Goal: Feedback & Contribution: Submit feedback/report problem

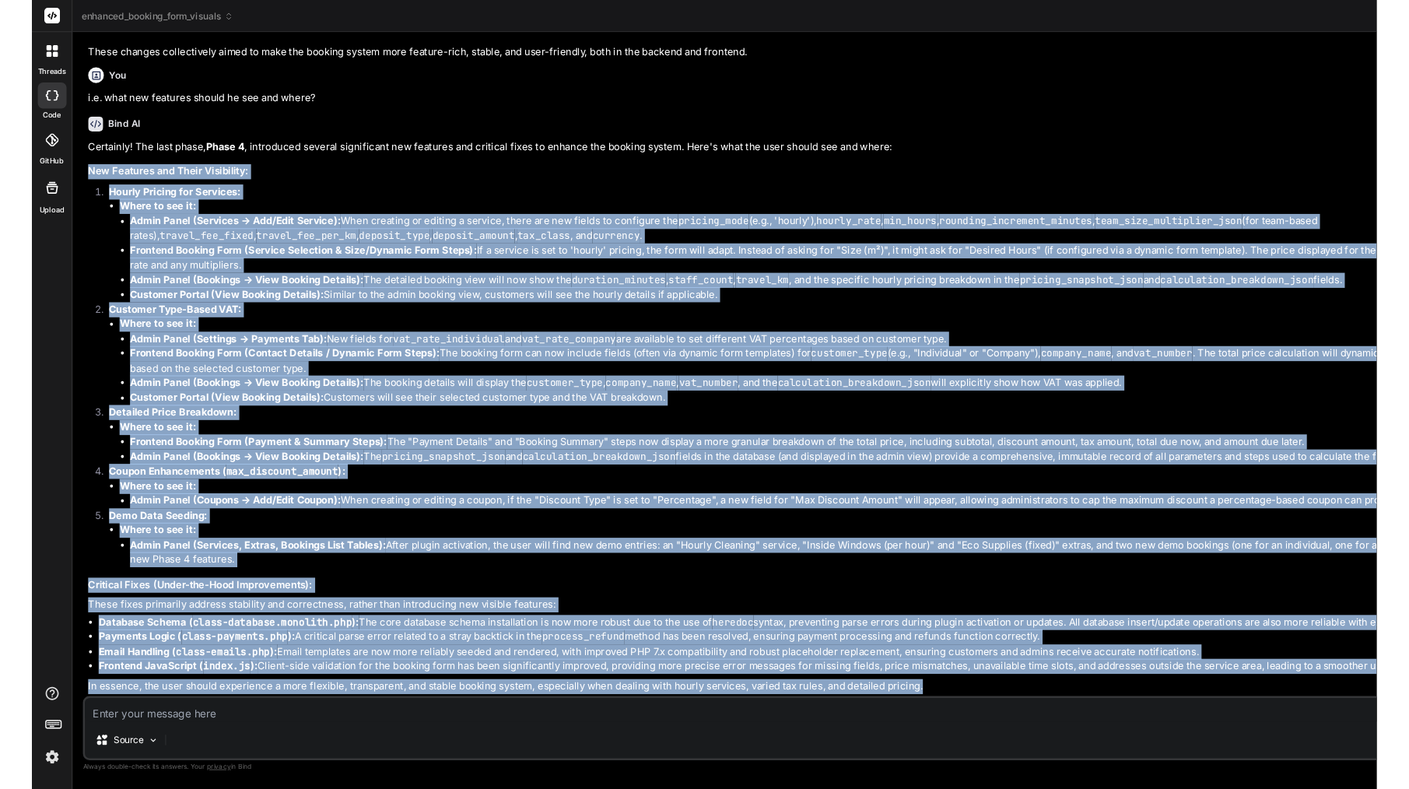
scroll to position [42736, 0]
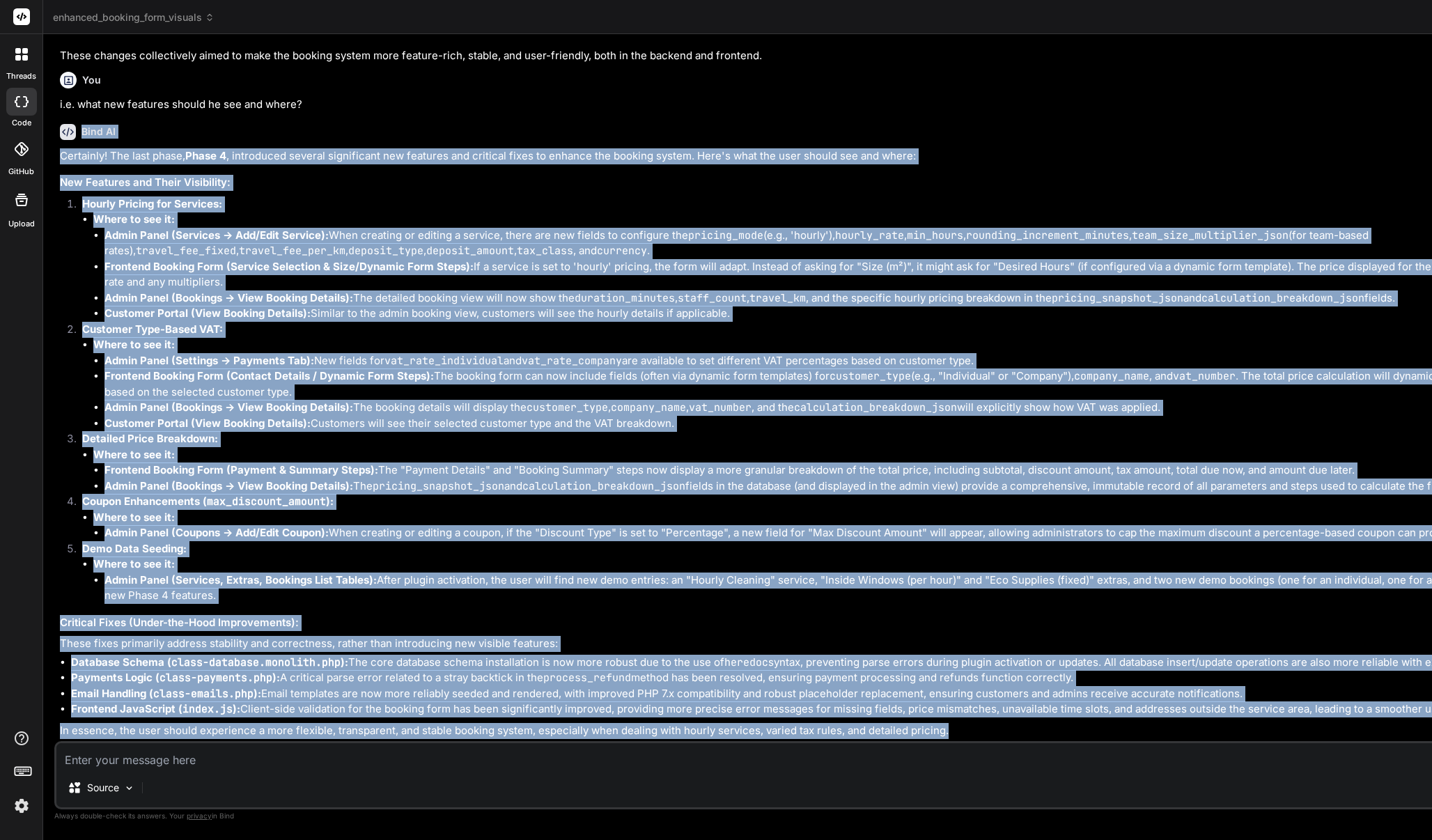
drag, startPoint x: 396, startPoint y: 729, endPoint x: 78, endPoint y: 66, distance: 735.3
click at [78, 113] on div "Bind AI Certainly! The last phase, Phase 4 , introduced several significant new…" at bounding box center [826, 425] width 1531 height 626
copy div "Lore IP Dolorsita! Con adip elits, Doeiu 3 , temporinci utlabor etdoloremag ali…"
type textarea "x"
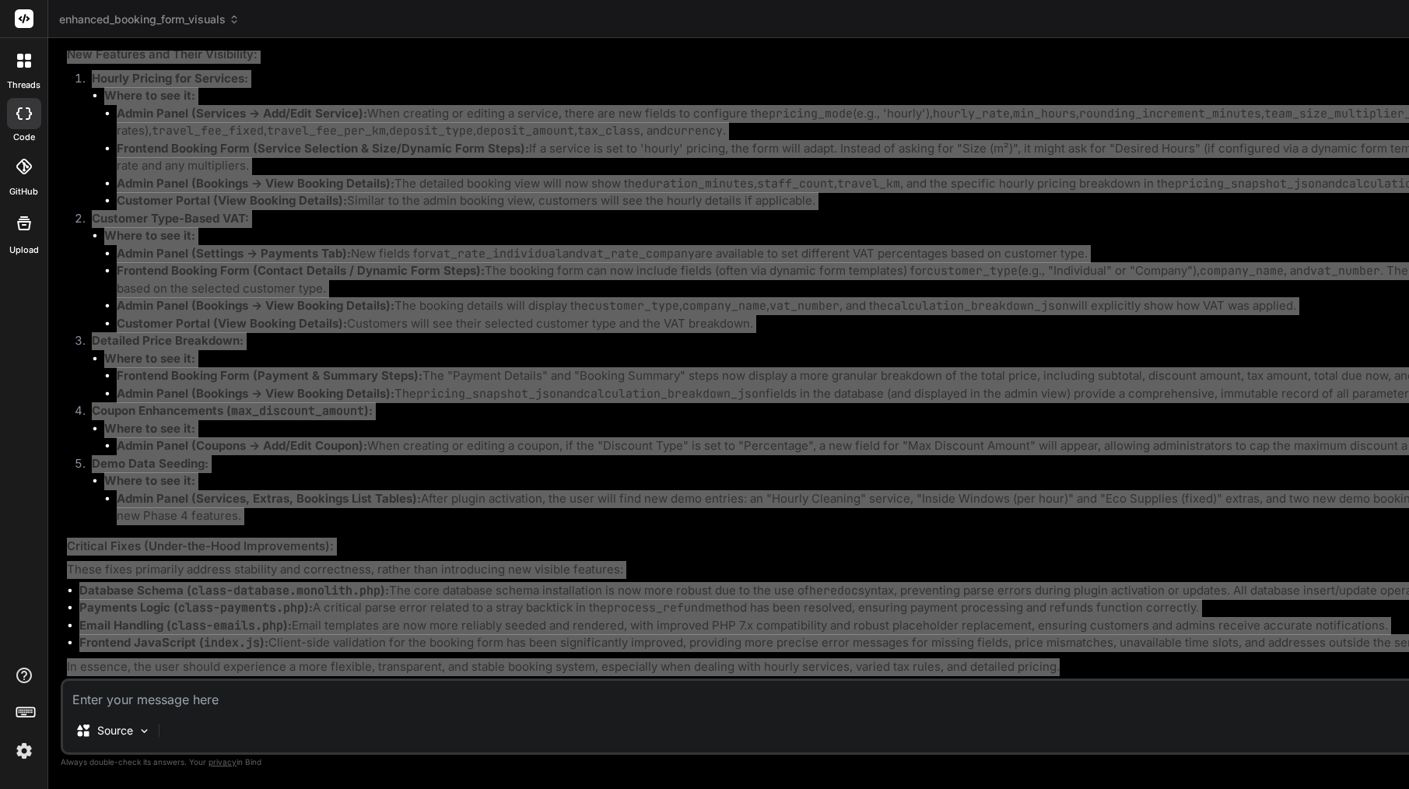
click at [287, 140] on li "Admin Panel (Services -> Add/Edit Service): When creating or editing a service,…" at bounding box center [947, 122] width 1661 height 35
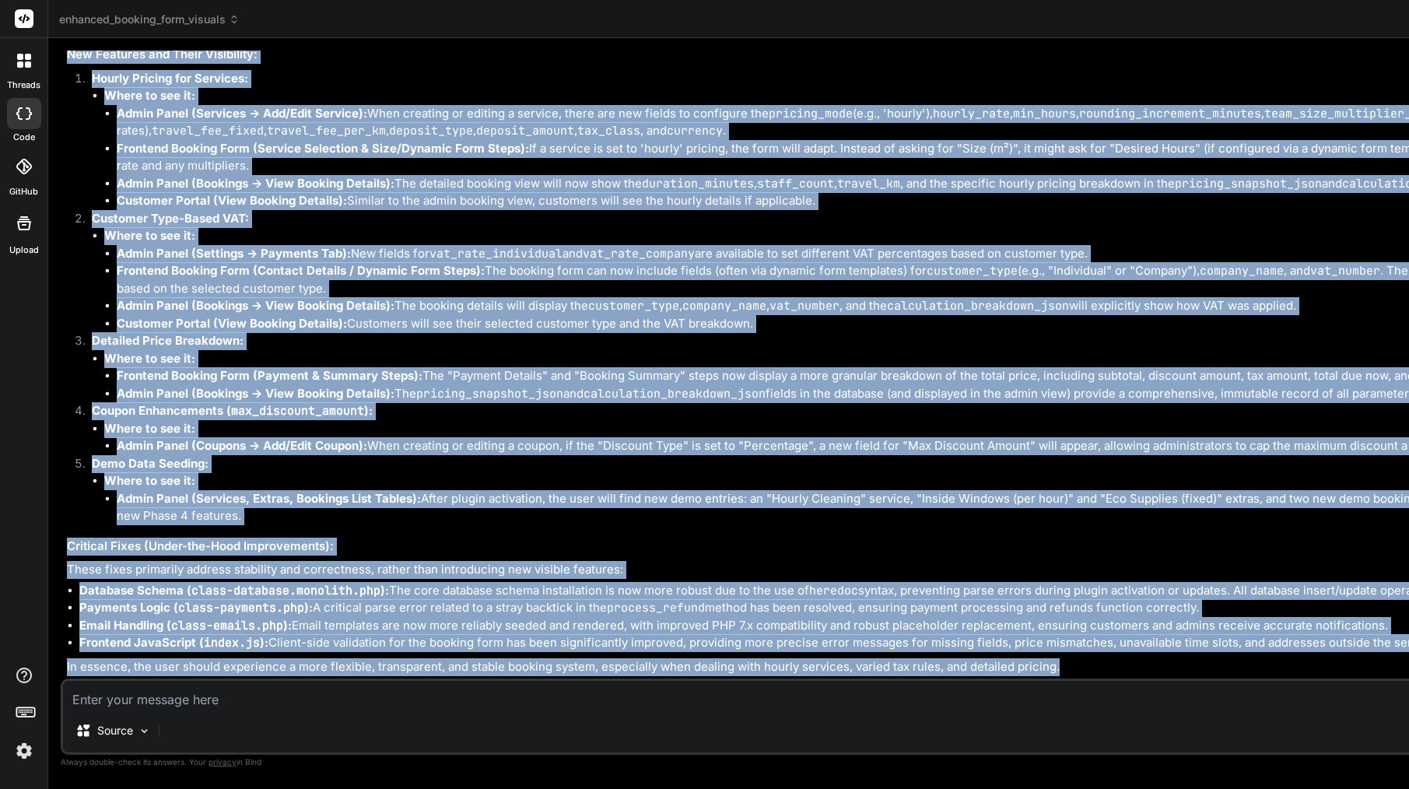
scroll to position [43071, 0]
click at [887, 298] on code "calculation_breakdown_json" at bounding box center [978, 306] width 182 height 16
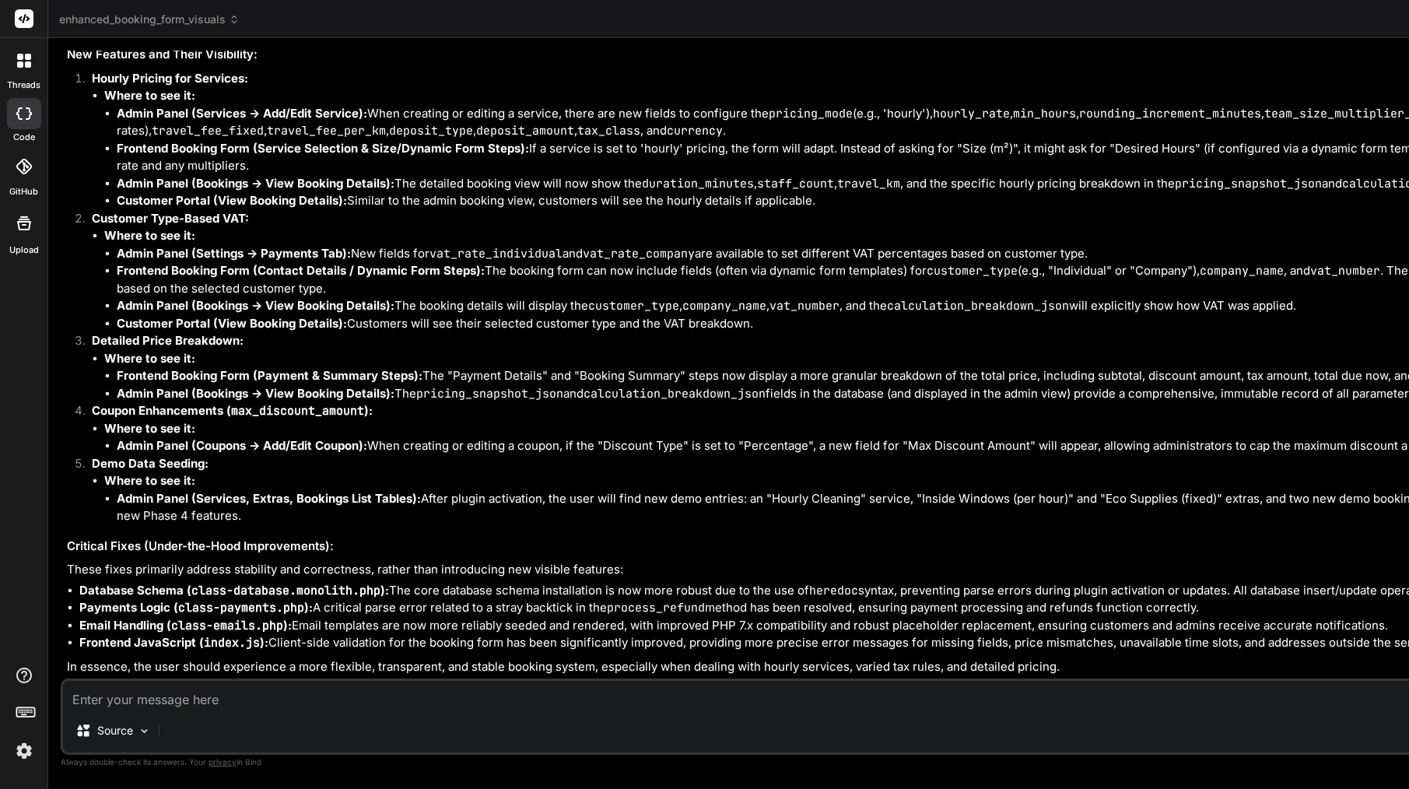
drag, startPoint x: 117, startPoint y: 218, endPoint x: 610, endPoint y: 254, distance: 493.7
click at [610, 297] on li "Admin Panel (Bookings -> View Booking Details): The booking details will displa…" at bounding box center [947, 306] width 1661 height 18
copy li "Admin Panel (Bookings -> View Booking Details): The booking details will displa…"
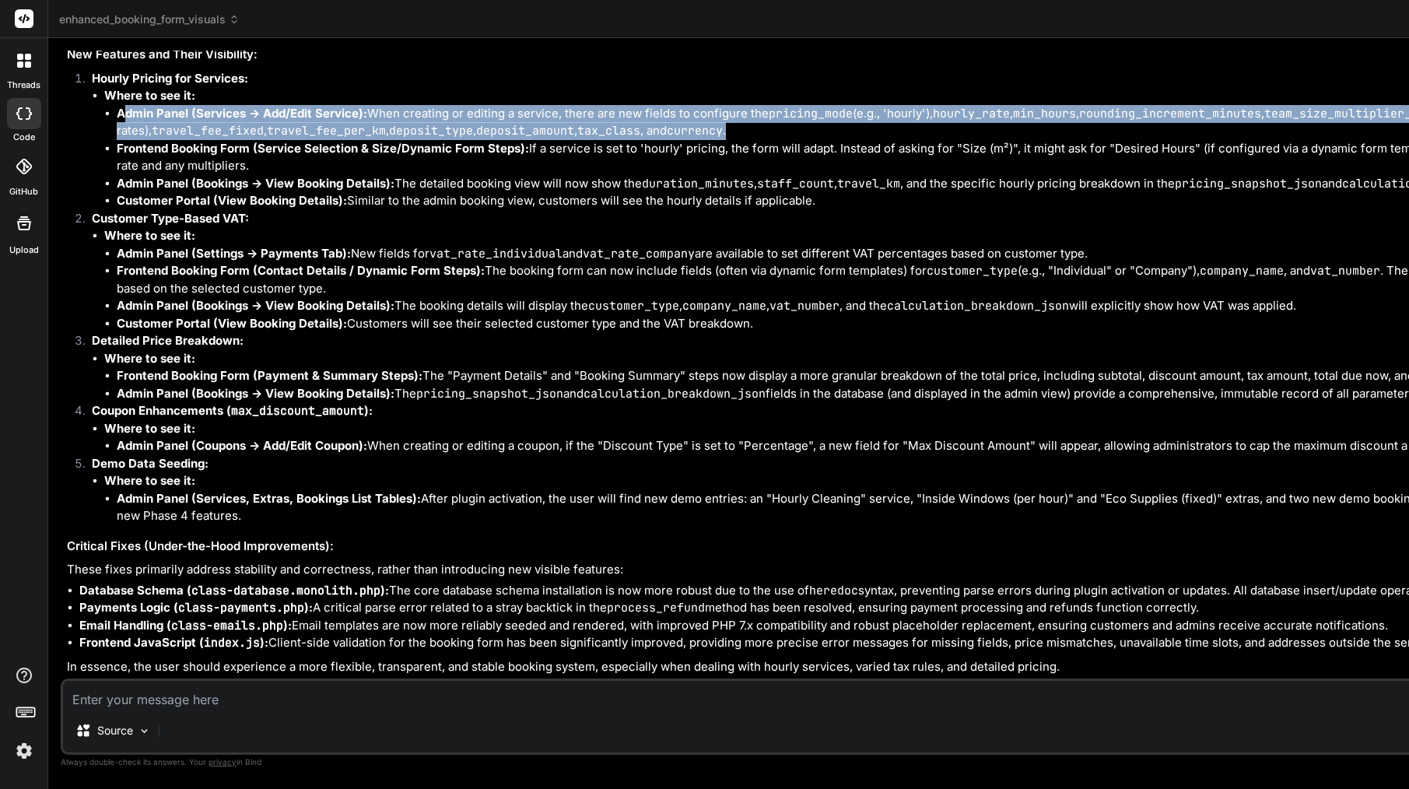
drag, startPoint x: 121, startPoint y: 148, endPoint x: 544, endPoint y: 201, distance: 426.4
click at [544, 140] on li "Admin Panel (Services -> Add/Edit Service): When creating or editing a service,…" at bounding box center [947, 122] width 1661 height 35
copy li "dmin Panel (Services -> Add/Edit Service): When creating or editing a service, …"
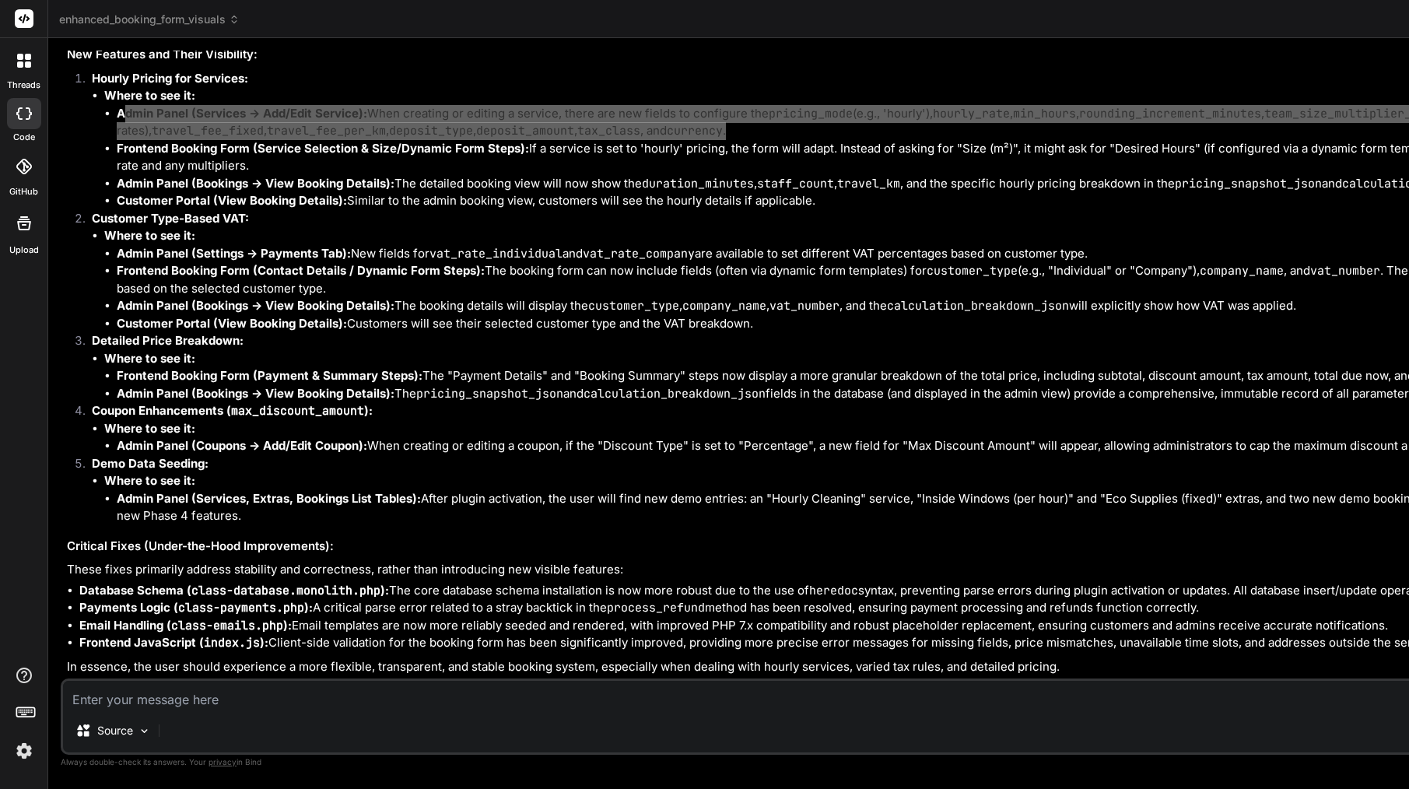
scroll to position [43289, 0]
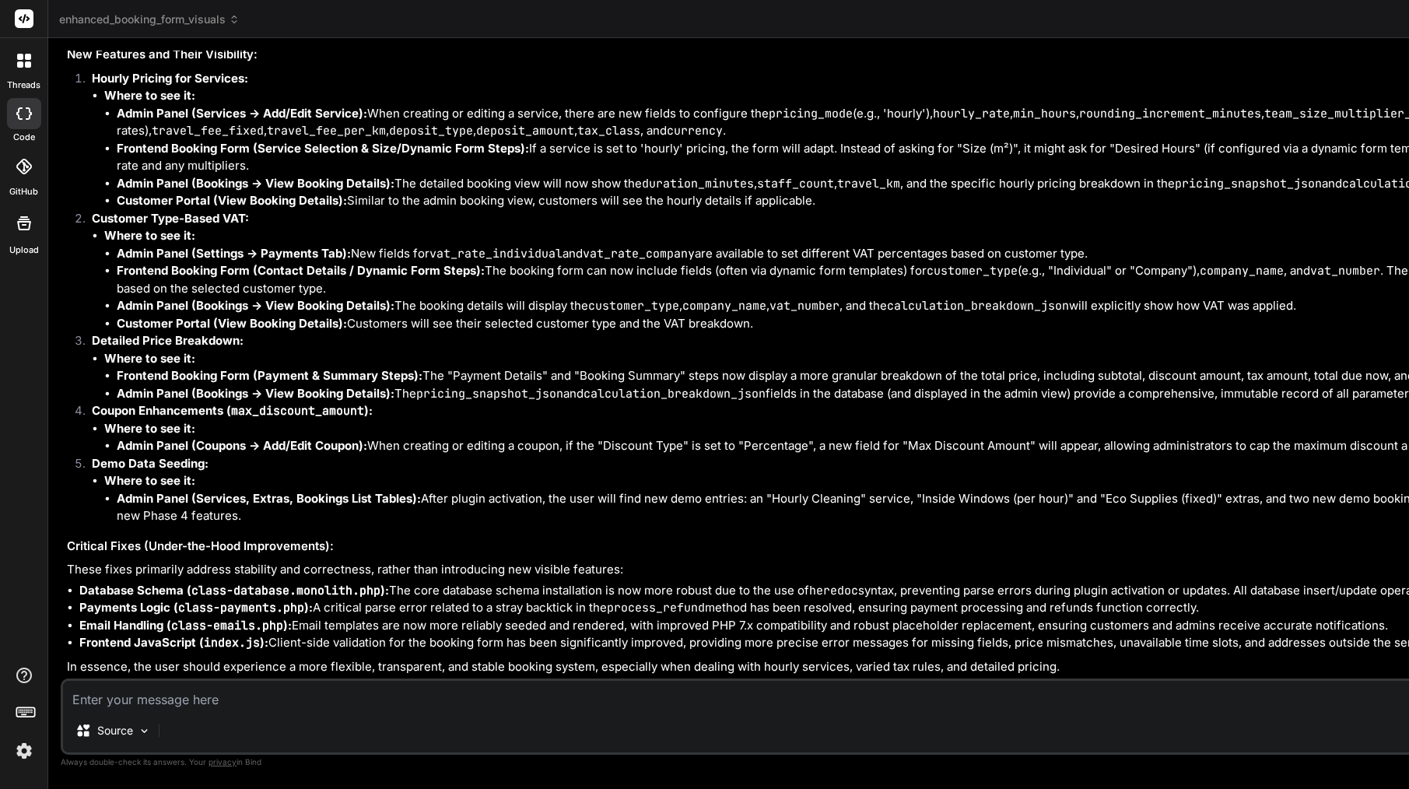
click at [206, 695] on textarea at bounding box center [920, 695] width 1715 height 28
paste textarea "Lor ip ✅ Dol sita c Adip EL seddoe temp inci utlabor etd mag aliq ENIM Adminimv…"
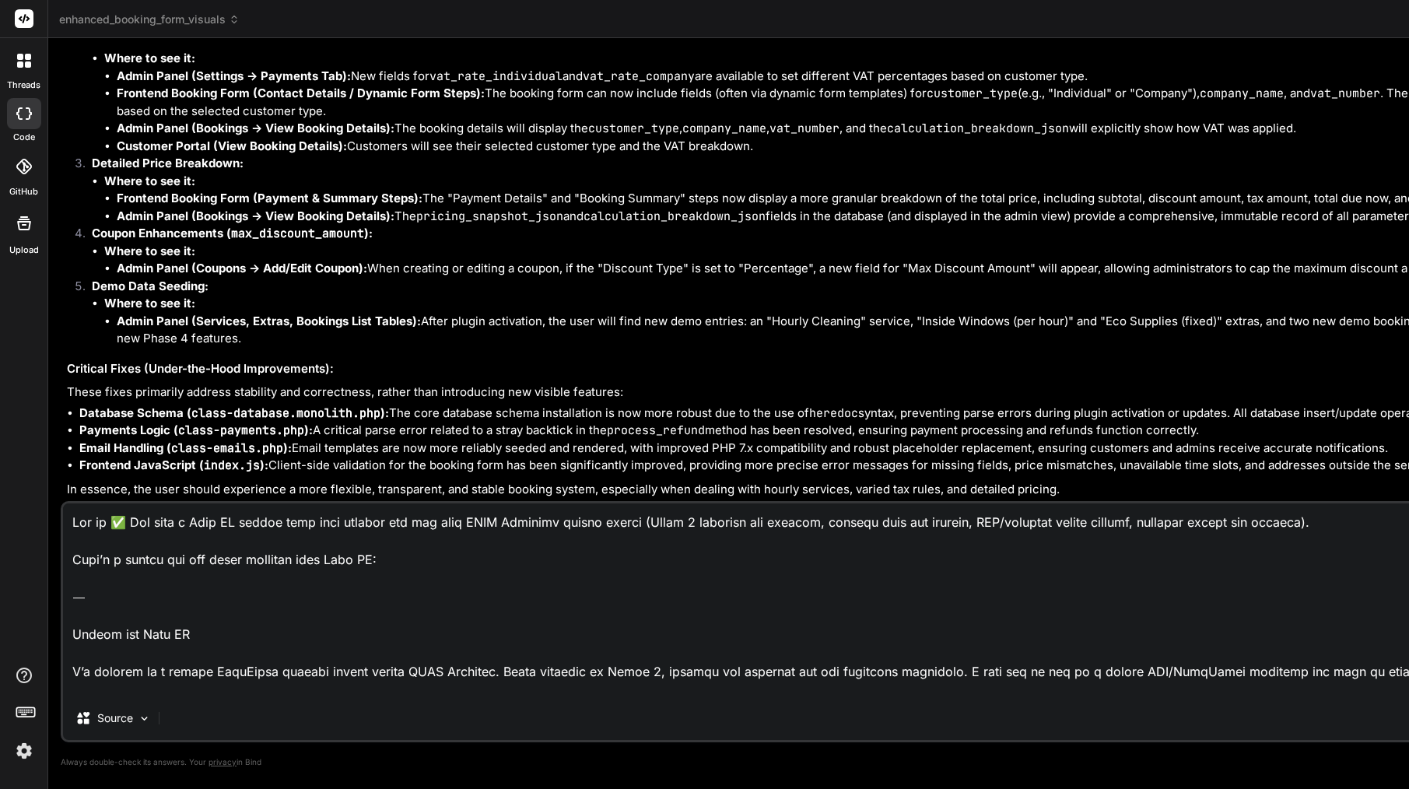
type textarea "Lor ip ✅ Dol sita c Adip EL seddoe temp inci utlabor etd mag aliq ENIM Adminimv…"
type textarea "x"
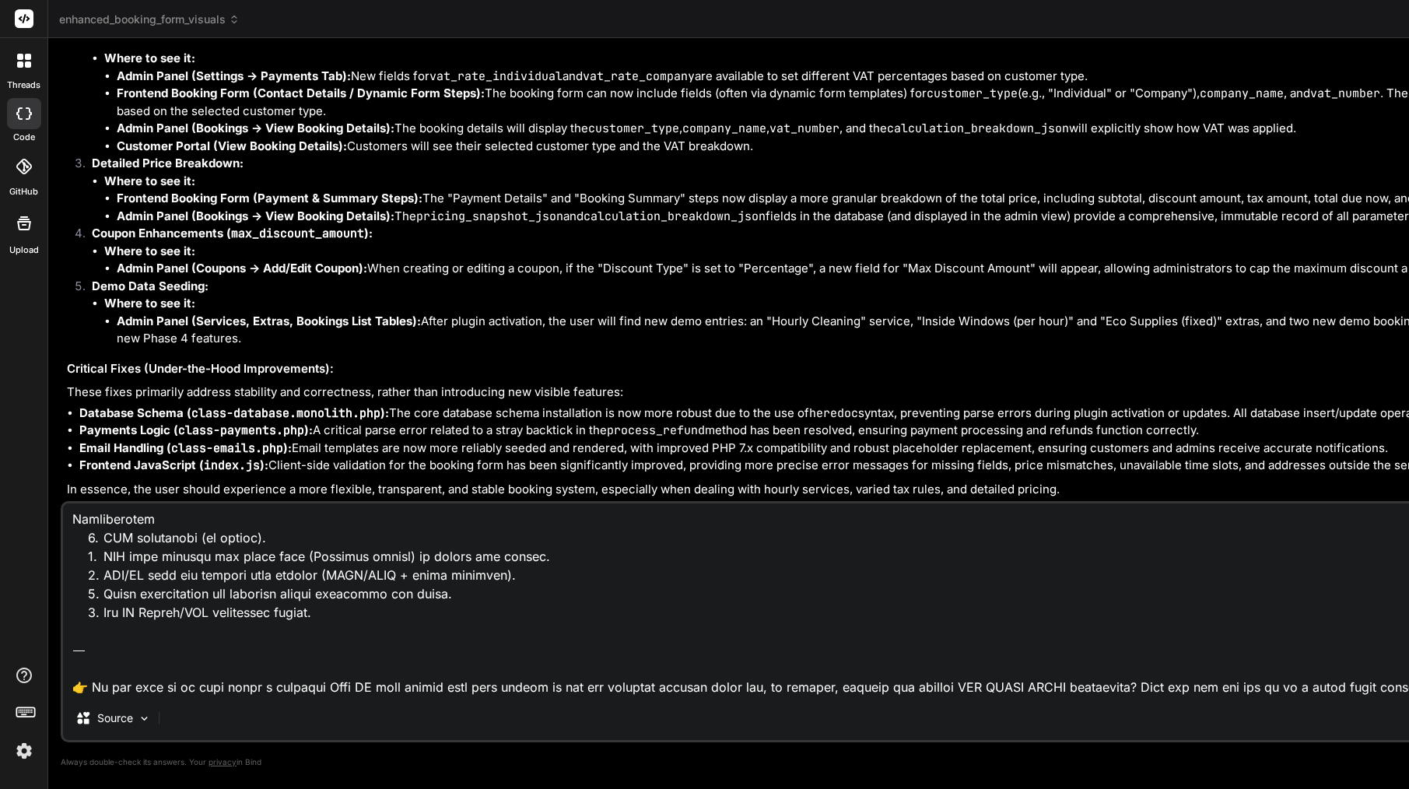
drag, startPoint x: 294, startPoint y: 689, endPoint x: 264, endPoint y: 709, distance: 35.8
click at [264, 709] on div "Source Agent Mode. When this toggle is activated, AI automatically makes decisi…" at bounding box center [921, 621] width 1720 height 241
drag, startPoint x: 170, startPoint y: 688, endPoint x: 50, endPoint y: 606, distance: 145.6
click at [50, 606] on div "Bind AI Web Search Created with Pixso. Code Generator You [[DATE] 18:08:49 UTC]…" at bounding box center [920, 413] width 1745 height 750
type textarea "Lor ip ✅ Dol sita c Adip EL seddoe temp inci utlabor etd mag aliq ENIM Adminimv…"
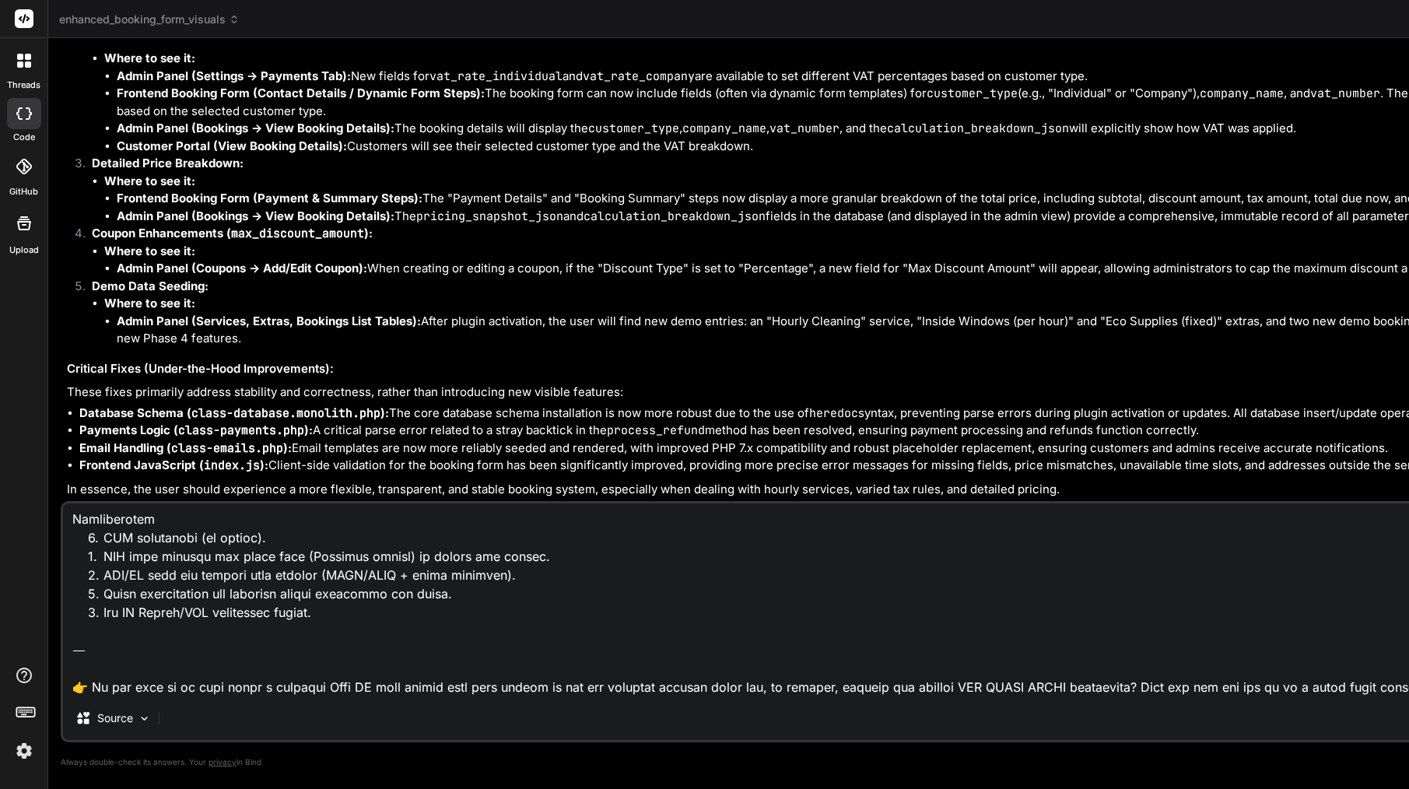
type textarea "x"
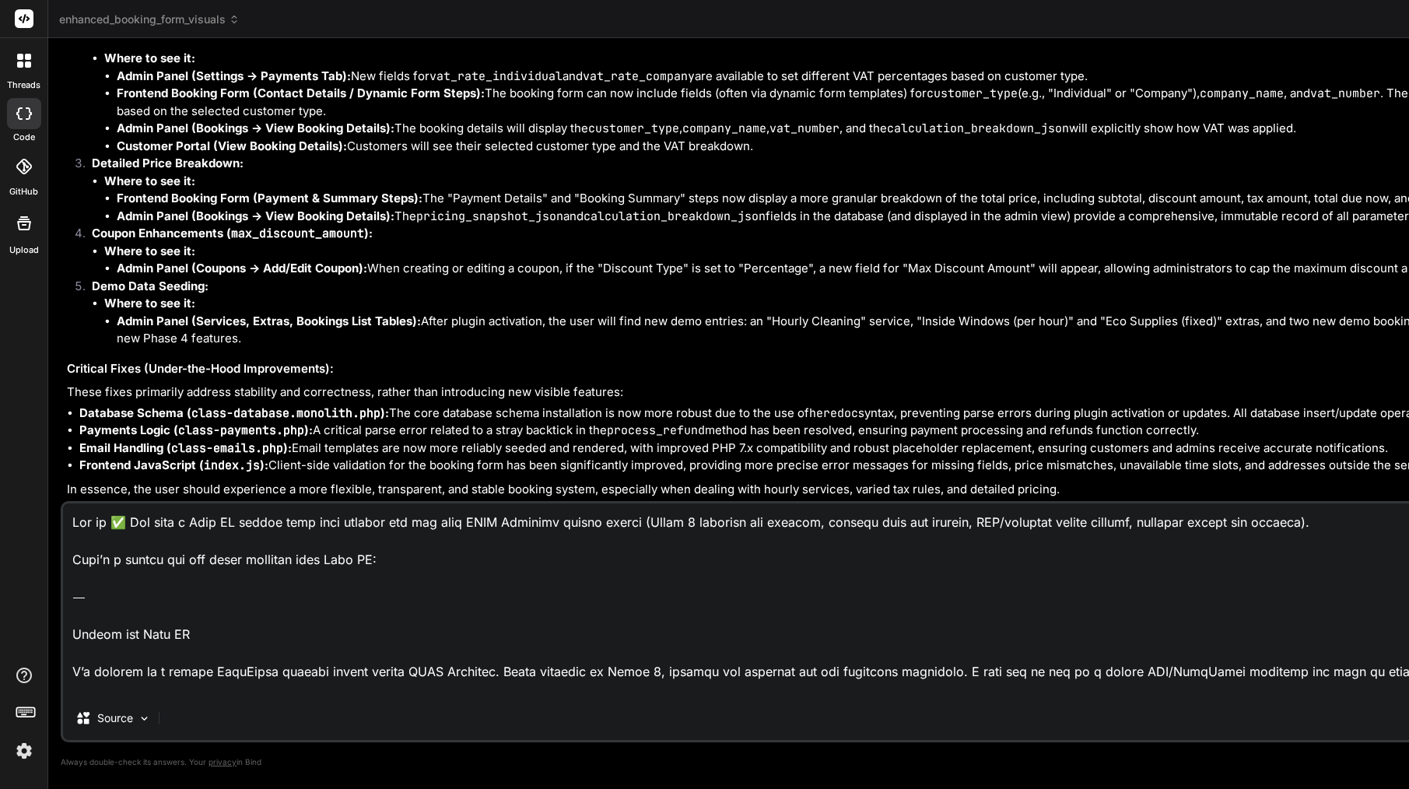
scroll to position [0, 0]
drag, startPoint x: 110, startPoint y: 619, endPoint x: 80, endPoint y: 518, distance: 105.6
click at [50, 497] on div "Bind AI Web Search Created with Pixso. Code Generator You [[DATE] 18:08:49 UTC]…" at bounding box center [920, 413] width 1745 height 750
type textarea "Loremi dol Sita CO A’e seddoei te i utlabo EtdoLorem aliquae admini veniam QUIS…"
type textarea "x"
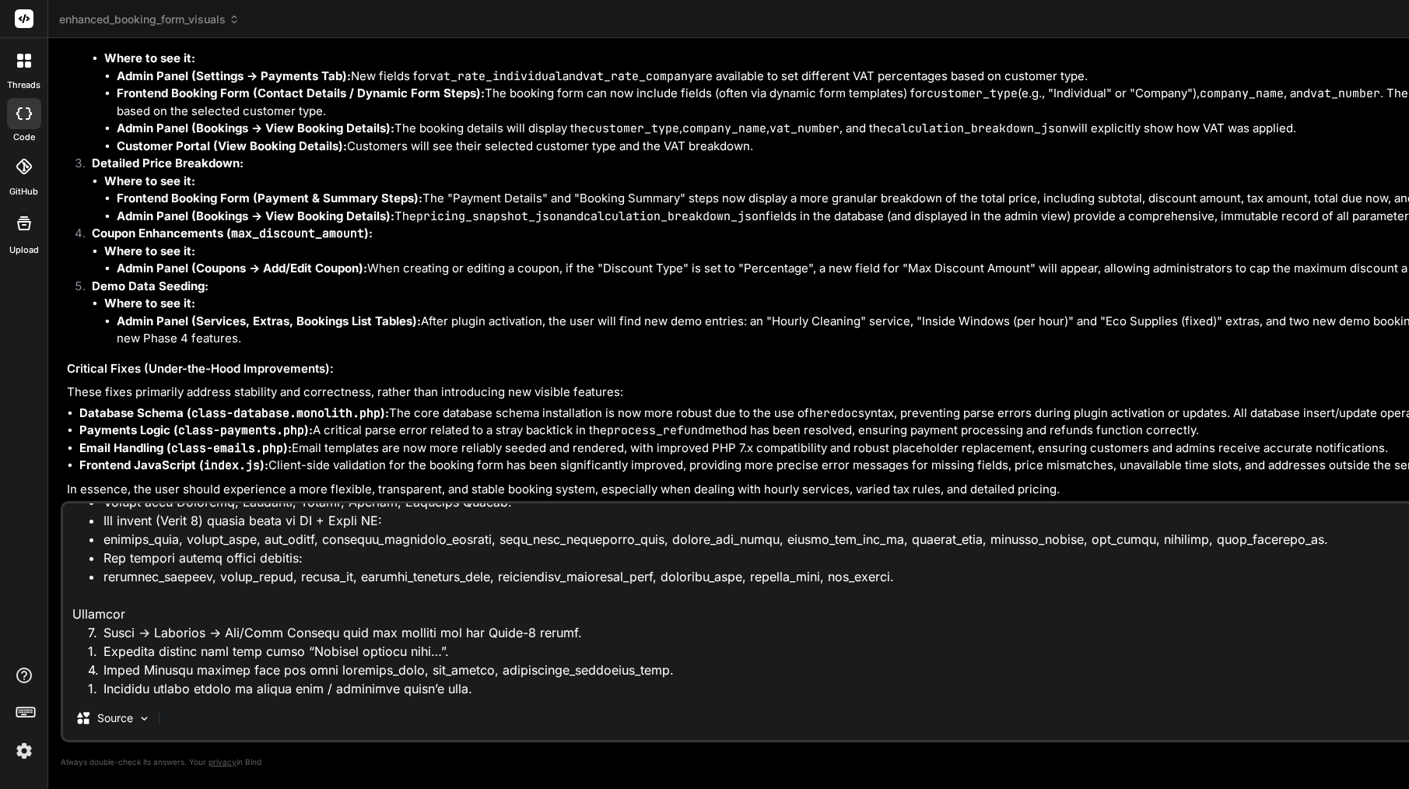
scroll to position [116, 0]
type textarea "Loremi dol Sita CO A’e seddoei te i utlabo EtdoLorem aliquae admini veniam QUIS…"
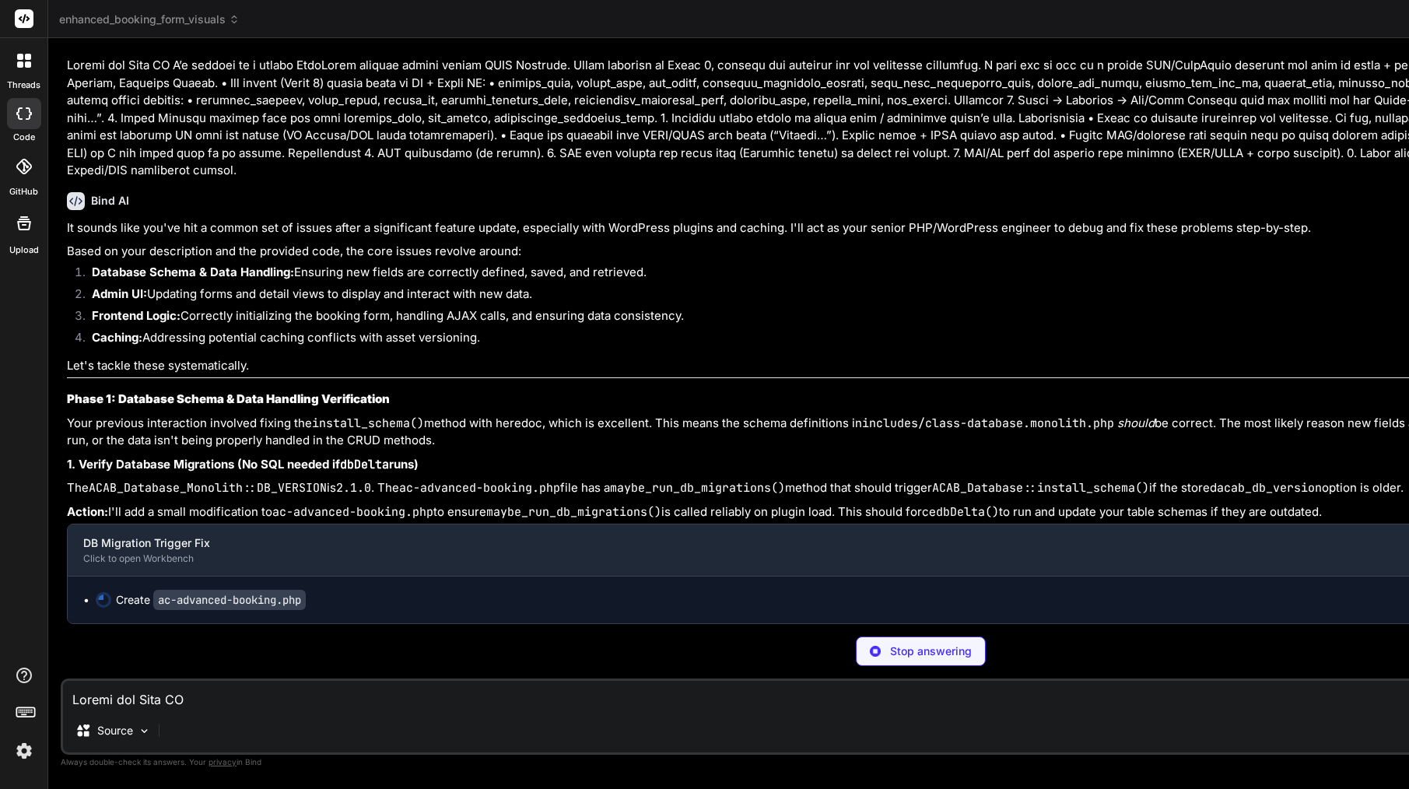
scroll to position [0, 0]
type textarea "x"
type textarea "return $settings; } ?>"
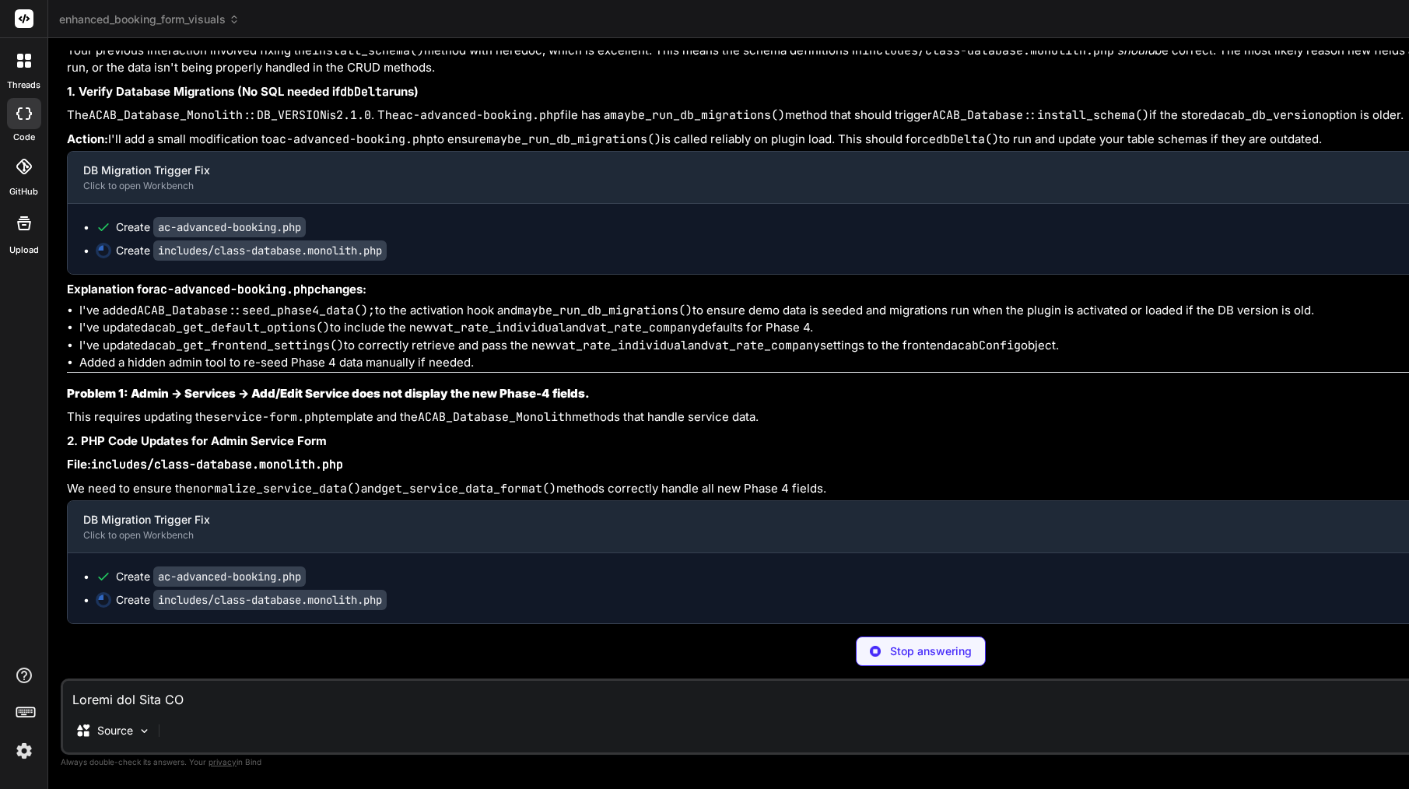
click at [239, 699] on textarea at bounding box center [920, 695] width 1715 height 28
type textarea "x"
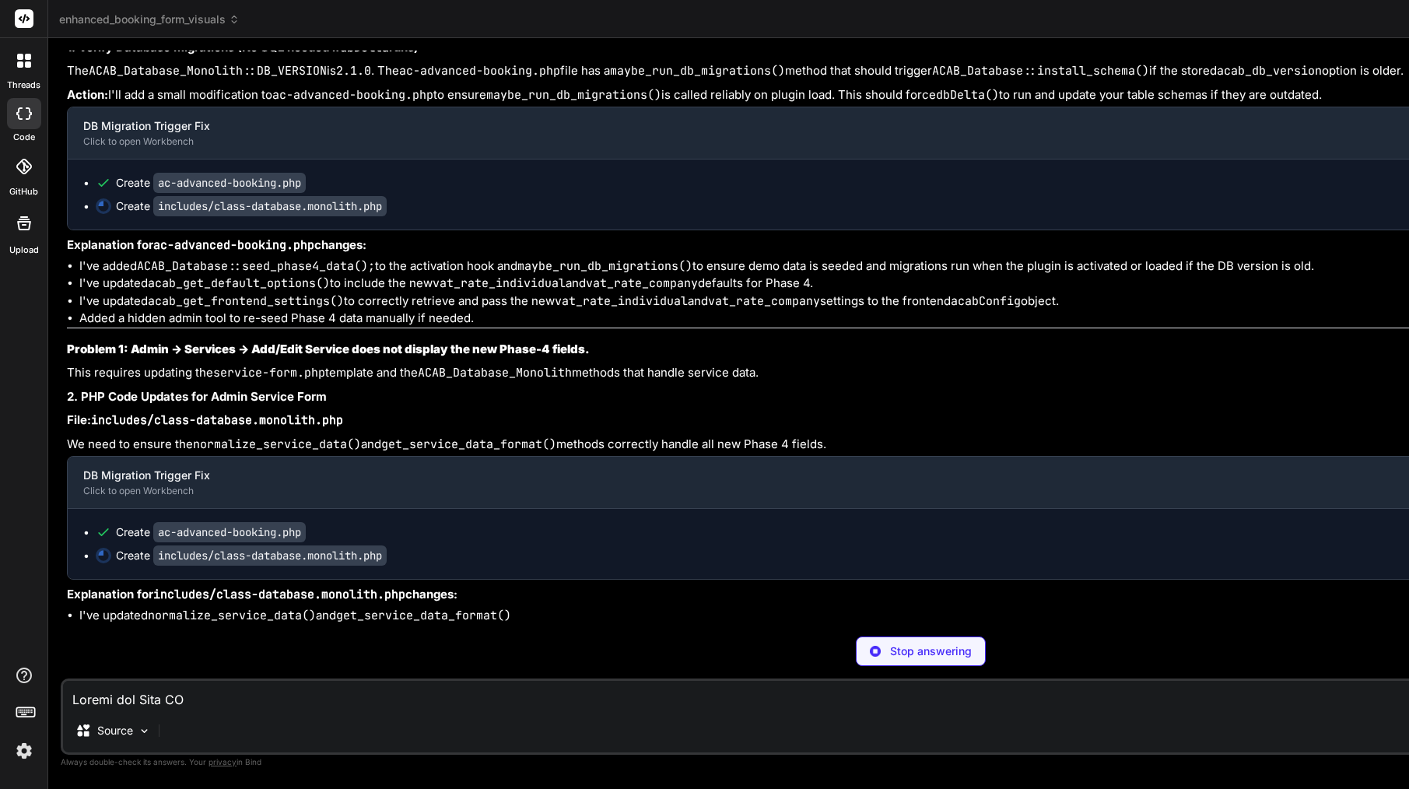
type textarea "'%s'\n );\n }\n }\n}\n?>"
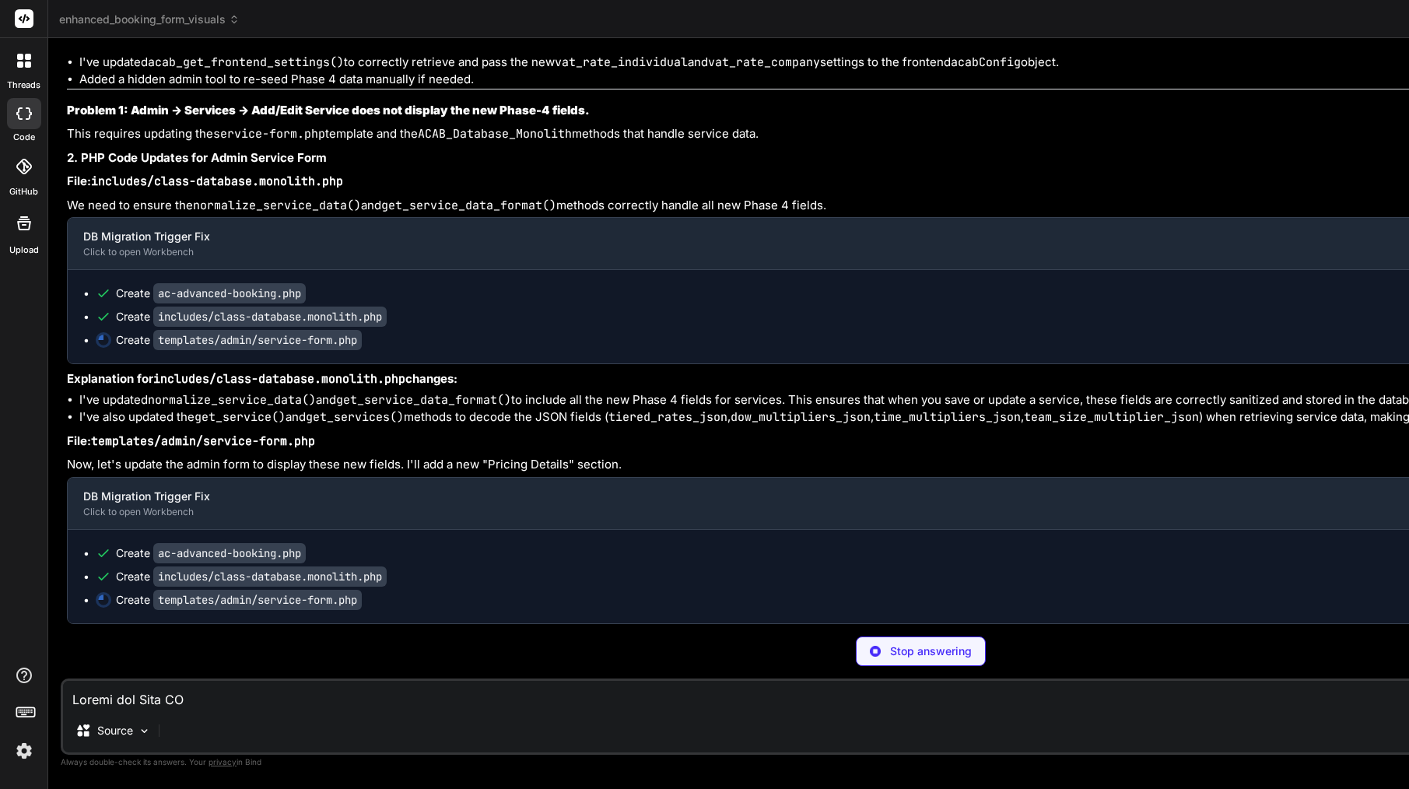
scroll to position [45039, 0]
type textarea "x"
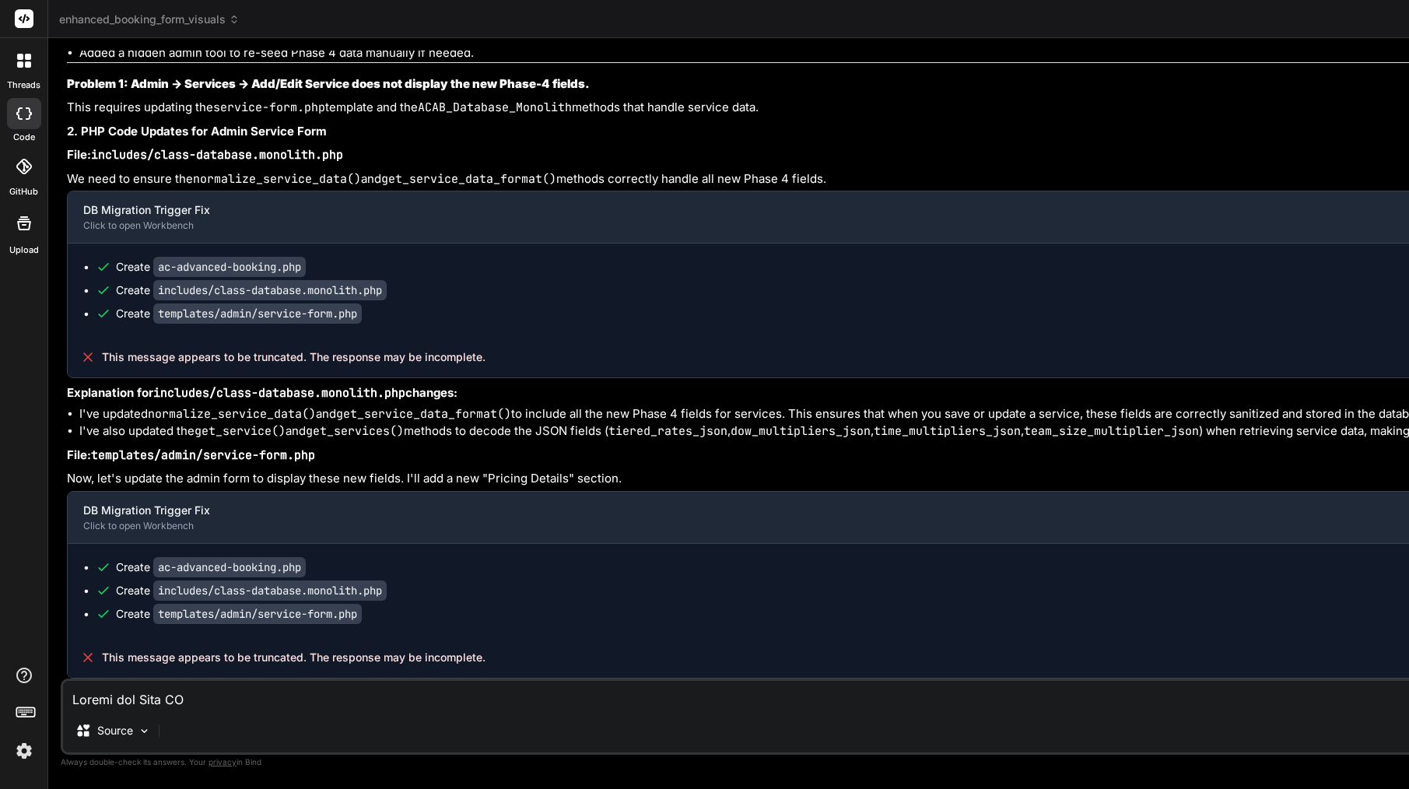
scroll to position [0, 0]
drag, startPoint x: 370, startPoint y: 615, endPoint x: 159, endPoint y: 617, distance: 211.6
click at [159, 617] on code "templates/admin/service-form.php" at bounding box center [257, 614] width 208 height 20
copy div "templates/admin/service-form.php"
click at [198, 702] on textarea at bounding box center [920, 695] width 1715 height 28
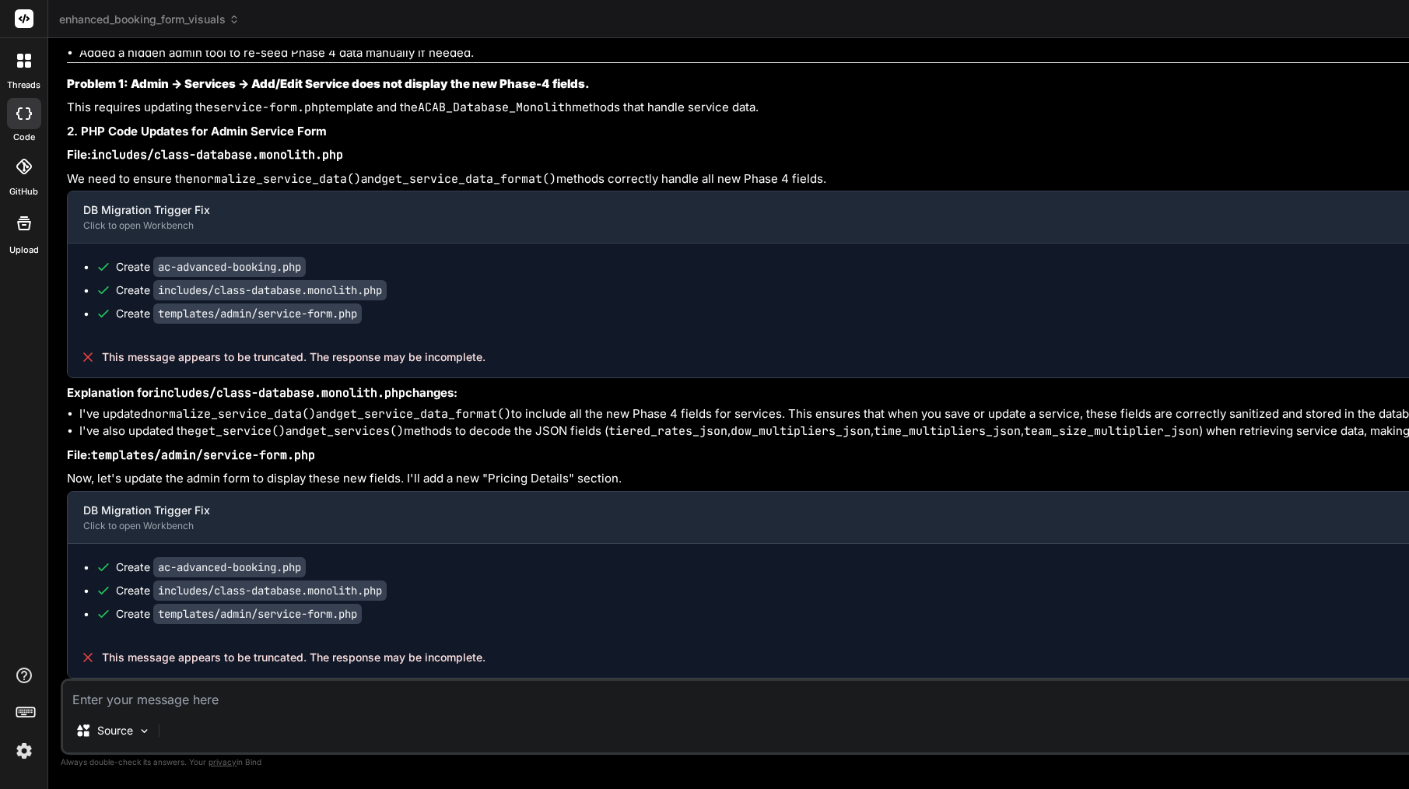
type textarea "c"
type textarea "x"
type textarea "co"
type textarea "x"
type textarea "con"
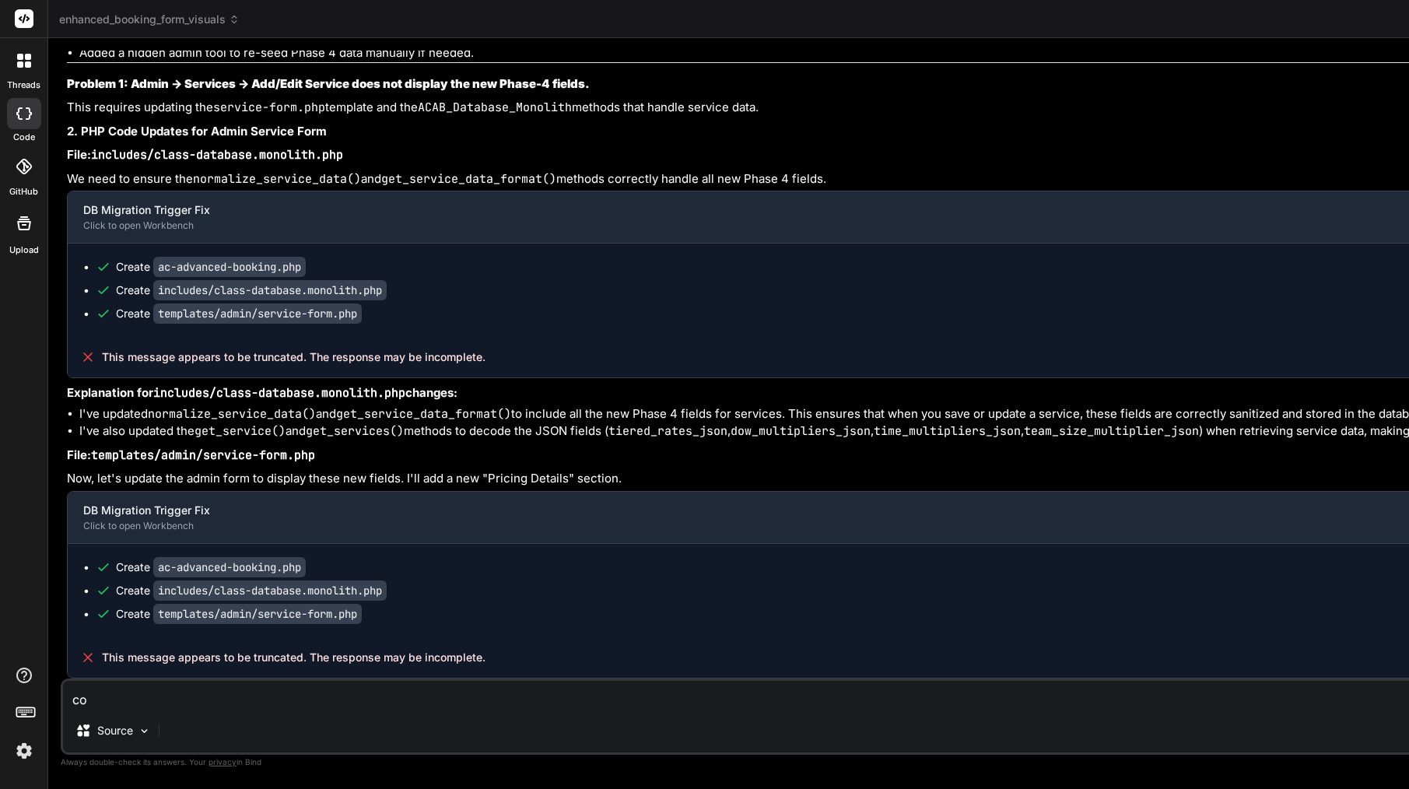
type textarea "x"
type textarea "cont"
type textarea "x"
type textarea "conti"
type textarea "x"
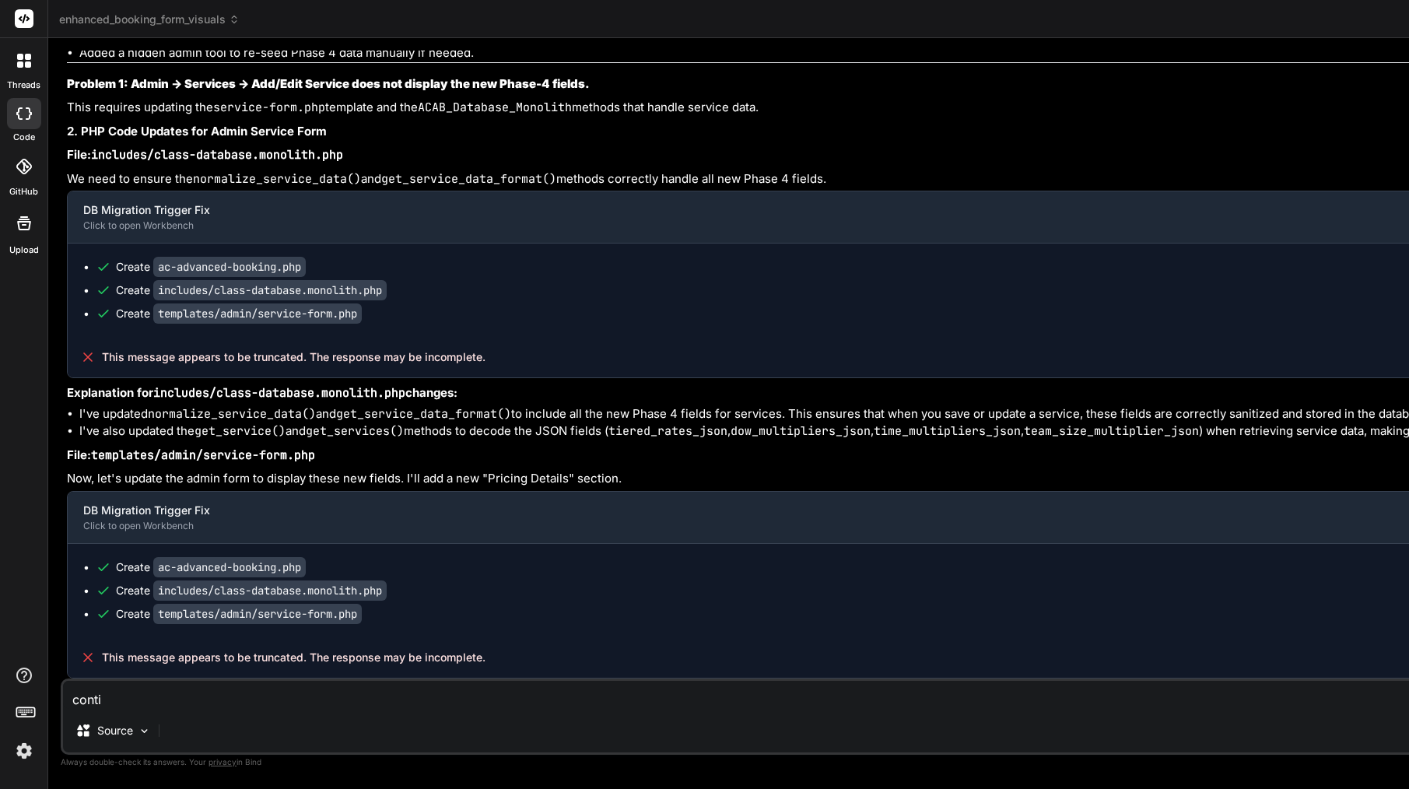
type textarea "contin"
type textarea "x"
type textarea "continu"
type textarea "x"
type textarea "continue"
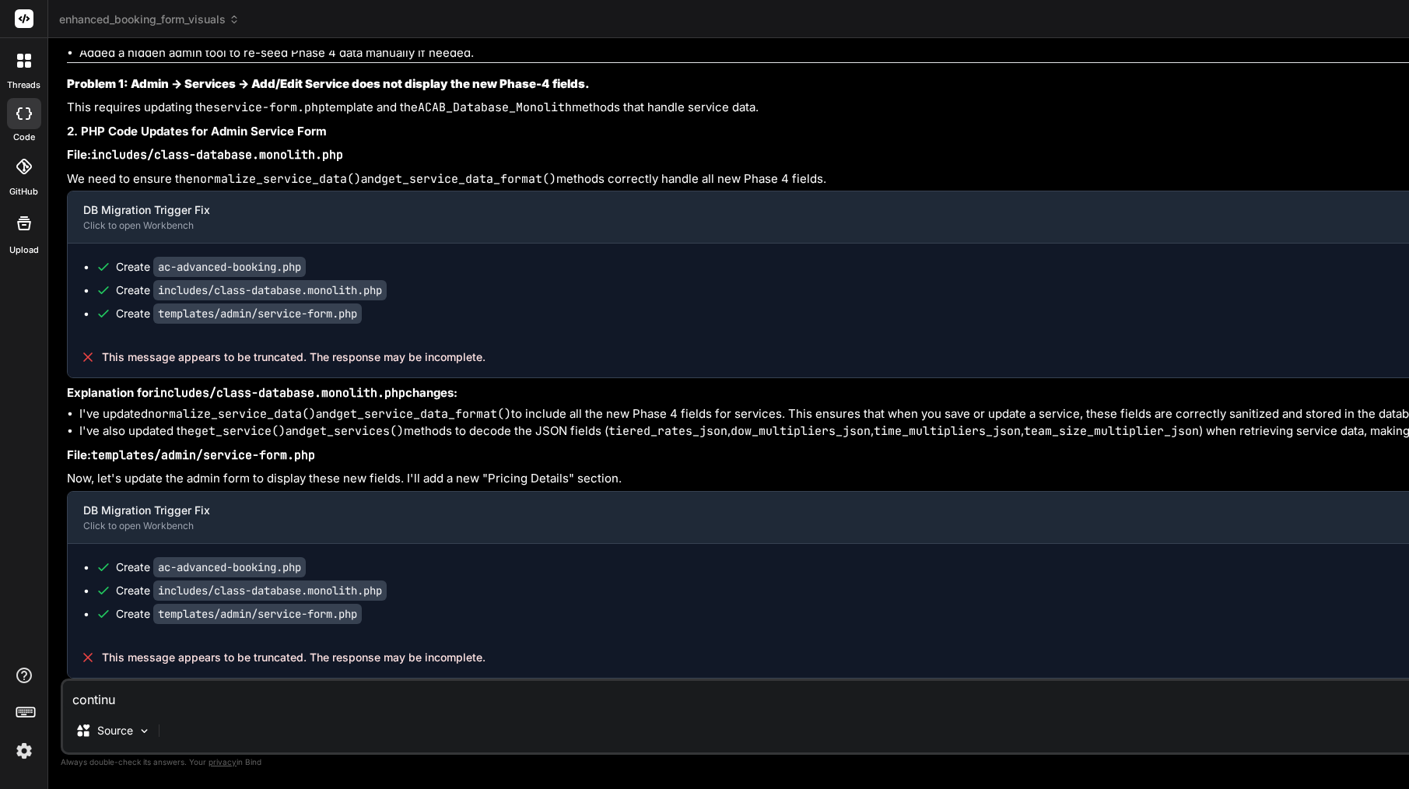
type textarea "x"
type textarea "continue"
type textarea "x"
type textarea "continue f"
type textarea "x"
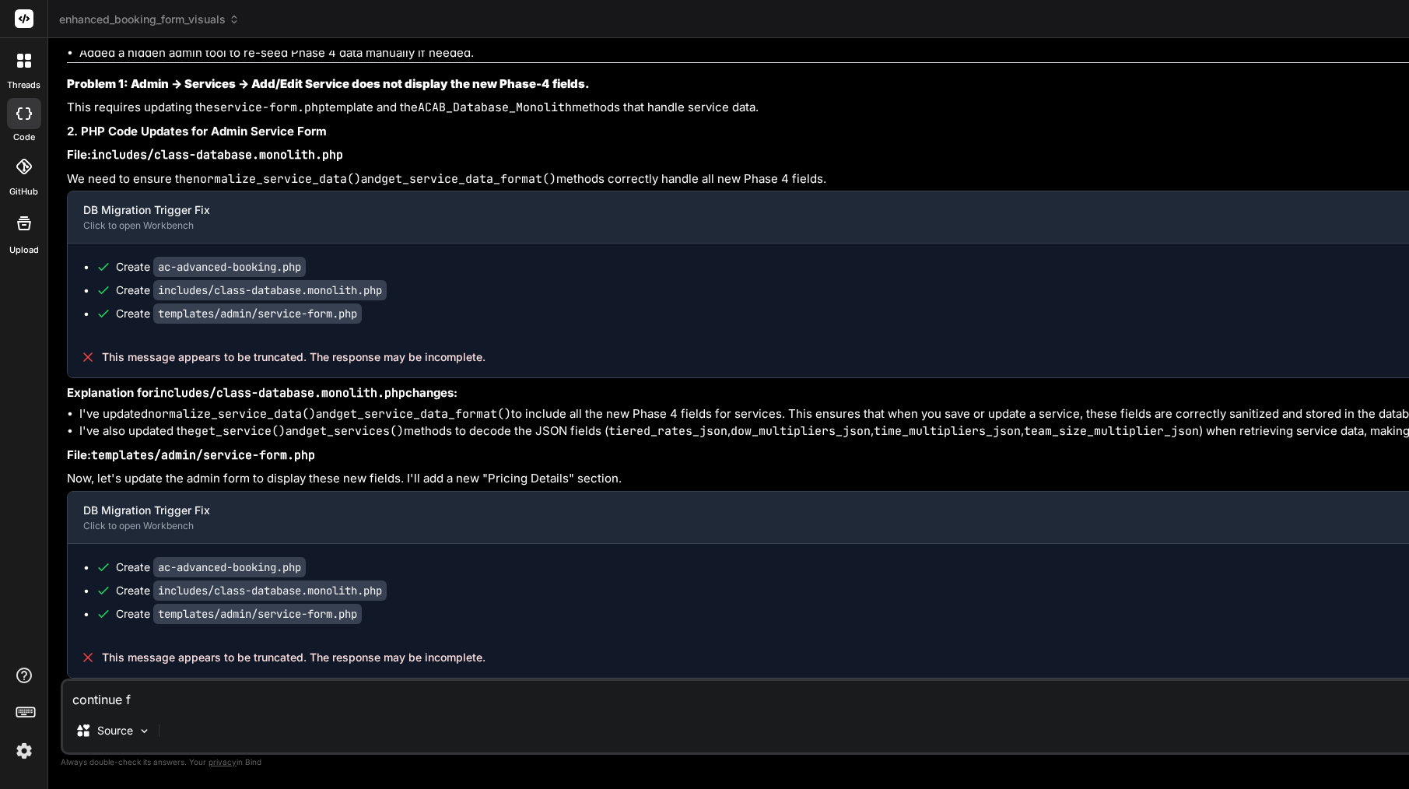
type textarea "continue fr"
type textarea "x"
type textarea "continue fro"
type textarea "x"
type textarea "continue from"
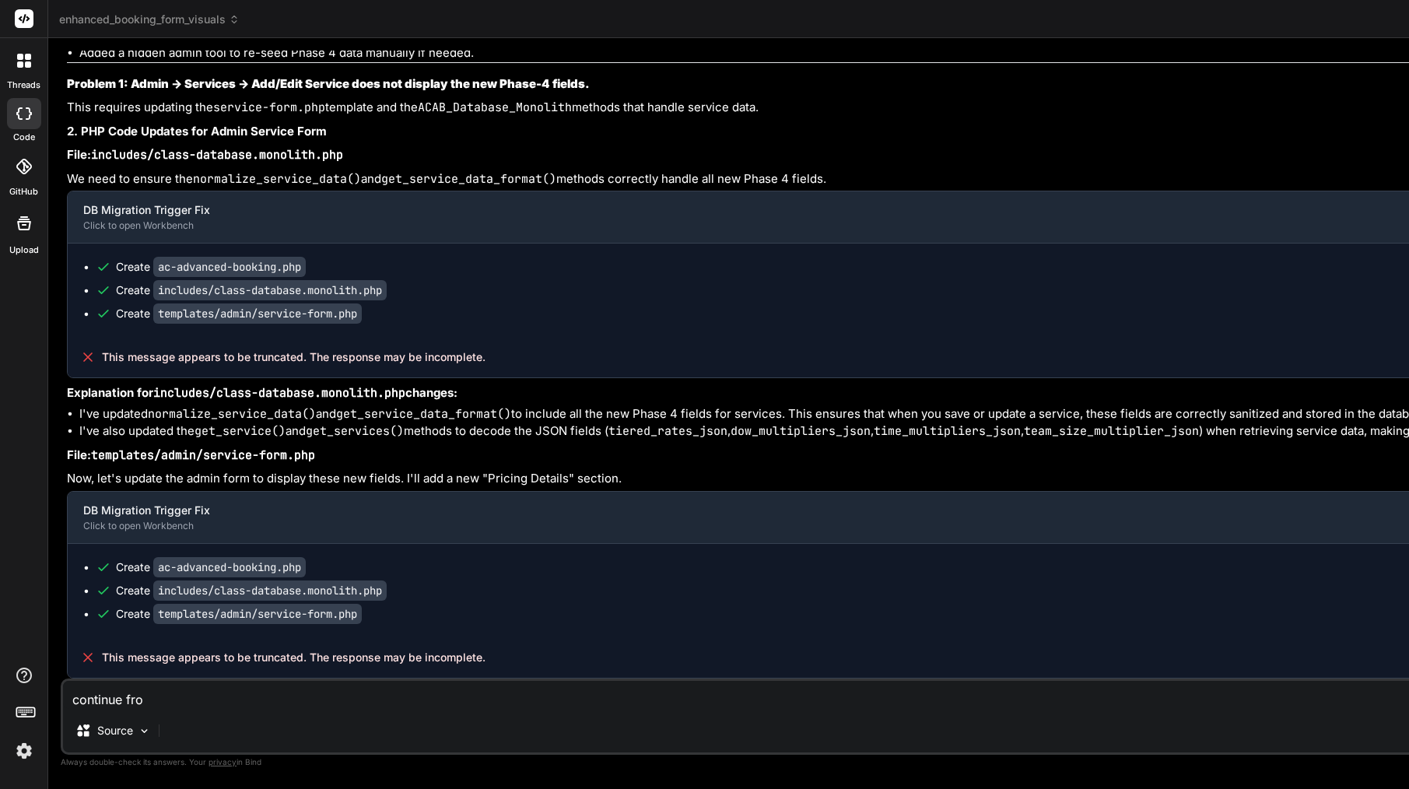
type textarea "x"
type textarea "continue from"
type textarea "x"
paste textarea "templates/admin/service-form.php"
type textarea "continue from templates/admin/service-form.php"
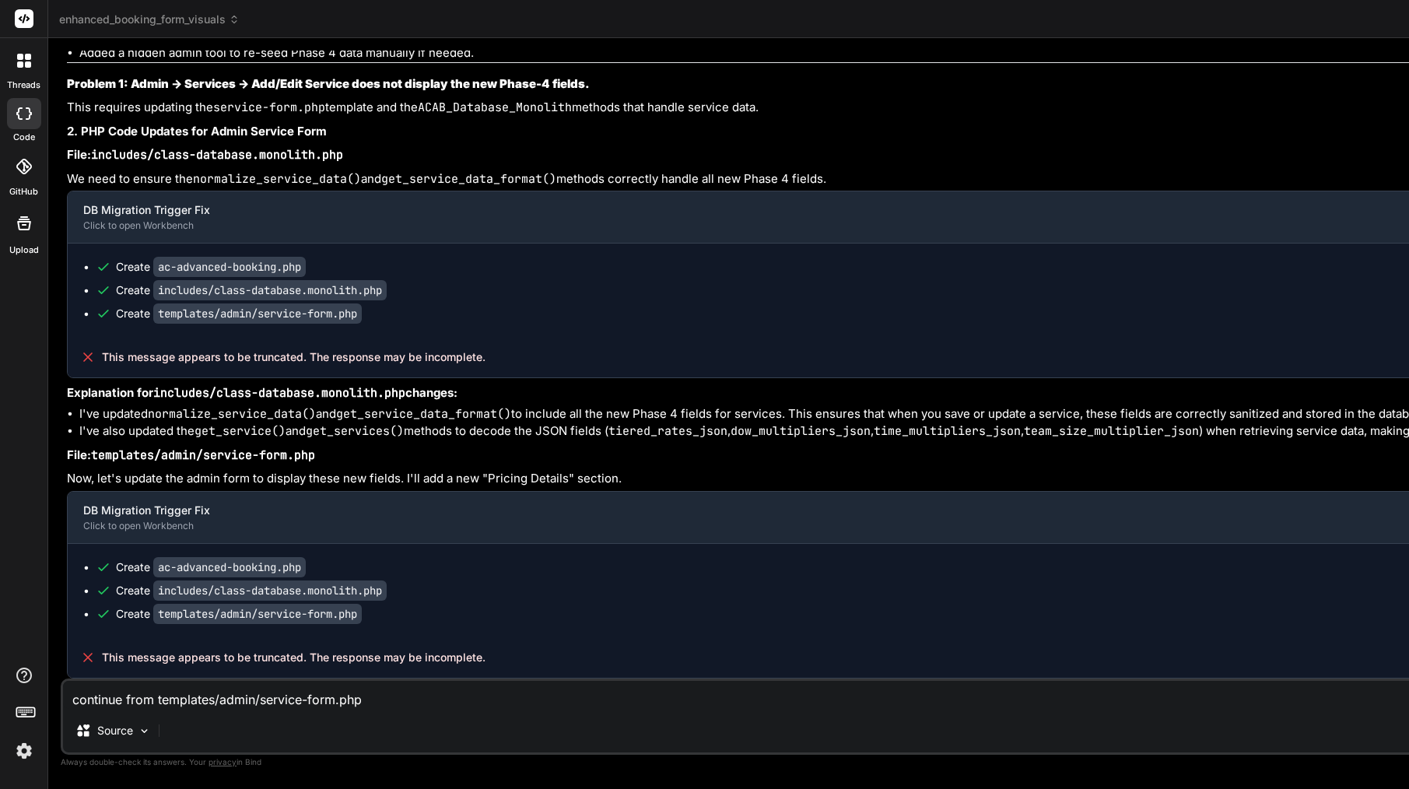
type textarea "x"
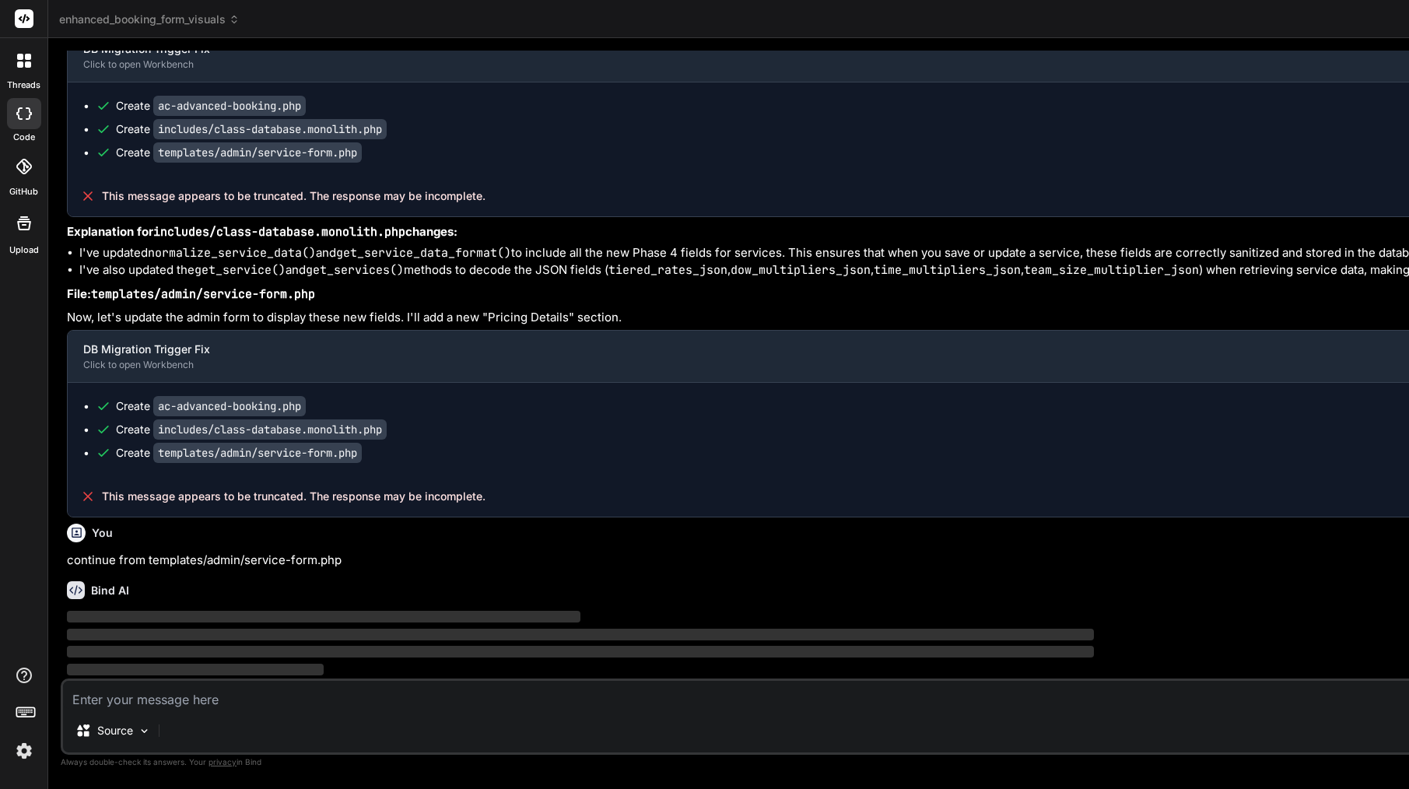
scroll to position [0, 1]
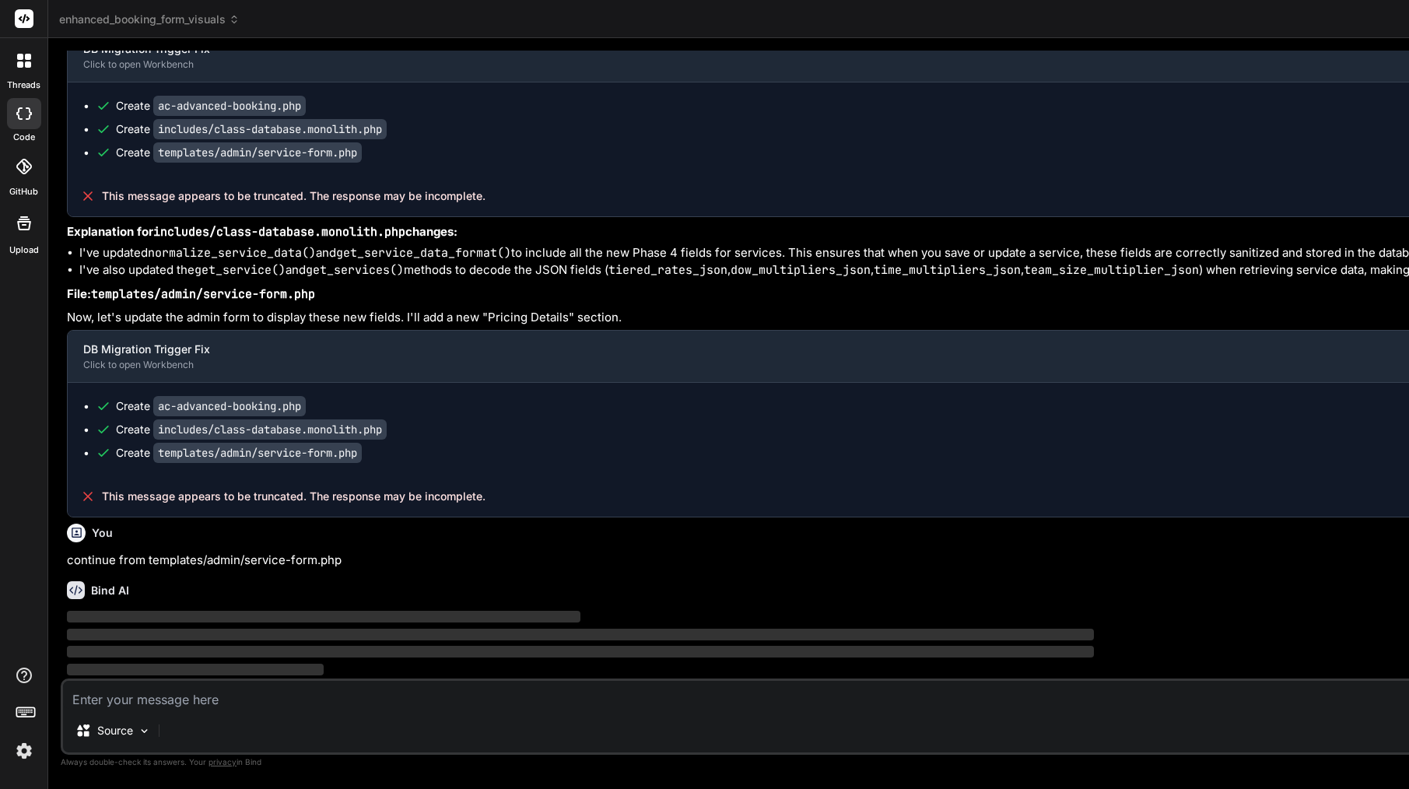
type textarea "'%s'\n );\n }\n }\n}\n?>"
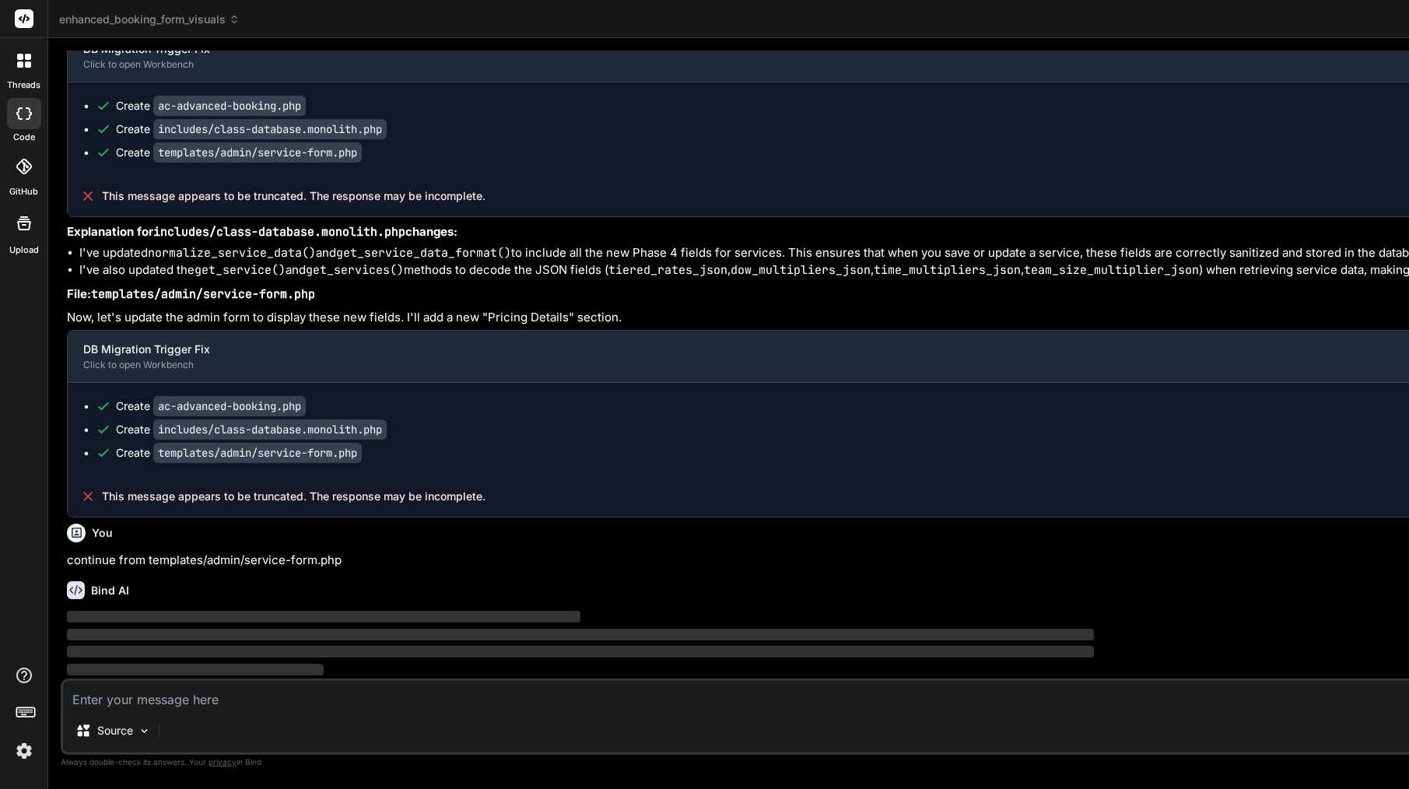
click at [27, 229] on icon at bounding box center [24, 223] width 14 height 14
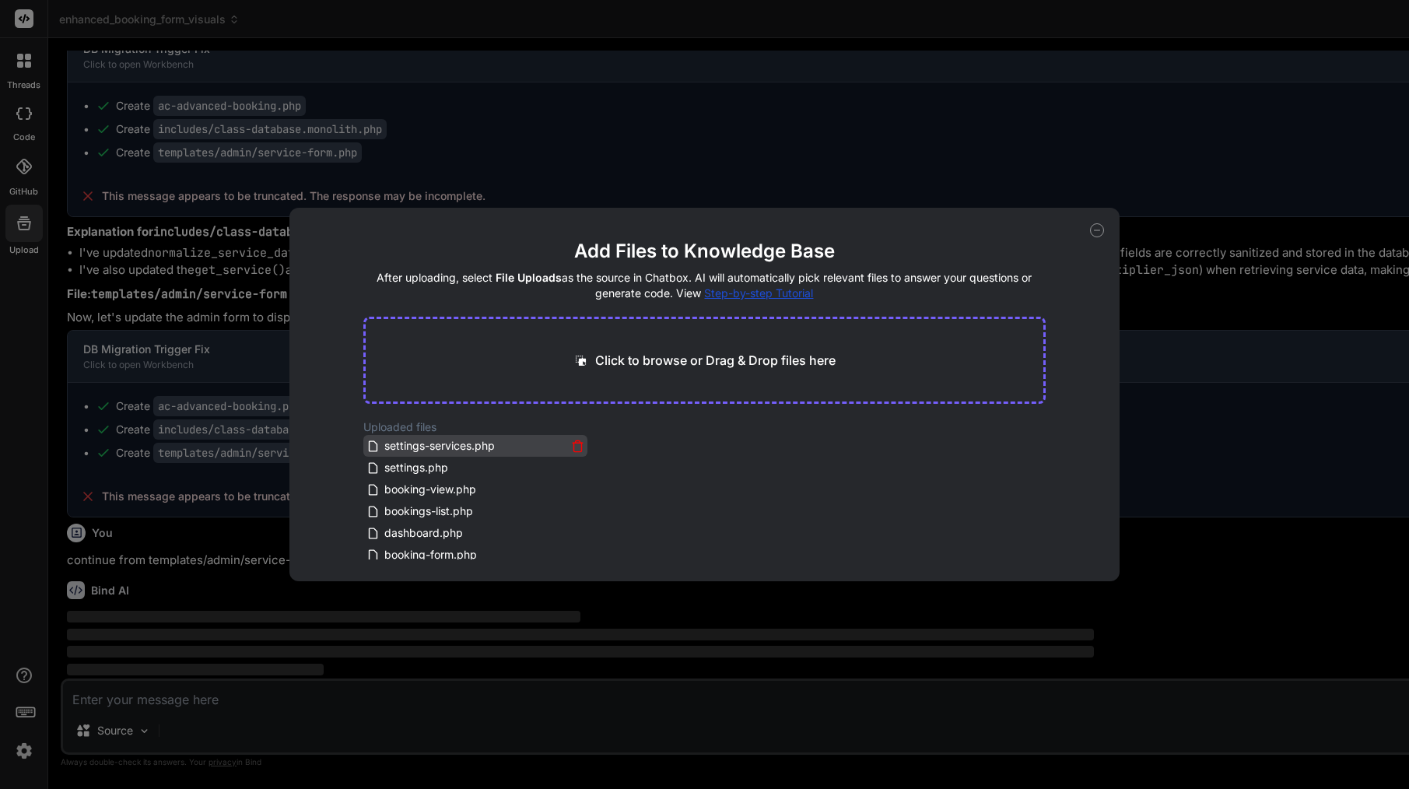
click at [576, 446] on icon at bounding box center [577, 445] width 13 height 13
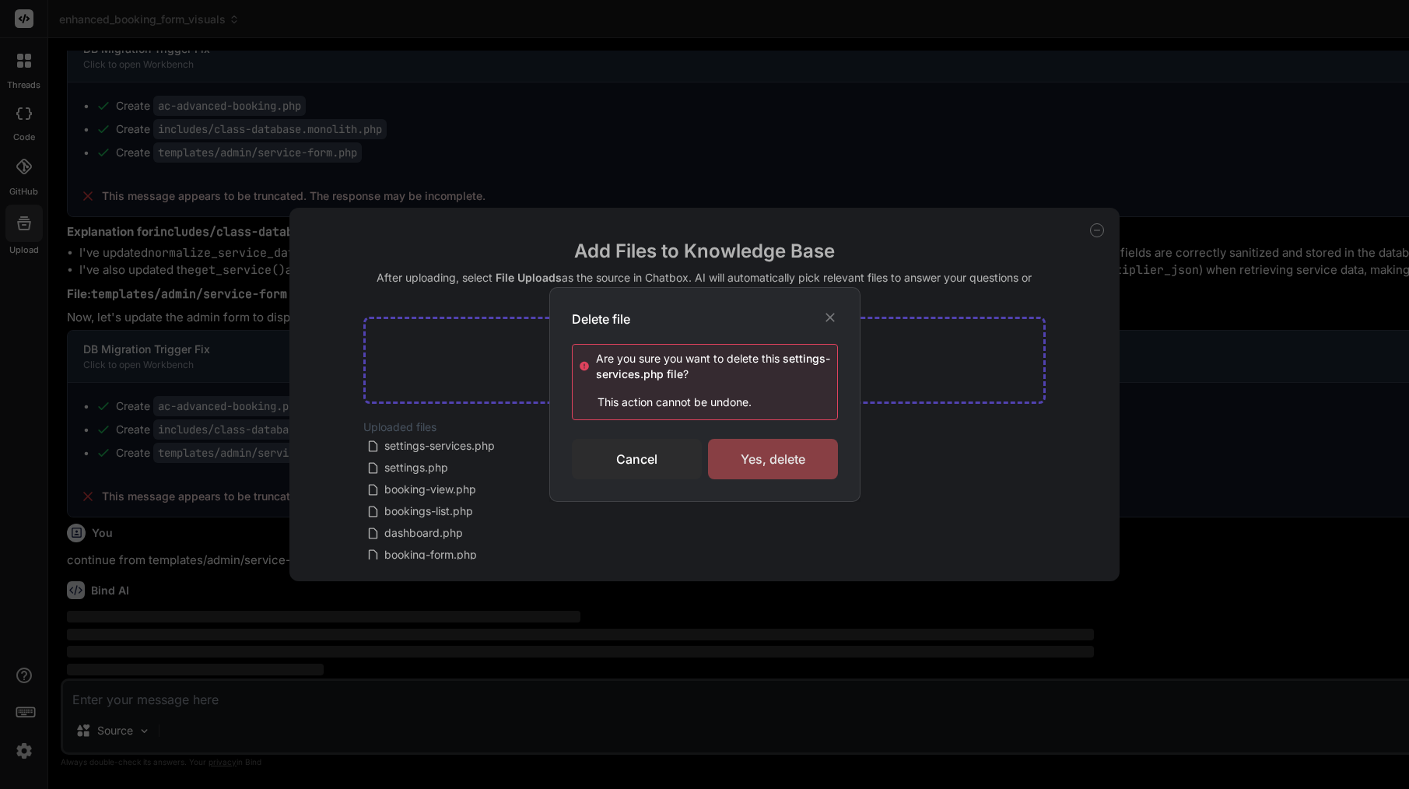
click at [772, 453] on div "Yes, delete" at bounding box center [773, 459] width 130 height 40
click at [770, 453] on div "Deleting..." at bounding box center [773, 459] width 130 height 19
click at [831, 314] on icon at bounding box center [830, 318] width 16 height 16
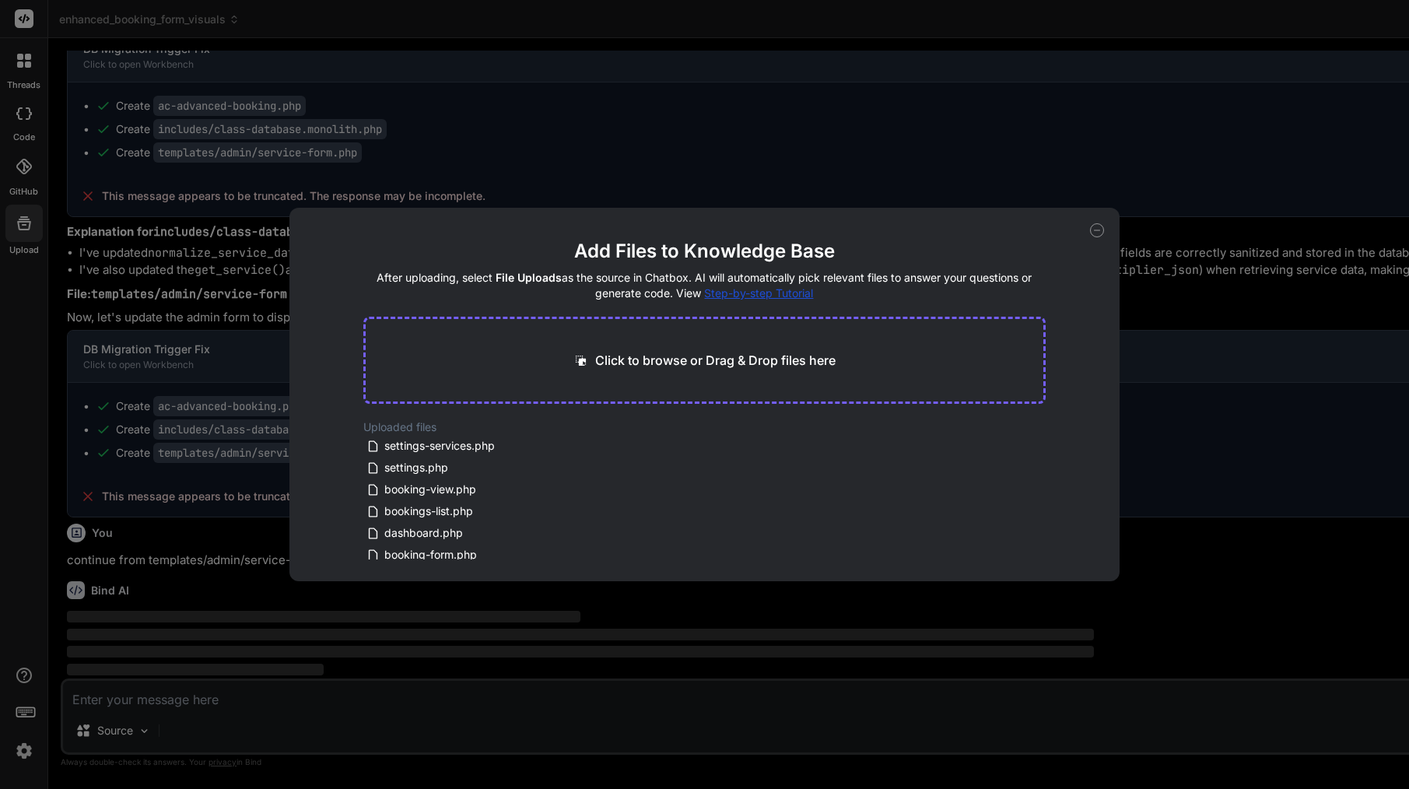
click at [1095, 227] on icon at bounding box center [1097, 230] width 14 height 14
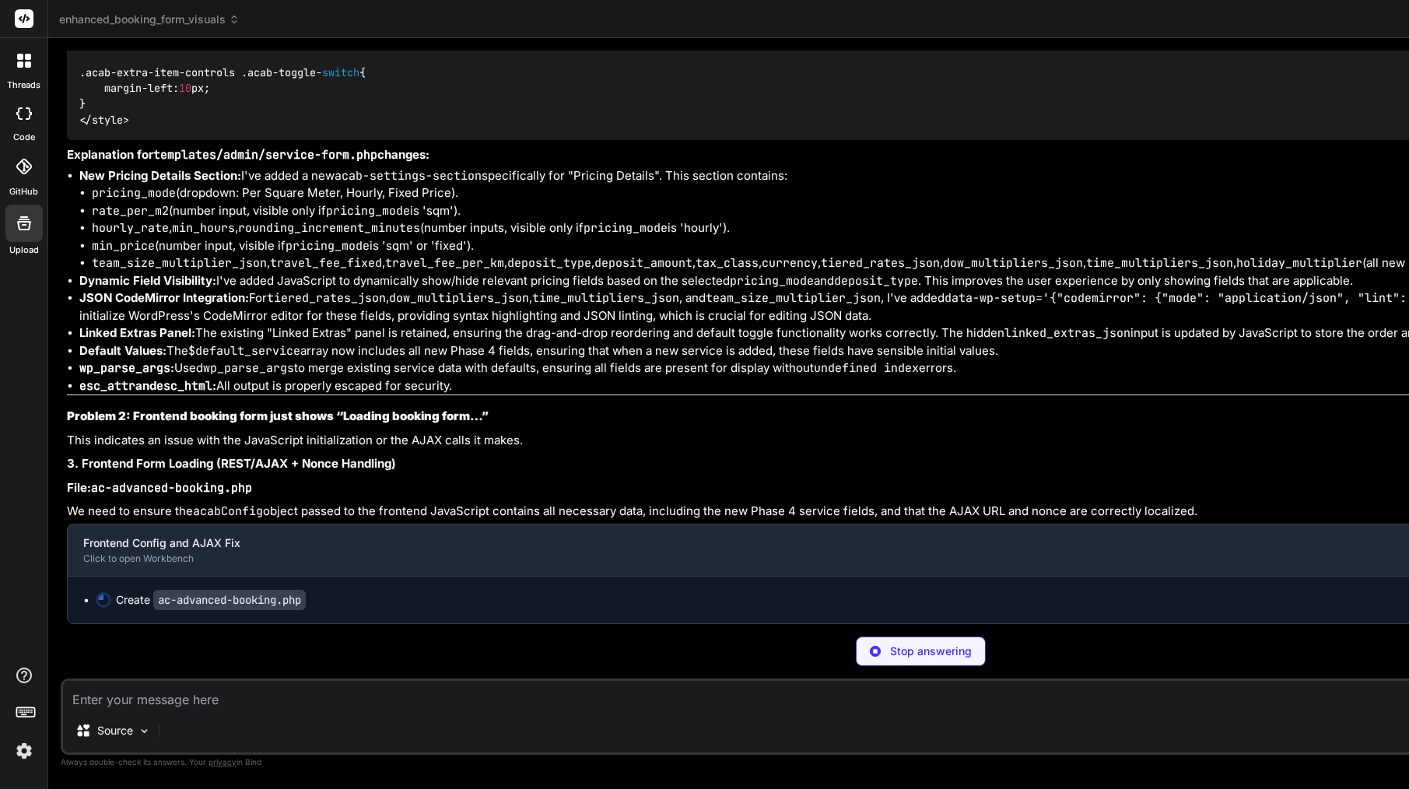
type textarea "x"
type textarea "return $settings; } ?> ```"
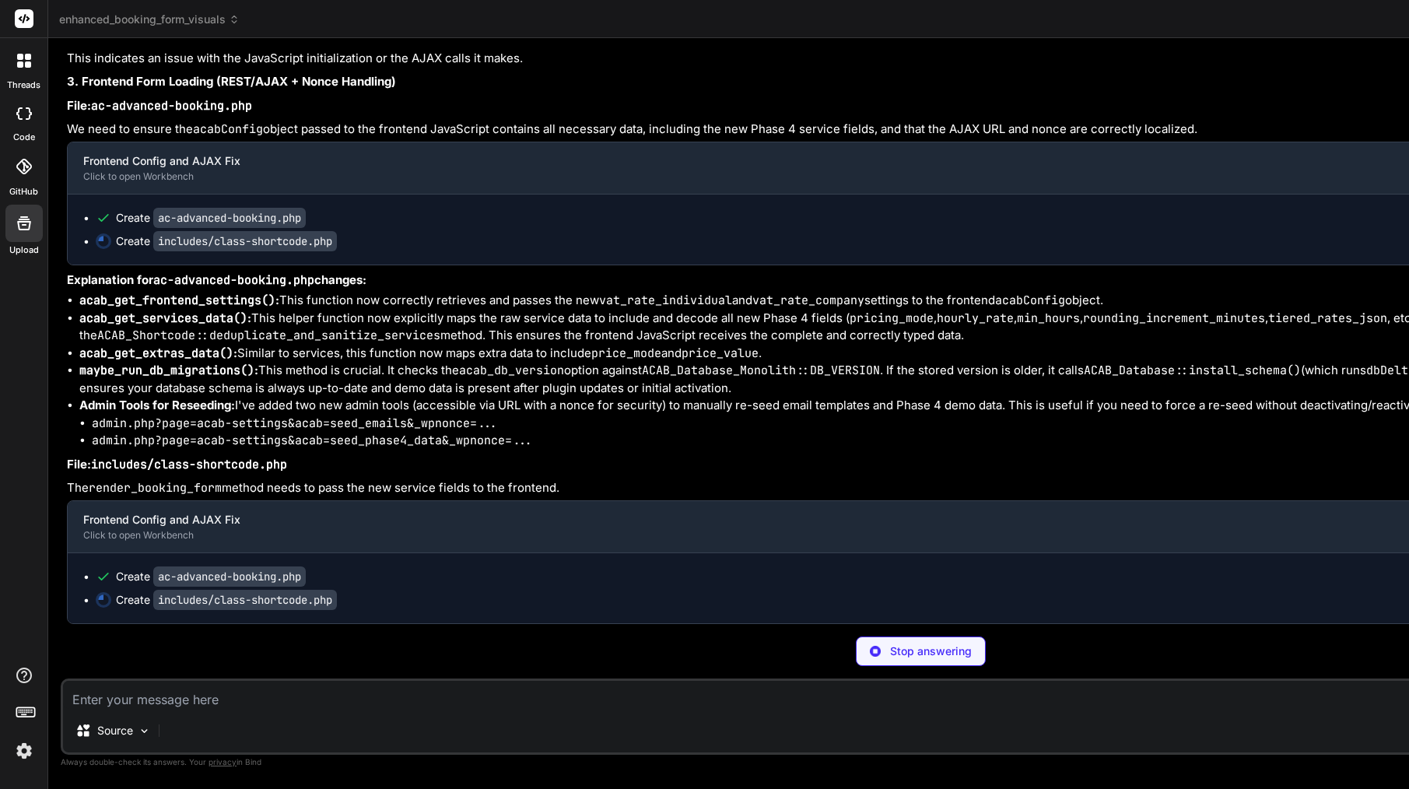
scroll to position [45772, 0]
type textarea "x"
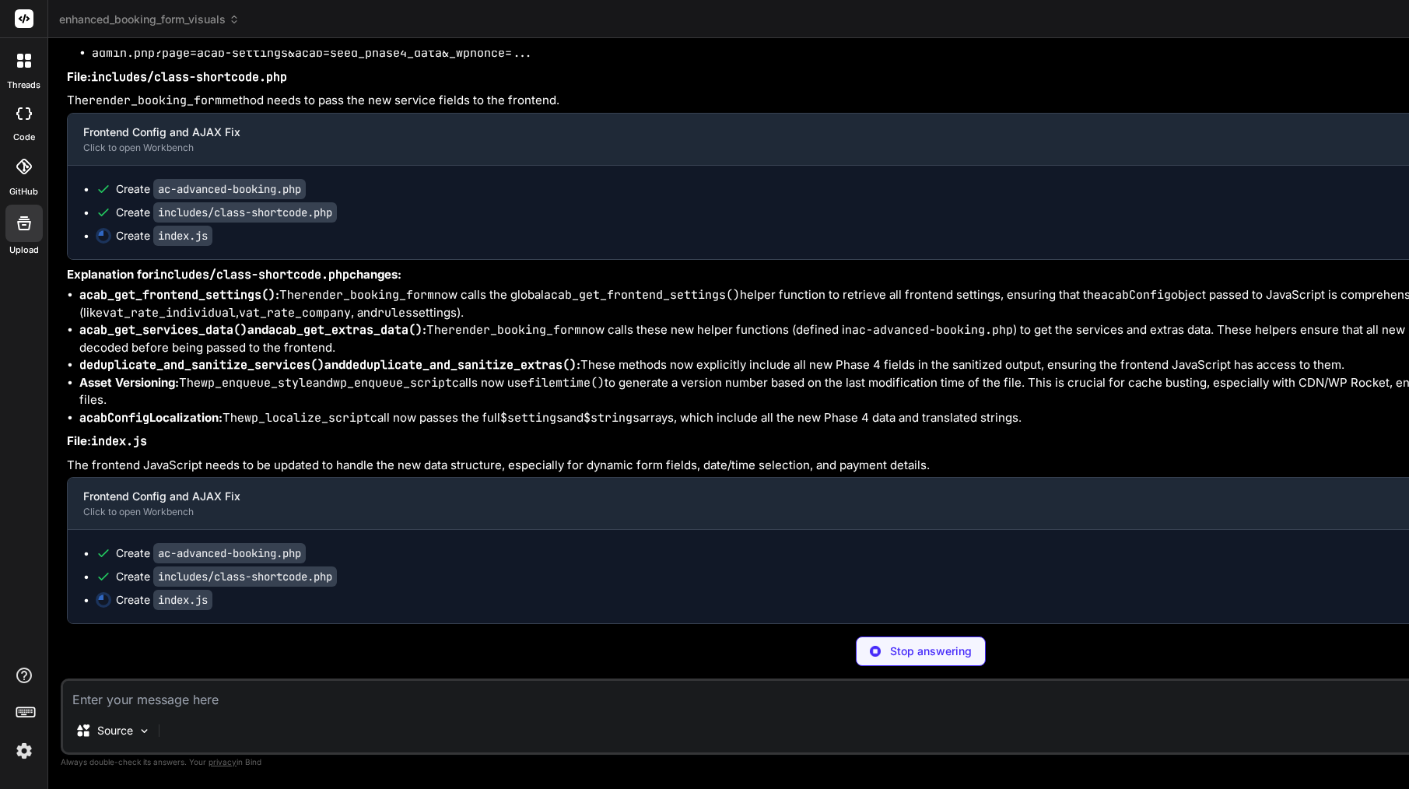
scroll to position [0, 0]
type textarea "x"
type textarea "error_log('[ACAB][Payments] Refund of ' . $amount . ' processed for booking ' .…"
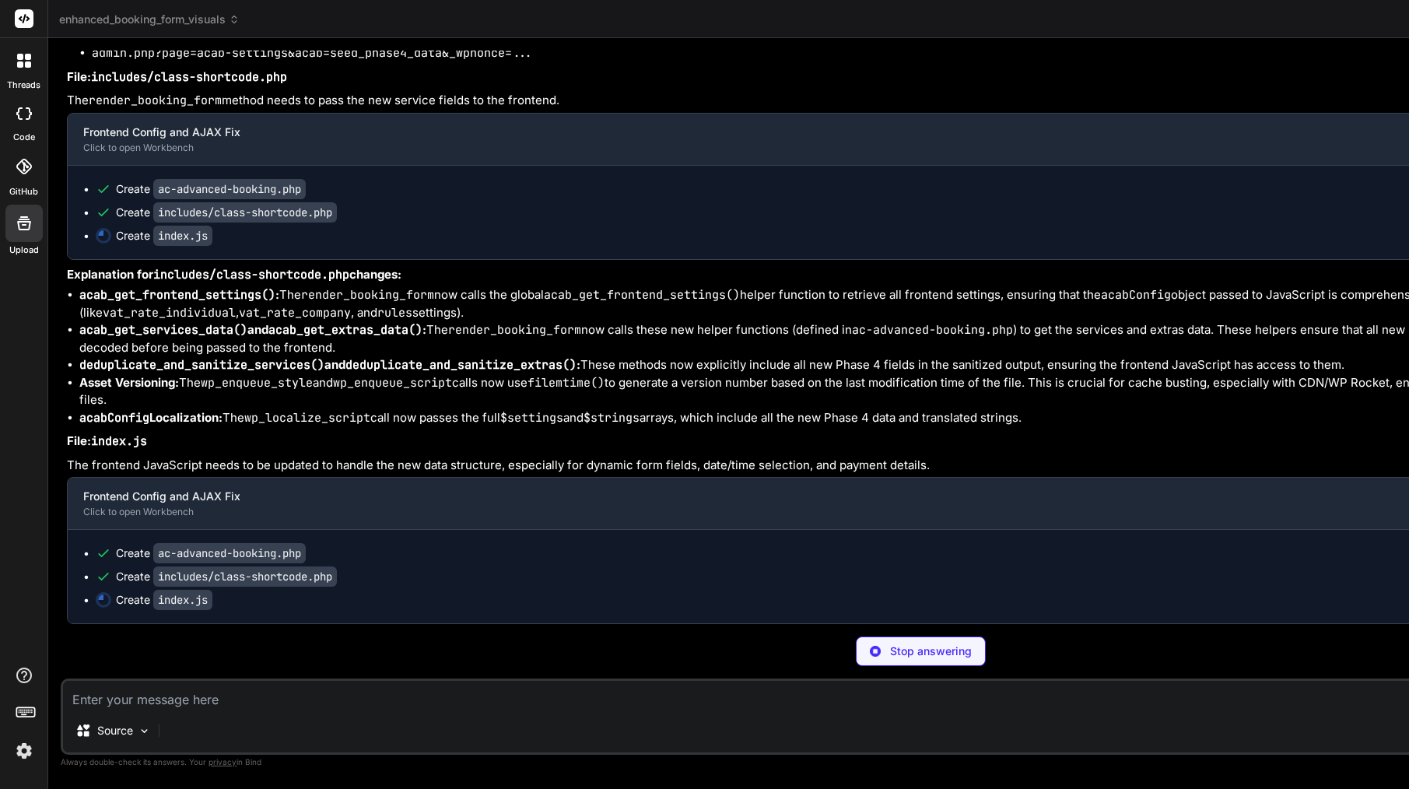
type textarea "x"
type textarea "'%s'\n );\n }\n }\n}\n?>"
type textarea "x"
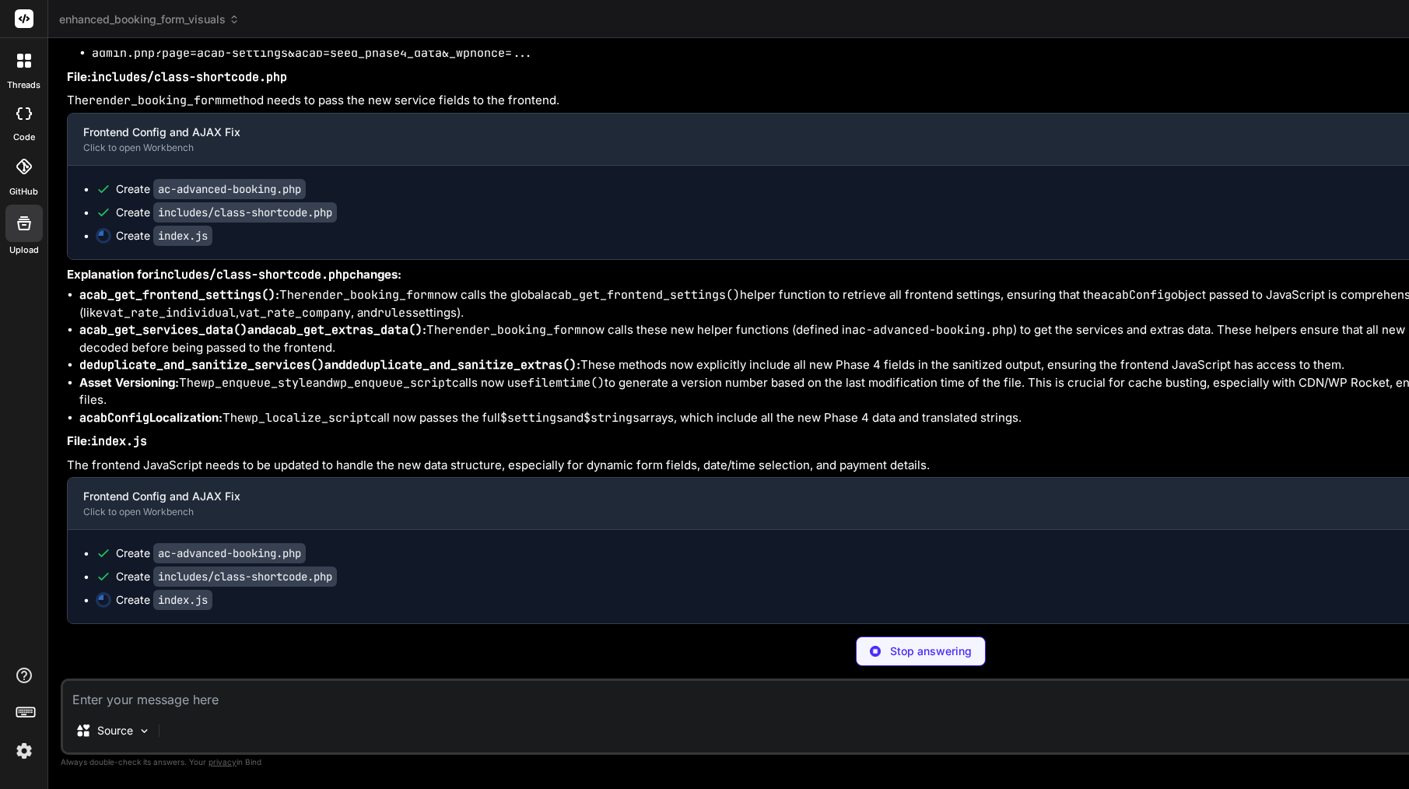
type textarea "return $settings; } ?> ```"
type textarea "x"
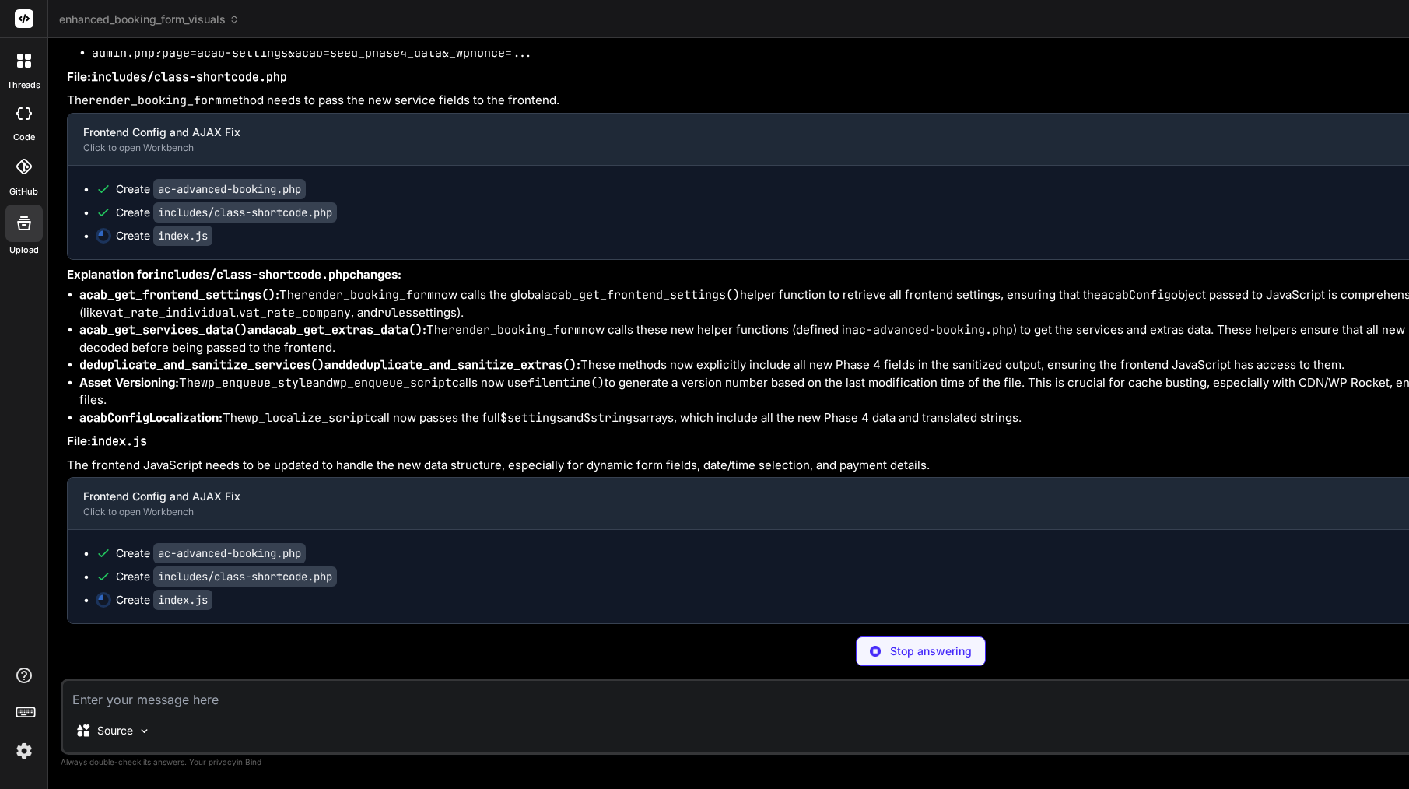
type textarea "'%s'\n );\n }\n }\n}\n?>"
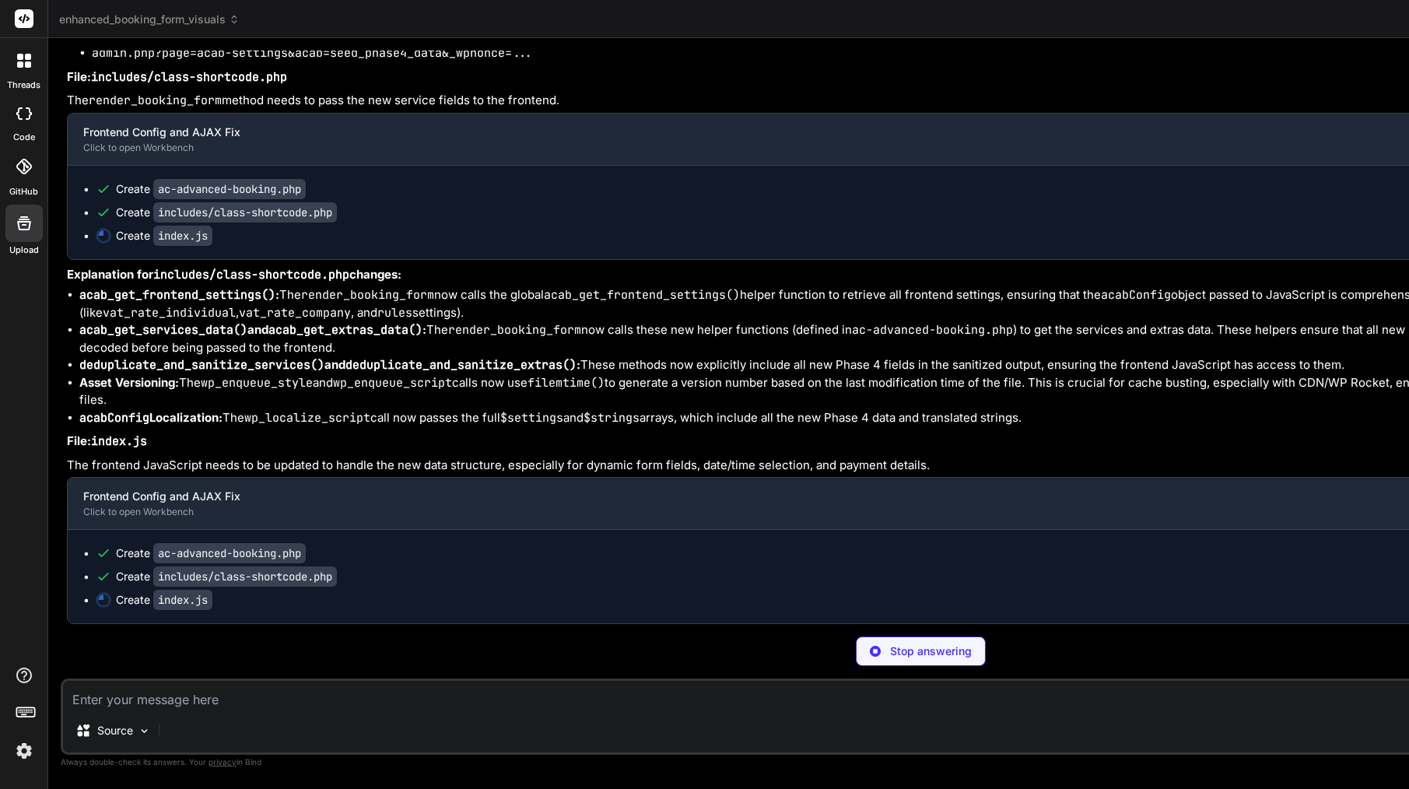
scroll to position [822, 2]
type textarea "x"
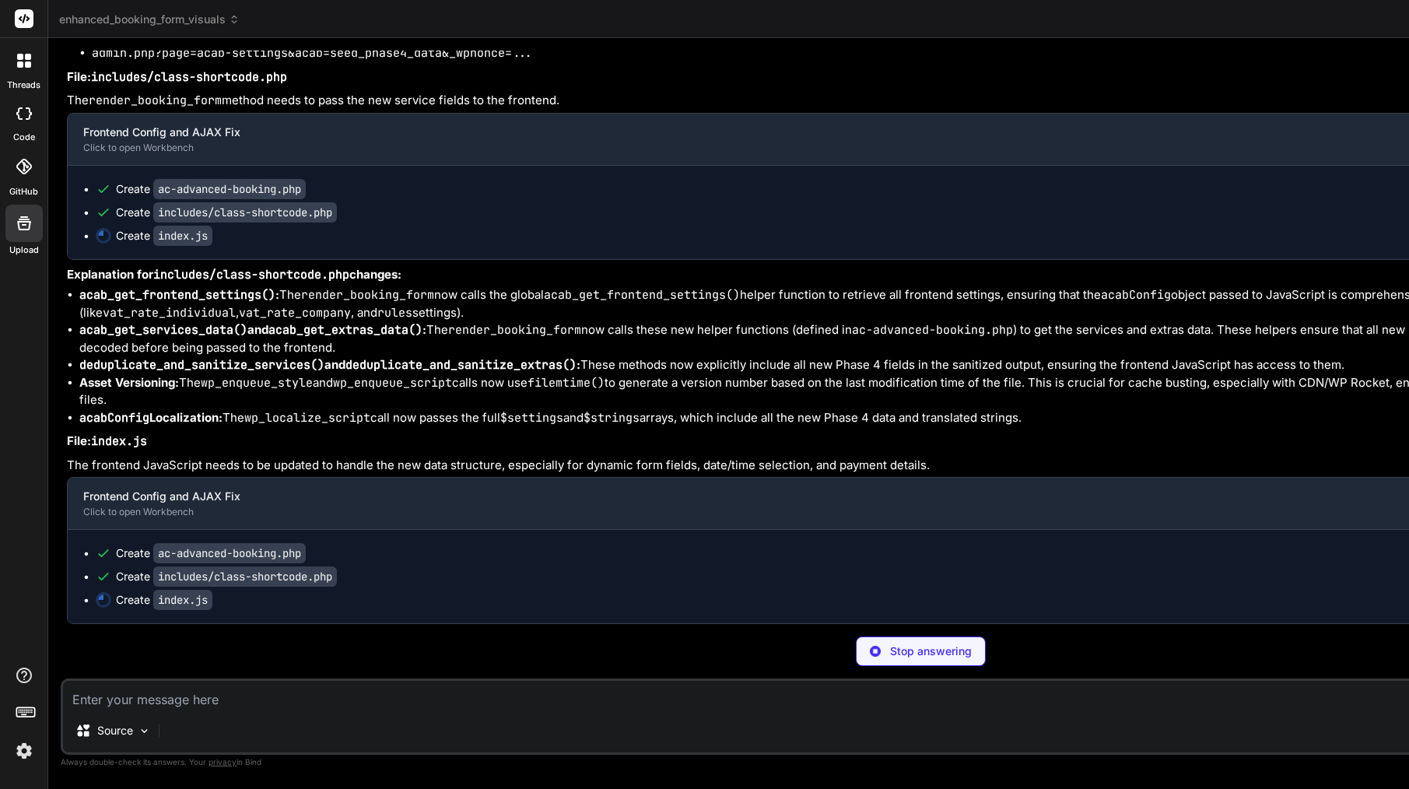
type textarea "x"
type textarea "</style>"
type textarea "x"
type textarea "return $settings; } ?> ```"
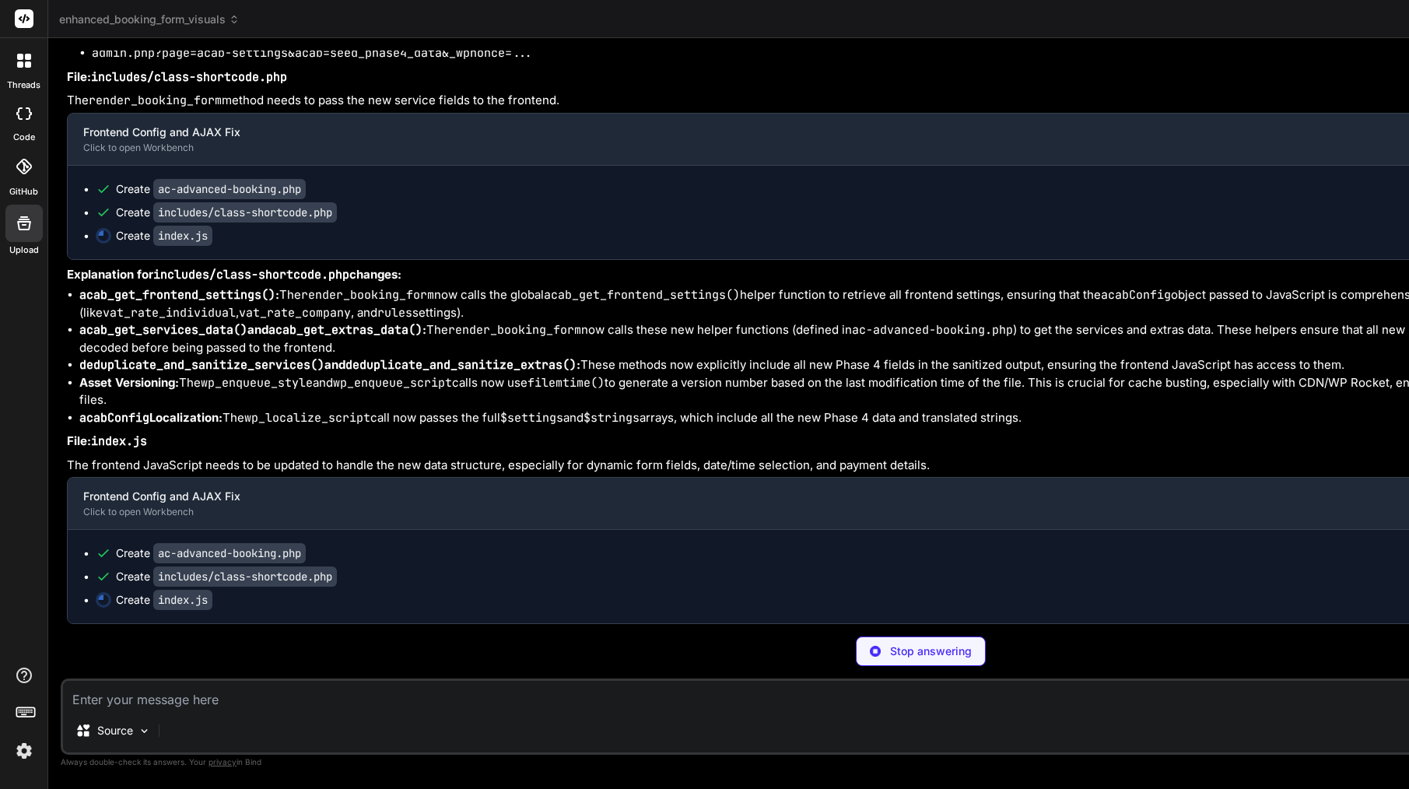
type textarea "x"
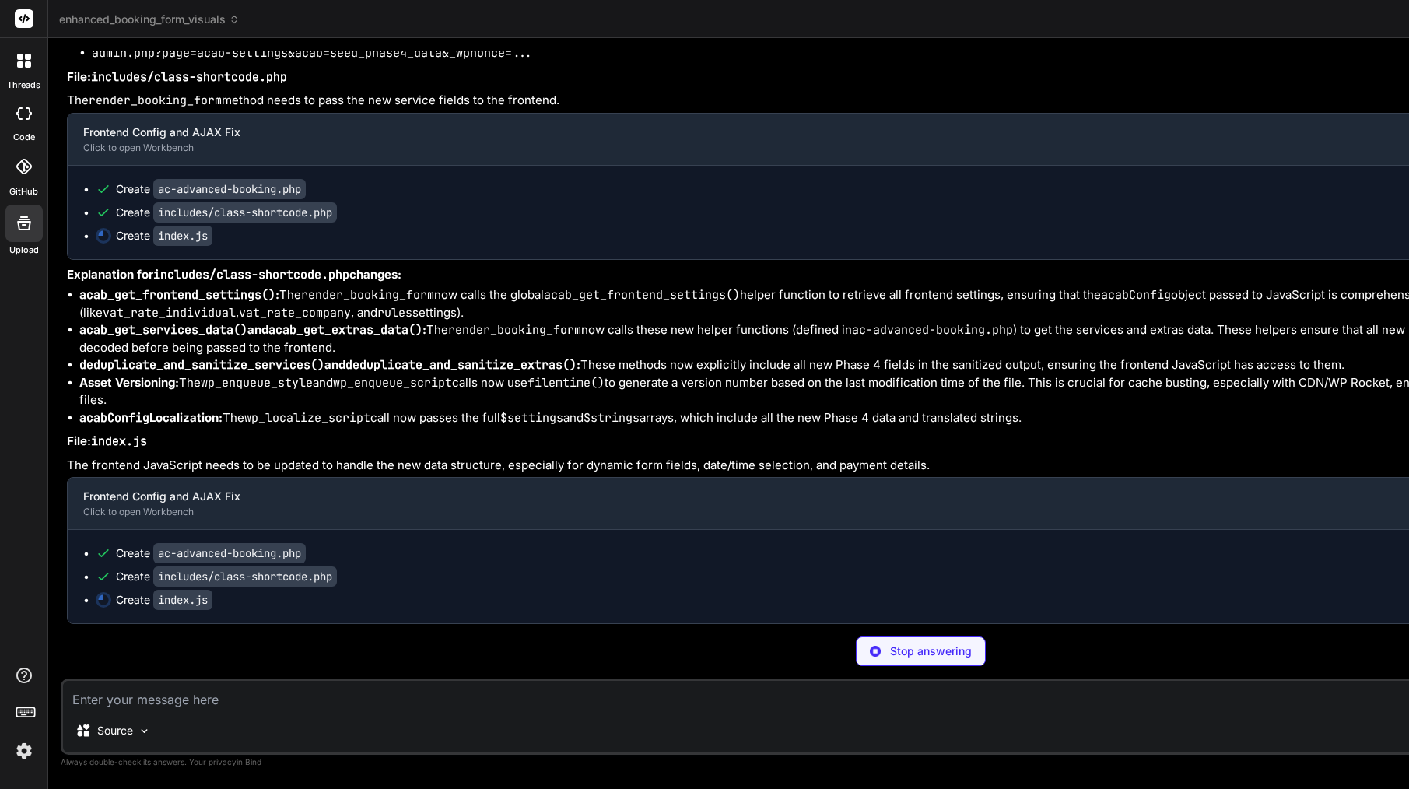
drag, startPoint x: 344, startPoint y: 540, endPoint x: 464, endPoint y: 162, distance: 396.5
click at [464, 162] on div "You [[DATE] 18:08:49 UTC] PHP Fatal error: Cannot use isset() on the result of …" at bounding box center [922, 337] width 1717 height 573
type textarea "x"
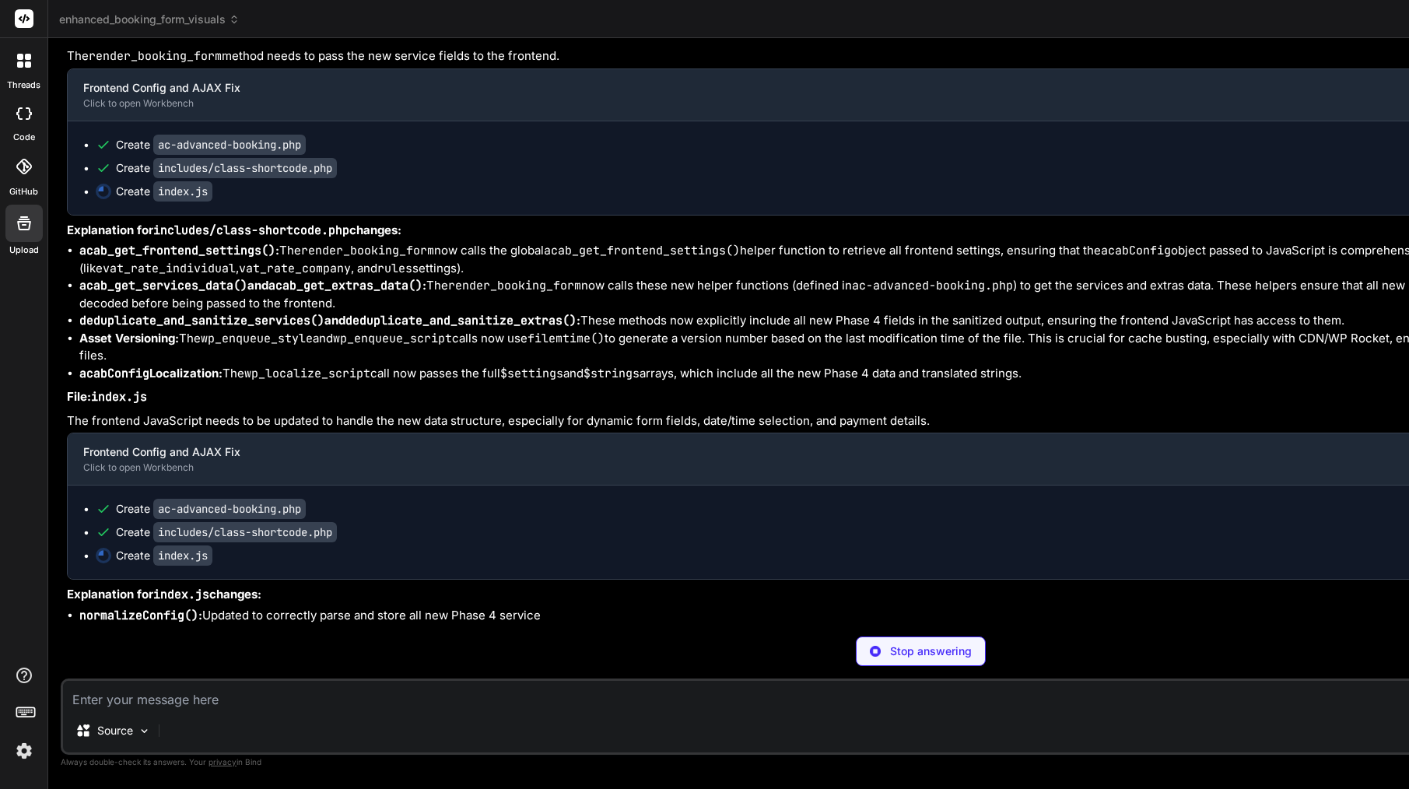
type textarea "updateTotal(); } })(); ```"
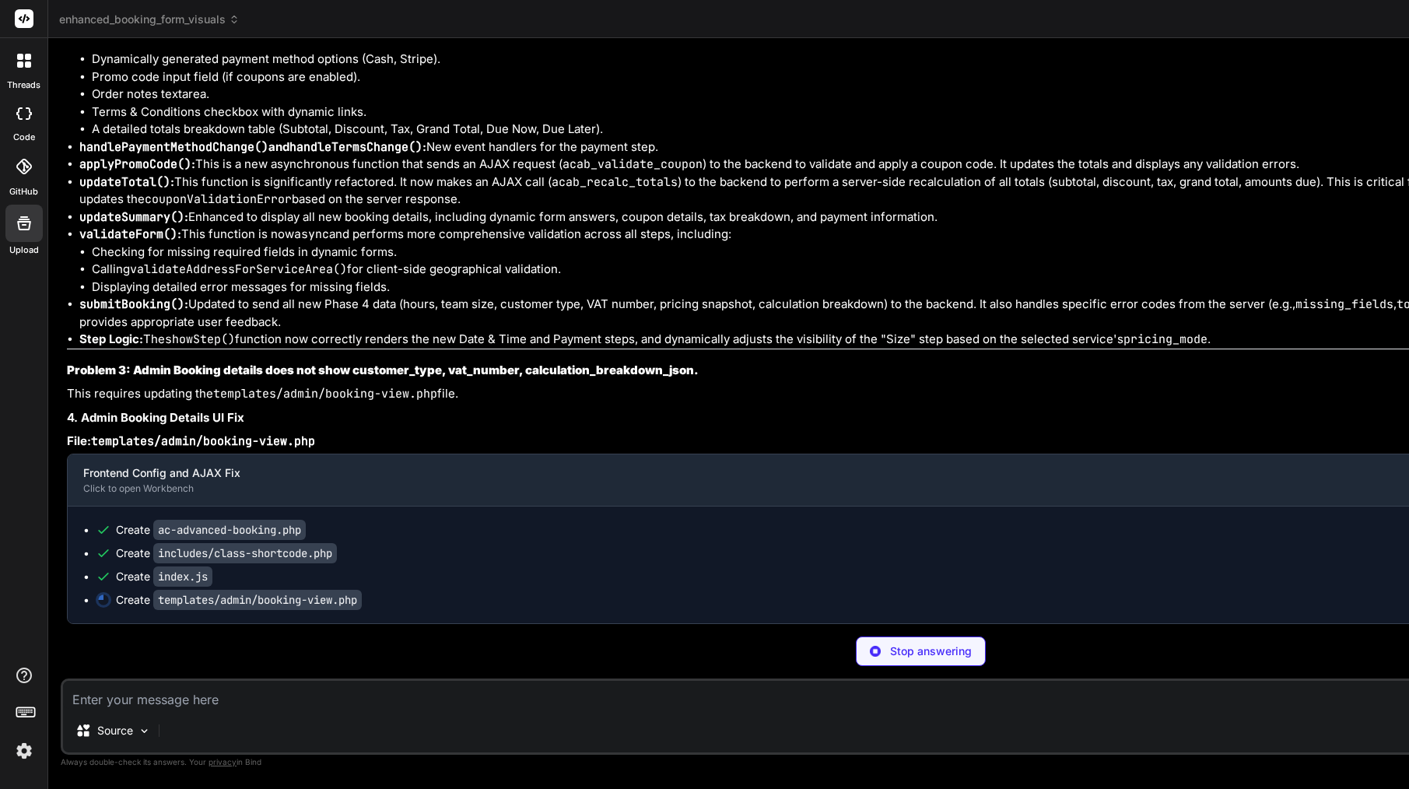
scroll to position [58771, 0]
type textarea "x"
type textarea "</style> ```"
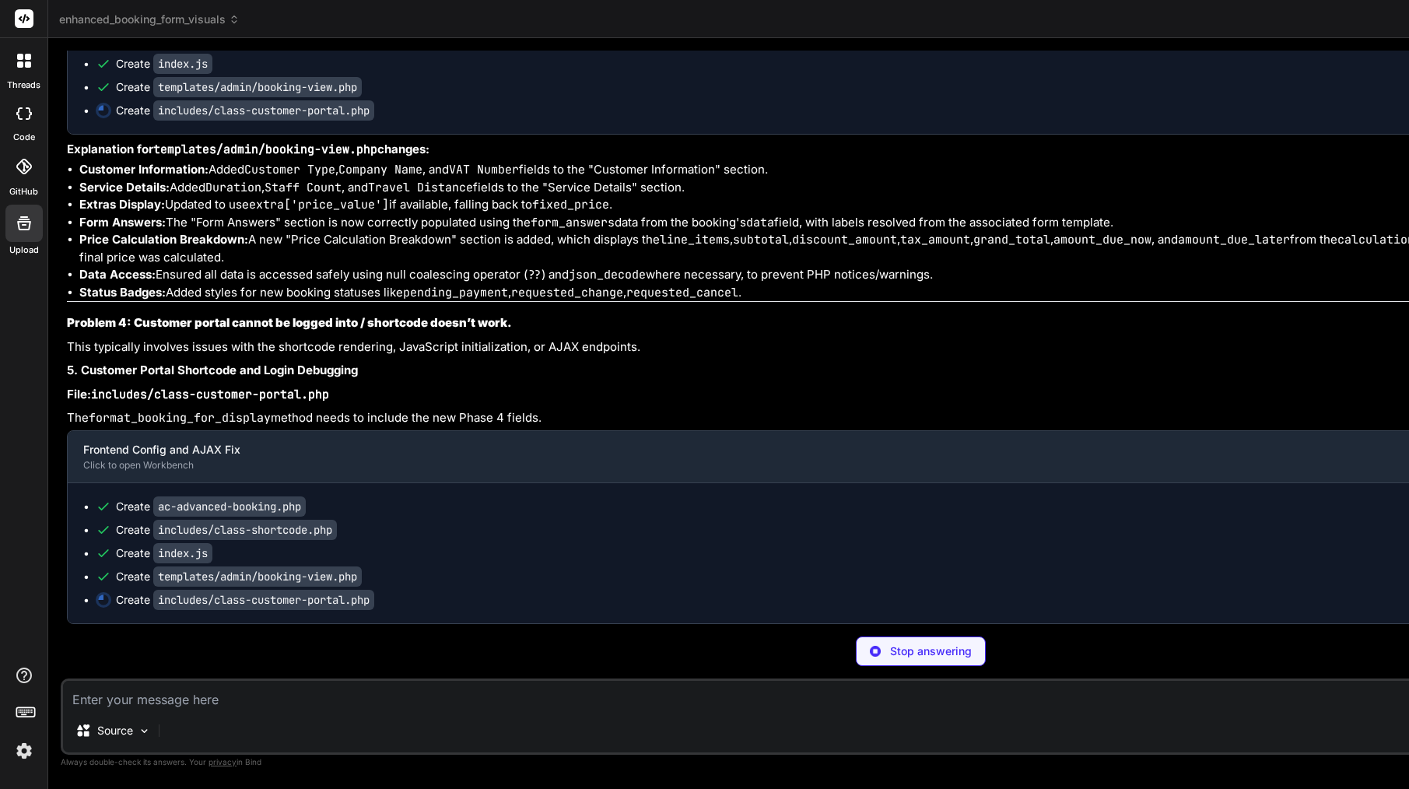
scroll to position [59451, 0]
type textarea "x"
type textarea "```"
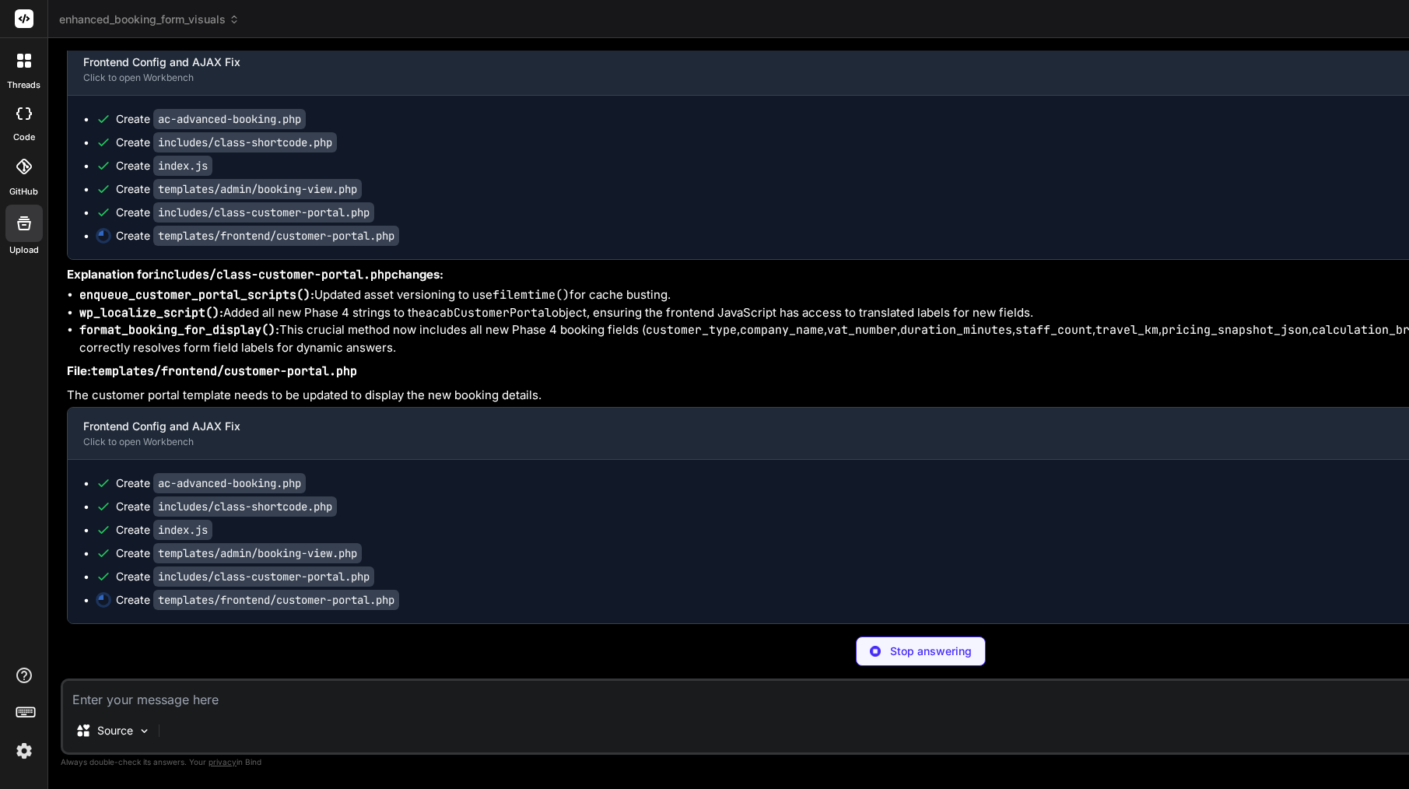
type textarea "x"
type textarea "<button type="submit" id="reschedule-submit-btn" class="acab-portal-button"><?p…"
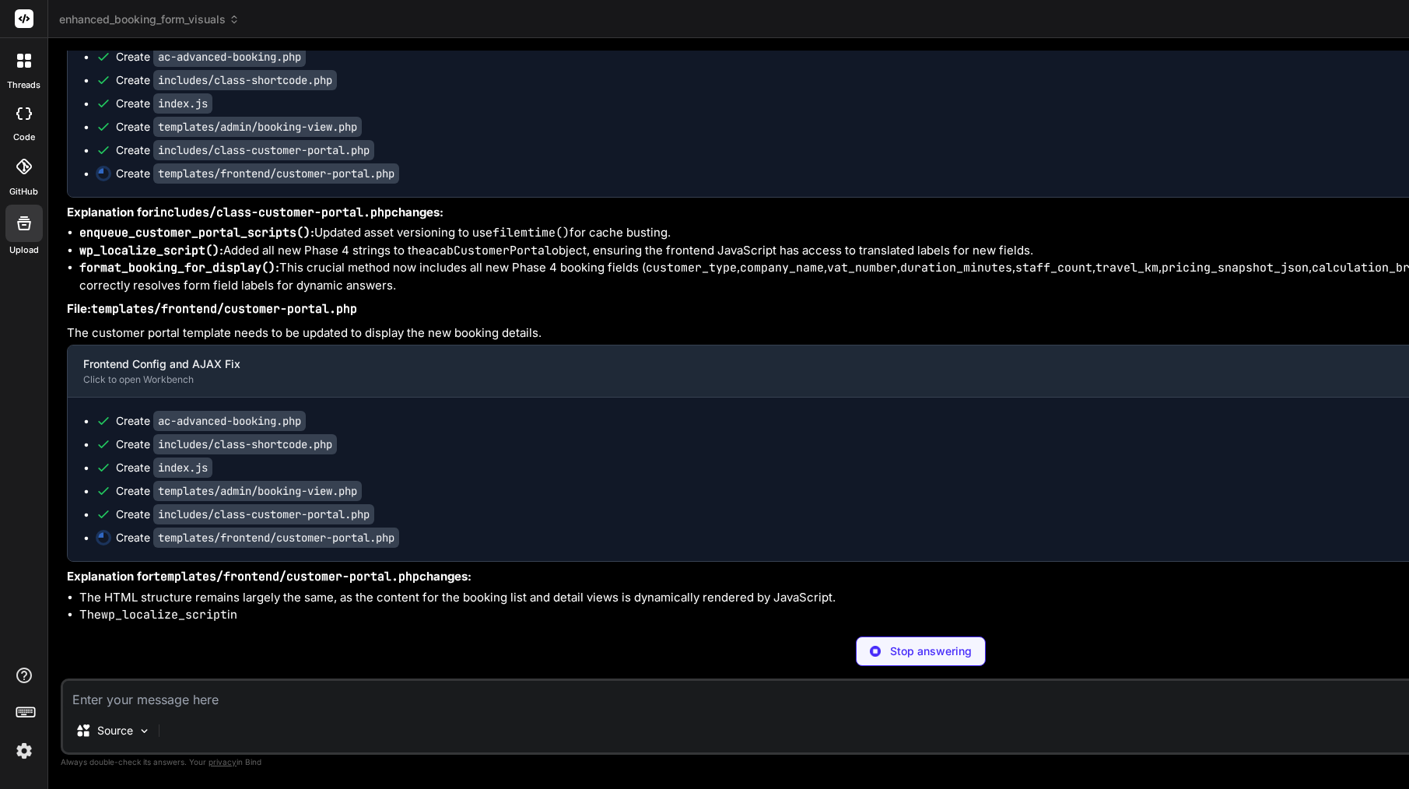
scroll to position [114, 0]
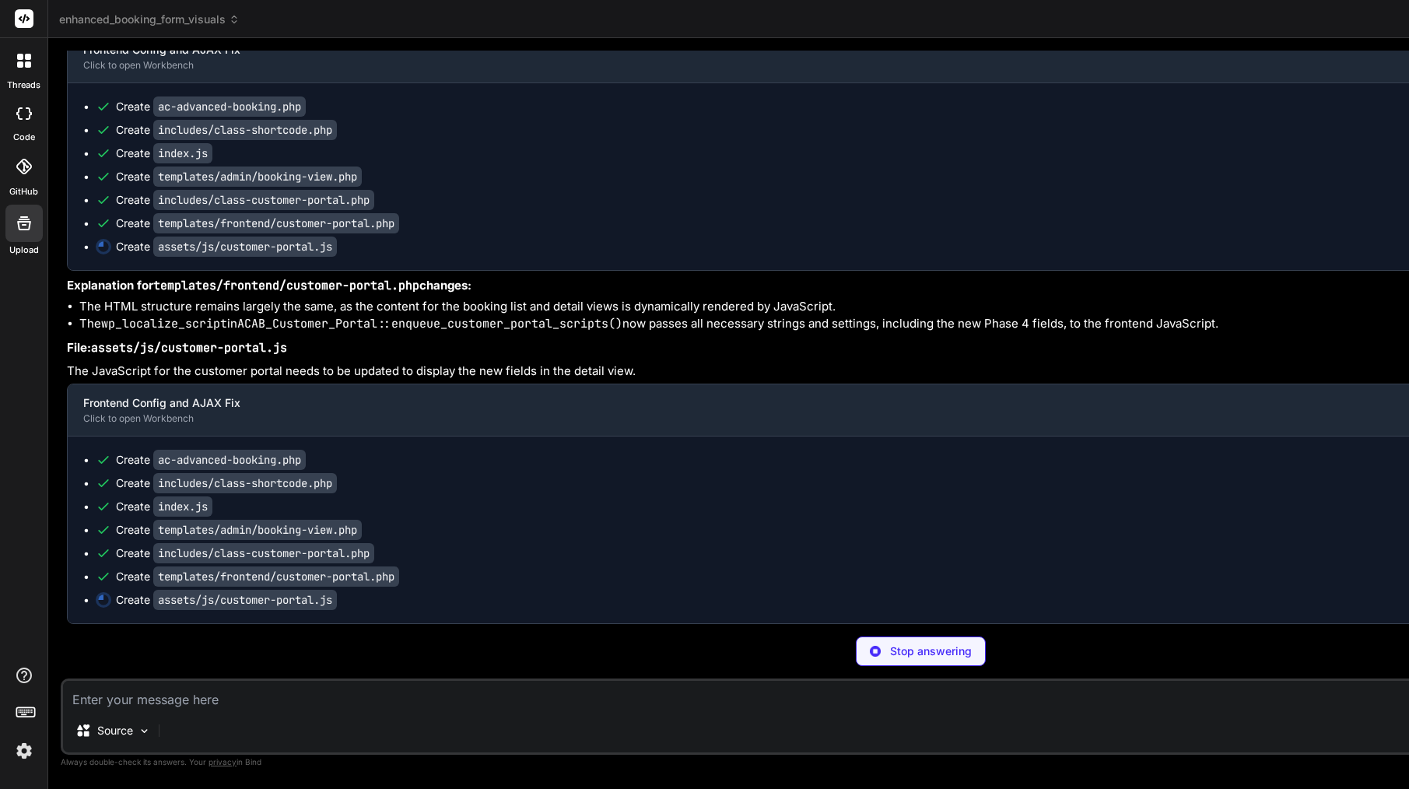
type textarea "x"
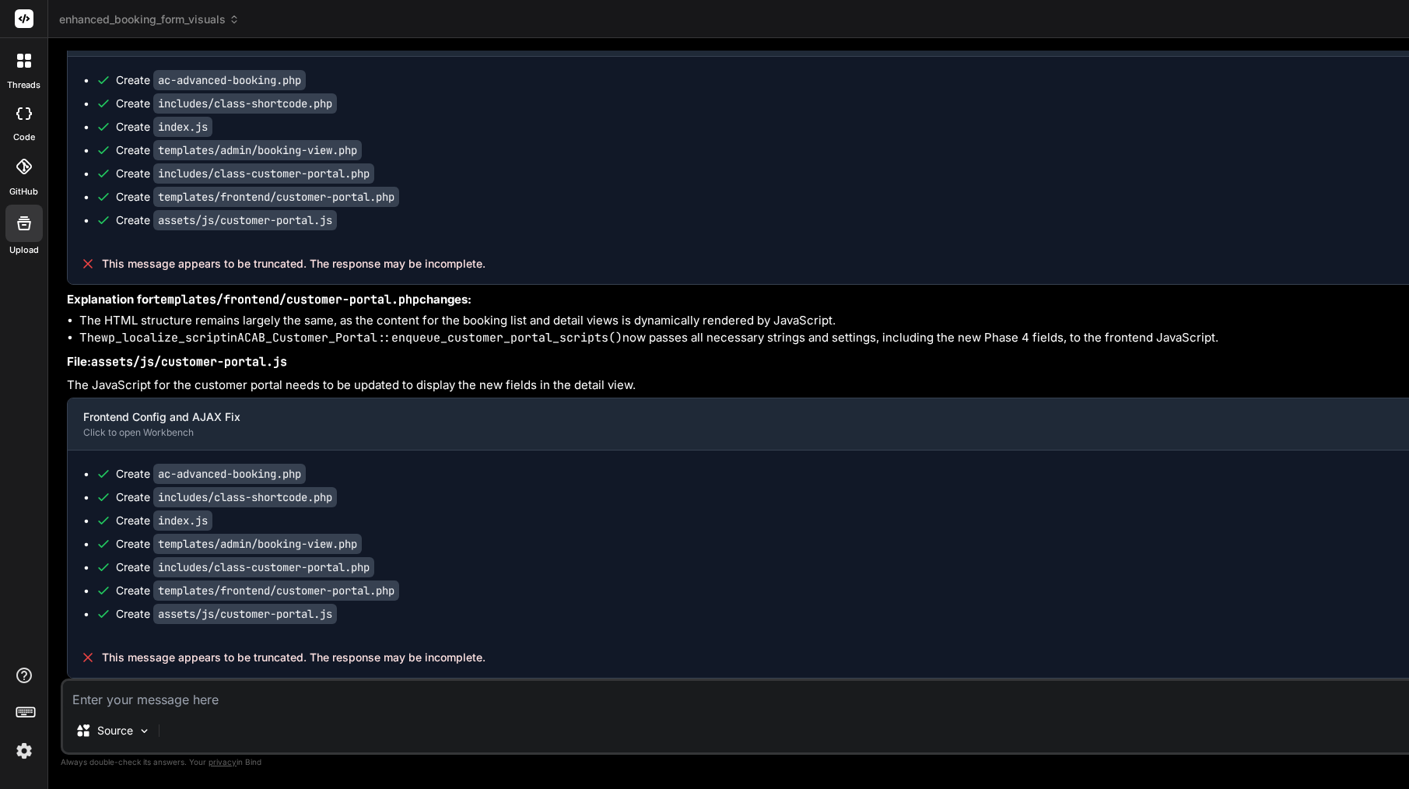
scroll to position [60734, 0]
click at [330, 653] on span "This message appears to be truncated. The response may be incomplete." at bounding box center [293, 657] width 383 height 16
copy span "response"
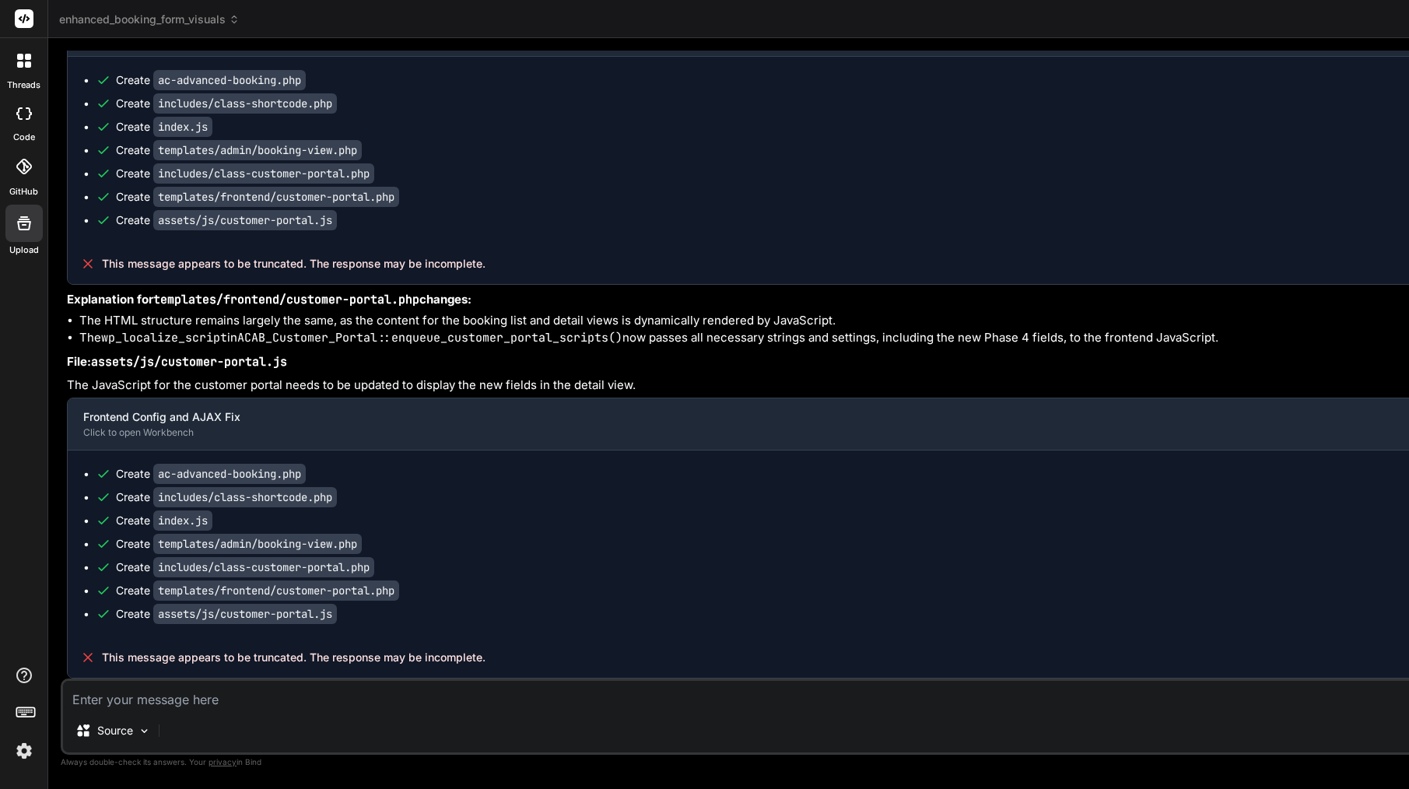
click at [328, 691] on textarea at bounding box center [920, 695] width 1715 height 28
type textarea "c"
type textarea "x"
type textarea "co"
type textarea "x"
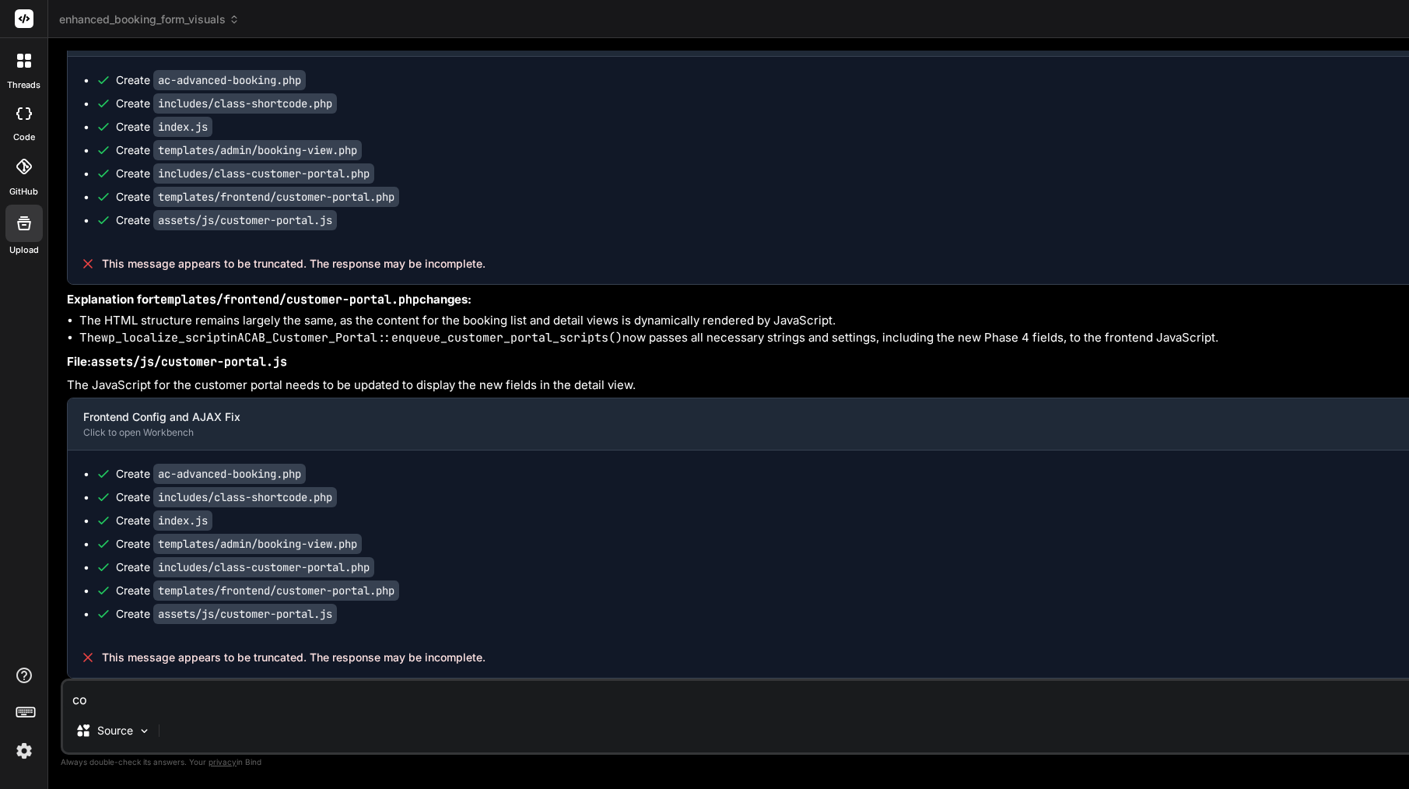
type textarea "con"
type textarea "x"
type textarea "cont"
type textarea "x"
type textarea "conti"
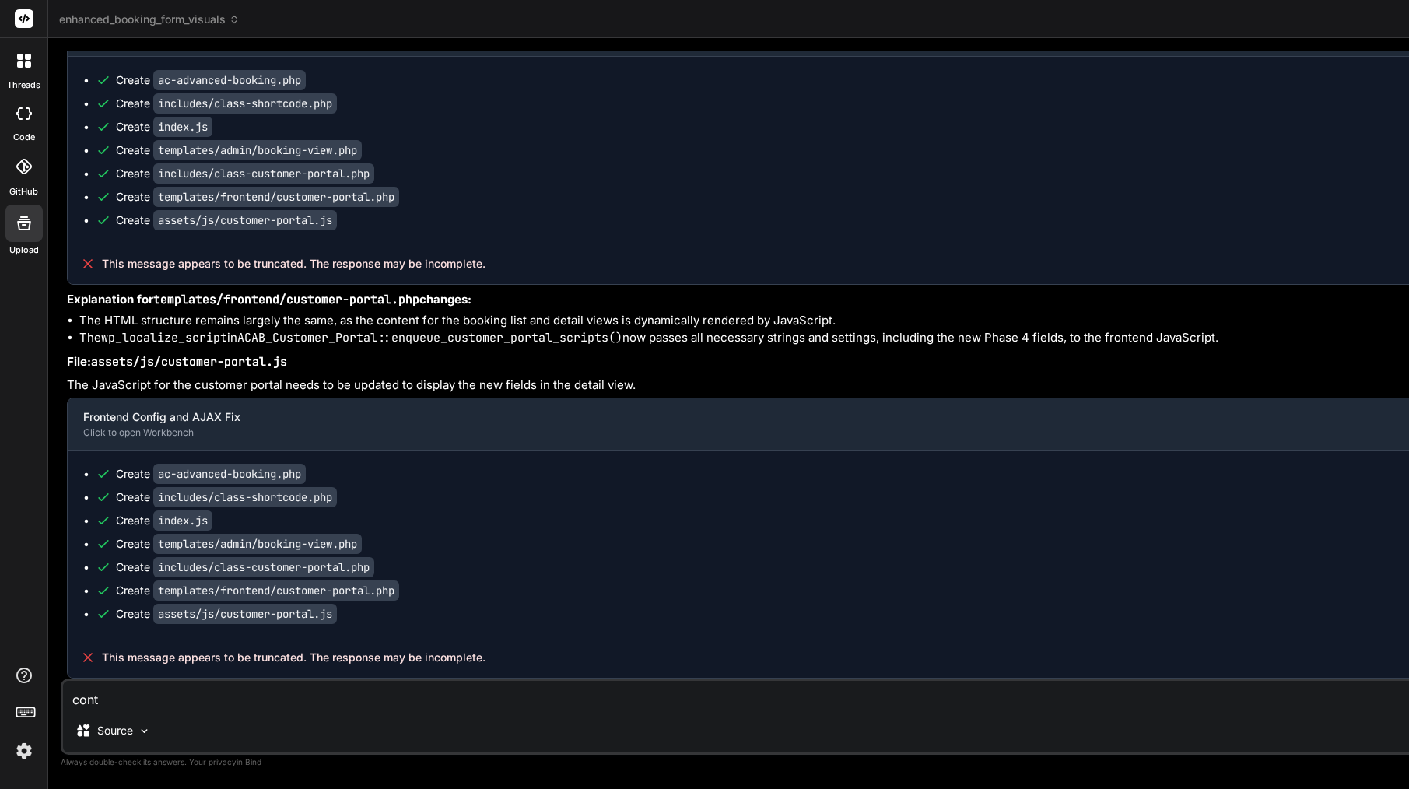
type textarea "x"
type textarea "contin"
type textarea "x"
type textarea "continu"
type textarea "x"
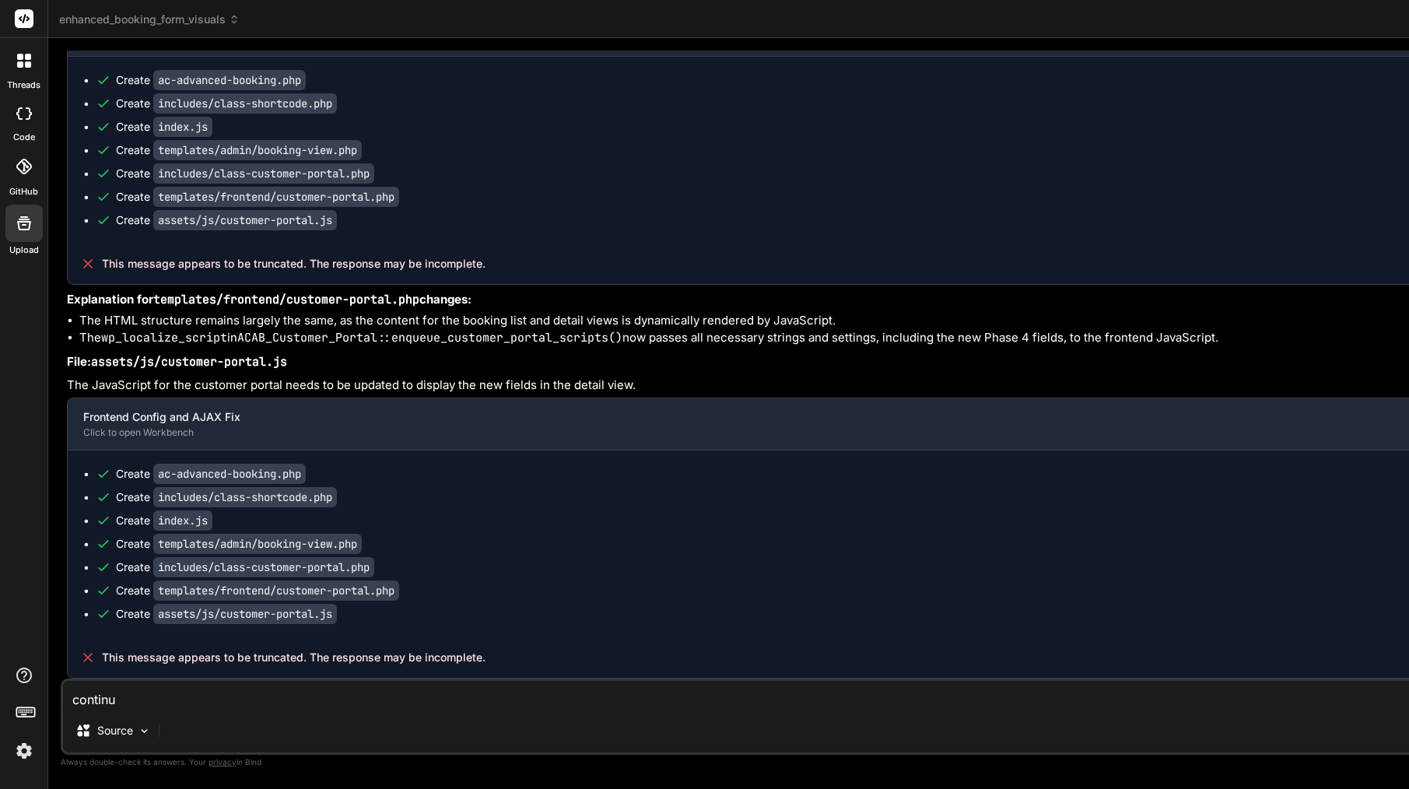
type textarea "continue"
type textarea "x"
type textarea "continue"
type textarea "x"
type textarea "continue f"
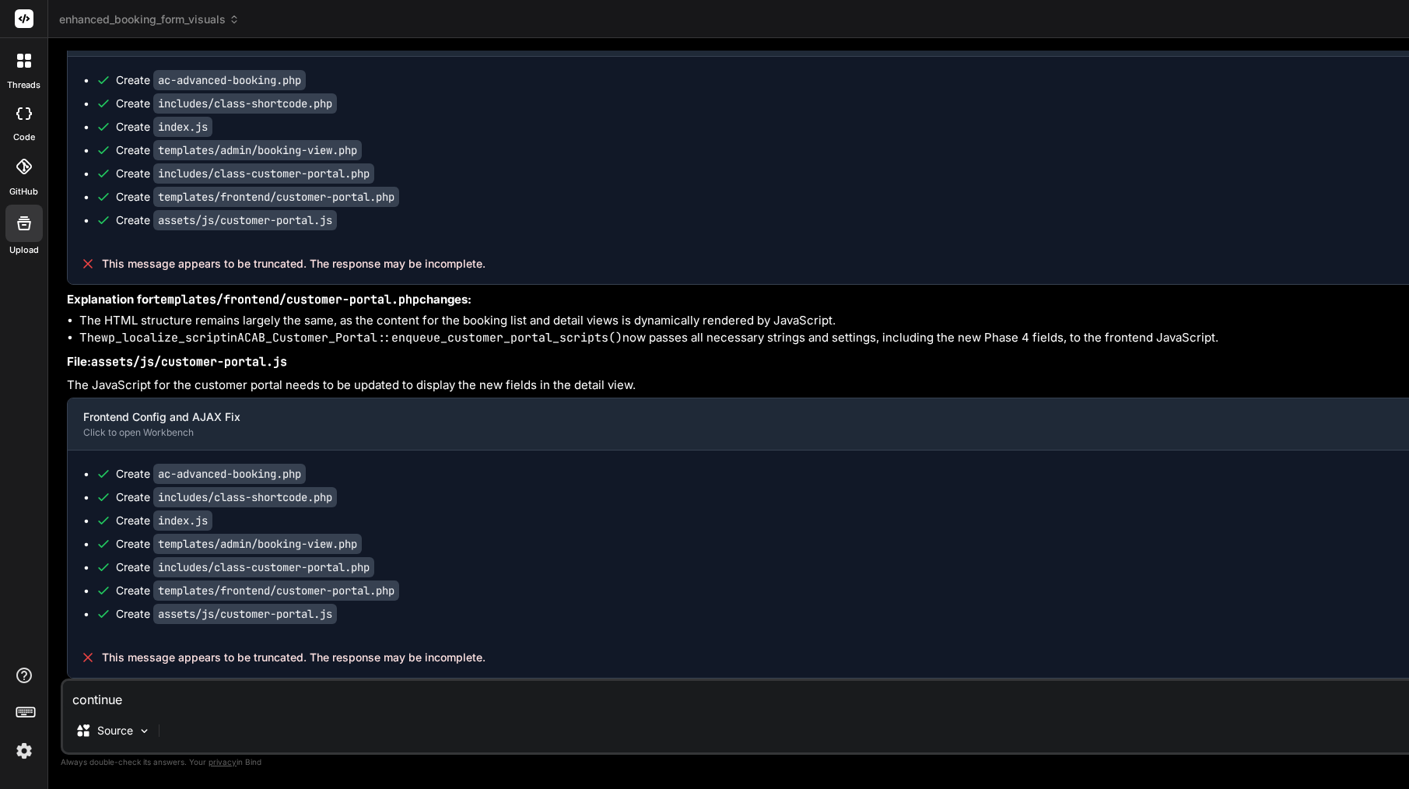
type textarea "x"
type textarea "continue fr"
type textarea "x"
type textarea "continue fro"
type textarea "x"
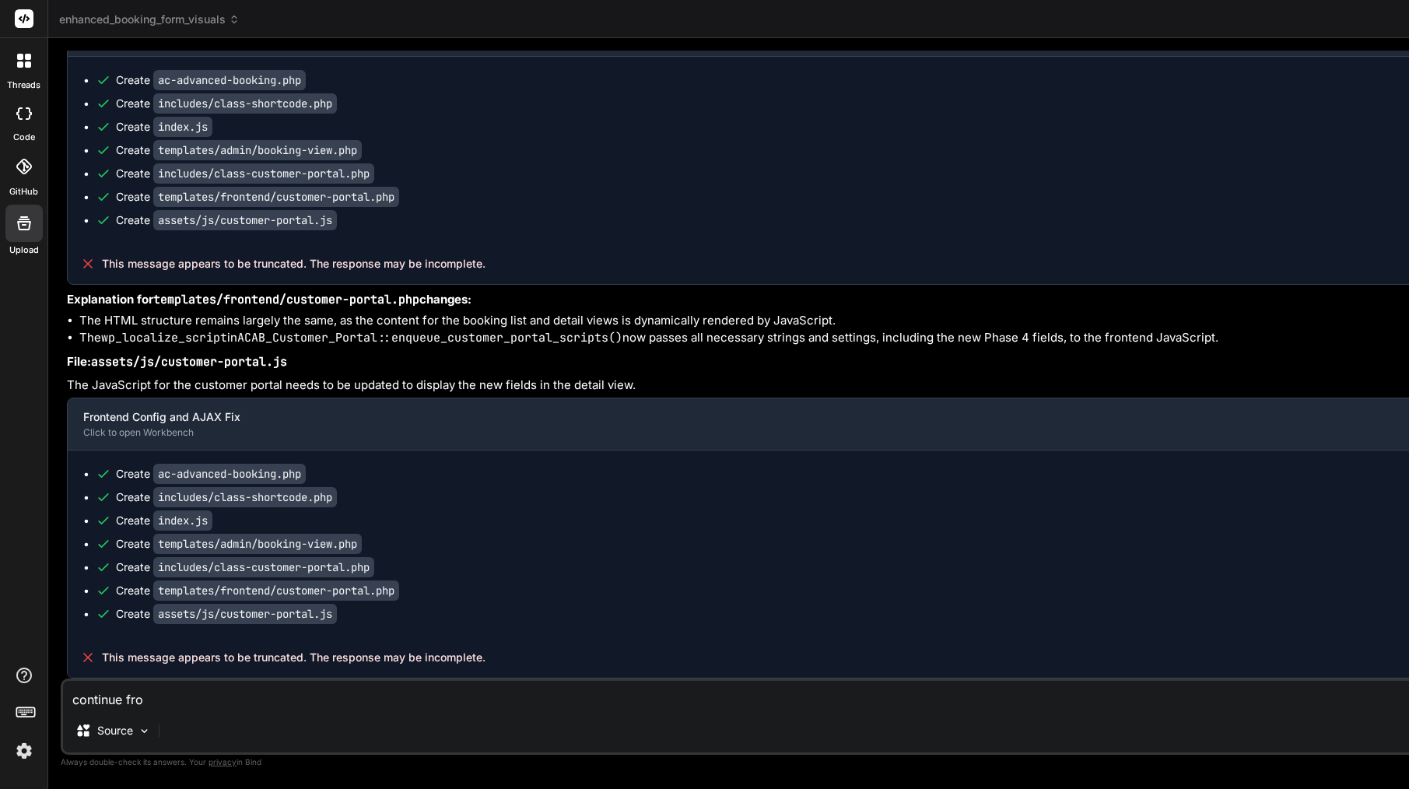
type textarea "continue from"
type textarea "x"
type textarea "continue from"
type textarea "x"
paste textarea "This message appears to be truncated. The response may be incomplete."
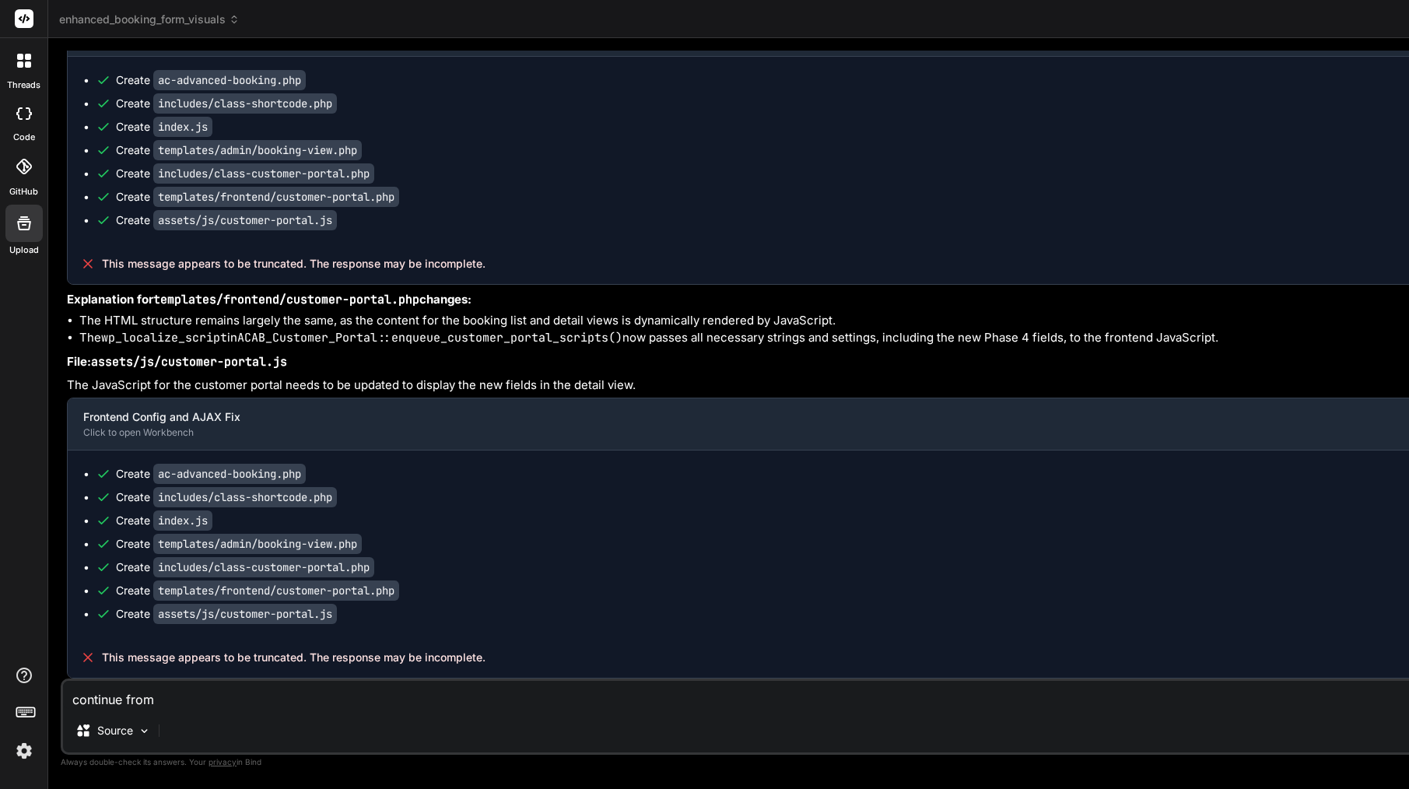
type textarea "continue from This message appears to be truncated. The response may be incompl…"
type textarea "x"
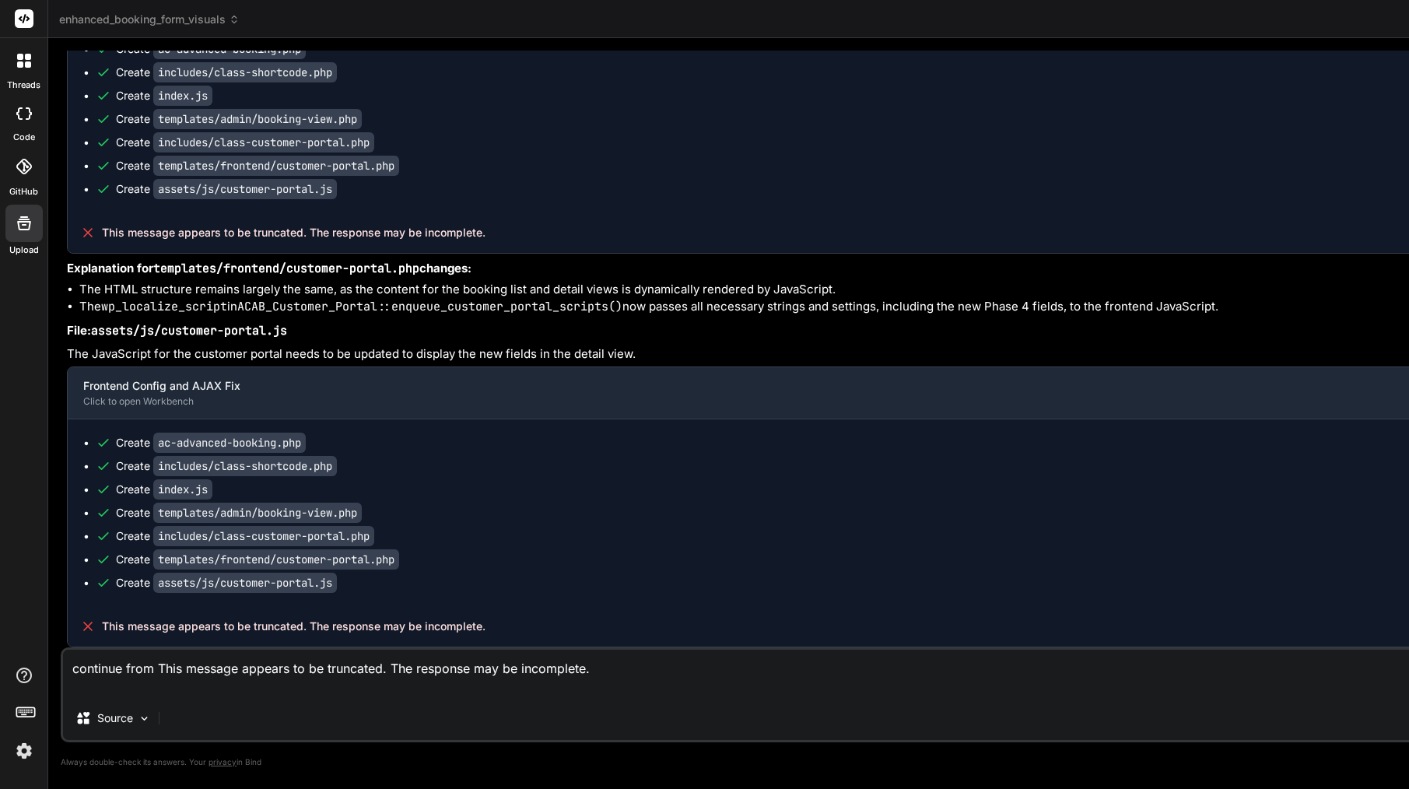
click at [243, 593] on code "assets/js/customer-portal.js" at bounding box center [245, 582] width 184 height 20
drag, startPoint x: 334, startPoint y: 580, endPoint x: 348, endPoint y: 591, distance: 17.7
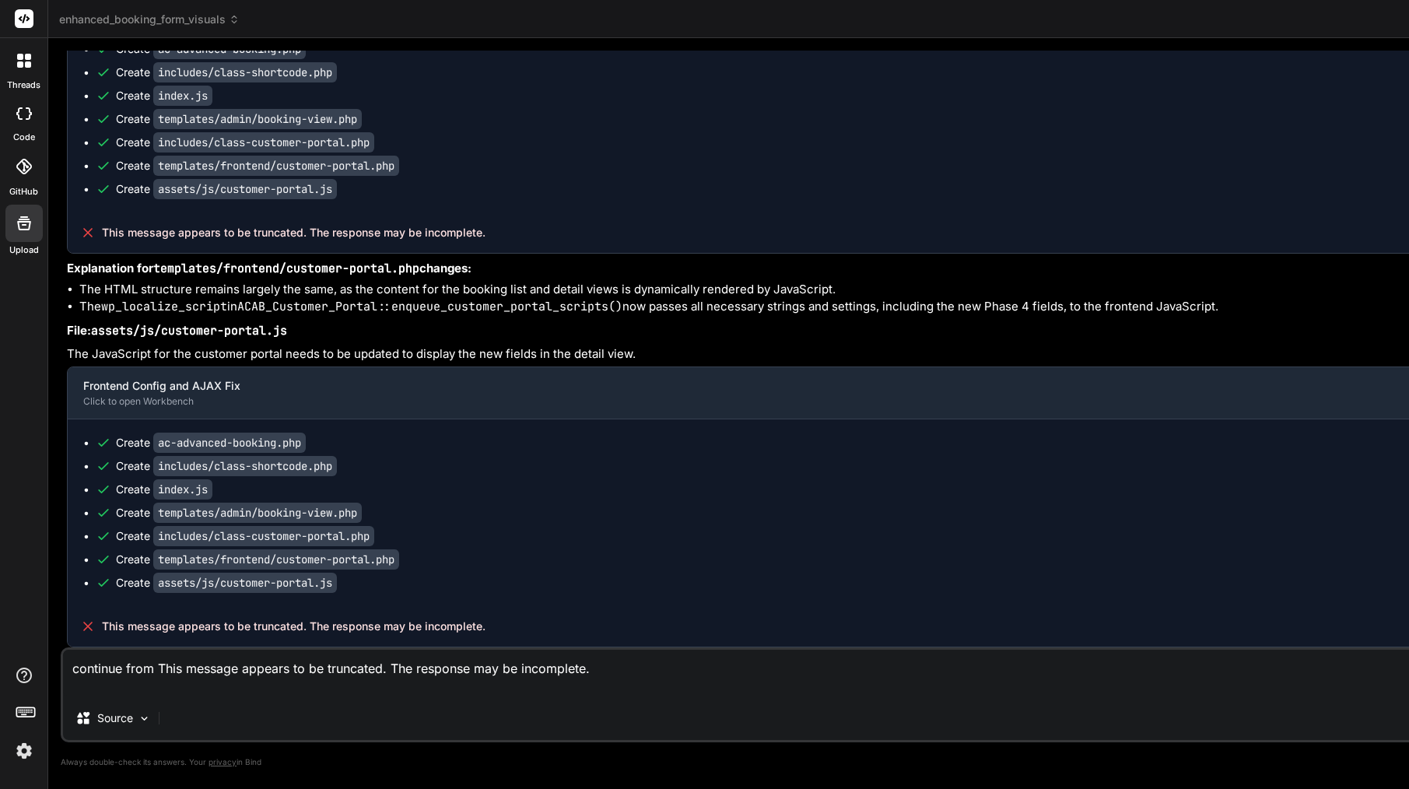
click at [334, 580] on code "assets/js/customer-portal.js" at bounding box center [245, 582] width 184 height 20
drag, startPoint x: 349, startPoint y: 587, endPoint x: 148, endPoint y: 588, distance: 201.5
click at [148, 588] on div "Create assets/js/customer-portal.js" at bounding box center [928, 583] width 1665 height 16
copy div "assets/js/customer-portal.js"
click at [159, 667] on textarea "continue from This message appears to be truncated. The response may be incompl…" at bounding box center [920, 672] width 1715 height 47
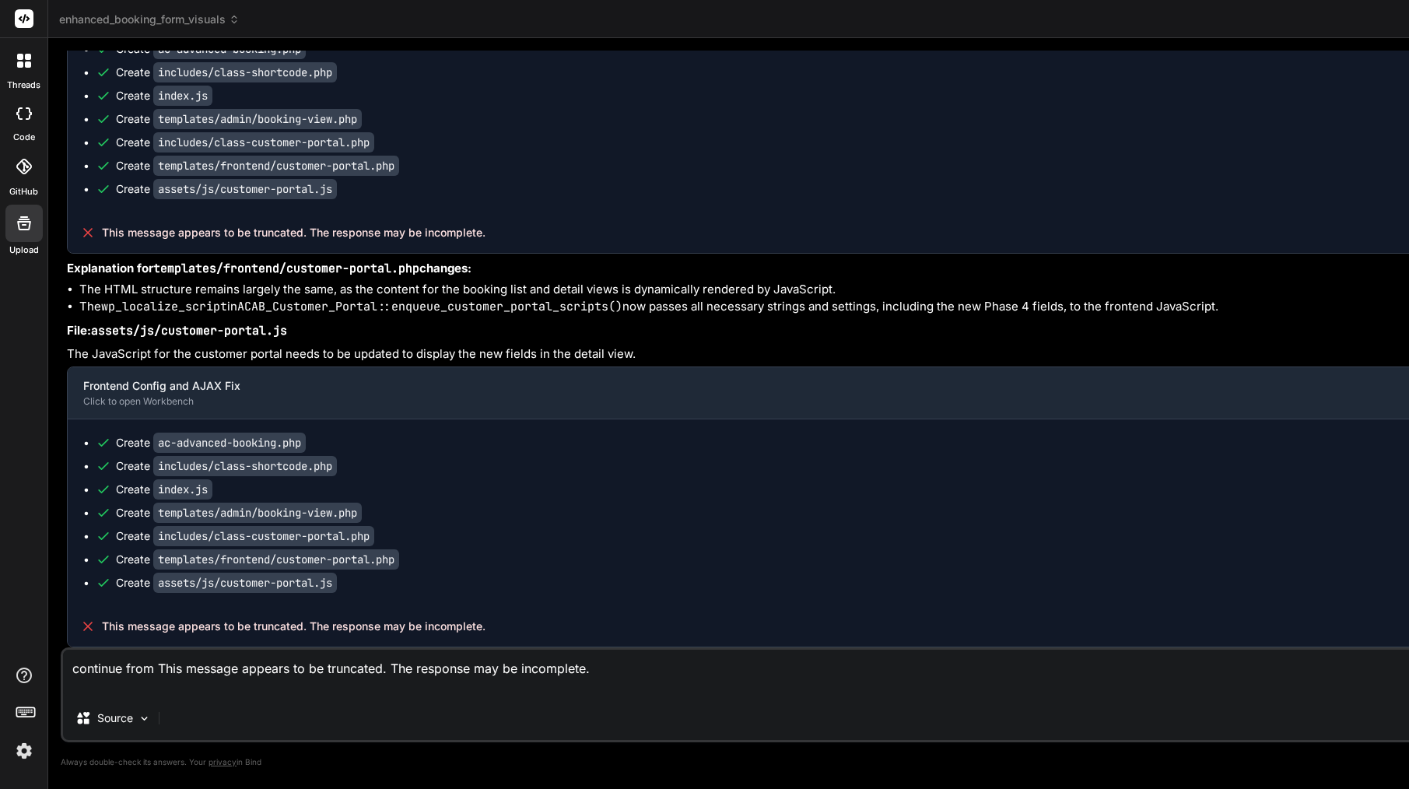
paste textarea "assets/js/customer-portal.js"
type textarea "continue from assets/js/customer-portal.jsThis message appears to be truncated.…"
type textarea "x"
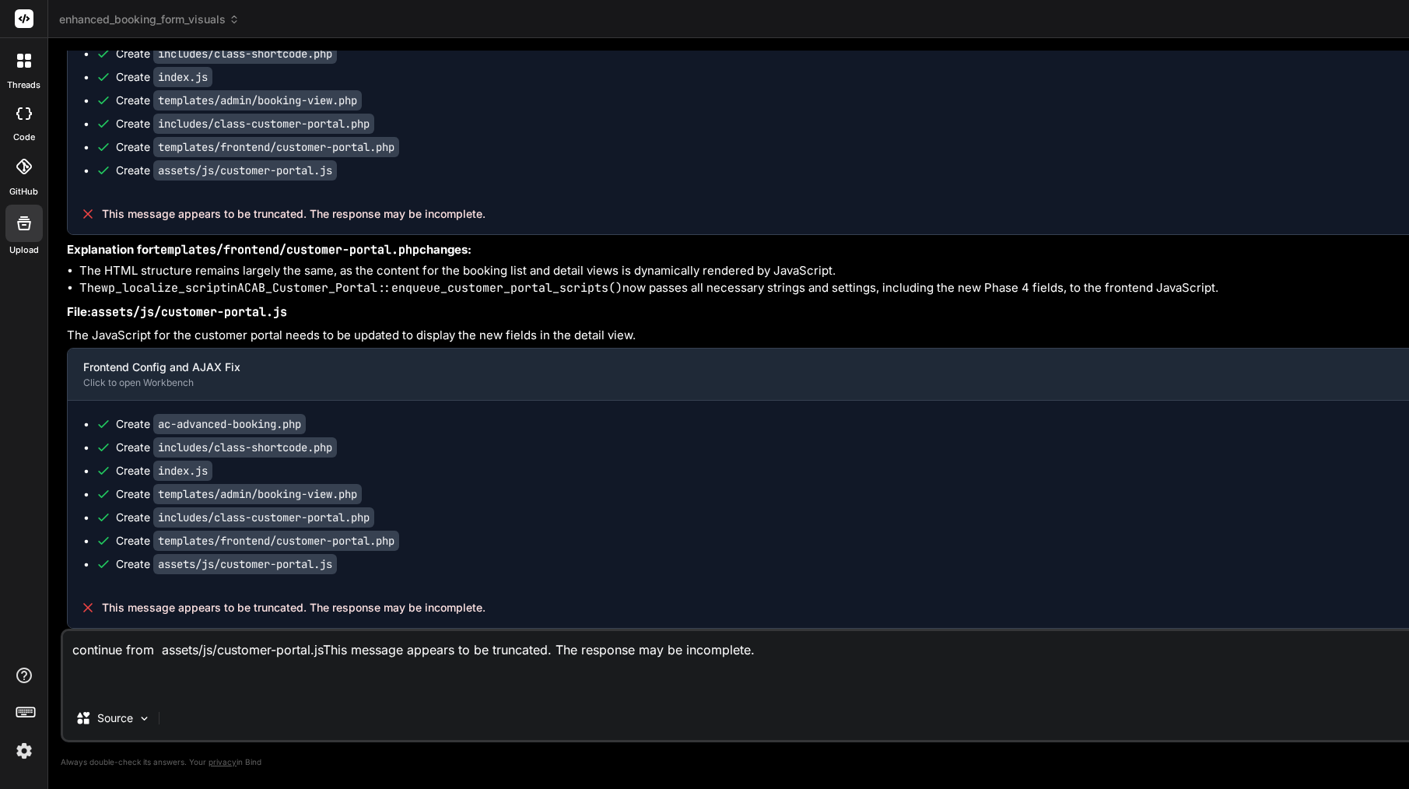
type textarea "continue from assets/js/customer-portal.js This message appears to be truncated…"
type textarea "x"
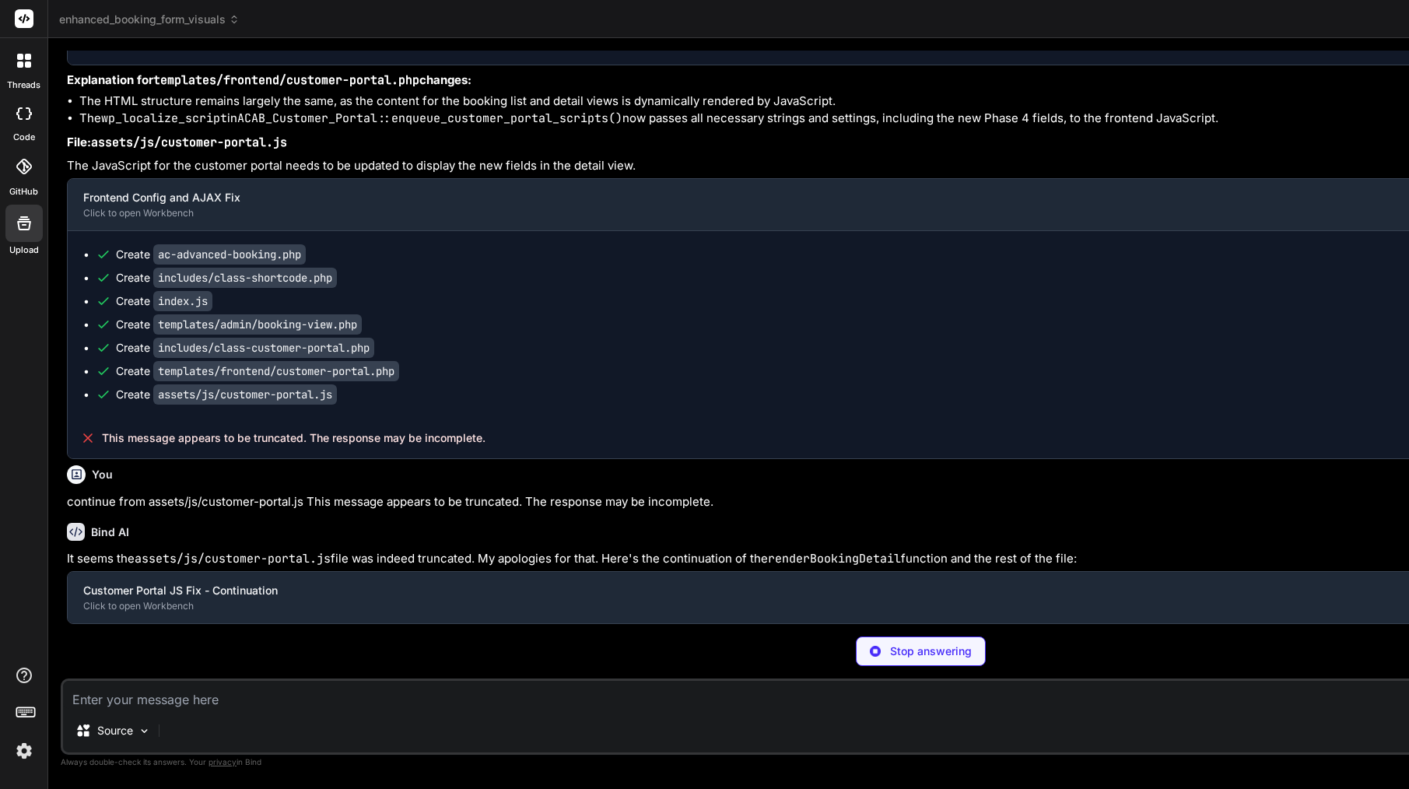
scroll to position [60880, 0]
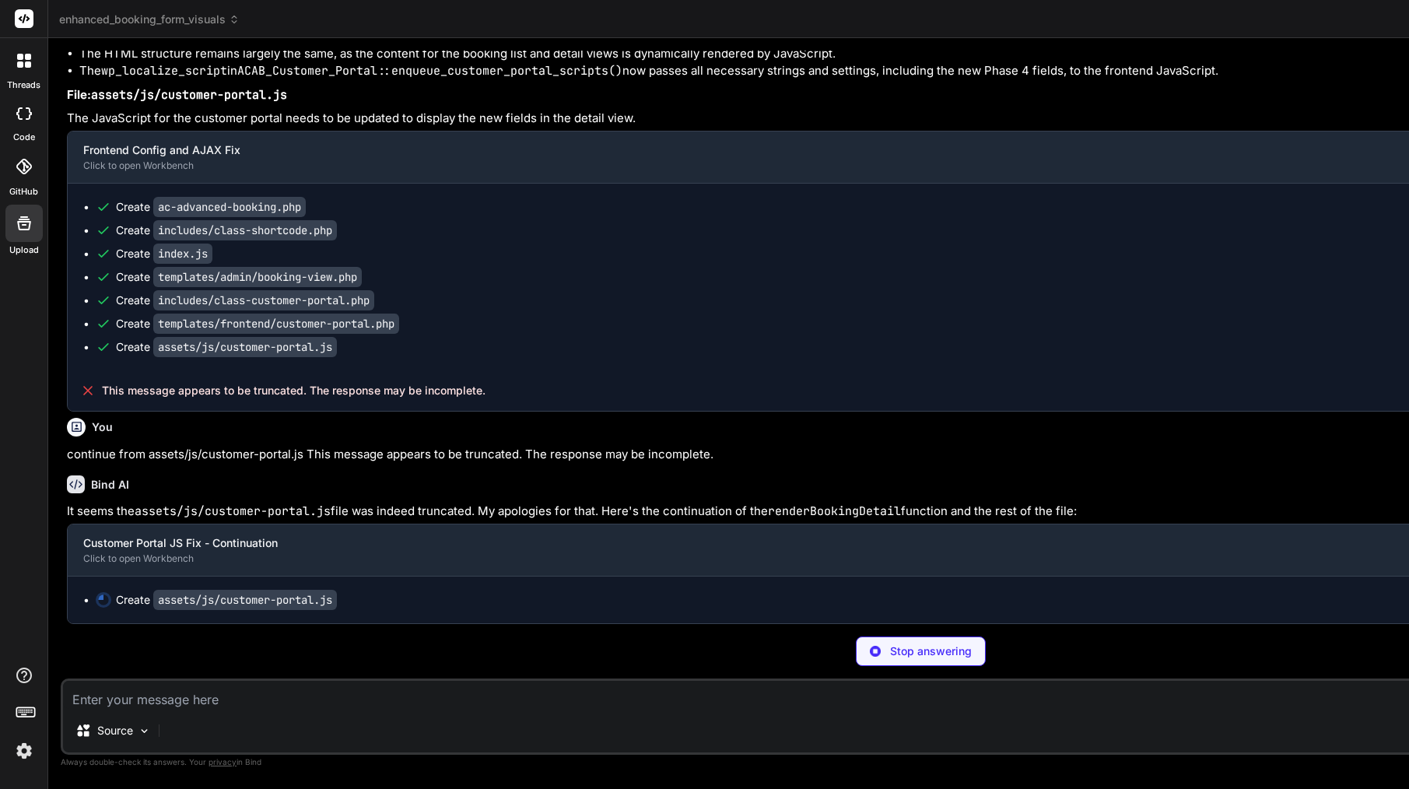
type textarea "x"
type textarea "} }); // Initial render of login form renderLoginForm(); });"
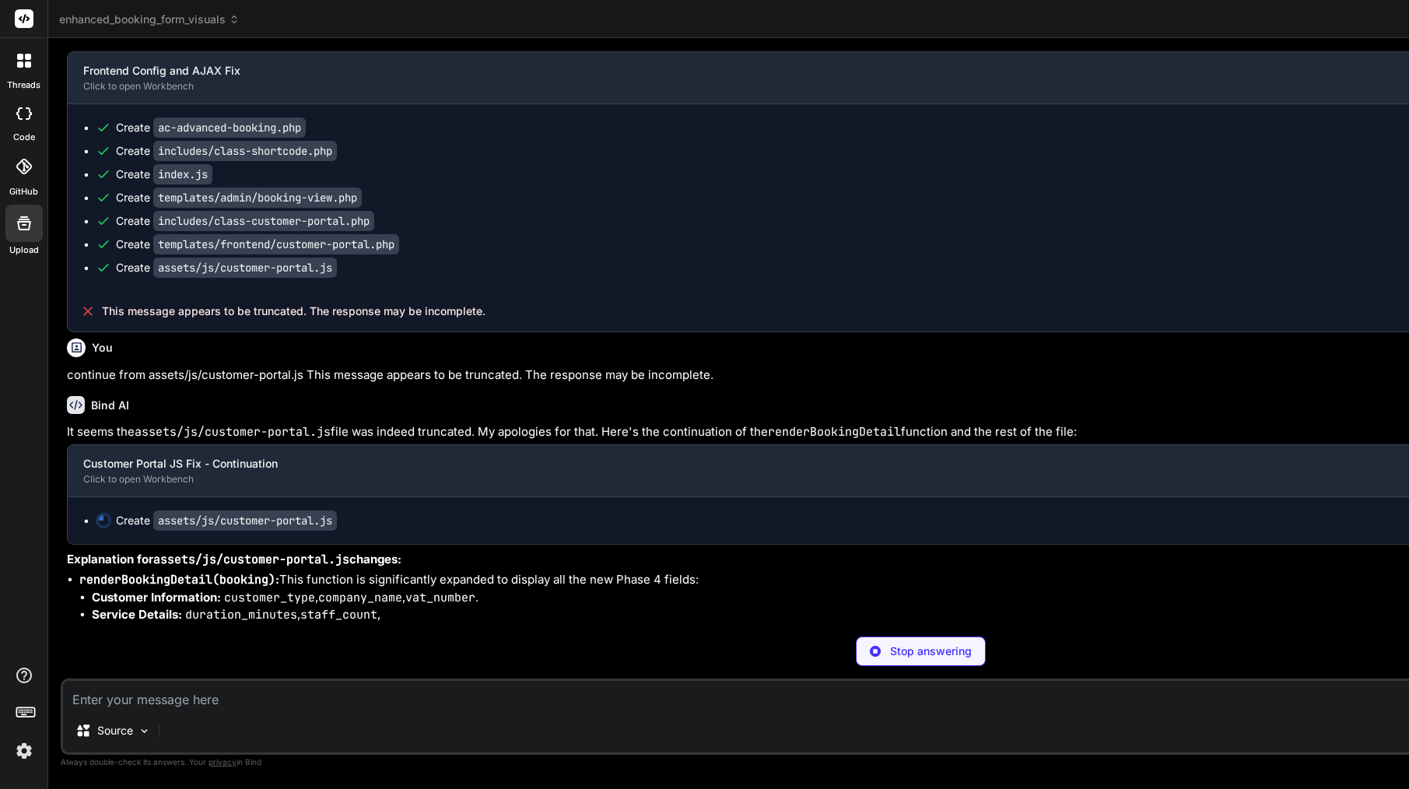
scroll to position [98, 0]
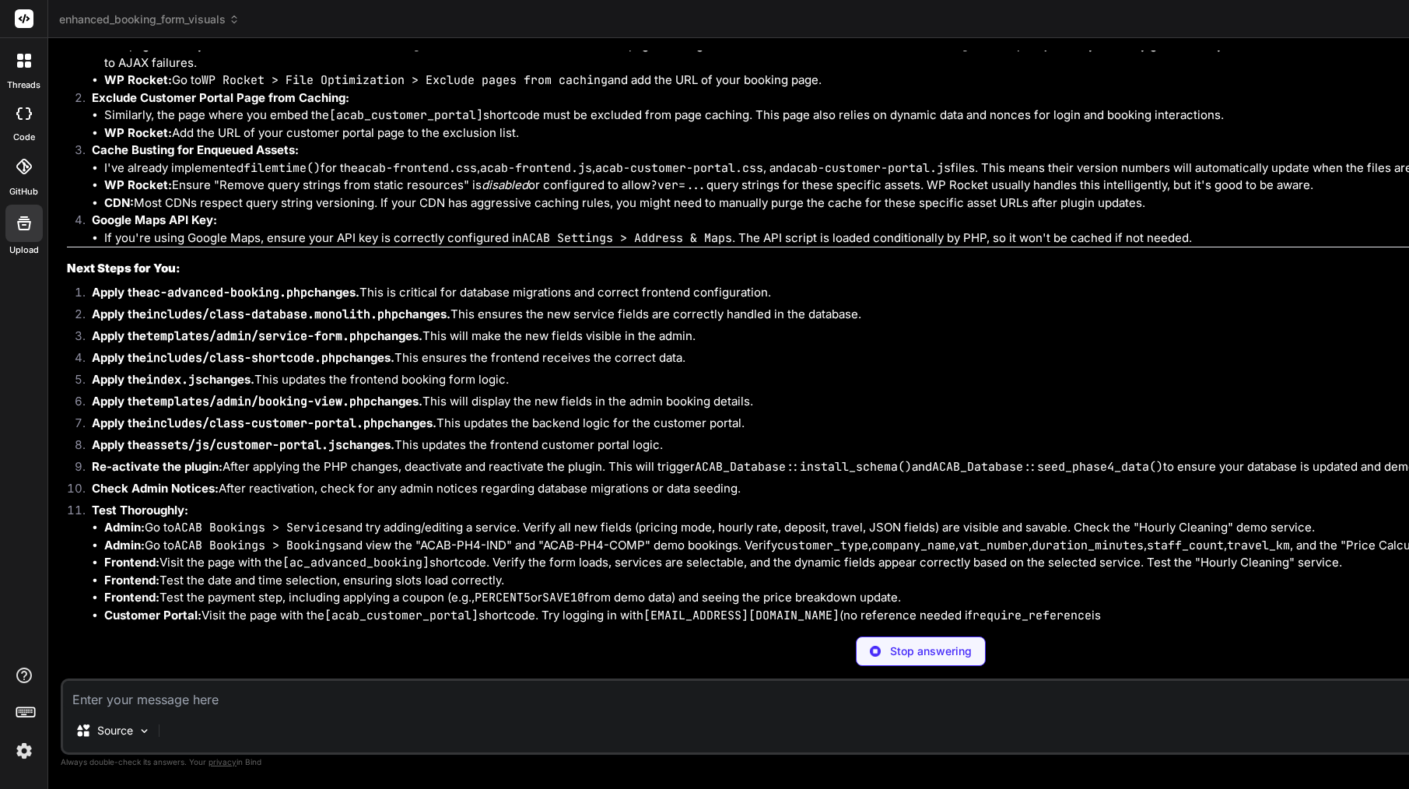
type textarea "x"
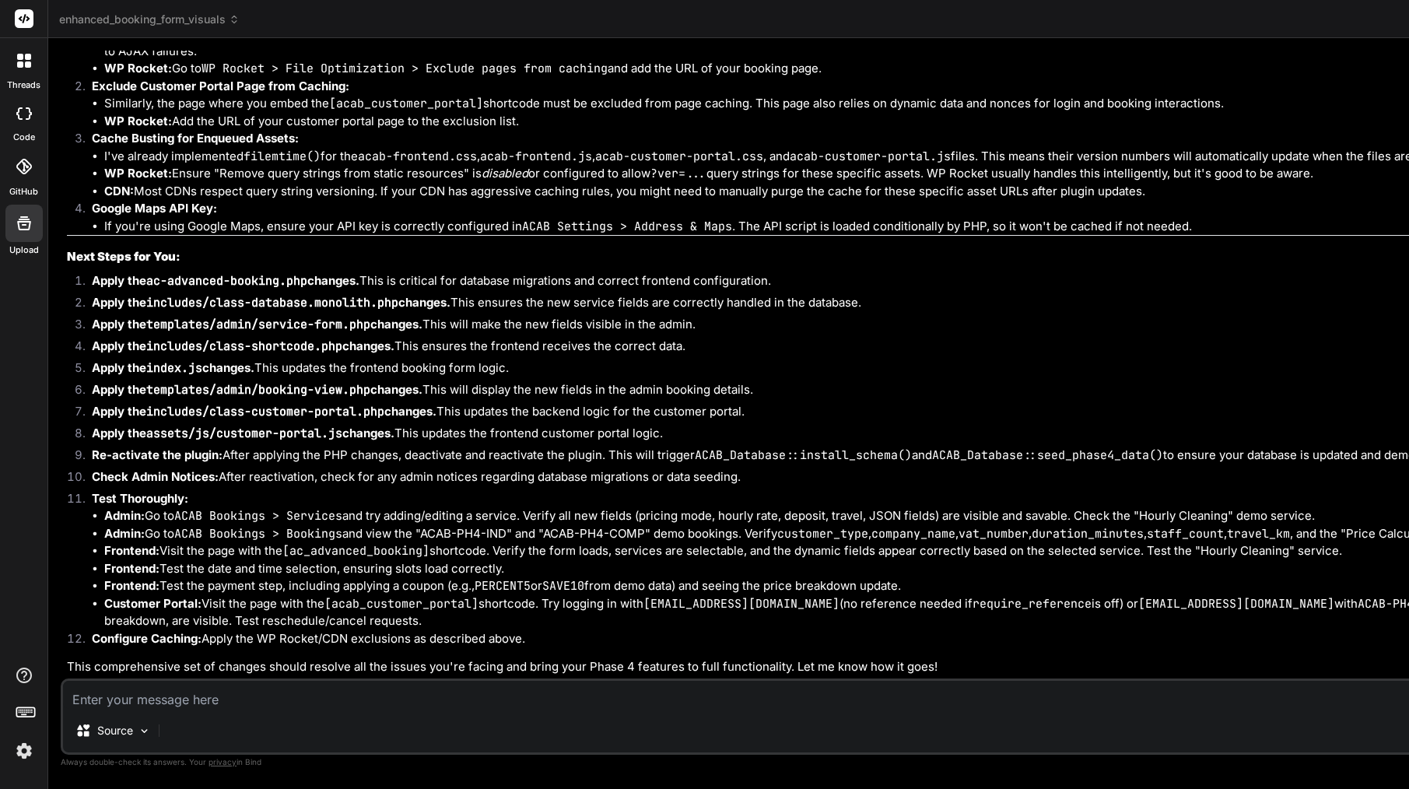
click at [153, 531] on div "You [[DATE] 18:08:49 UTC] PHP Fatal error: Cannot use isset() on the result of …" at bounding box center [922, 365] width 1717 height 628
click at [280, 701] on textarea at bounding box center [920, 695] width 1715 height 28
type textarea "w"
type textarea "x"
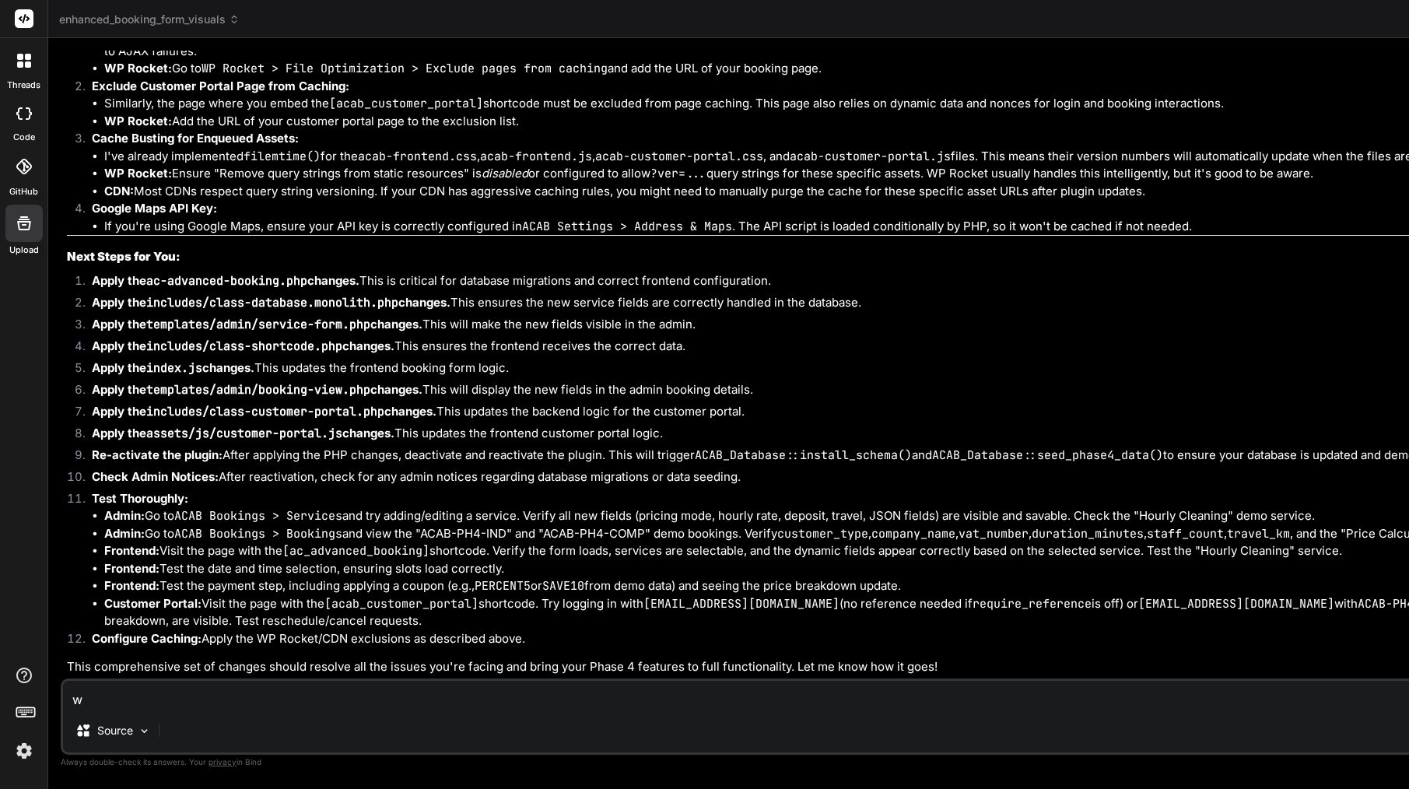
type textarea "wh"
type textarea "x"
type textarea "wha"
type textarea "x"
type textarea "what"
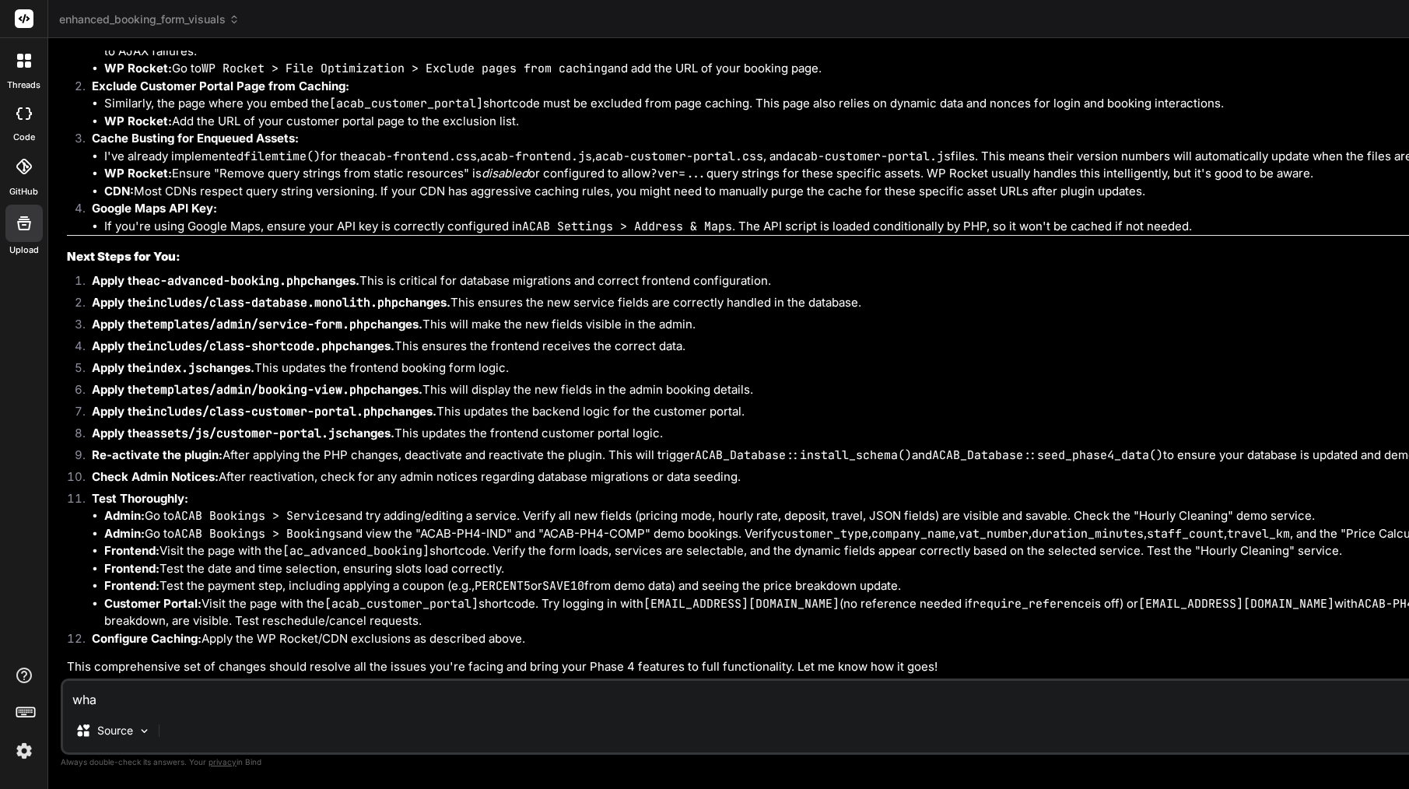
type textarea "x"
type textarea "what"
type textarea "x"
type textarea "what f"
type textarea "x"
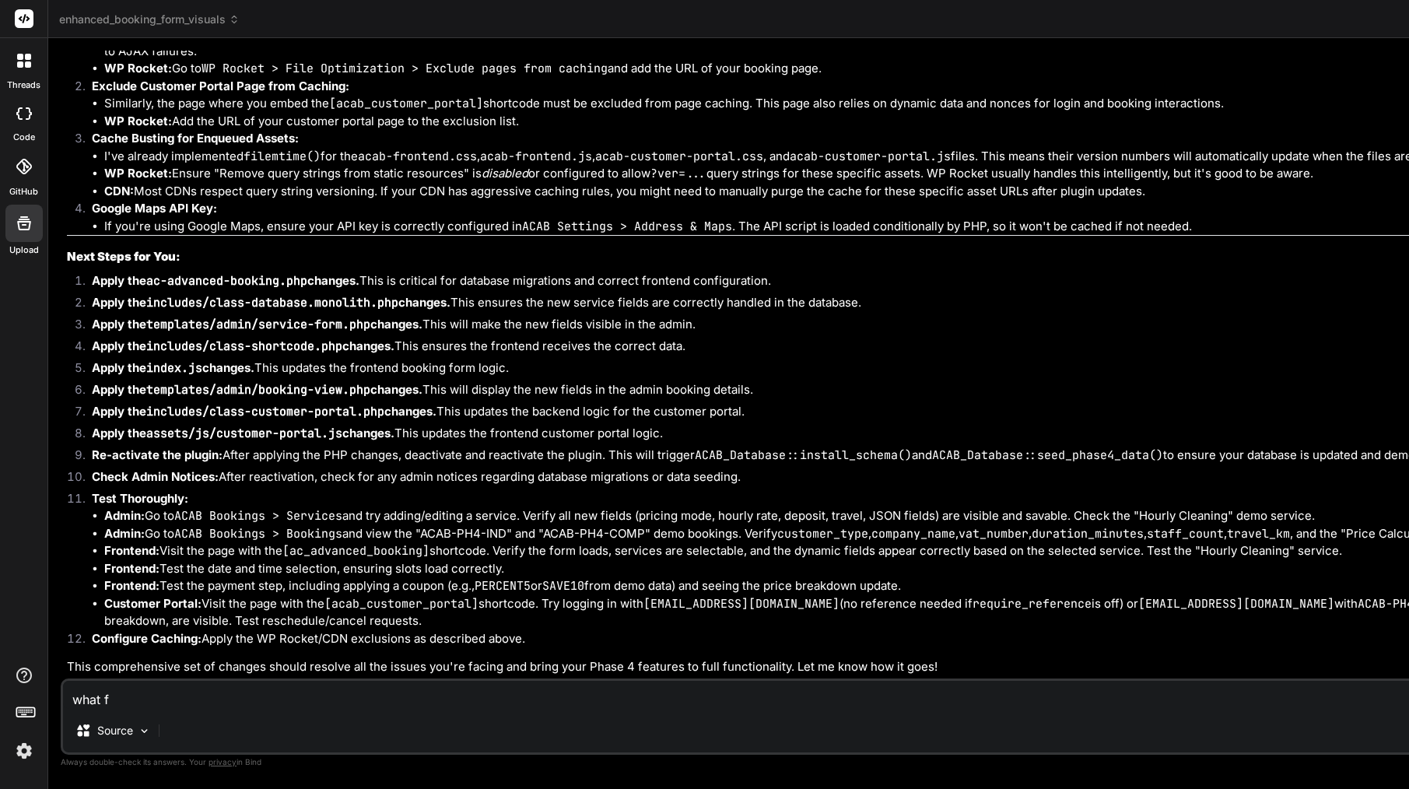
type textarea "what fi"
type textarea "x"
type textarea "what fil"
type textarea "x"
type textarea "what file"
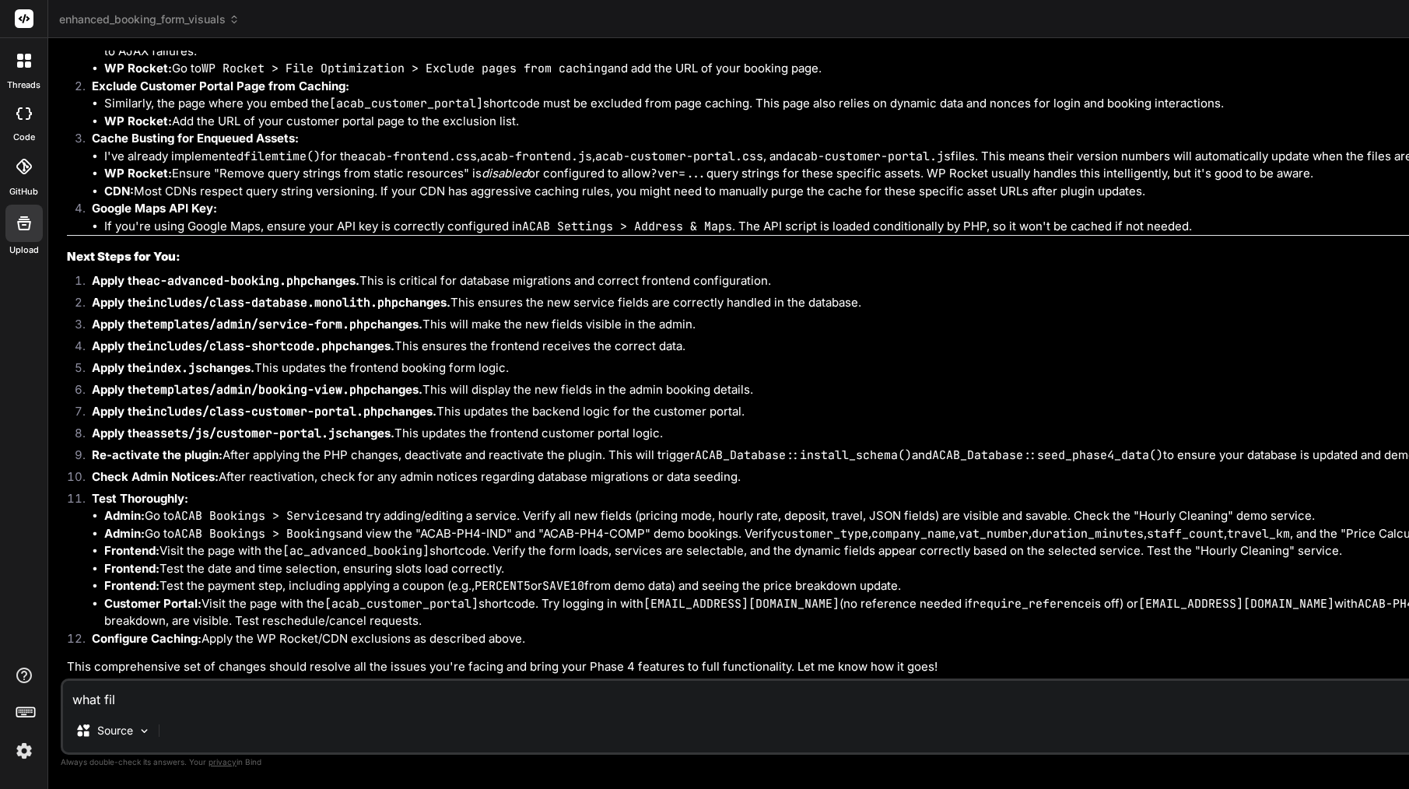
type textarea "x"
type textarea "what file"
type textarea "x"
type textarea "what file w"
type textarea "x"
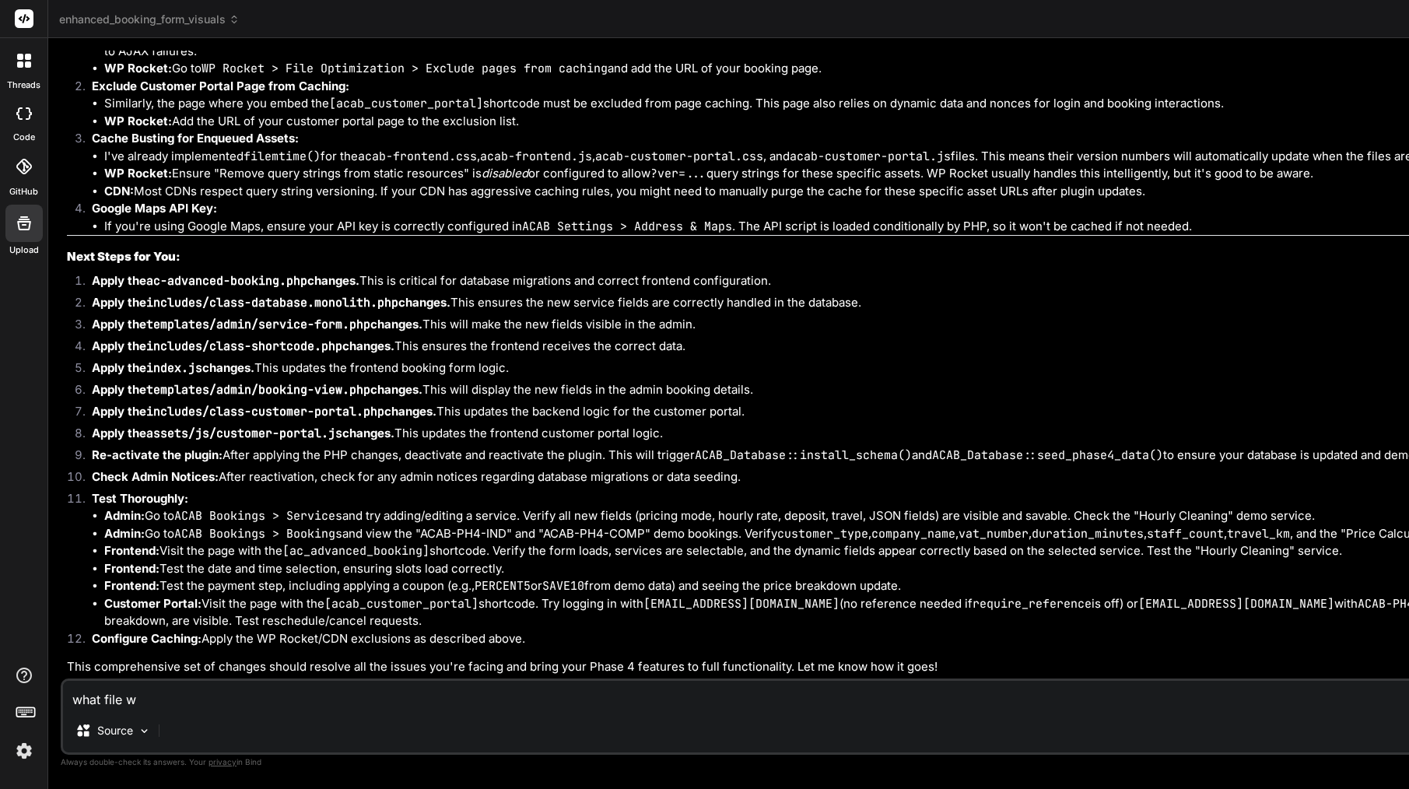
type textarea "what file wa"
type textarea "x"
type textarea "what file was"
type textarea "x"
type textarea "what file was"
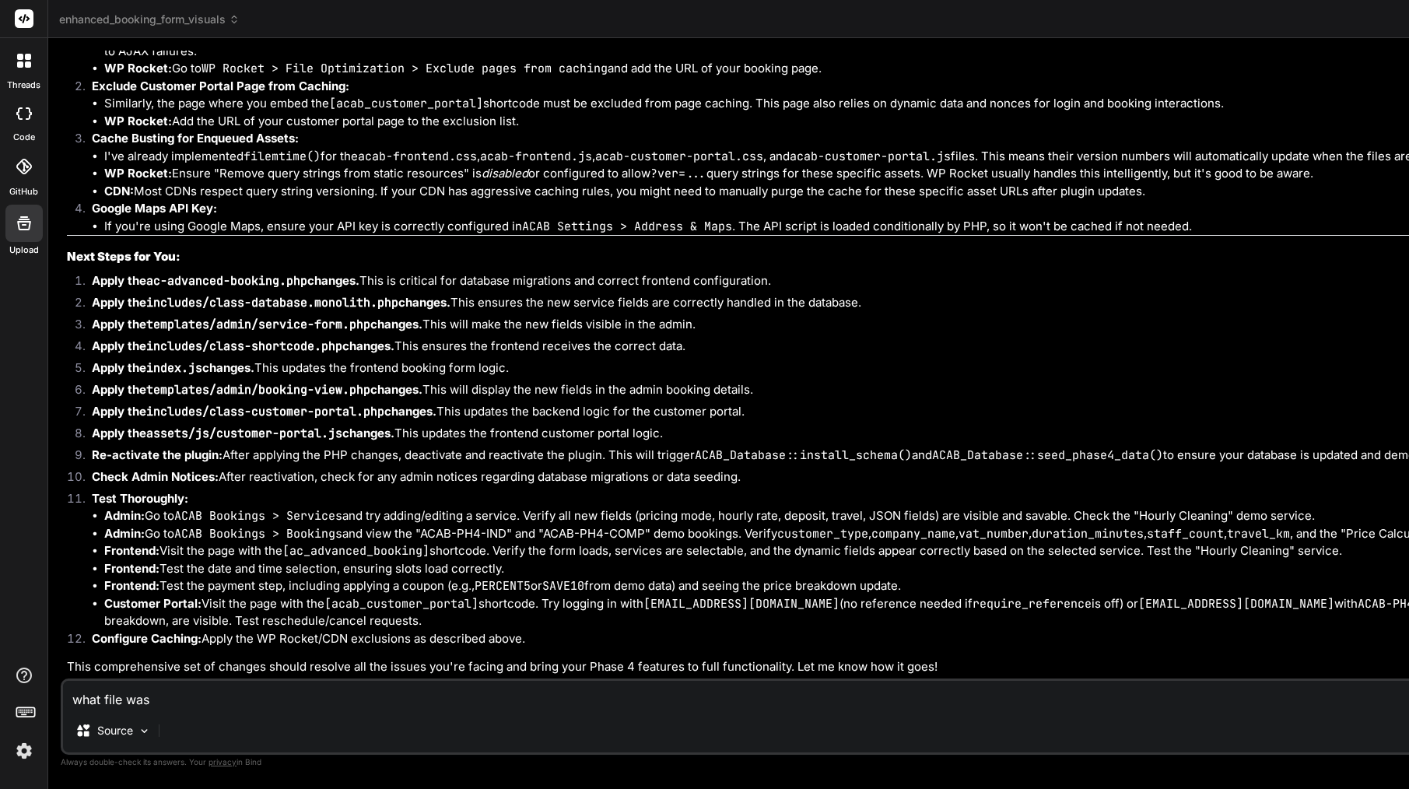
type textarea "x"
type textarea "what file was m"
type textarea "x"
type textarea "what file was mo"
type textarea "x"
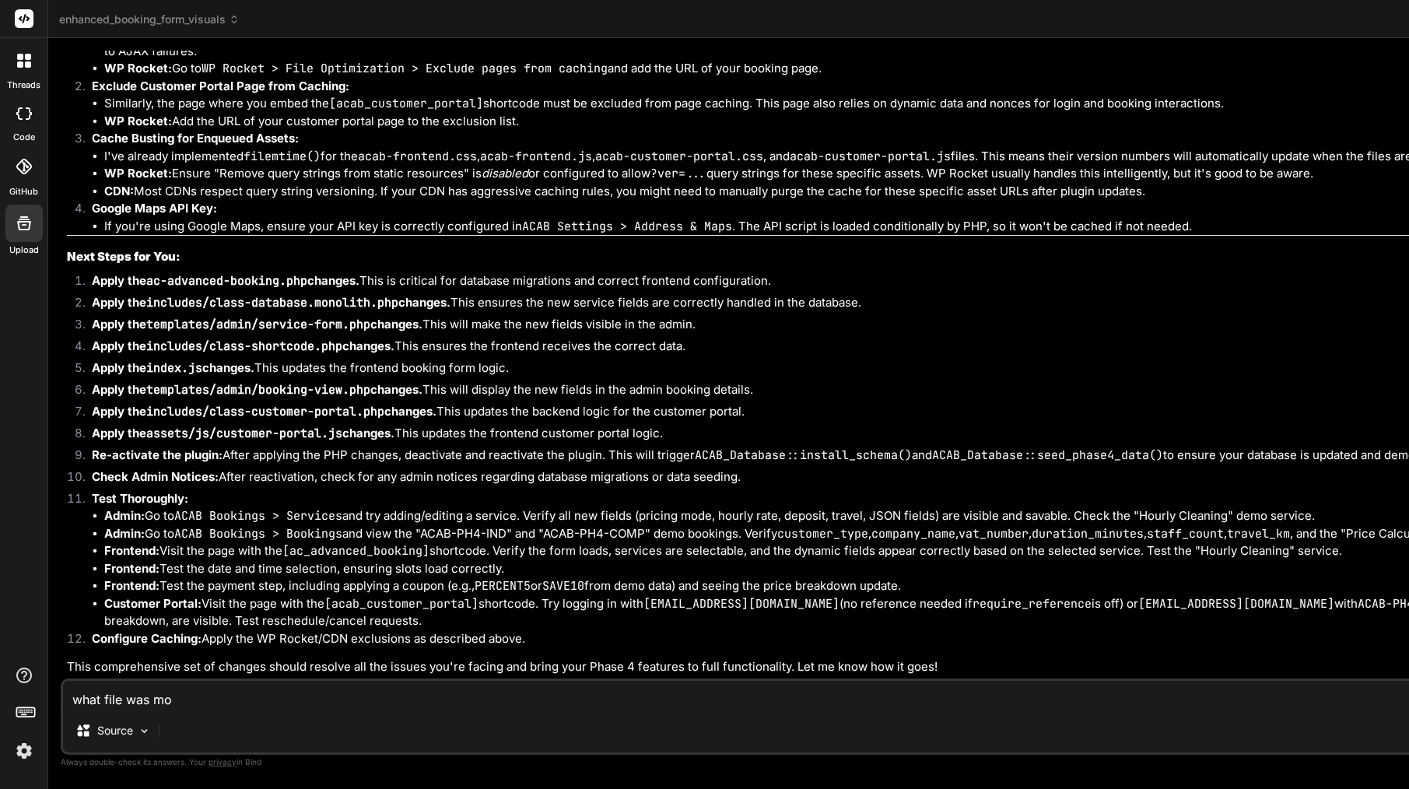
type textarea "what file was mod"
type textarea "x"
type textarea "what file was modi"
type textarea "x"
type textarea "what file was modif"
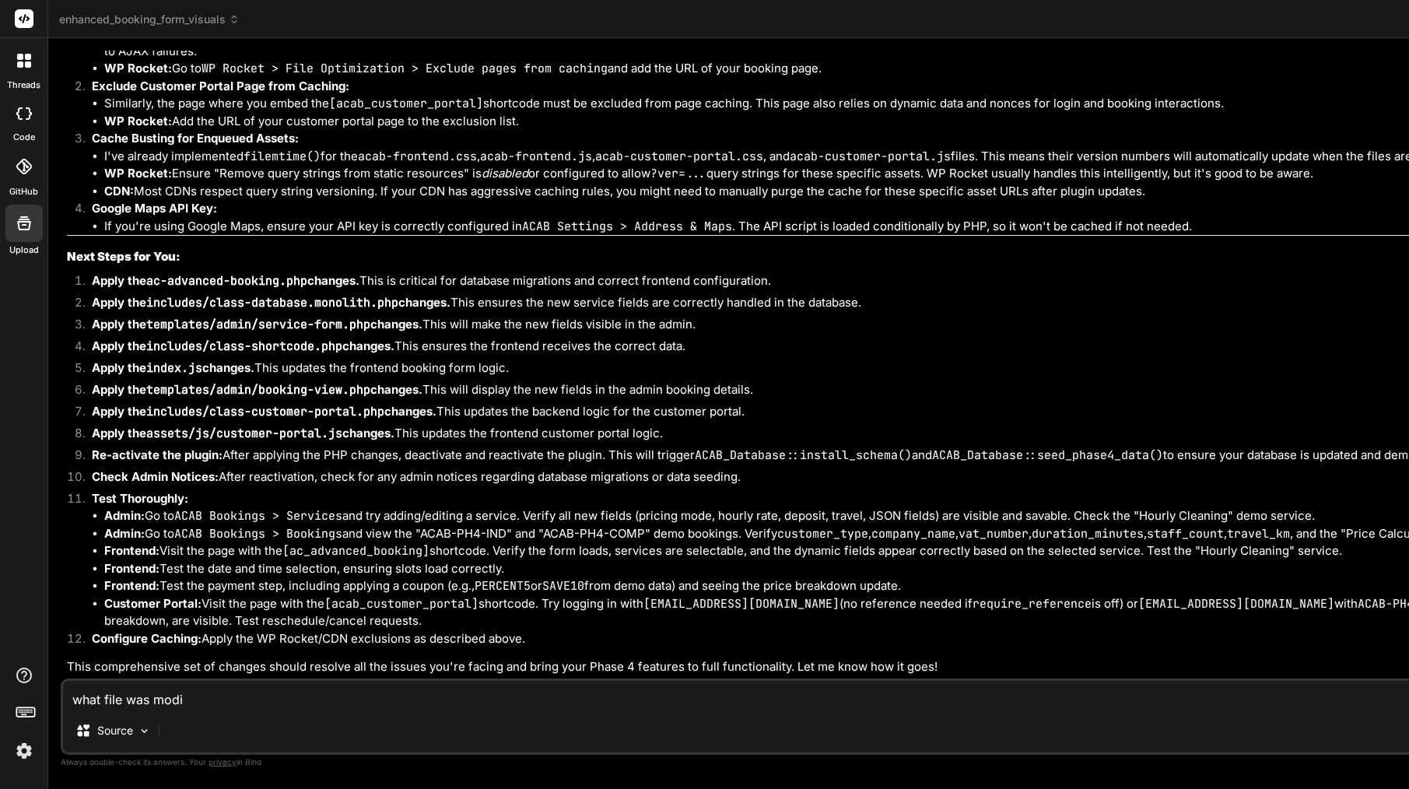
type textarea "x"
type textarea "what file was [PERSON_NAME]"
type textarea "x"
type textarea "what file was modifie"
type textarea "x"
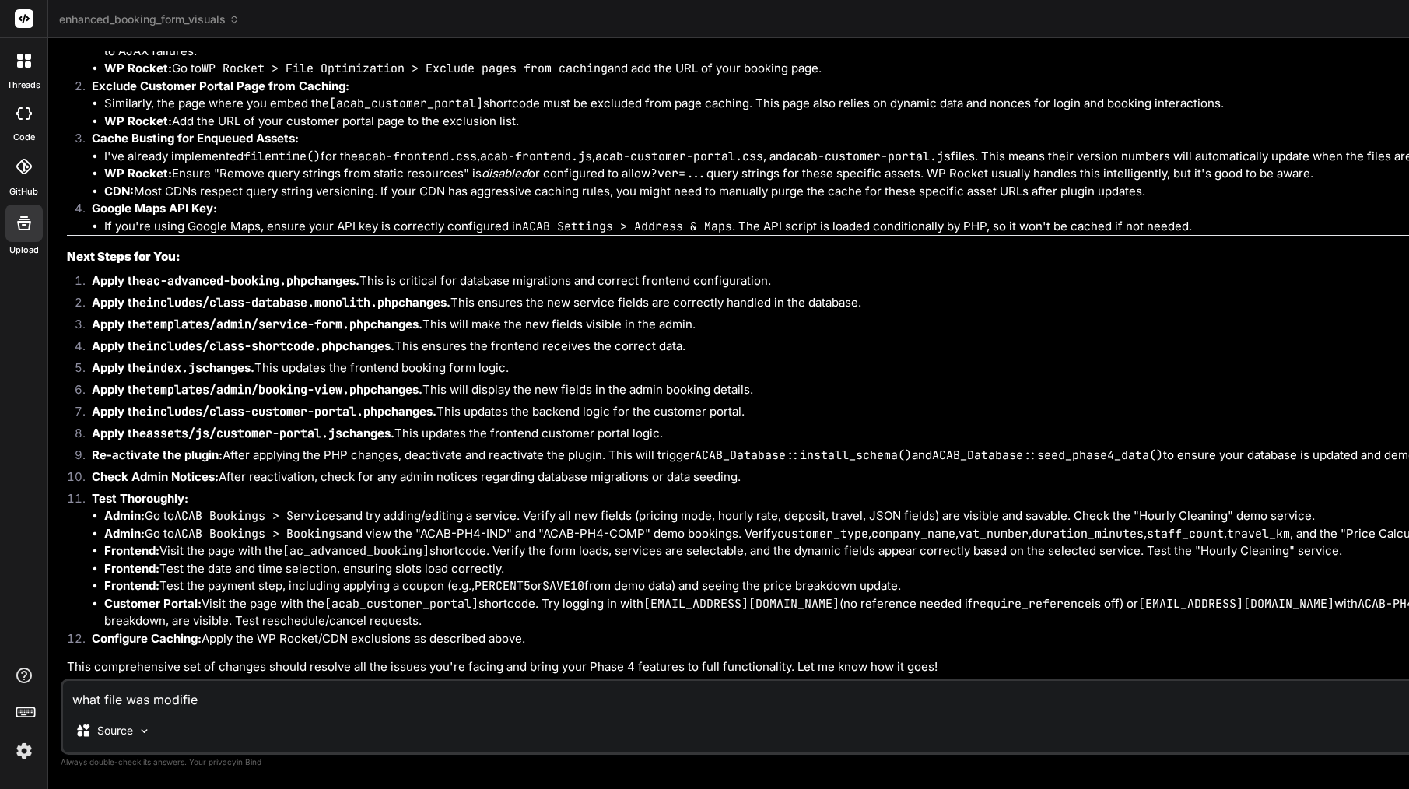
type textarea "what file was modified"
type textarea "x"
type textarea "what file was modified"
type textarea "x"
type textarea "what file was modified ?"
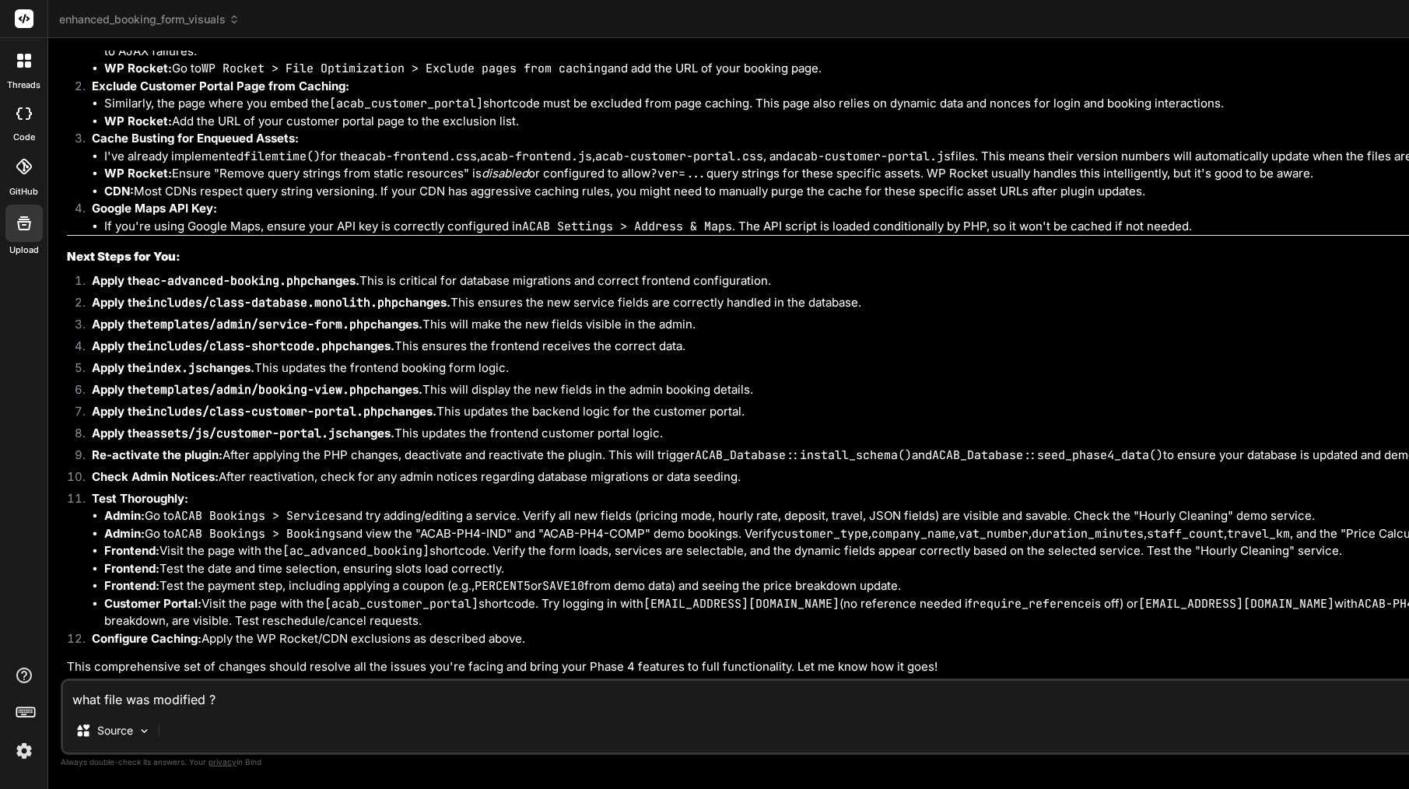
type textarea "x"
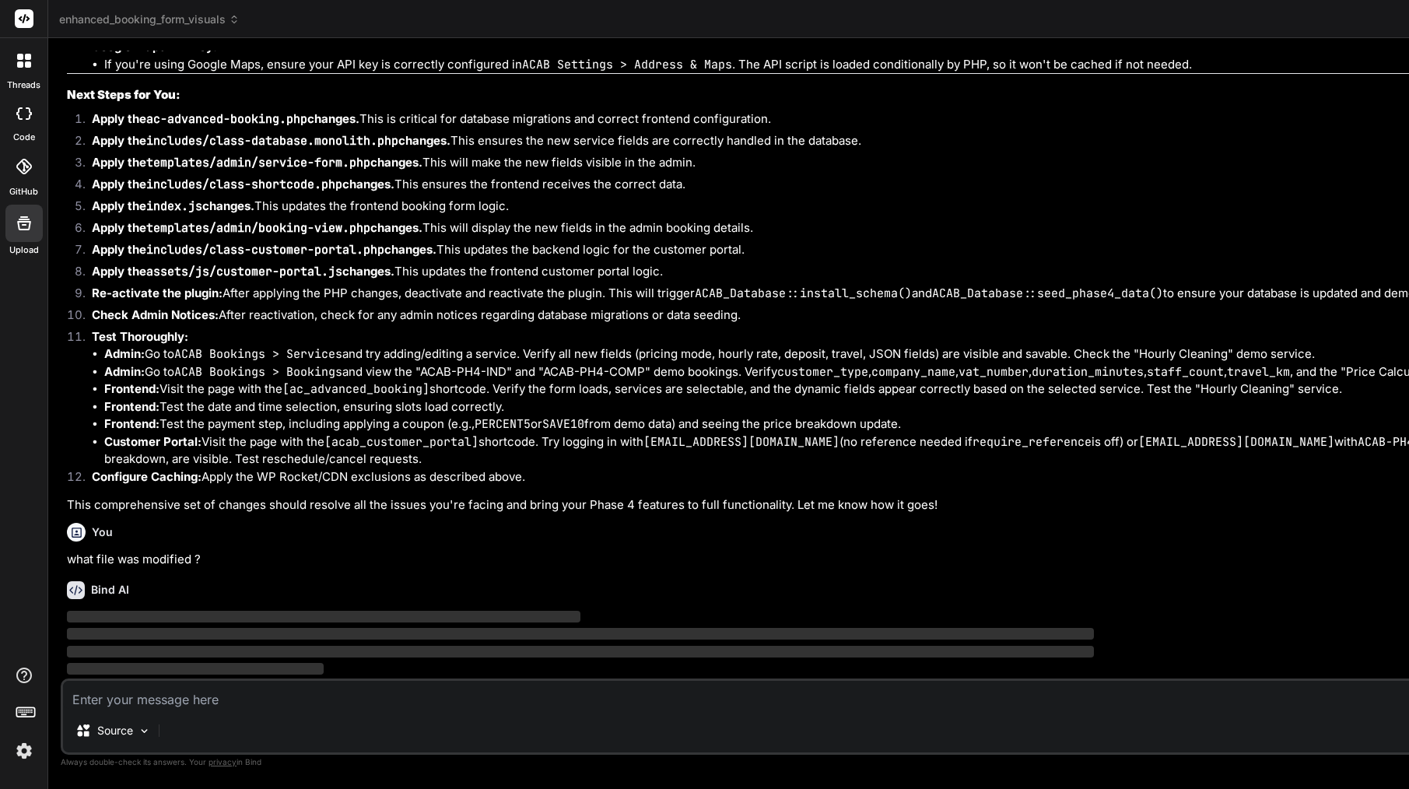
scroll to position [62644, 0]
type textarea "x"
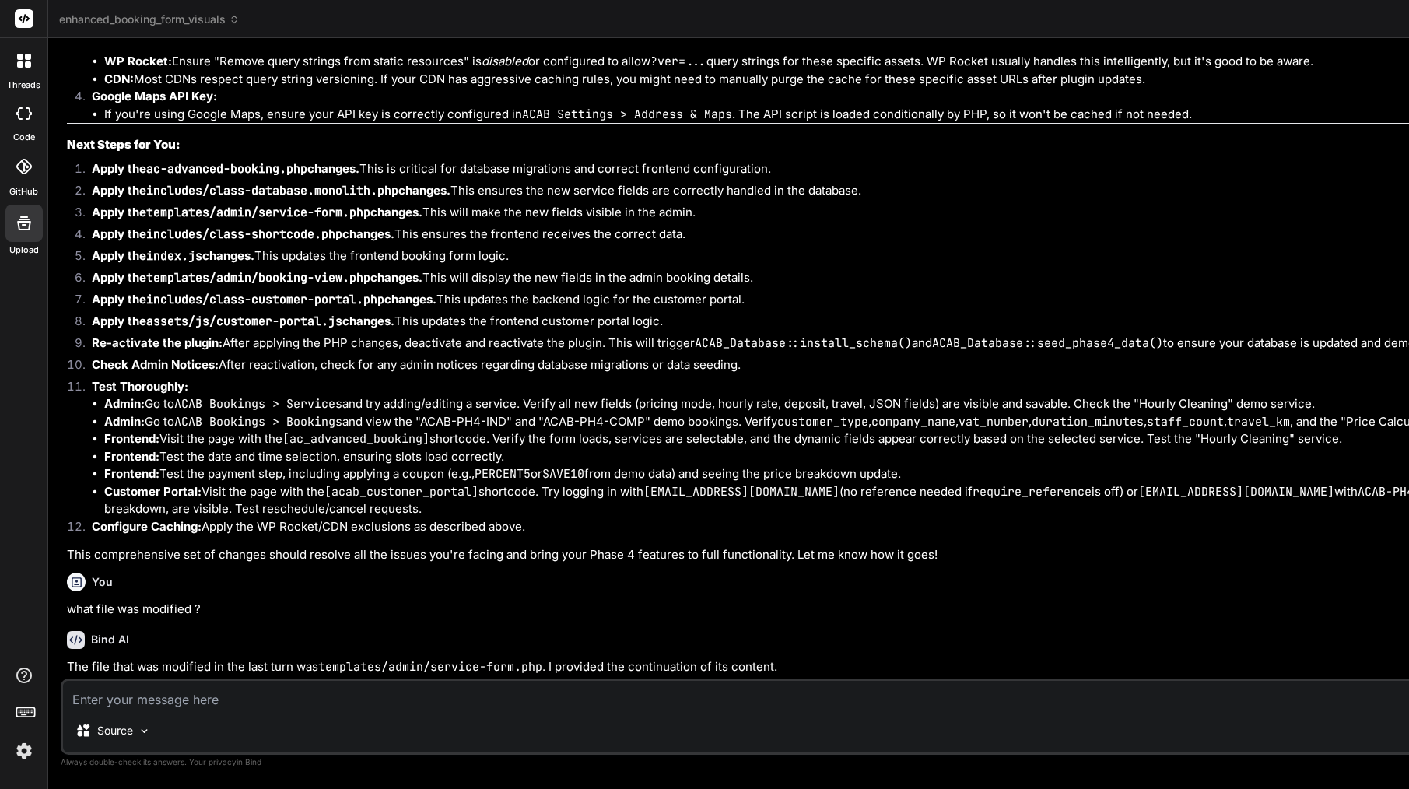
scroll to position [45449, 0]
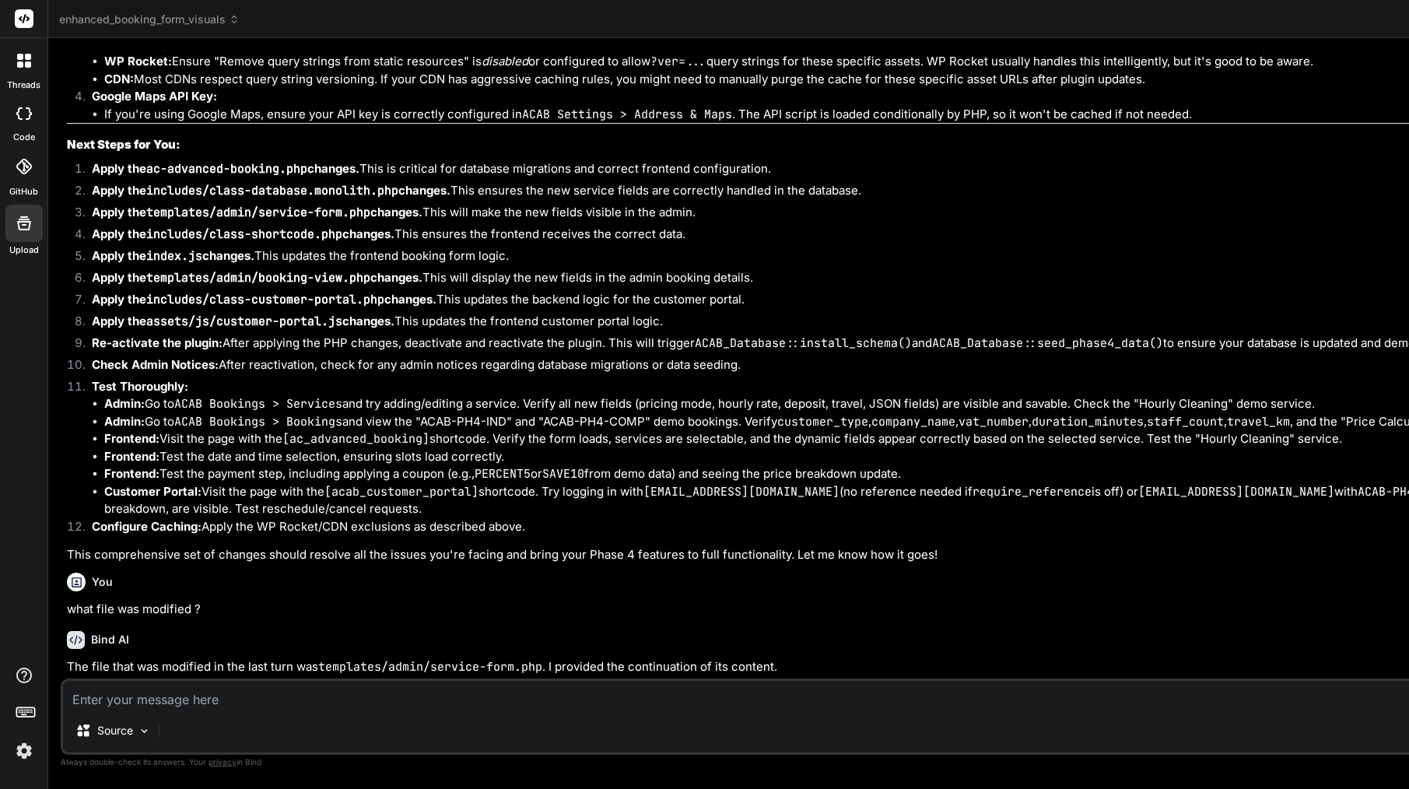
copy ul "Create includes/class-database.monolith.php"
click at [305, 703] on textarea at bounding box center [920, 695] width 1715 height 28
paste textarea "Create includes/class-database.monolith.php"
type textarea "Create includes/class-database.monolith.php"
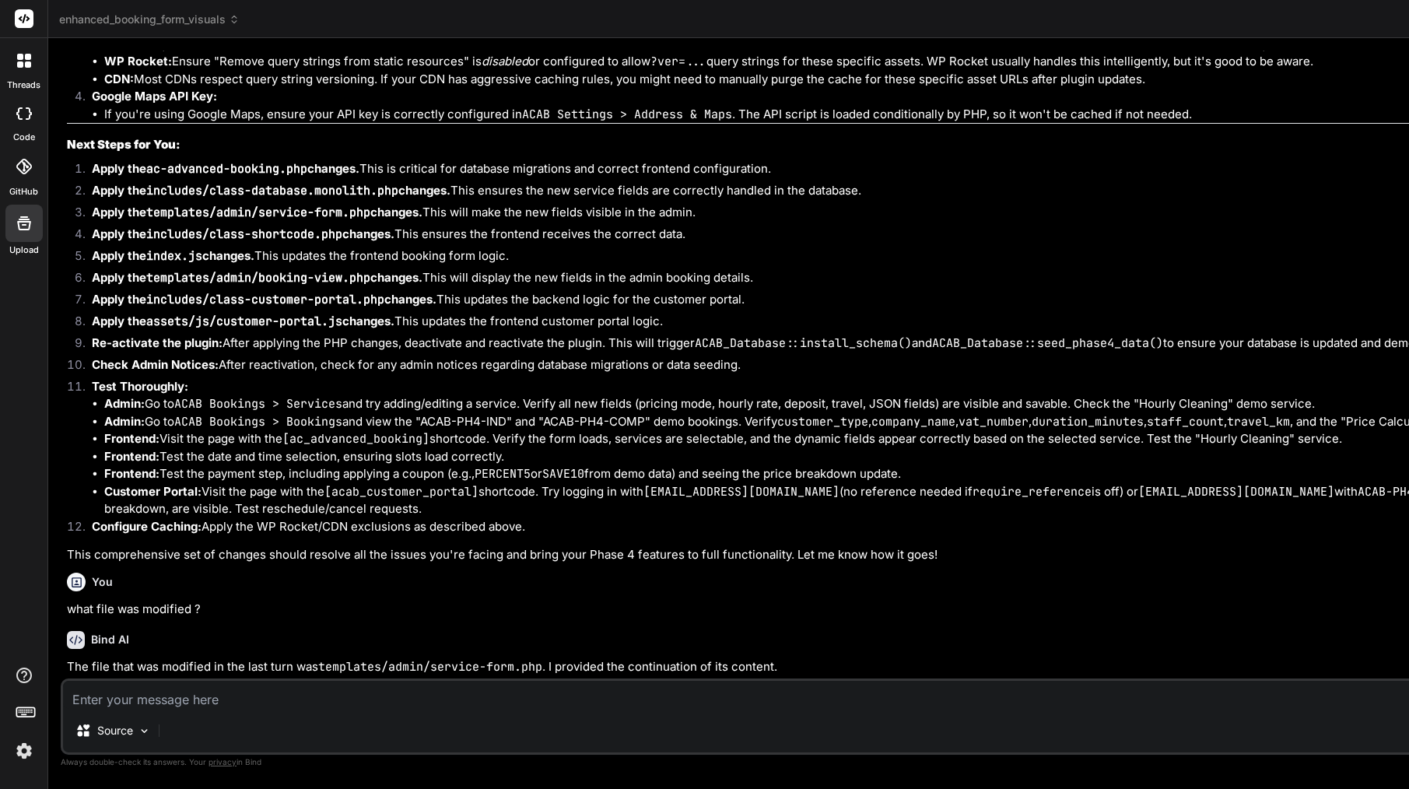
type textarea "x"
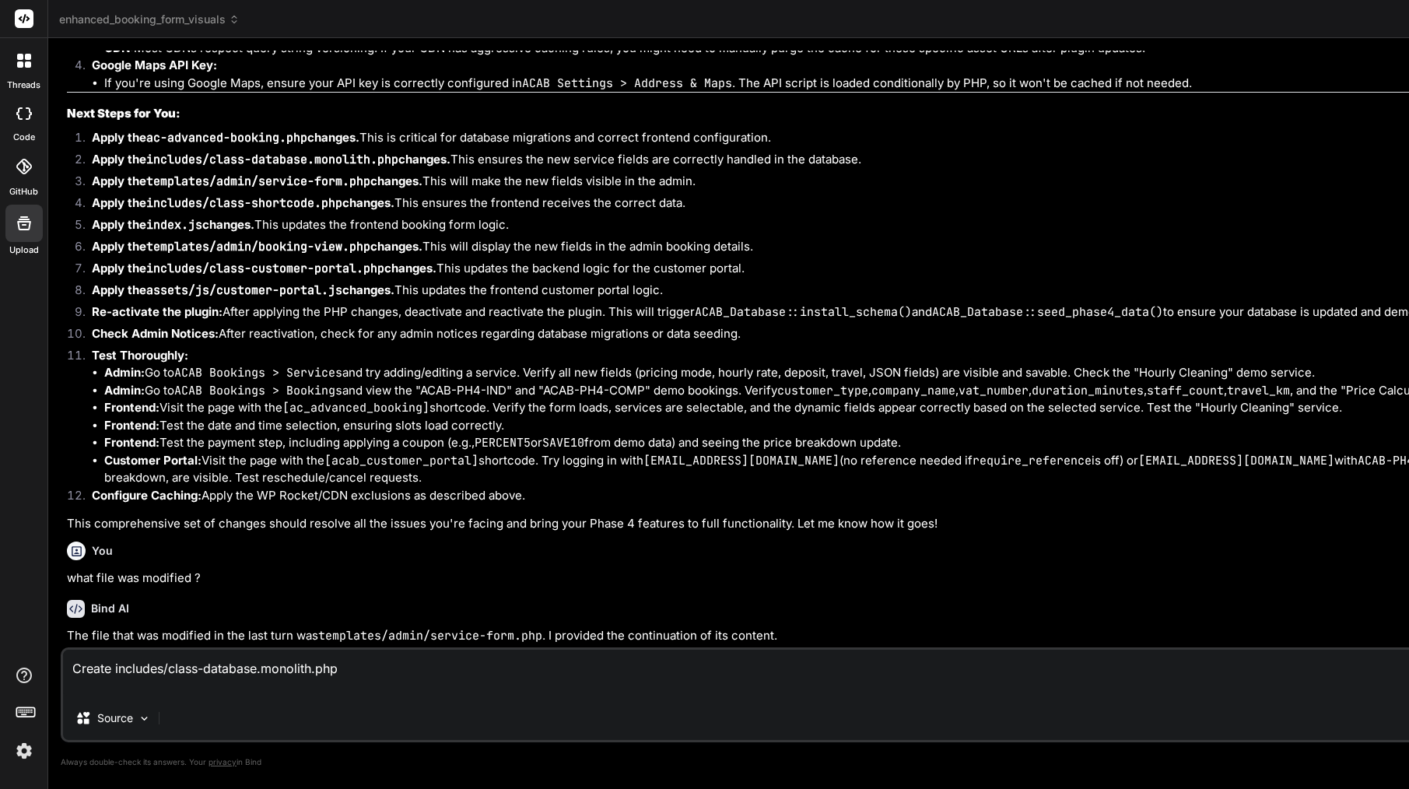
type textarea "Create includes/class-database.monolith.php p"
type textarea "x"
type textarea "Create includes/class-database.monolith.php pl"
type textarea "x"
type textarea "Create includes/class-database.monolith.php p"
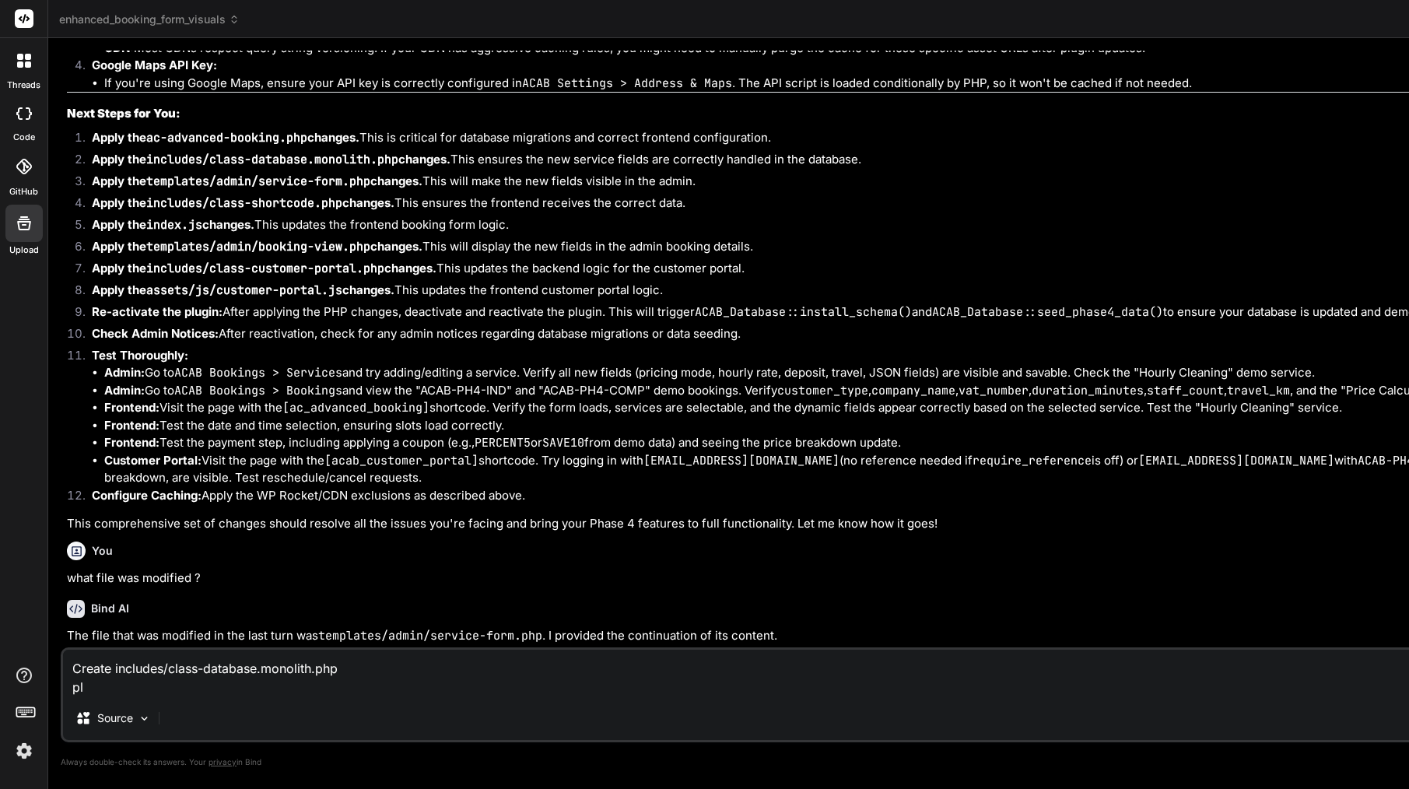
type textarea "x"
type textarea "Create includes/class-database.monolith.php"
type textarea "x"
type textarea "Create includes/class-database.monolith.php"
type textarea "x"
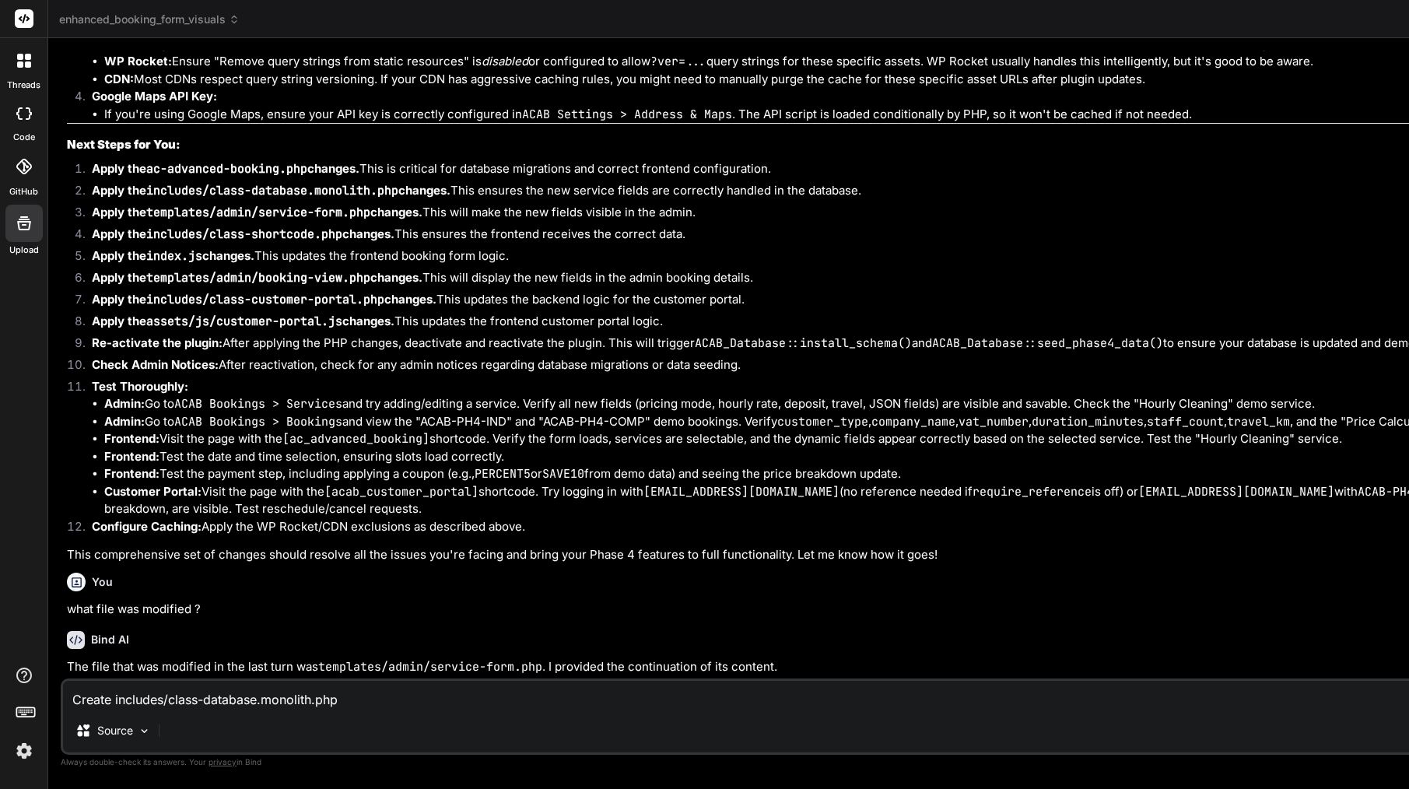
drag, startPoint x: 112, startPoint y: 697, endPoint x: 66, endPoint y: 696, distance: 45.9
click at [66, 696] on textarea "Create includes/class-database.monolith.php" at bounding box center [920, 695] width 1715 height 28
type textarea "p includes/class-database.monolith.php"
type textarea "x"
type textarea "pl includes/class-database.monolith.php"
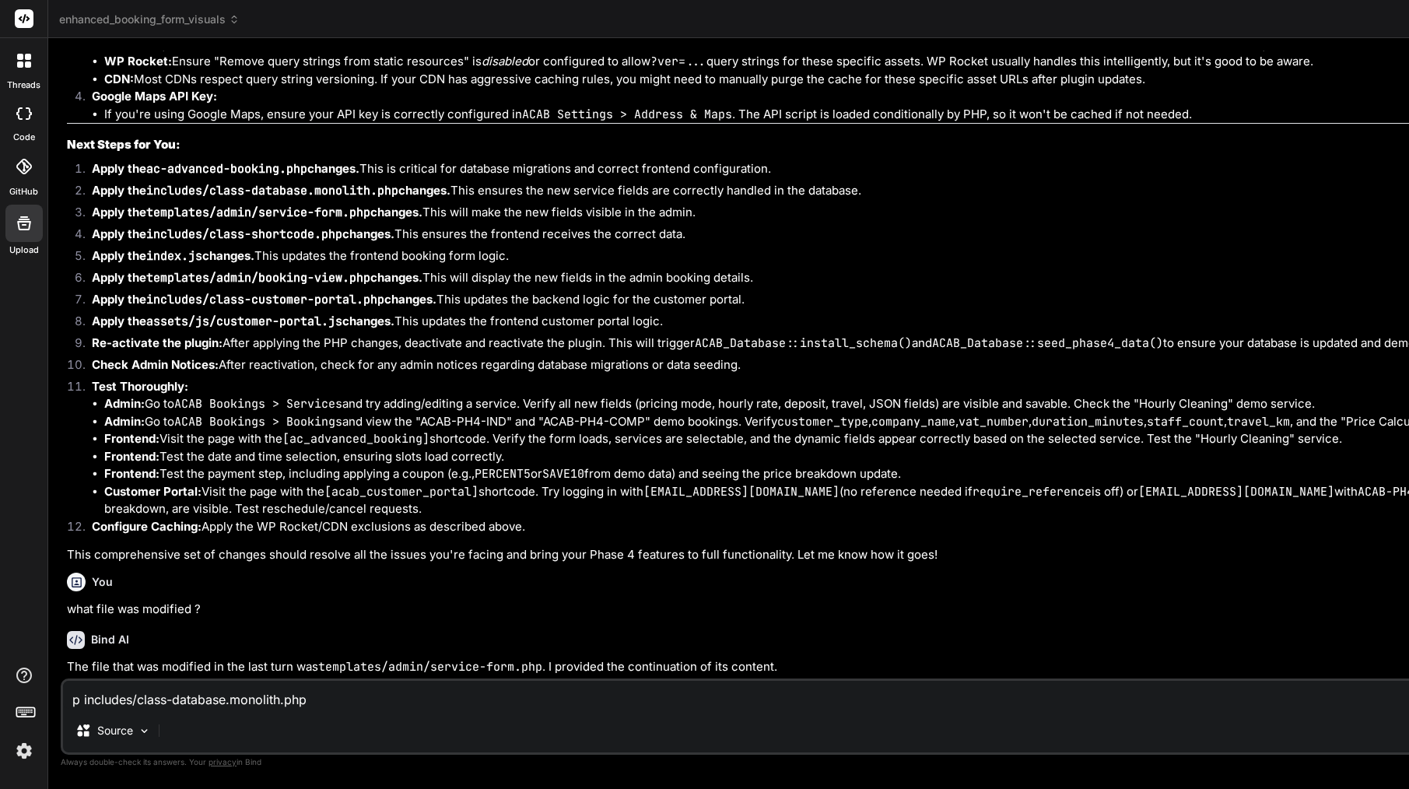
type textarea "x"
type textarea "ple includes/class-database.monolith.php"
type textarea "x"
type textarea "plea includes/class-database.monolith.php"
type textarea "x"
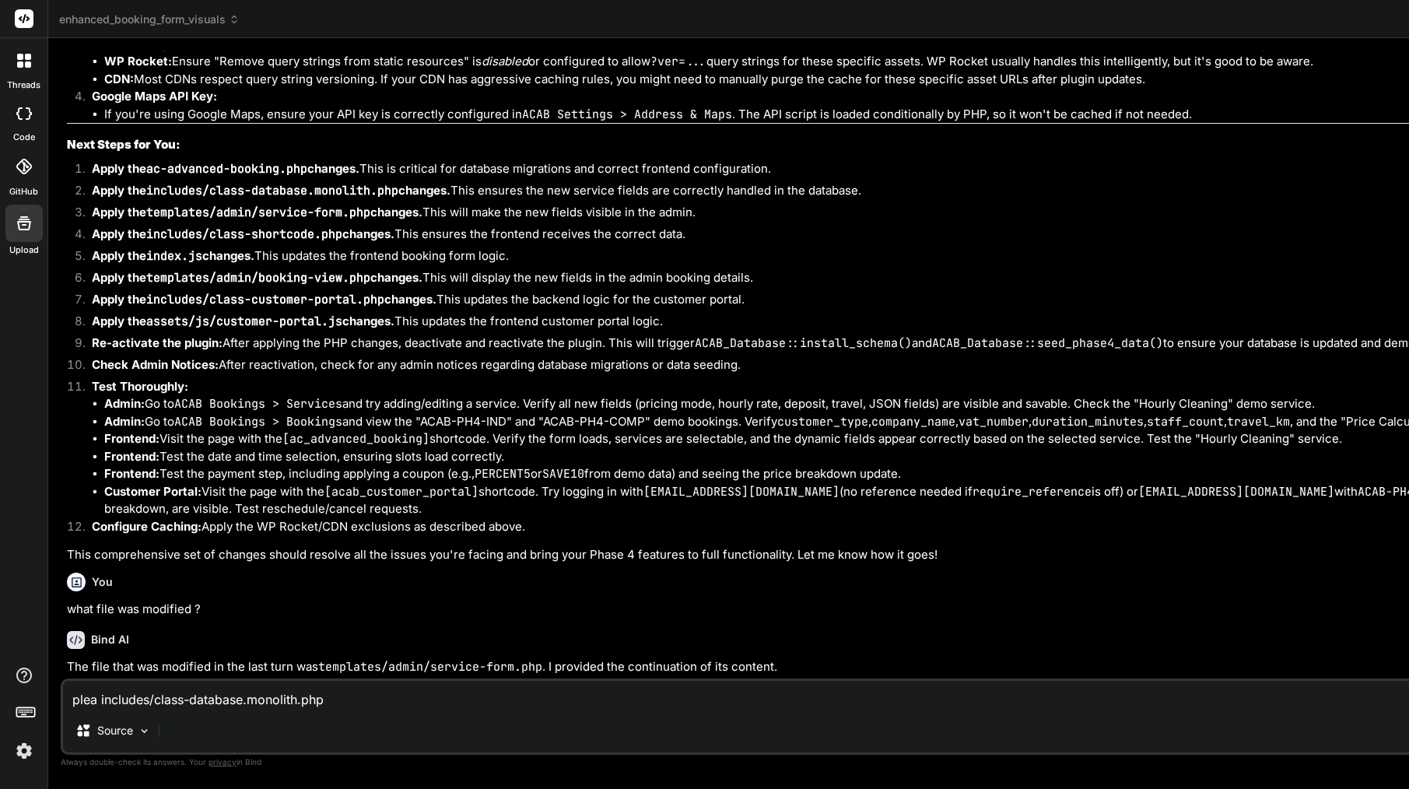
type textarea "pleas includes/class-database.monolith.php"
type textarea "x"
type textarea "please includes/class-database.monolith.php"
type textarea "x"
type textarea "please includes/class-database.monolith.php"
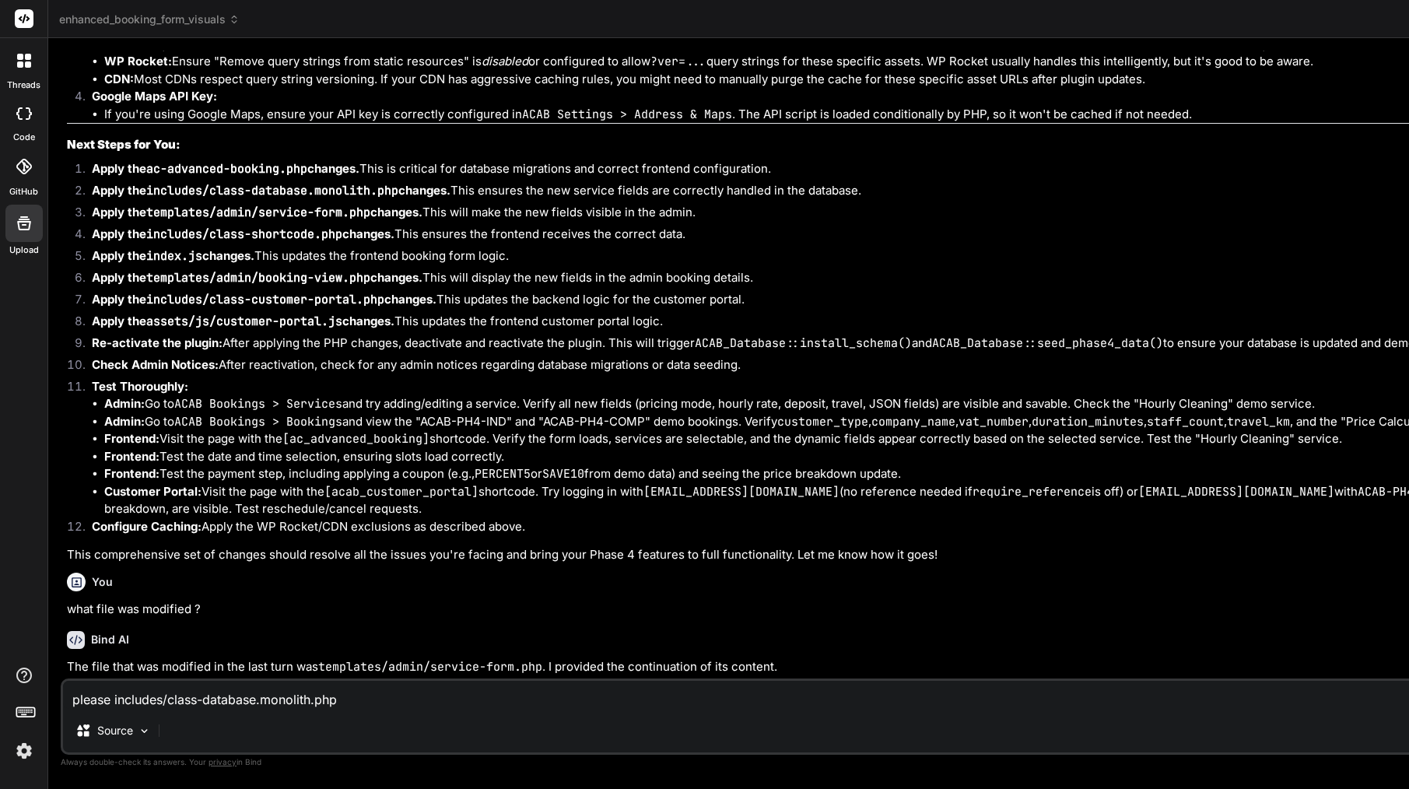
type textarea "x"
type textarea "please f includes/class-database.monolith.php"
type textarea "x"
type textarea "please fi includes/class-database.monolith.php"
type textarea "x"
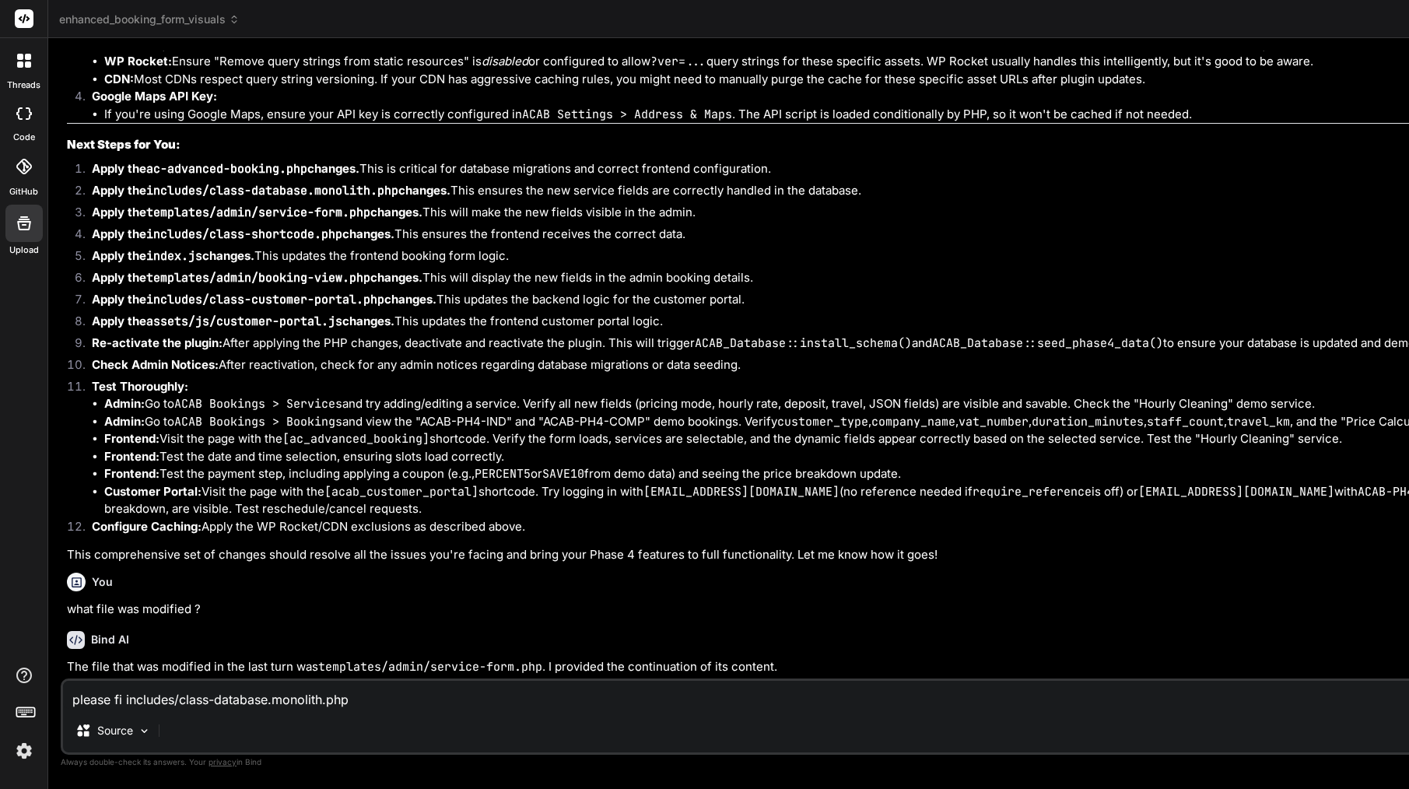
type textarea "please fix includes/class-database.monolith.php"
type textarea "x"
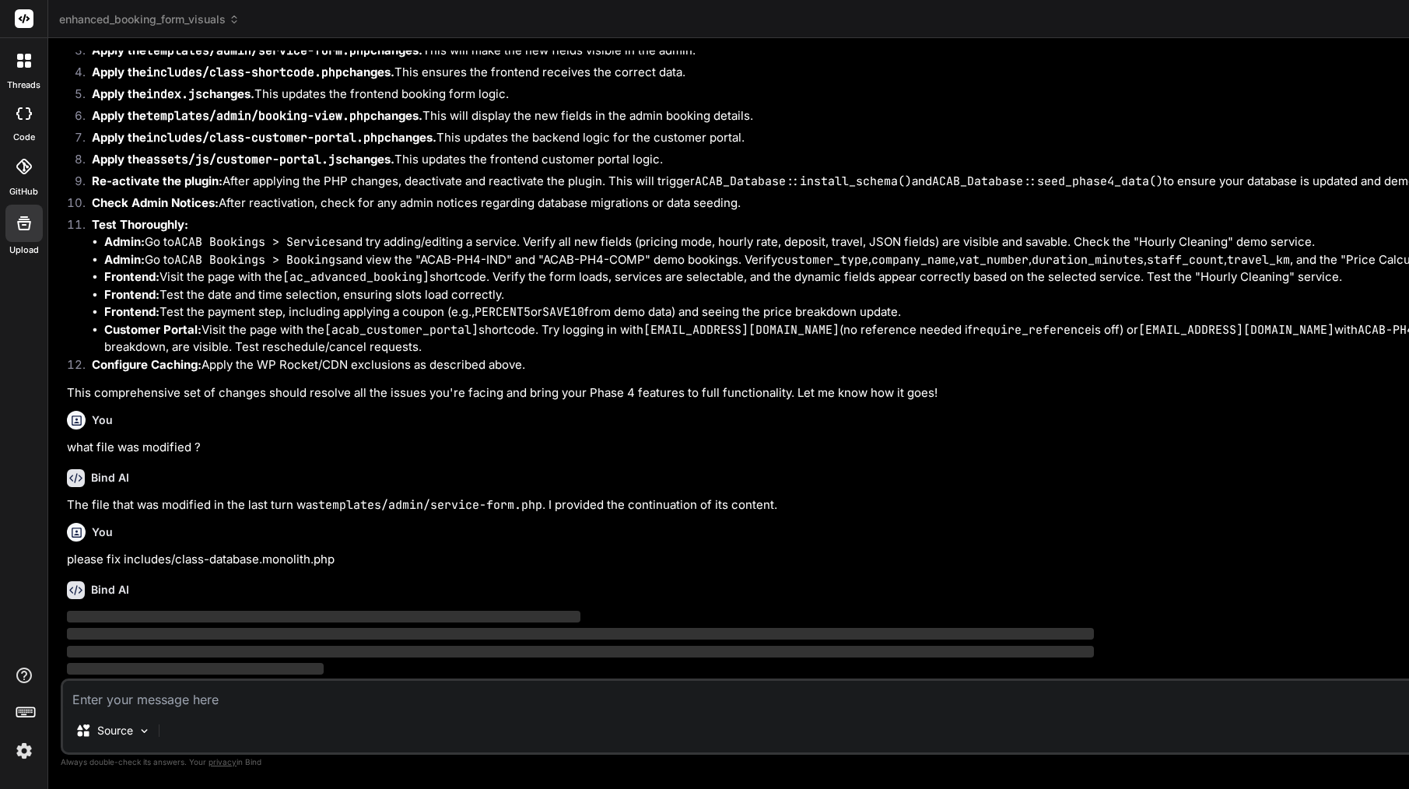
scroll to position [0, 2]
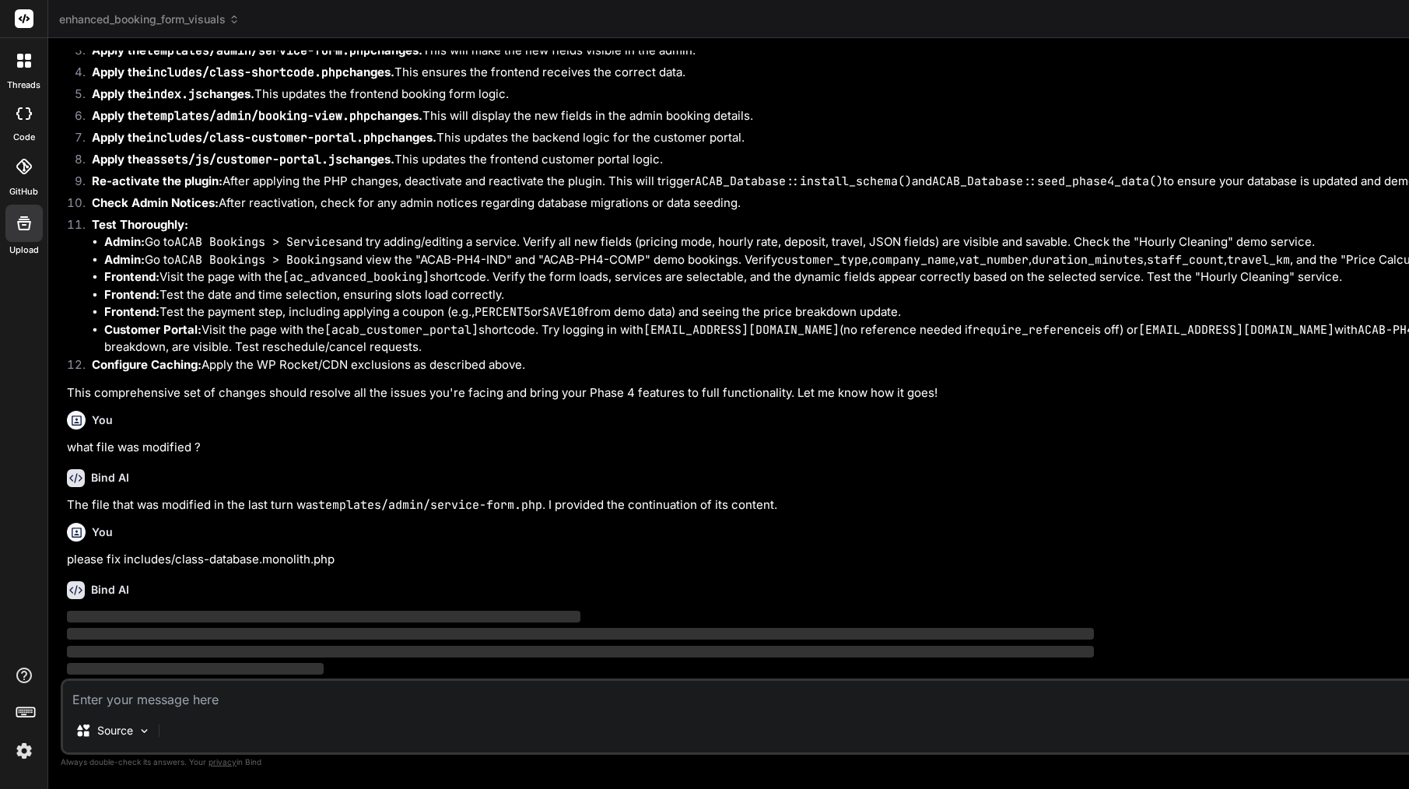
type textarea "<?php /** * Plugin Name: AC Advanced Booking * Description: Advanced booking sy…"
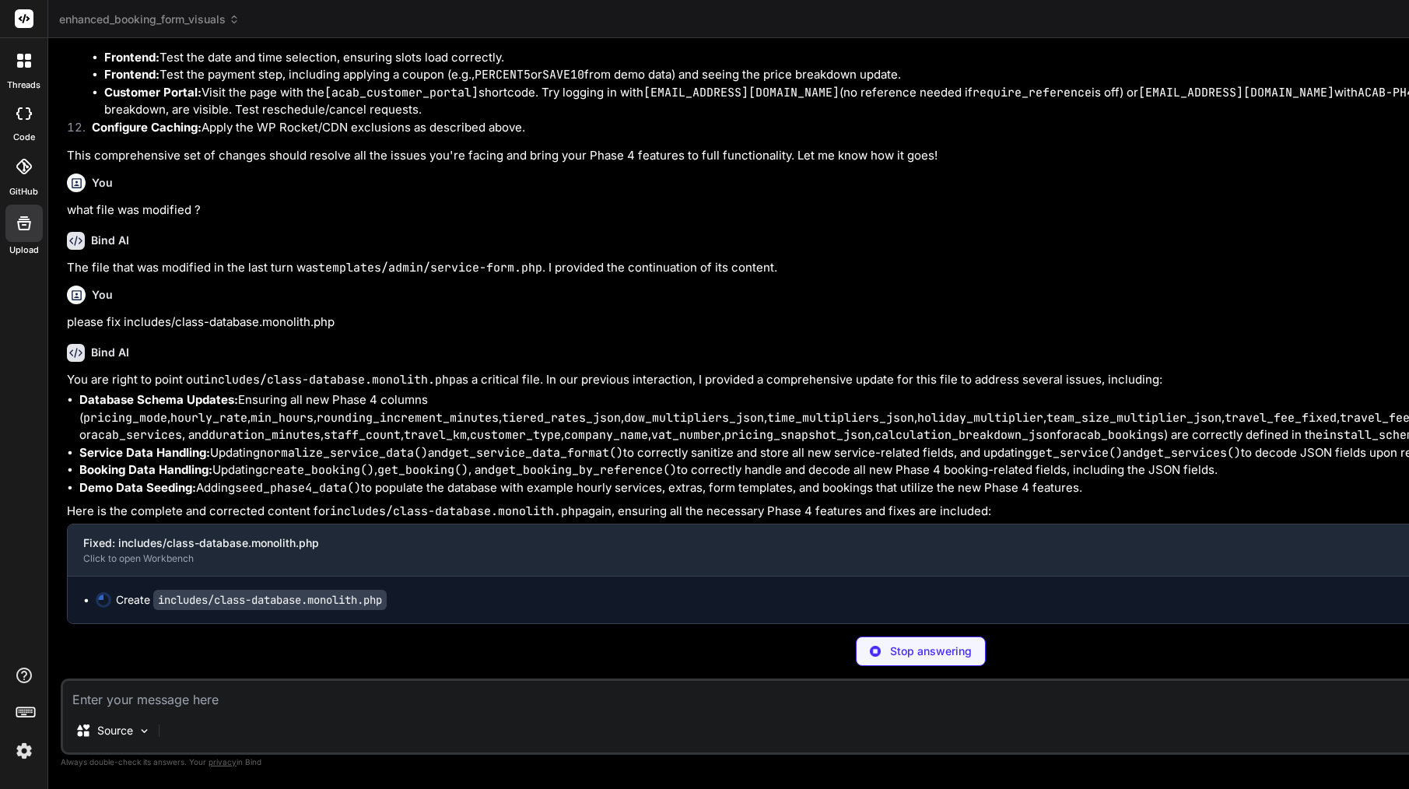
scroll to position [61105, 0]
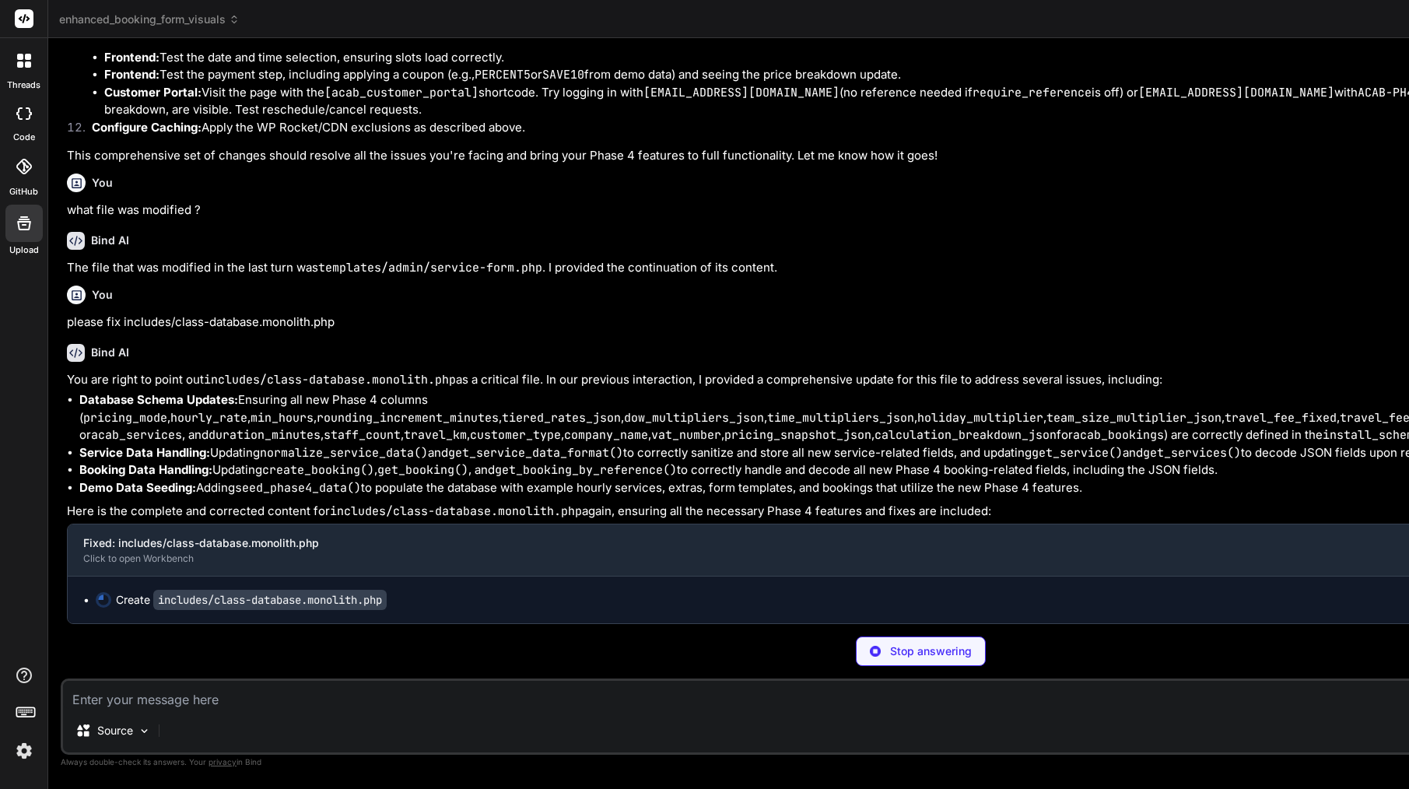
scroll to position [580, 0]
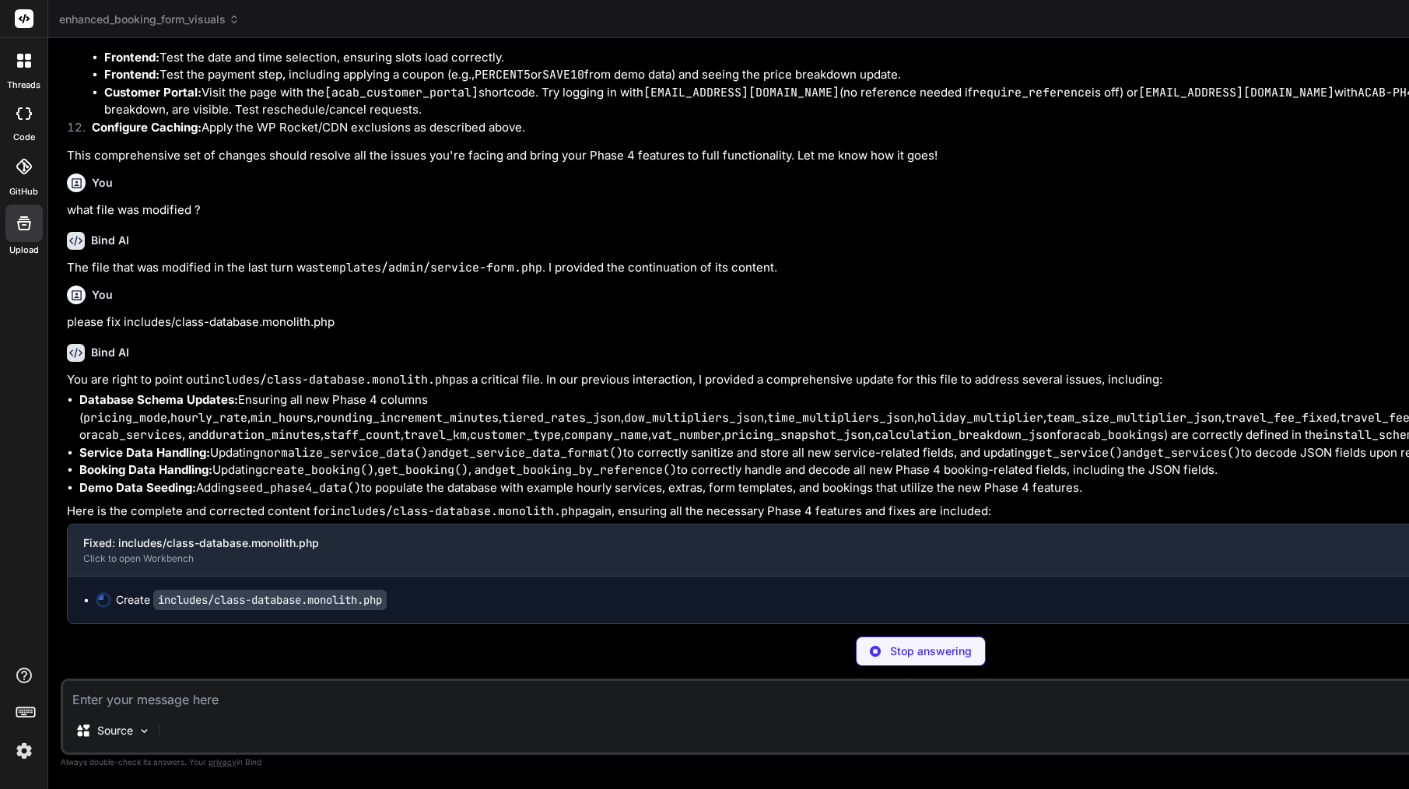
scroll to position [16, 0]
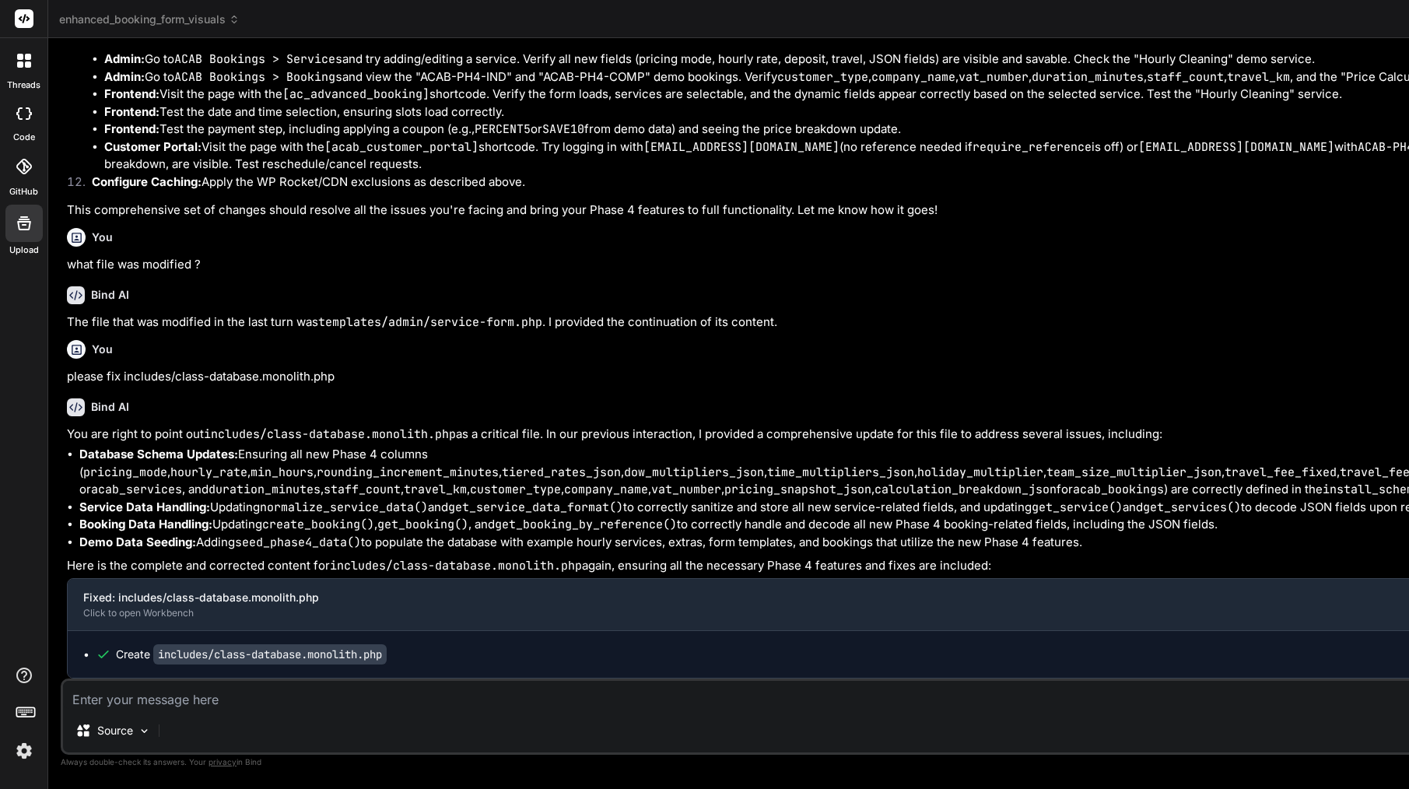
click at [188, 701] on textarea at bounding box center [920, 695] width 1715 height 28
paste textarea "[[DATE] 18:52:05 UTC] PHP Parse error: syntax error, unexpected token "`" in /h…"
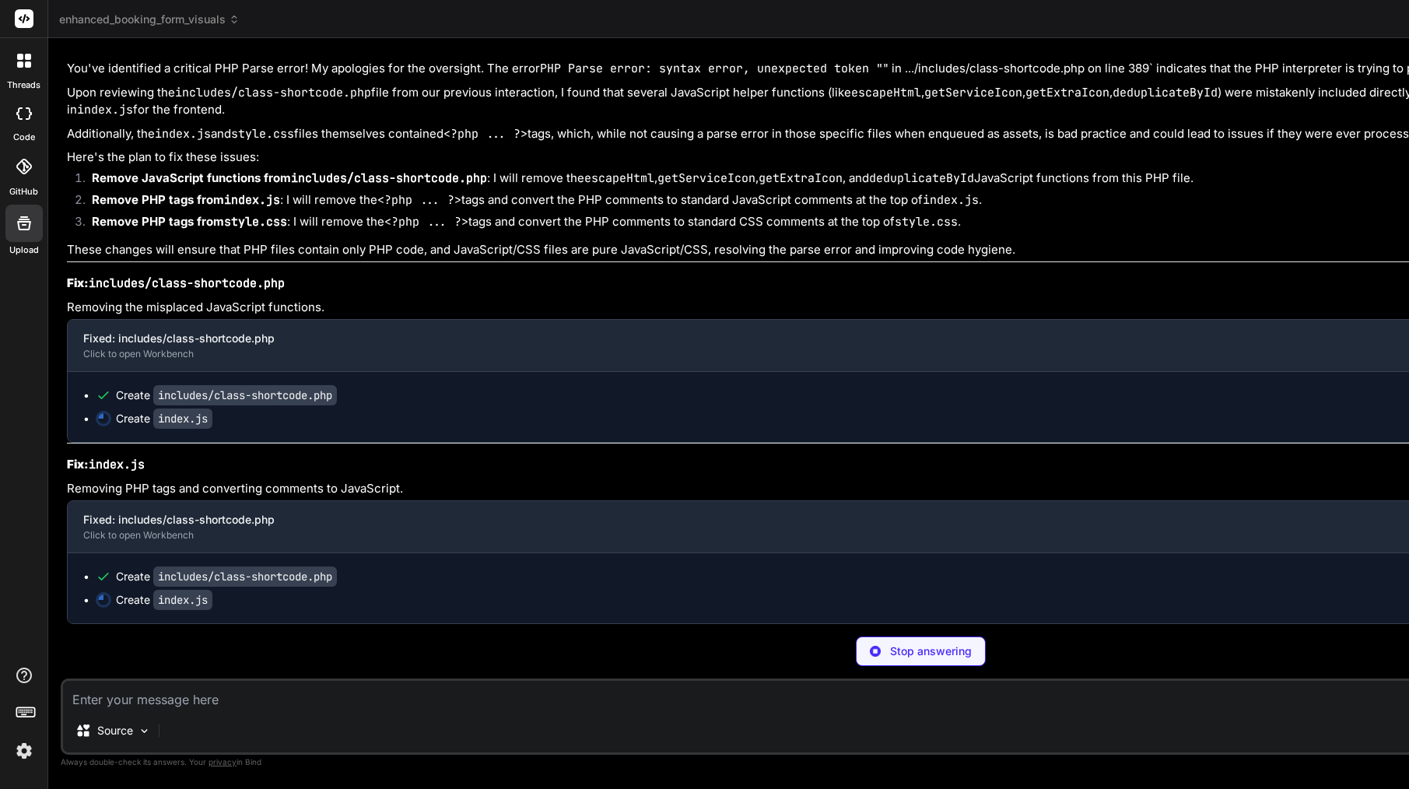
scroll to position [471, 0]
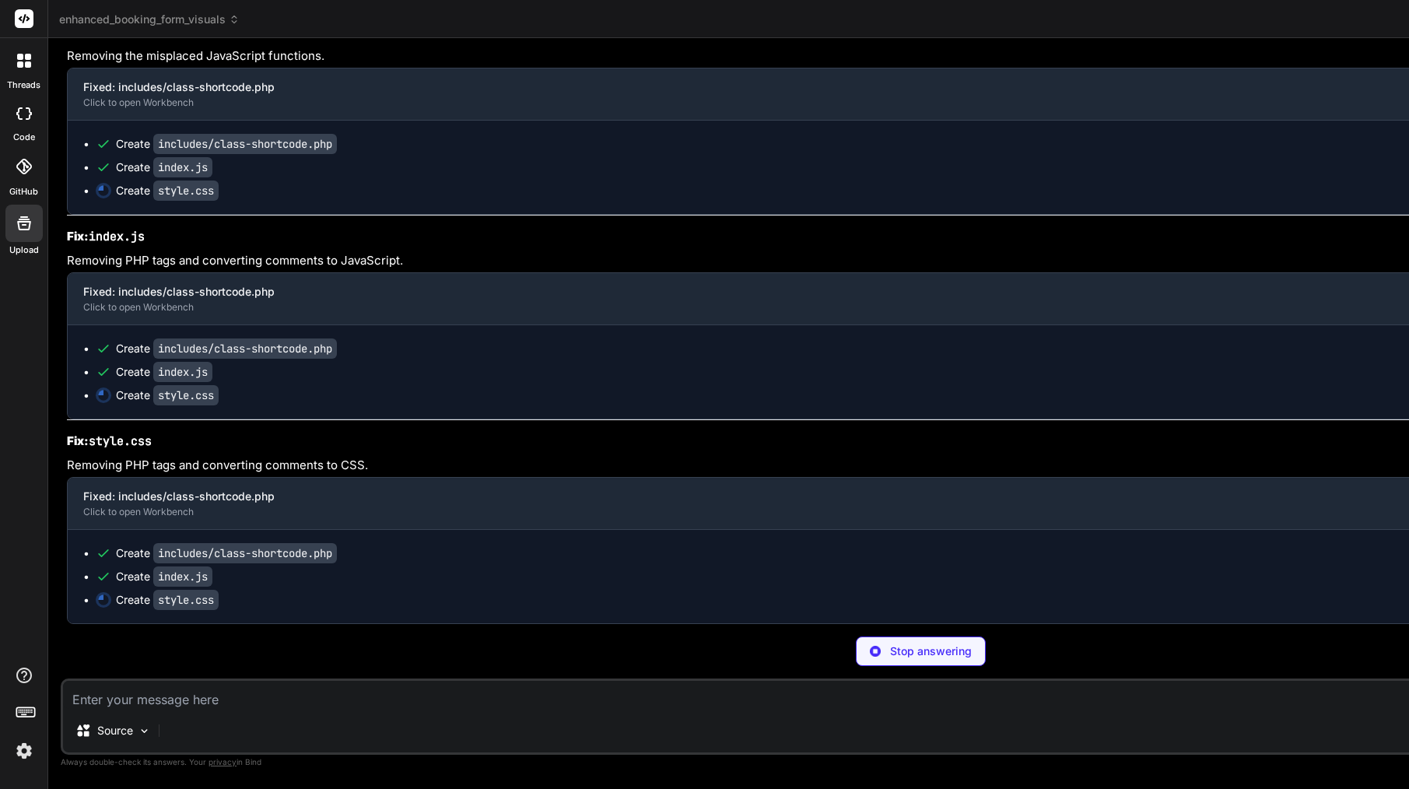
scroll to position [64005, 0]
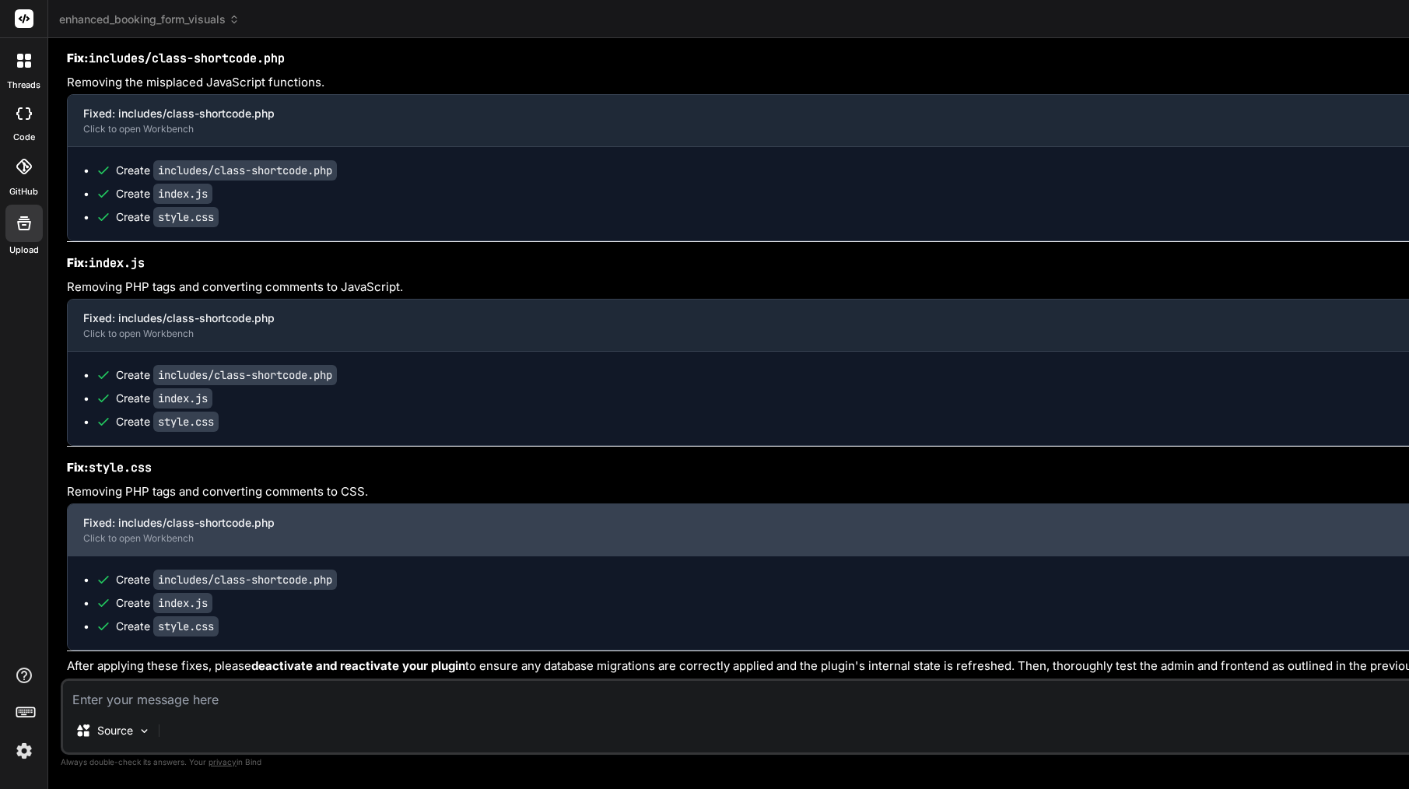
scroll to position [64262, 0]
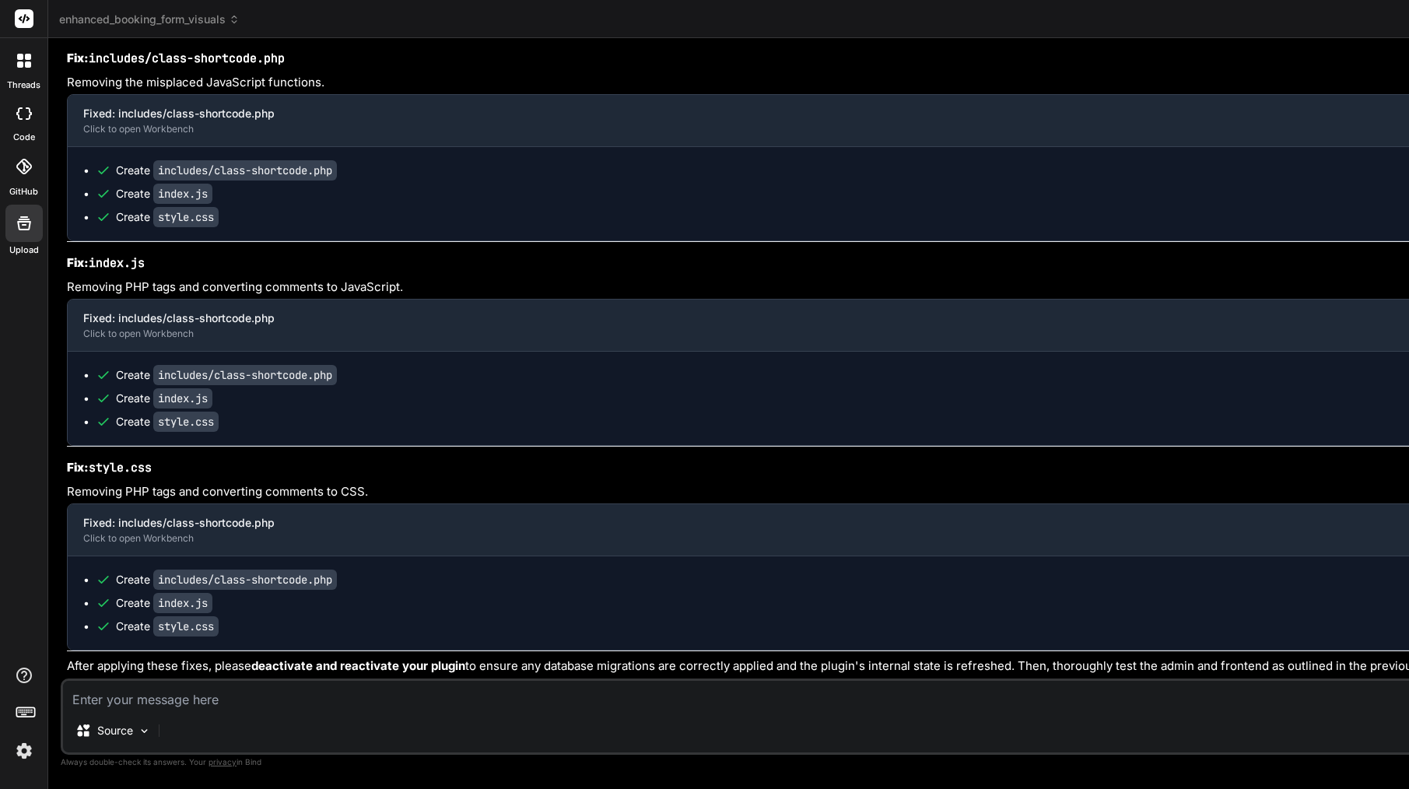
click at [334, 698] on textarea at bounding box center [920, 695] width 1715 height 28
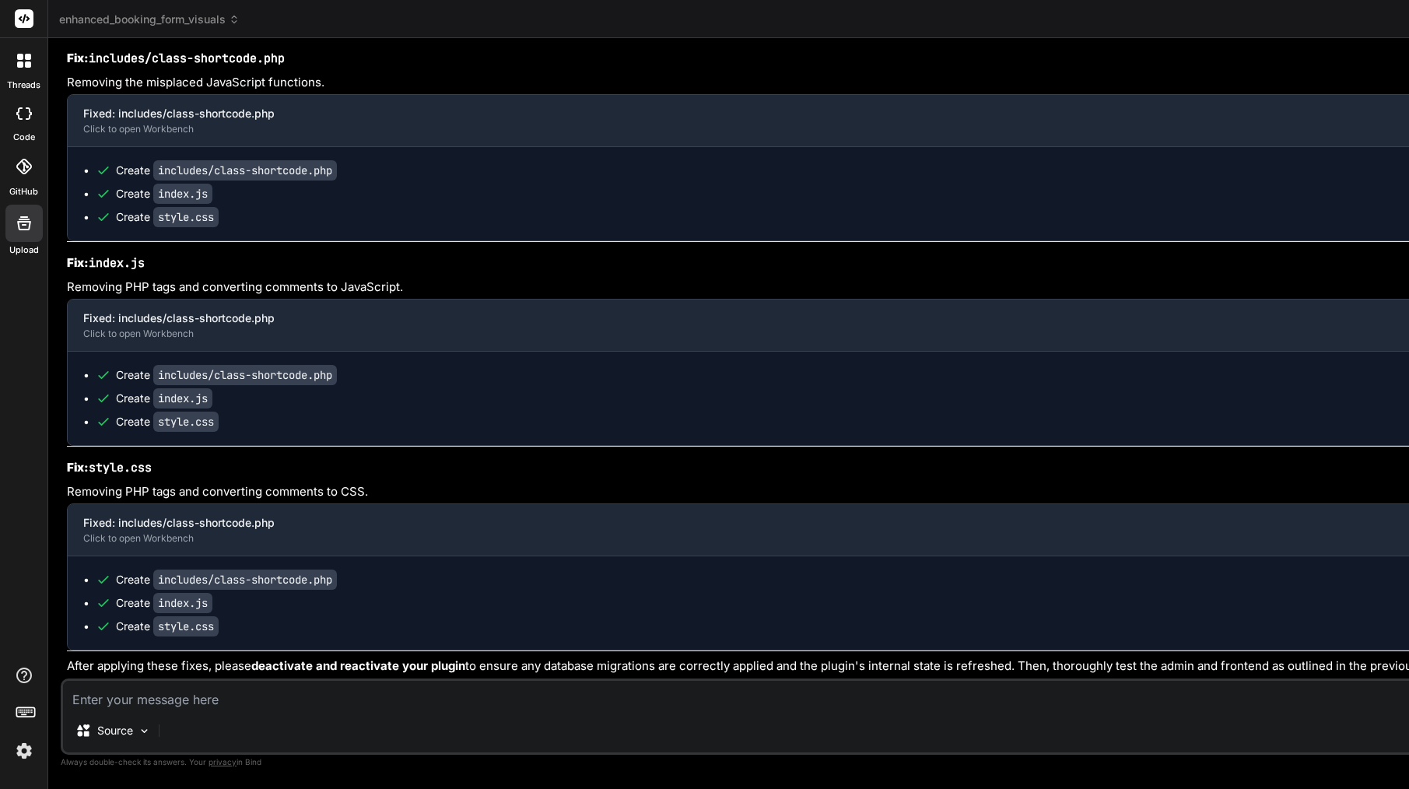
paste textarea "[[DATE] 18:56:13 UTC] PHP Parse error: syntax error, unexpected token "`" in /h…"
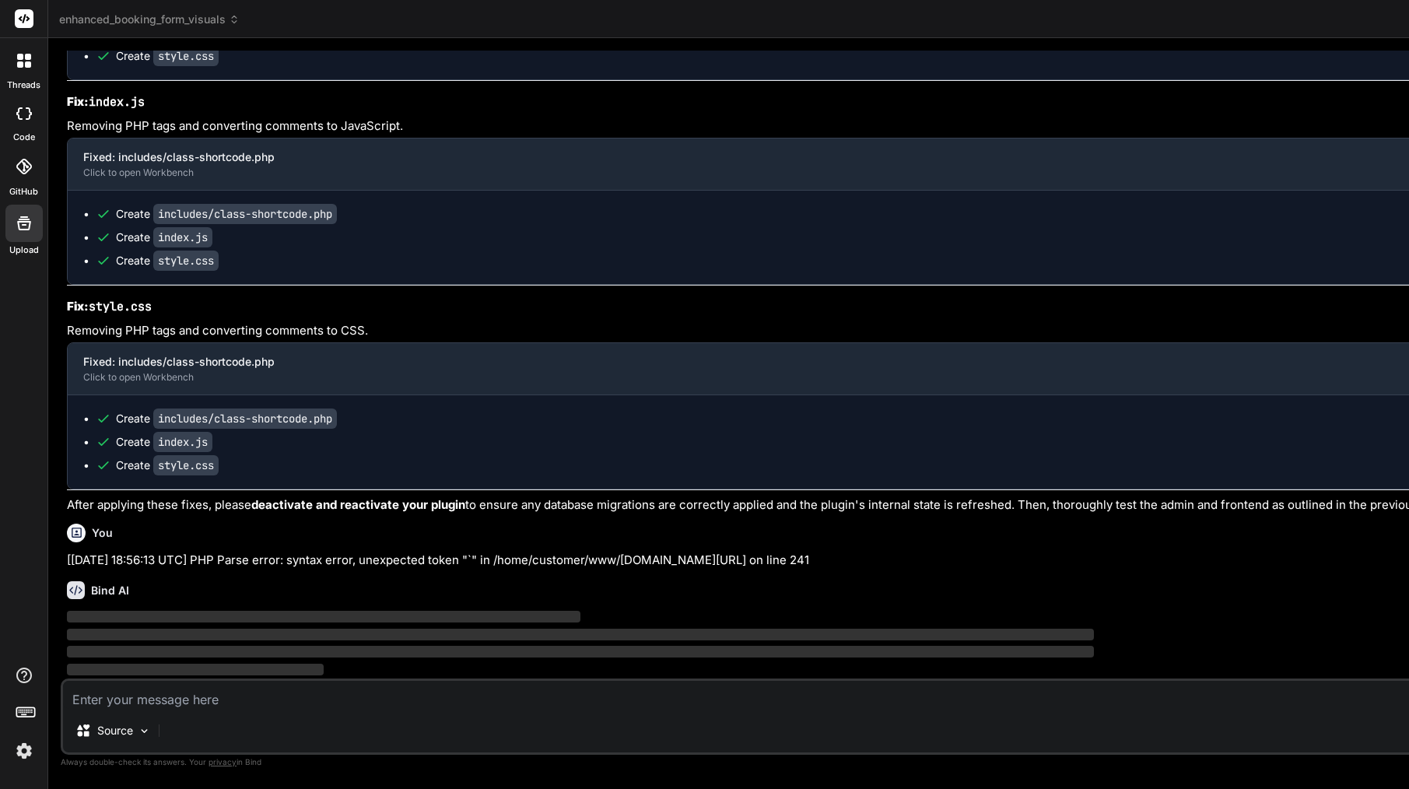
scroll to position [0, 0]
click at [327, 690] on textarea at bounding box center [920, 695] width 1715 height 28
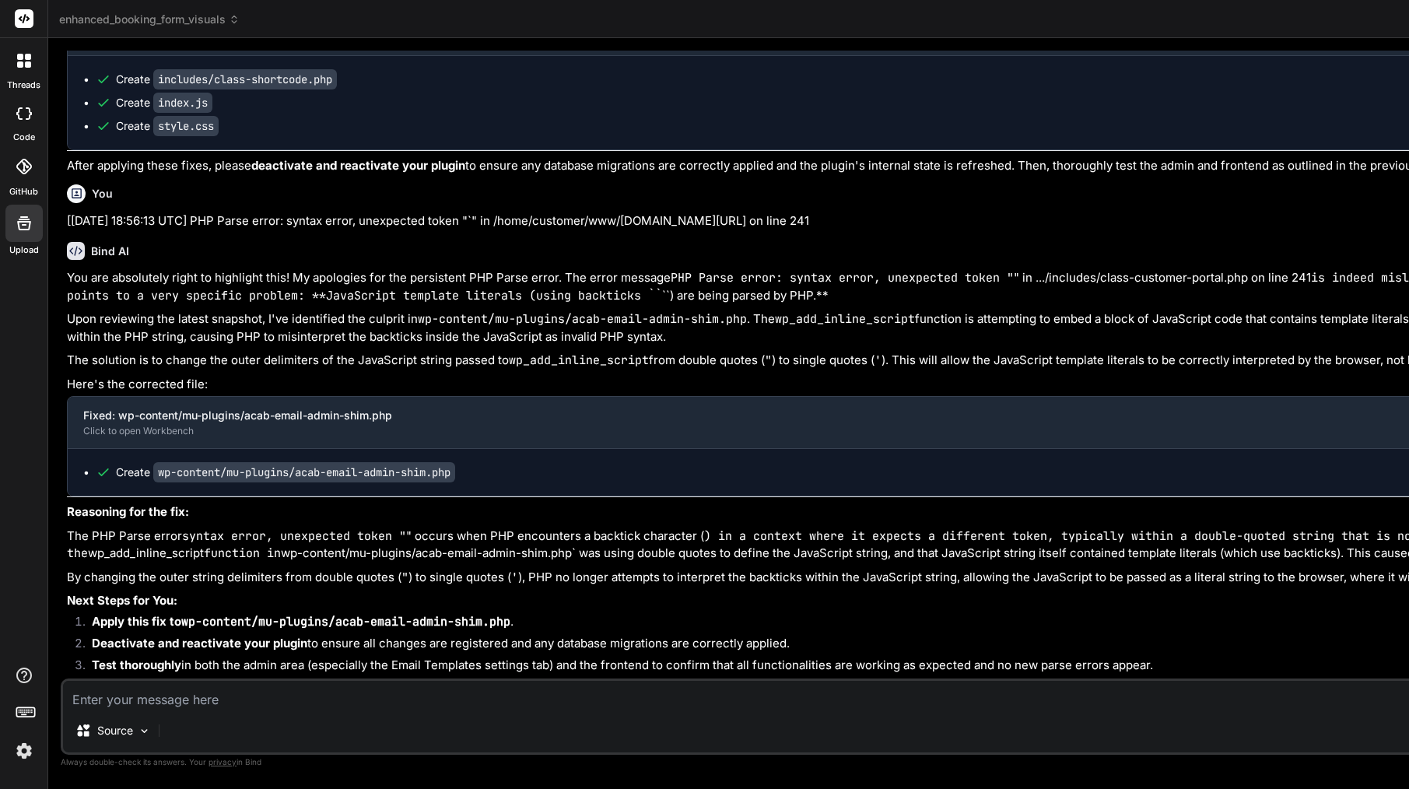
scroll to position [0, 276]
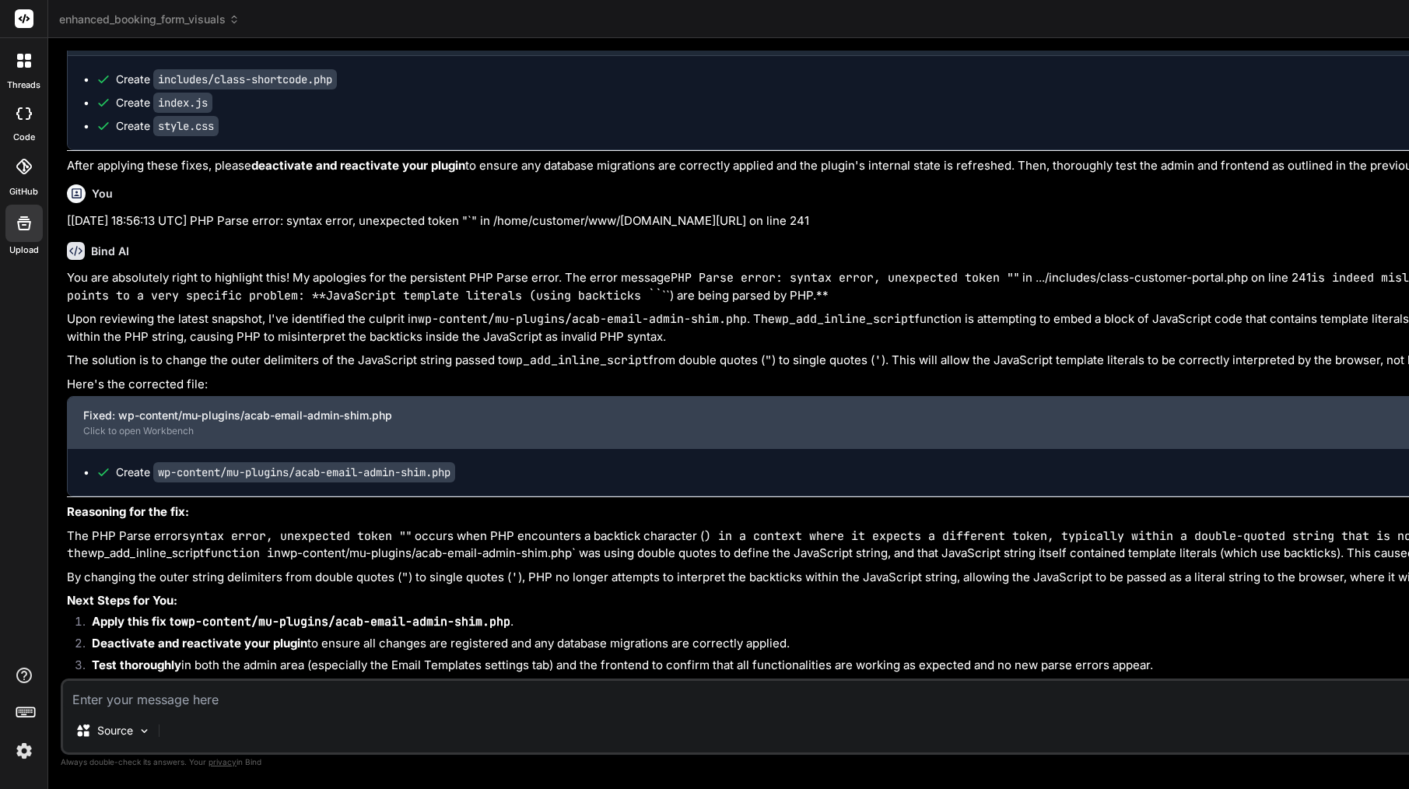
click at [319, 418] on div "Fixed: wp-content/mu-plugins/acab-email-admin-shim.php" at bounding box center [909, 416] width 1652 height 16
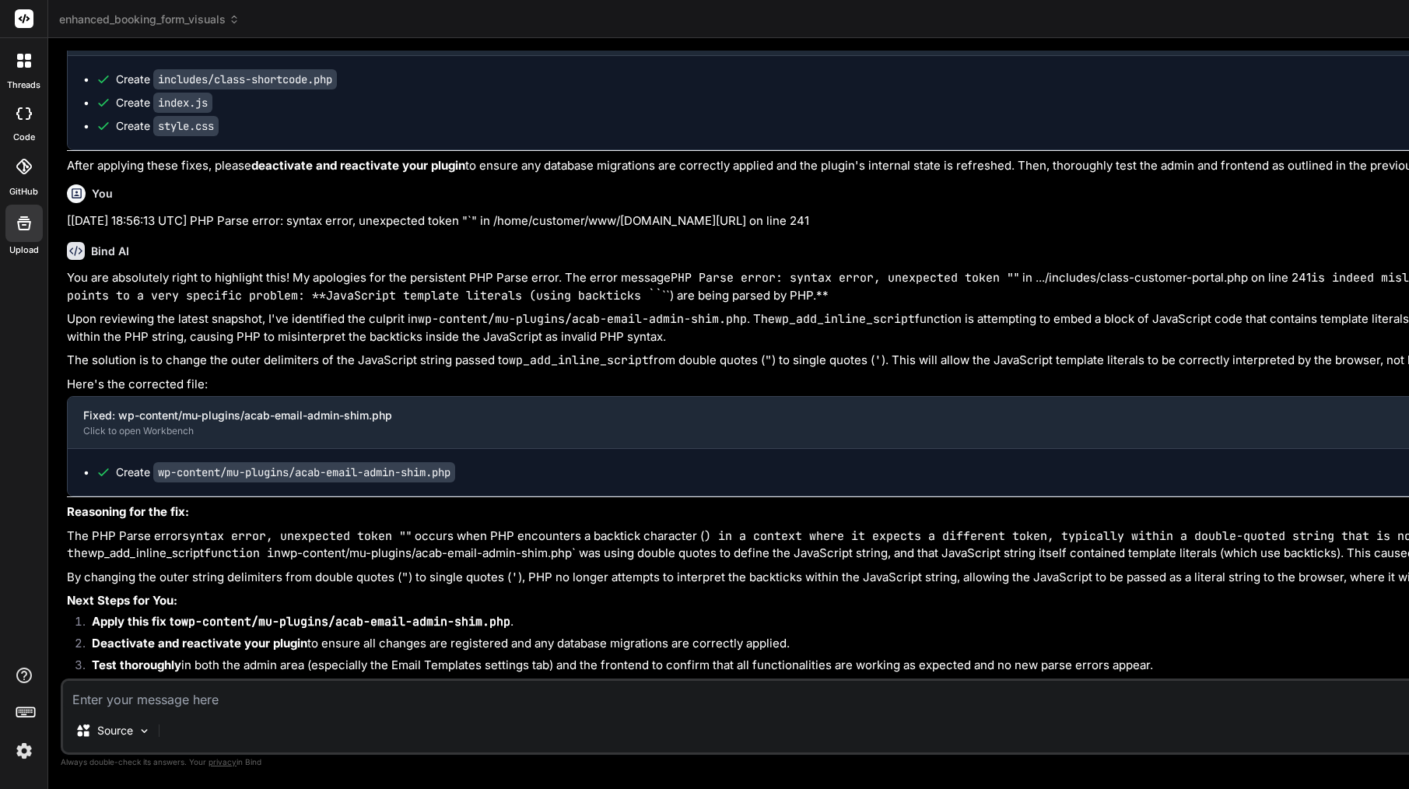
click at [319, 472] on code "wp-content/mu-plugins/acab-email-admin-shim.php" at bounding box center [304, 472] width 302 height 20
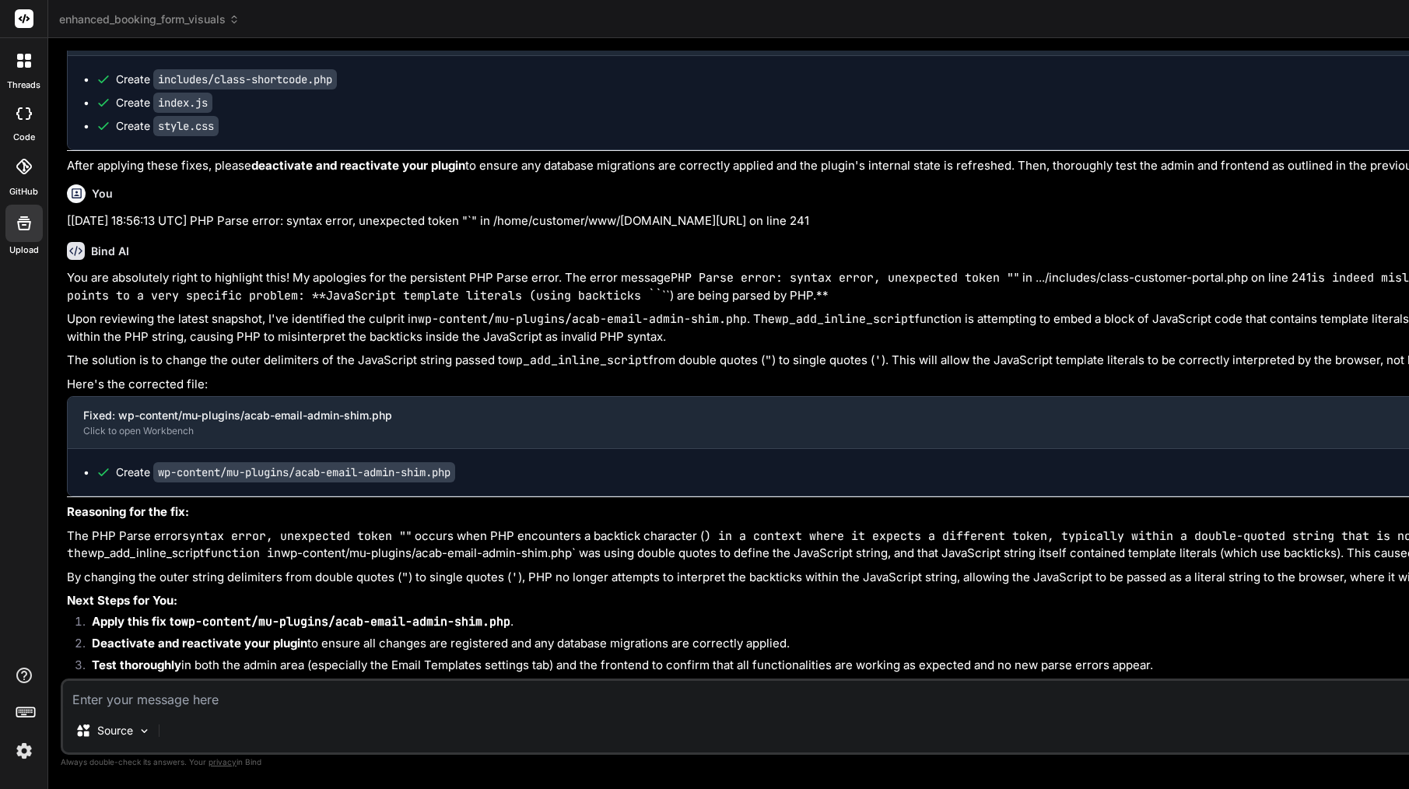
click at [266, 692] on textarea at bounding box center [920, 695] width 1715 height 28
paste textarea "[[DATE] 19:00:40 UTC] PHP Parse error: syntax error, unexpected token "`" in /h…"
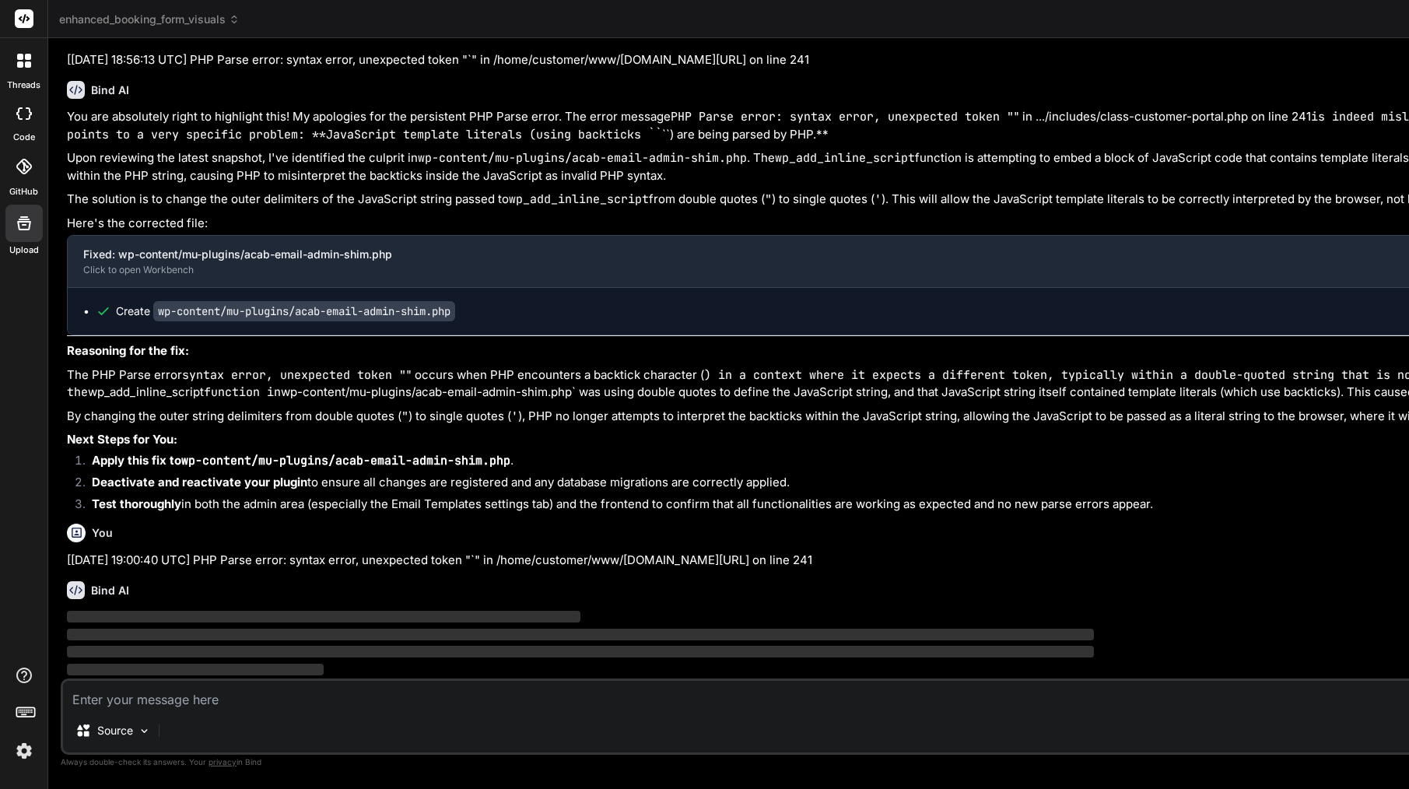
scroll to position [65216, 0]
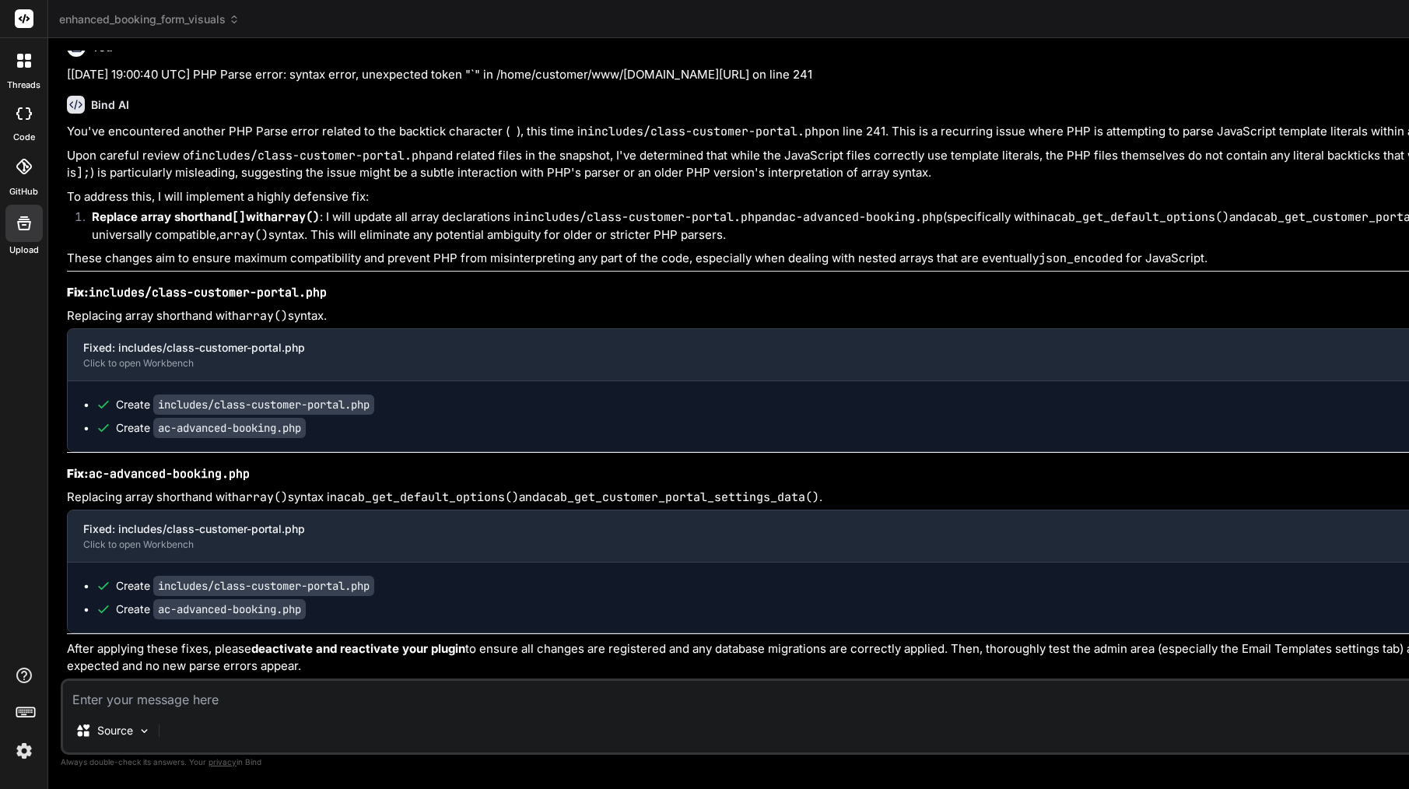
scroll to position [65885, 0]
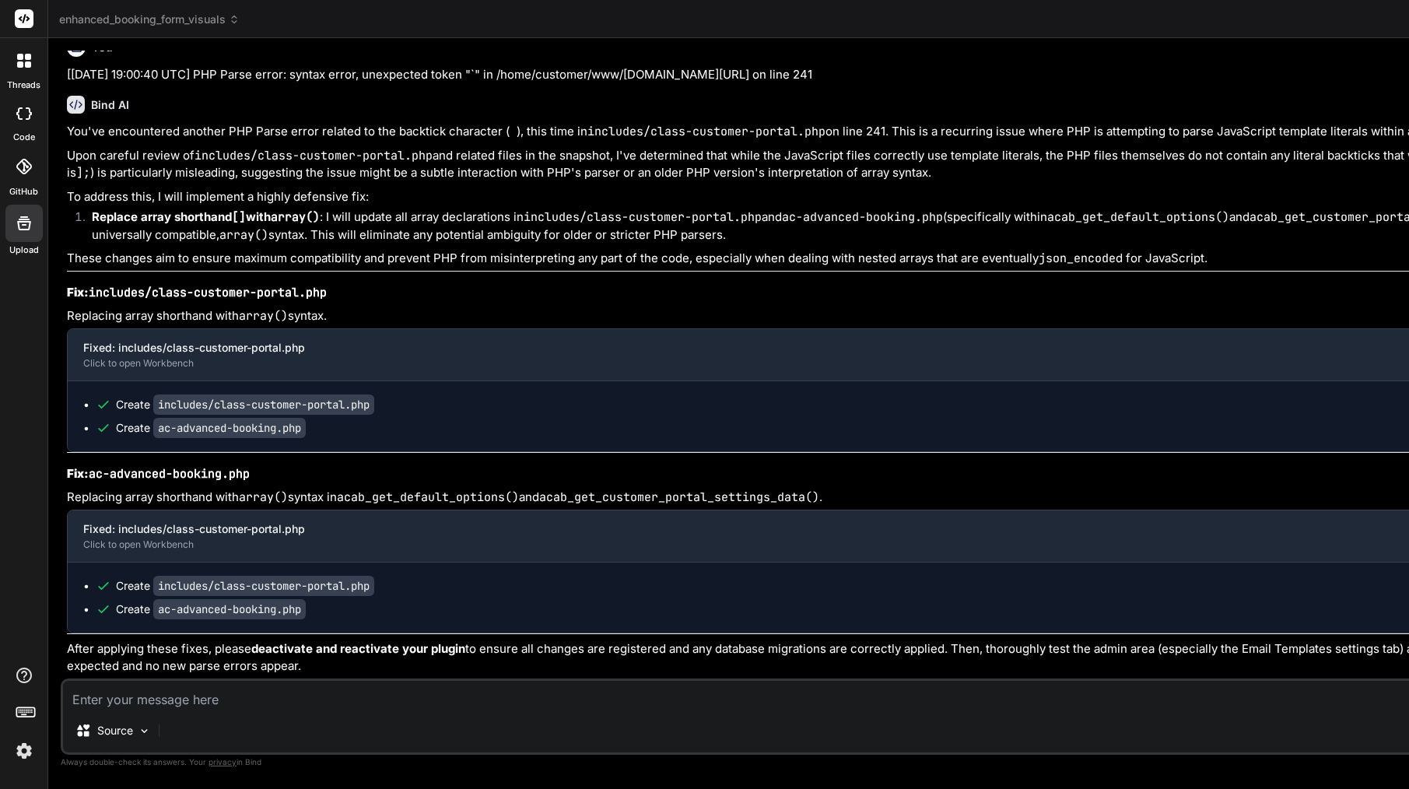
click at [262, 693] on textarea at bounding box center [920, 695] width 1715 height 28
paste textarea "[[DATE] 19:04:41 UTC] PHP Fatal error: Uncaught TypeError: json_decode(): Argum…"
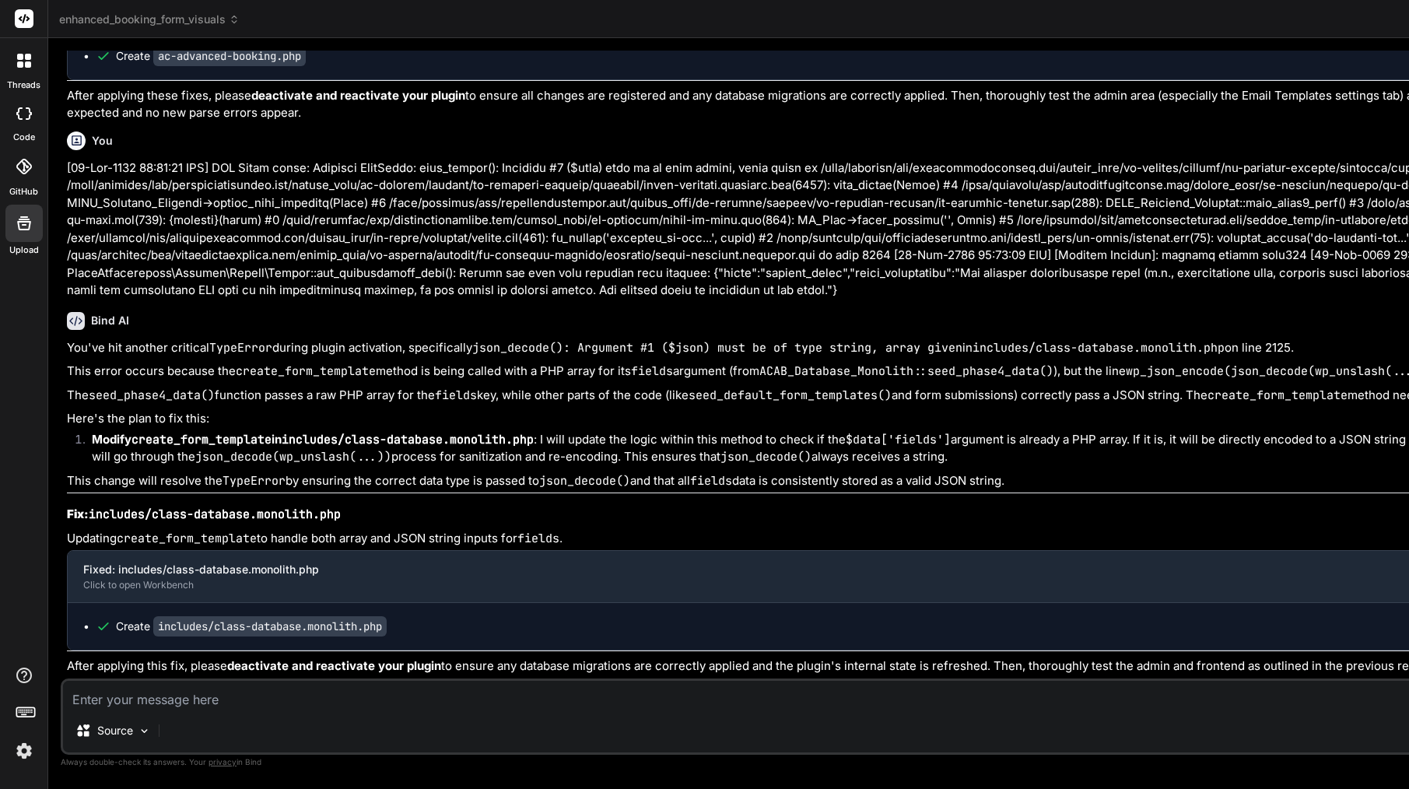
scroll to position [66876, 0]
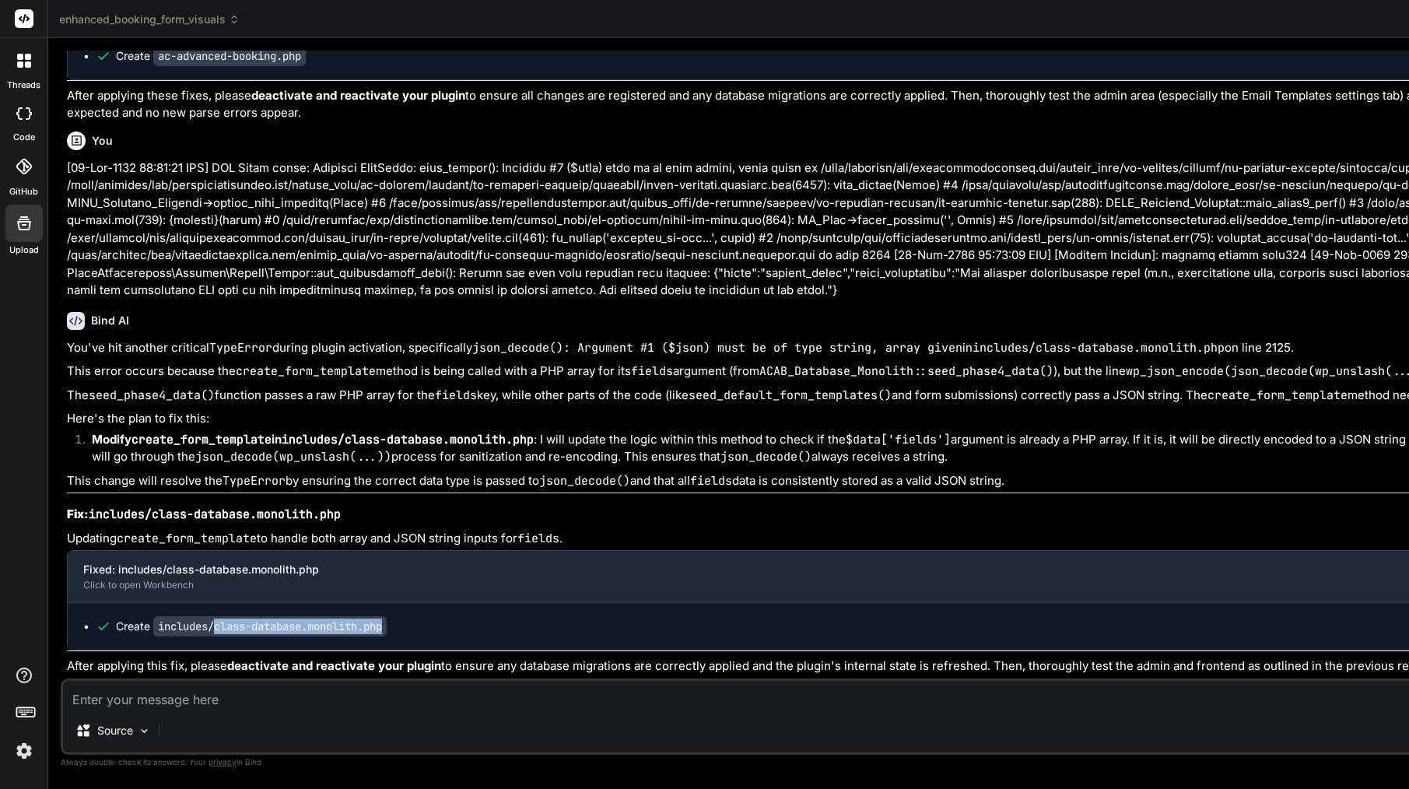
drag, startPoint x: 432, startPoint y: 600, endPoint x: 215, endPoint y: 593, distance: 217.9
click at [215, 618] on div "Create includes/class-database.monolith.php" at bounding box center [928, 626] width 1665 height 16
copy code "class-database.monolith.php"
click at [269, 713] on div "Source Agent Mode. When this toggle is activated, AI automatically makes decisi…" at bounding box center [921, 716] width 1720 height 76
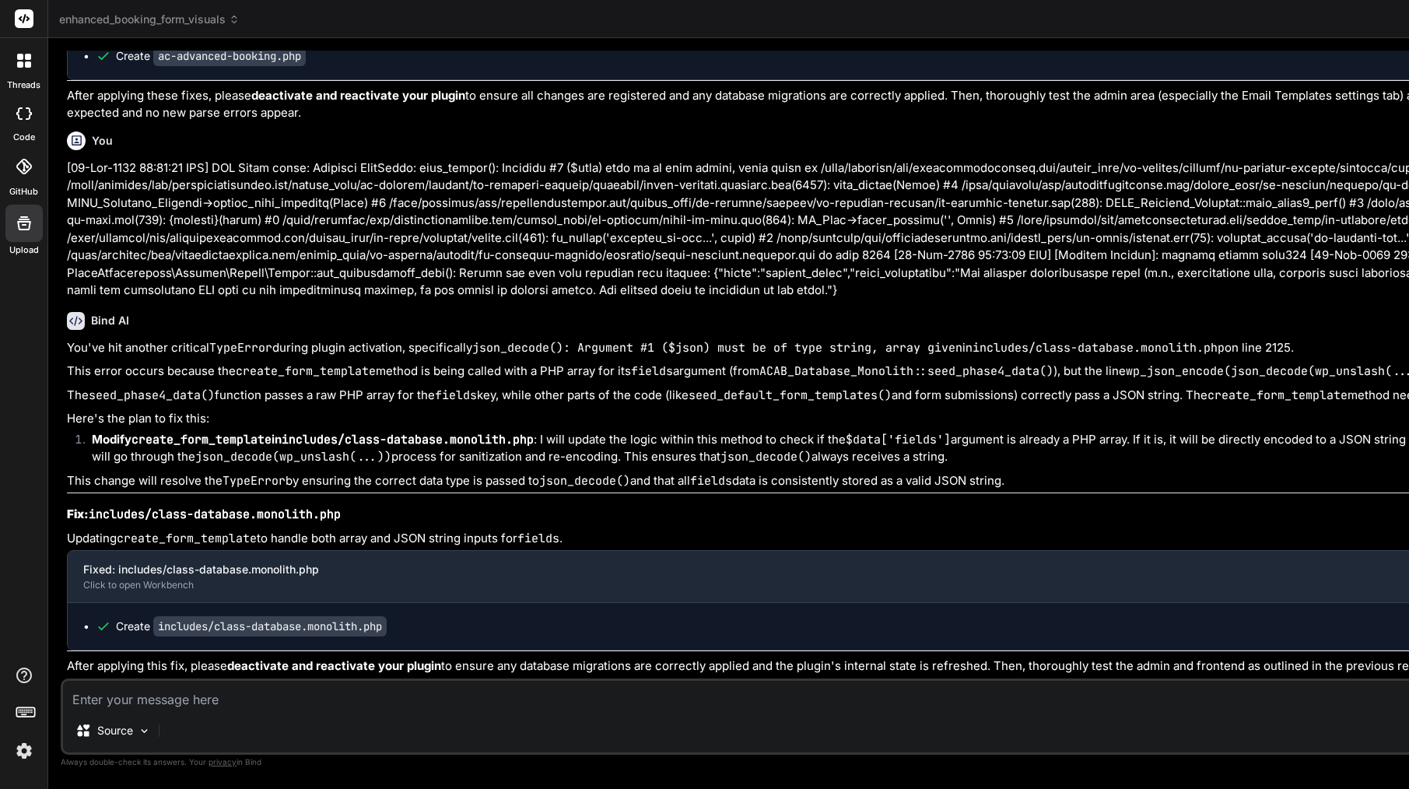
click at [208, 698] on textarea at bounding box center [920, 695] width 1715 height 28
paste textarea "class-database.monolith.php"
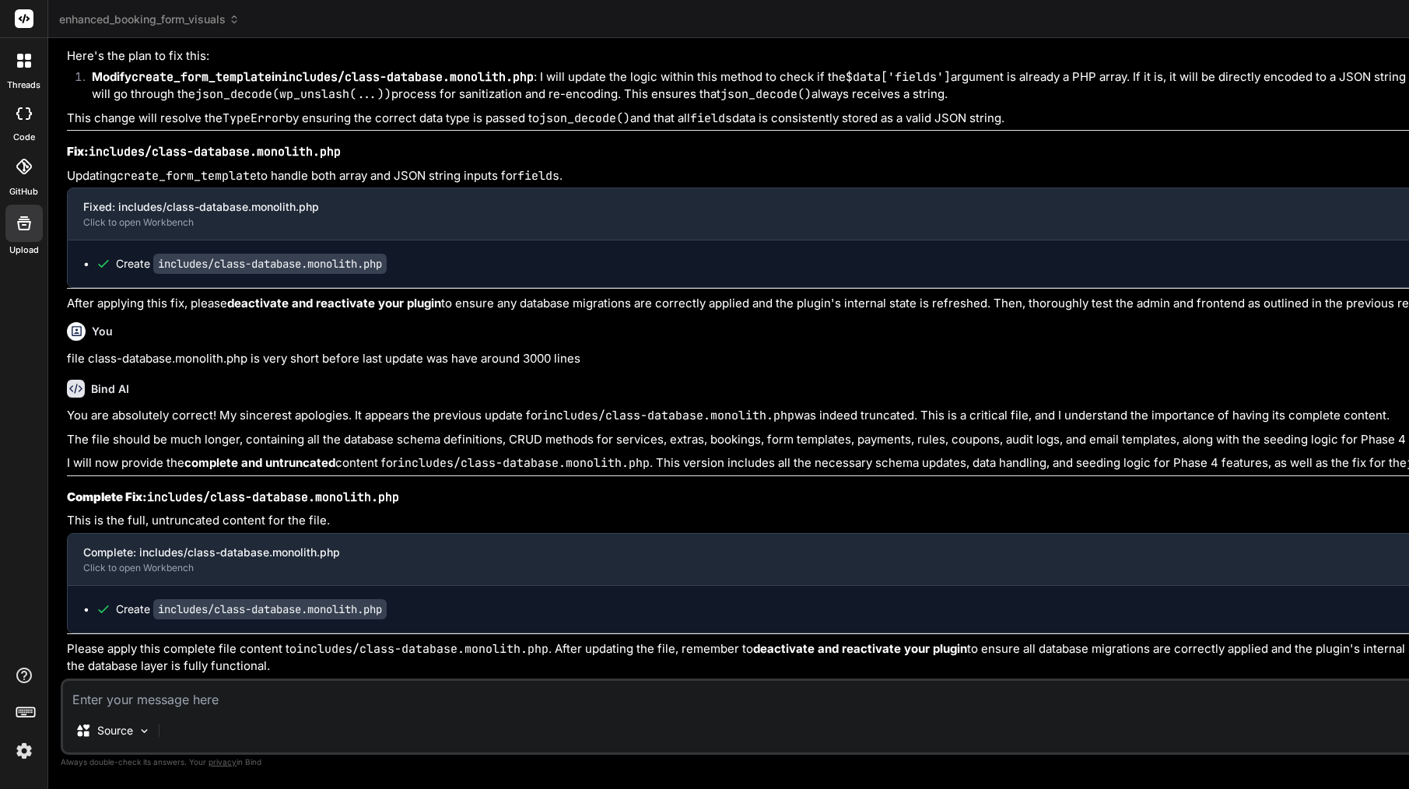
scroll to position [67372, 0]
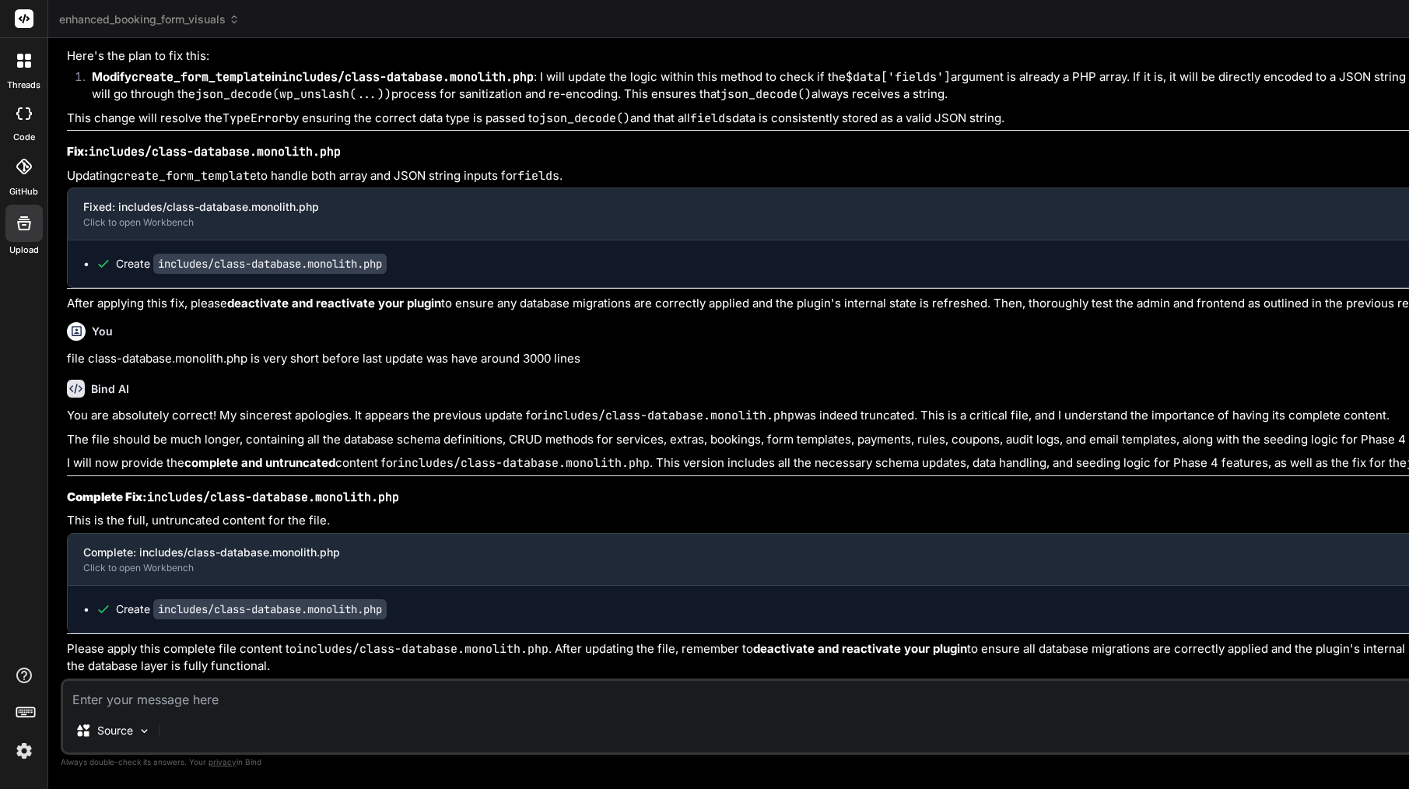
click at [296, 691] on textarea at bounding box center [920, 695] width 1715 height 28
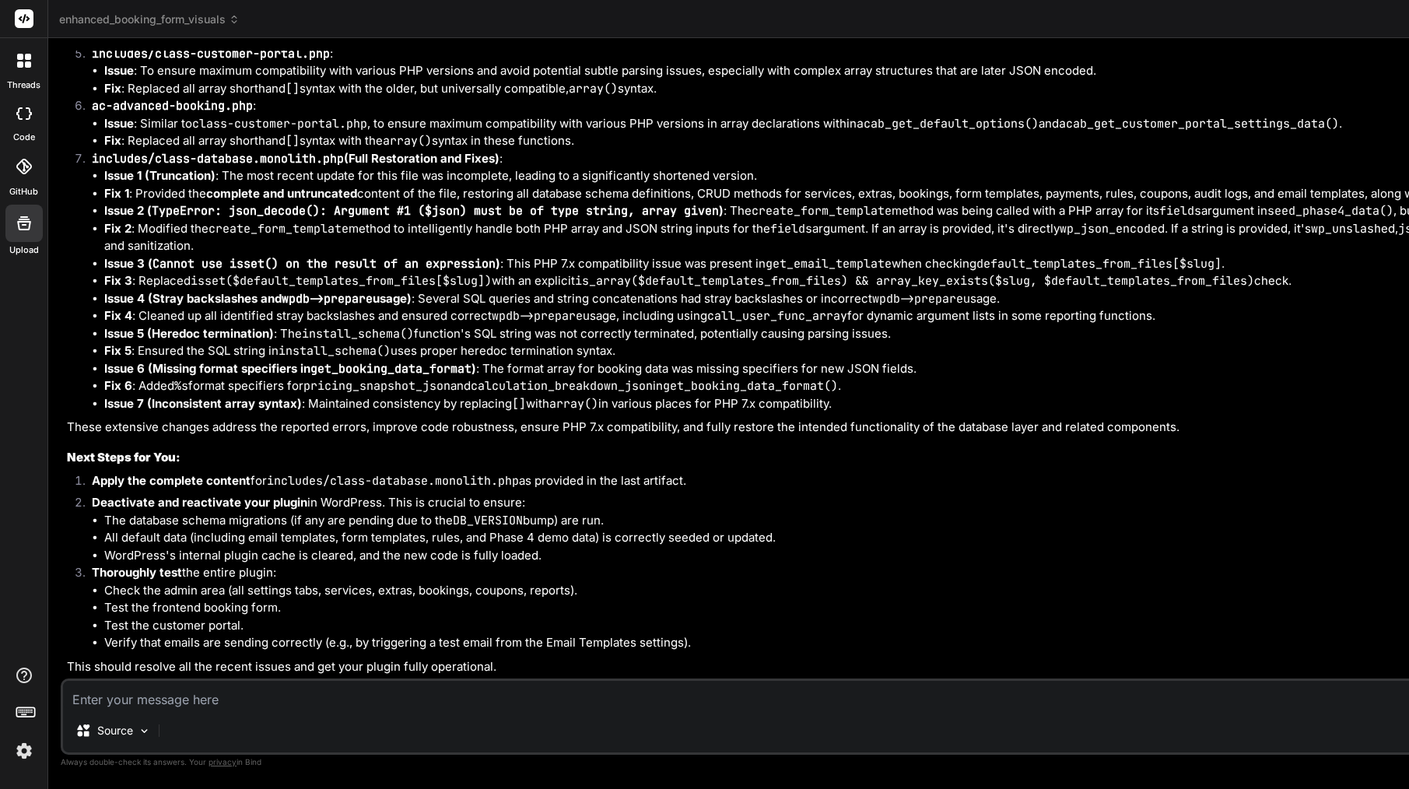
scroll to position [0, 0]
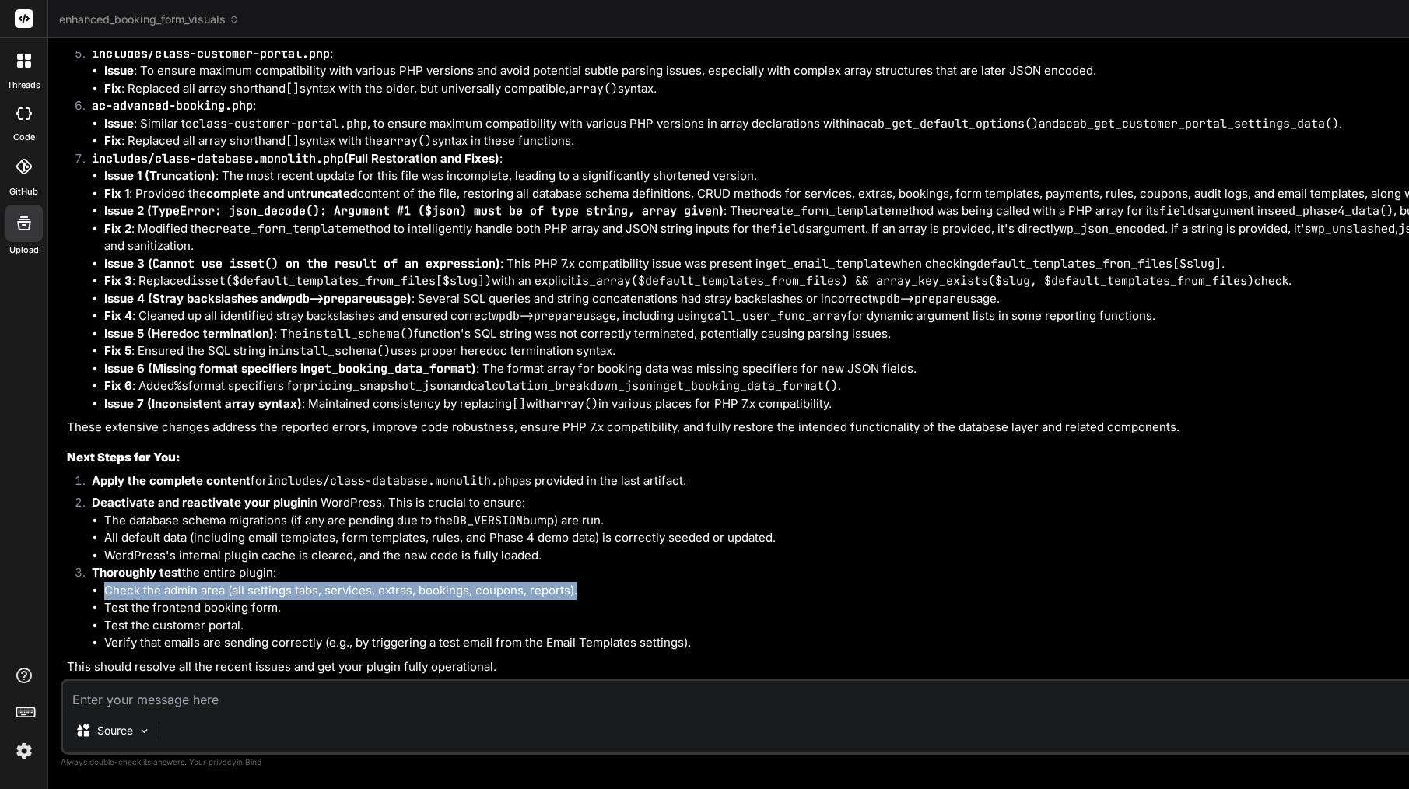
drag, startPoint x: 107, startPoint y: 591, endPoint x: 595, endPoint y: 590, distance: 488.5
click at [595, 590] on li "Check the admin area (all settings tabs, services, extras, bookings, coupons, r…" at bounding box center [940, 591] width 1673 height 18
copy li "Check the admin area (all settings tabs, services, extras, bookings, coupons, r…"
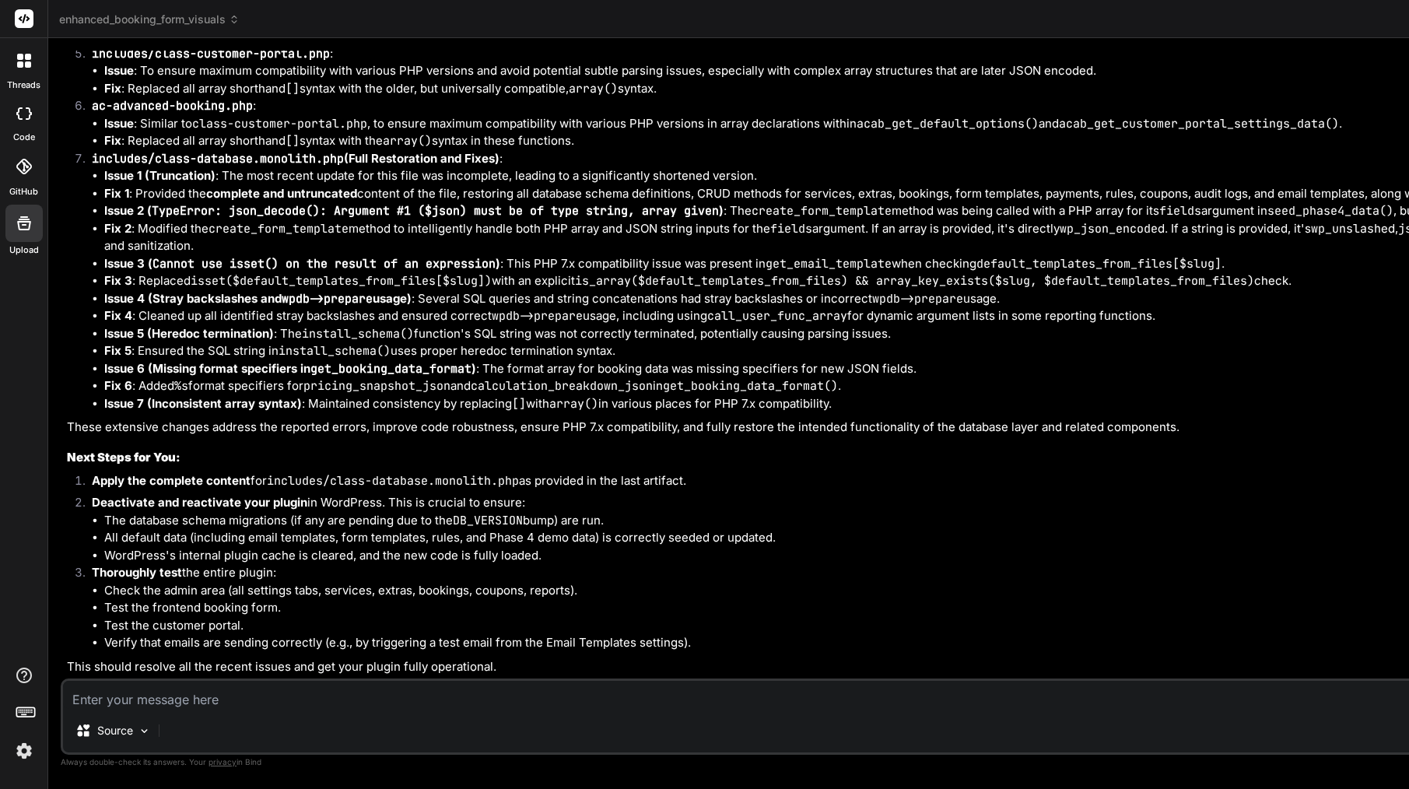
click at [262, 694] on textarea at bounding box center [920, 695] width 1715 height 28
paste textarea "Check the admin area (all settings tabs, services, extras, bookings, coupons, r…"
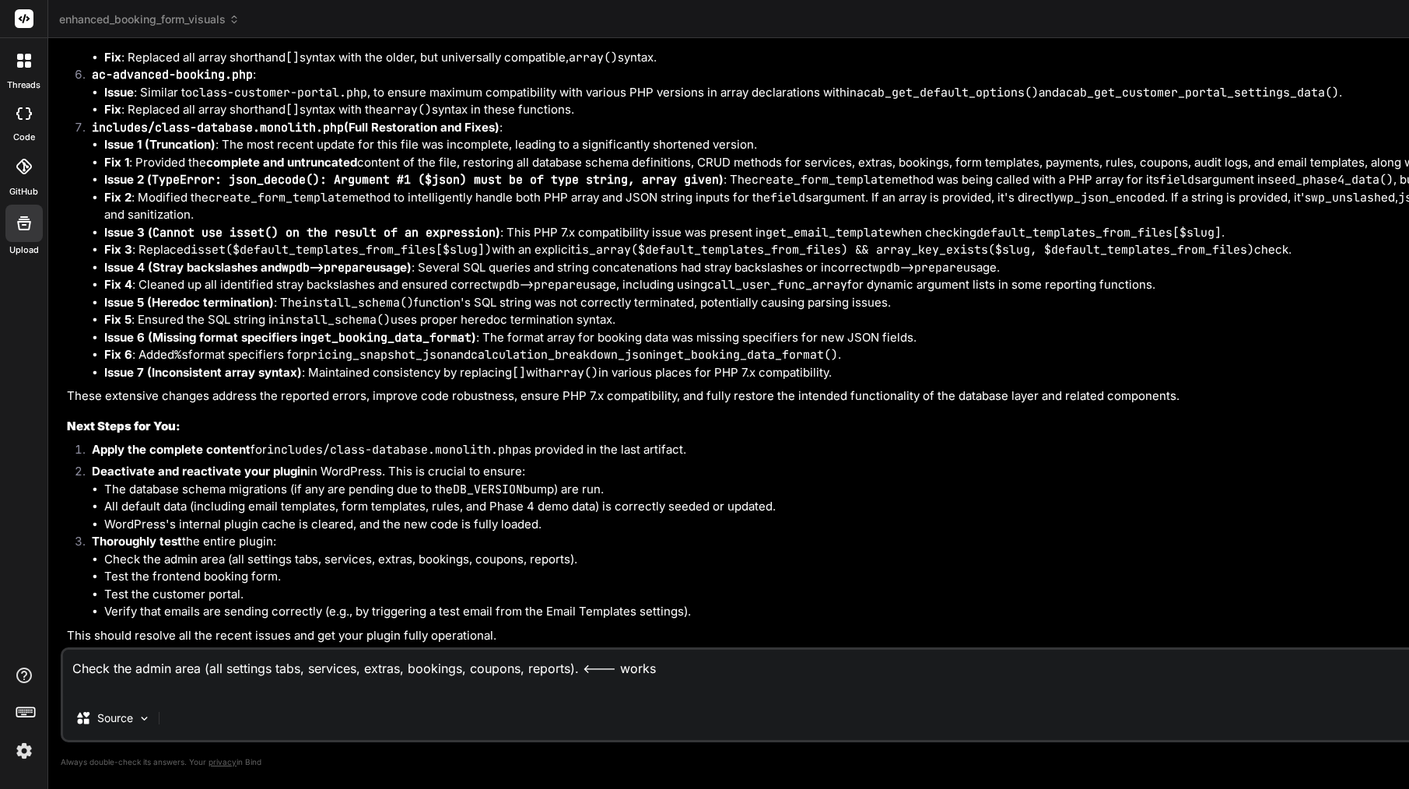
scroll to position [68979, 0]
drag, startPoint x: 114, startPoint y: 665, endPoint x: 69, endPoint y: 657, distance: 45.8
click at [69, 657] on textarea "Check the admin area (all settings tabs, services, extras, bookings, coupons, r…" at bounding box center [920, 672] width 1715 height 47
drag, startPoint x: 131, startPoint y: 593, endPoint x: 278, endPoint y: 589, distance: 147.9
click at [278, 589] on li "Test the customer portal." at bounding box center [940, 595] width 1673 height 18
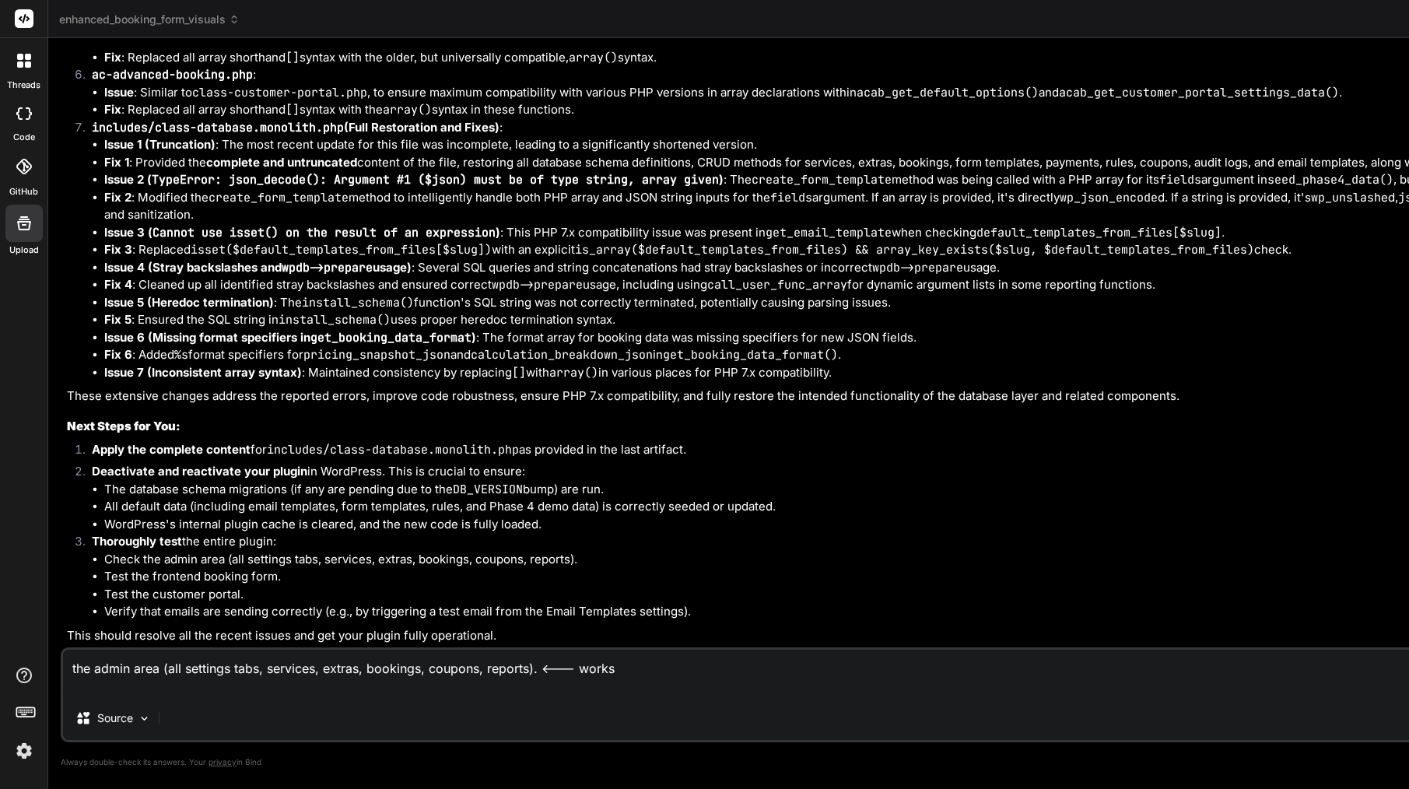
click at [146, 681] on textarea "the admin area (all settings tabs, services, extras, bookings, coupons, reports…" at bounding box center [920, 672] width 1715 height 47
paste textarea "the customer portal."
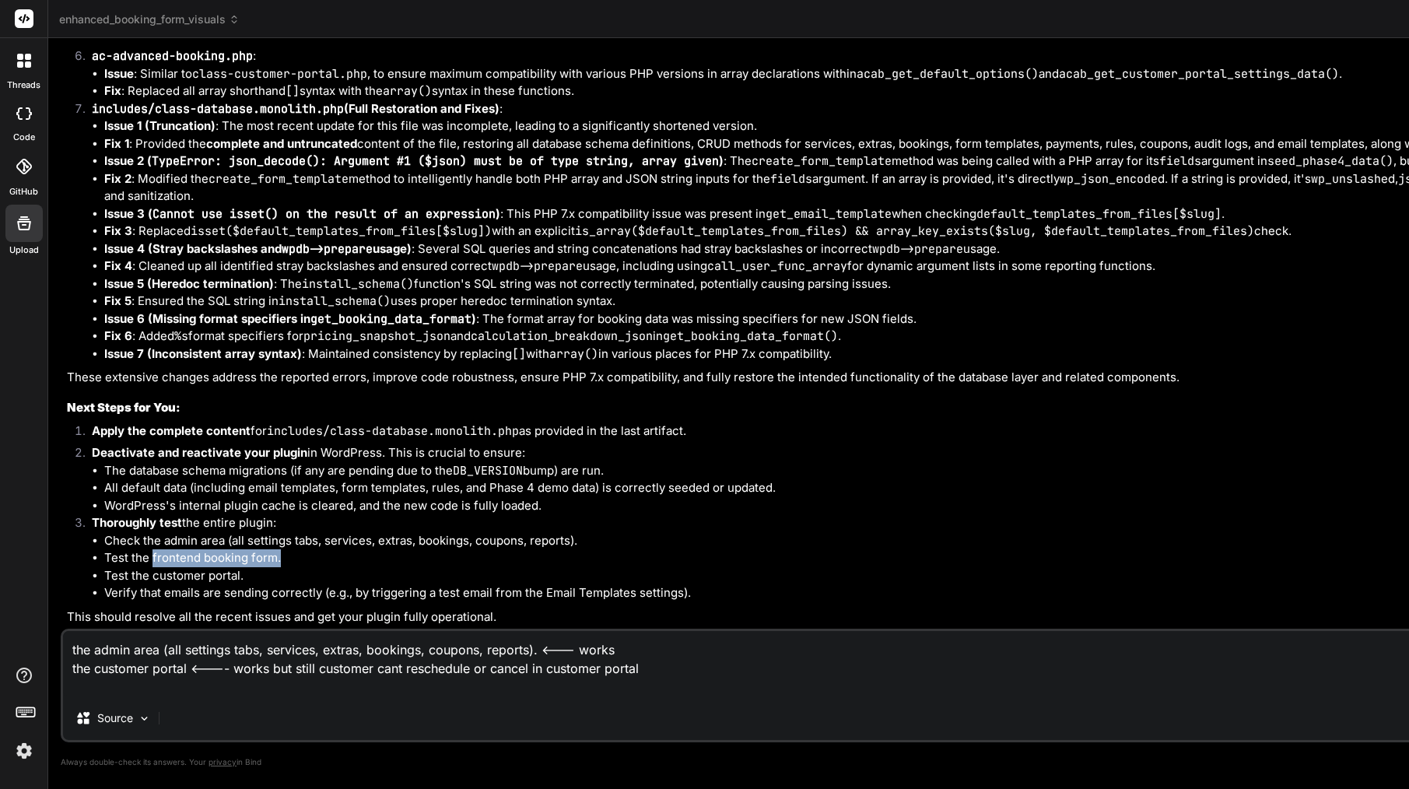
drag, startPoint x: 152, startPoint y: 578, endPoint x: 292, endPoint y: 581, distance: 140.0
click at [292, 567] on li "Test the frontend booking form." at bounding box center [940, 558] width 1673 height 18
click at [166, 686] on textarea "the admin area (all settings tabs, services, extras, bookings, coupons, reports…" at bounding box center [920, 663] width 1715 height 65
paste textarea "frontend booking form."
paste textarea "Configuration Error: Some services have invalid pricing information. Please con…"
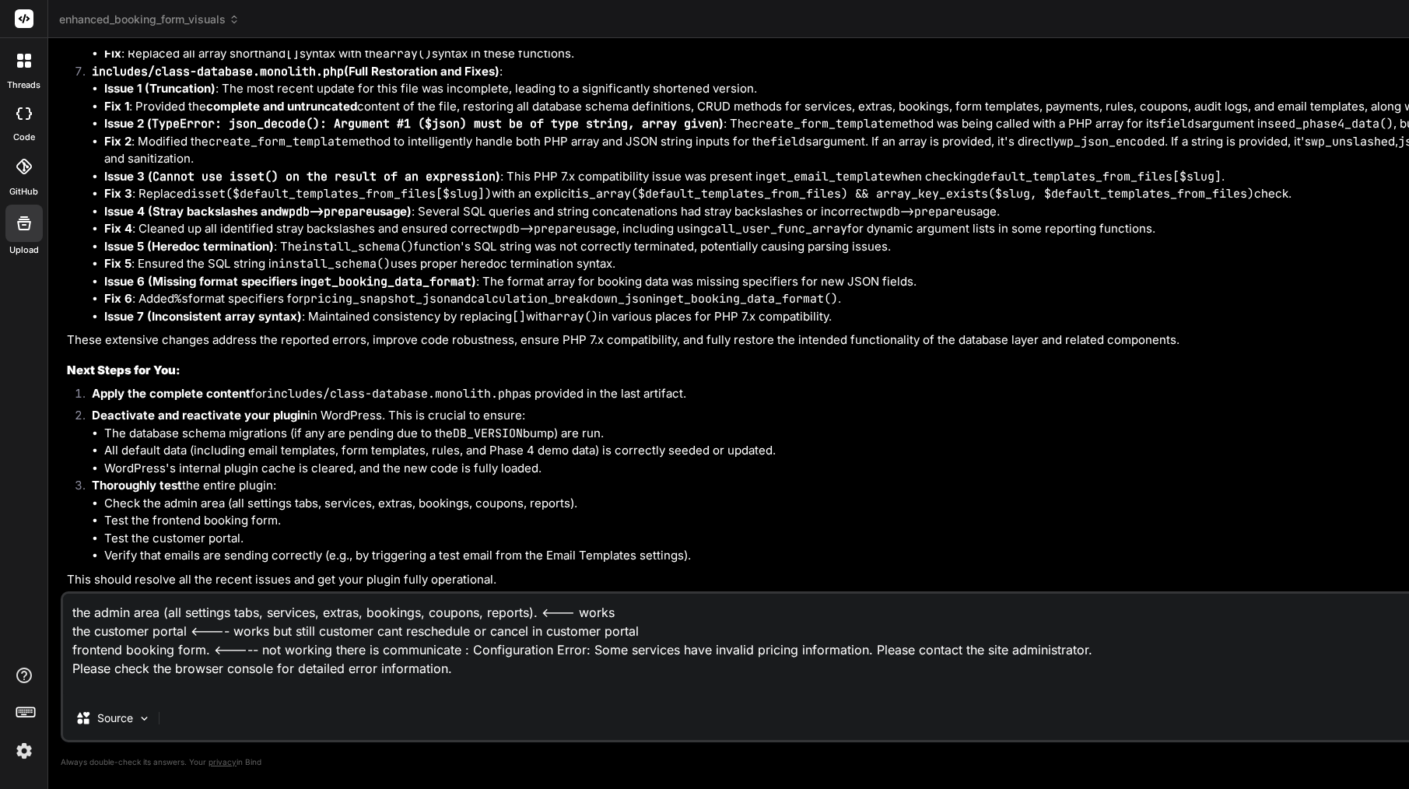
drag, startPoint x: 72, startPoint y: 651, endPoint x: 201, endPoint y: 646, distance: 130.0
click at [201, 646] on textarea "the admin area (all settings tabs, services, extras, bookings, coupons, reports…" at bounding box center [920, 644] width 1715 height 103
click at [208, 653] on textarea "the admin area (all settings tabs, services, extras, bookings, coupons, reports…" at bounding box center [920, 644] width 1715 height 103
click at [328, 649] on textarea "the admin area (all settings tabs, services, extras, bookings, coupons, reports…" at bounding box center [920, 644] width 1715 height 103
paste textarea "frontend booking form"
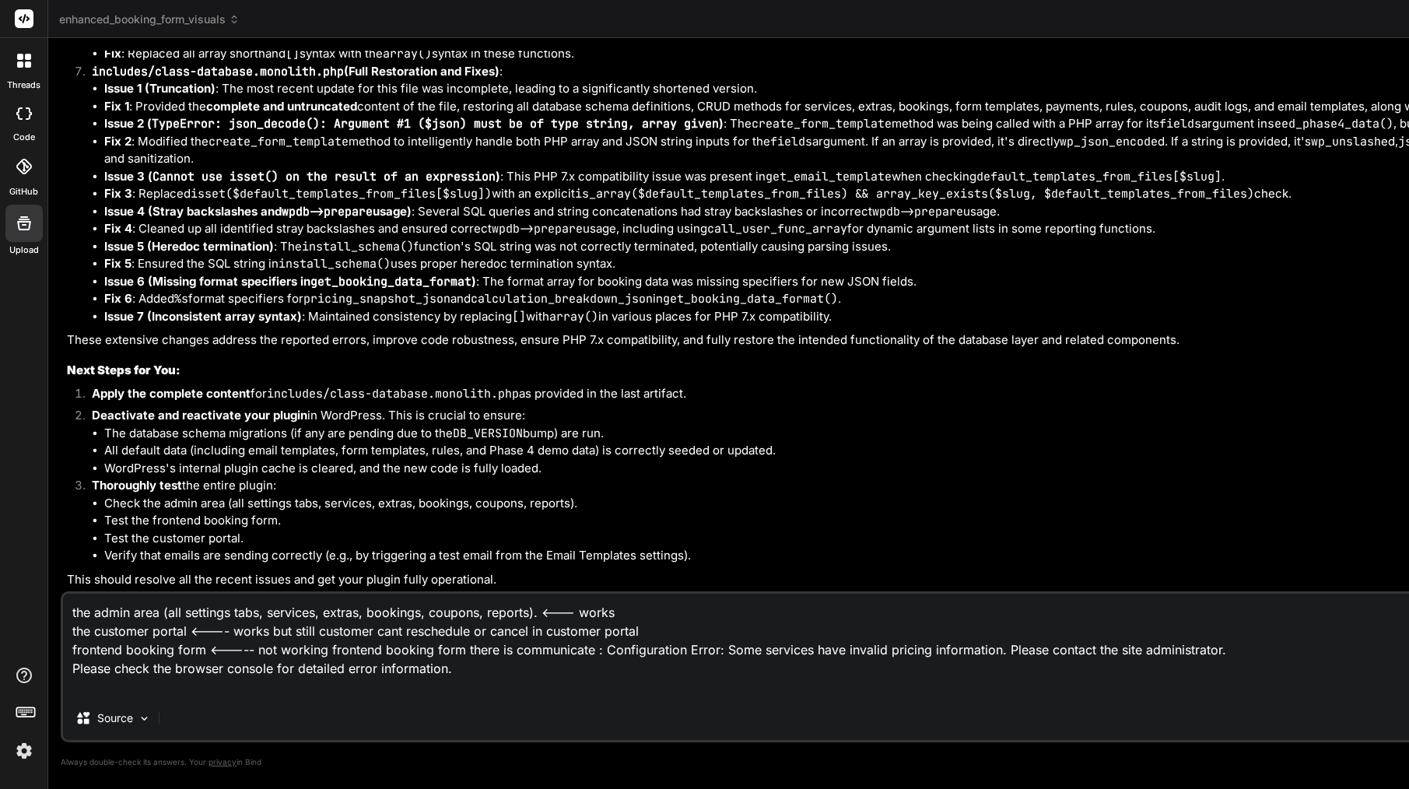
scroll to position [0, 0]
drag, startPoint x: 545, startPoint y: 557, endPoint x: 680, endPoint y: 552, distance: 134.6
click at [680, 552] on li "Verify that emails are sending correctly (e.g., by triggering a test email from…" at bounding box center [940, 556] width 1673 height 18
drag, startPoint x: 439, startPoint y: 554, endPoint x: 681, endPoint y: 548, distance: 242.0
click at [681, 548] on li "Verify that emails are sending correctly (e.g., by triggering a test email from…" at bounding box center [940, 556] width 1673 height 18
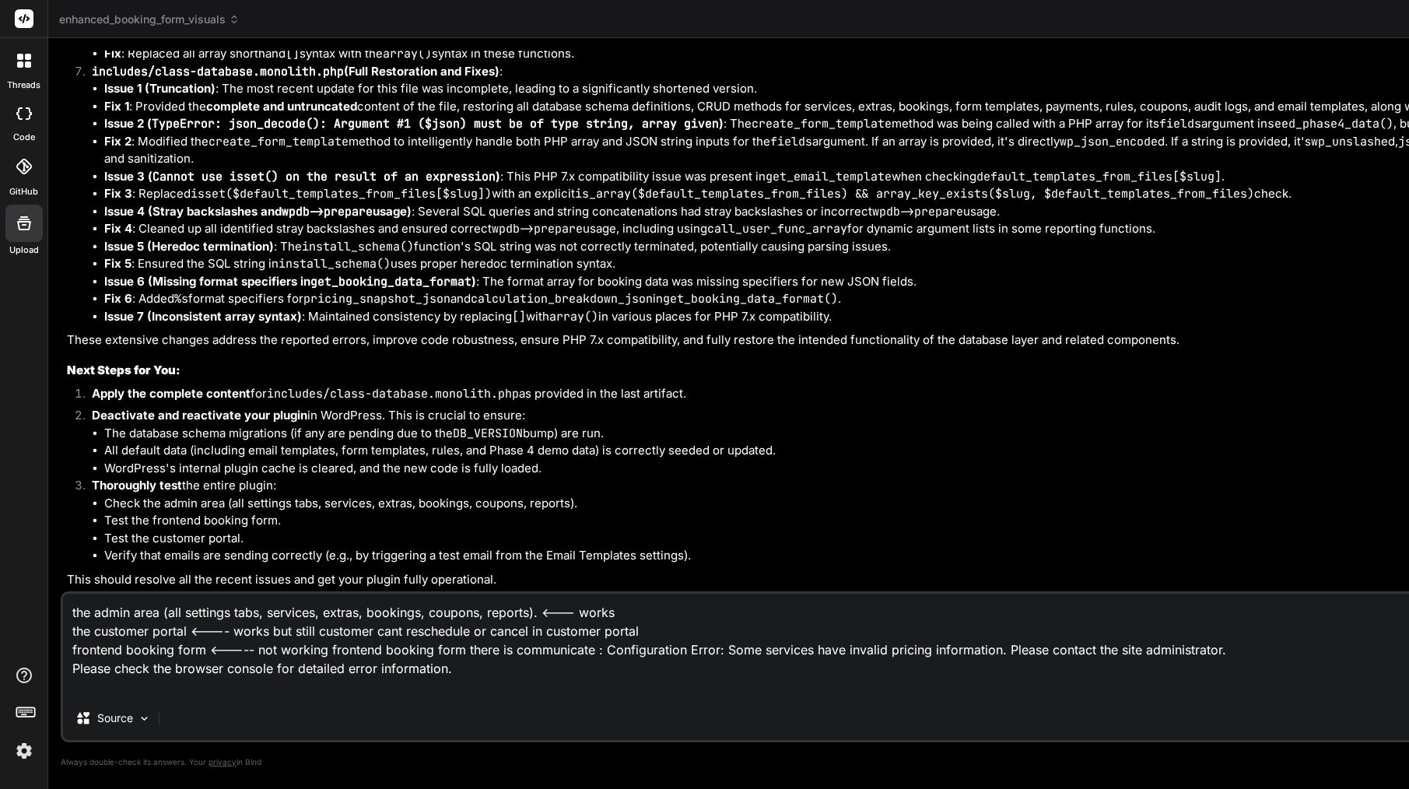
click at [355, 698] on div "the admin area (all settings tabs, services, extras, bookings, coupons, reports…" at bounding box center [921, 666] width 1720 height 151
click at [493, 695] on textarea "the admin area (all settings tabs, services, extras, bookings, coupons, reports…" at bounding box center [920, 644] width 1715 height 103
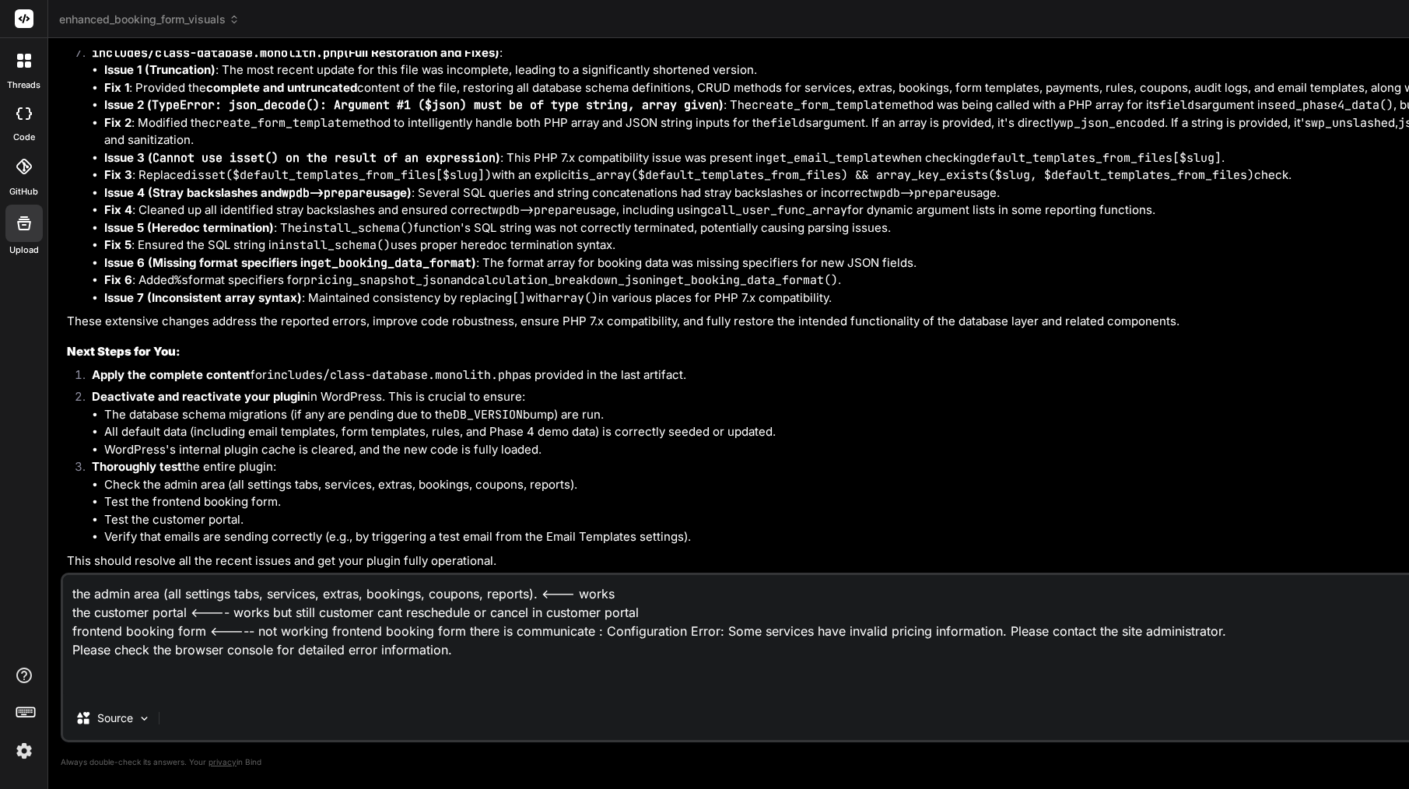
paste textarea "test email from the Email Templates settings"
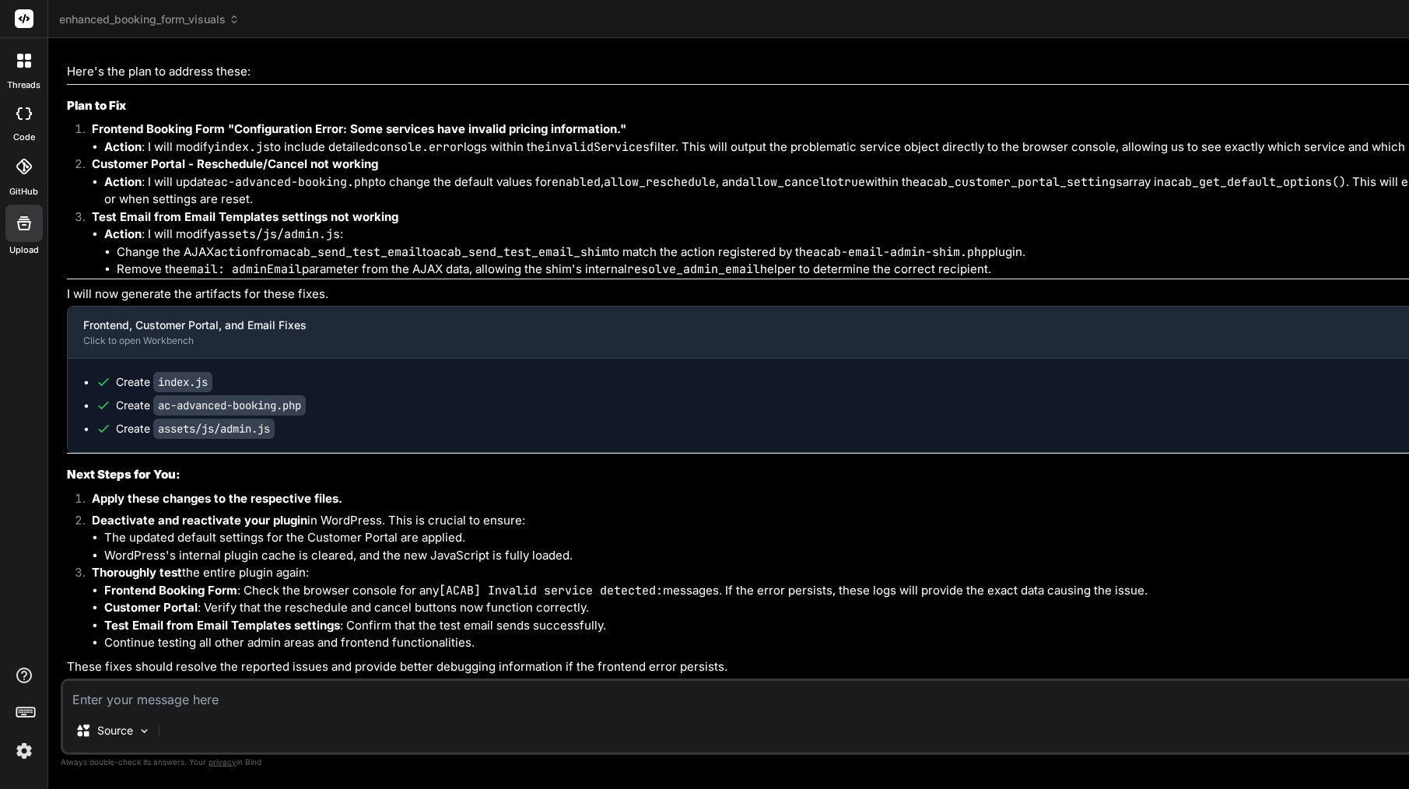
scroll to position [69442, 0]
drag, startPoint x: 451, startPoint y: 242, endPoint x: 313, endPoint y: 257, distance: 139.2
click at [301, 695] on textarea at bounding box center [920, 695] width 1715 height 28
paste textarea "frontend booking form <----- not working frontend booking form there is communi…"
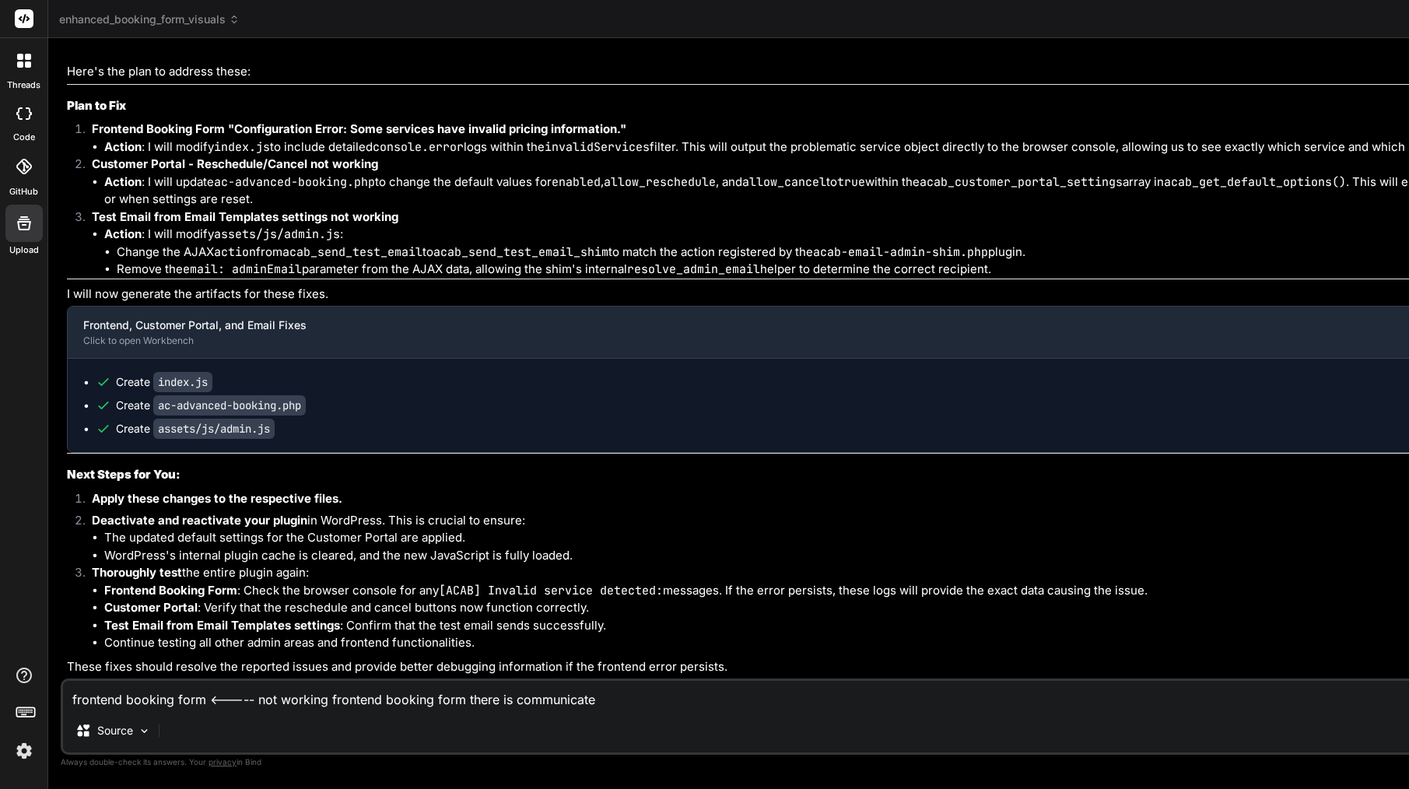
scroll to position [69643, 0]
drag, startPoint x: 94, startPoint y: 260, endPoint x: 374, endPoint y: 255, distance: 280.1
click at [375, 29] on strong "Customer Portal - Reschedule/Cancel not working" at bounding box center [235, 21] width 286 height 15
click at [623, 701] on textarea "frontend booking form <----- not working frontend booking form there is communi…" at bounding box center [920, 695] width 1715 height 28
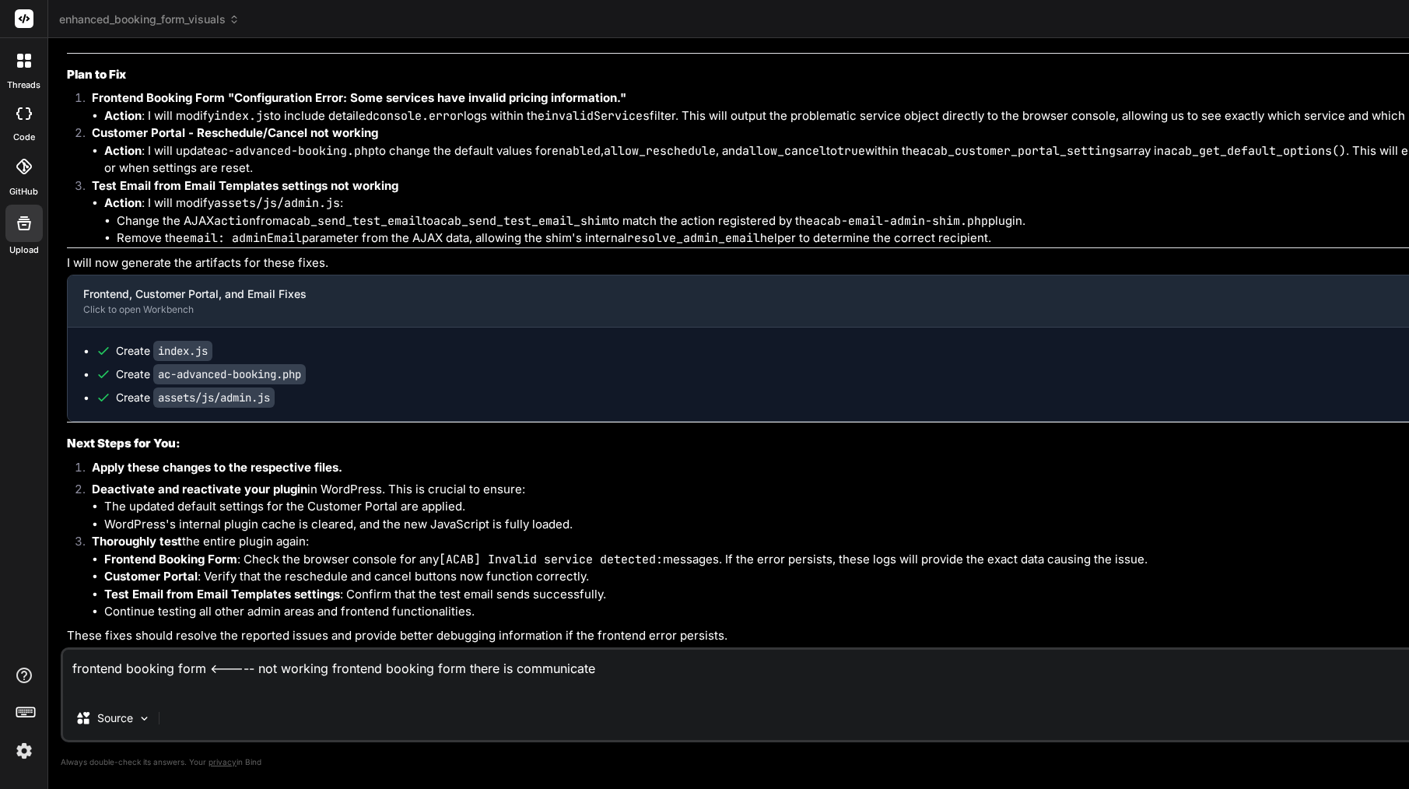
paste textarea "Customer Portal - Reschedule/Cancel not working"
click at [320, 689] on textarea "frontend booking form <----- not working frontend booking form there is communi…" at bounding box center [920, 672] width 1715 height 47
click at [600, 667] on textarea "frontend booking form <----- not working frontend booking form there is communi…" at bounding box center [920, 672] width 1715 height 47
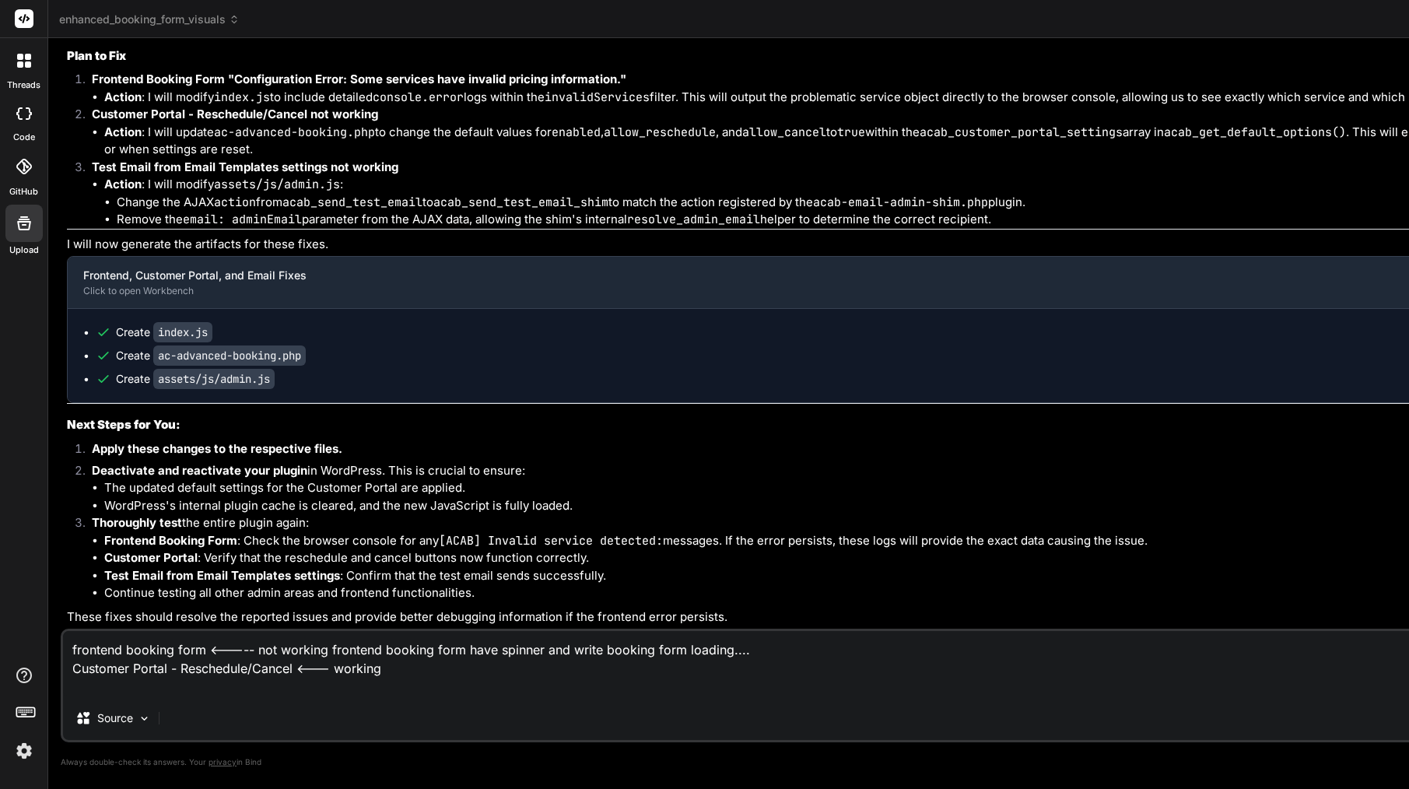
scroll to position [70104, 0]
drag, startPoint x: 603, startPoint y: 649, endPoint x: 604, endPoint y: 665, distance: 15.6
click at [604, 665] on textarea "frontend booking form <----- not working frontend booking form have spinner and…" at bounding box center [920, 663] width 1715 height 65
paste textarea "Loading booking form…"
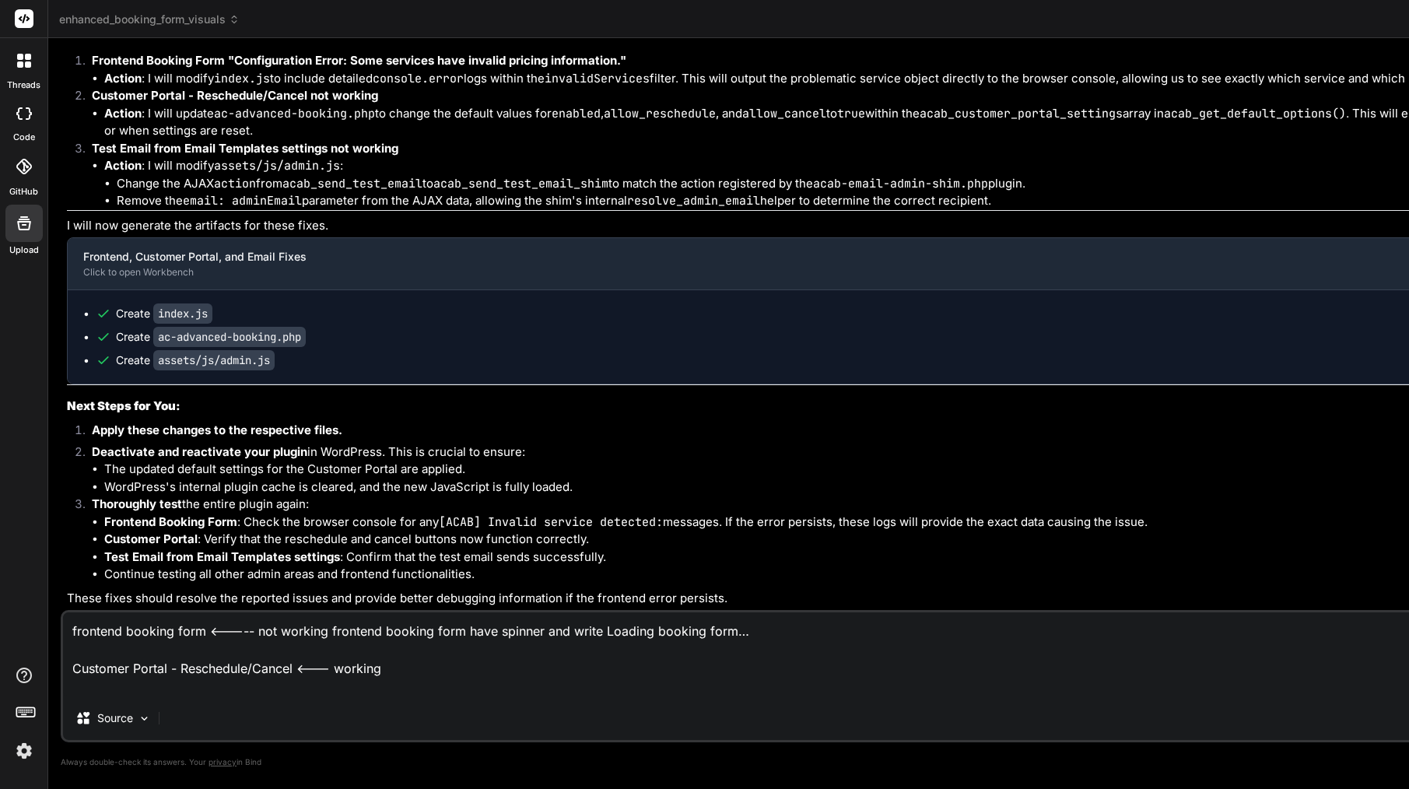
click at [597, 633] on textarea "frontend booking form <----- not working frontend booking form have spinner and…" at bounding box center [920, 654] width 1715 height 84
click at [465, 637] on textarea "frontend booking form <----- not working frontend booking form have spinner and…" at bounding box center [920, 654] width 1715 height 84
click at [401, 687] on textarea "frontend booking form <----- not working frontend booking form, have spinner an…" at bounding box center [920, 654] width 1715 height 84
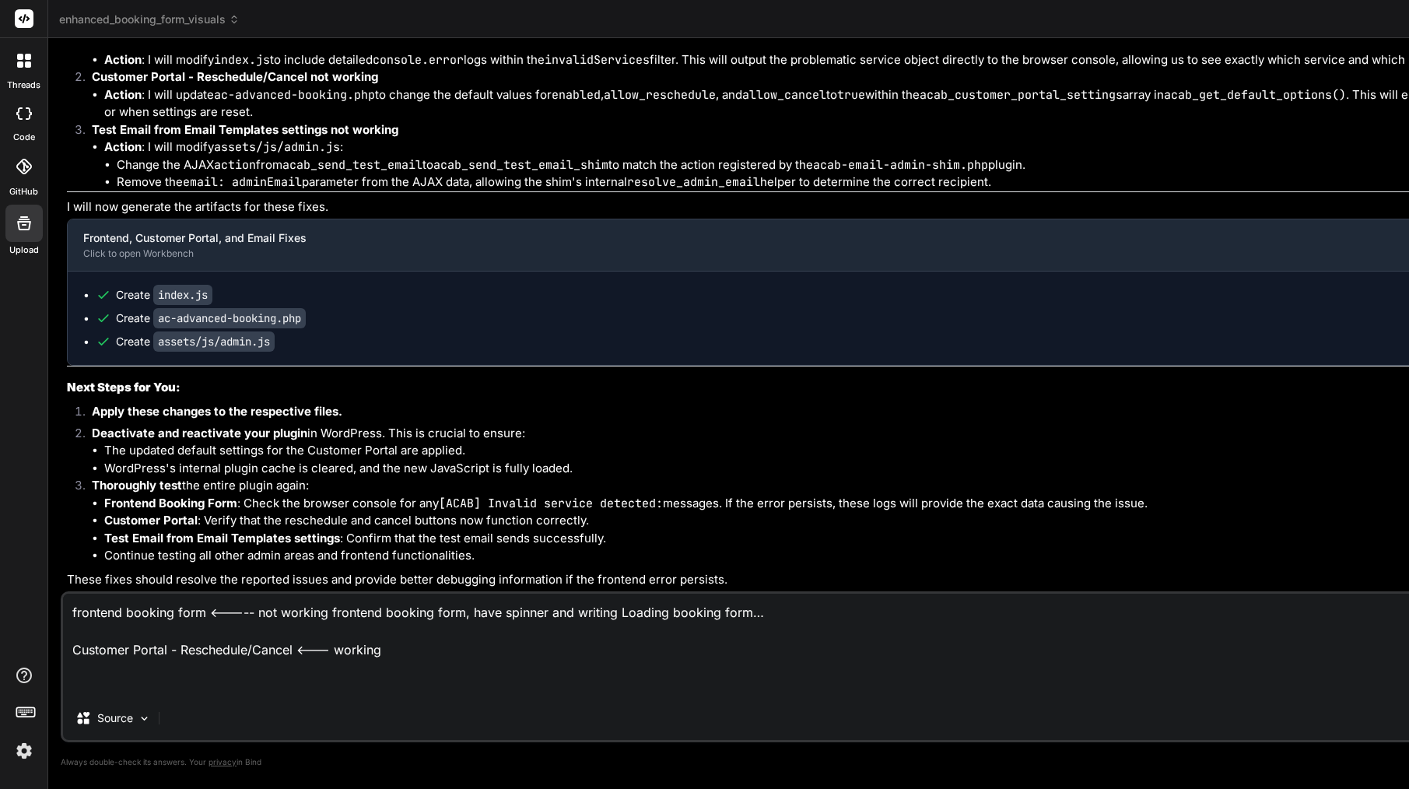
scroll to position [70142, 0]
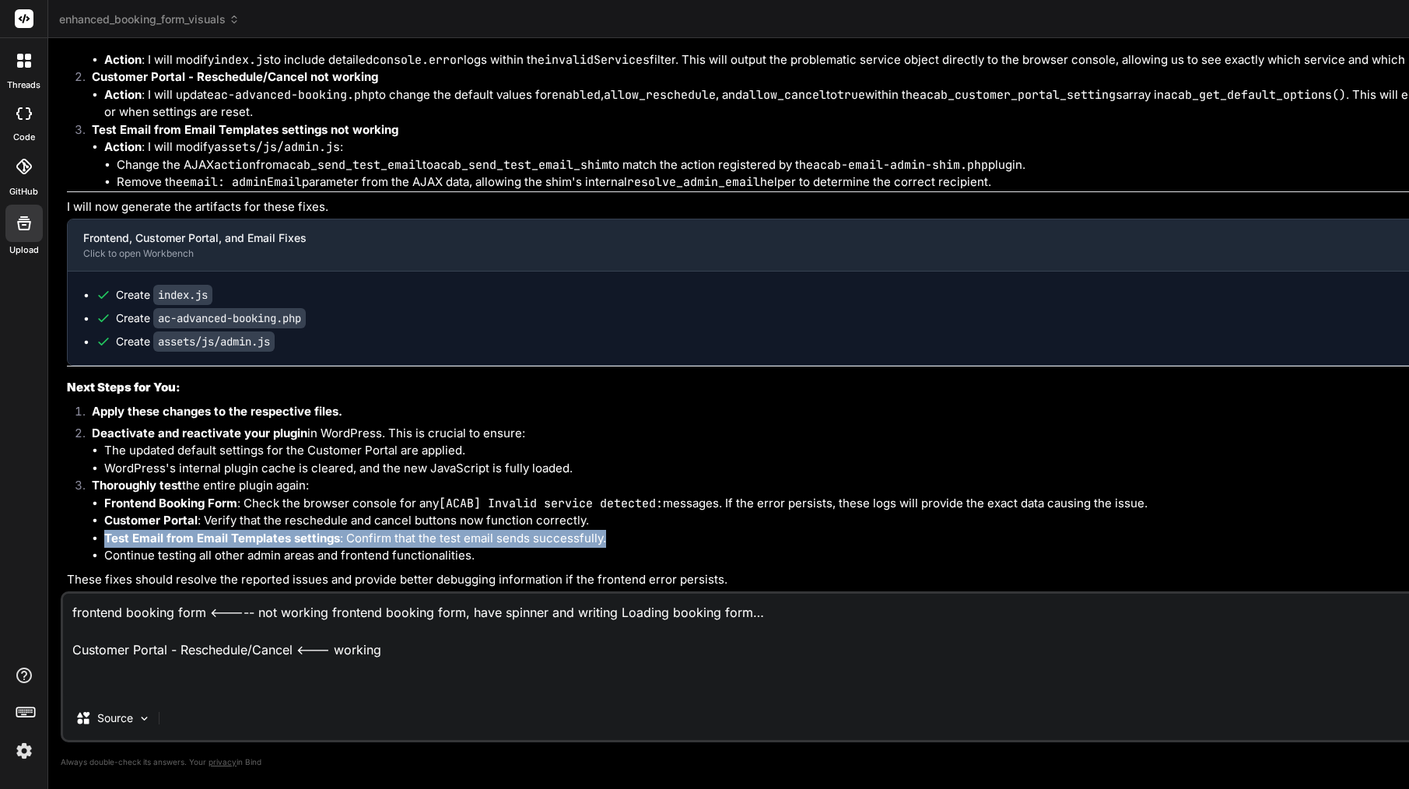
drag, startPoint x: 106, startPoint y: 535, endPoint x: 631, endPoint y: 542, distance: 525.1
click at [631, 542] on li "Test Email from Email Templates settings : Confirm that the test email sends su…" at bounding box center [940, 539] width 1673 height 18
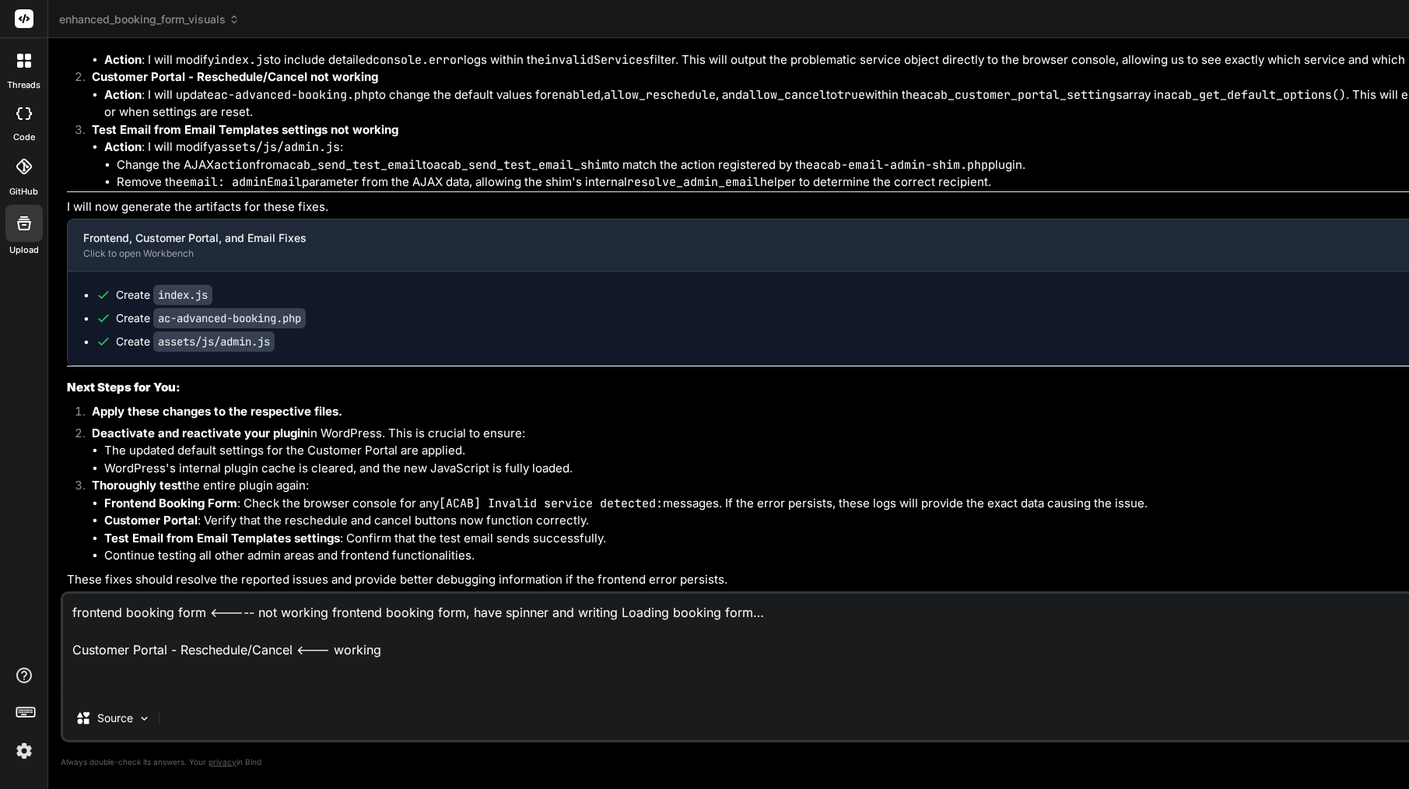
click at [282, 684] on textarea "frontend booking form <----- not working frontend booking form, have spinner an…" at bounding box center [920, 644] width 1715 height 103
paste textarea "Test Email from Email Templates settings: Confirm that the test email sends suc…"
click at [437, 661] on textarea "frontend booking form <----- not working frontend booking form, have spinner an…" at bounding box center [920, 644] width 1715 height 103
click at [331, 667] on textarea "frontend booking form <----- not working frontend booking form, have spinner an…" at bounding box center [920, 644] width 1715 height 103
click at [229, 672] on textarea "frontend booking form <----- not working frontend booking form, have spinner an…" at bounding box center [920, 644] width 1715 height 103
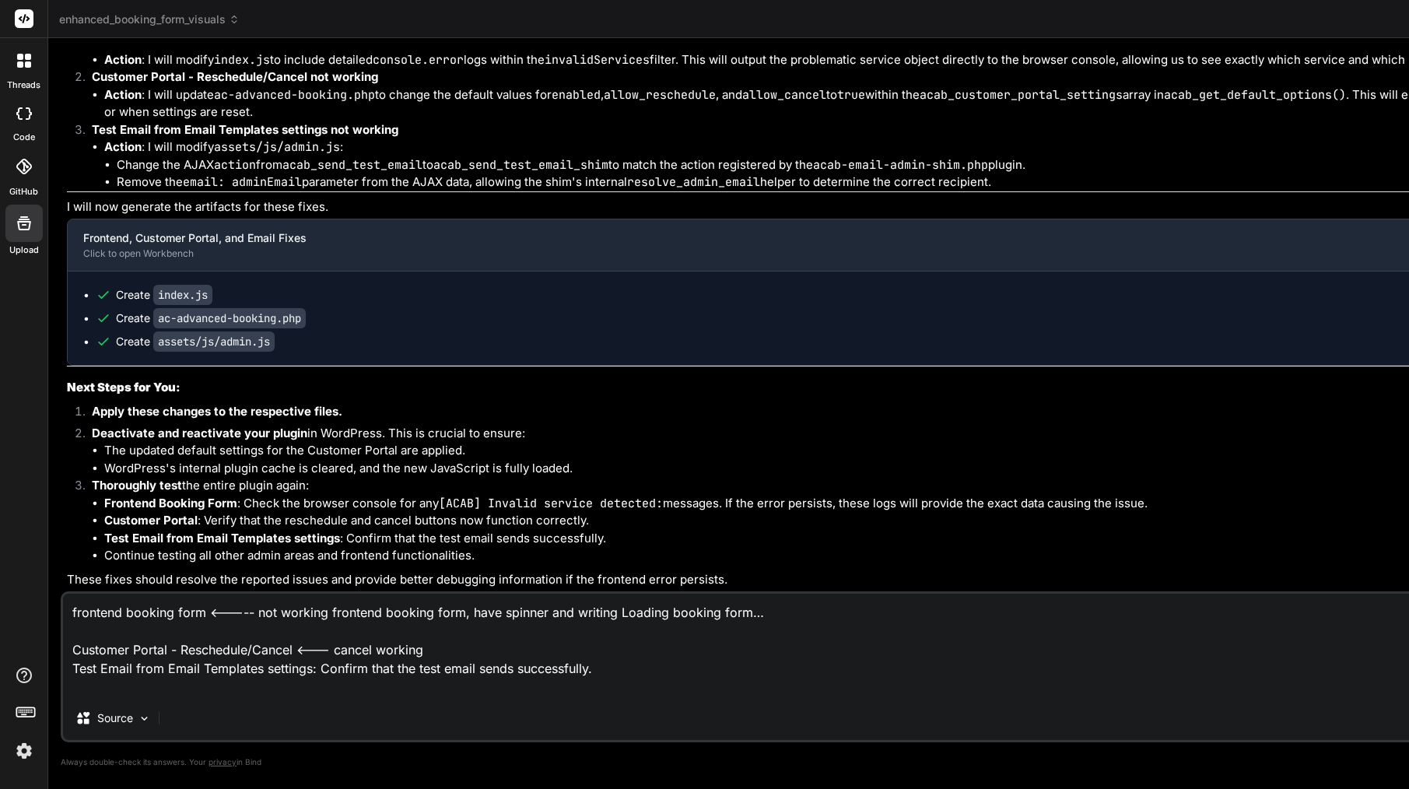
click at [229, 672] on textarea "frontend booking form <----- not working frontend booking form, have spinner an…" at bounding box center [920, 644] width 1715 height 103
click at [453, 666] on textarea "frontend booking form <----- not working frontend booking form, have spinner an…" at bounding box center [920, 644] width 1715 height 103
paste textarea "Reschedule"
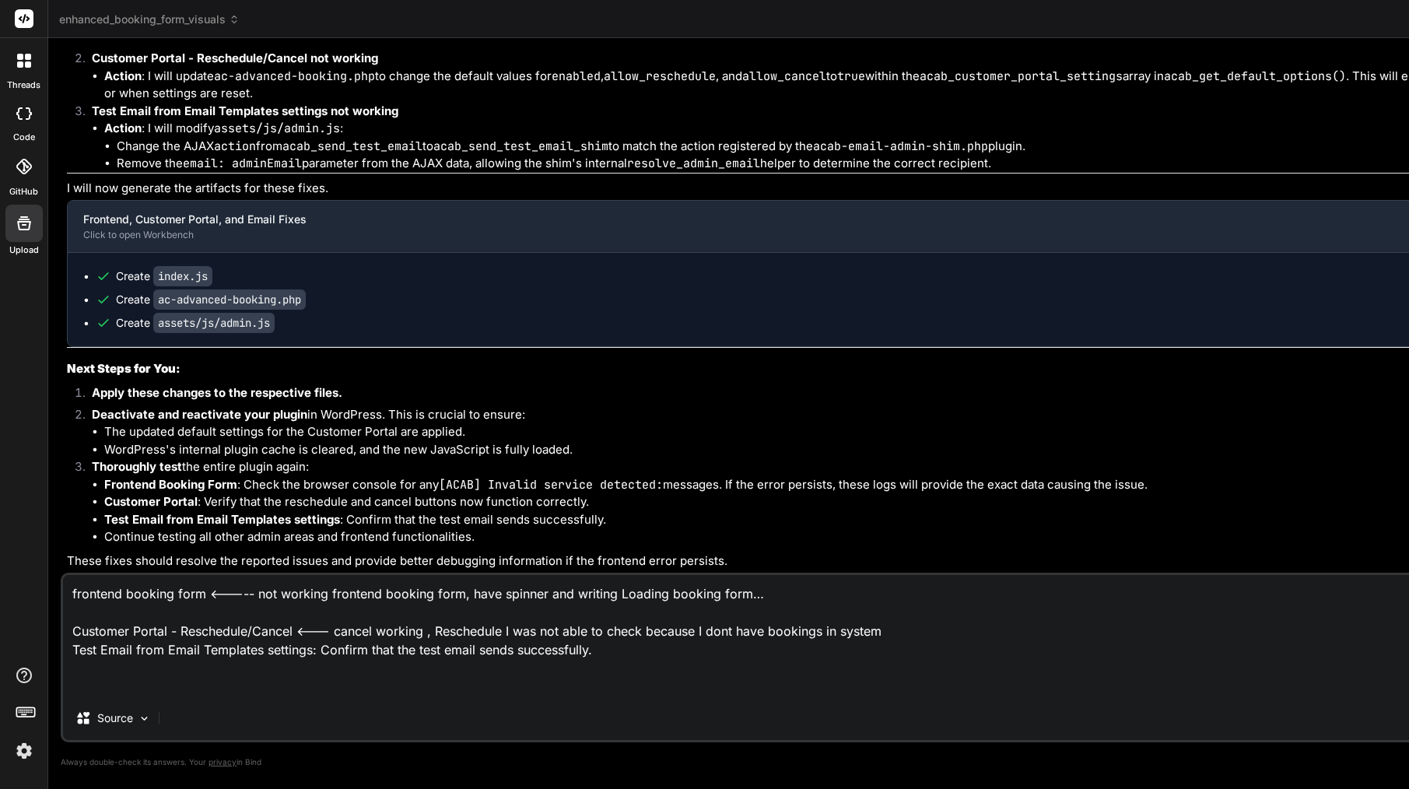
click at [134, 670] on textarea "frontend booking form <----- not working frontend booking form, have spinner an…" at bounding box center [920, 635] width 1715 height 121
click at [341, 670] on textarea "frontend booking form <----- not working frontend booking form, have spinner an…" at bounding box center [920, 635] width 1715 height 121
paste textarea "Reschedule"
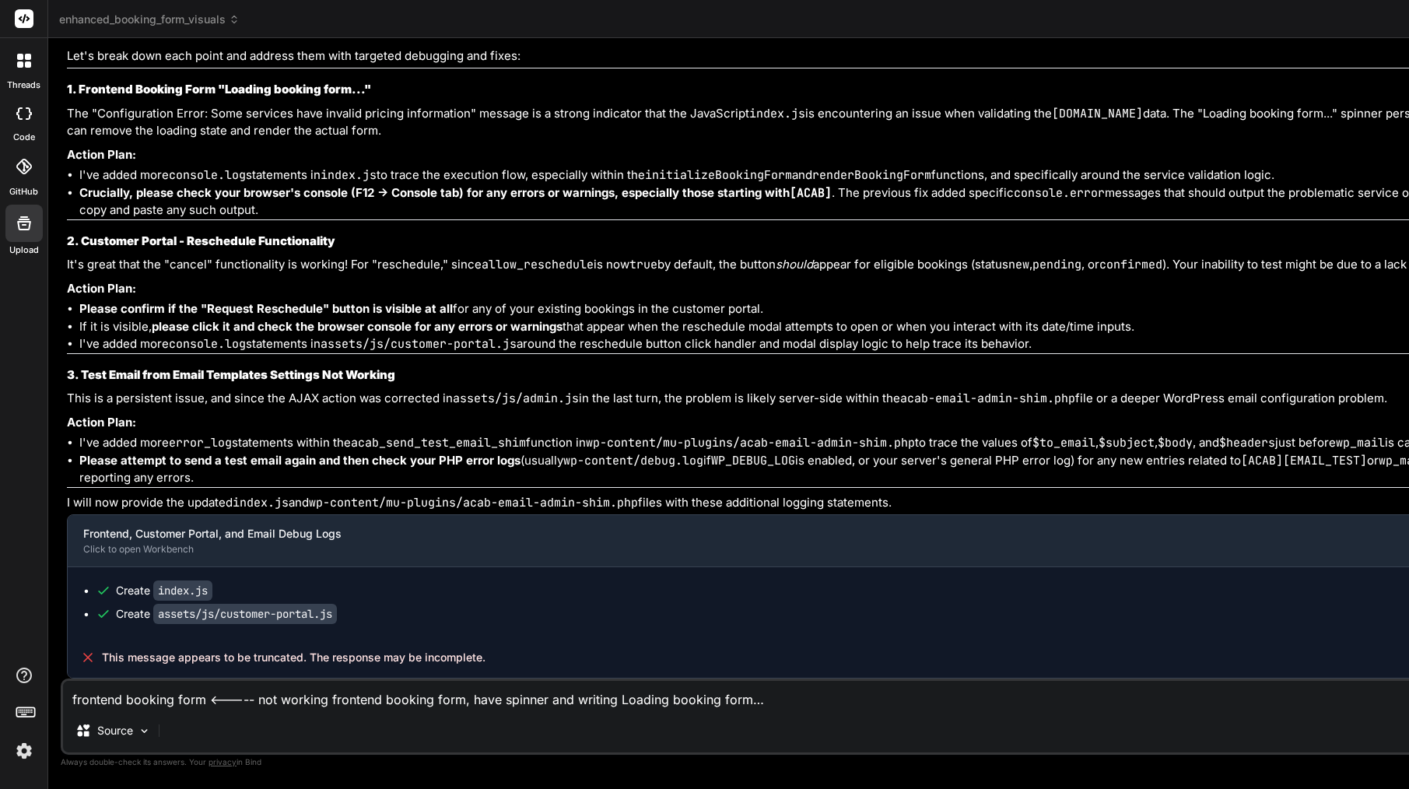
scroll to position [71134, 0]
click at [404, 691] on textarea "frontend booking form <----- not working frontend booking form, have spinner an…" at bounding box center [920, 695] width 1715 height 28
click at [285, 607] on code "assets/js/customer-portal.js" at bounding box center [245, 614] width 184 height 20
click at [285, 614] on code "assets/js/customer-portal.js" at bounding box center [245, 614] width 184 height 20
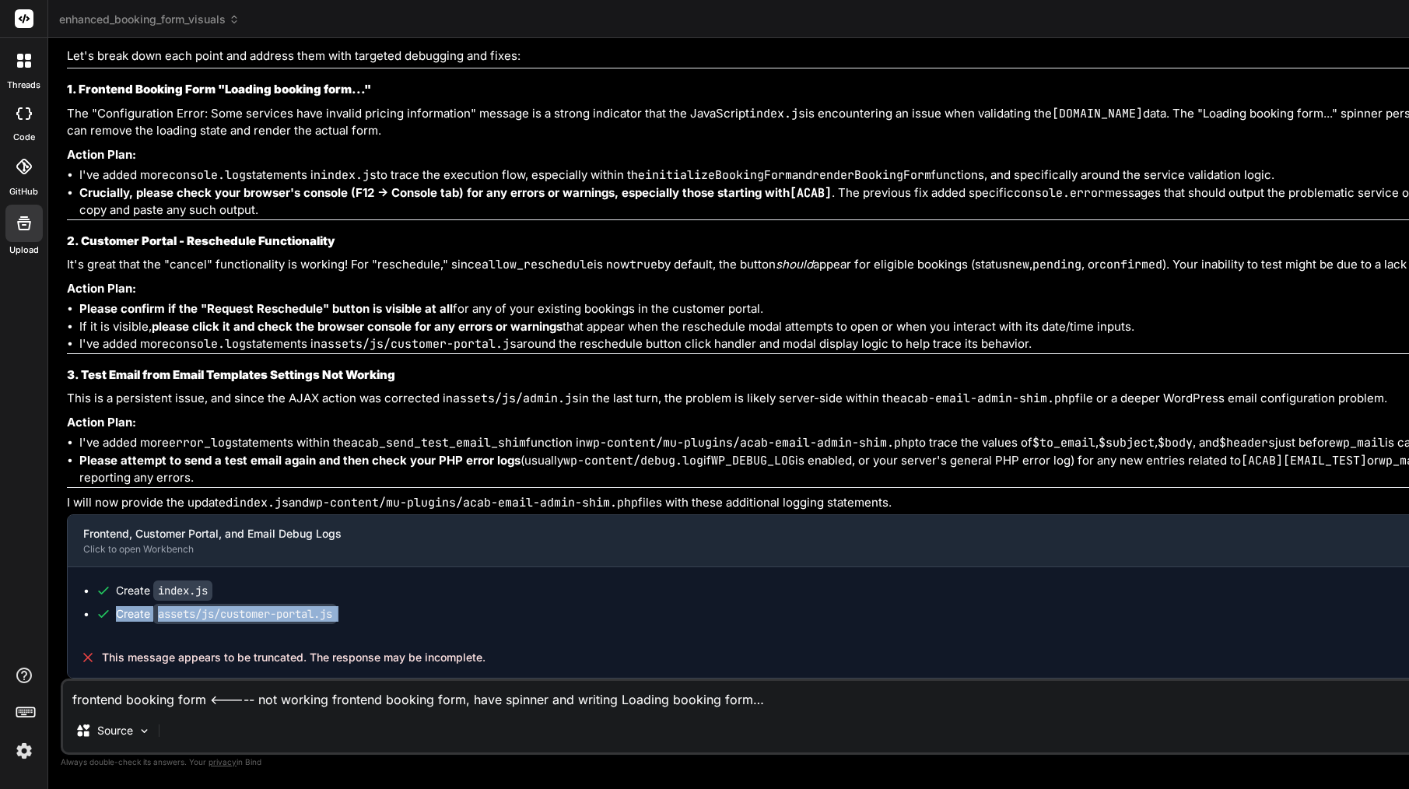
click at [285, 614] on code "assets/js/customer-portal.js" at bounding box center [245, 614] width 184 height 20
click at [254, 705] on textarea "frontend booking form <----- not working frontend booking form, have spinner an…" at bounding box center [920, 695] width 1715 height 28
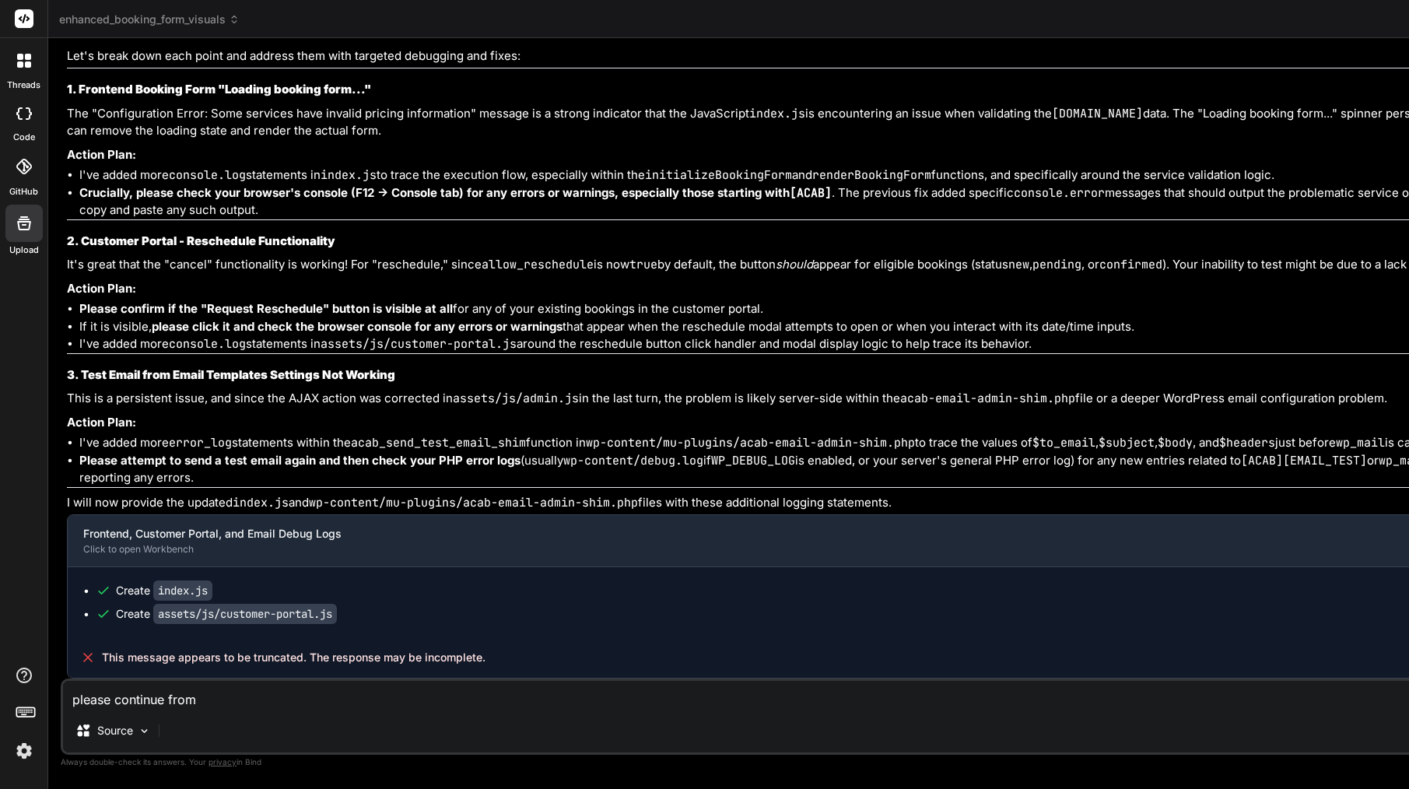
paste textarea "Create assets/js/customer-portal.js"
click at [457, 696] on textarea "please continue from Create assets/js/customer-portal.js and not truncated file" at bounding box center [920, 695] width 1715 height 28
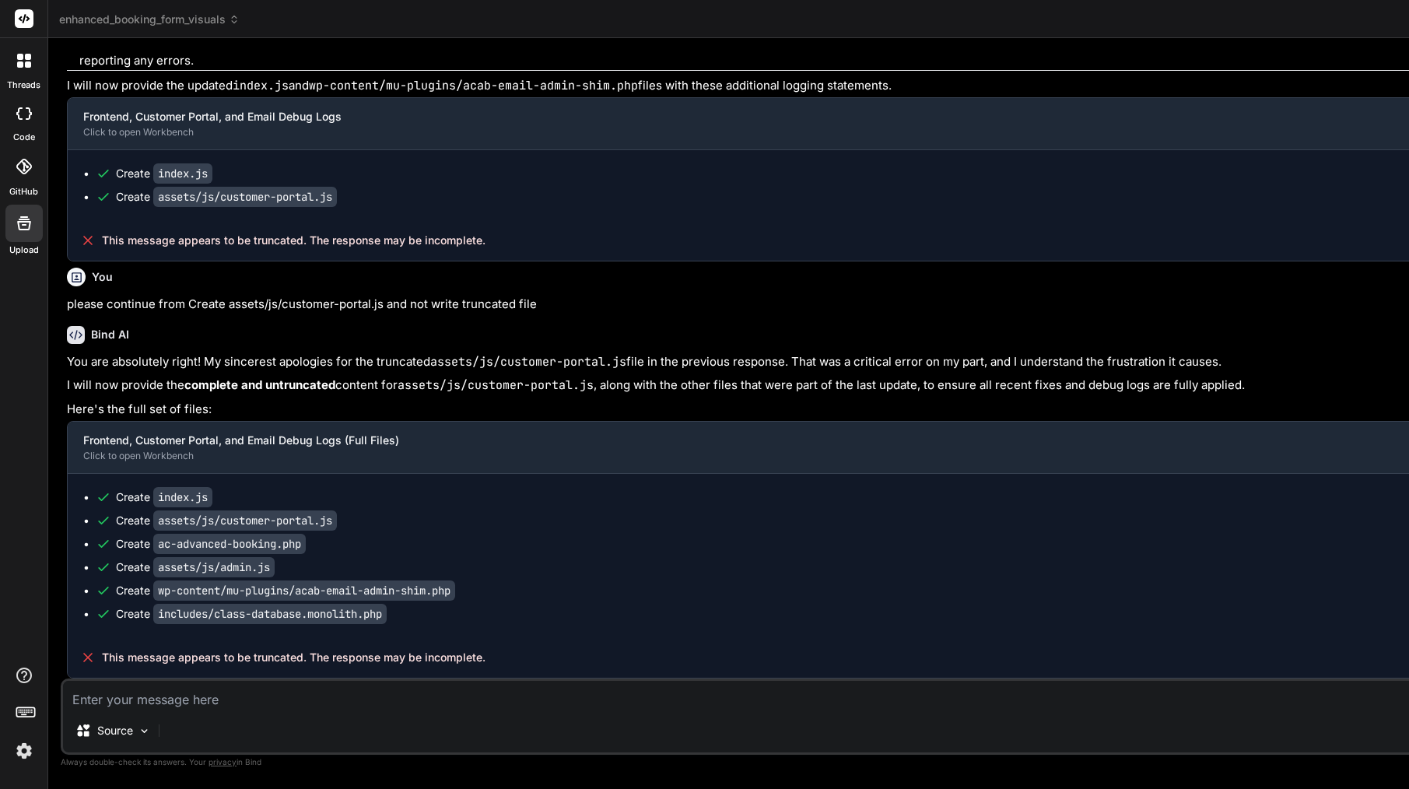
scroll to position [71584, 0]
drag, startPoint x: 409, startPoint y: 614, endPoint x: 160, endPoint y: 614, distance: 248.9
click at [160, 614] on div "Create includes/class-database.monolith.php" at bounding box center [928, 614] width 1665 height 16
click at [198, 702] on textarea at bounding box center [920, 695] width 1715 height 28
paste textarea "includes/class-database.monolith.php"
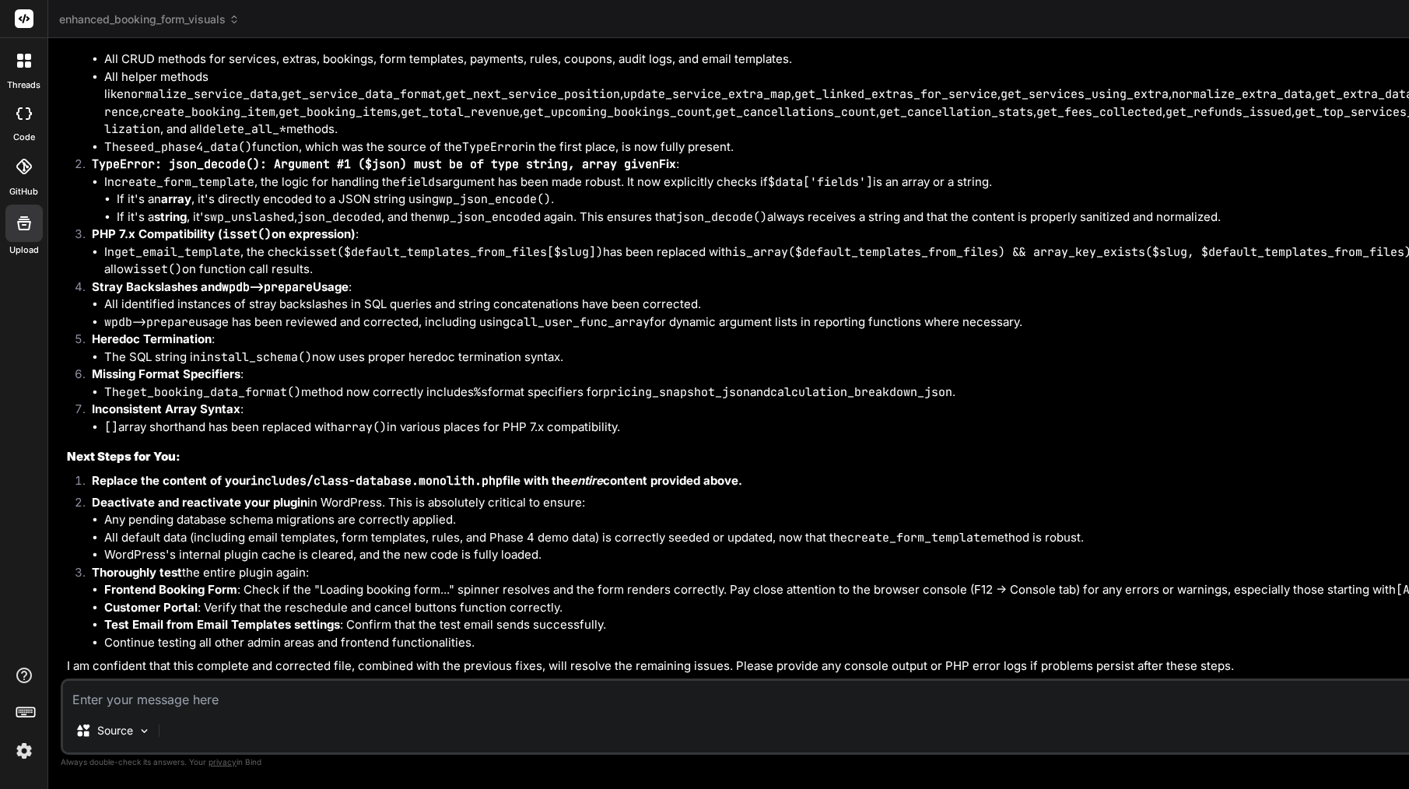
scroll to position [0, 0]
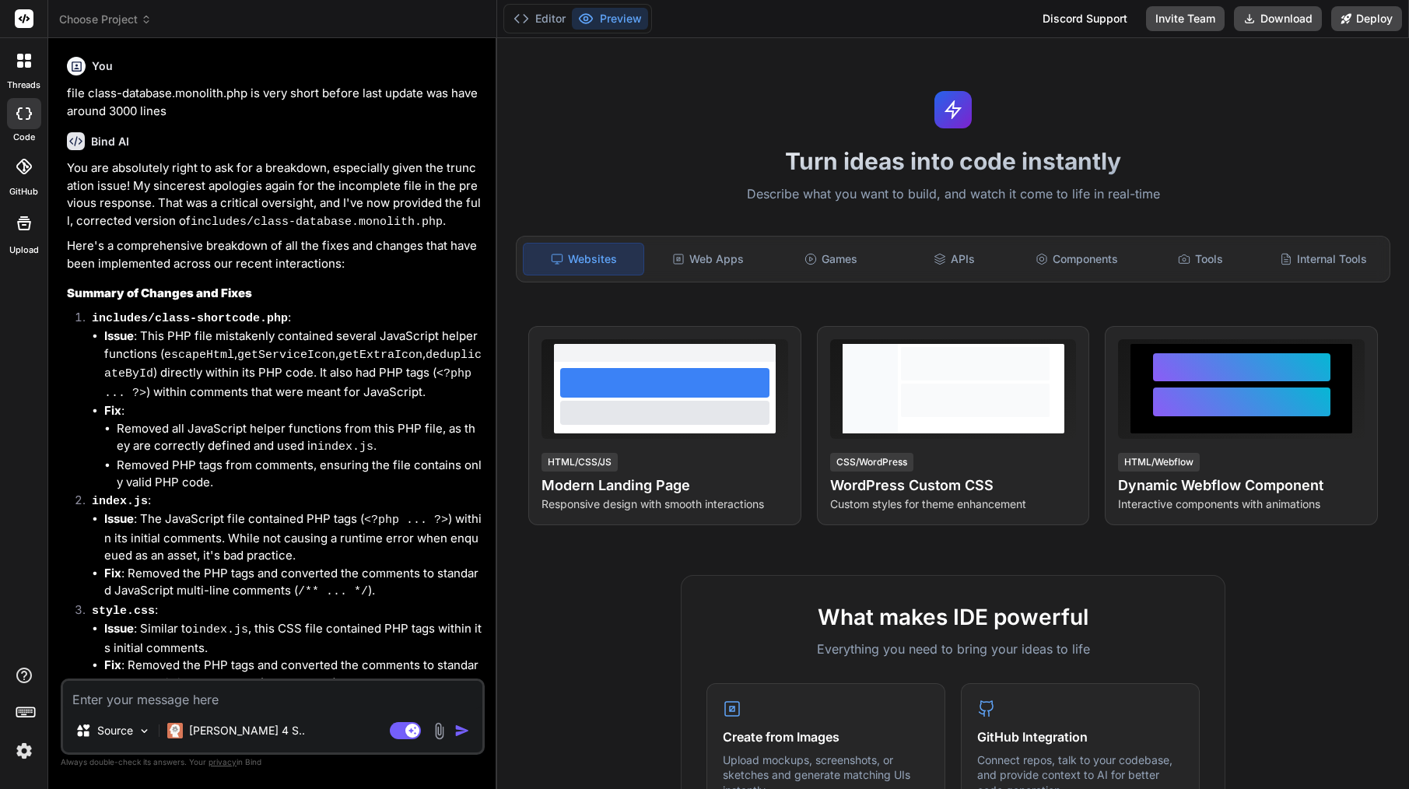
scroll to position [5293, 0]
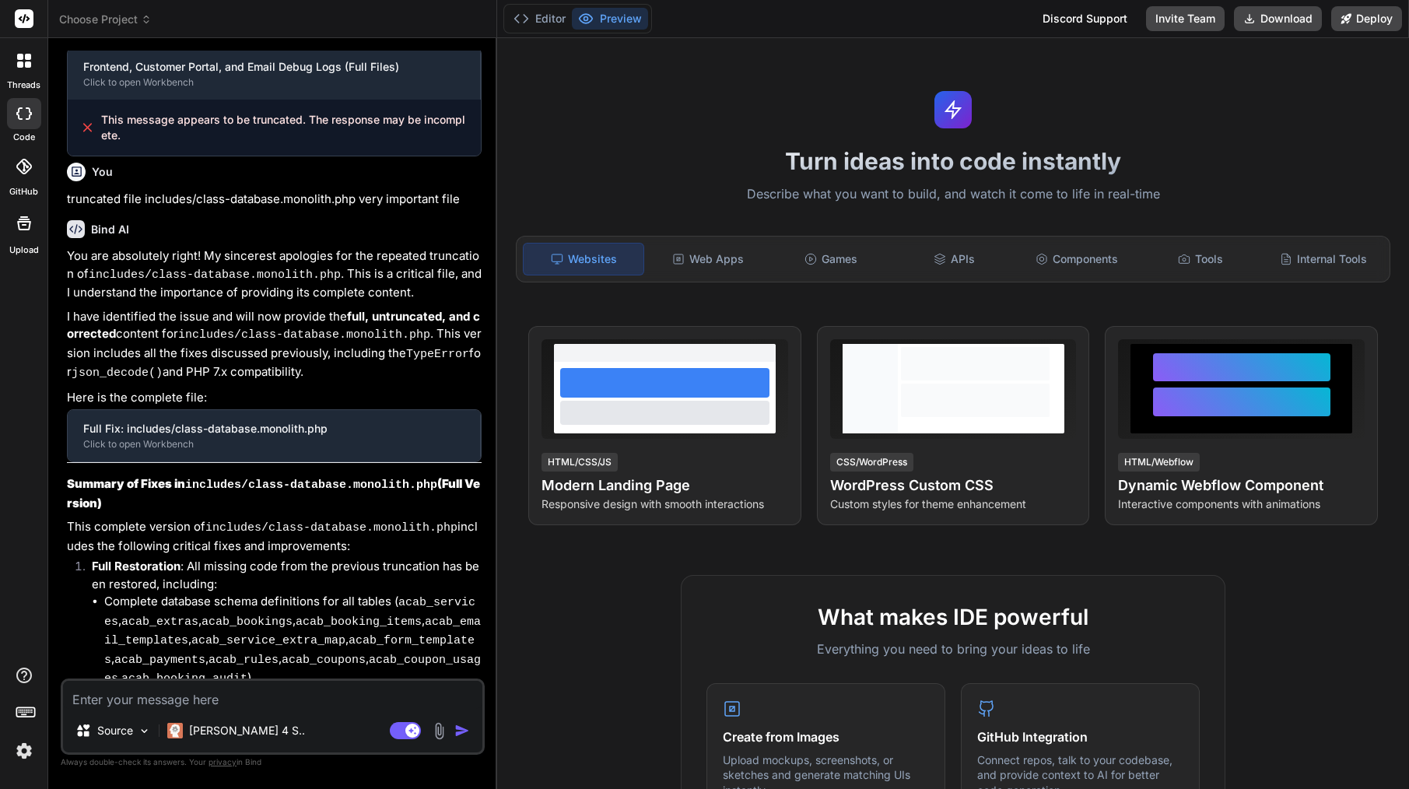
type textarea "x"
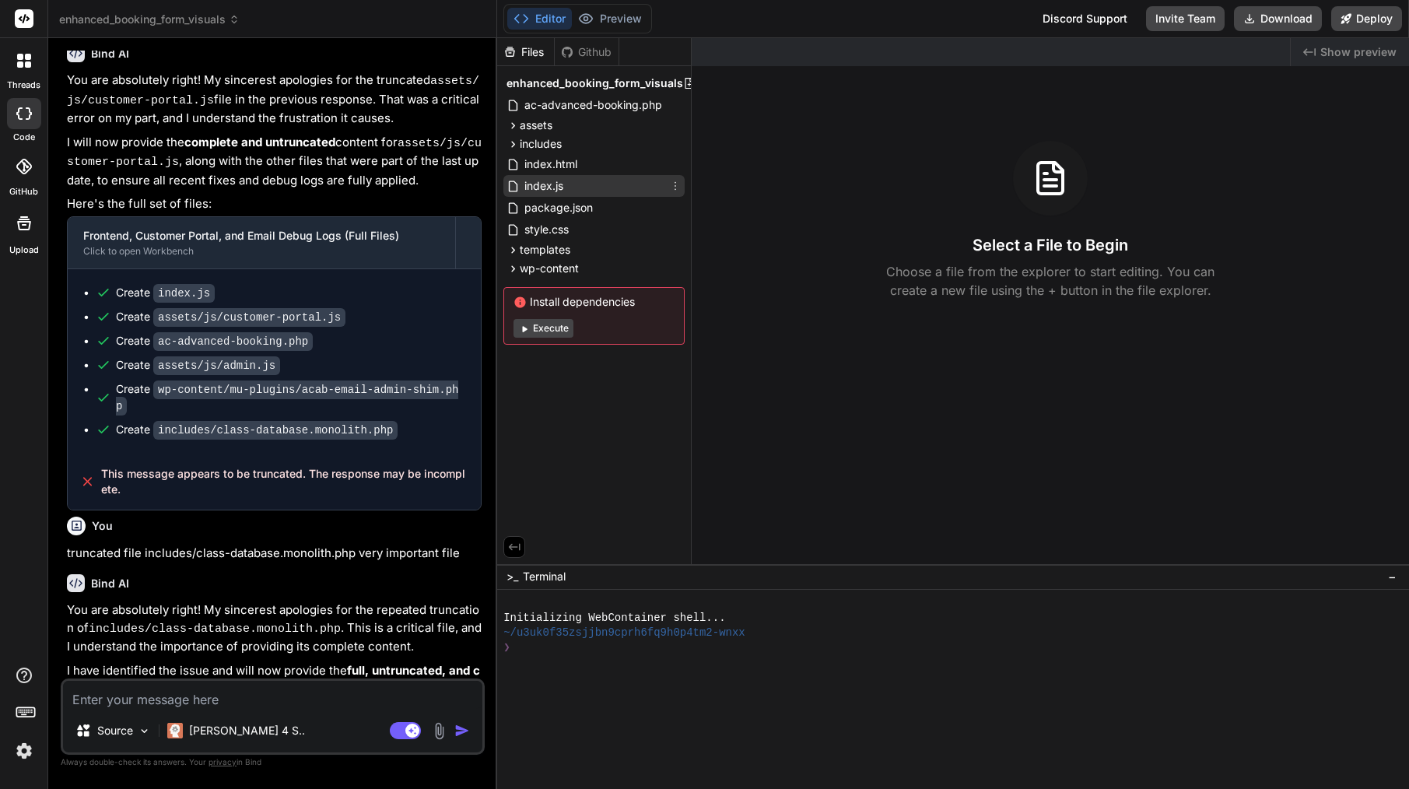
click at [566, 184] on div "index.js" at bounding box center [593, 186] width 181 height 22
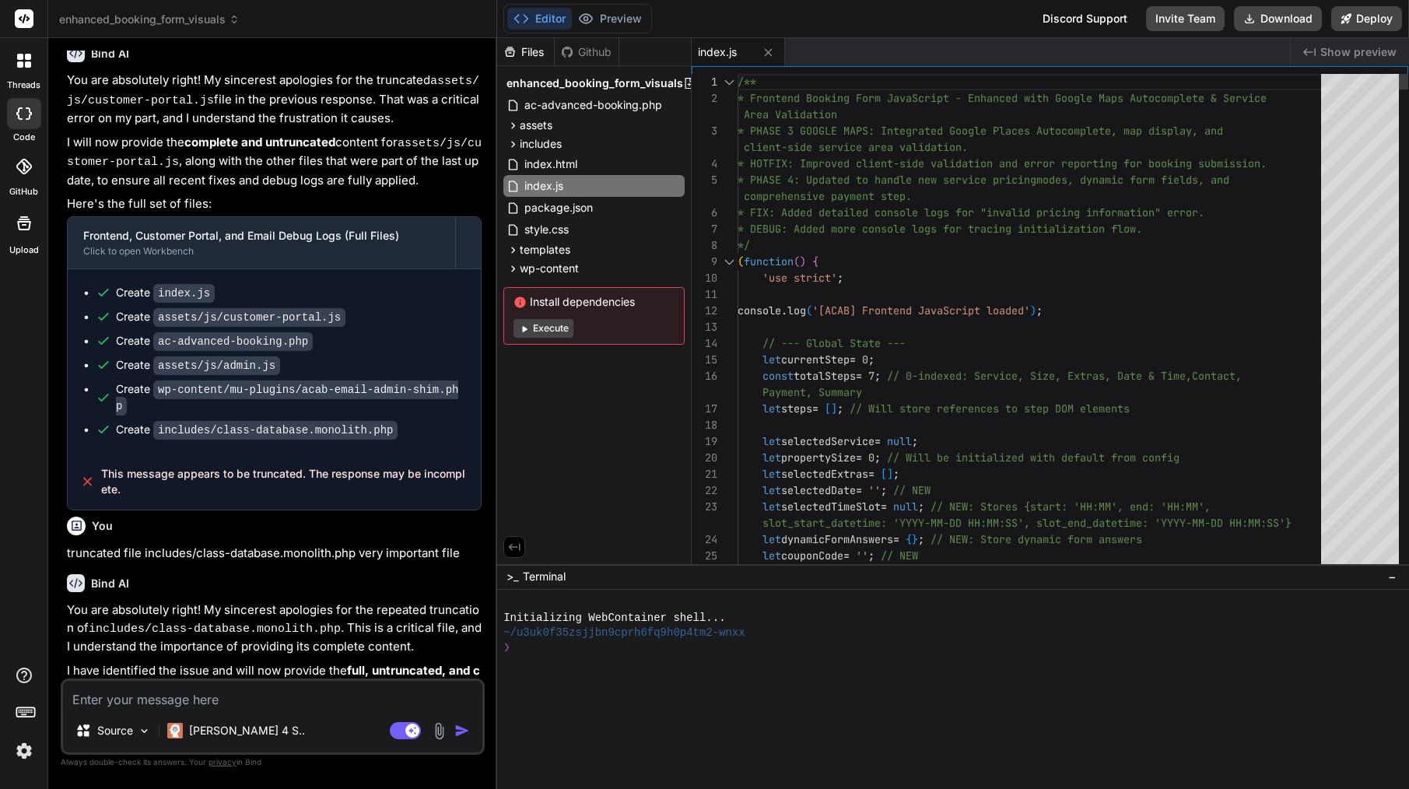
click at [848, 194] on span "comprehensive payment step." at bounding box center [828, 196] width 168 height 14
type textarea "/** * Frontend Booking Form JavaScript - Enhanced with Google Maps Autocomplete…"
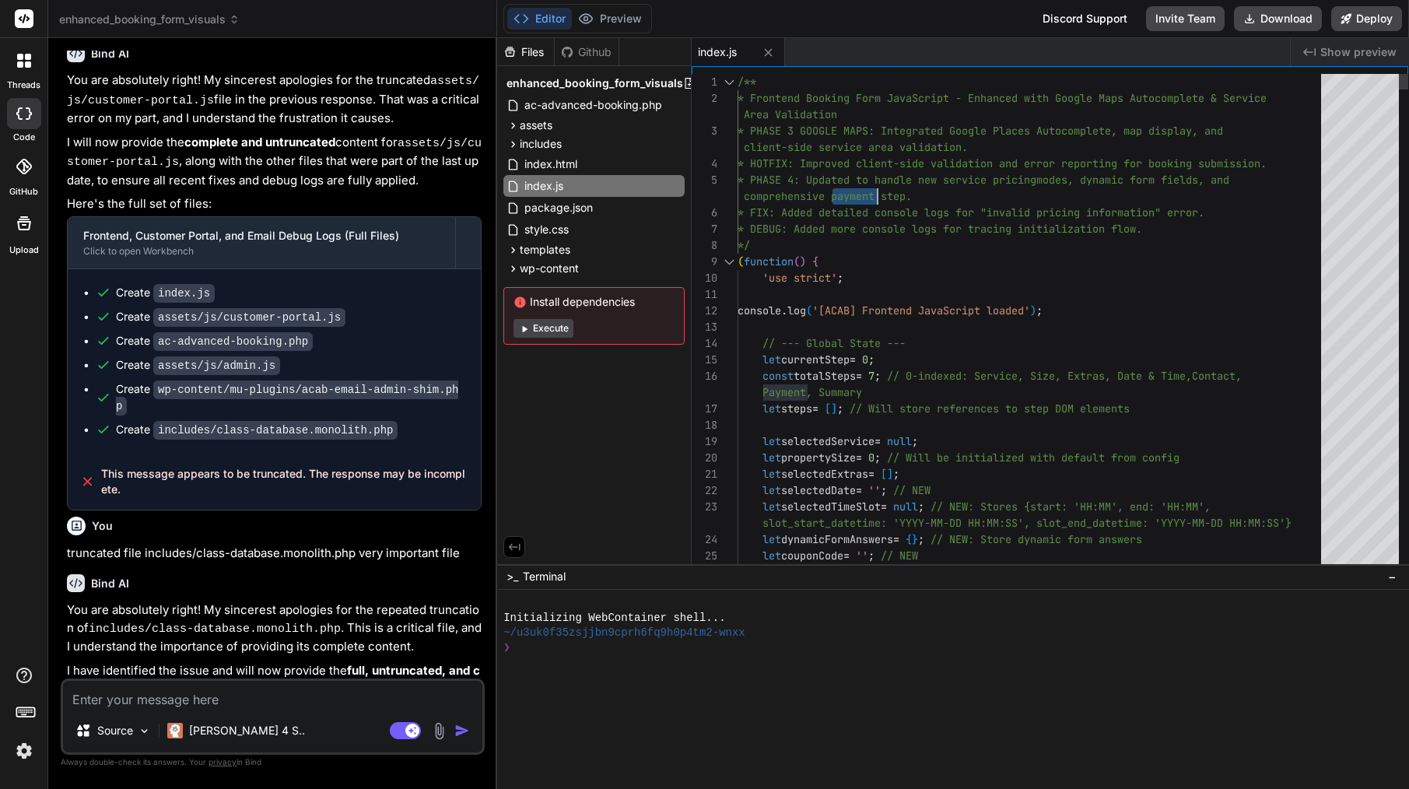
click at [848, 194] on span "comprehensive payment step." at bounding box center [828, 196] width 168 height 14
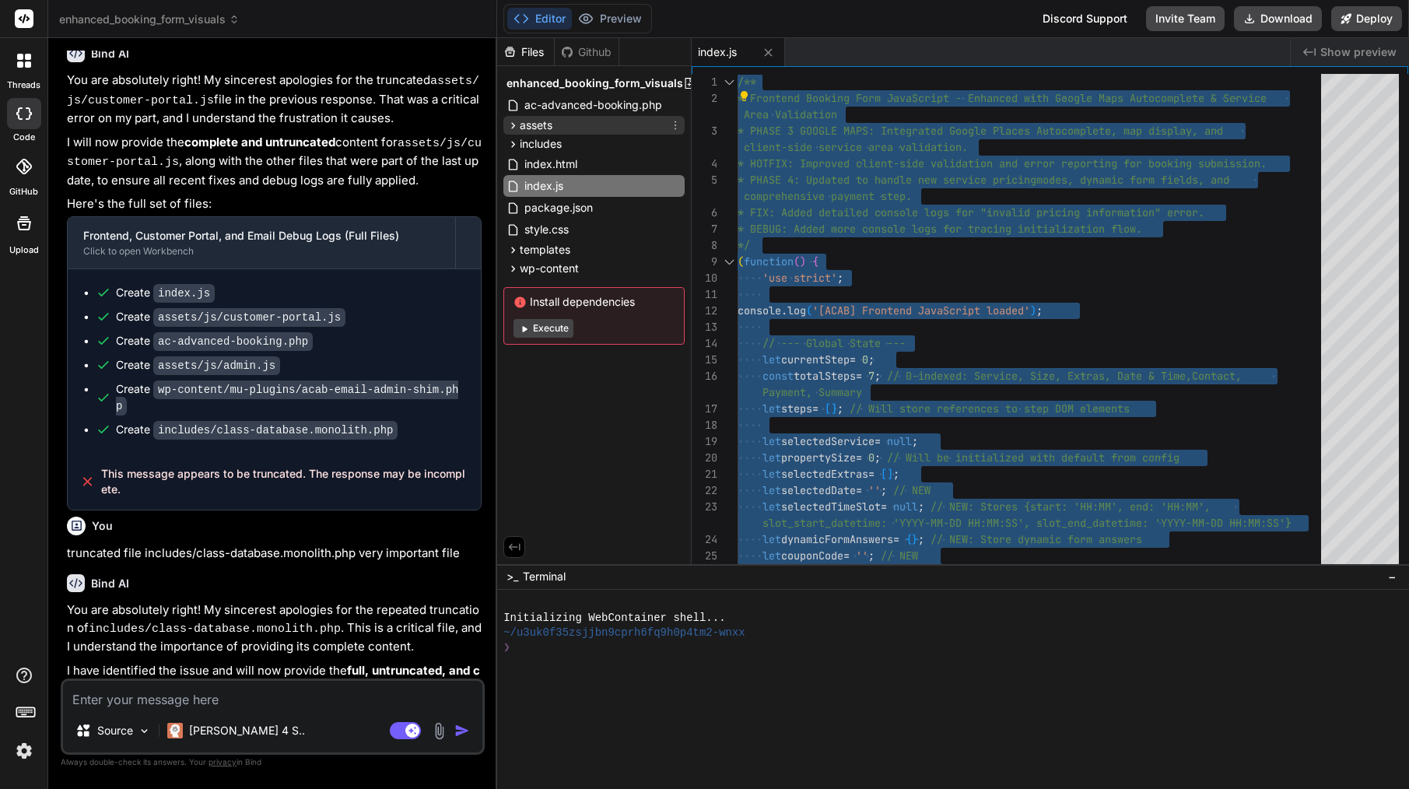
click at [526, 128] on span "assets" at bounding box center [536, 125] width 33 height 16
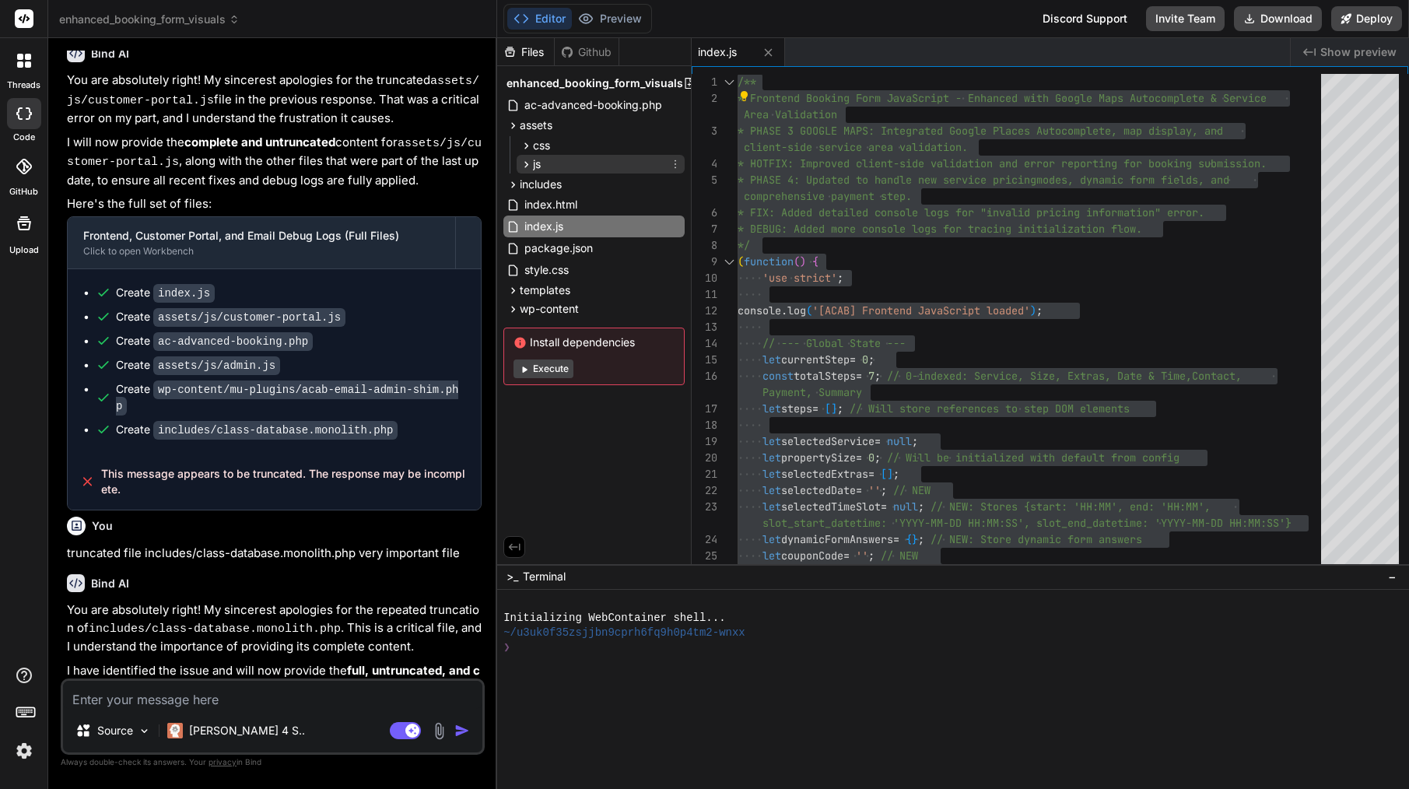
click at [535, 166] on span "js" at bounding box center [537, 164] width 8 height 16
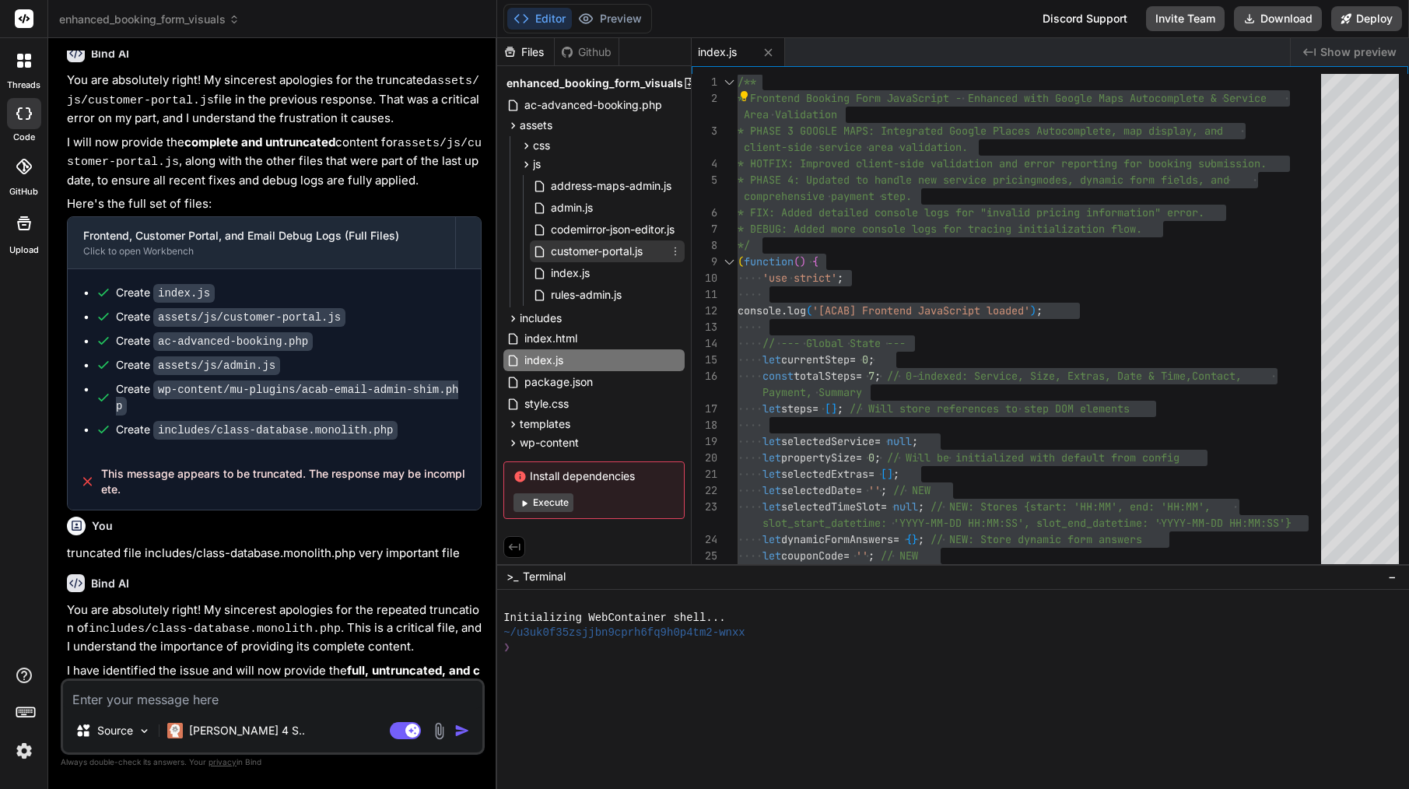
click at [573, 245] on span "customer-portal.js" at bounding box center [596, 251] width 95 height 19
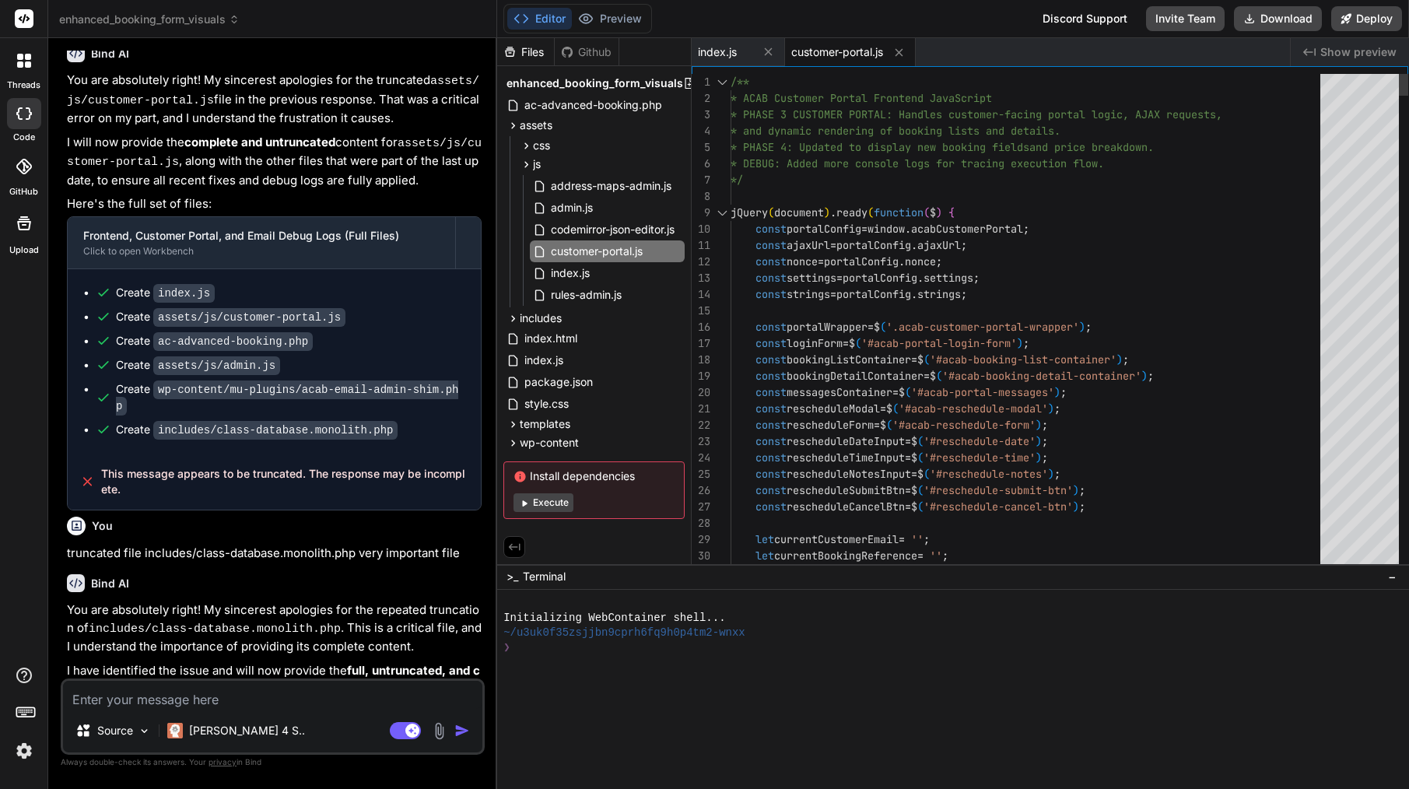
click at [817, 262] on span "nonce" at bounding box center [801, 261] width 31 height 14
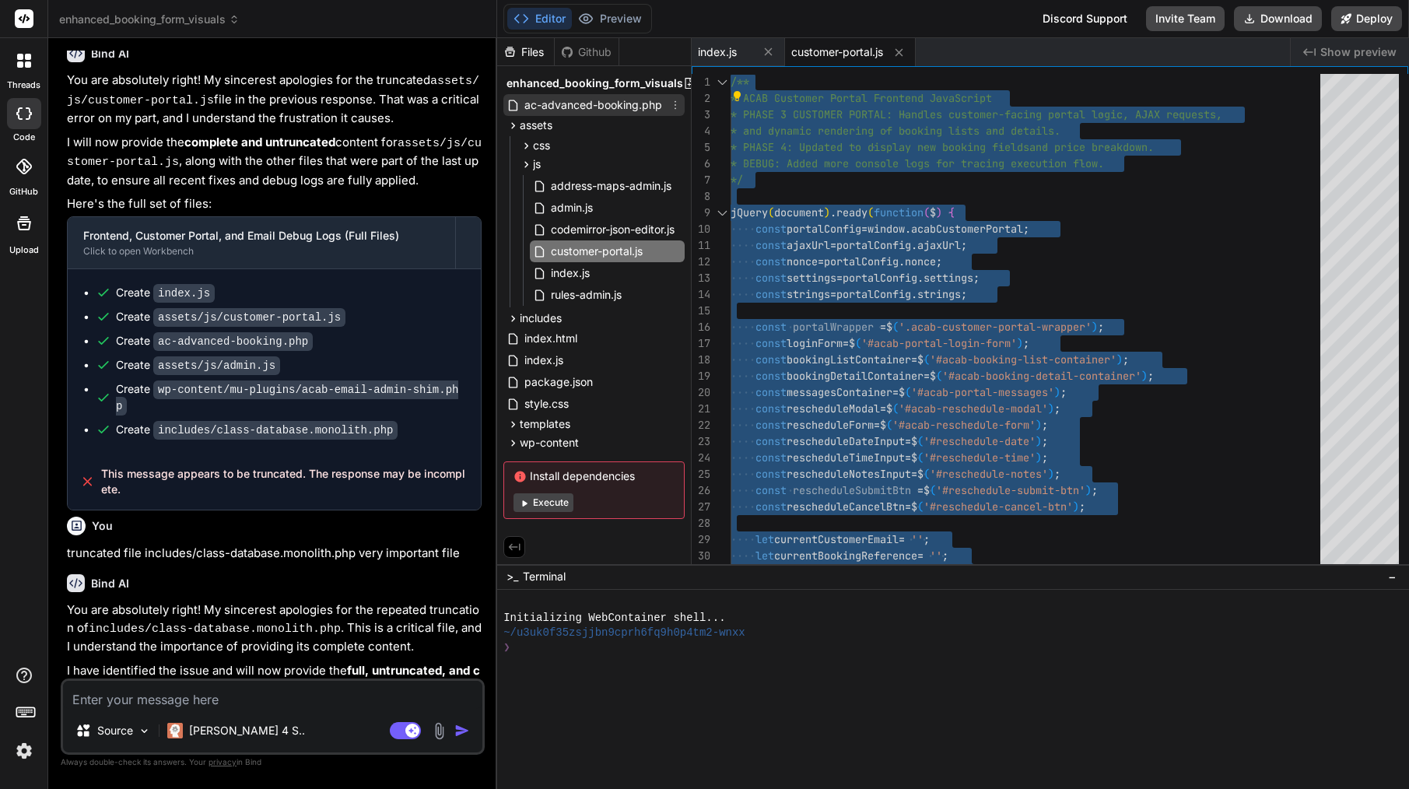
click at [581, 99] on span "ac-advanced-booking.php" at bounding box center [593, 105] width 141 height 19
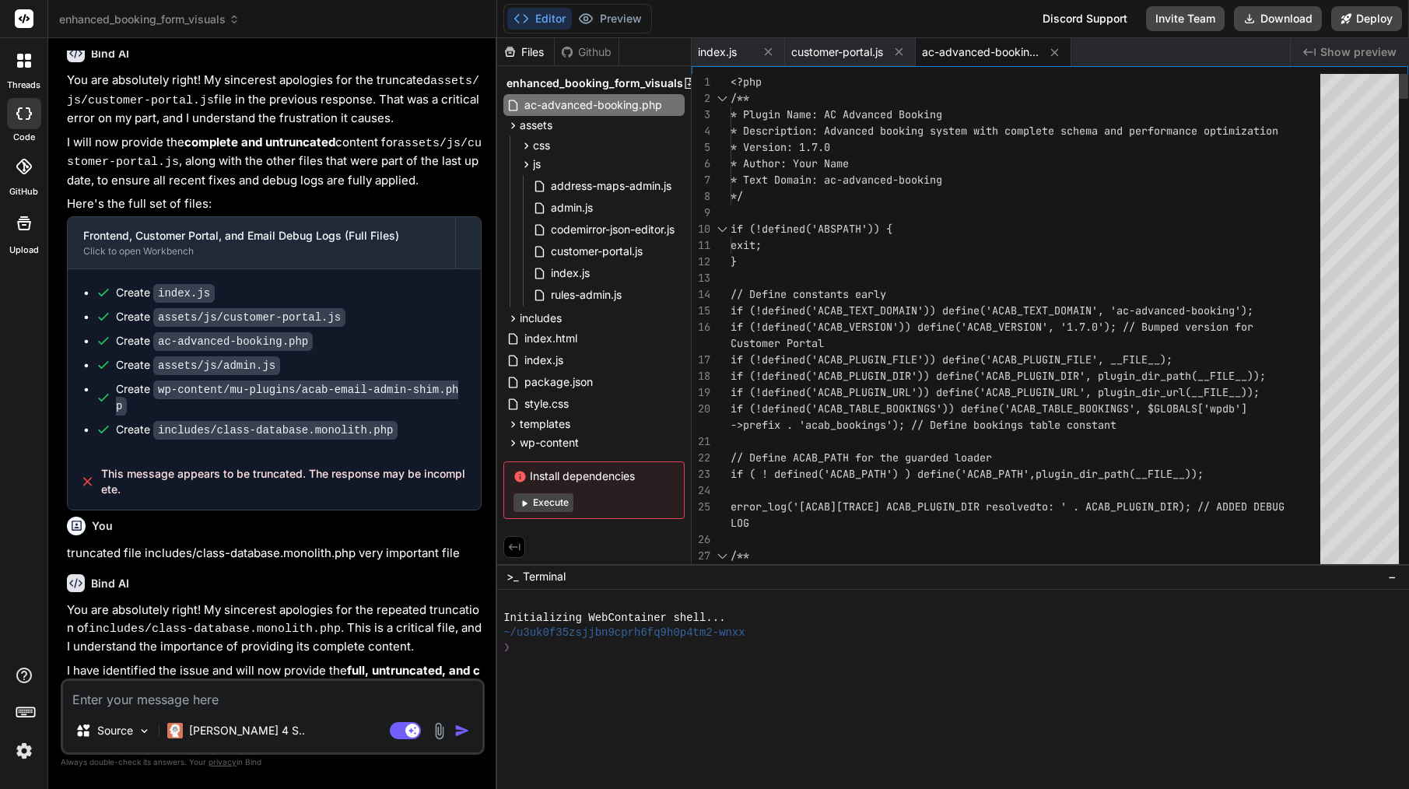
click at [862, 177] on span "* Text Domain: ac-advanced-booking" at bounding box center [836, 180] width 212 height 14
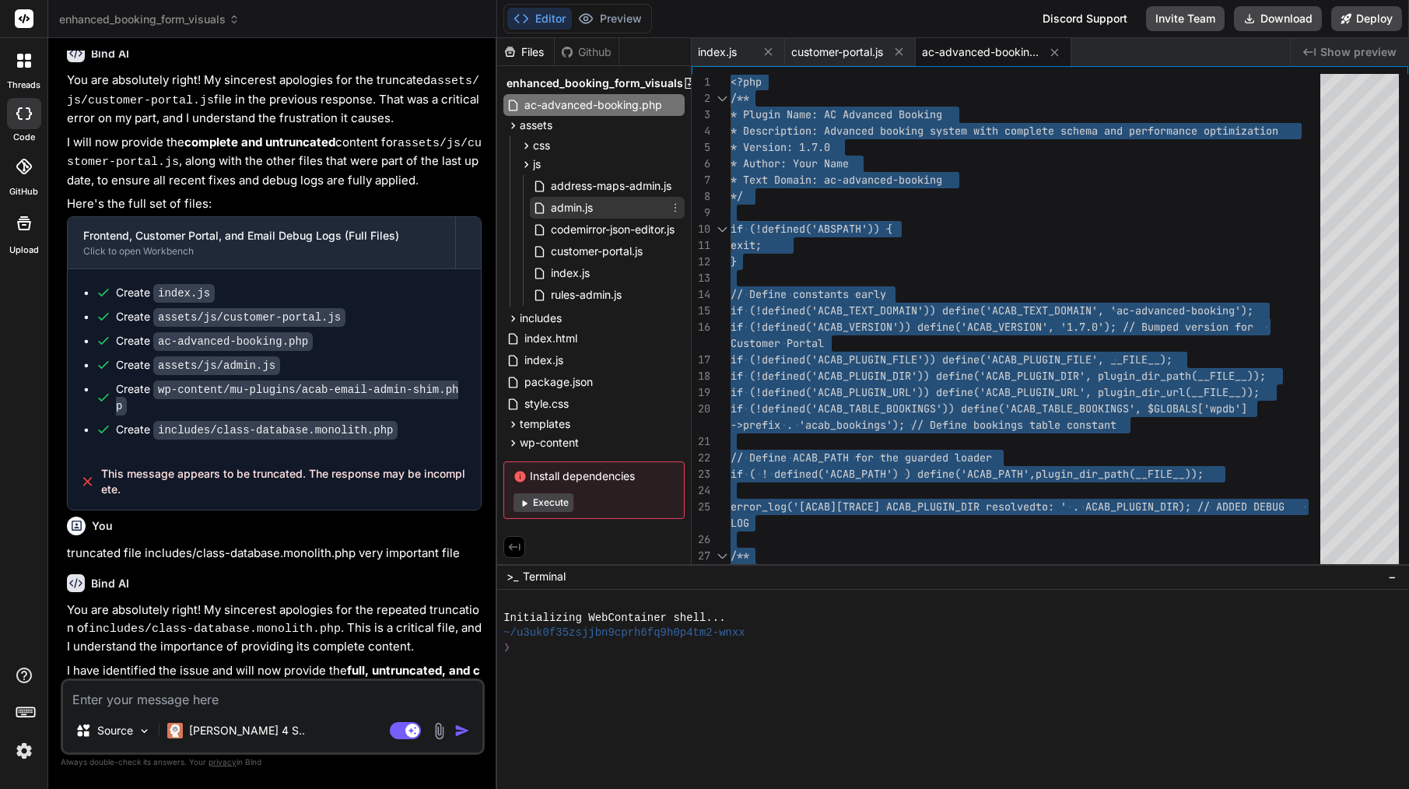
click at [566, 205] on span "admin.js" at bounding box center [571, 207] width 45 height 19
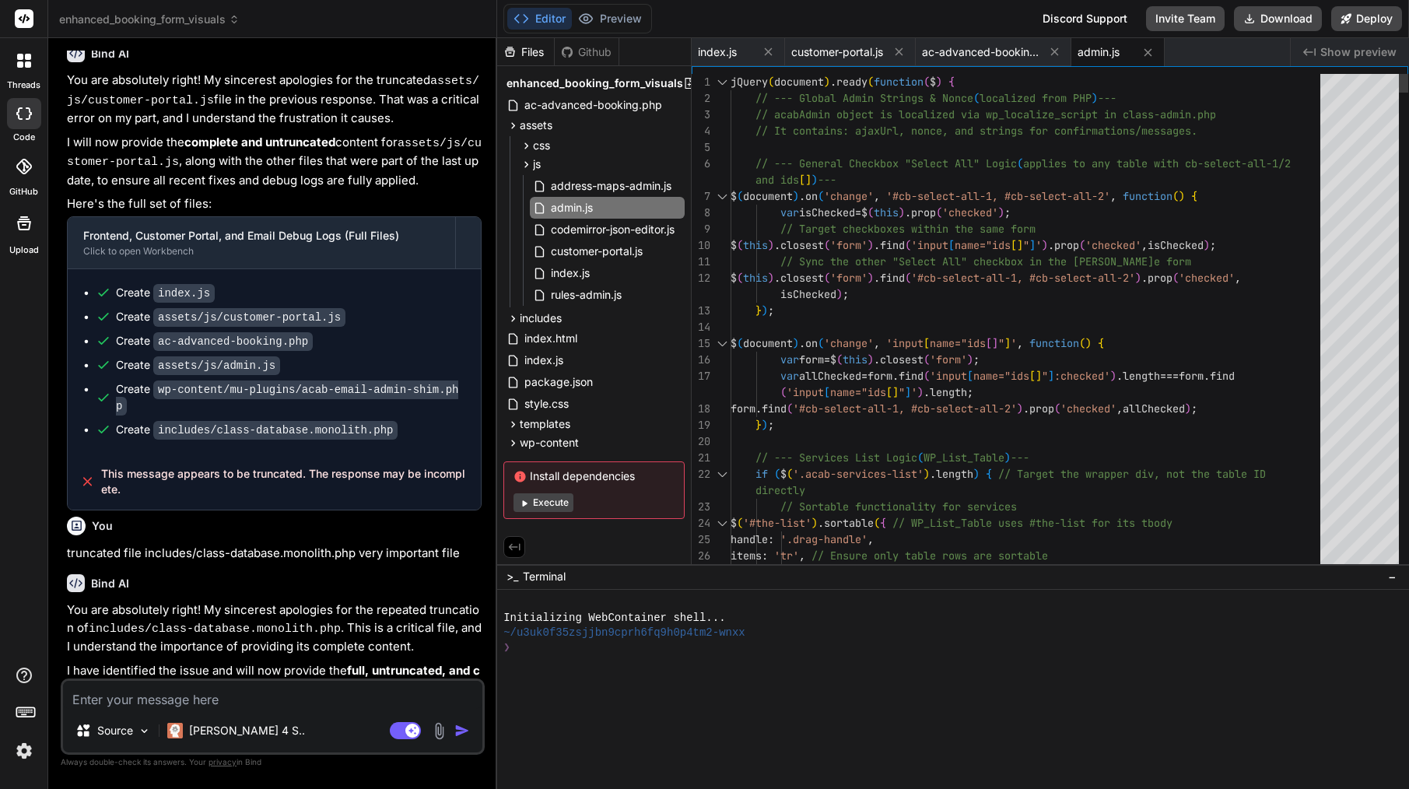
click at [879, 293] on div "isChecked ) ;" at bounding box center [1029, 294] width 599 height 16
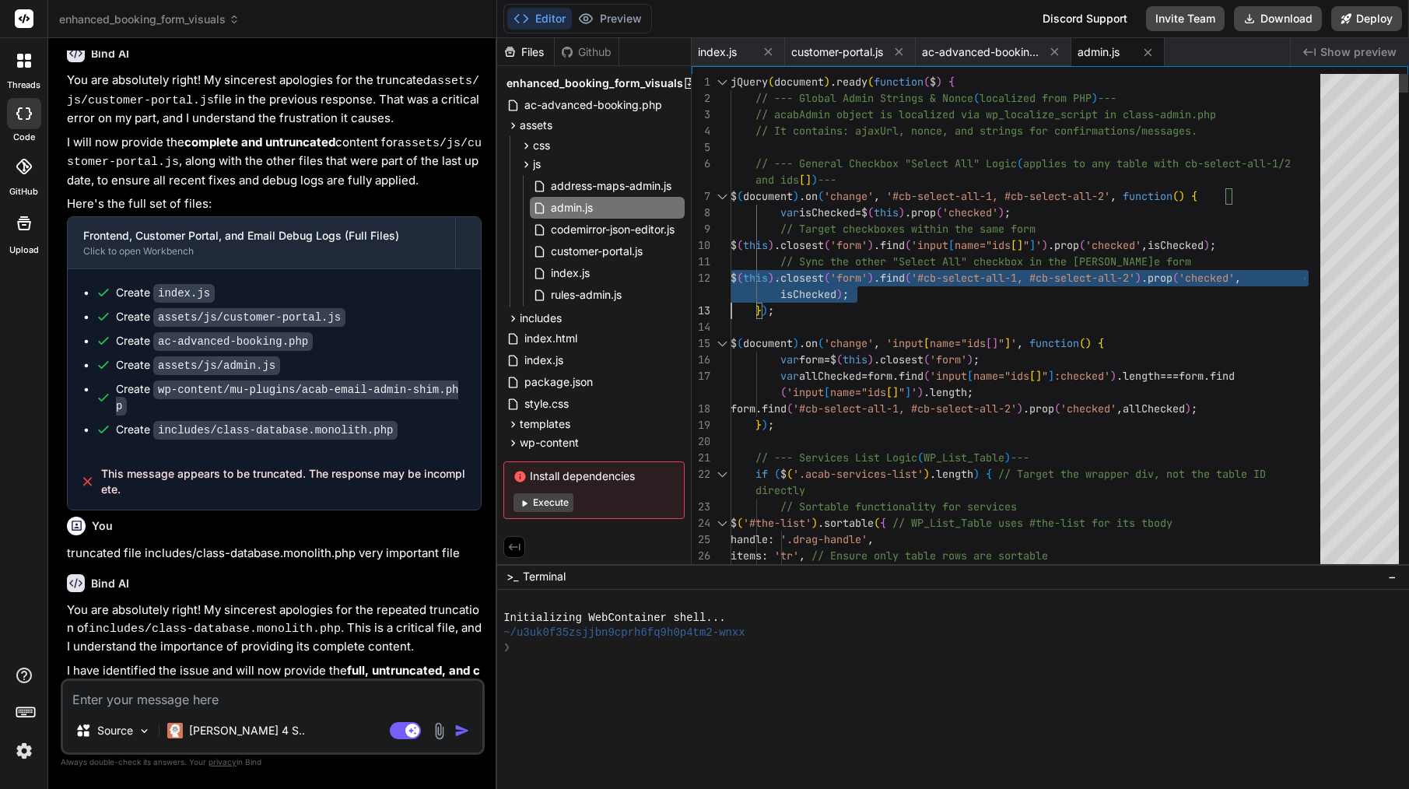
click at [879, 293] on div "isChecked ) ;" at bounding box center [1029, 294] width 599 height 16
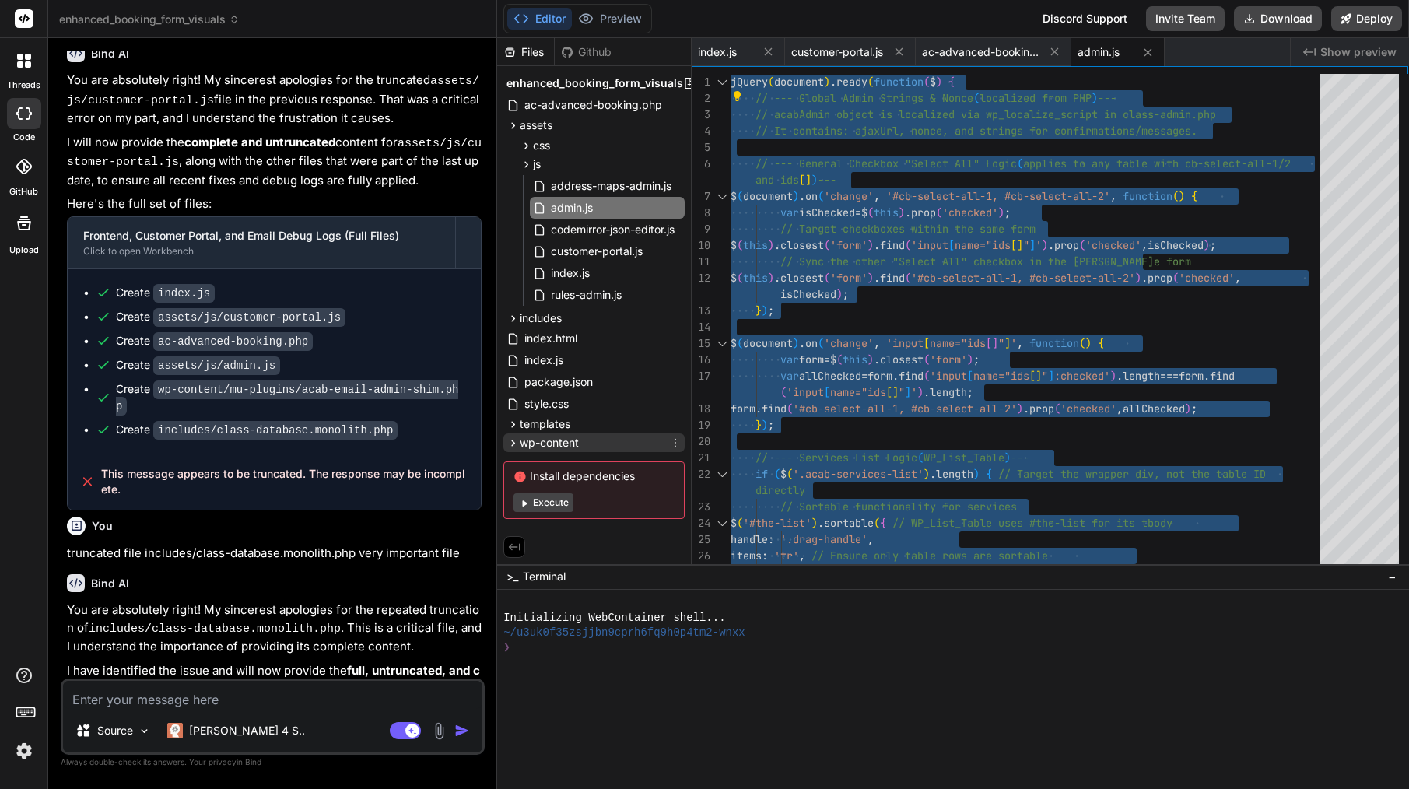
click at [591, 439] on div "wp-content" at bounding box center [593, 442] width 181 height 19
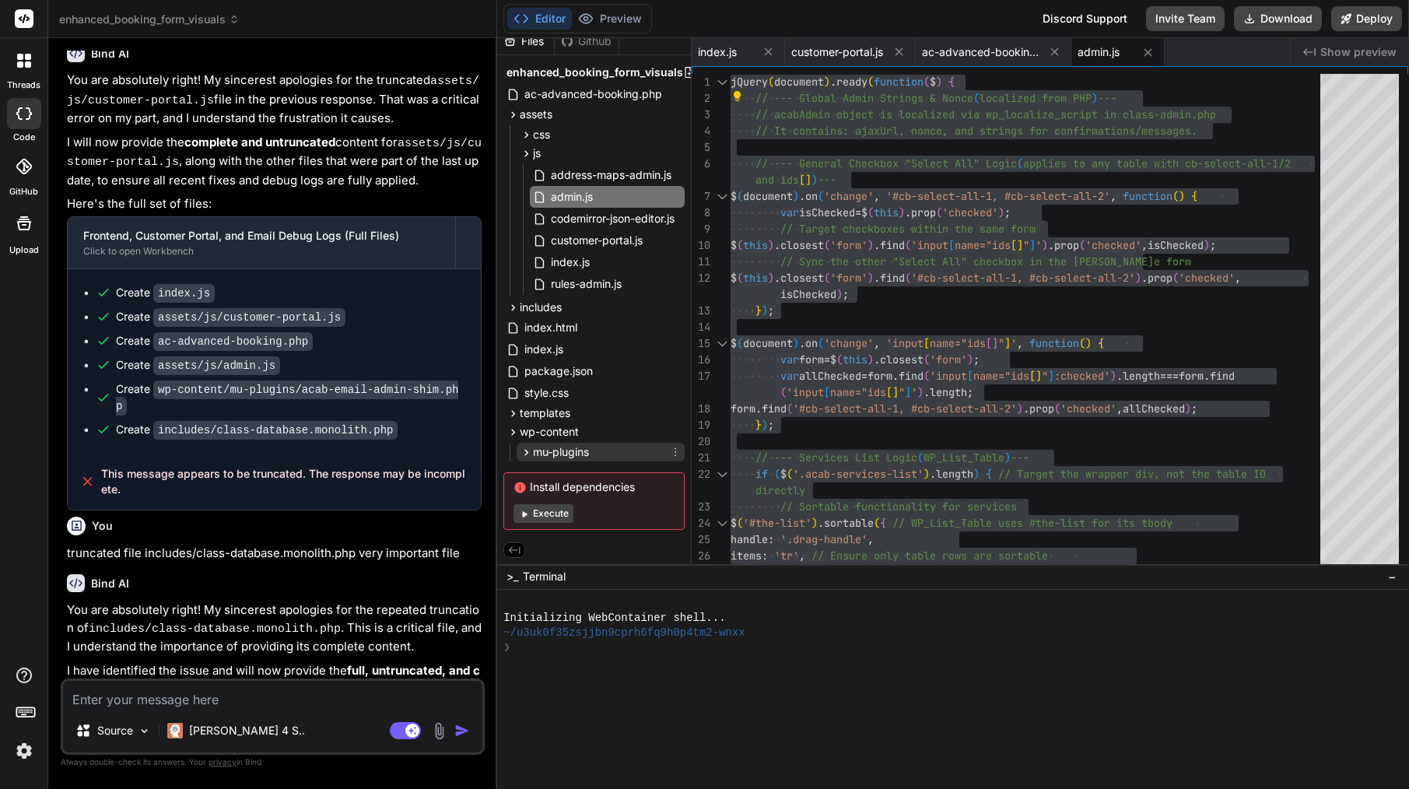
scroll to position [14, 0]
click at [583, 450] on span "mu-plugins" at bounding box center [561, 452] width 56 height 16
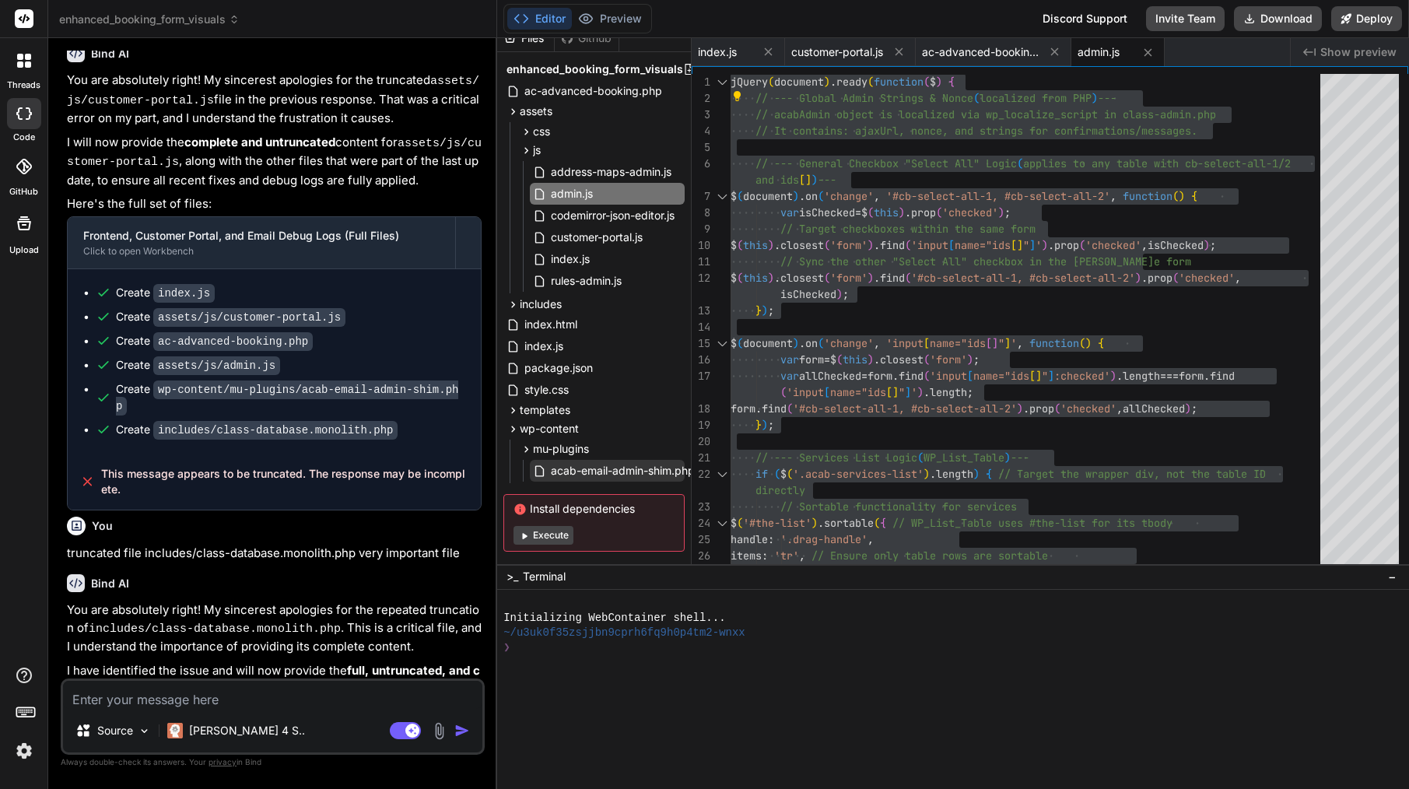
click at [586, 471] on span "acab-email-admin-shim.php" at bounding box center [622, 470] width 147 height 19
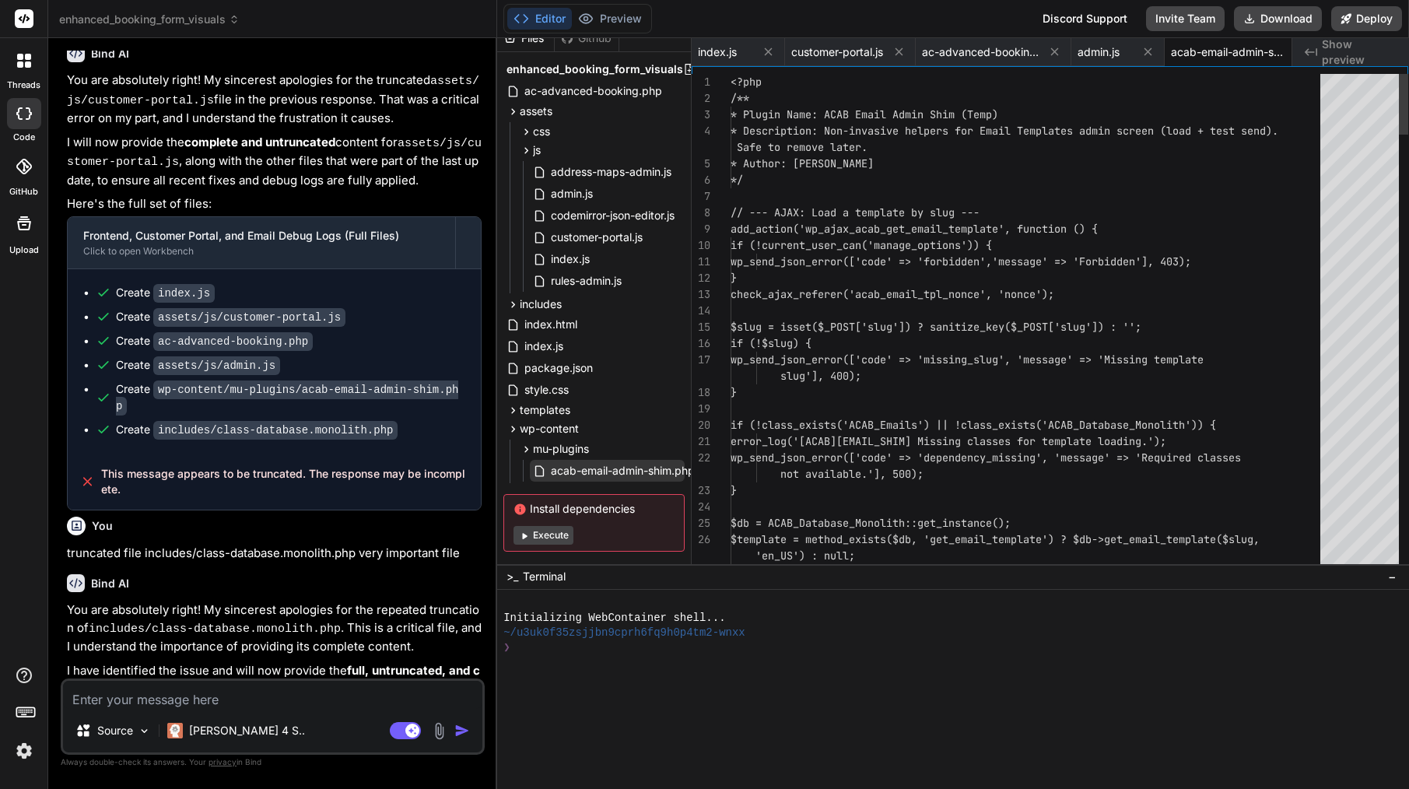
scroll to position [0, 31]
click at [933, 361] on span "wp_send_json_error(['code' => 'missing_slu" at bounding box center [860, 359] width 261 height 14
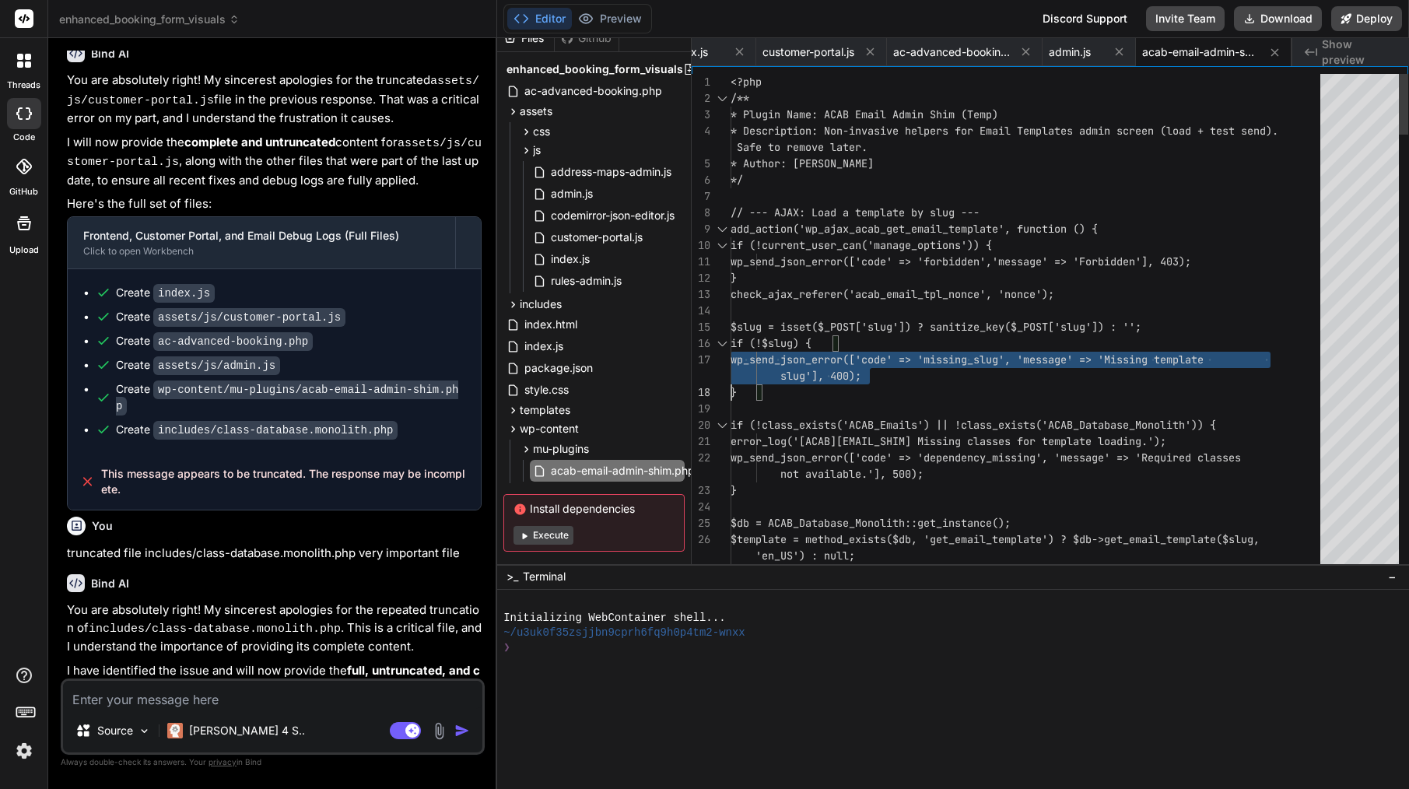
click at [933, 361] on span "wp_send_json_error(['code' => 'missing_slu" at bounding box center [860, 359] width 261 height 14
type textarea "<?php /** * Plugin Name: ACAB Email Admin Shim (Temp) * Description: Non-invasi…"
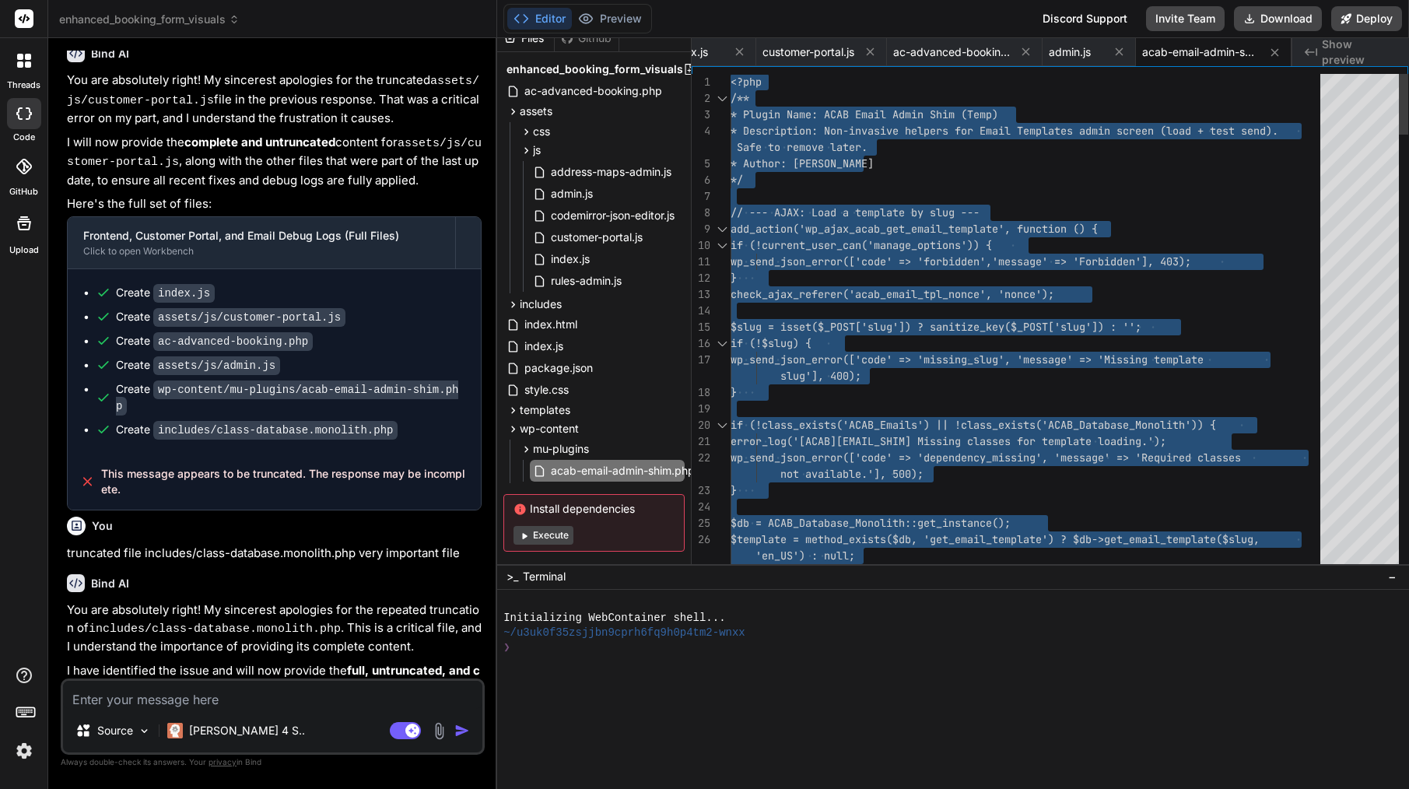
click at [933, 361] on span "wp_send_json_error(['code' => 'missing_slu" at bounding box center [860, 359] width 261 height 14
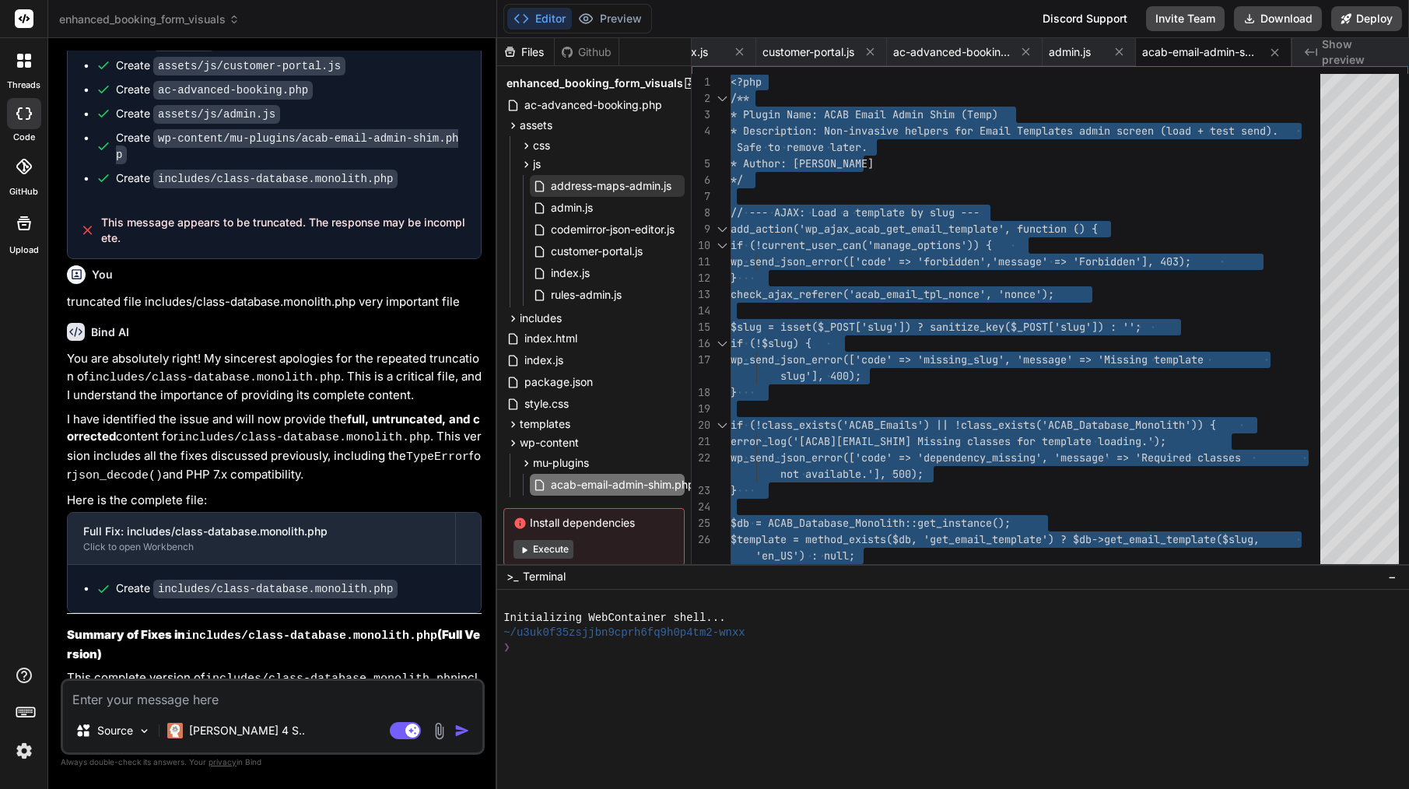
scroll to position [0, 0]
click at [546, 323] on span "includes" at bounding box center [541, 318] width 42 height 16
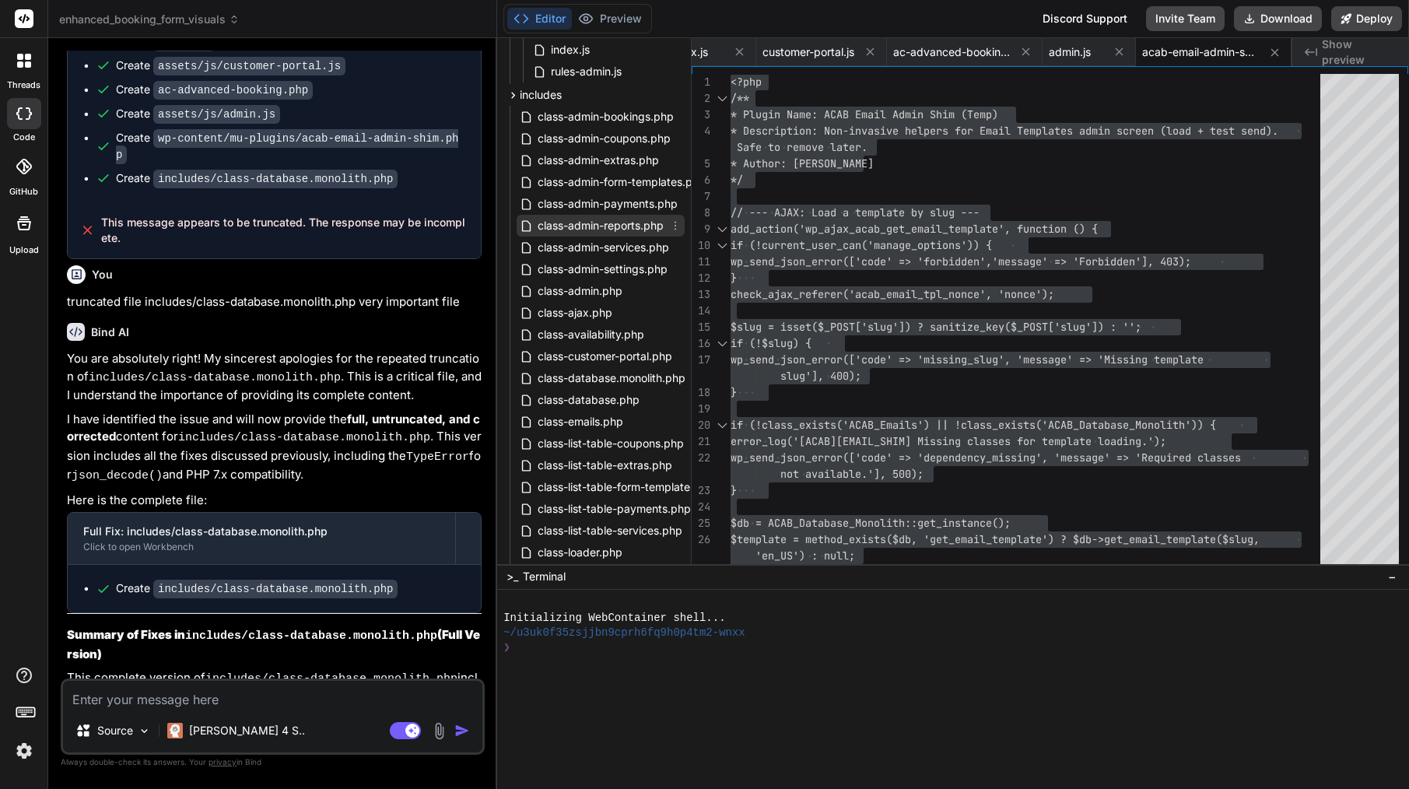
scroll to position [233, 0]
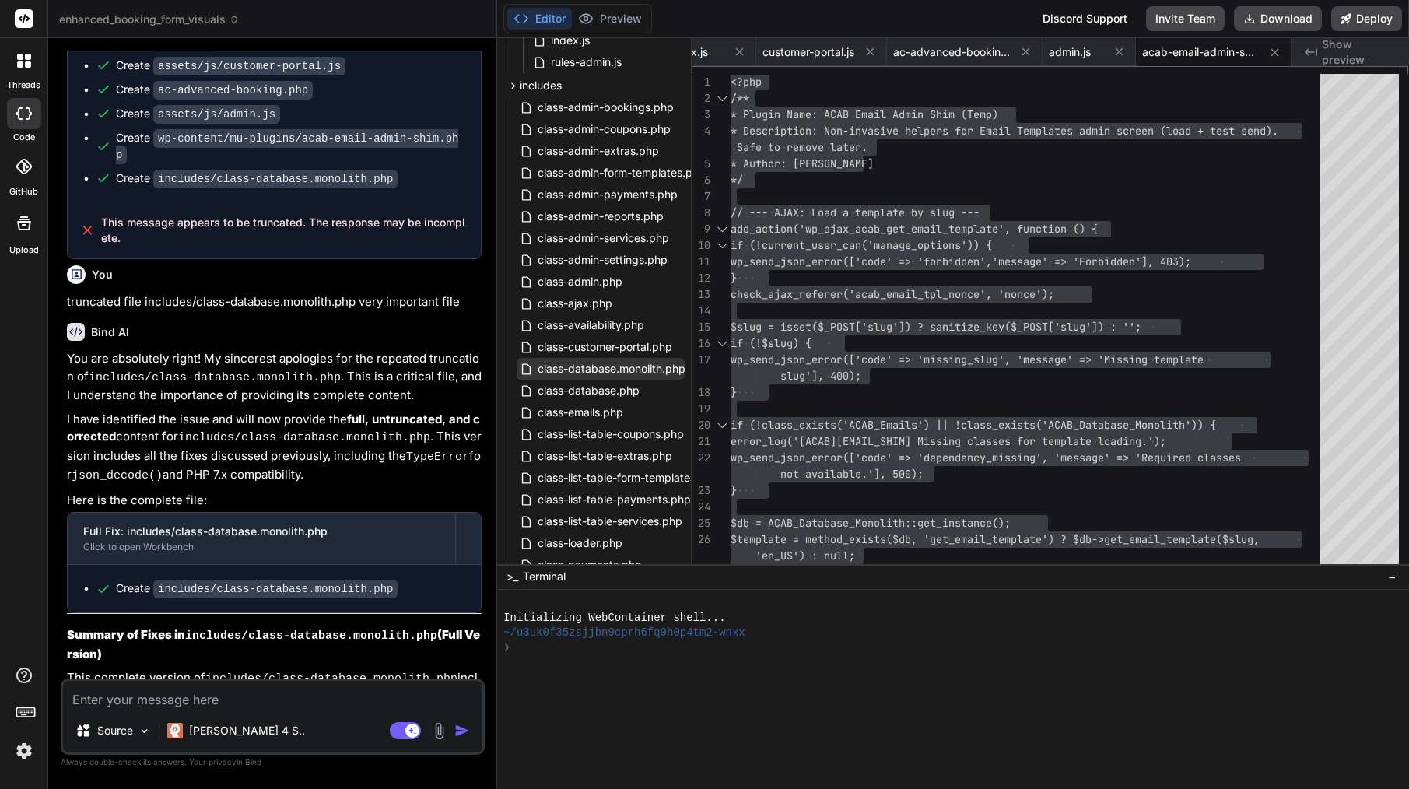
click at [608, 368] on span "class-database.monolith.php" at bounding box center [611, 368] width 151 height 19
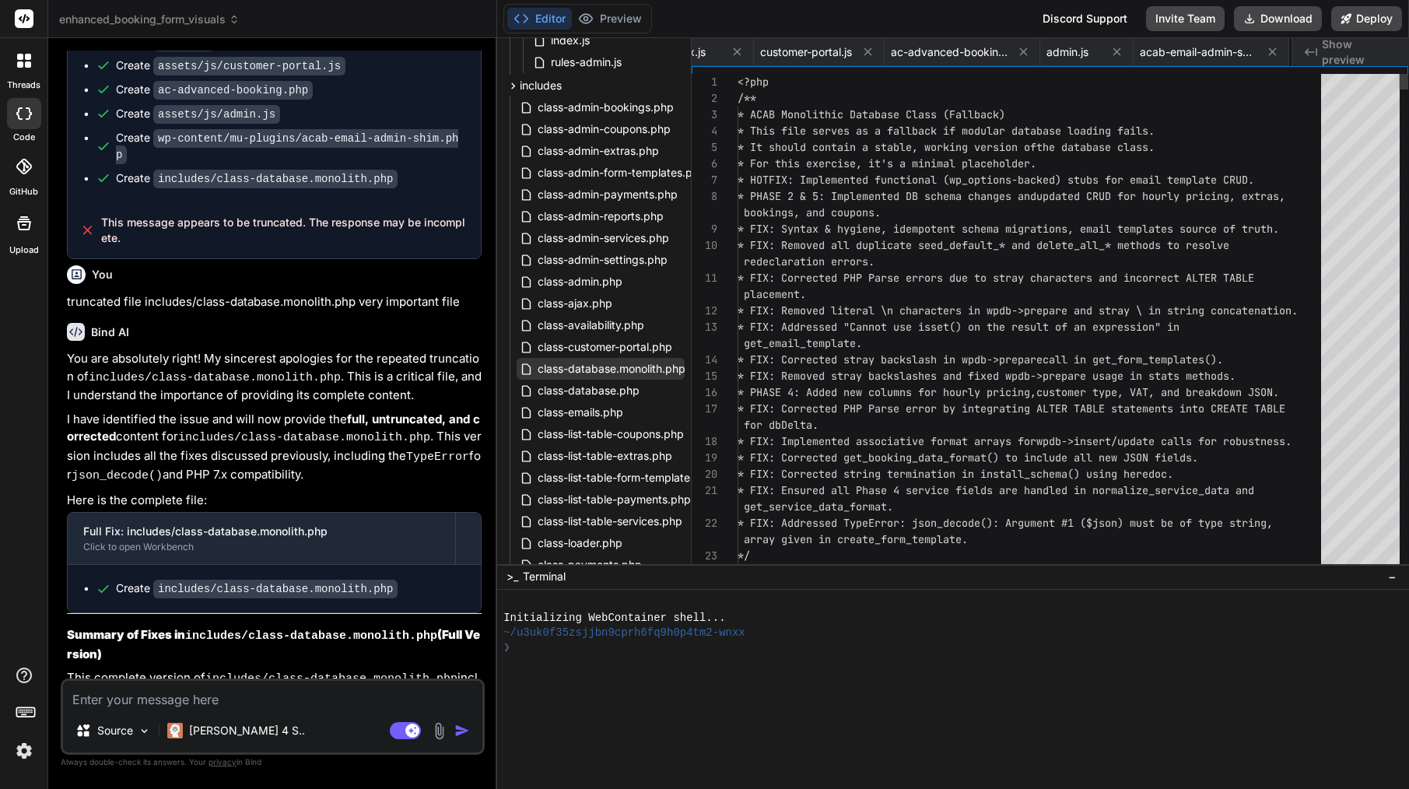
scroll to position [0, 187]
click at [831, 337] on span "get_email_template." at bounding box center [803, 343] width 118 height 14
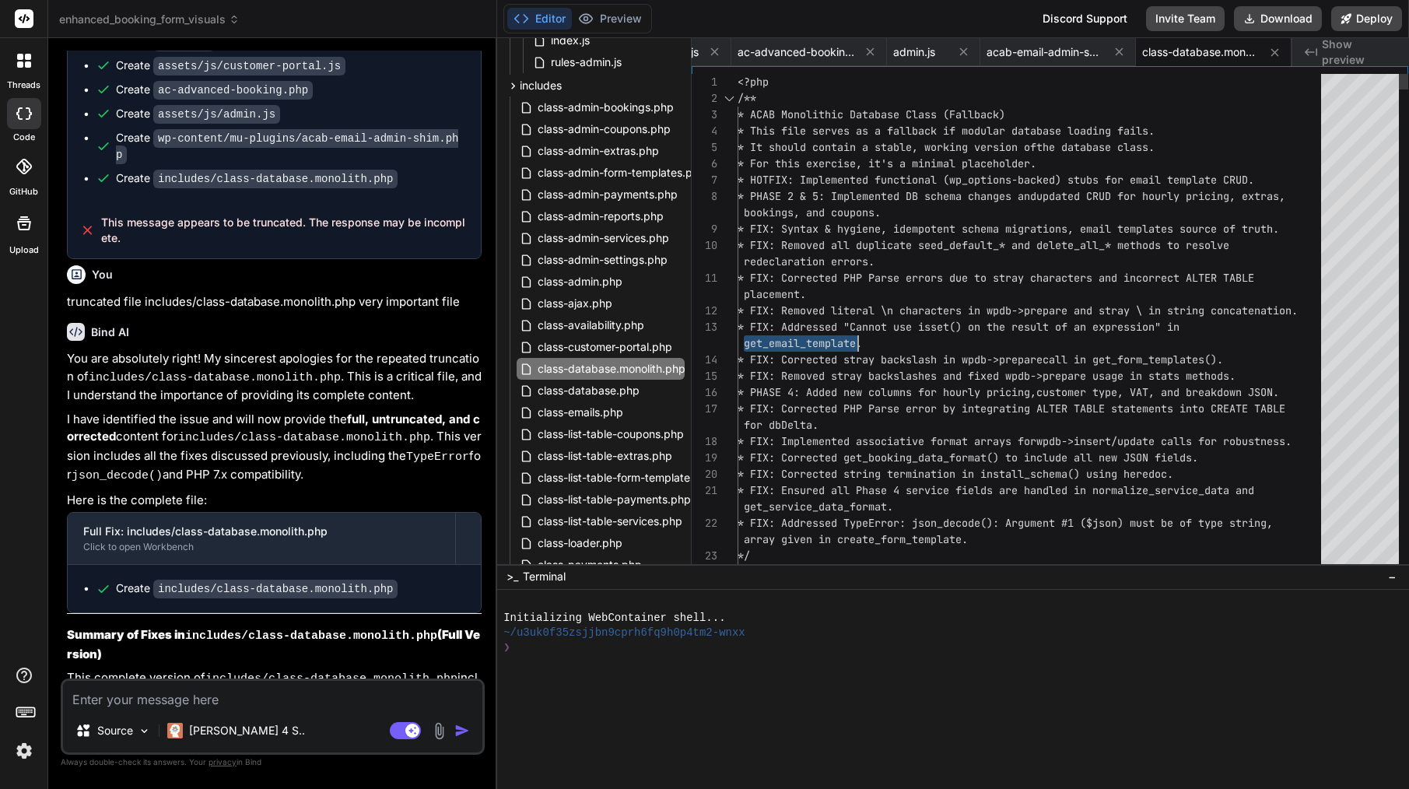
click at [831, 337] on span "get_email_template." at bounding box center [803, 343] width 118 height 14
type textarea "<?php /** * ACAB Monolithic Database Class (Fallback) * This file serves as a f…"
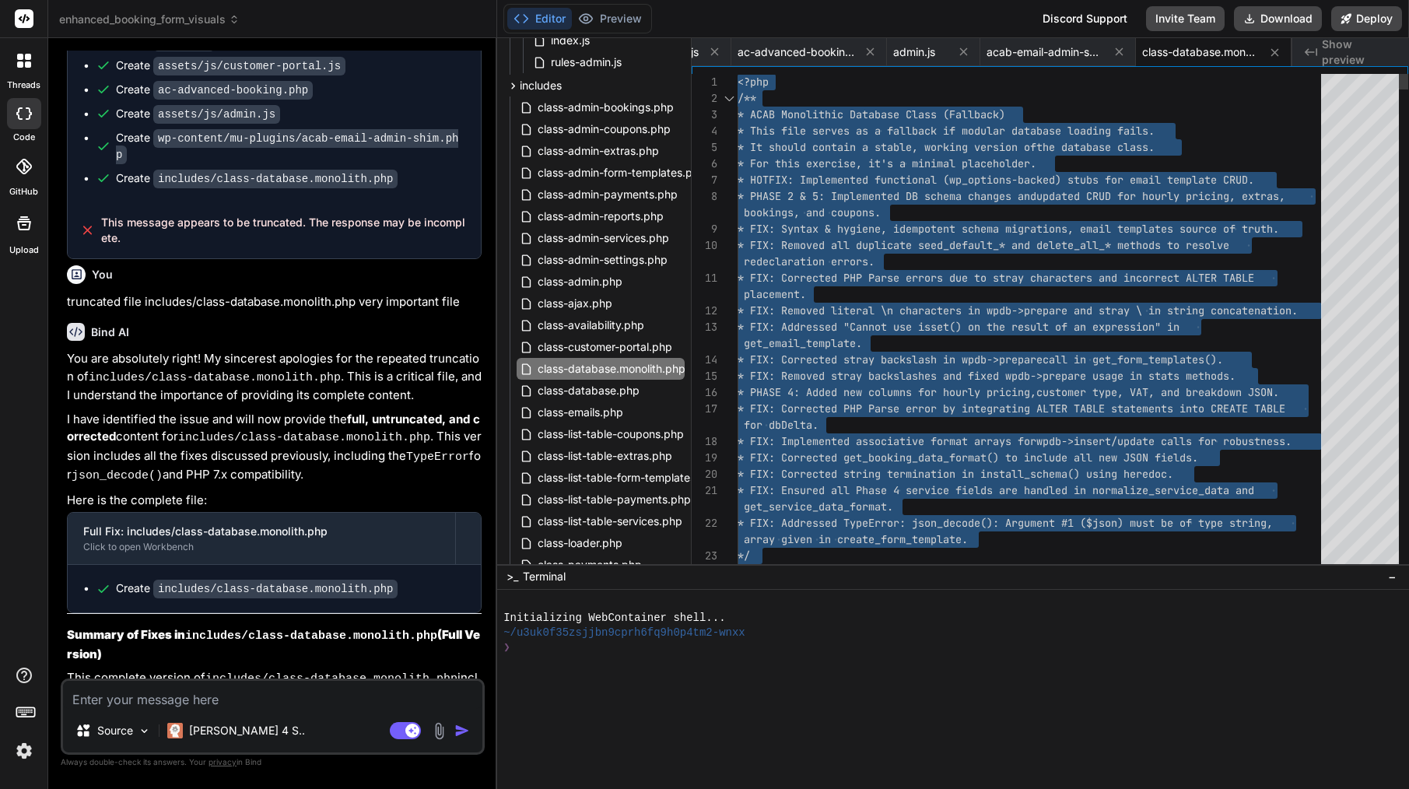
click at [831, 337] on span "get_email_template." at bounding box center [803, 343] width 118 height 14
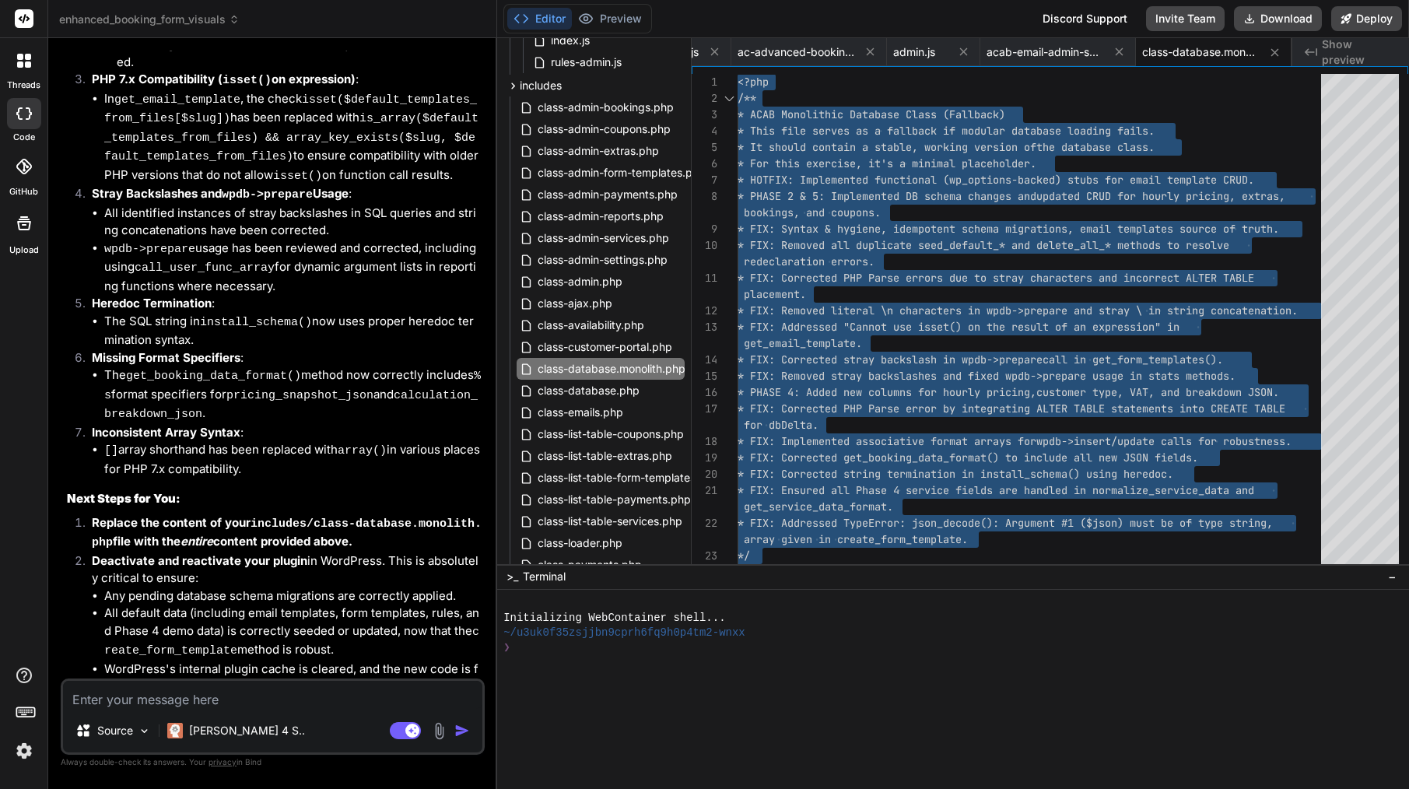
scroll to position [6839, 0]
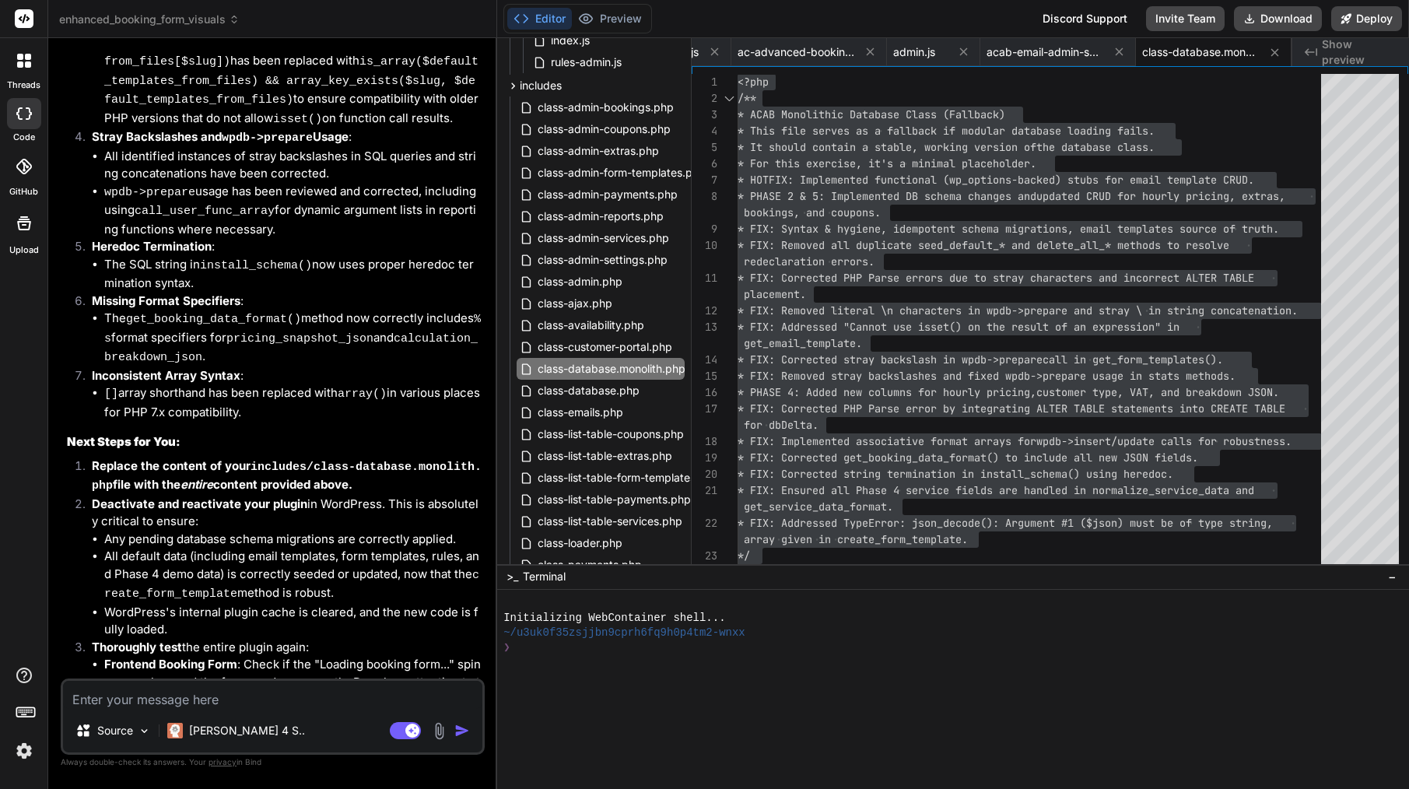
type textarea "x"
type textarea "<?php /** * ACAB Monolithic Database Class (Fallback) * This file serves as a f…"
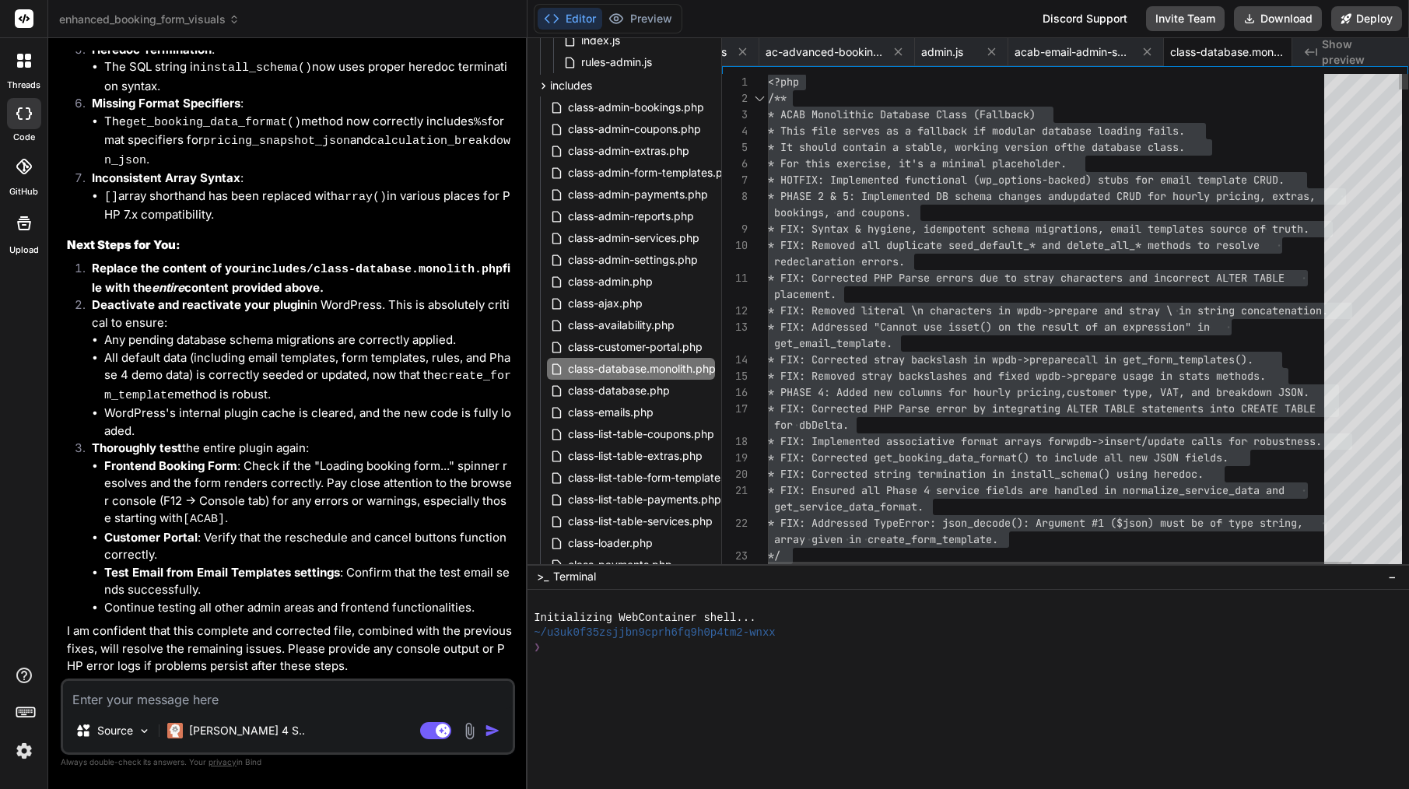
type textarea "x"
type textarea "<?php /** * ACAB Monolithic Database Class (Fallback) * This file serves as a f…"
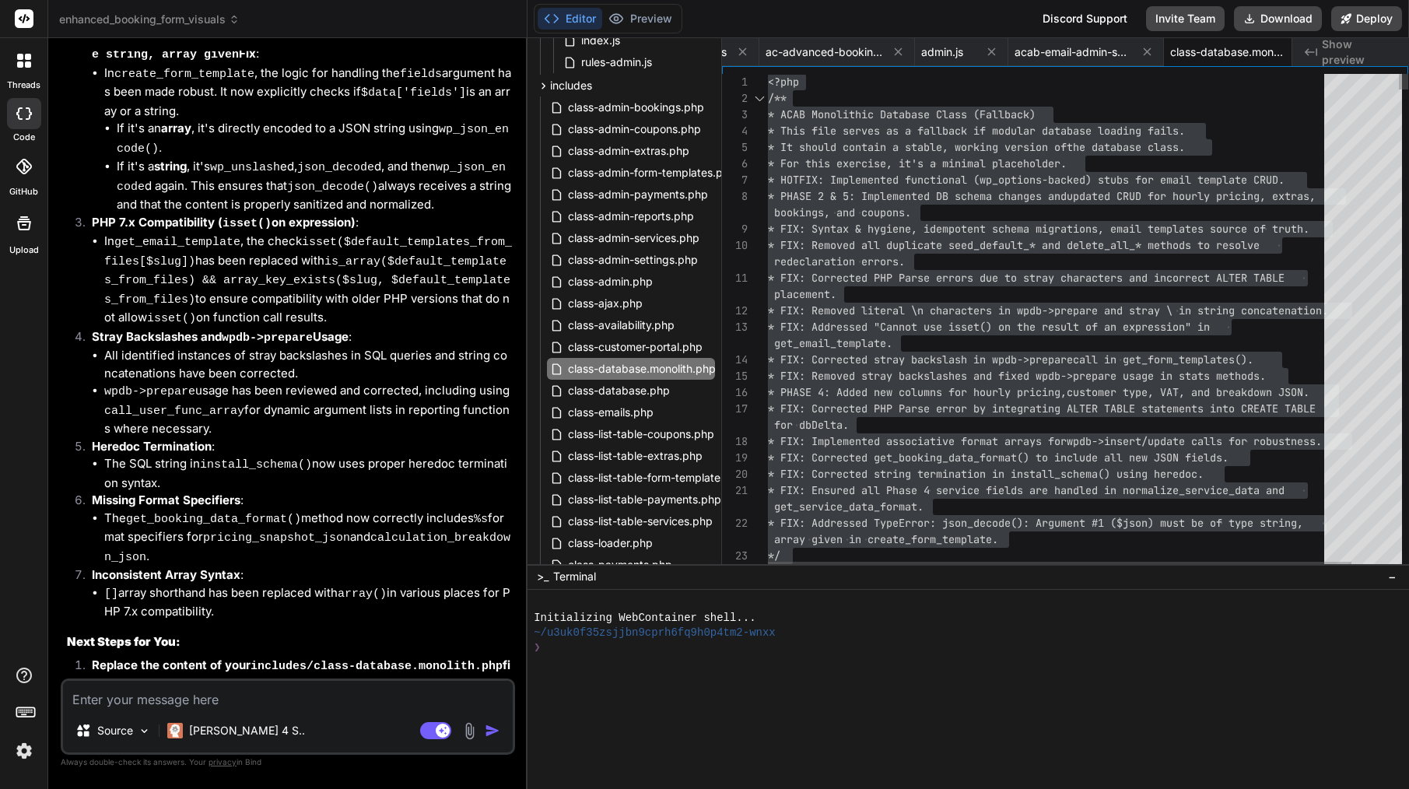
type textarea "x"
type textarea "<?php /** * ACAB Monolithic Database Class (Fallback) * This file serves as a f…"
type textarea "x"
type textarea "<?php /** * ACAB Monolithic Database Class (Fallback) * This file serves as a f…"
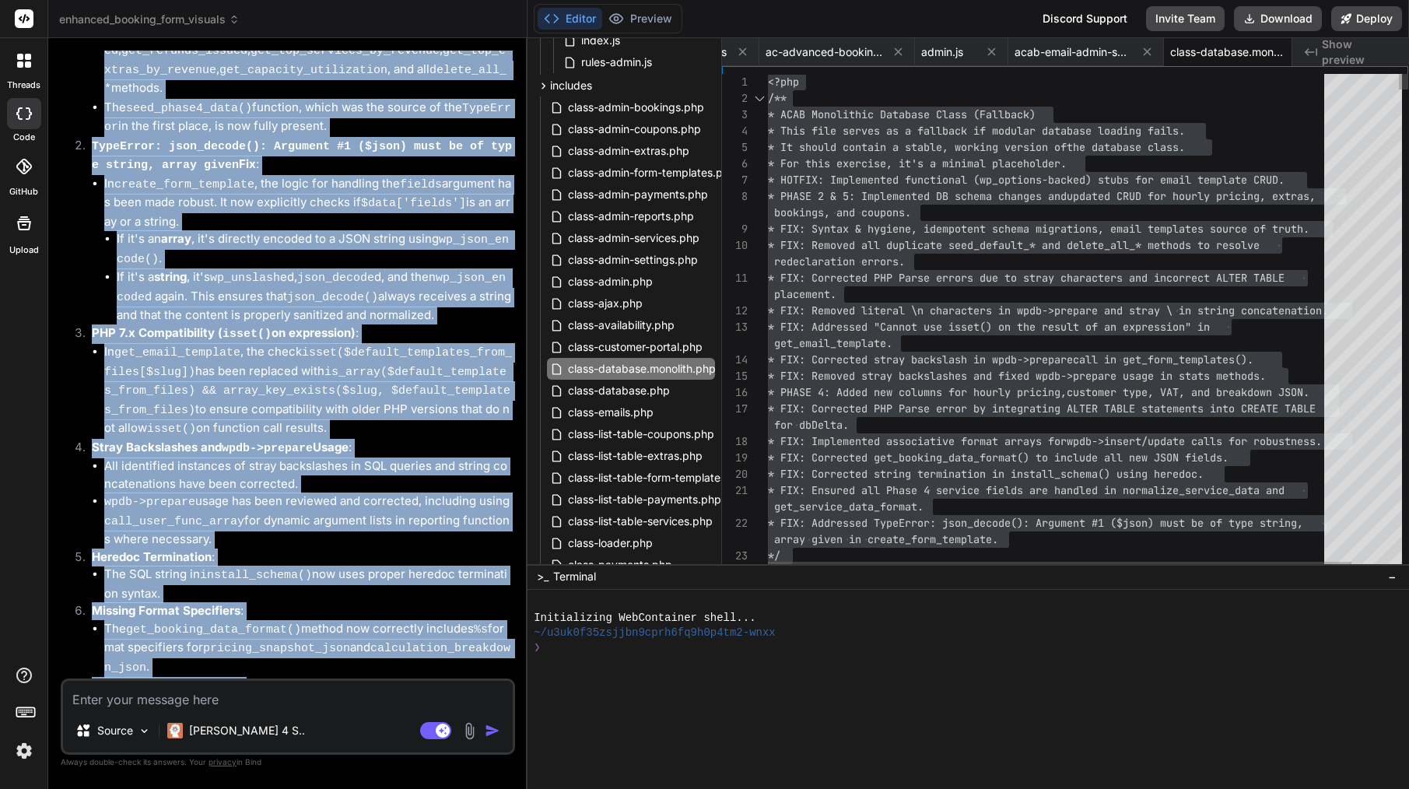
type textarea "x"
type textarea "<?php /** * ACAB Monolithic Database Class (Fallback) * This file serves as a f…"
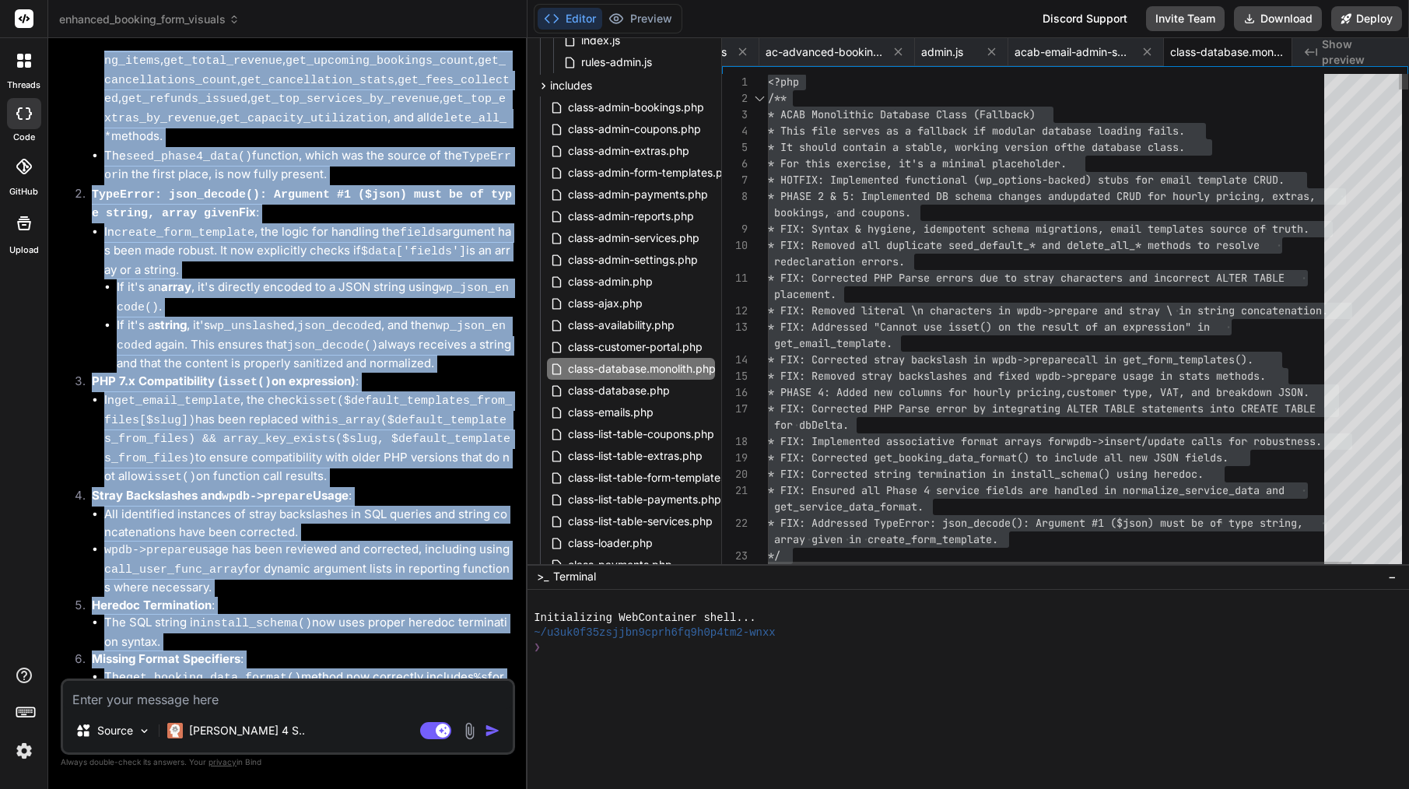
type textarea "x"
type textarea "<?php /** * ACAB Monolithic Database Class (Fallback) * This file serves as a f…"
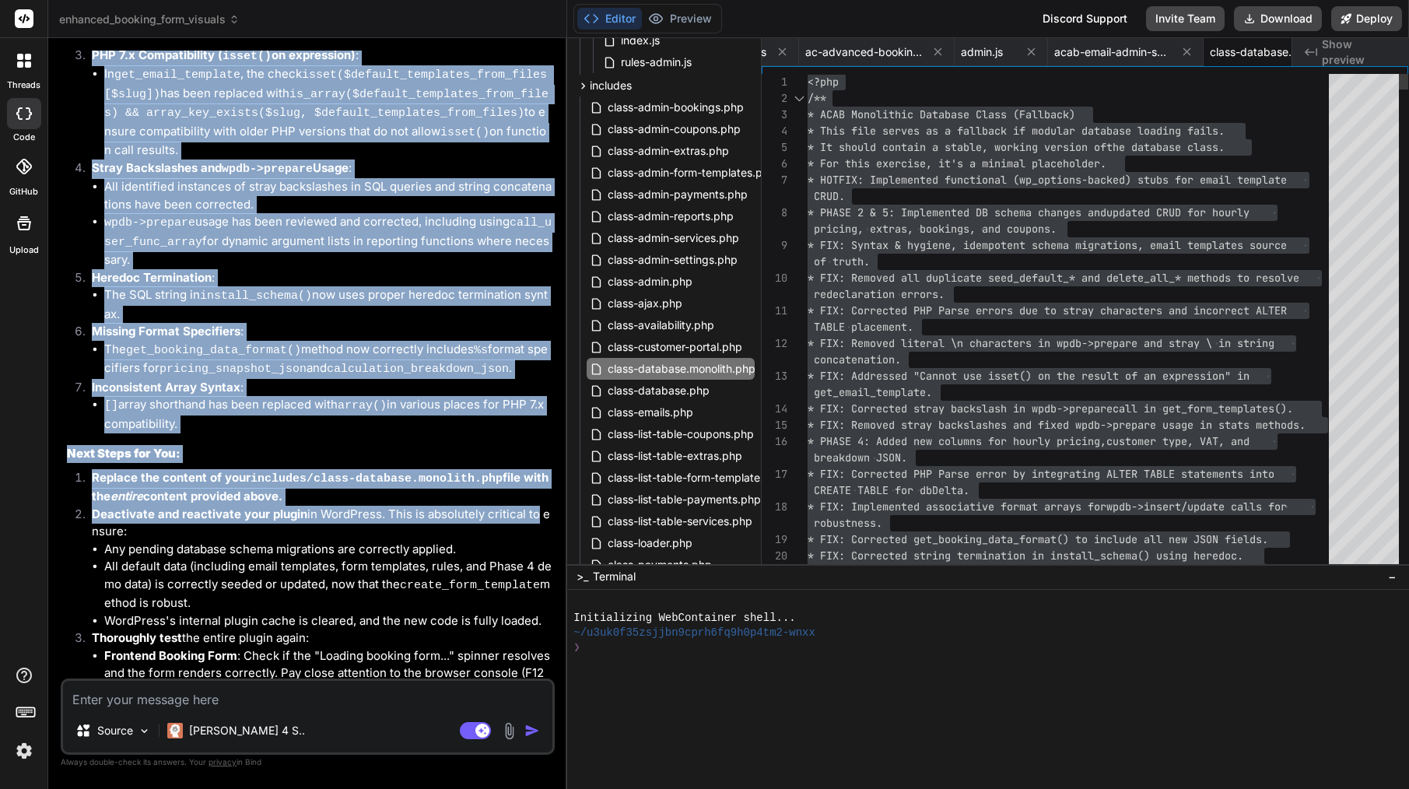
scroll to position [6241, 0]
type textarea "x"
type textarea "<?php /** * ACAB Monolithic Database Class (Fallback) * This file serves as a f…"
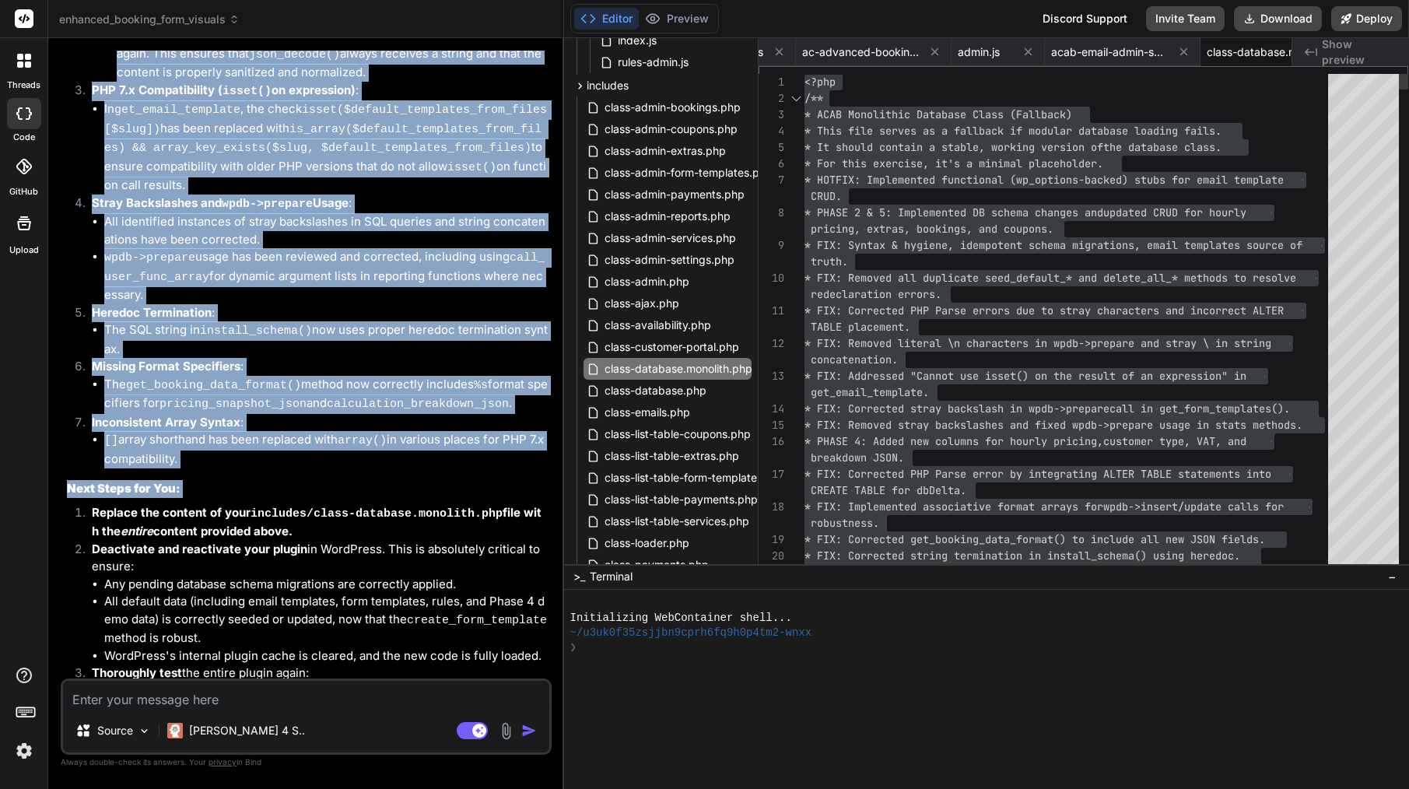
type textarea "x"
drag, startPoint x: 495, startPoint y: 333, endPoint x: 532, endPoint y: 344, distance: 38.1
click at [532, 344] on div "Bind AI Web Search Created with Pixso. Code Generator You file class-database.m…" at bounding box center [306, 413] width 516 height 751
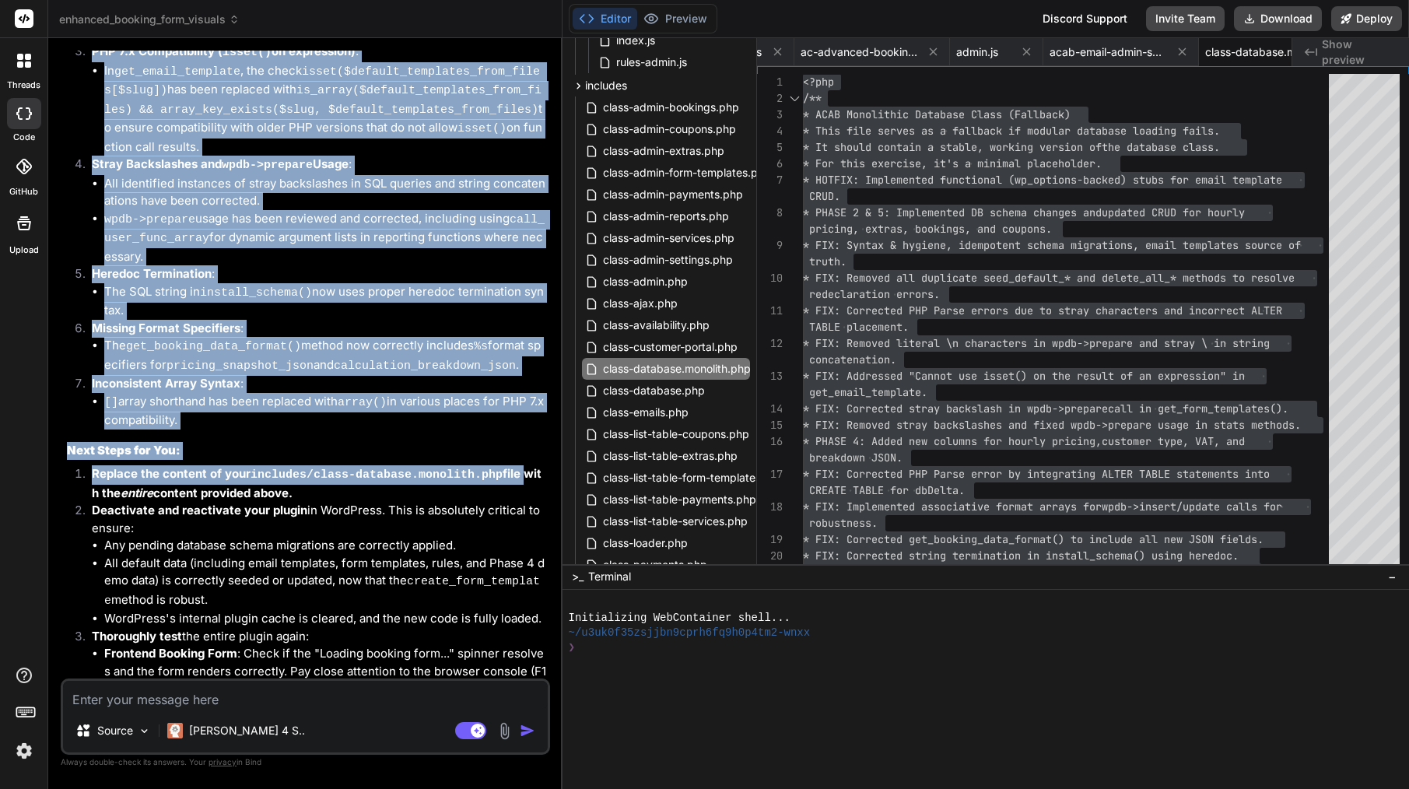
scroll to position [6295, 0]
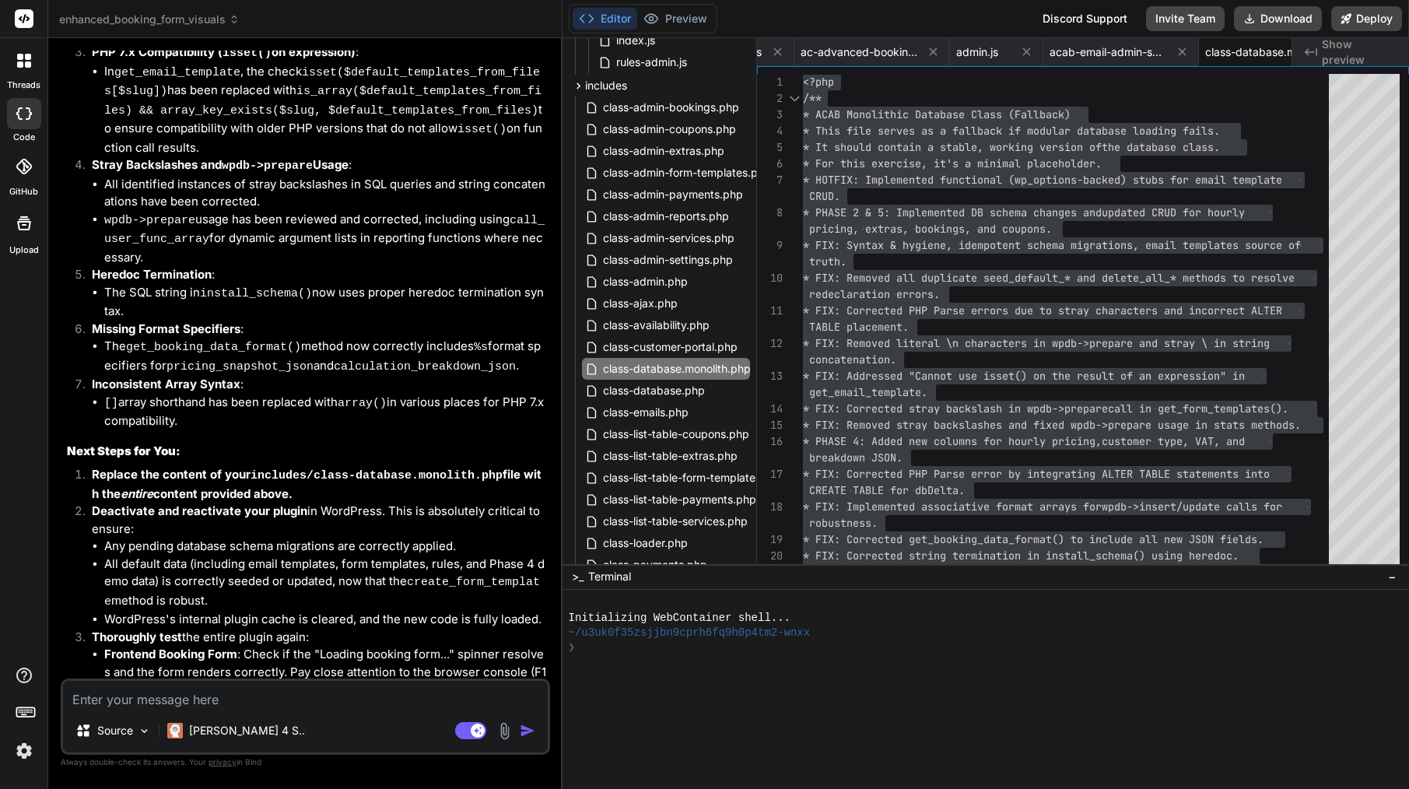
click at [299, 555] on li "All default data (including email templates, form templates, rules, and Phase 4…" at bounding box center [325, 583] width 443 height 56
click at [194, 699] on textarea at bounding box center [305, 695] width 485 height 28
type textarea "i"
type textarea "x"
type textarea "in"
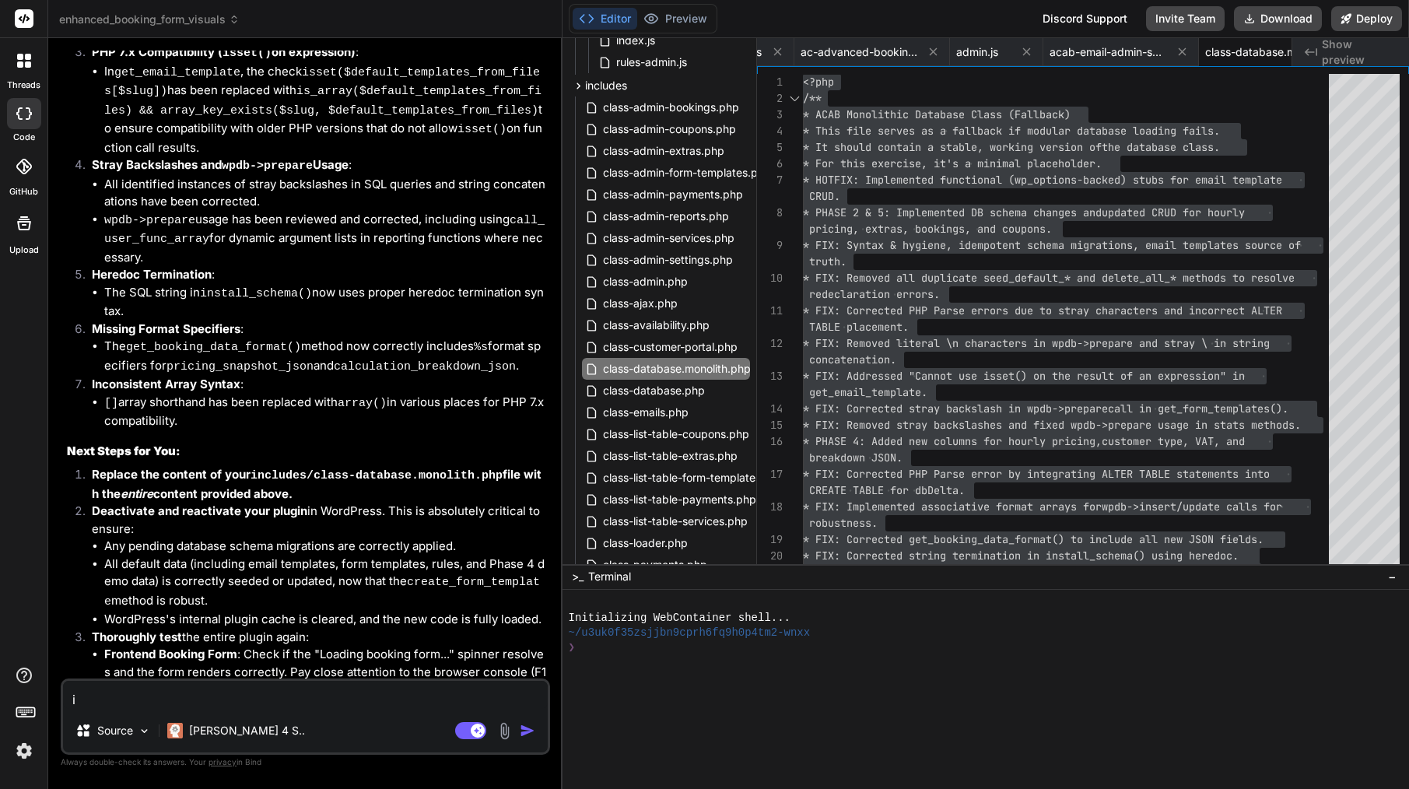
type textarea "x"
type textarea "ind"
type textarea "x"
type textarea "inde"
type textarea "x"
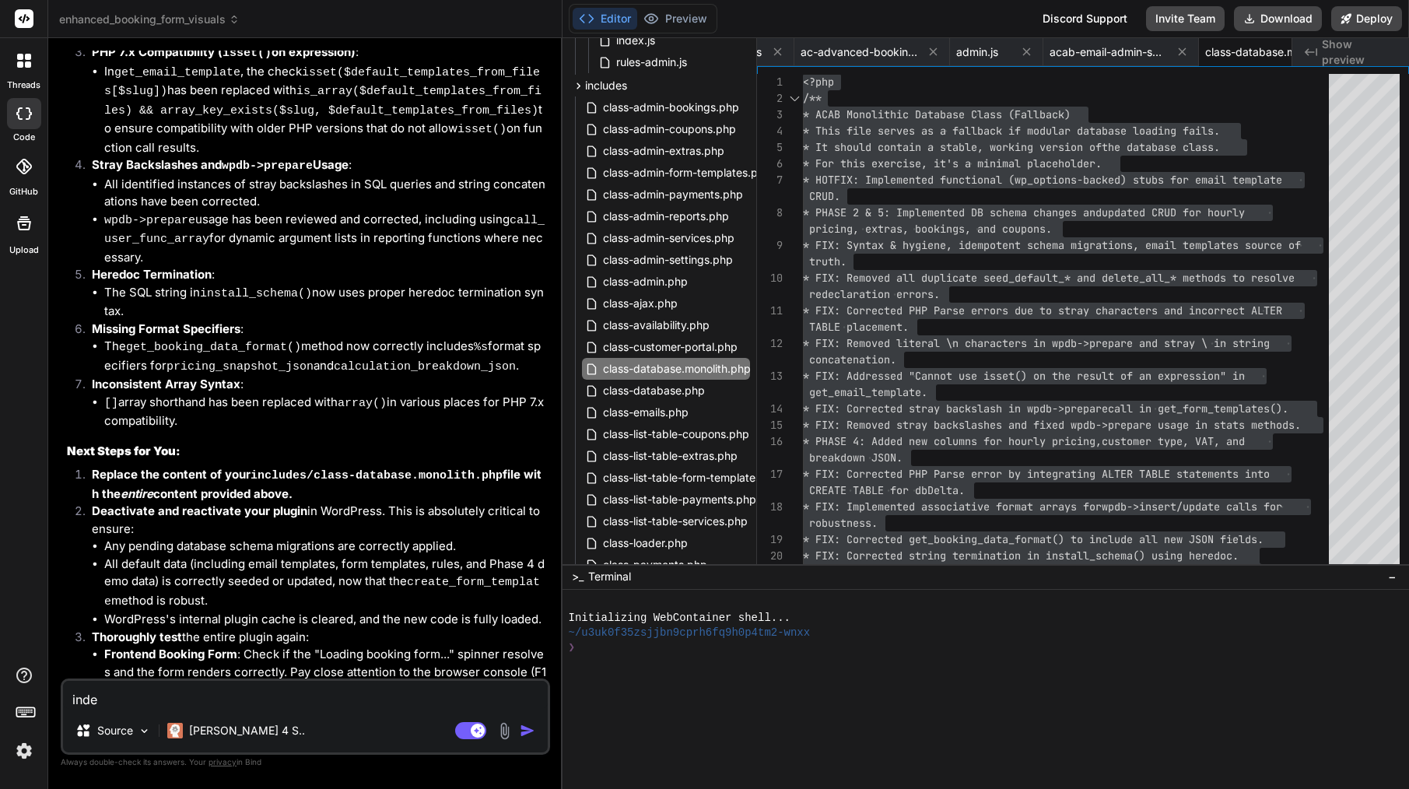
type textarea "index"
type textarea "x"
type textarea "index."
type textarea "x"
type textarea "index.j"
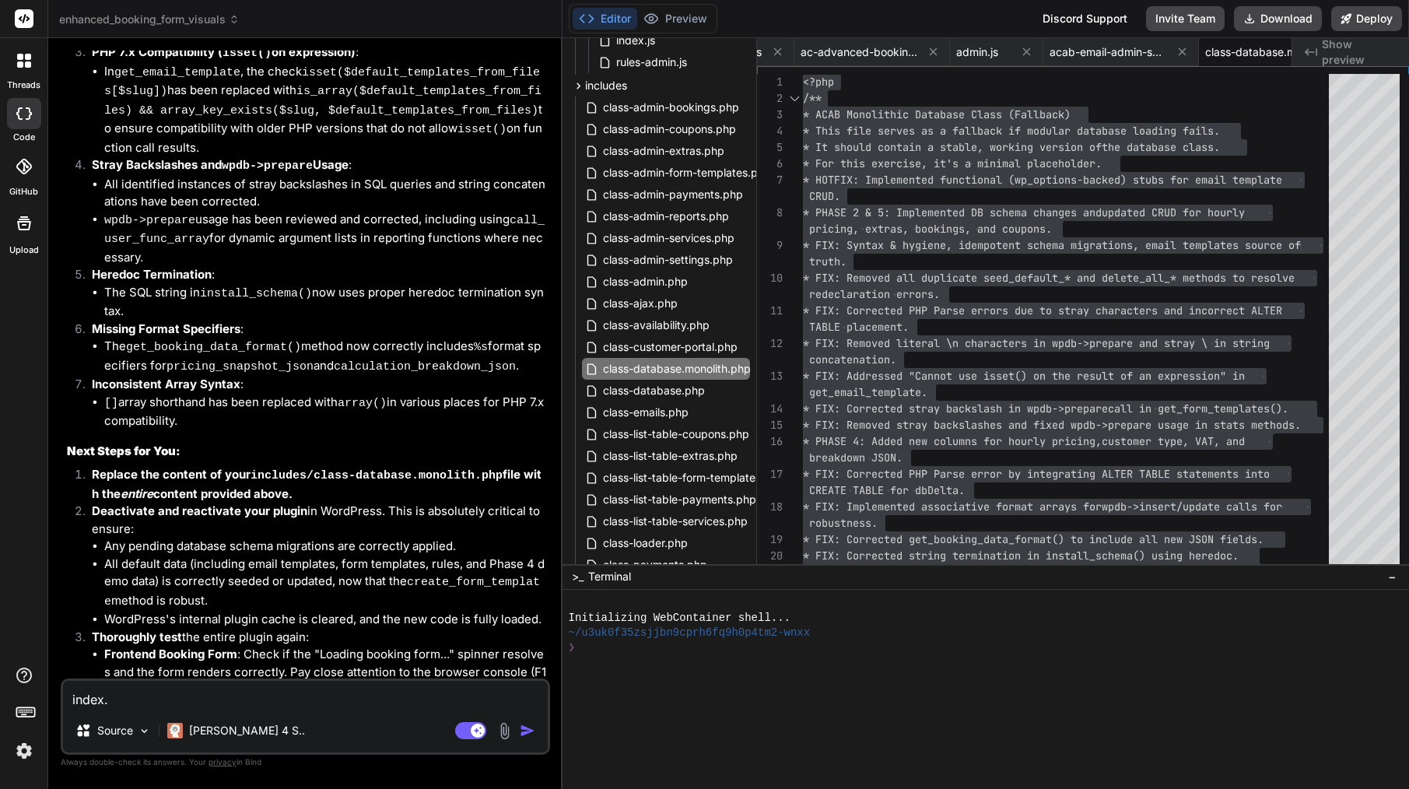
type textarea "x"
type textarea "index.js"
type textarea "x"
type textarea "index.js"
type textarea "x"
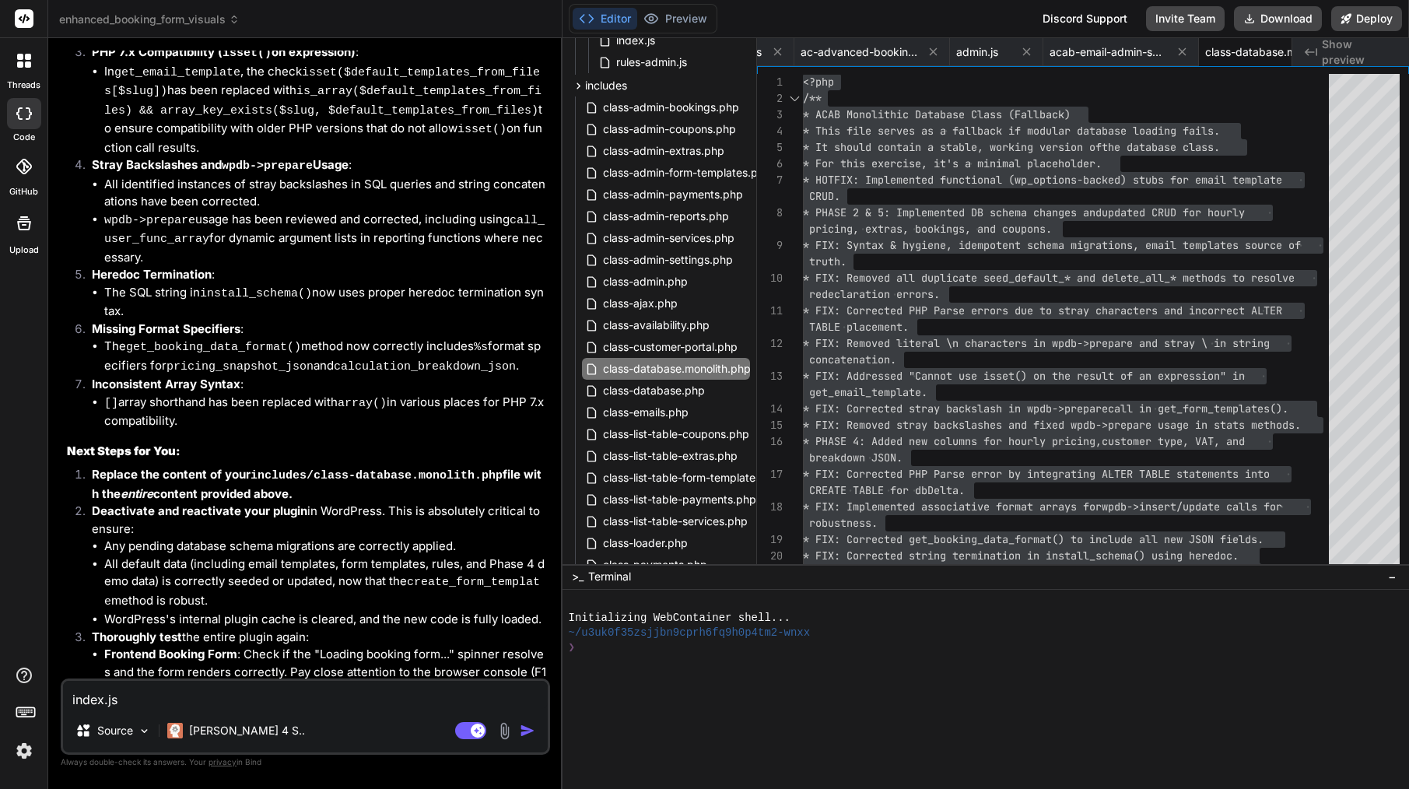
type textarea "index.js l"
type textarea "x"
type textarea "index.js li"
type textarea "x"
type textarea "index.js lin"
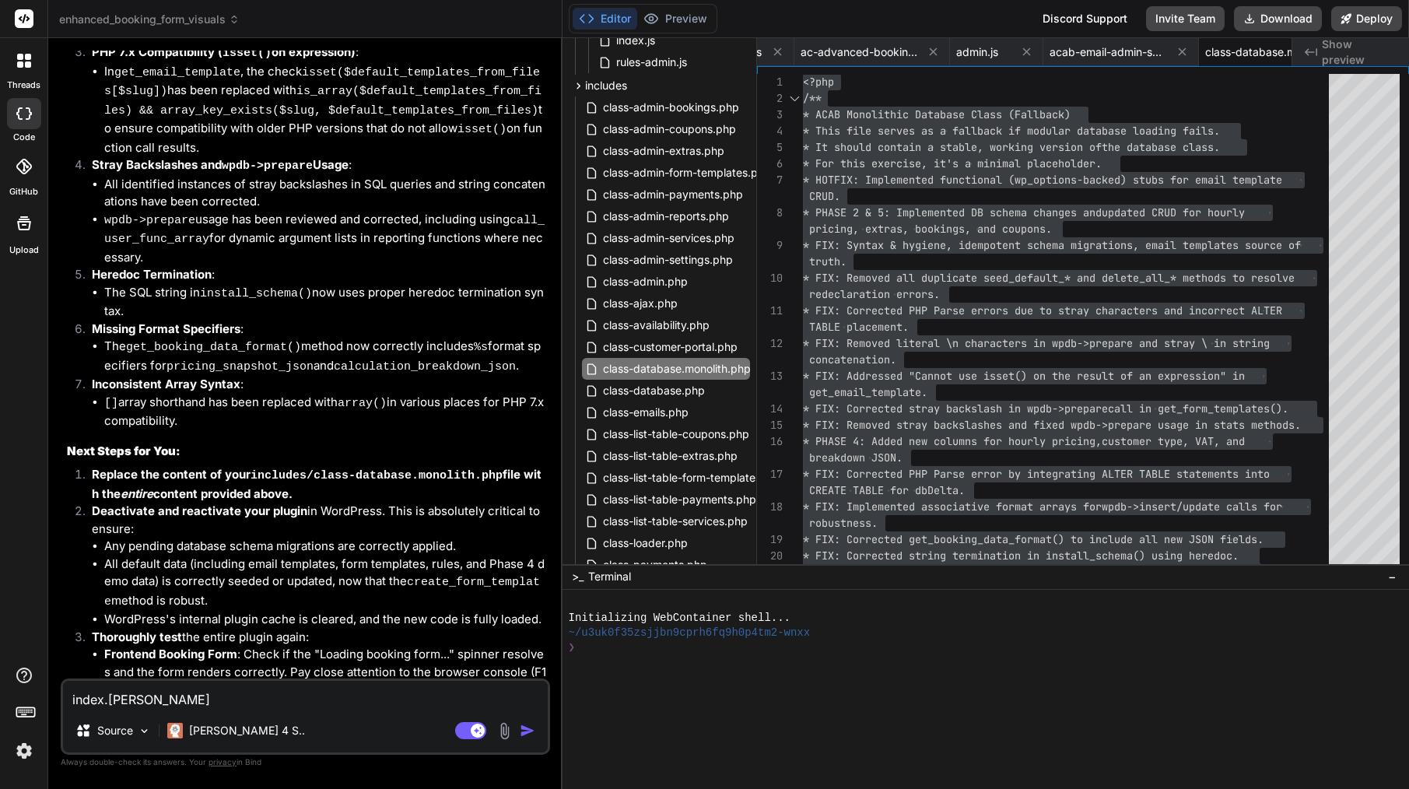
type textarea "x"
type textarea "index.js line"
type textarea "x"
type textarea "index.js line"
type textarea "x"
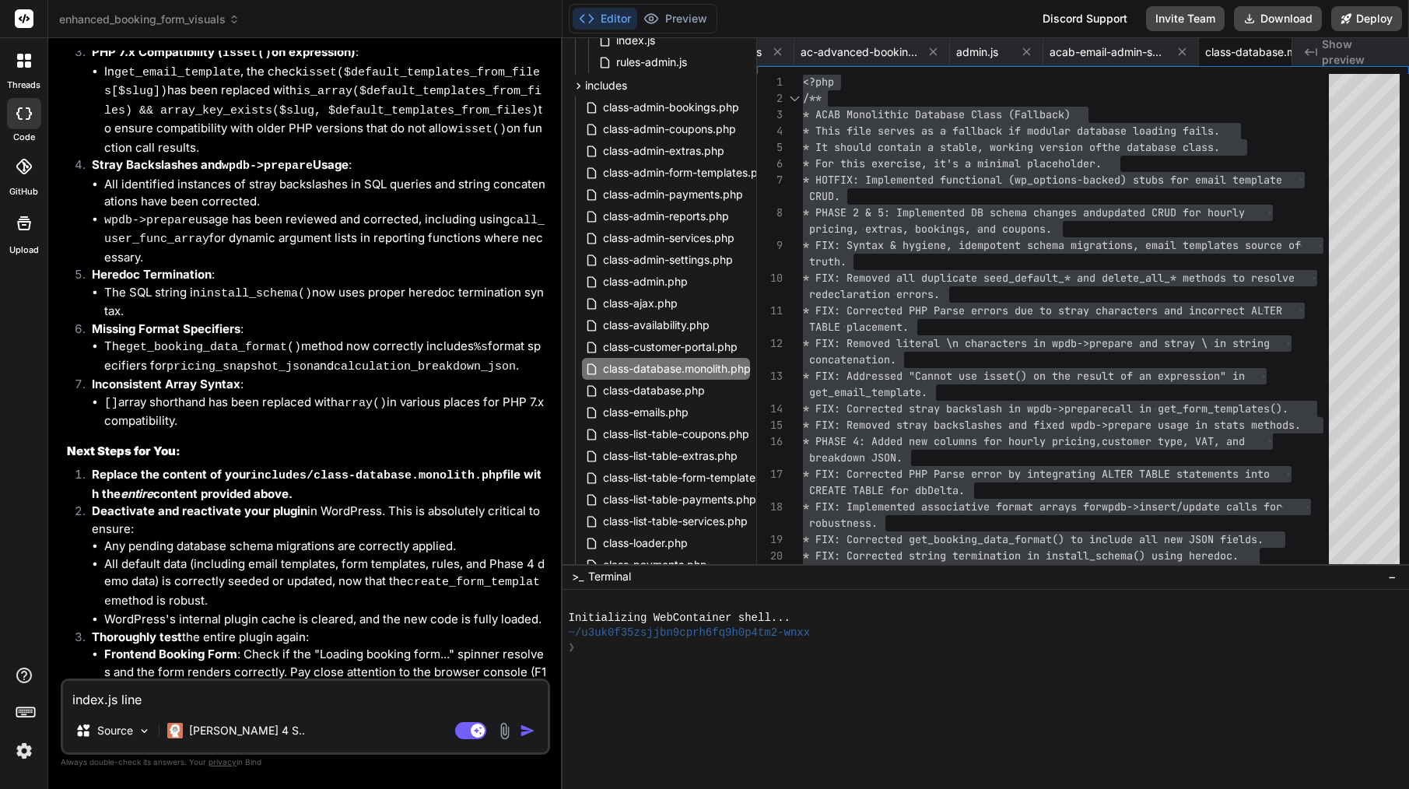
type textarea "index.js line 6"
type textarea "x"
type textarea "index.js line 64"
type textarea "x"
type textarea "index.js line 644"
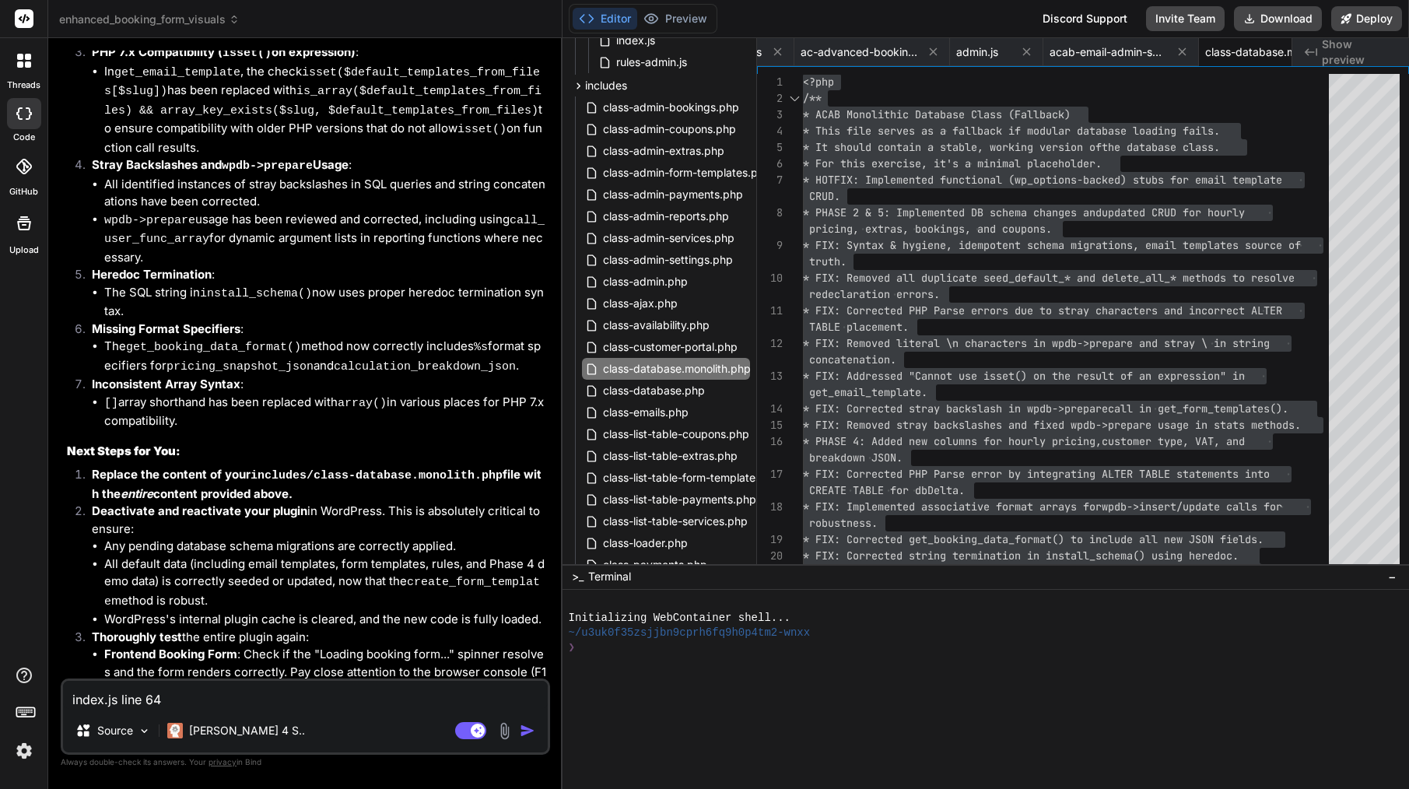
type textarea "x"
type textarea "index.js line 644"
type textarea "x"
paste textarea "console.error('[ACAB] Error: #services-grid not found in existing DOM.');"
type textarea "index.js line 644 console.error('[ACAB] Error: #services-grid not found in exis…"
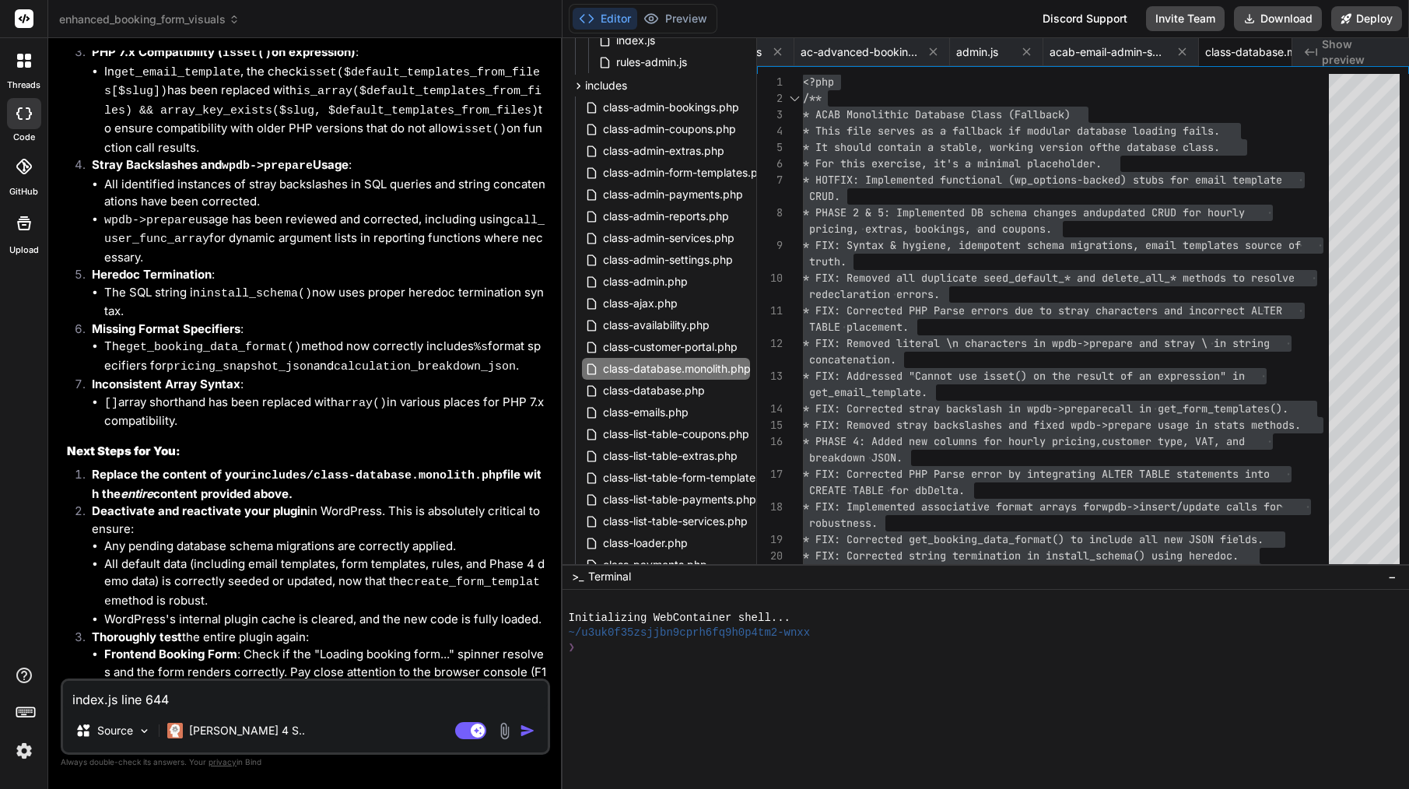
type textarea "x"
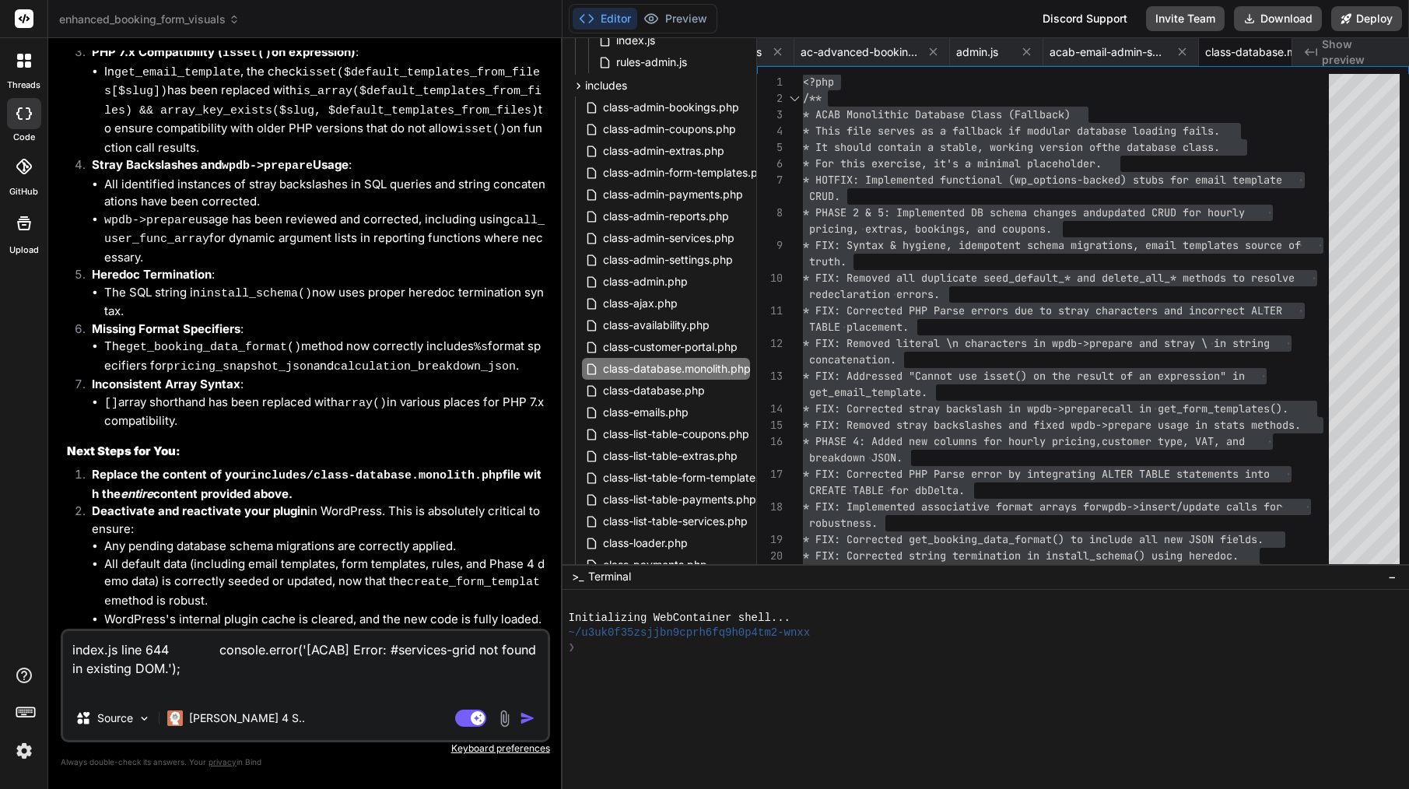
paste textarea "throw new Error('Services grid not found in existing DOM.');"
type textarea "index.js line 644 console.error('[ACAB] Error: #services-grid not found in exis…"
type textarea "x"
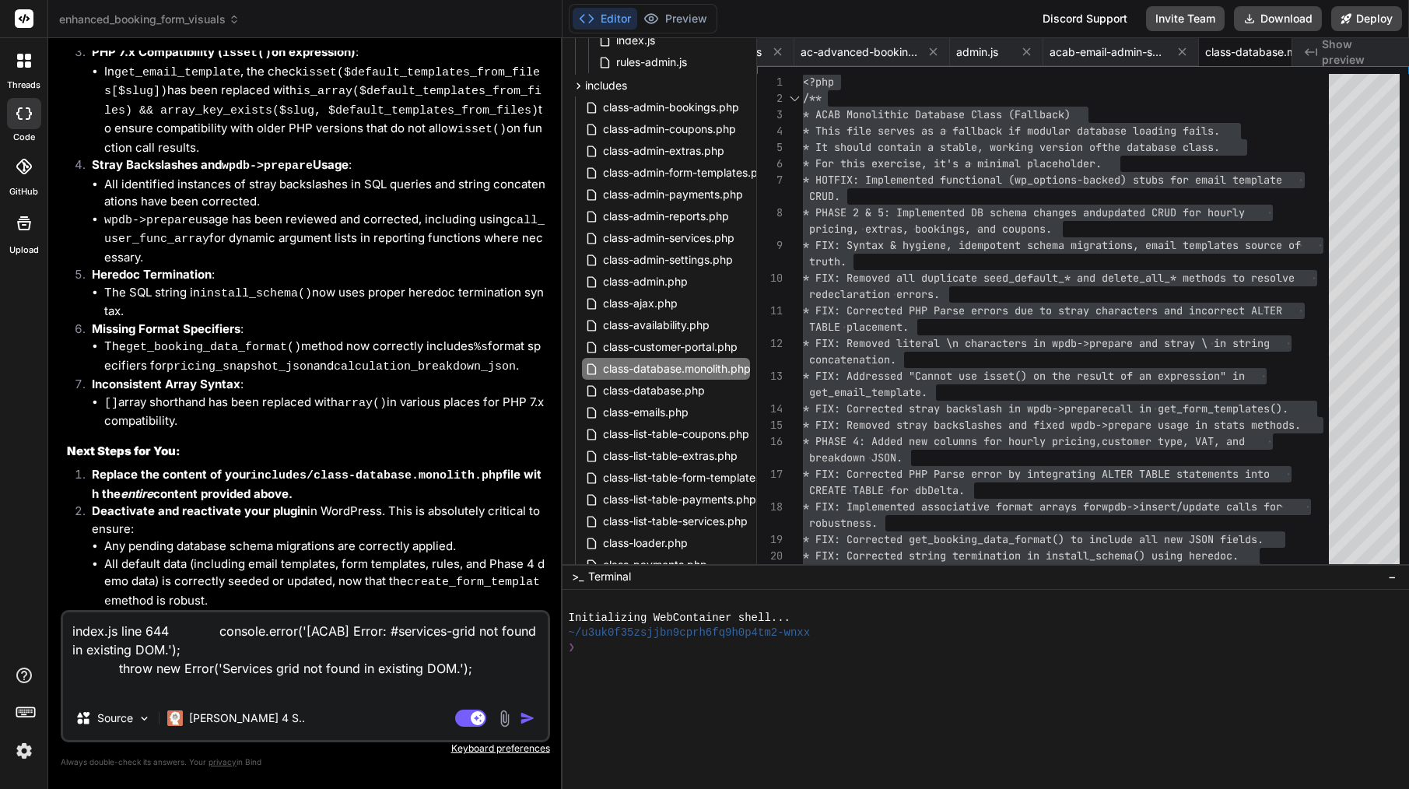
click at [485, 670] on textarea "index.js line 644 console.error('[ACAB] Error: #services-grid not found in exis…" at bounding box center [305, 654] width 485 height 84
type textarea "index.js line 644 console.error('[ACAB] Error: #services-grid not found in exis…"
type textarea "x"
type textarea "index.js line 644 console.error('[ACAB] Error: #services-grid not found in exis…"
type textarea "x"
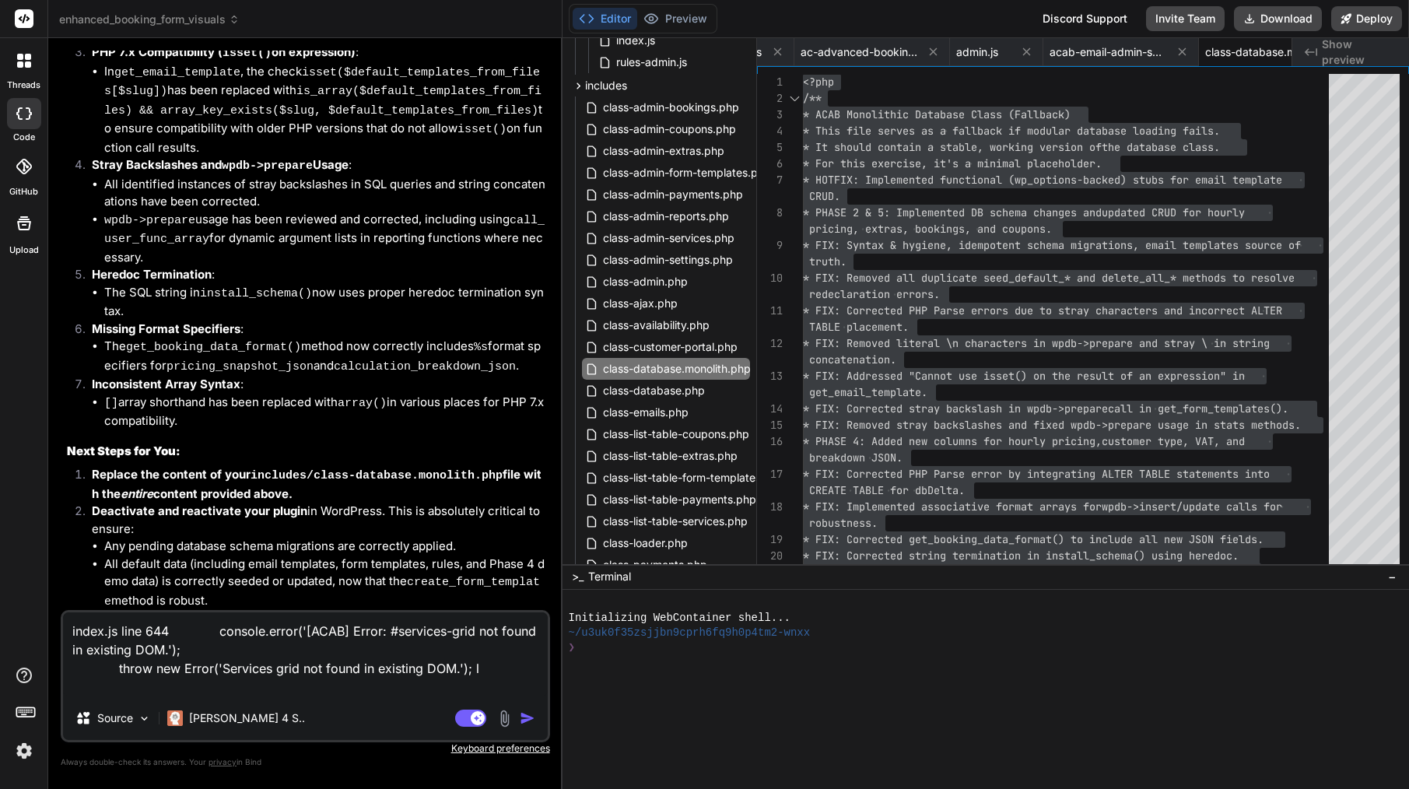
type textarea "index.js line 644 console.error('[ACAB] Error: #services-grid not found in exis…"
type textarea "x"
type textarea "index.js line 644 console.error('[ACAB] Error: #services-grid not found in exis…"
type textarea "x"
type textarea "index.js line 644 console.error('[ACAB] Error: #services-grid not found in exis…"
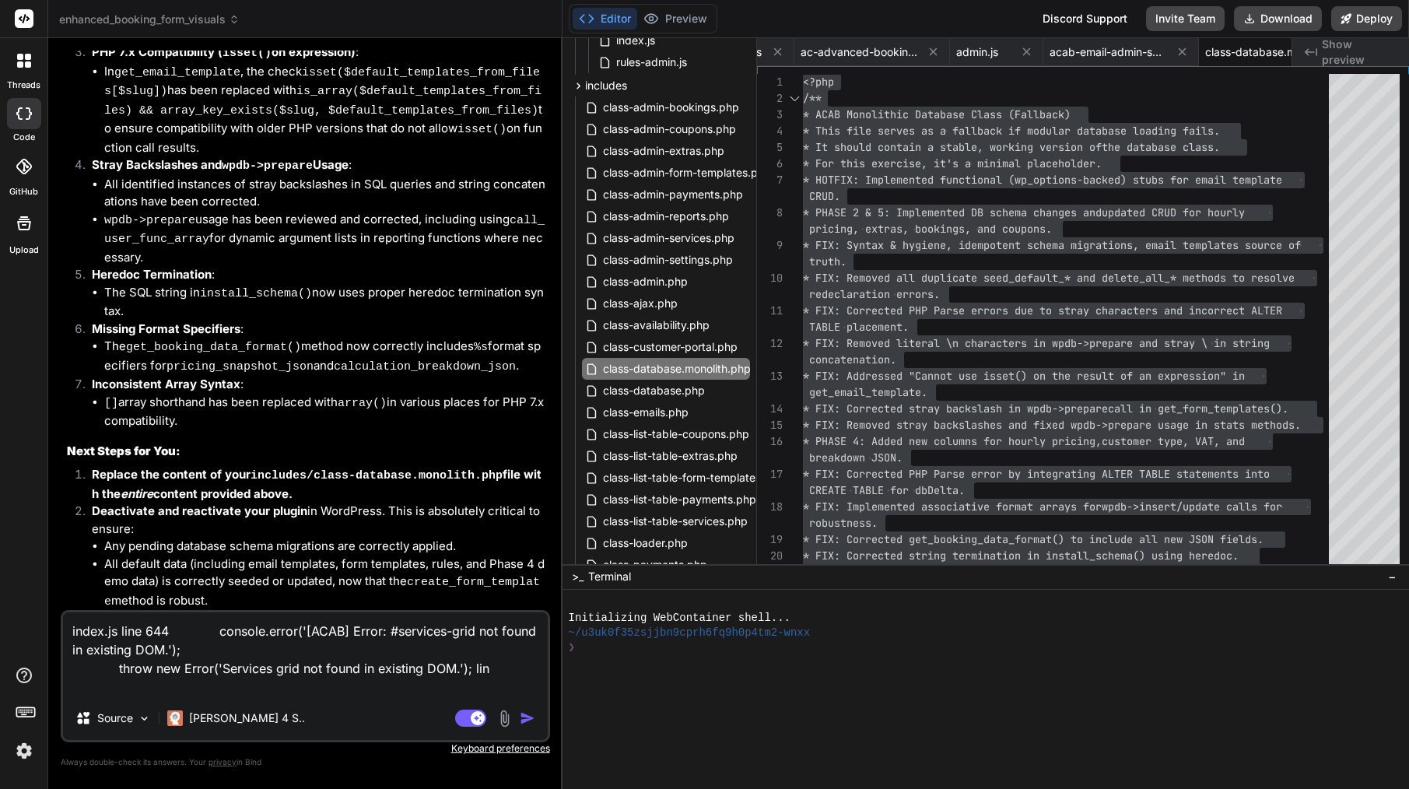
type textarea "x"
type textarea "index.js line 644 console.error('[ACAB] Error: #services-grid not found in exis…"
type textarea "x"
type textarea "index.js line 644 console.error('[ACAB] Error: #services-grid not found in exis…"
type textarea "x"
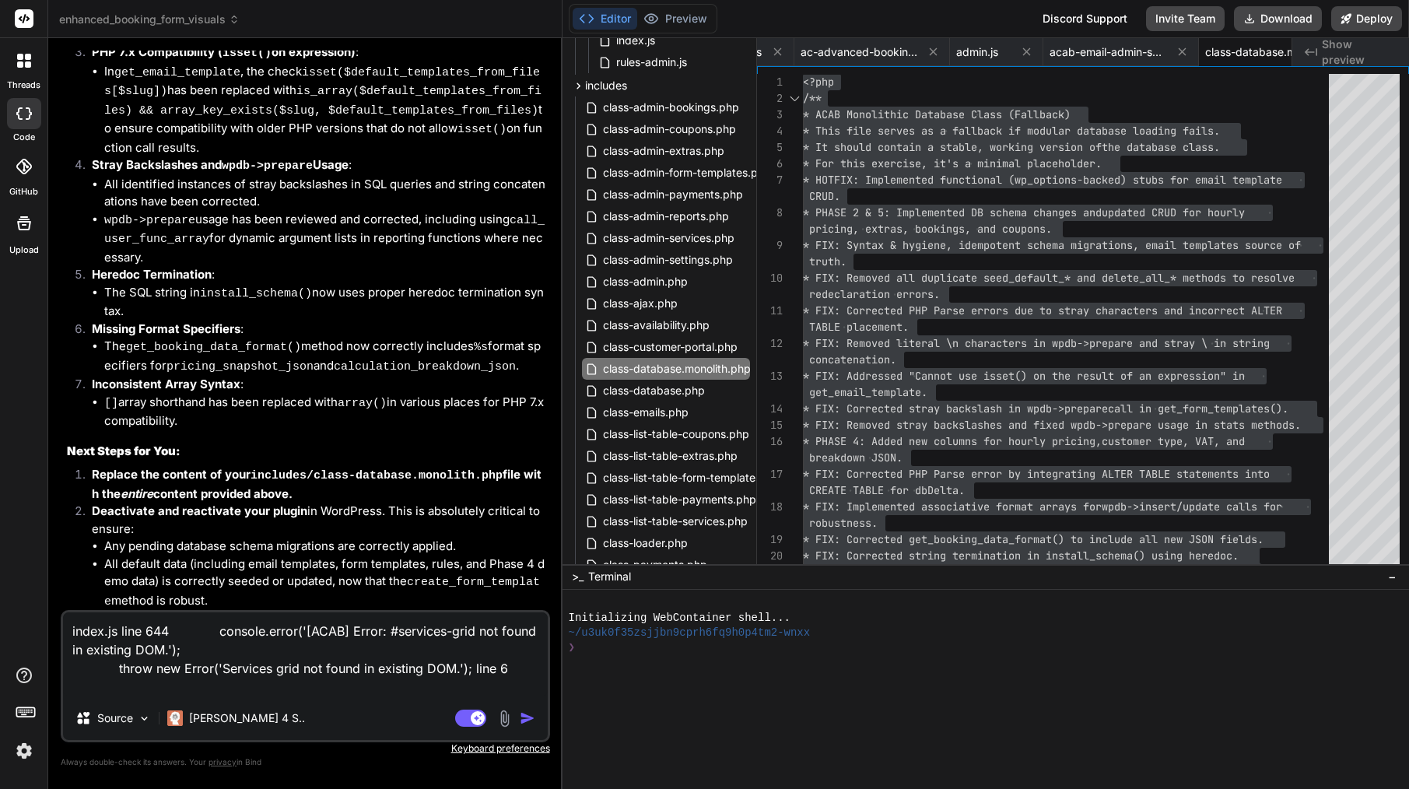
type textarea "index.js line 644 console.error('[ACAB] Error: #services-grid not found in exis…"
type textarea "x"
type textarea "index.js line 644 console.error('[ACAB] Error: #services-grid not found in exis…"
type textarea "x"
click at [245, 688] on textarea "index.js line 644 console.error('[ACAB] Error: #services-grid not found in exis…" at bounding box center [305, 654] width 485 height 84
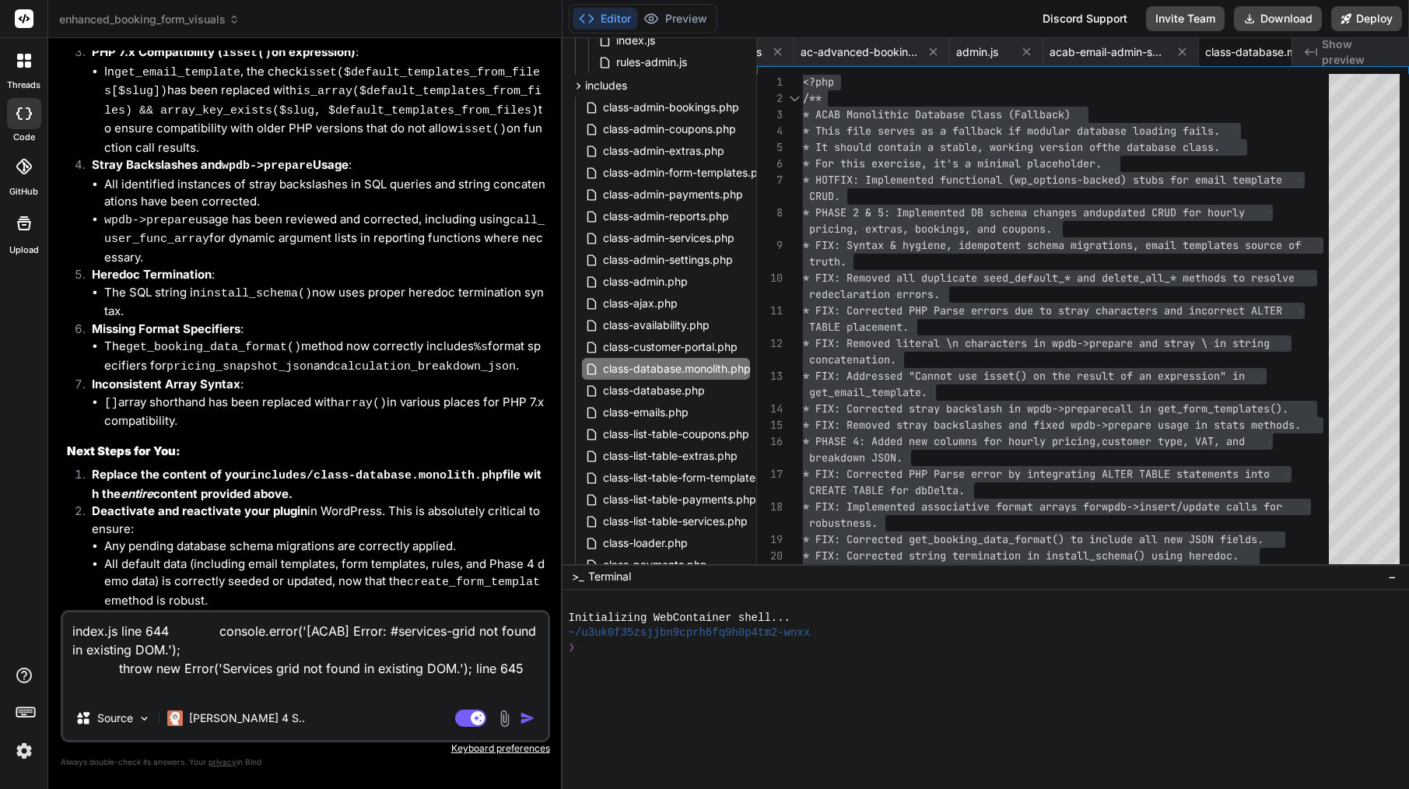
paste textarea "console.error('[ACAB] Error displayed:', message);"
type textarea "index.js line 644 console.error('[ACAB] Error: #services-grid not found in exis…"
type textarea "x"
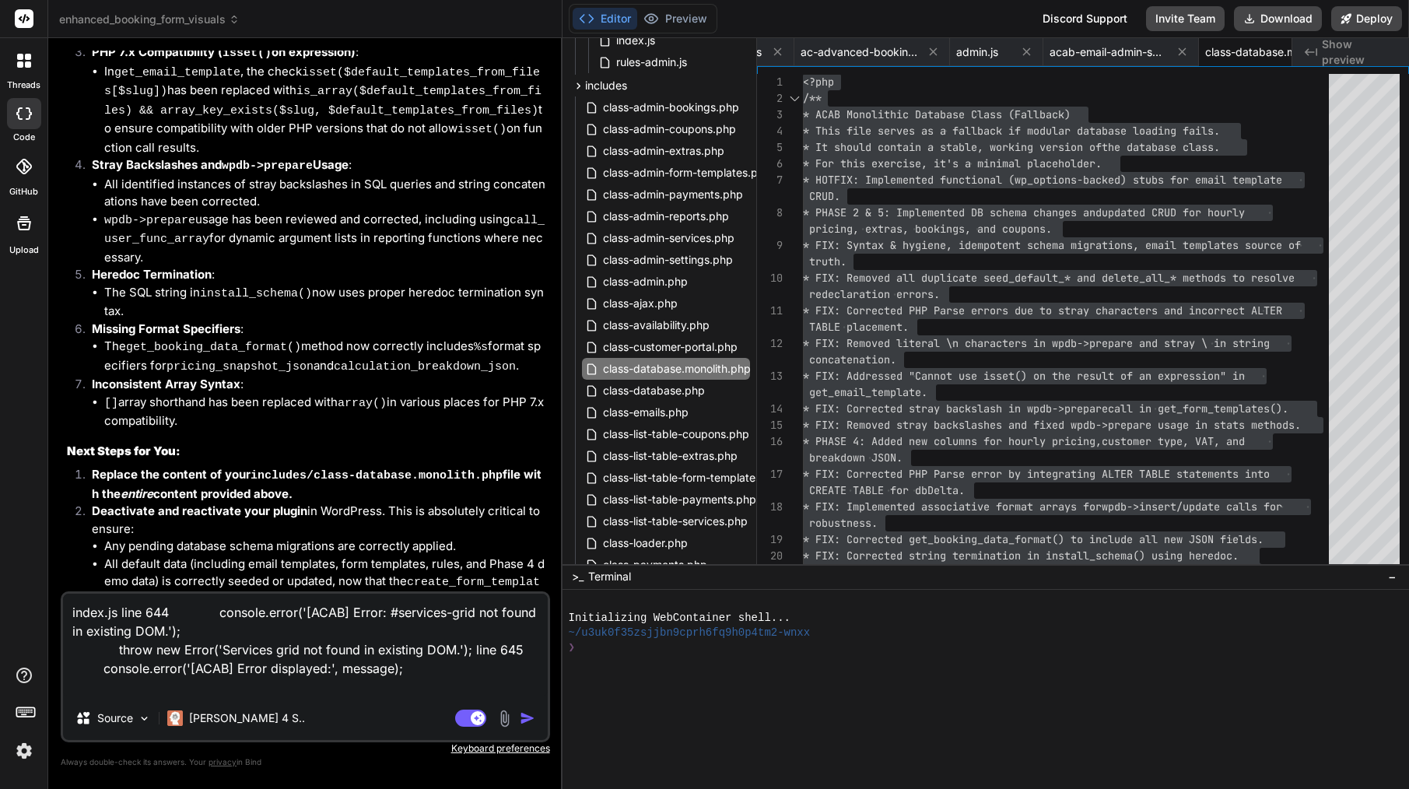
type textarea "index.js line 644 console.error('[ACAB] Error: #services-grid not found in exis…"
type textarea "x"
type textarea "index.js line 644 console.error('[ACAB] Error: #services-grid not found in exis…"
type textarea "x"
type textarea "index.js line 644 console.error('[ACAB] Error: #services-grid not found in exis…"
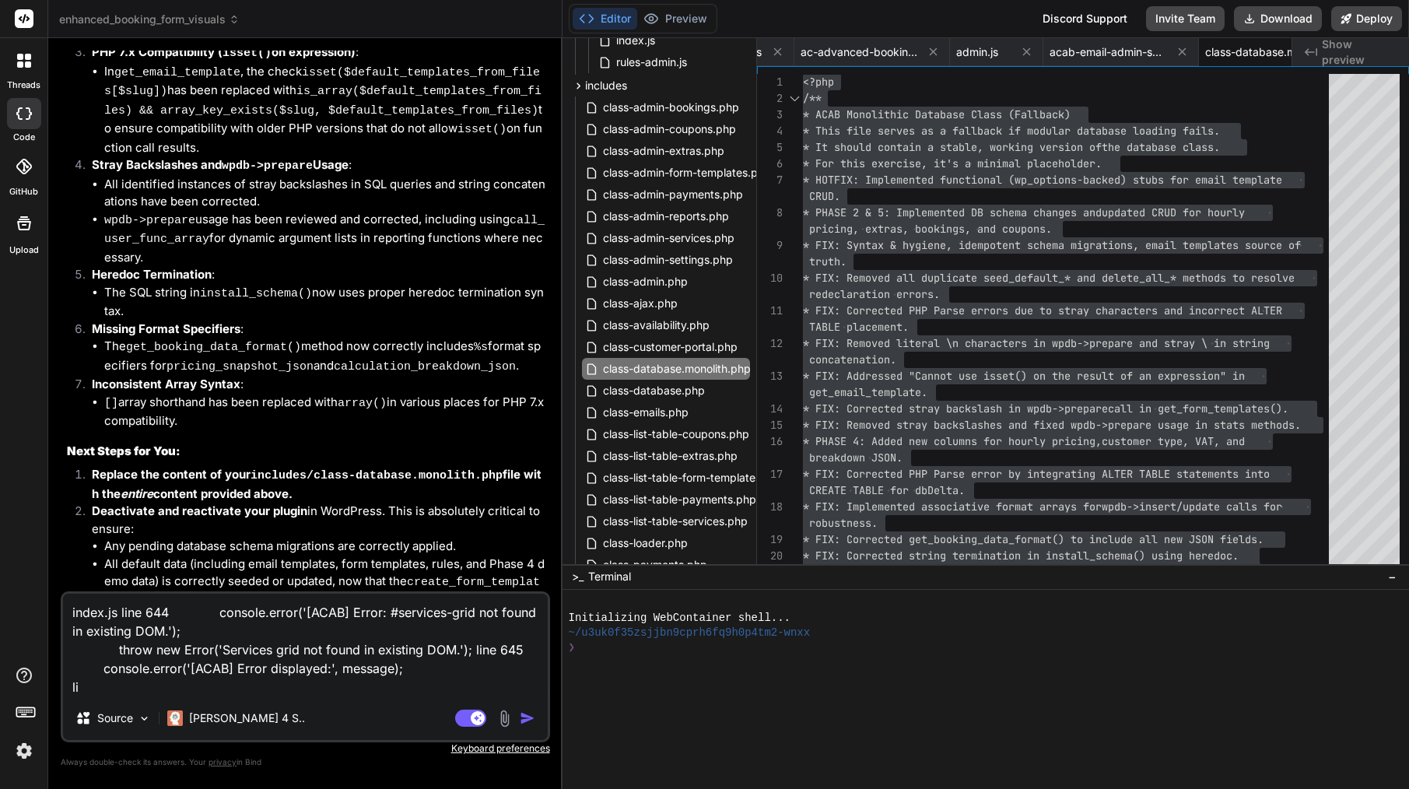
type textarea "x"
type textarea "index.js line 644 console.error('[ACAB] Error: #services-grid not found in exis…"
type textarea "x"
type textarea "index.js line 644 console.error('[ACAB] Error: #services-grid not found in exis…"
type textarea "x"
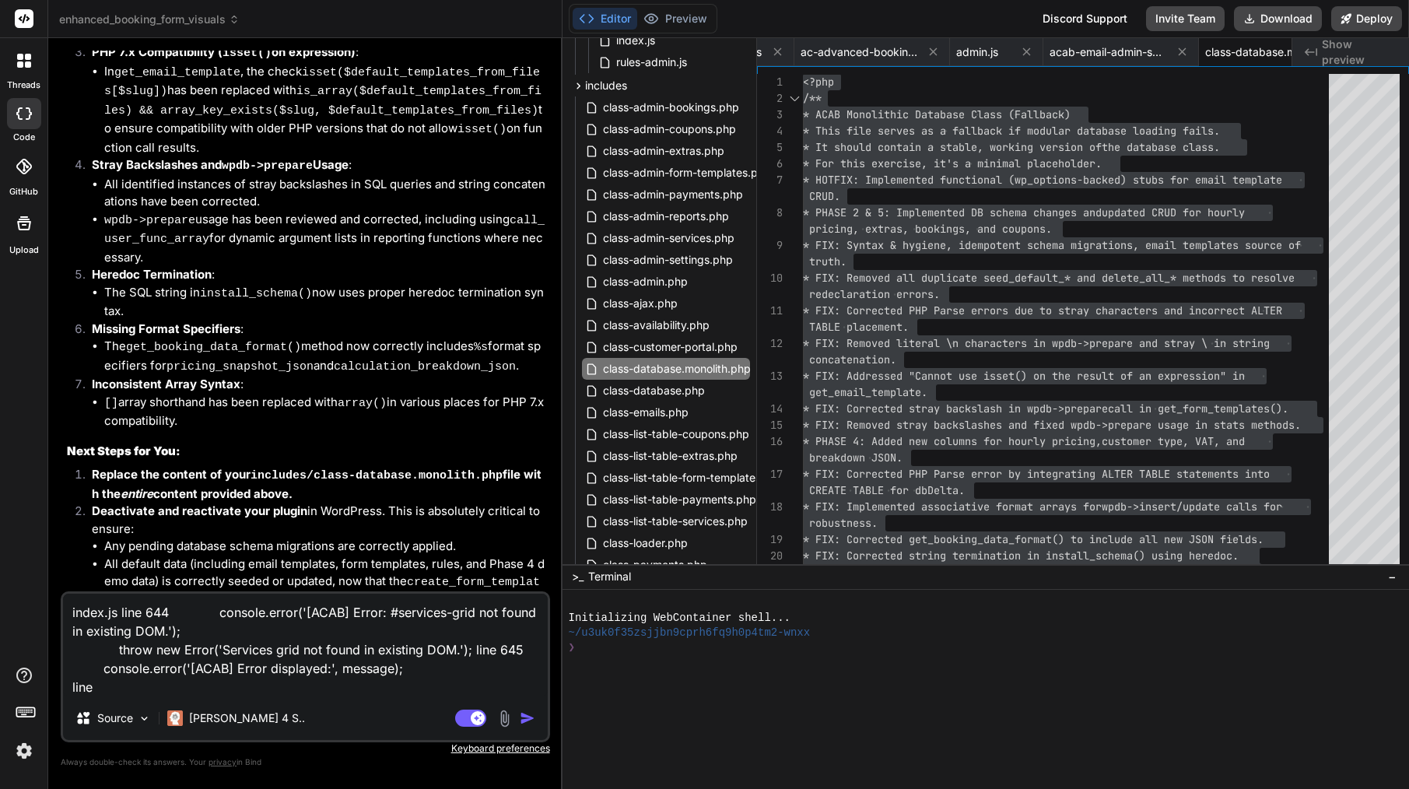
type textarea "index.js line 644 console.error('[ACAB] Error: #services-grid not found in exis…"
type textarea "x"
type textarea "index.js line 644 console.error('[ACAB] Error: #services-grid not found in exis…"
type textarea "x"
type textarea "index.js line 644 console.error('[ACAB] Error: #services-grid not found in exis…"
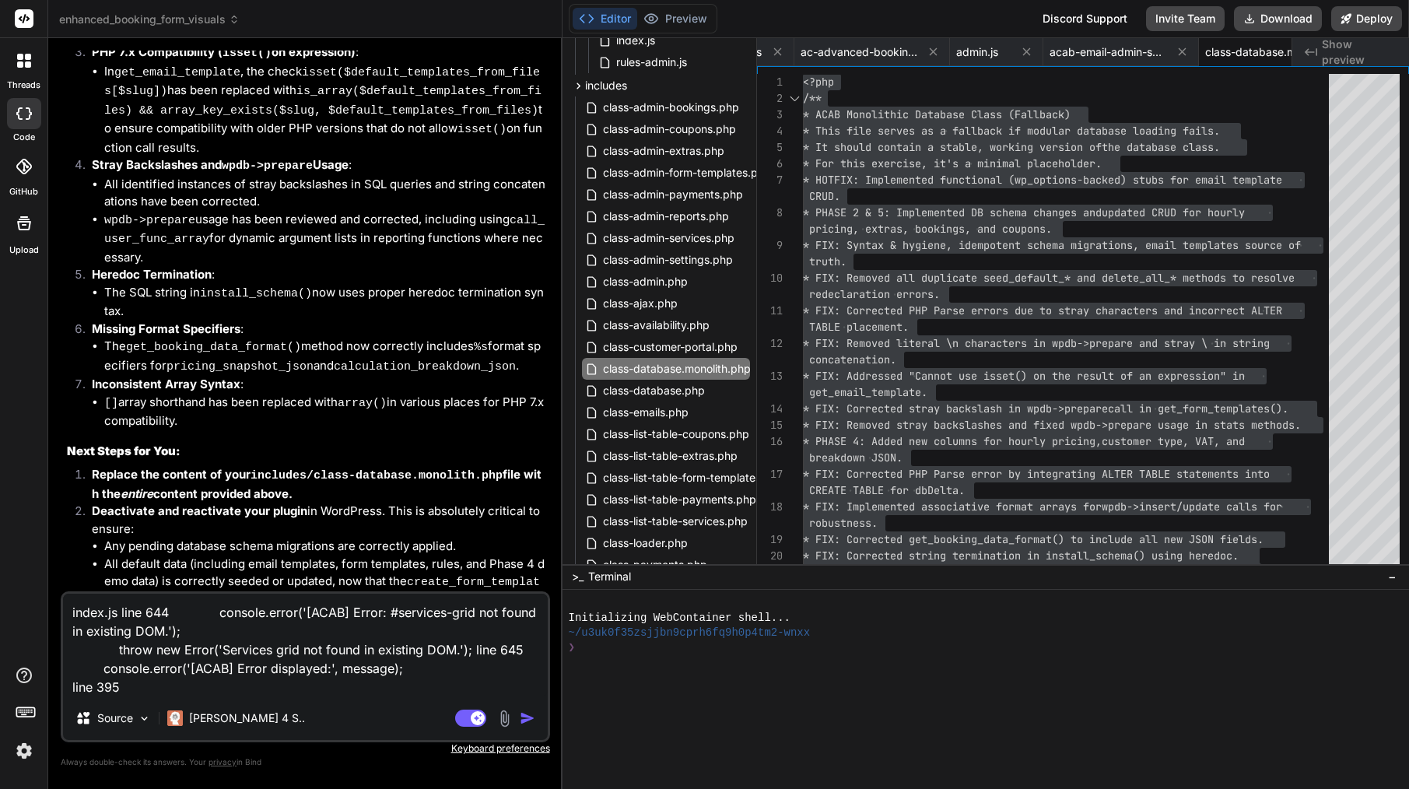
type textarea "x"
type textarea "index.js line 644 console.error('[ACAB] Error: #services-grid not found in exis…"
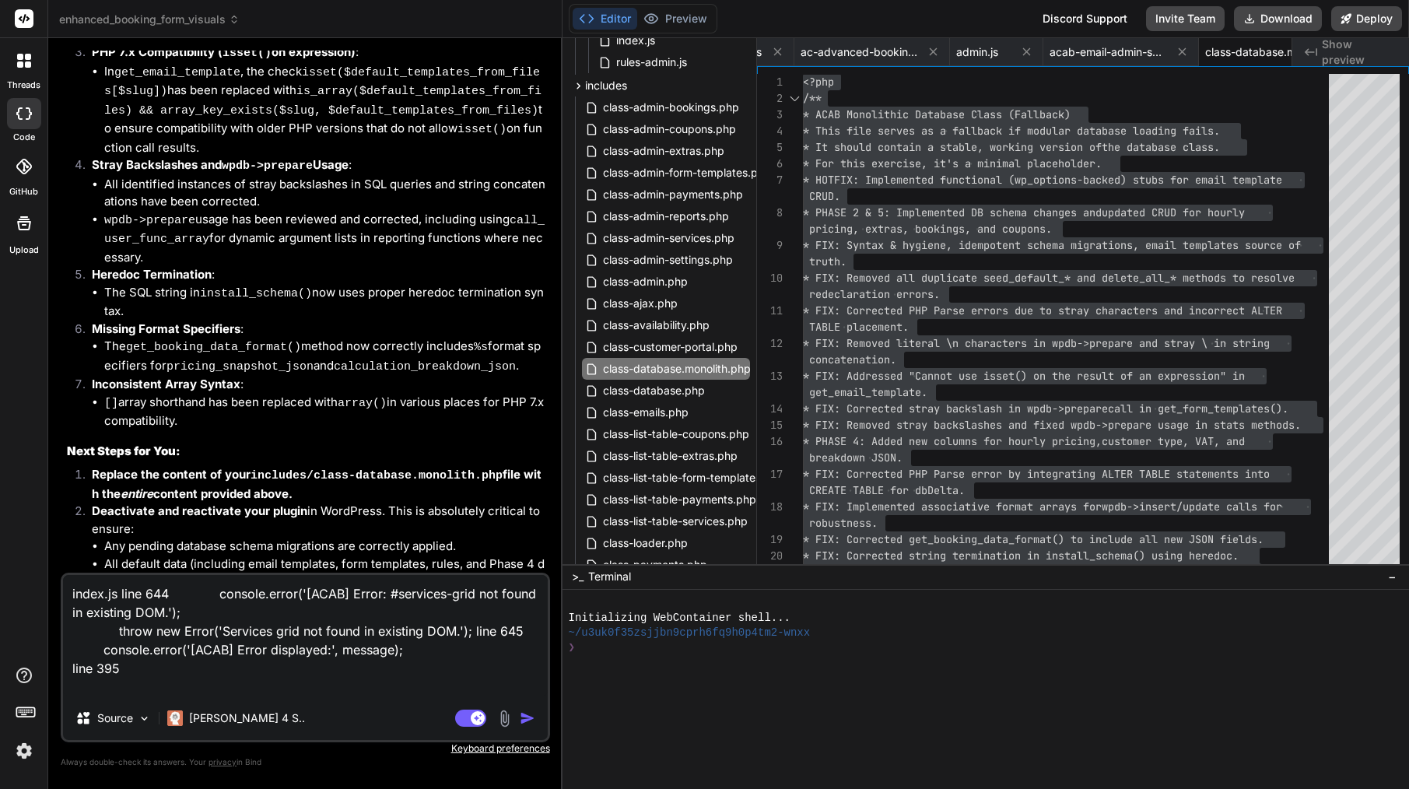
type textarea "x"
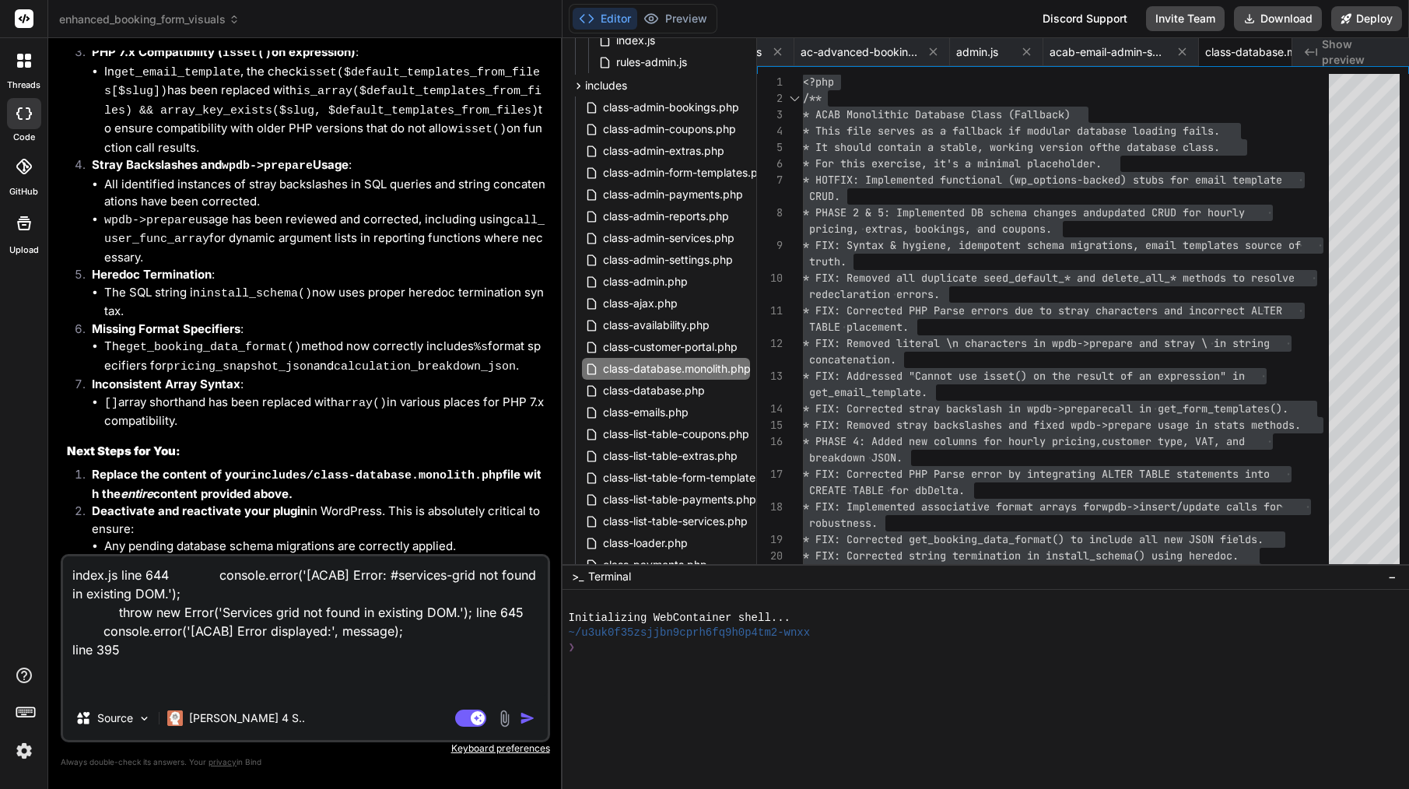
paste textarea "console.error('[ACAB] Error rendering booking form:', error.message, error); //…"
type textarea "index.js line 644 console.error('[ACAB] Error: #services-grid not found in exis…"
type textarea "x"
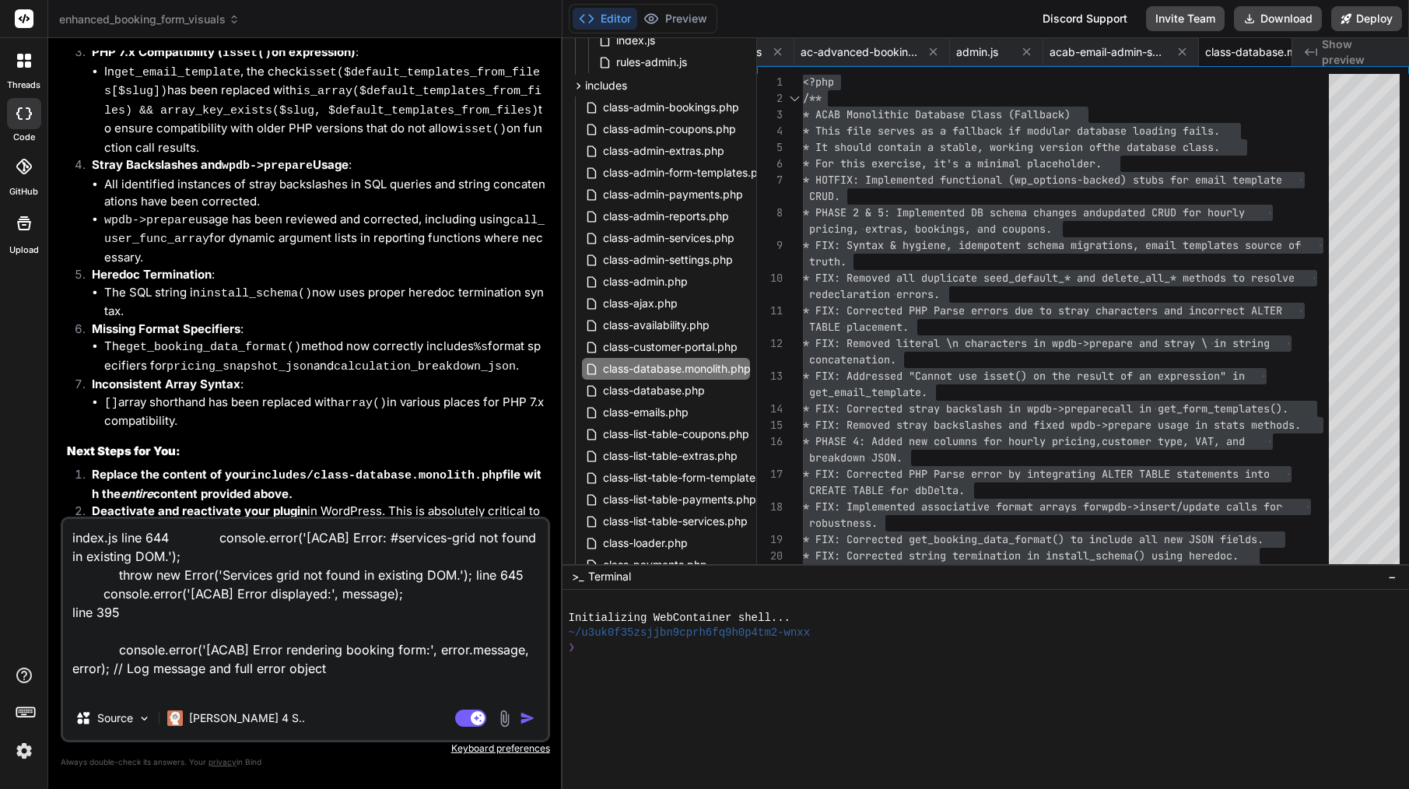
type textarea "index.js line 644 console.error('[ACAB] Error: #services-grid not found in exis…"
type textarea "x"
type textarea "index.js line 644 console.error('[ACAB] Error: #services-grid not found in exis…"
type textarea "x"
type textarea "index.js line 644 console.error('[ACAB] Error: #services-grid not found in exis…"
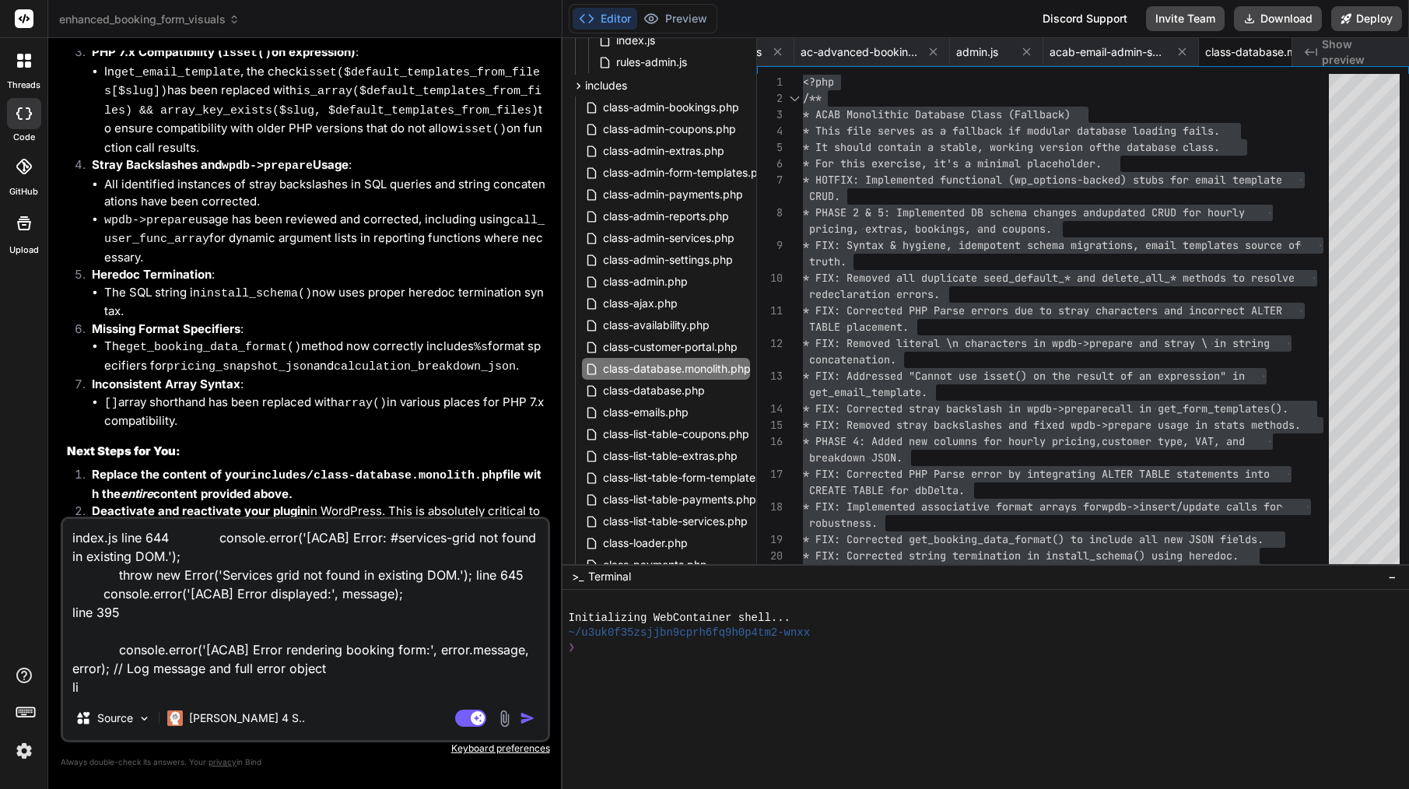
type textarea "x"
type textarea "index.js line 644 console.error('[ACAB] Error: #services-grid not found in exis…"
type textarea "x"
type textarea "index.js line 644 console.error('[ACAB] Error: #services-grid not found in exis…"
type textarea "x"
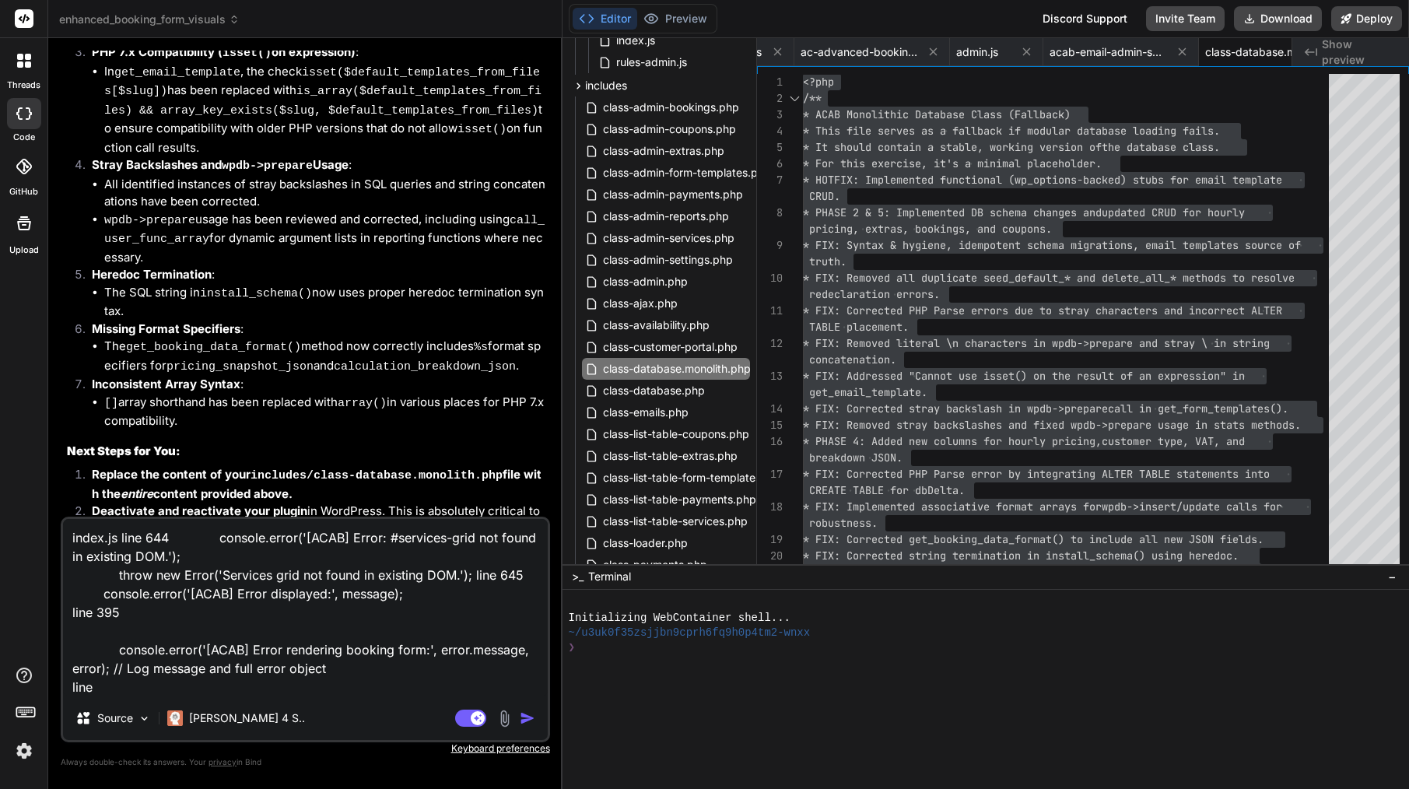
type textarea "index.js line 644 console.error('[ACAB] Error: #services-grid not found in exis…"
type textarea "x"
type textarea "index.js line 644 console.error('[ACAB] Error: #services-grid not found in exis…"
type textarea "x"
type textarea "index.js line 644 console.error('[ACAB] Error: #services-grid not found in exis…"
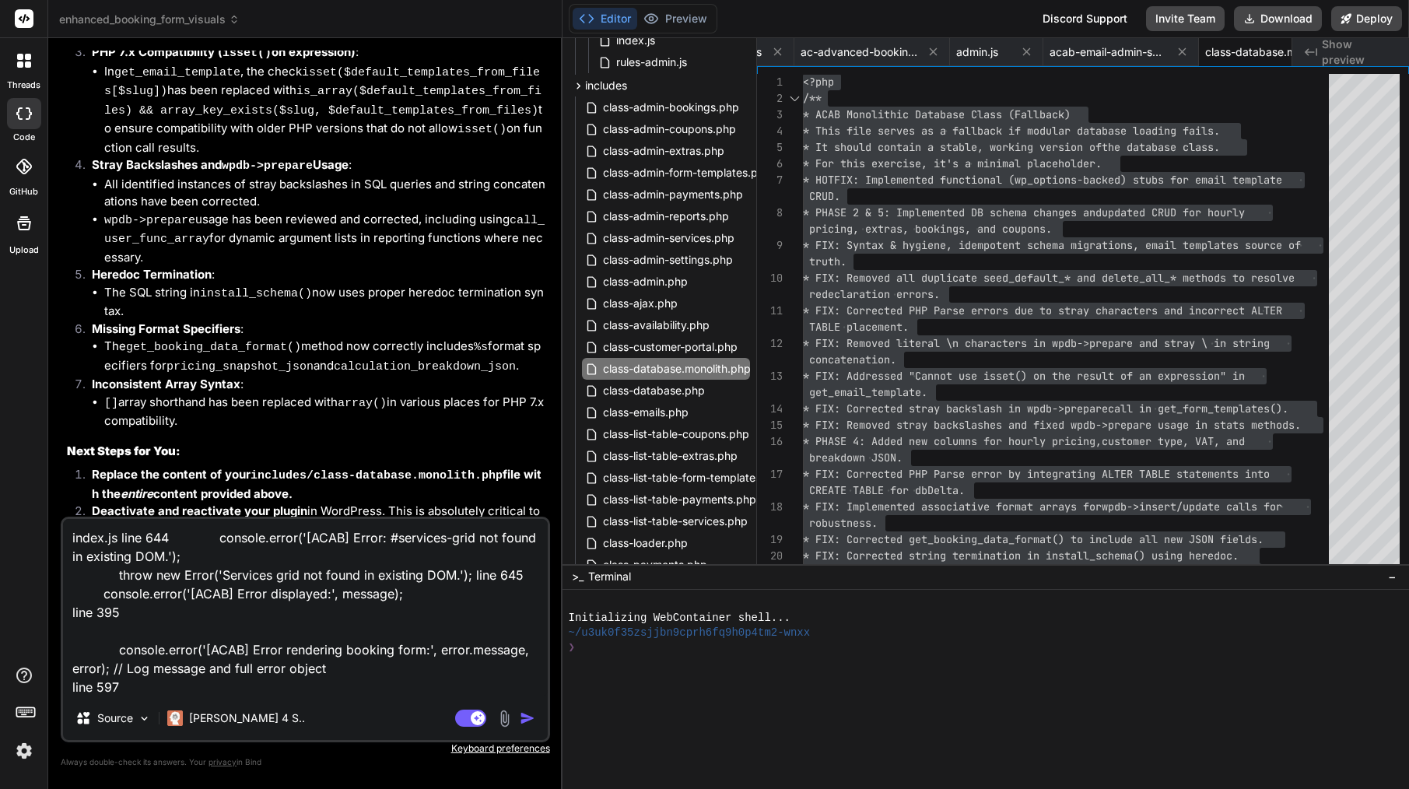
scroll to position [0, 0]
click at [71, 530] on textarea "index.js line 644 console.error('[ACAB] Error: #services-grid not found in exis…" at bounding box center [305, 607] width 485 height 177
type textarea "x"
type textarea "index.js line 644 console.error('[ACAB] Error: #services-grid not found in exis…"
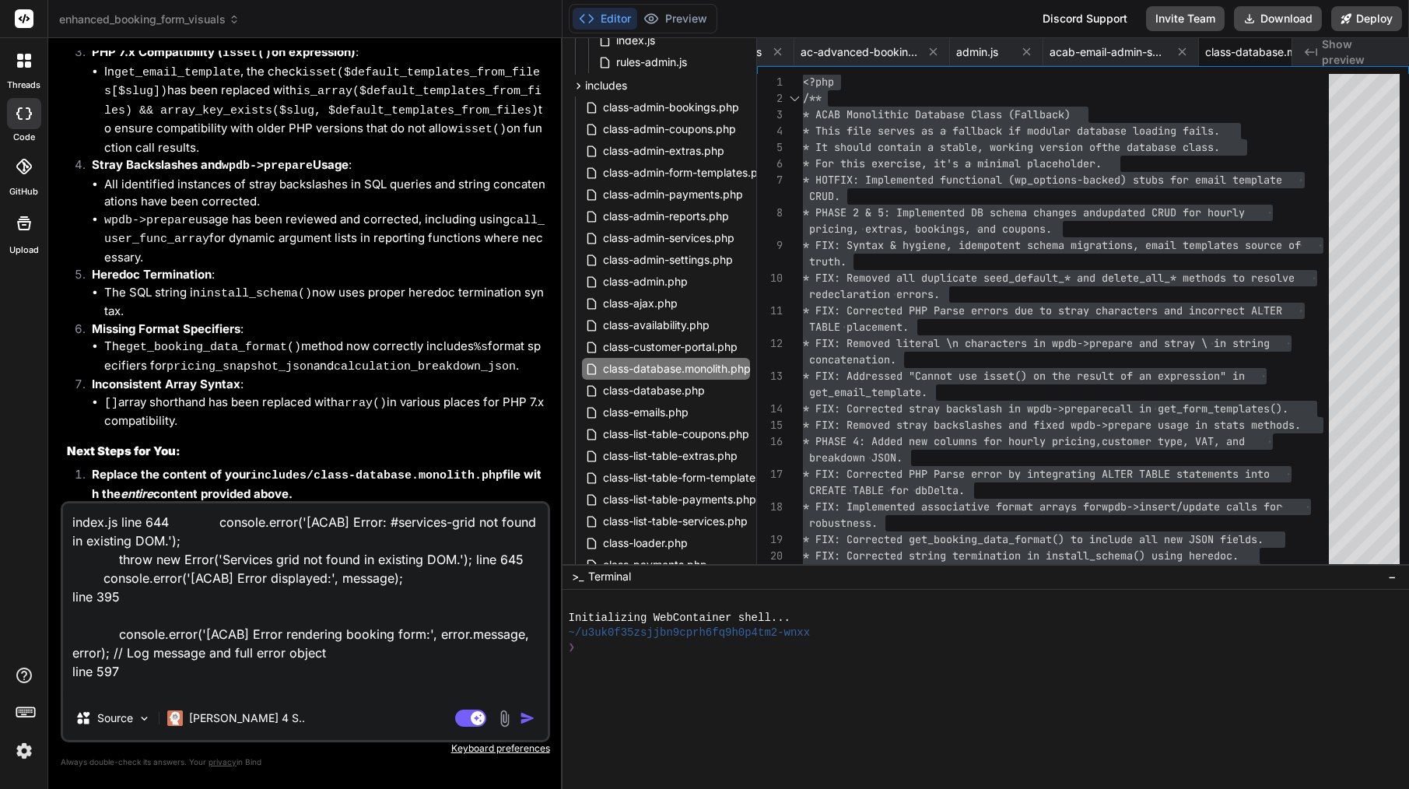
type textarea "x"
click at [93, 516] on textarea "index.js line 644 console.error('[ACAB] Error: #services-grid not found in exis…" at bounding box center [305, 599] width 485 height 193
type textarea "b index.js line 644 console.error('[ACAB] Error: #services-grid not found in ex…"
type textarea "x"
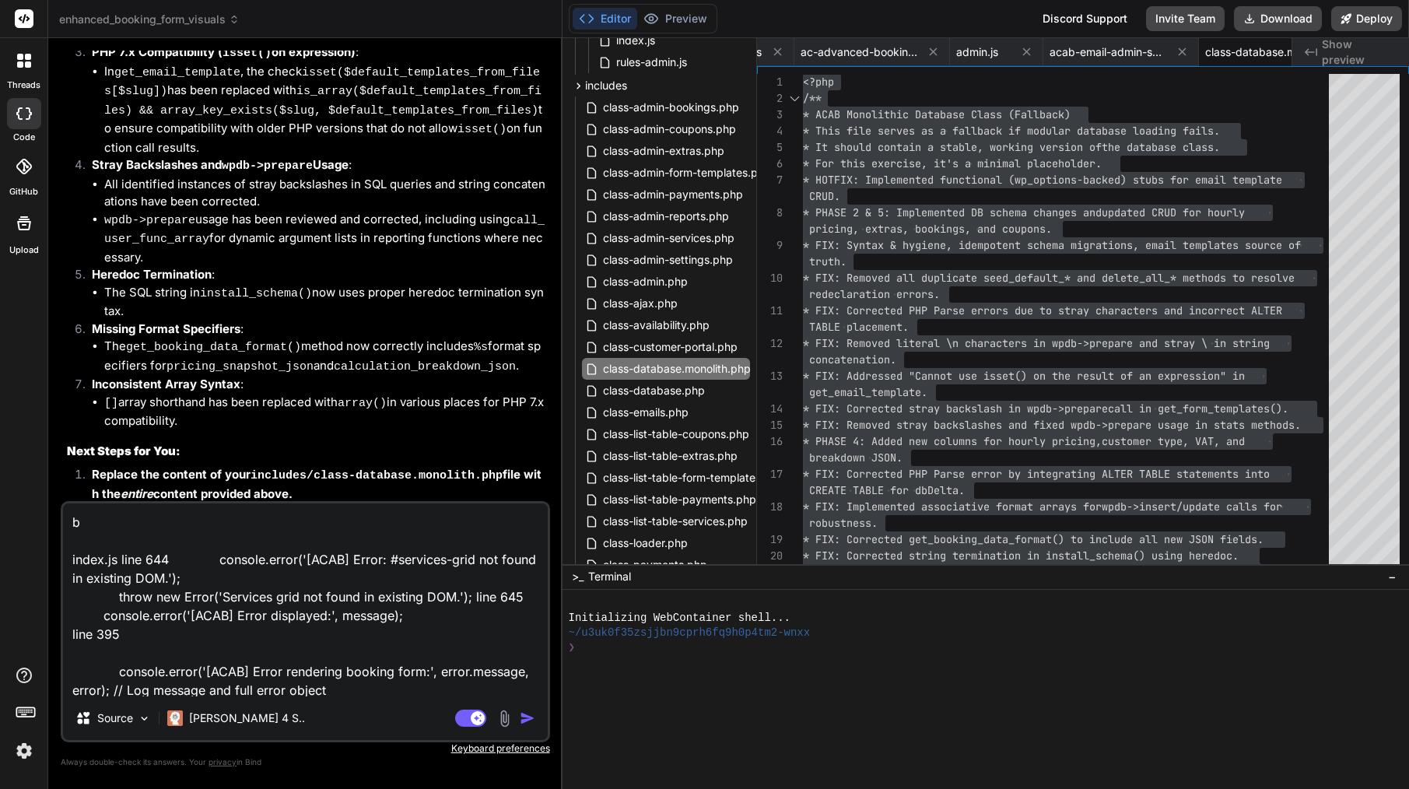
type textarea "bo index.js line 644 console.error('[ACAB] Error: #services-grid not found in e…"
type textarea "x"
type textarea "boo index.js line 644 console.error('[ACAB] Error: #services-grid not found in …"
type textarea "x"
type textarea "book index.js line 644 console.error('[ACAB] Error: #services-grid not found in…"
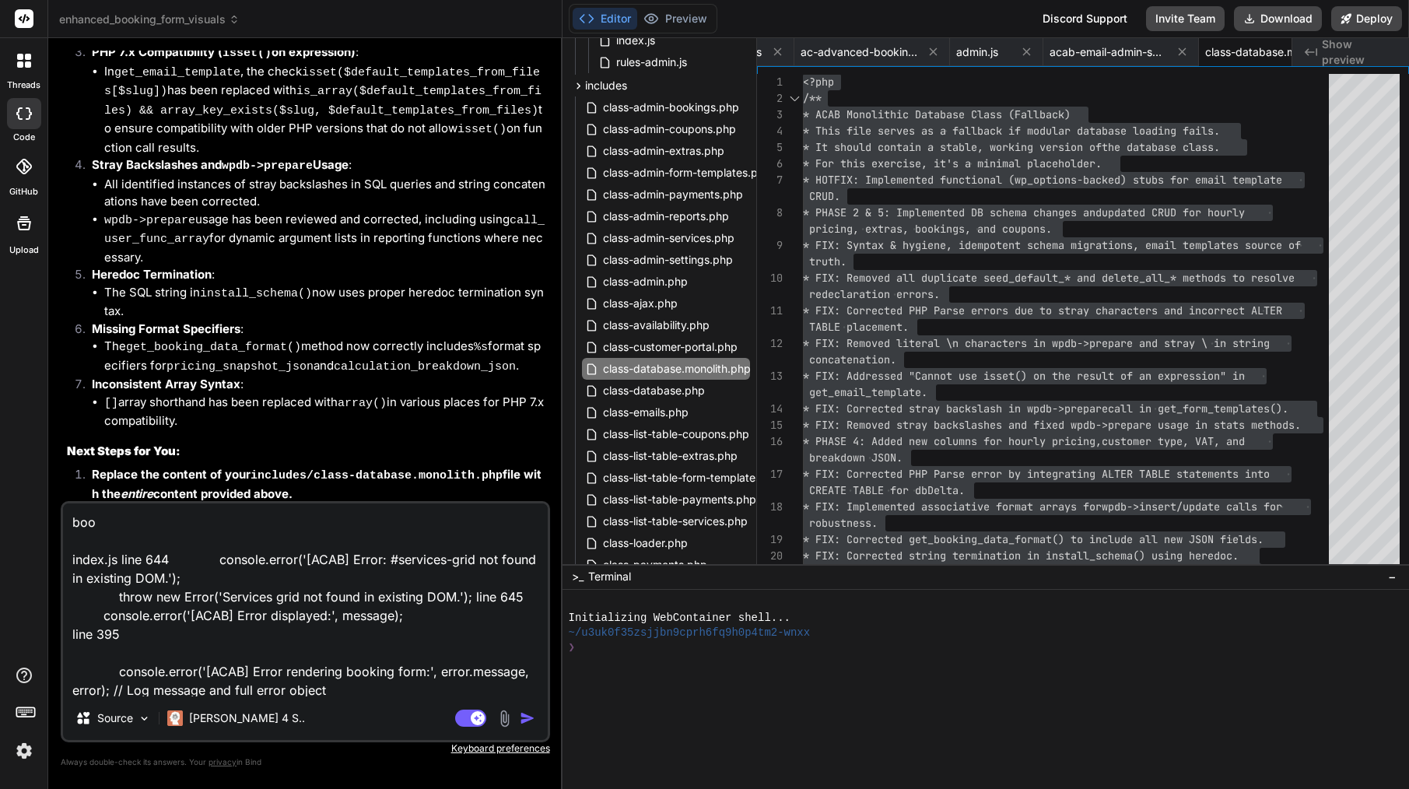
type textarea "x"
type textarea "booki index.js line 644 console.error('[ACAB] Error: #services-grid not found i…"
type textarea "x"
type textarea "bookin index.js line 644 console.error('[ACAB] Error: #services-grid not found …"
type textarea "x"
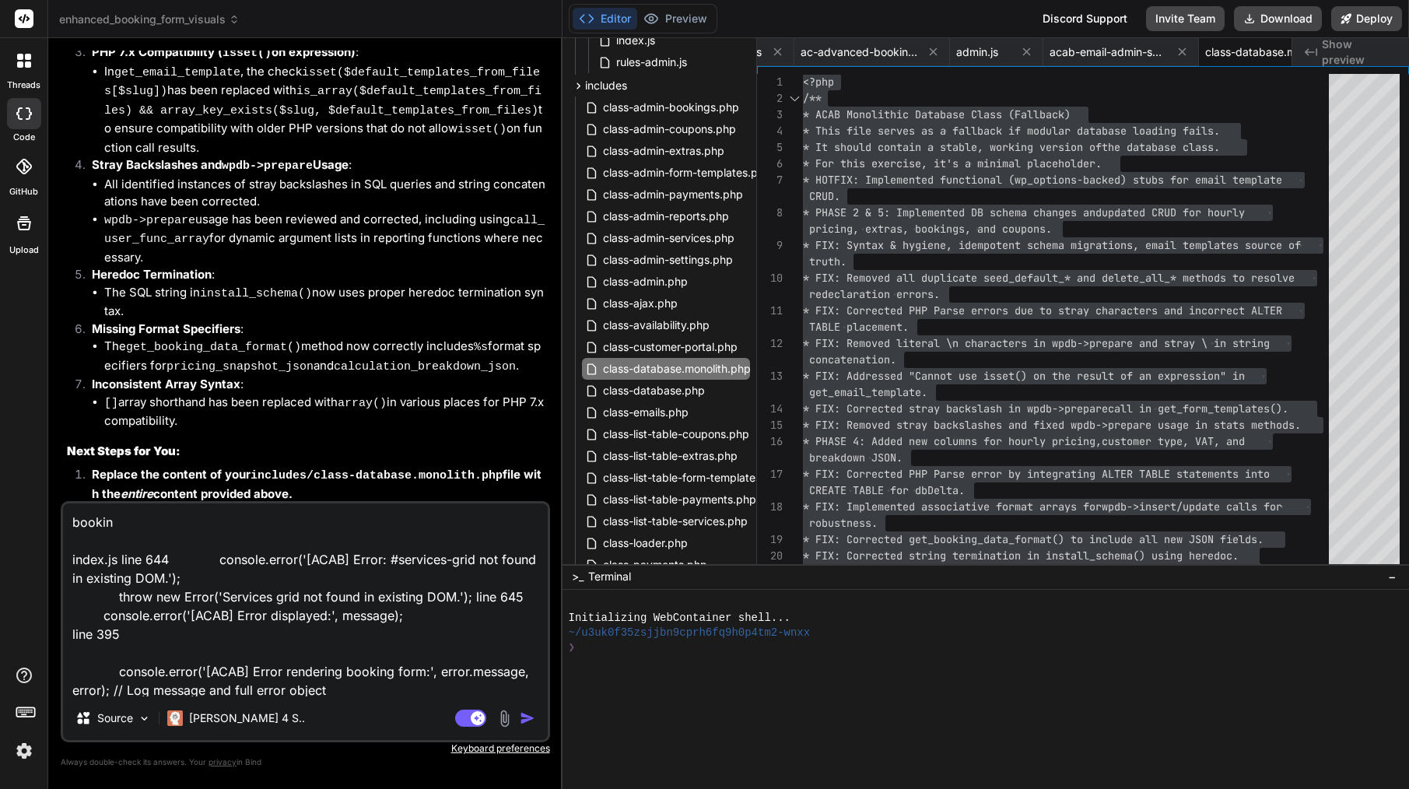
type textarea "booking index.js line 644 console.error('[ACAB] Error: #services-grid not found…"
type textarea "x"
type textarea "booking index.js line 644 console.error('[ACAB] Error: #services-grid not found…"
type textarea "x"
type textarea "booking f index.js line 644 console.error('[ACAB] Error: #services-grid not fou…"
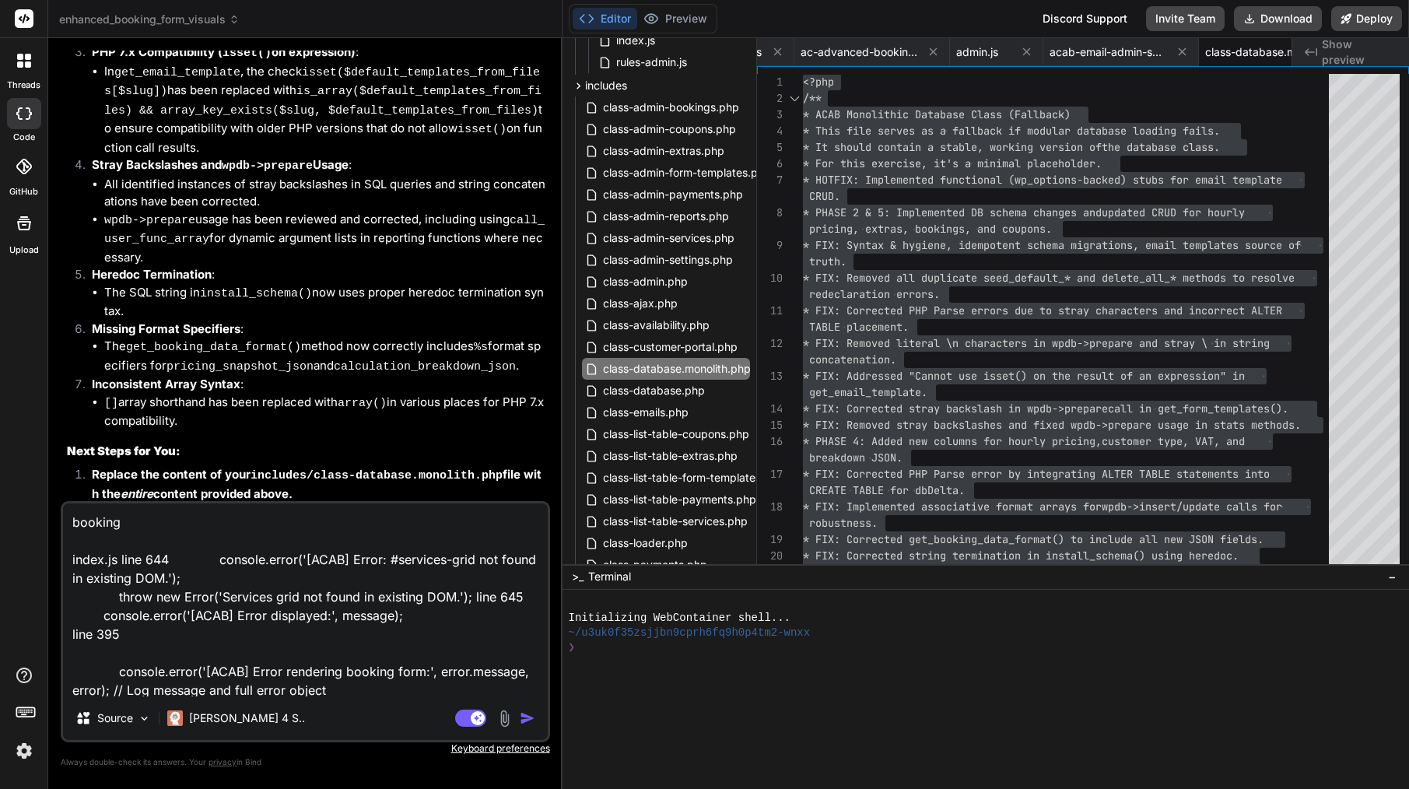
type textarea "x"
type textarea "booking fo index.js line 644 console.error('[ACAB] Error: #services-grid not fo…"
type textarea "x"
type textarea "booking for index.js line 644 console.error('[ACAB] Error: #services-grid not f…"
type textarea "x"
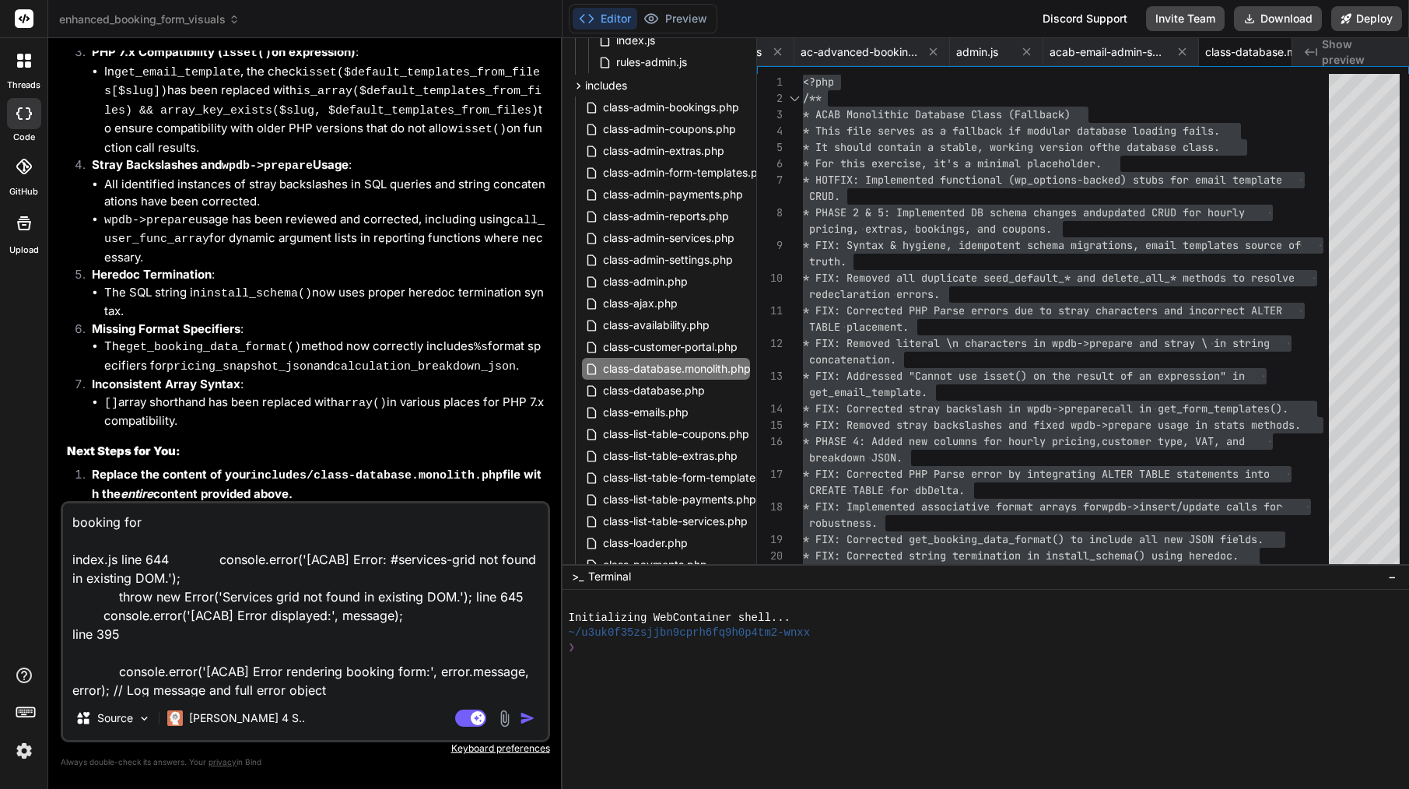
type textarea "booking form index.js line 644 console.error('[ACAB] Error: #services-grid not …"
type textarea "x"
type textarea "booking form index.js line 644 console.error('[ACAB] Error: #services-grid not …"
type textarea "x"
type textarea "booking form - index.js line 644 console.error('[ACAB] Error: #services-grid no…"
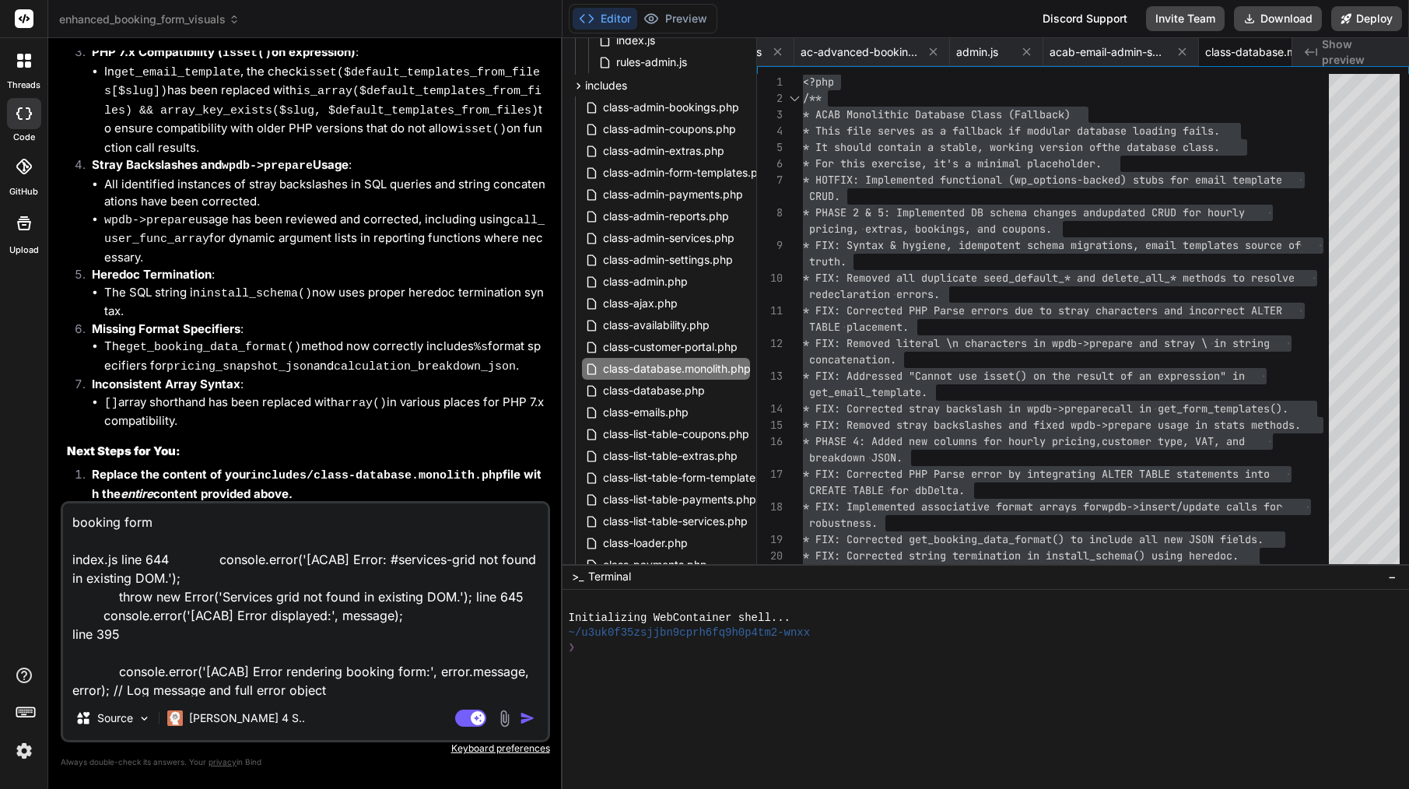
type textarea "x"
type textarea "booking form -- index.js line 644 console.error('[ACAB] Error: #services-grid n…"
type textarea "x"
type textarea "booking form --- index.js line 644 console.error('[ACAB] Error: #services-grid …"
type textarea "x"
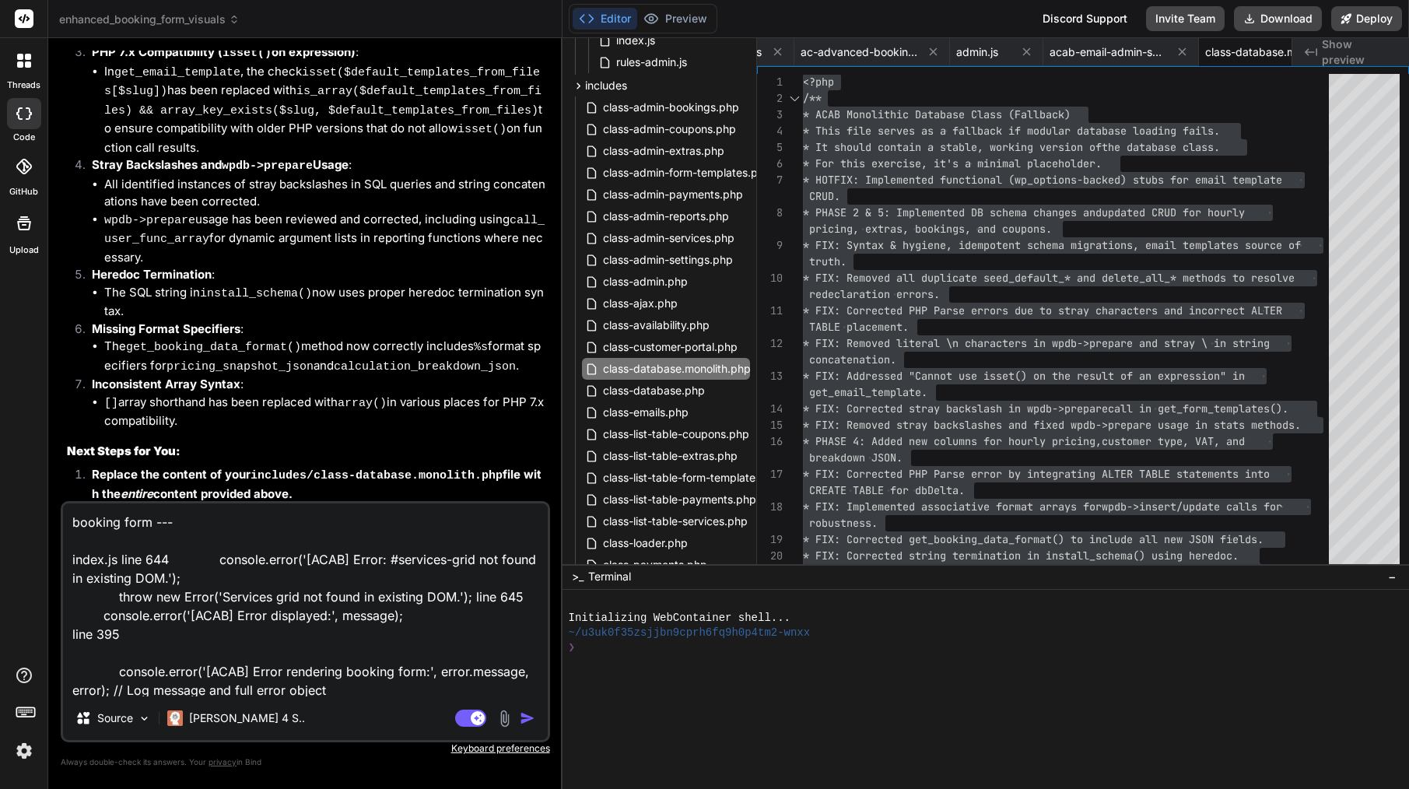
type textarea "booking form ---- index.js line 644 console.error('[ACAB] Error: #services-grid…"
type textarea "x"
type textarea "booking form ----> index.js line 644 console.error('[ACAB] Error: #services-gri…"
type textarea "x"
type textarea "booking form ----> index.js line 644 console.error('[ACAB] Error: #services-gri…"
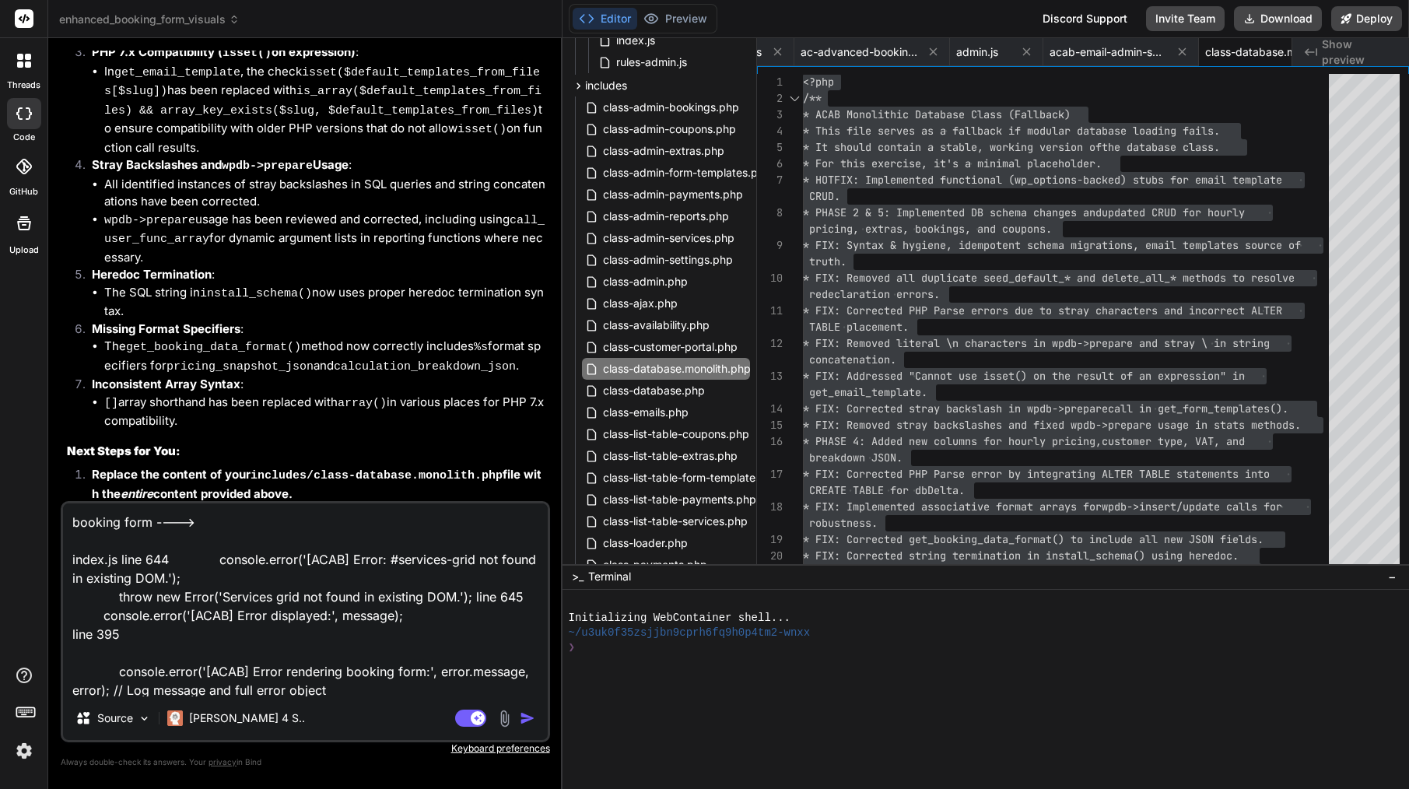
type textarea "x"
paste textarea "Configuration Error: Failed to render the booking form: Services grid not found…"
type textarea "booking form ----> Configuration Error: Failed to render the booking form: Serv…"
type textarea "x"
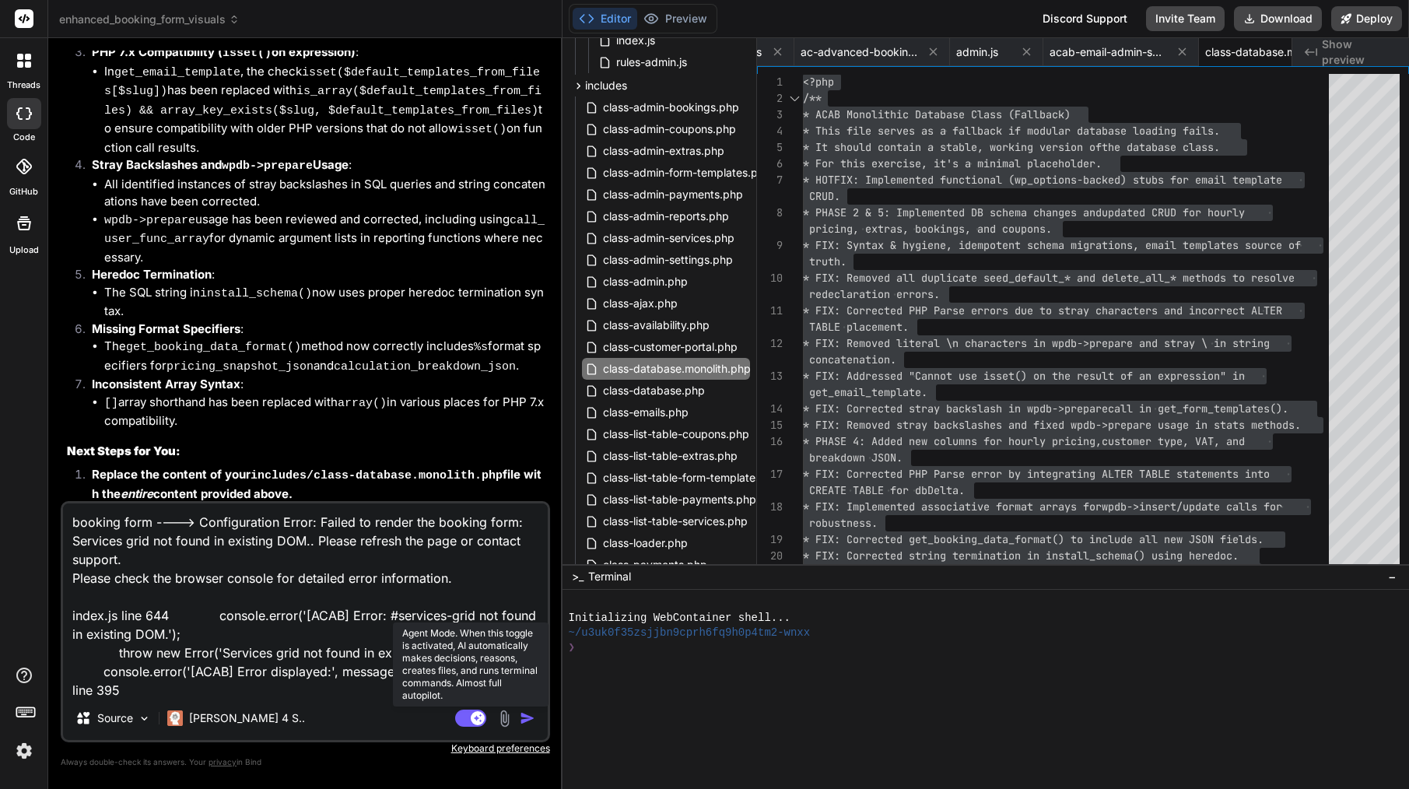
type textarea "booking form ----> Configuration Error: Failed to render the booking form: Serv…"
click at [481, 714] on rect at bounding box center [478, 718] width 14 height 14
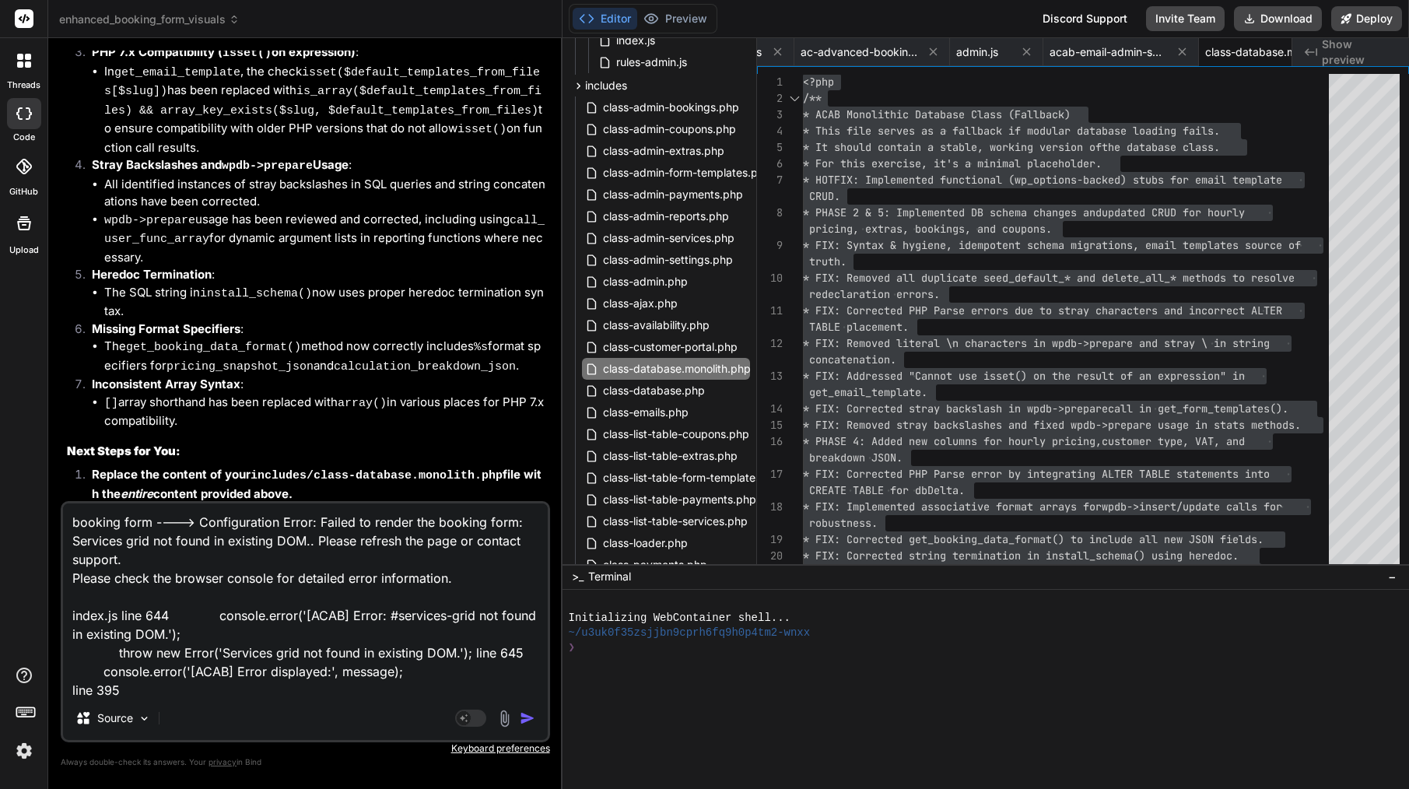
click at [524, 723] on img "button" at bounding box center [528, 718] width 16 height 16
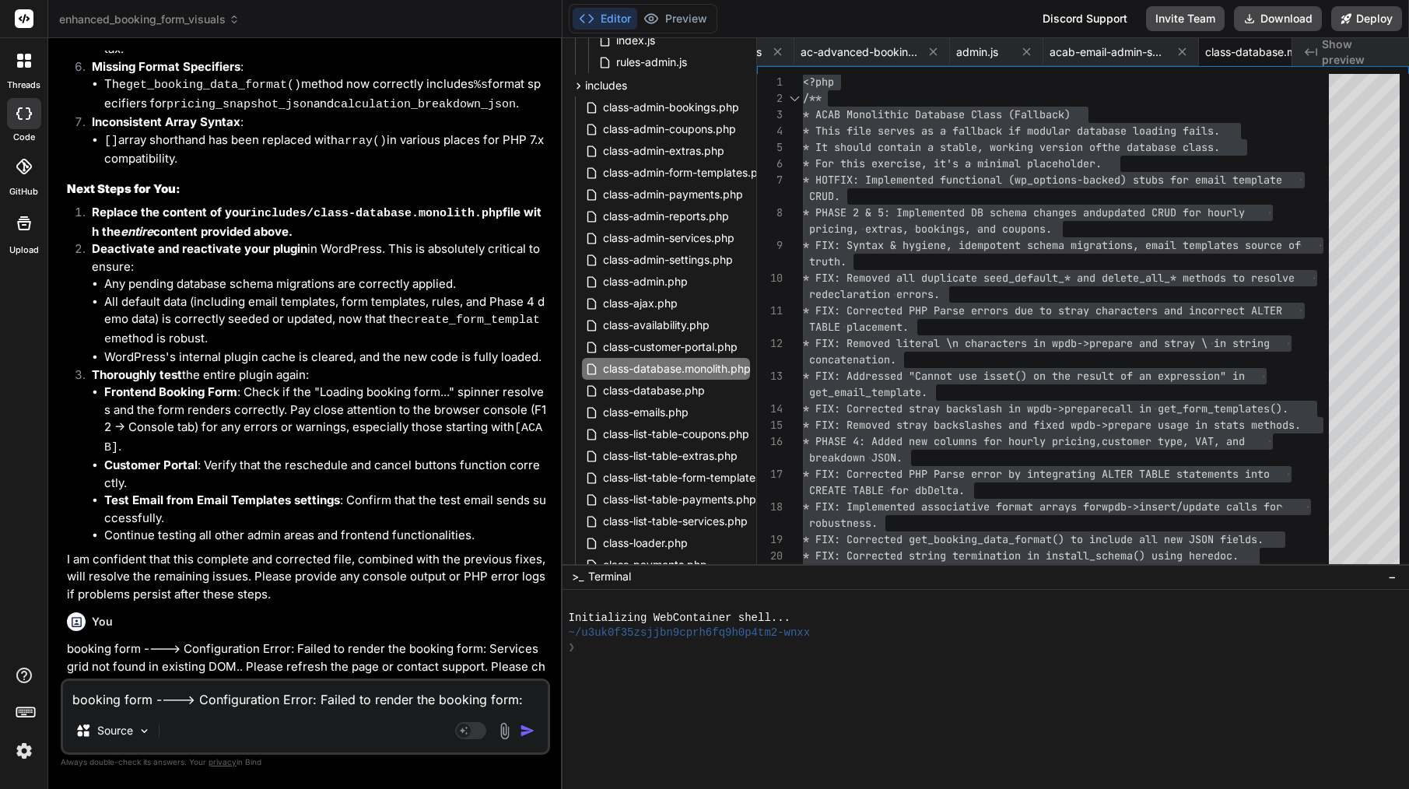
click at [240, 709] on div "booking form ----> Configuration Error: Failed to render the booking form: Serv…" at bounding box center [305, 716] width 489 height 76
click at [254, 703] on textarea "booking form ----> Configuration Error: Failed to render the booking form: Serv…" at bounding box center [305, 695] width 485 height 28
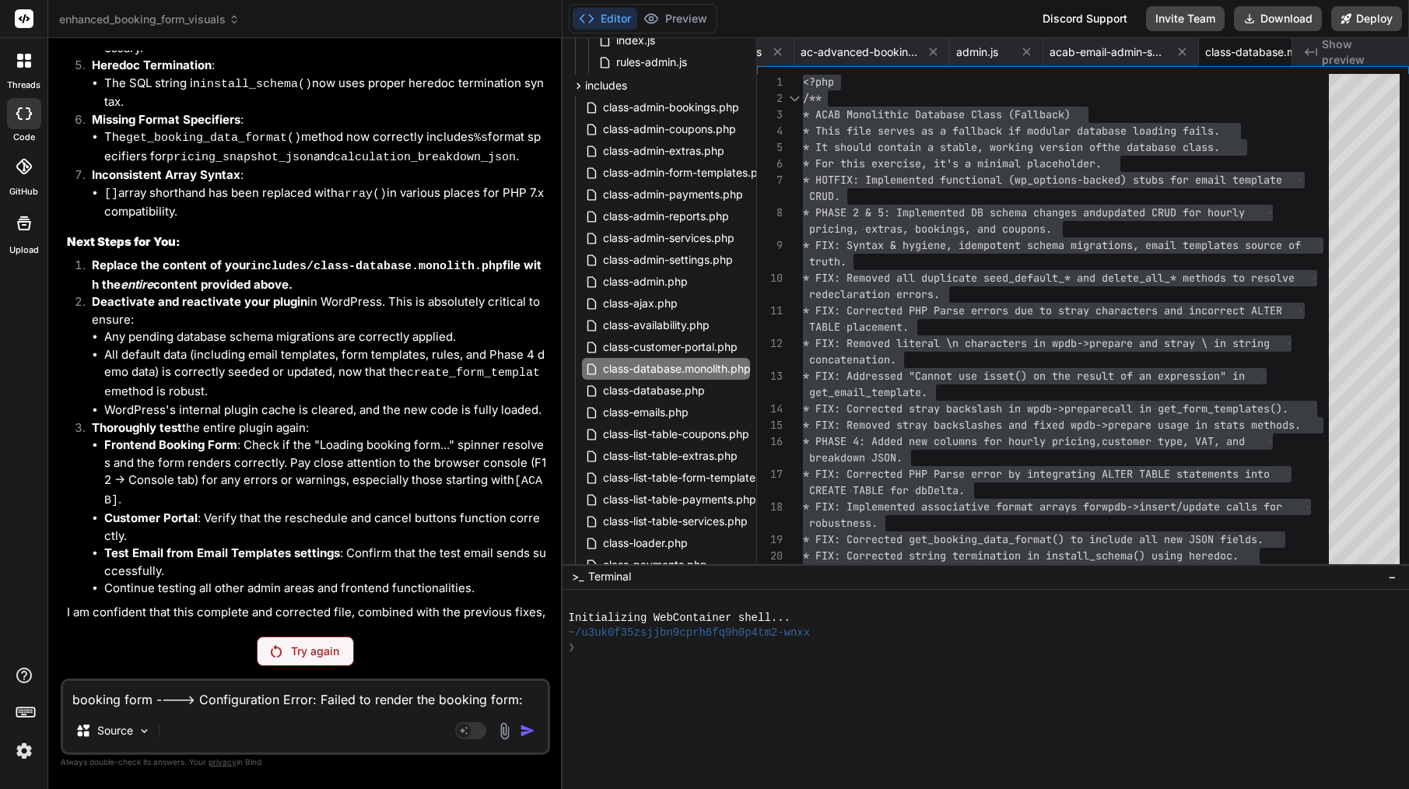
scroll to position [6503, 0]
click at [301, 660] on div "Try again" at bounding box center [305, 651] width 97 height 30
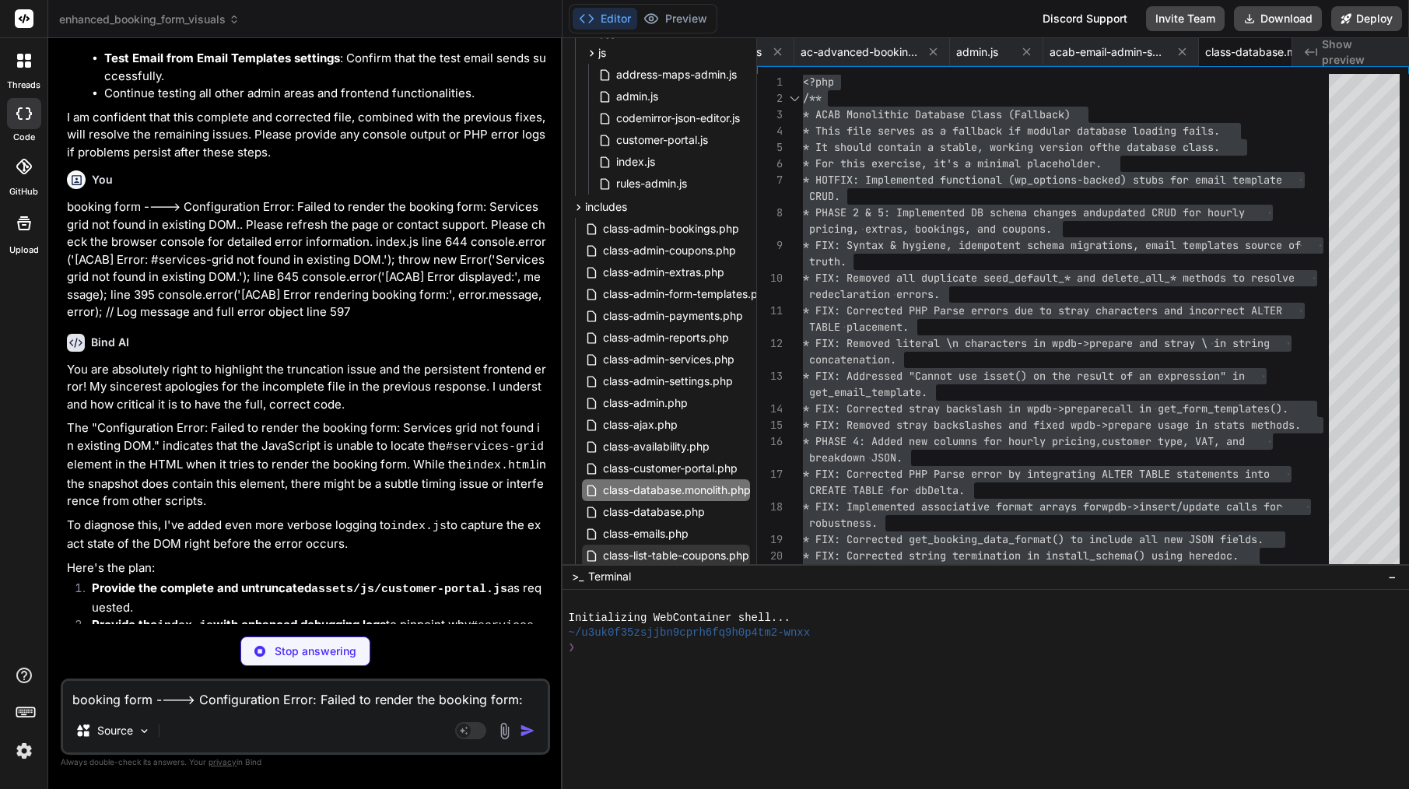
scroll to position [59, 0]
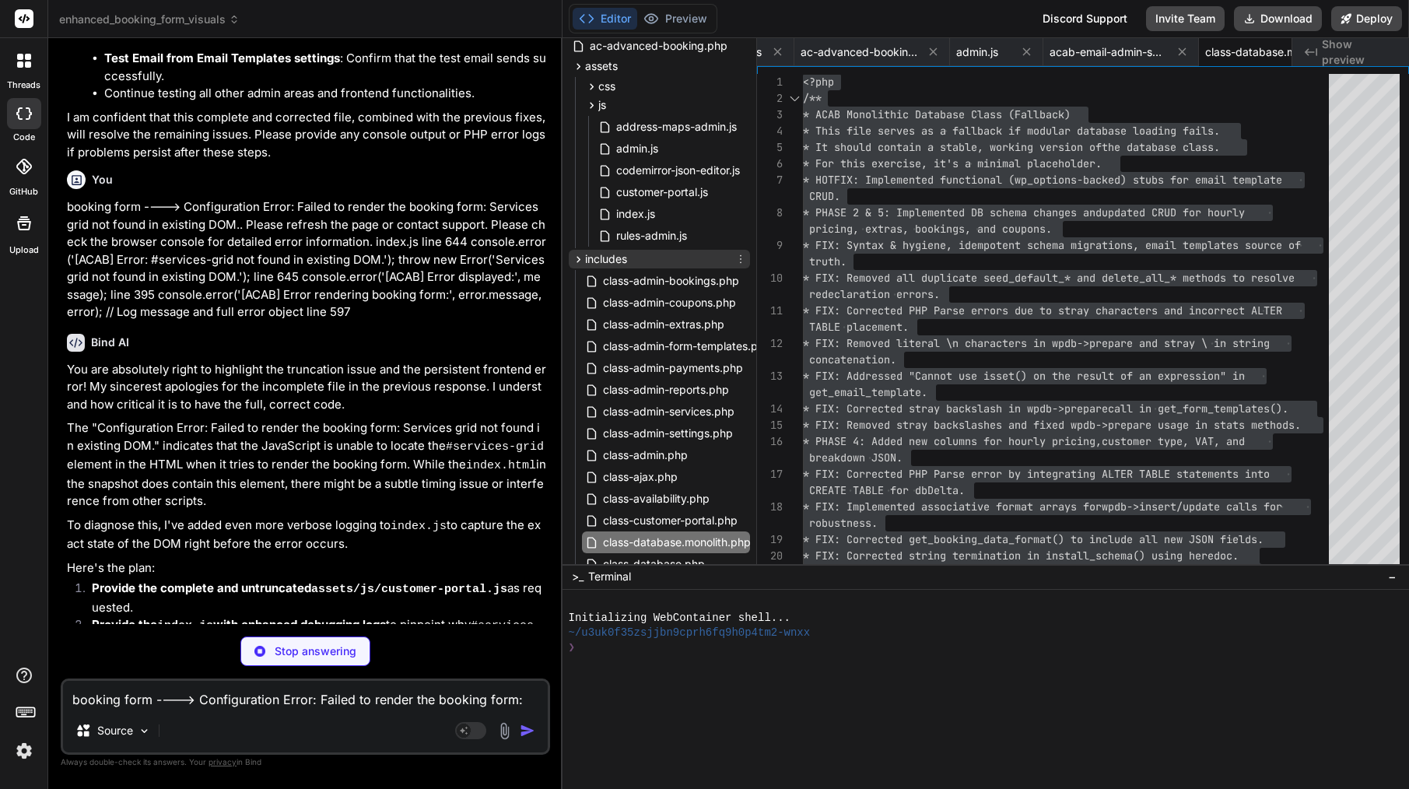
click at [595, 254] on span "includes" at bounding box center [606, 259] width 42 height 16
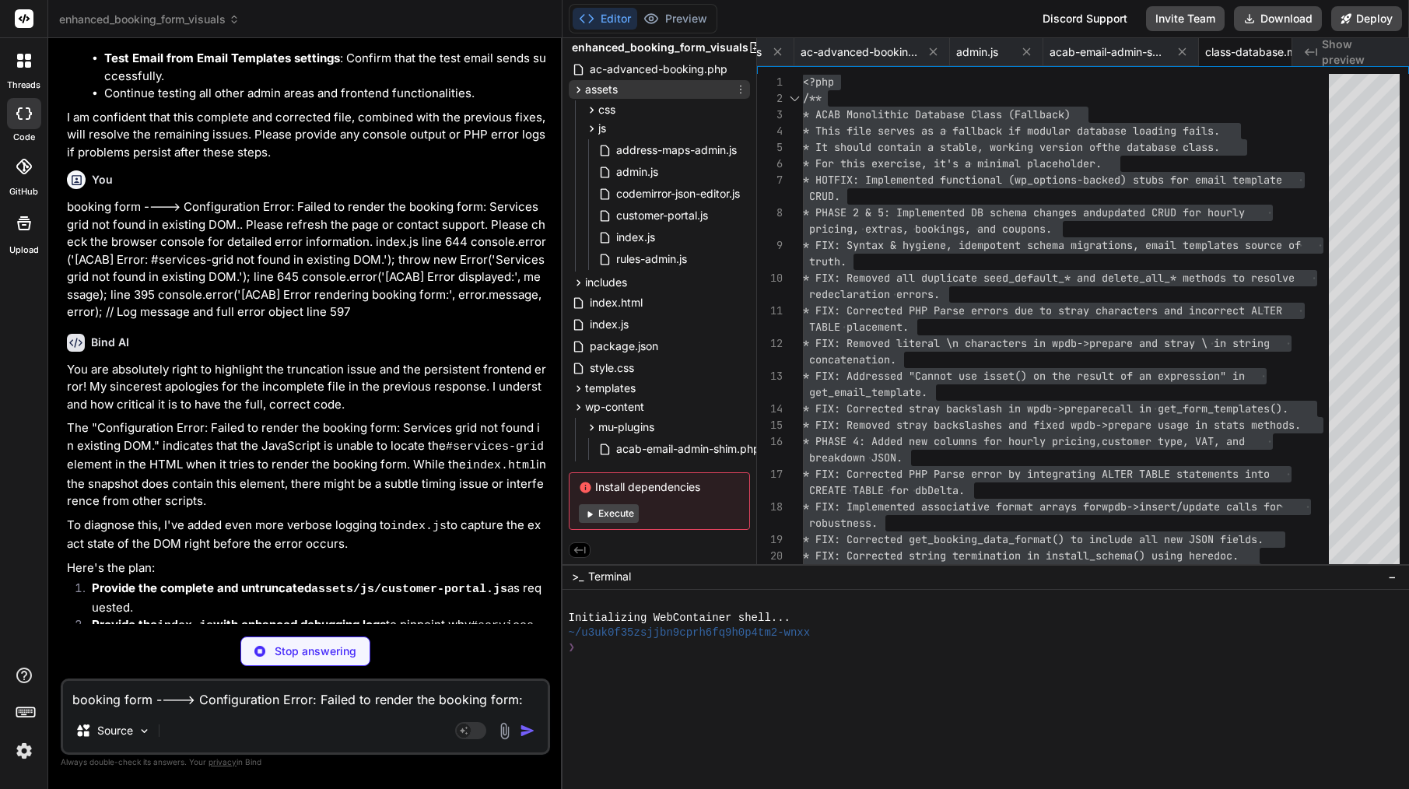
click at [593, 88] on span "assets" at bounding box center [601, 90] width 33 height 16
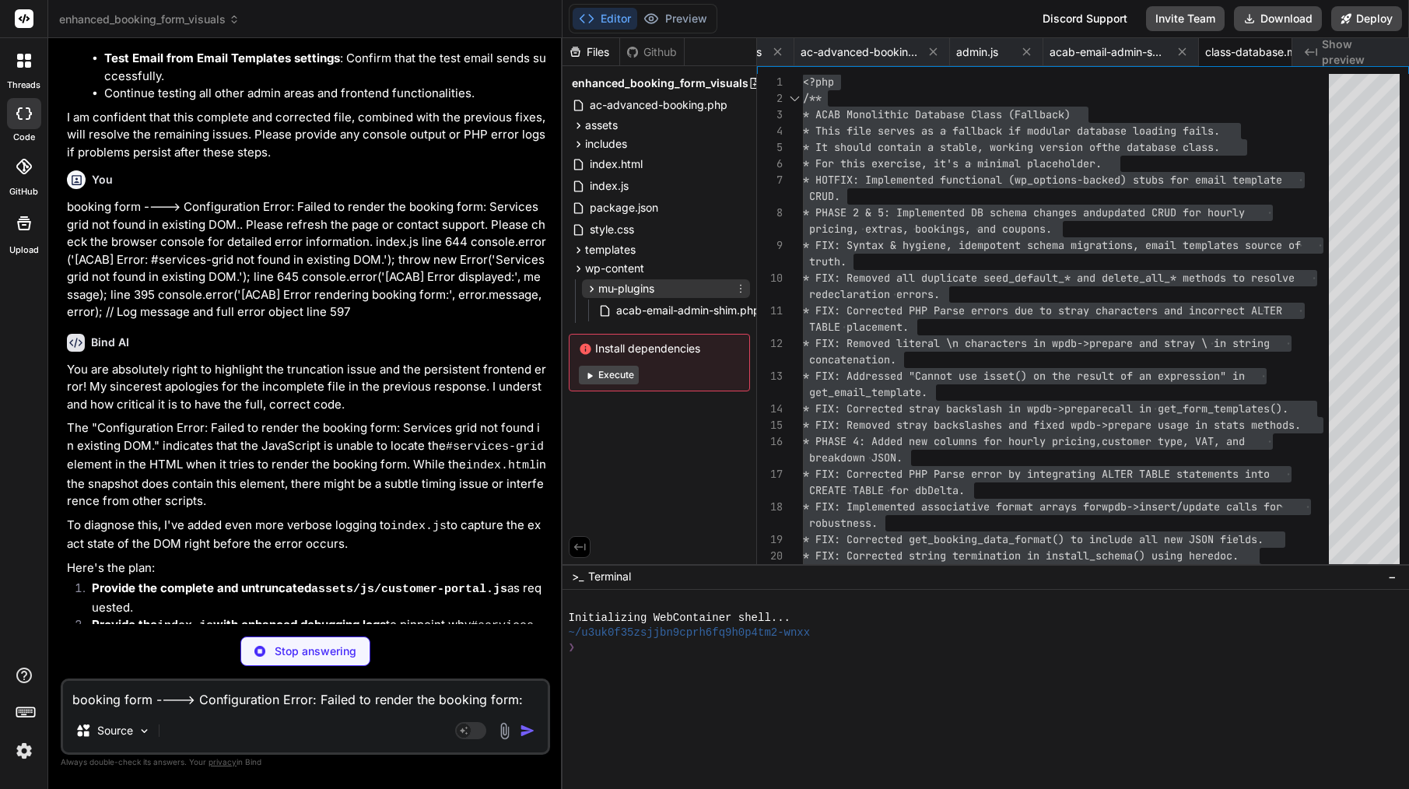
click at [621, 297] on div "mu-plugins" at bounding box center [666, 288] width 168 height 19
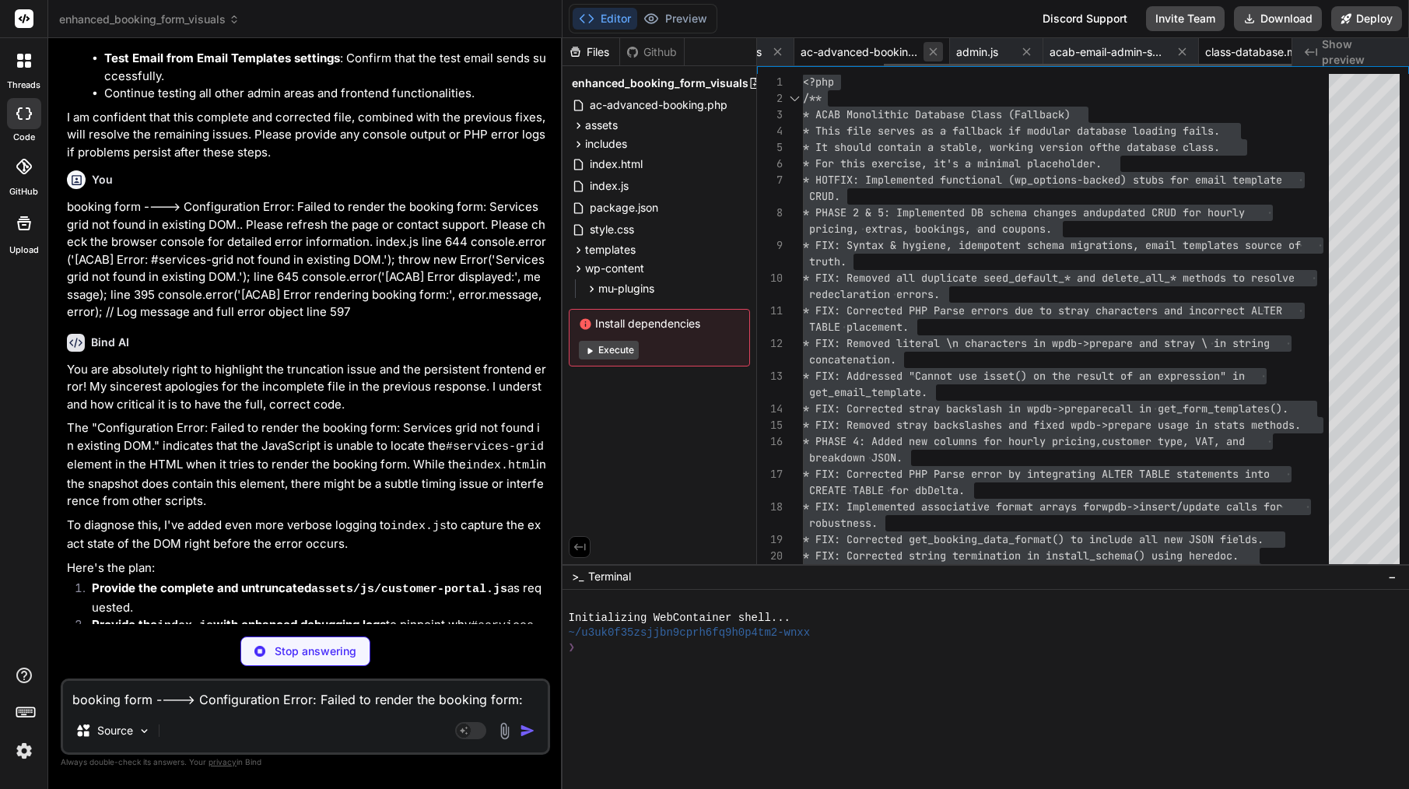
click at [940, 50] on icon at bounding box center [932, 51] width 13 height 13
click at [961, 47] on icon at bounding box center [963, 51] width 13 height 13
click at [964, 48] on icon at bounding box center [962, 51] width 13 height 13
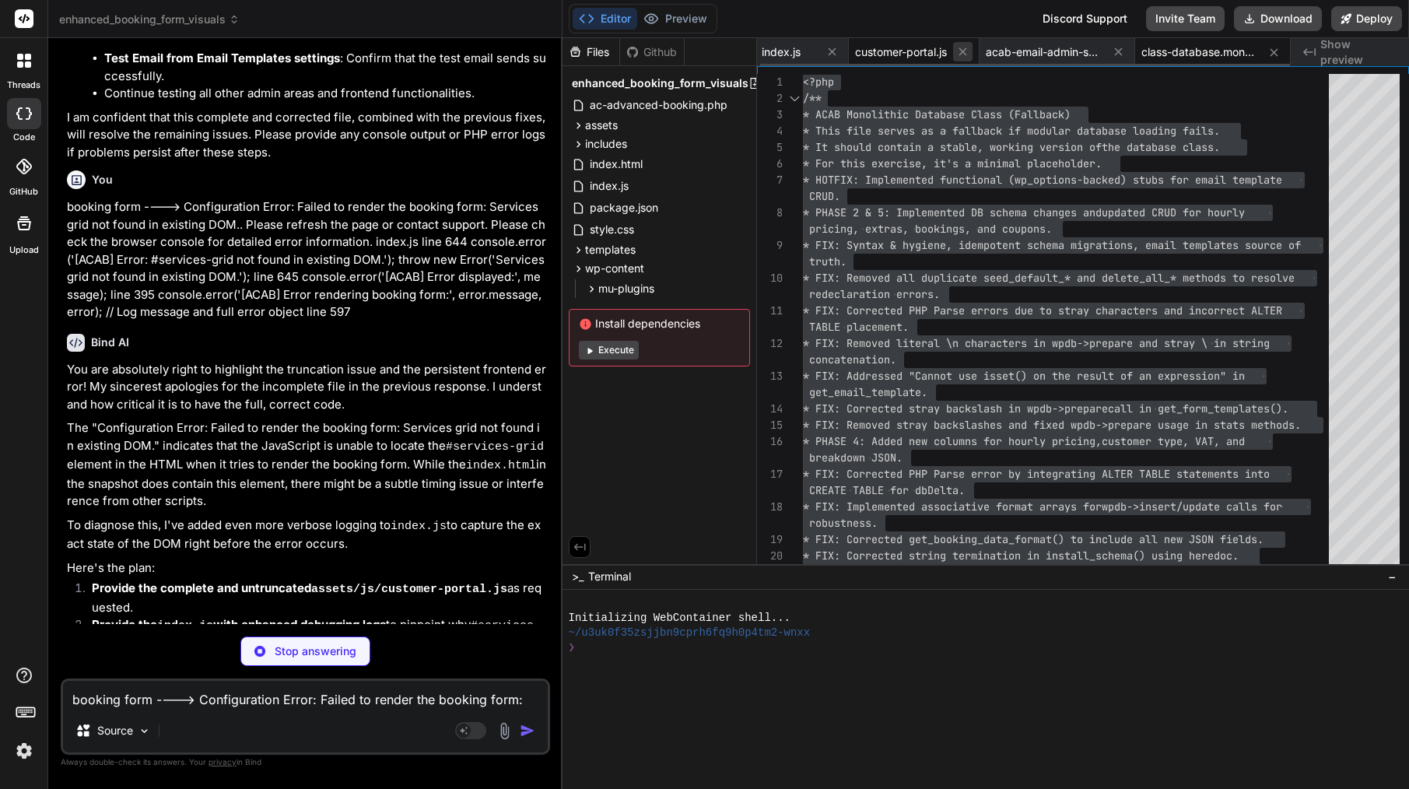
scroll to position [0, 0]
click at [988, 46] on icon at bounding box center [988, 51] width 13 height 13
type textarea "x"
click at [992, 52] on icon at bounding box center [988, 52] width 13 height 13
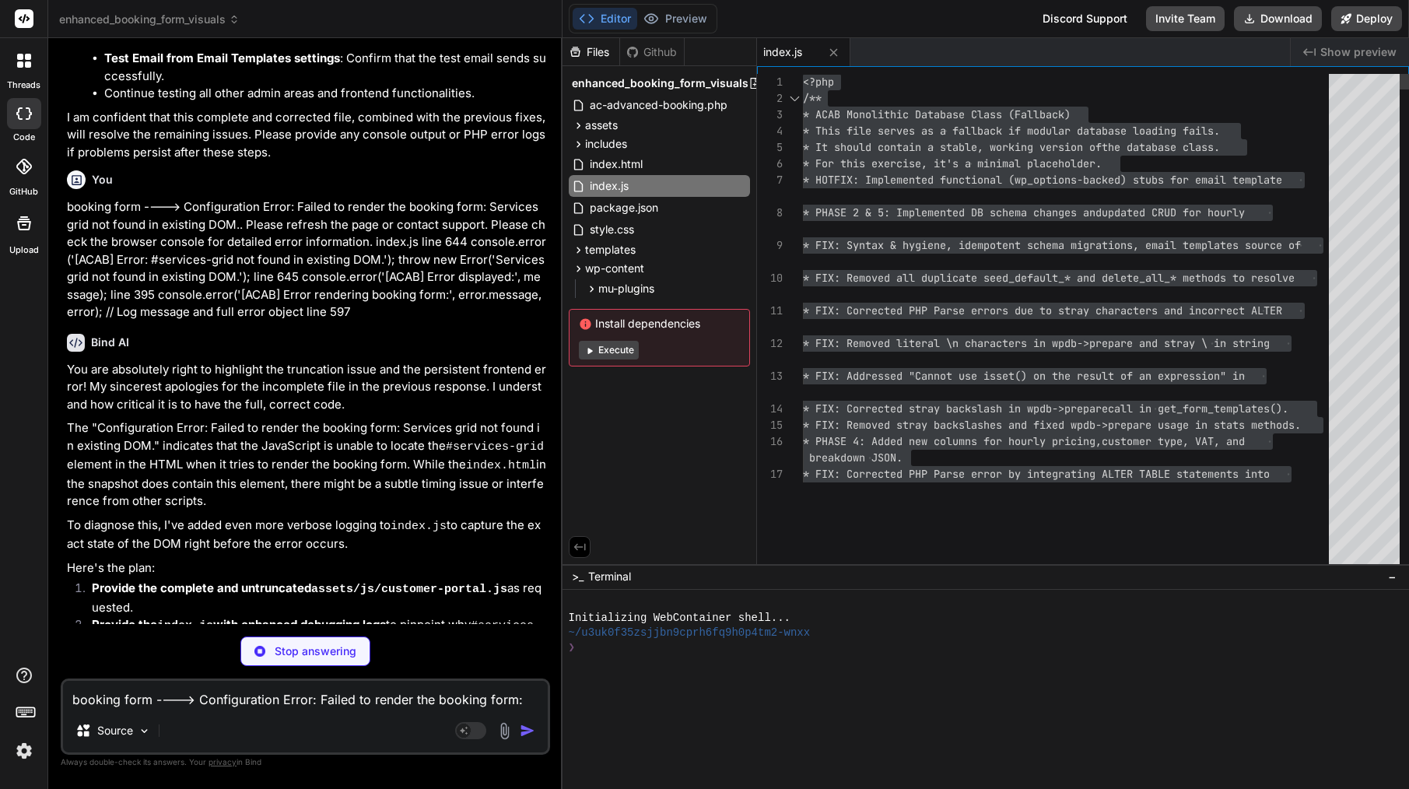
type textarea "updateTotal(); console.log('[ACAB] initializeFormLogic: Event listeners attache…"
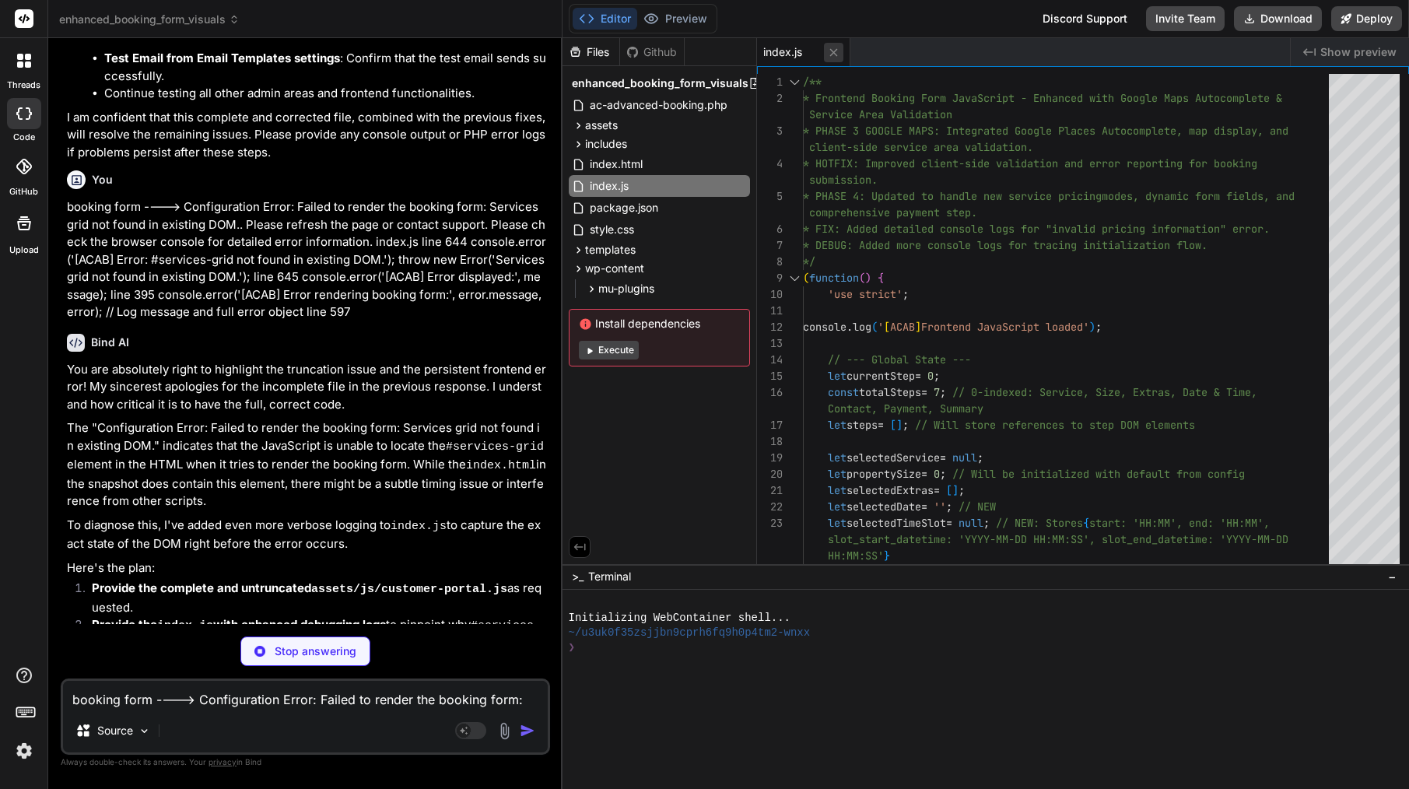
click at [834, 54] on icon at bounding box center [833, 52] width 13 height 13
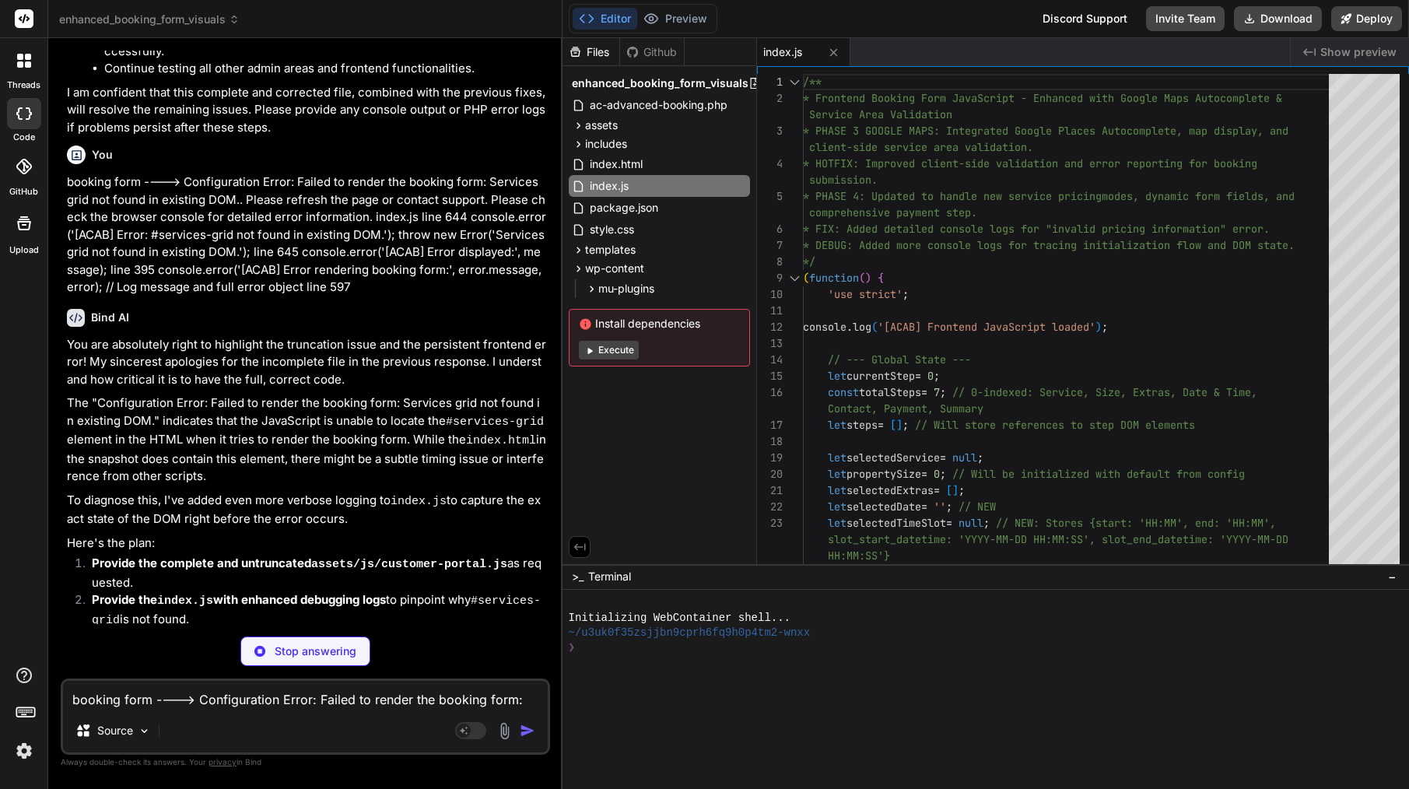
scroll to position [7022, 0]
click at [628, 182] on span "index.js" at bounding box center [609, 186] width 42 height 19
type textarea "x"
type textarea "// Initial render of login form renderLoginForm(); });"
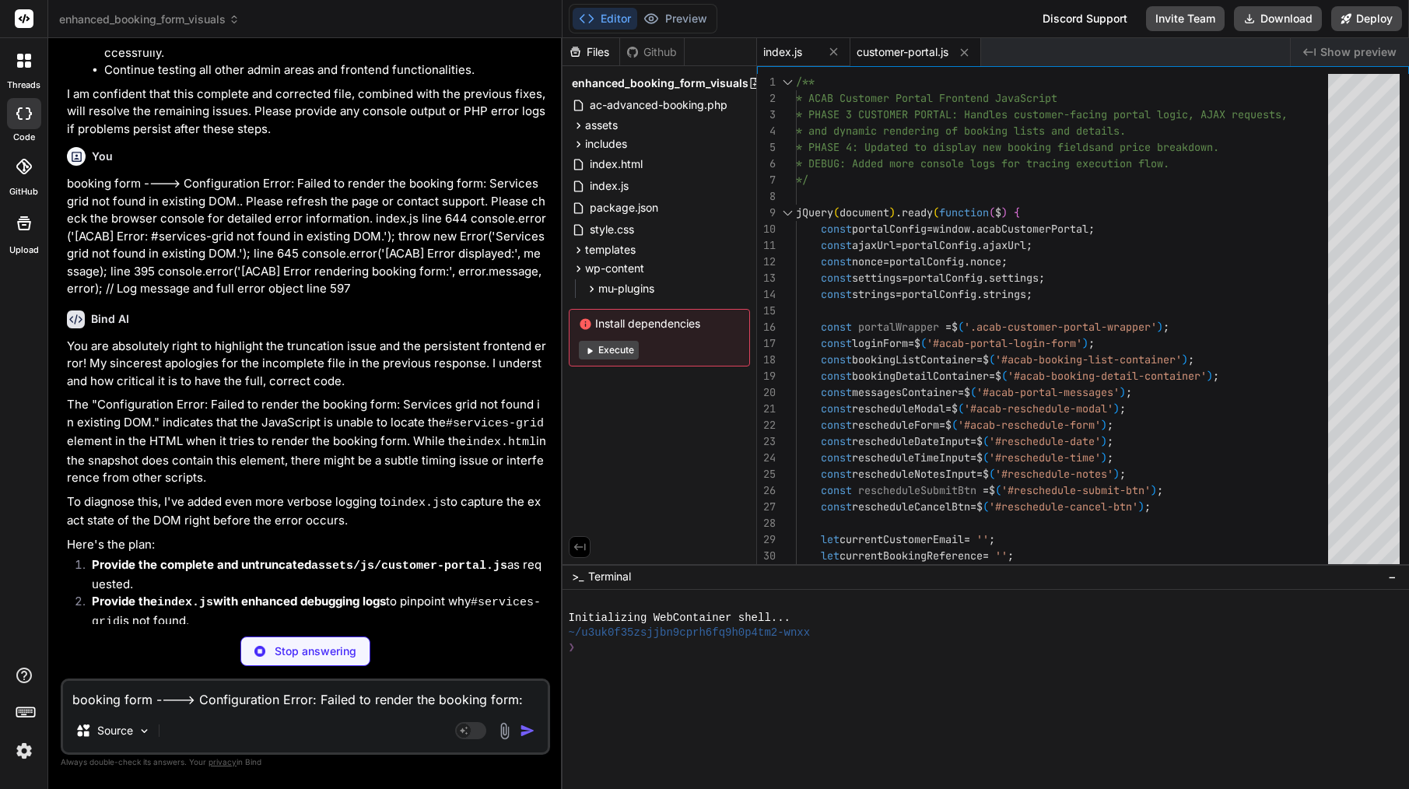
type textarea "x"
click at [797, 61] on div "index.js" at bounding box center [803, 52] width 93 height 28
type textarea "// Initial total calculation updateTotal(); console.log('[ACAB] initializeFormL…"
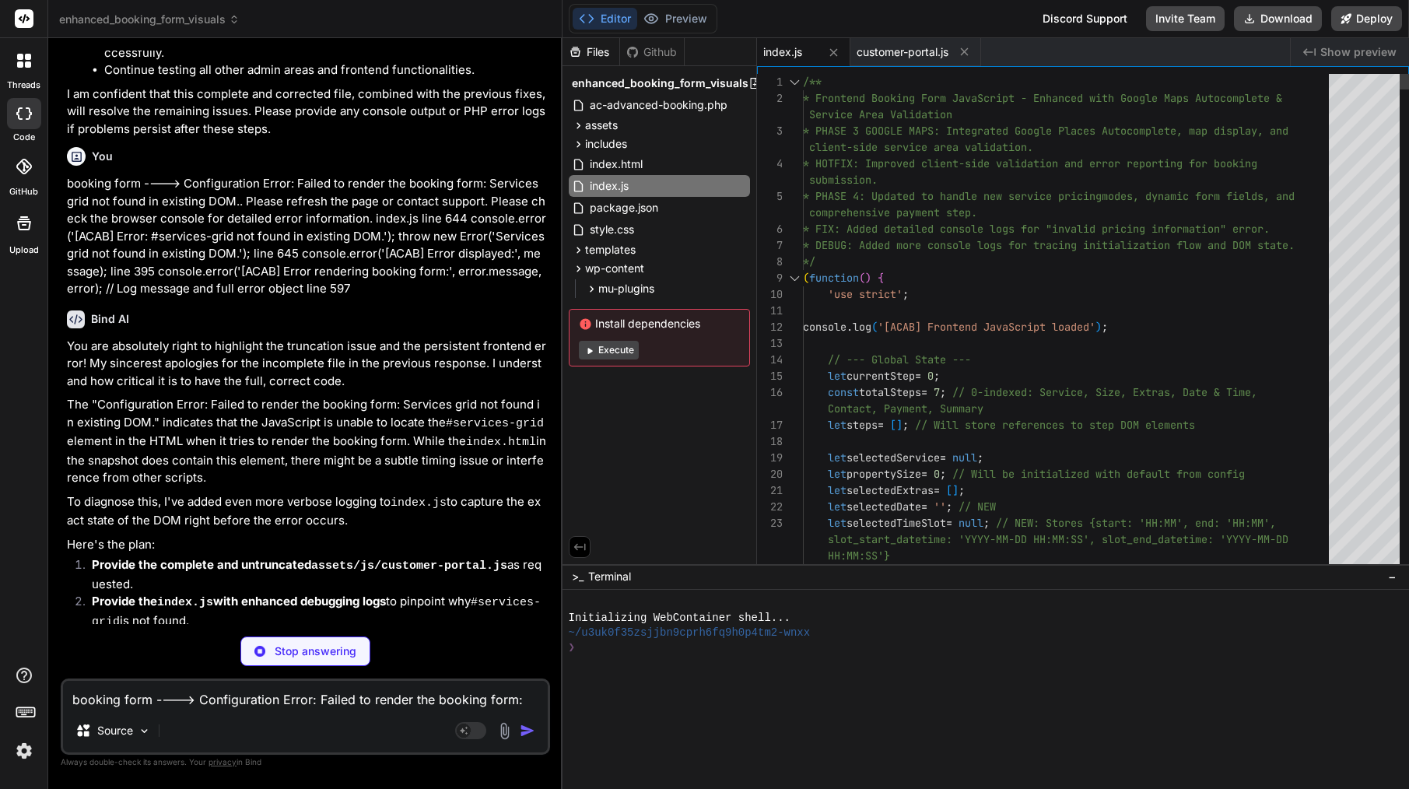
type textarea "x"
type textarea "/** * Frontend Booking Form JavaScript - Enhanced with Google Maps Autocomplete…"
click at [830, 145] on span "client-side service area validation." at bounding box center [921, 147] width 224 height 14
type textarea "x"
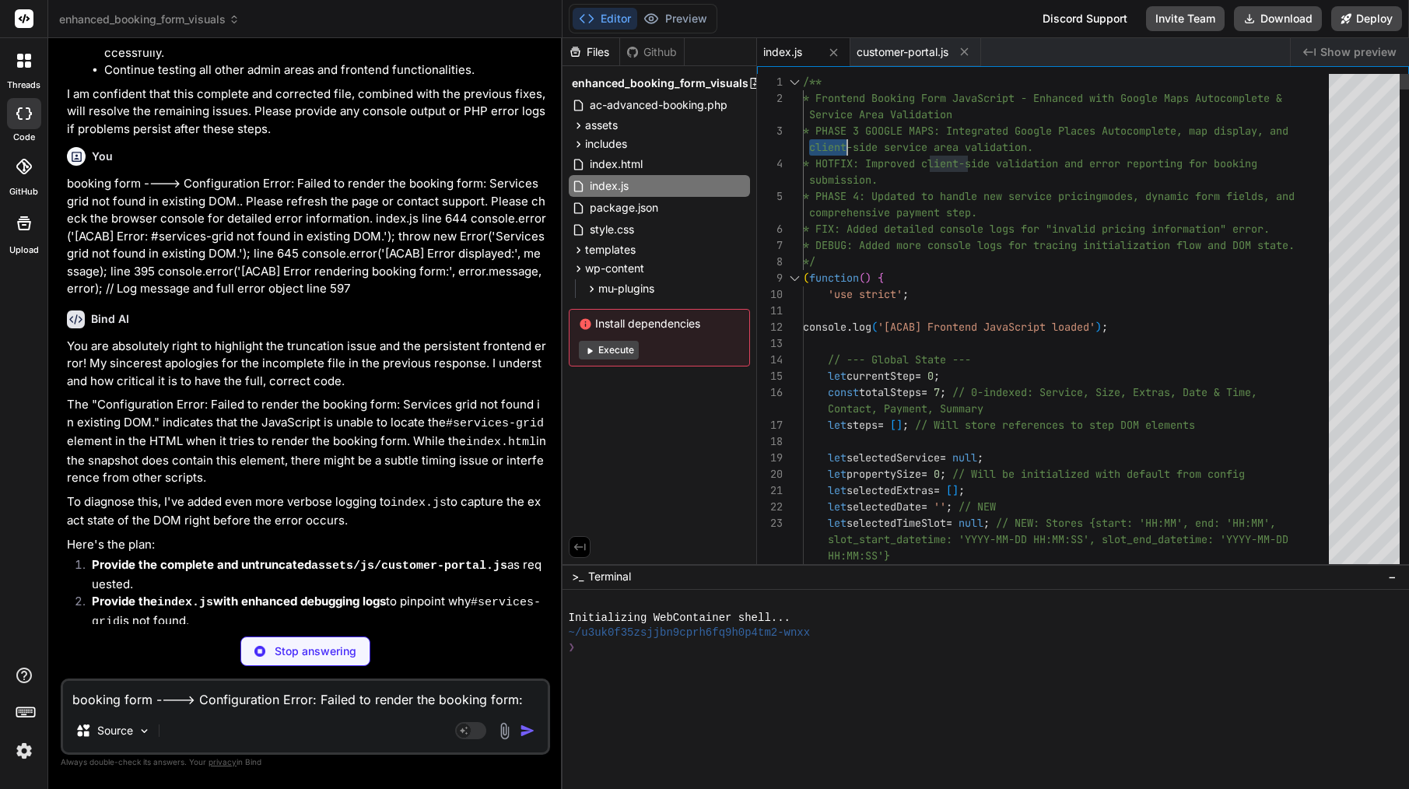
click at [830, 145] on span "client-side service area validation." at bounding box center [921, 147] width 224 height 14
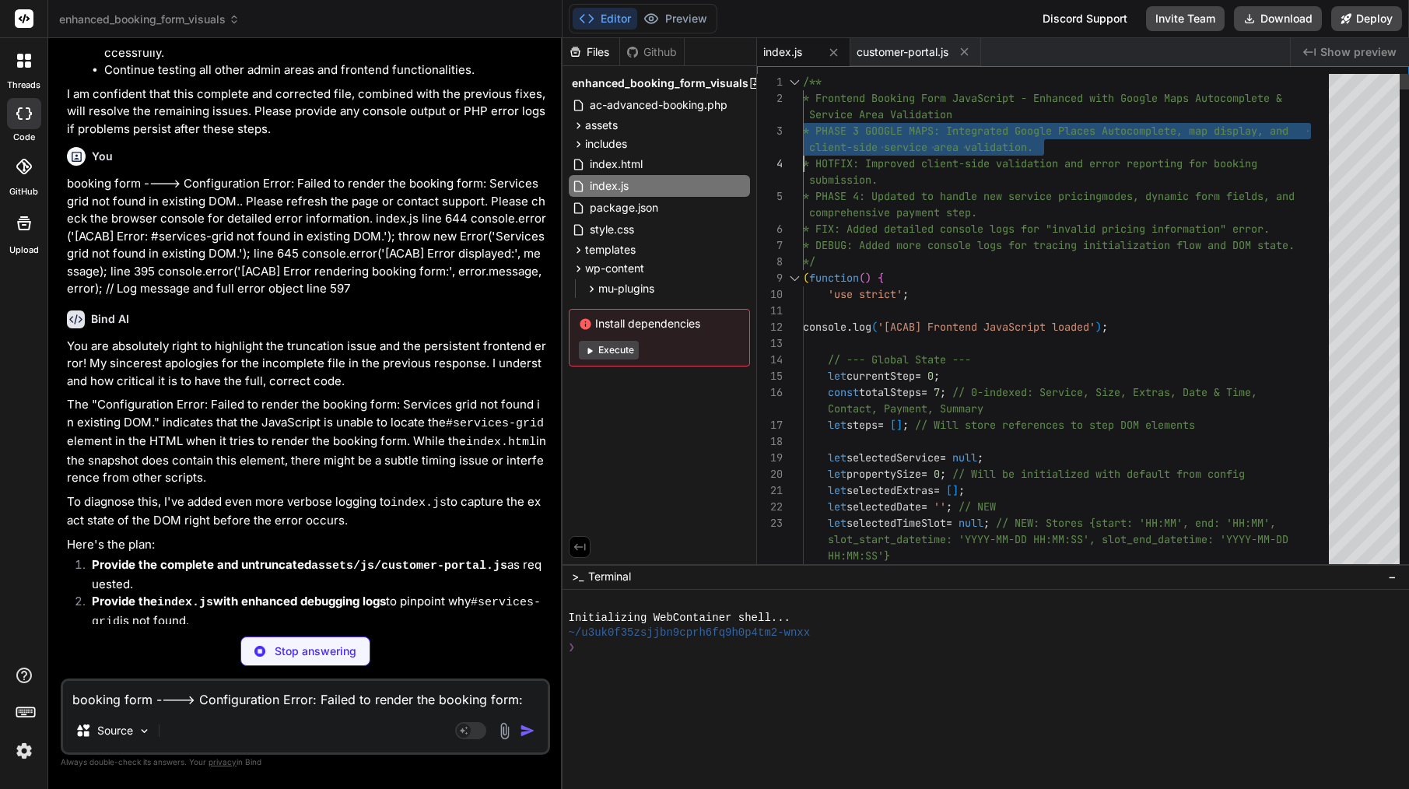
type textarea "/** * Frontend Booking Form JavaScript - Enhanced with Google Maps Autocomplete…"
click at [830, 145] on span "client-side service area validation." at bounding box center [921, 147] width 224 height 14
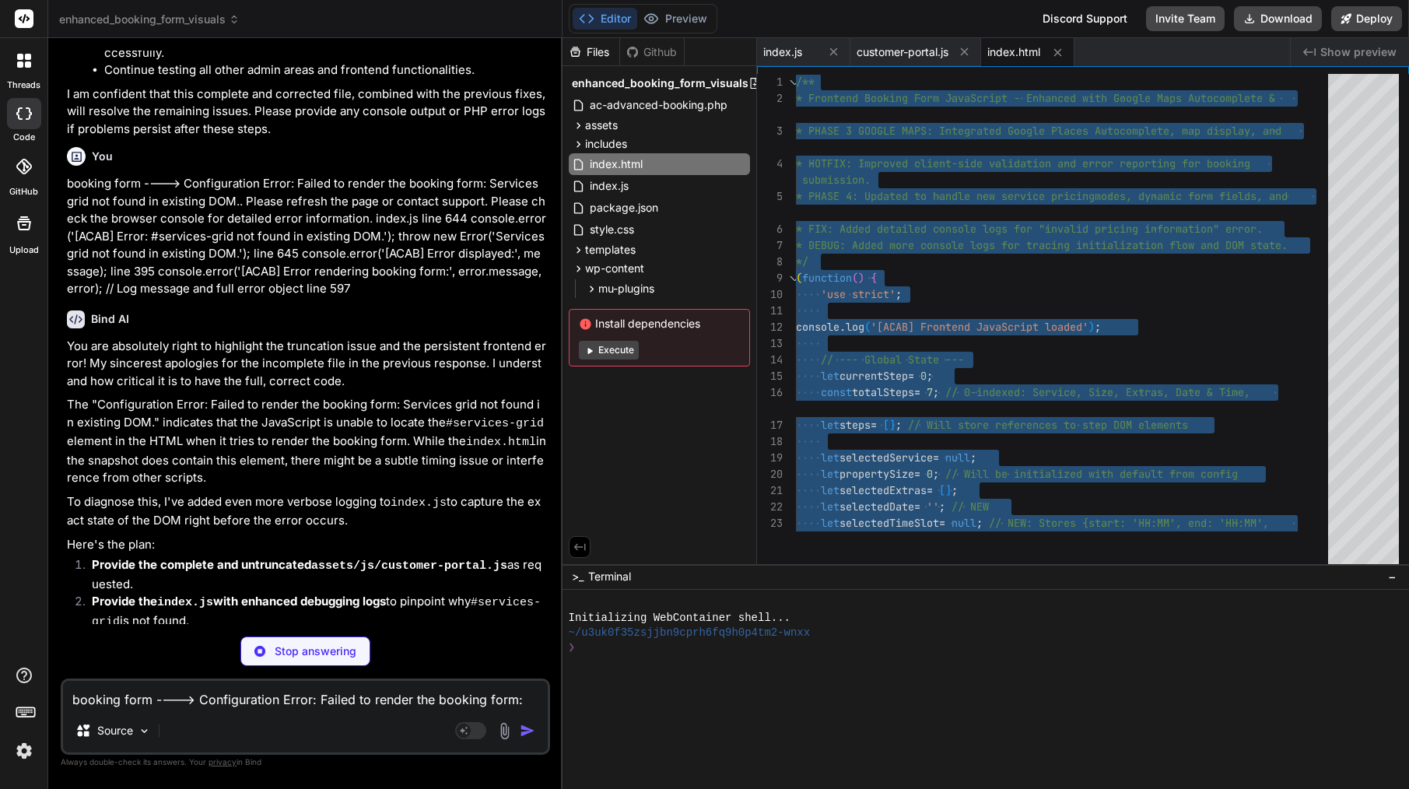
type textarea "x"
type textarea "} } echo 'window.acabConfig.serviceExtraMap = ' . json_encode($service_extra_ma…"
type textarea "x"
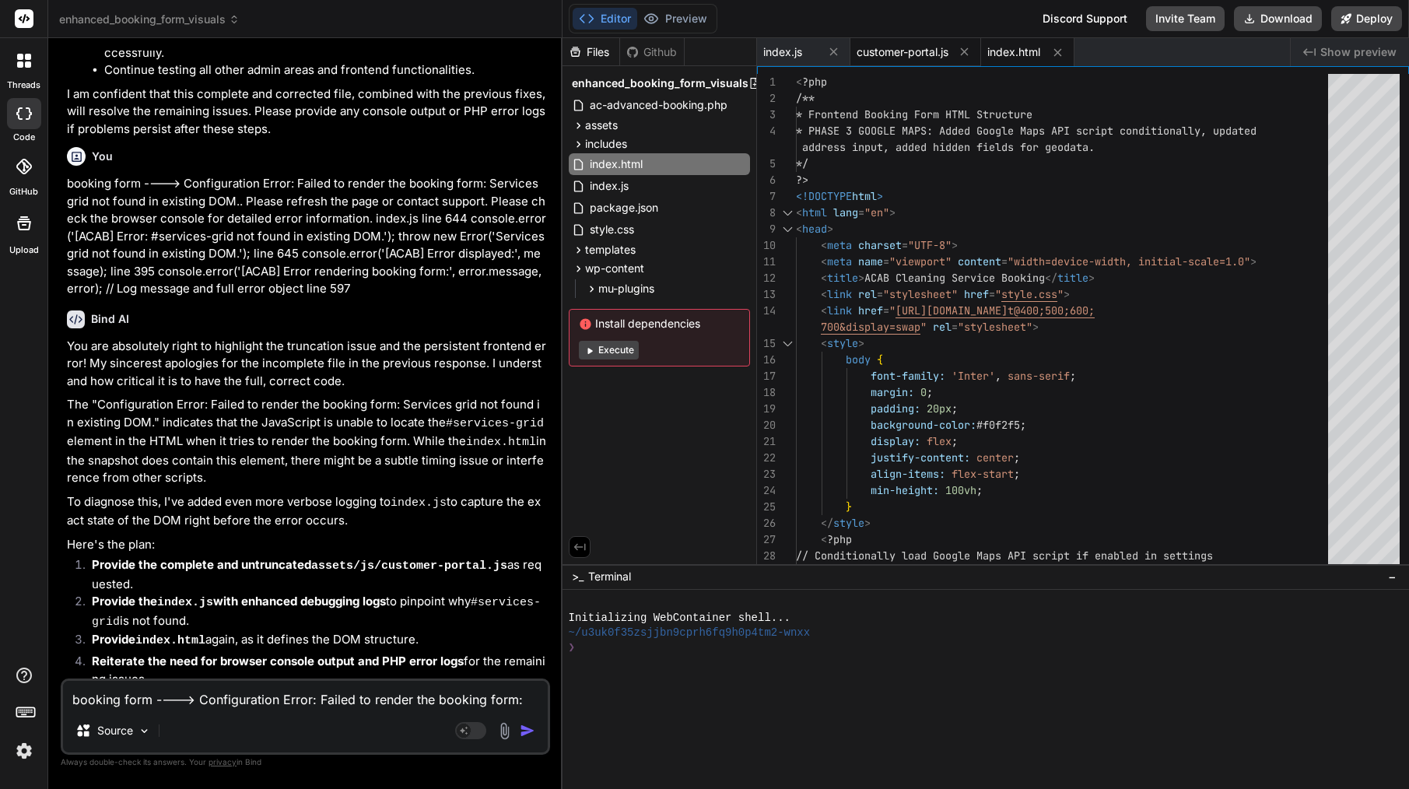
click at [906, 51] on span "customer-portal.js" at bounding box center [902, 52] width 92 height 16
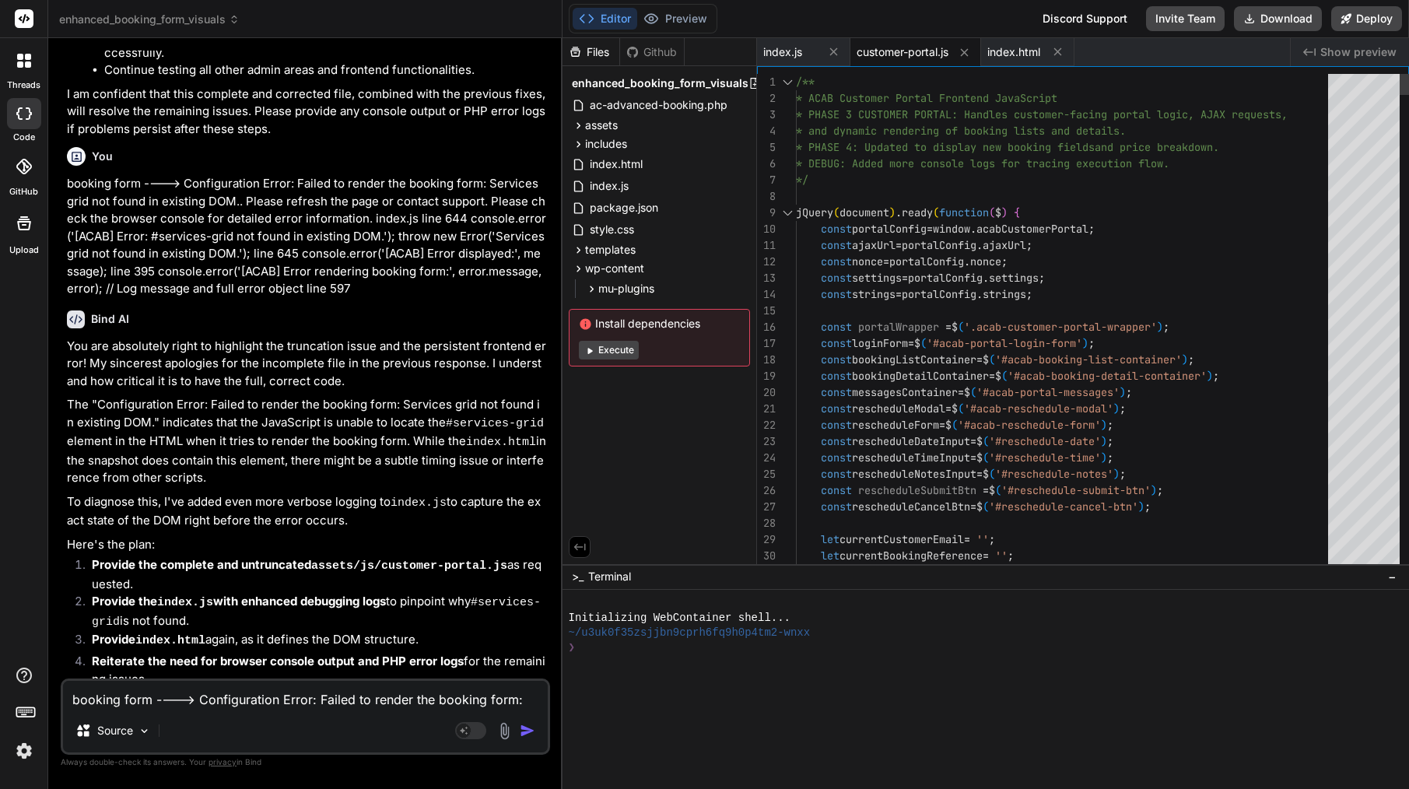
click at [898, 186] on div "*/" at bounding box center [1066, 180] width 541 height 16
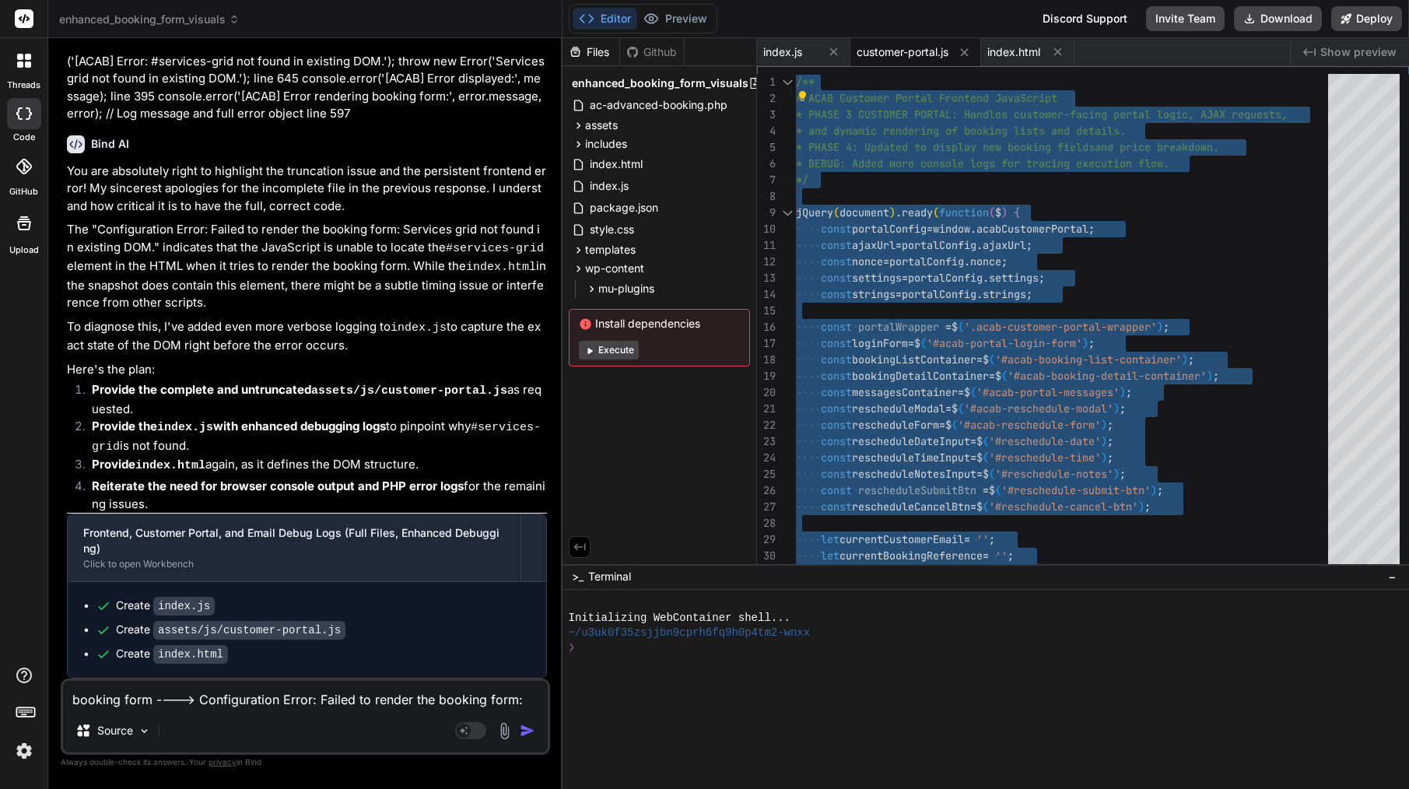
scroll to position [7199, 0]
click at [633, 172] on span "index.html" at bounding box center [616, 164] width 56 height 19
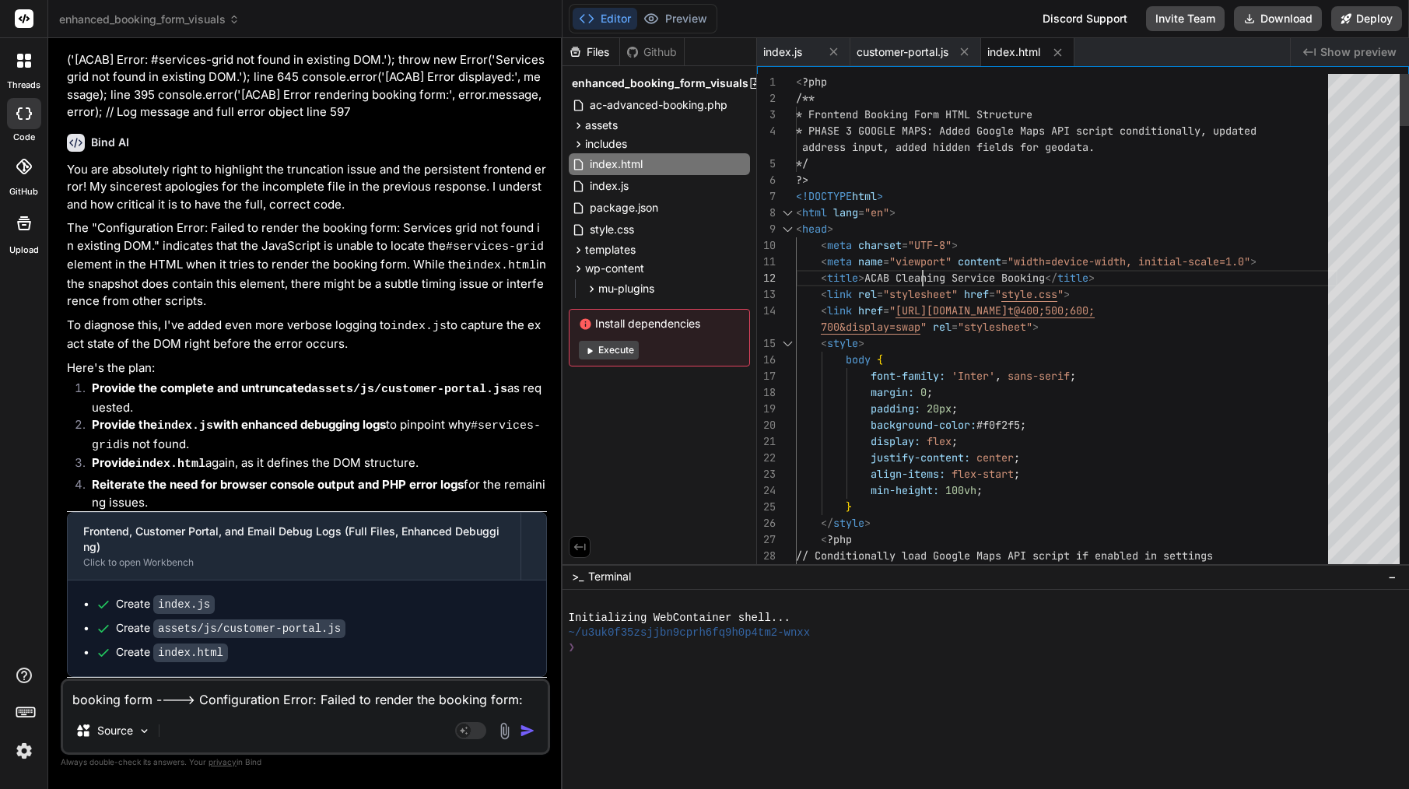
click at [925, 274] on span "ACAB Cleaning Service Booking" at bounding box center [954, 278] width 180 height 14
type textarea "<?php /** * Frontend Booking Form HTML Structure * PHASE 3 GOOGLE MAPS: Added G…"
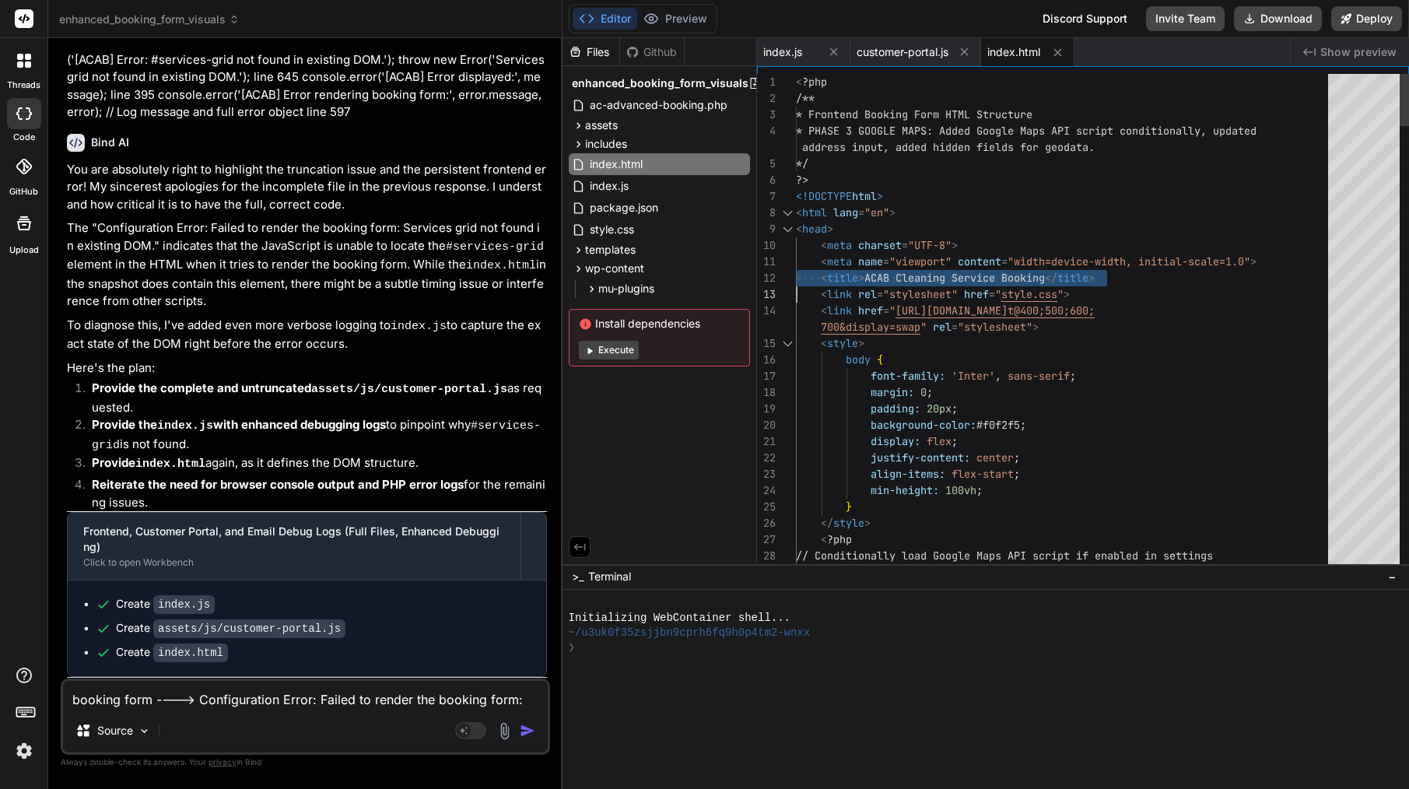
click at [925, 274] on span "ACAB Cleaning Service Booking" at bounding box center [954, 278] width 180 height 14
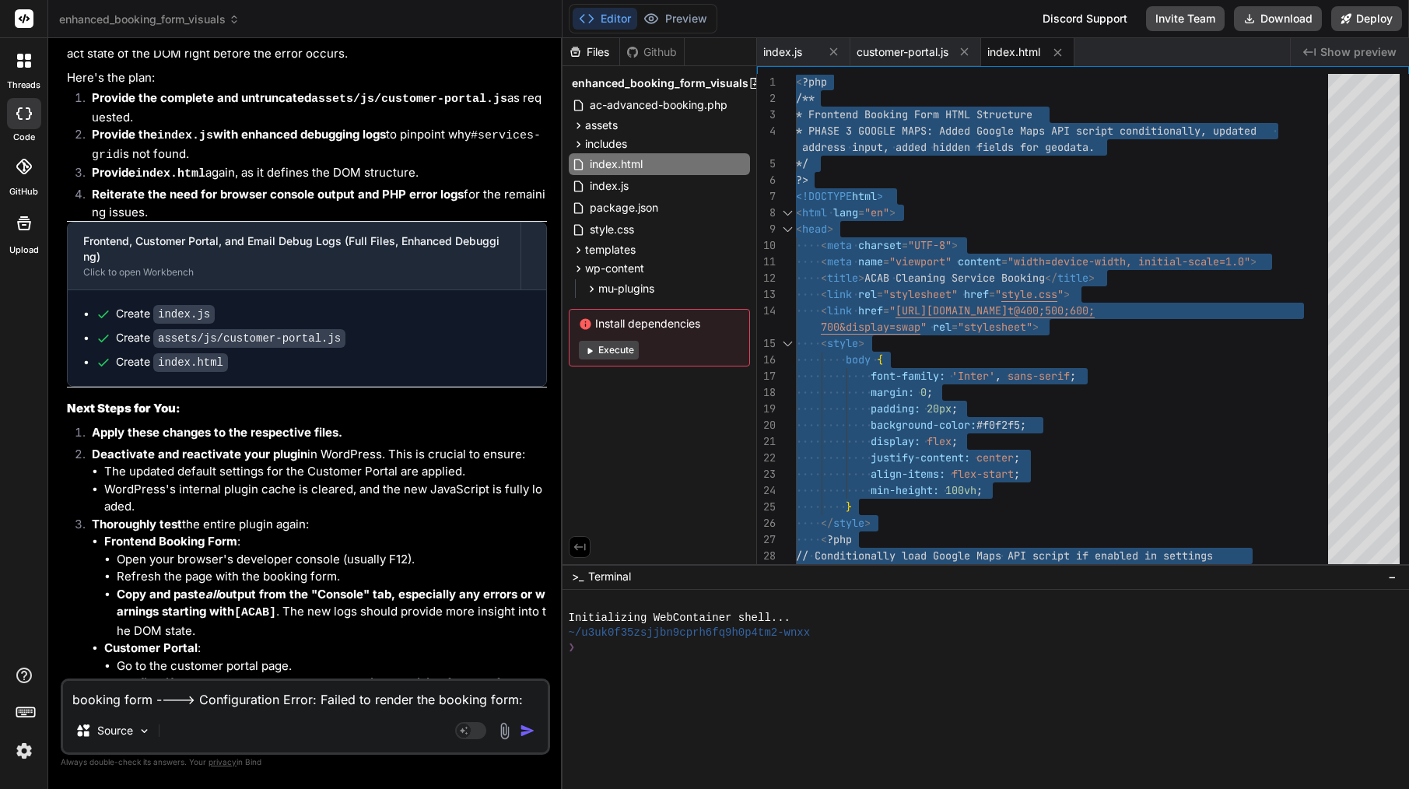
scroll to position [0, 0]
click at [210, 696] on textarea "booking form ----> Configuration Error: Failed to render the booking form: Serv…" at bounding box center [305, 695] width 485 height 28
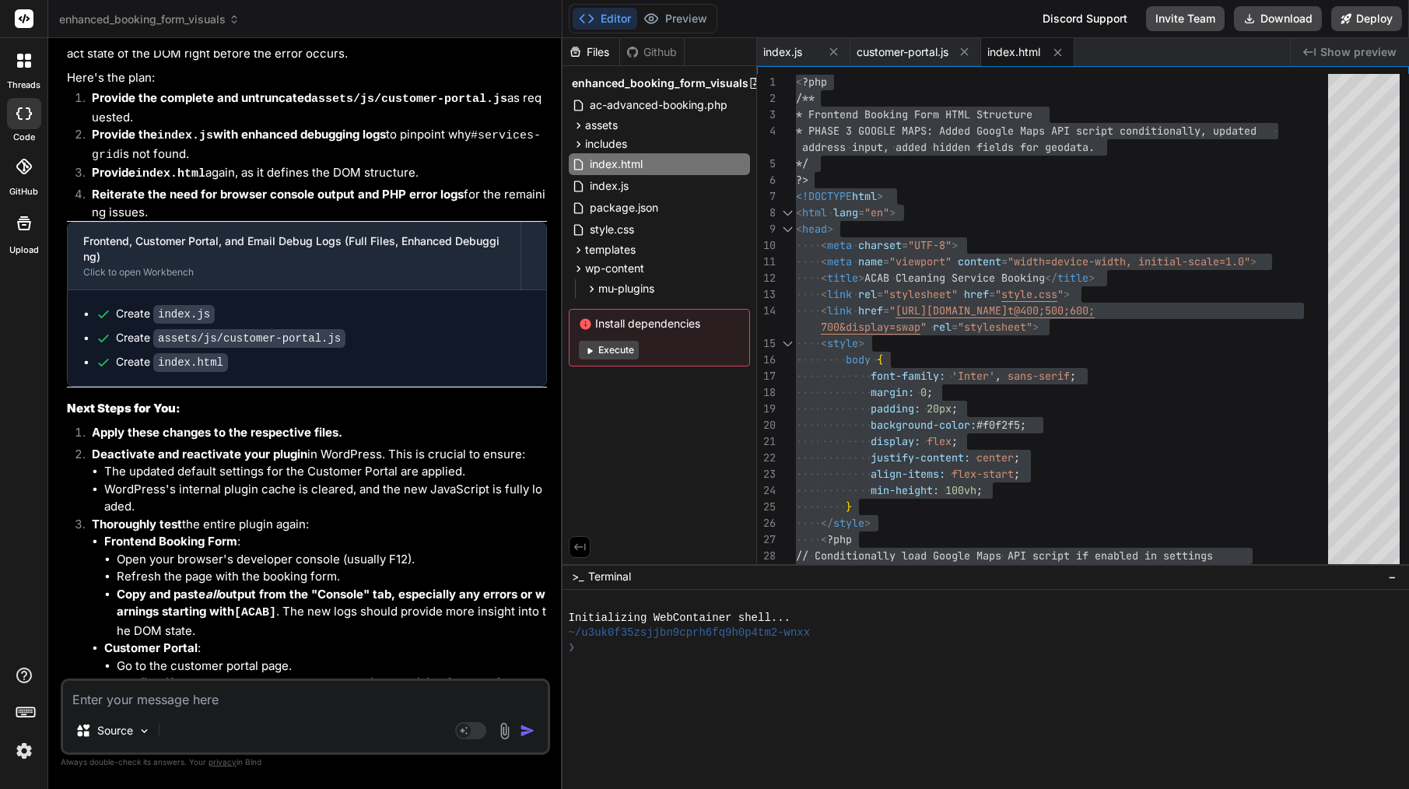
type textarea "b"
type textarea "x"
type textarea "bo"
type textarea "x"
type textarea "boo"
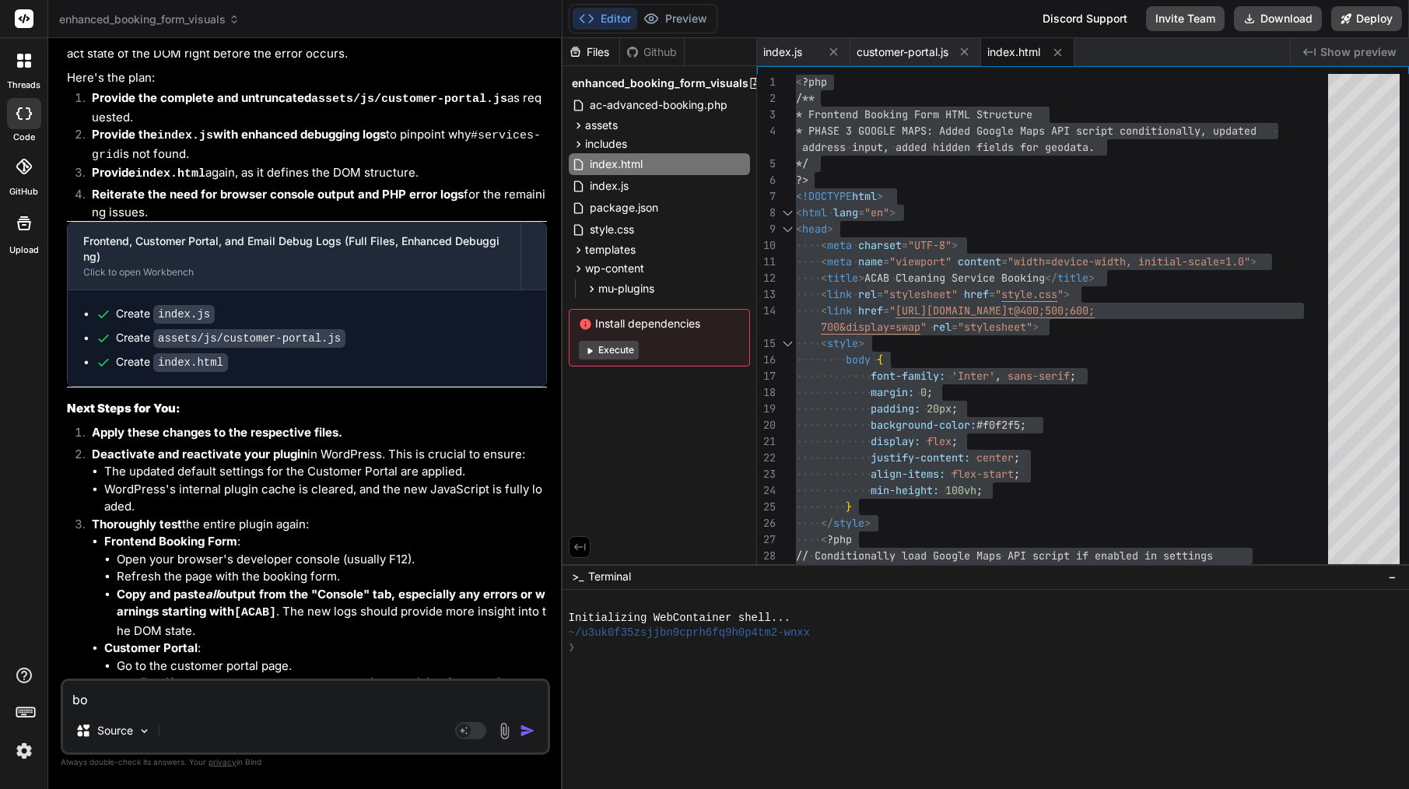
type textarea "x"
type textarea "book"
type textarea "x"
type textarea "booki"
type textarea "x"
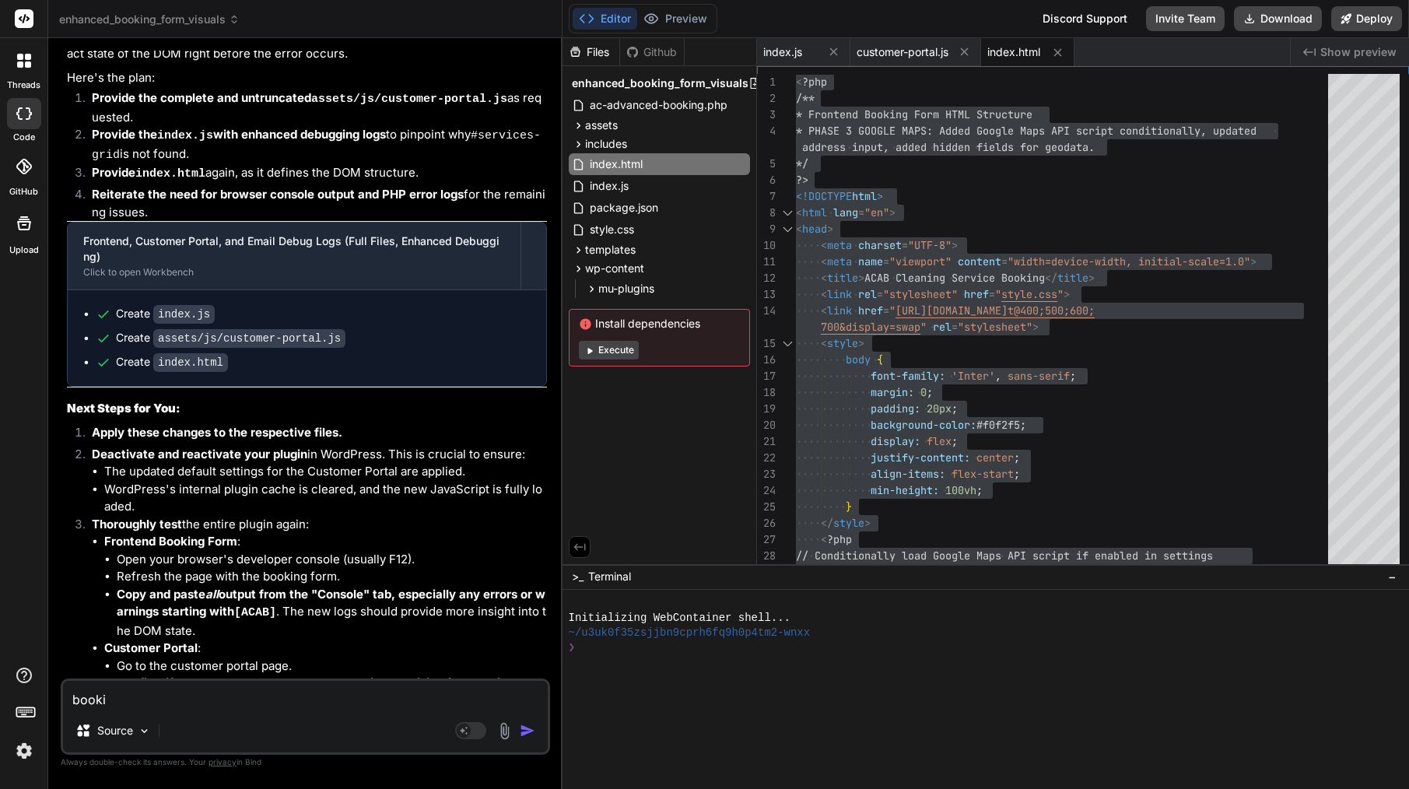
type textarea "bookin"
type textarea "x"
type textarea "booking"
type textarea "x"
type textarea "booking"
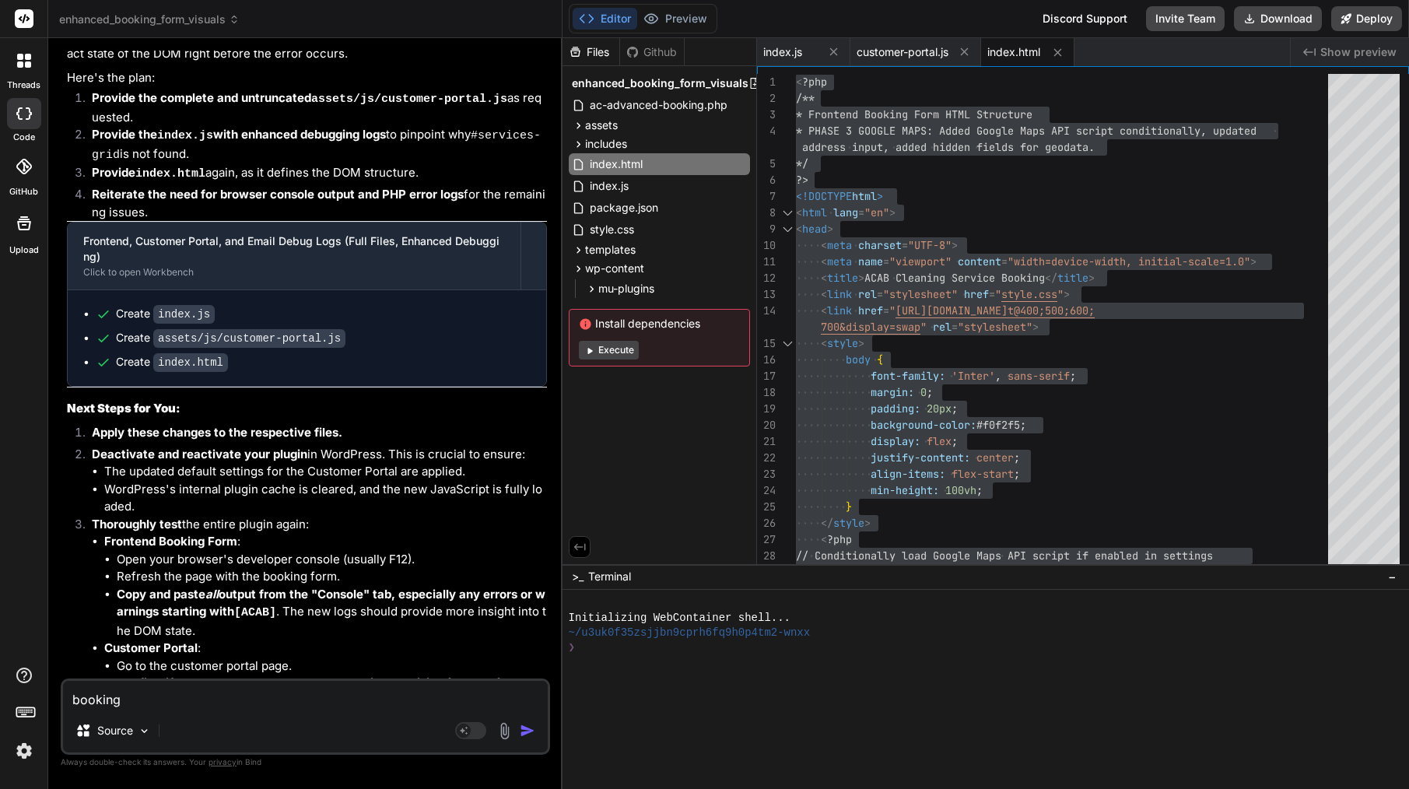
type textarea "x"
type textarea "booking f"
type textarea "x"
type textarea "booking fo"
type textarea "x"
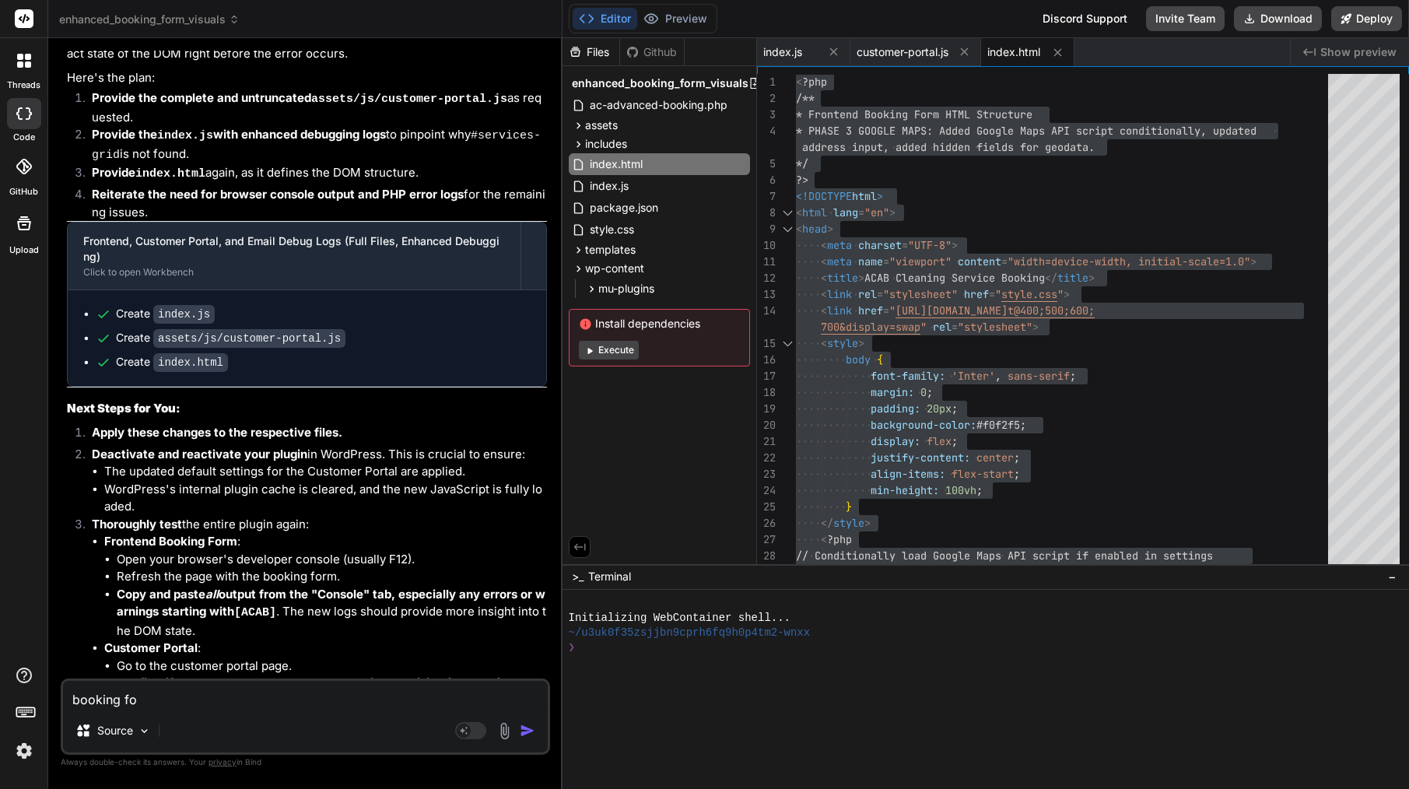
type textarea "booking for"
type textarea "x"
type textarea "booking form"
type textarea "x"
type textarea "booking form"
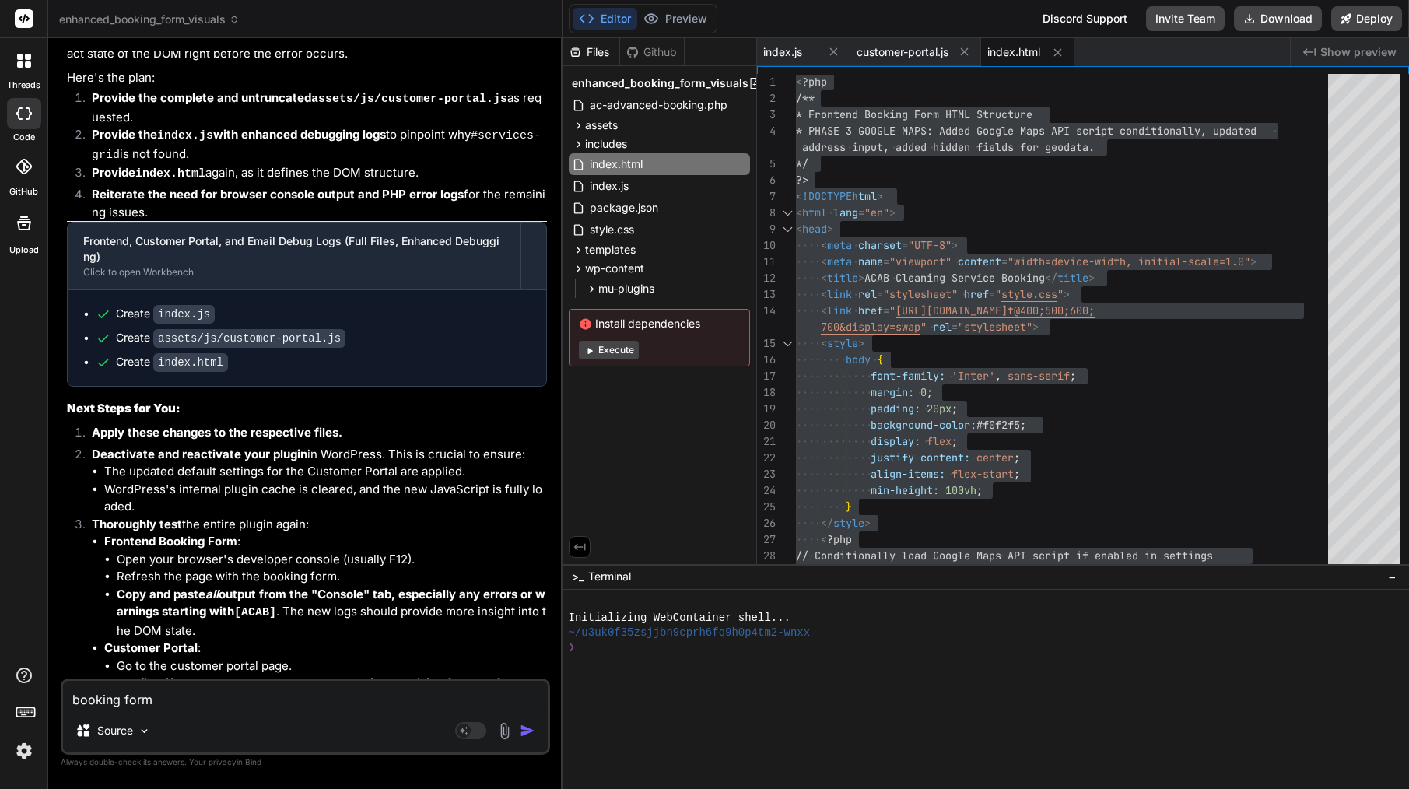
type textarea "x"
type textarea "booking form e"
type textarea "x"
paste textarea "Configuration Error: Some services have invalid pricing information. Please con…"
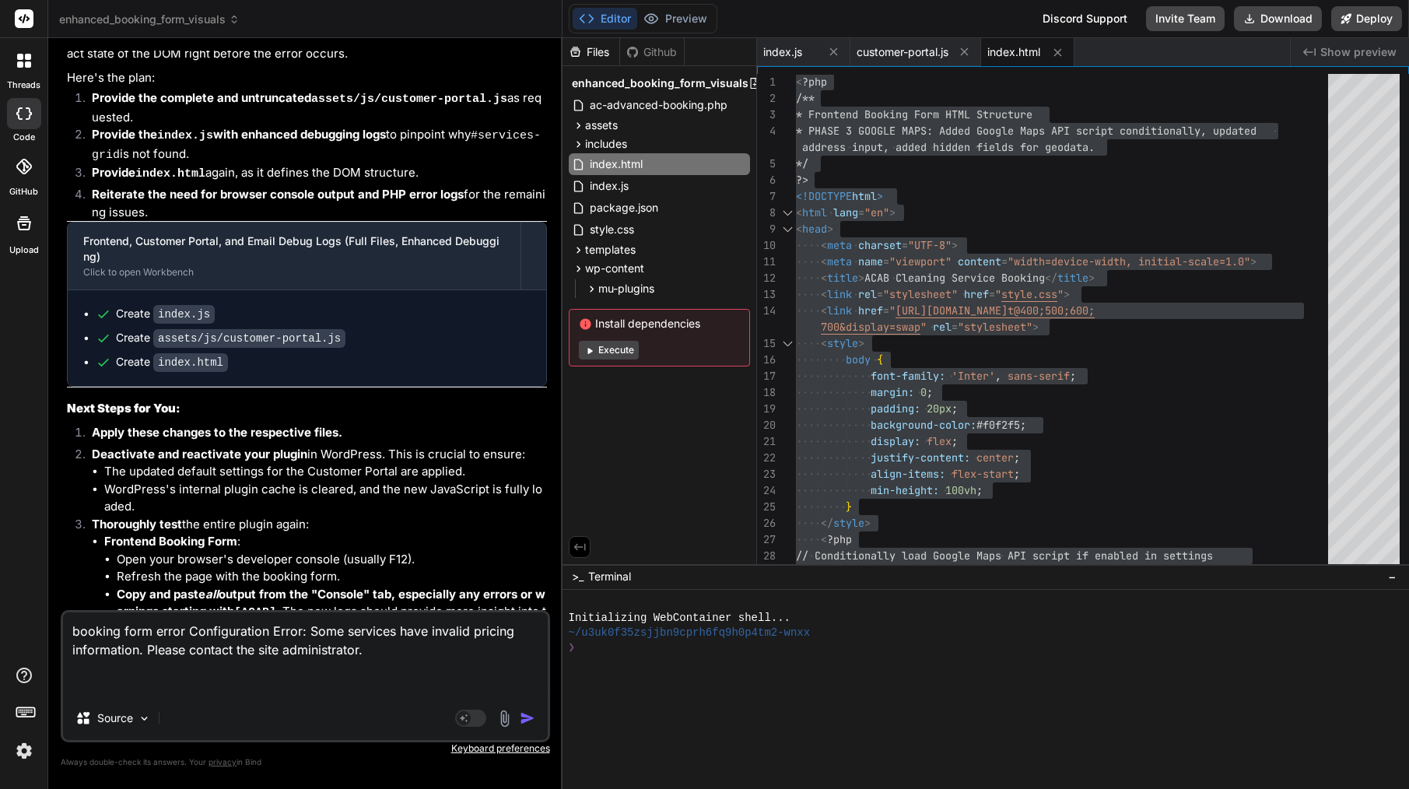
paste textarea "Subject: URGENT – Booking form not rendering (invalid services + stray JS). See…"
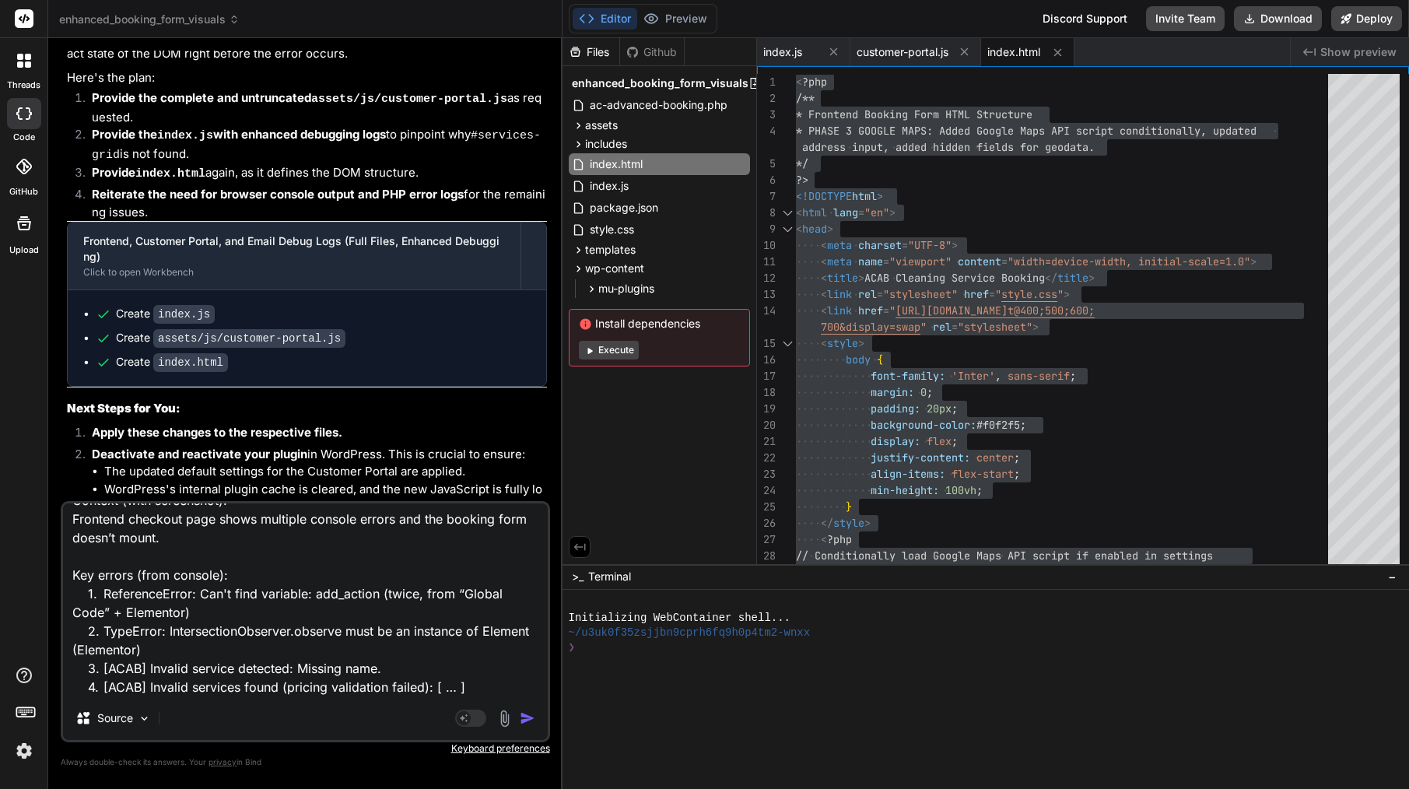
click at [528, 721] on img "button" at bounding box center [528, 718] width 16 height 16
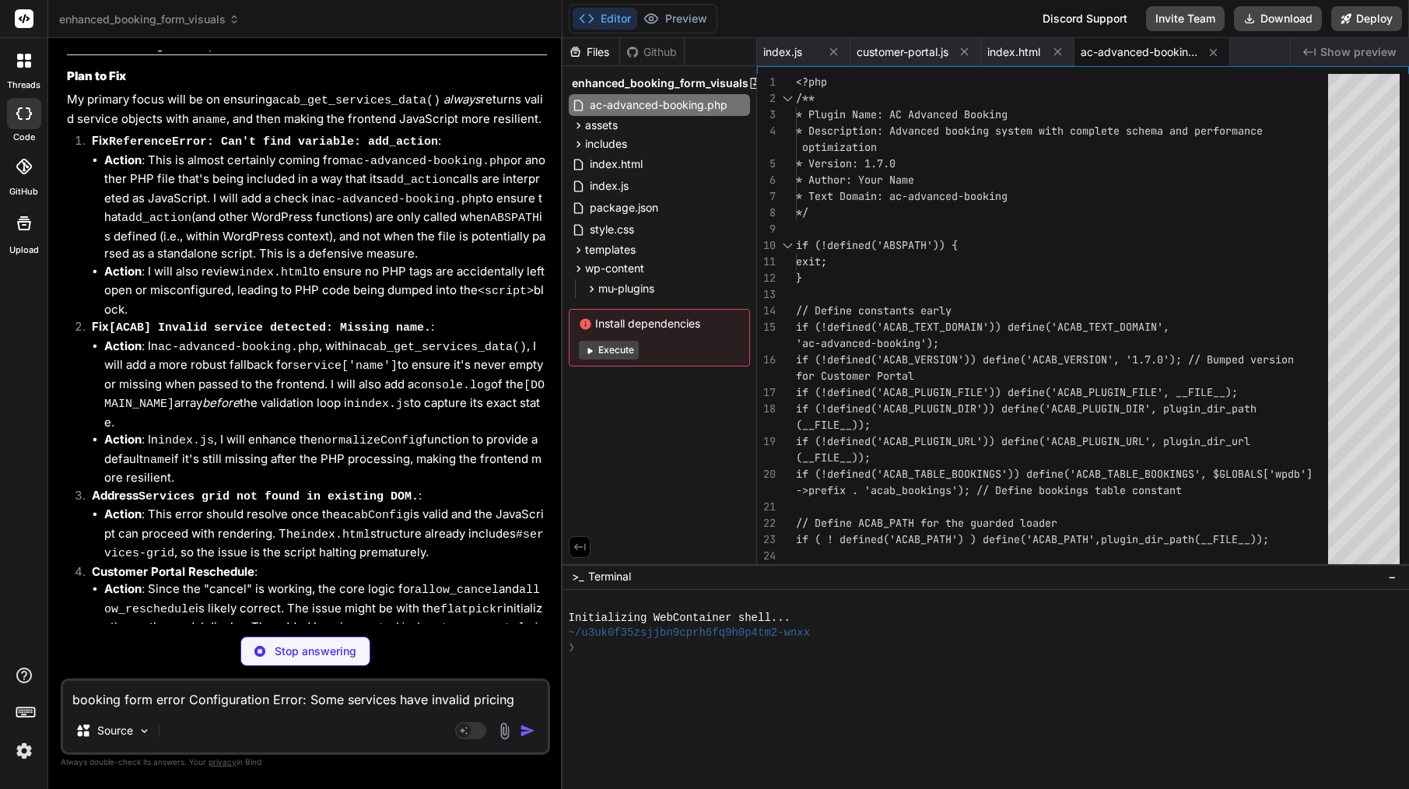
scroll to position [9012, 0]
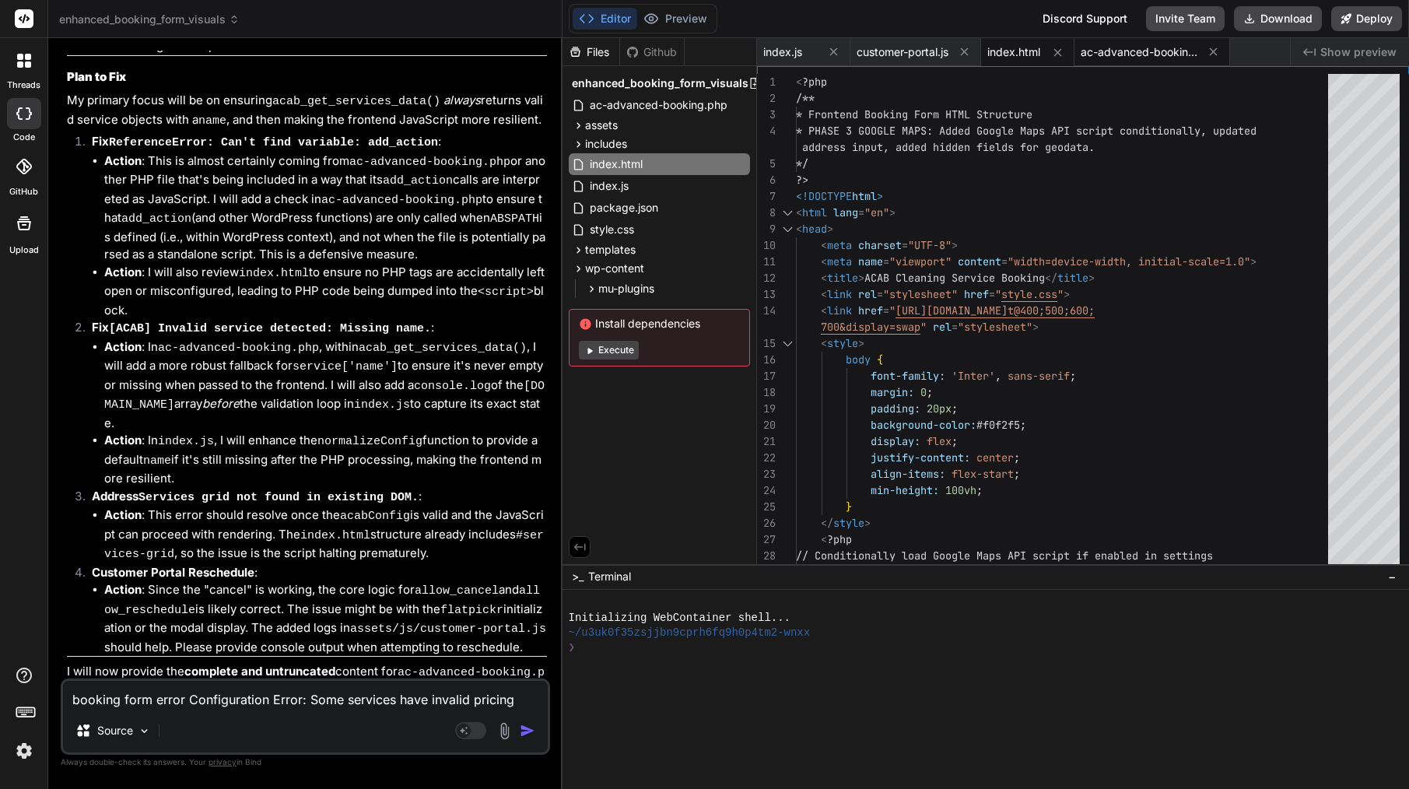
click at [1154, 60] on div "ac-advanced-booking.php" at bounding box center [1152, 52] width 156 height 28
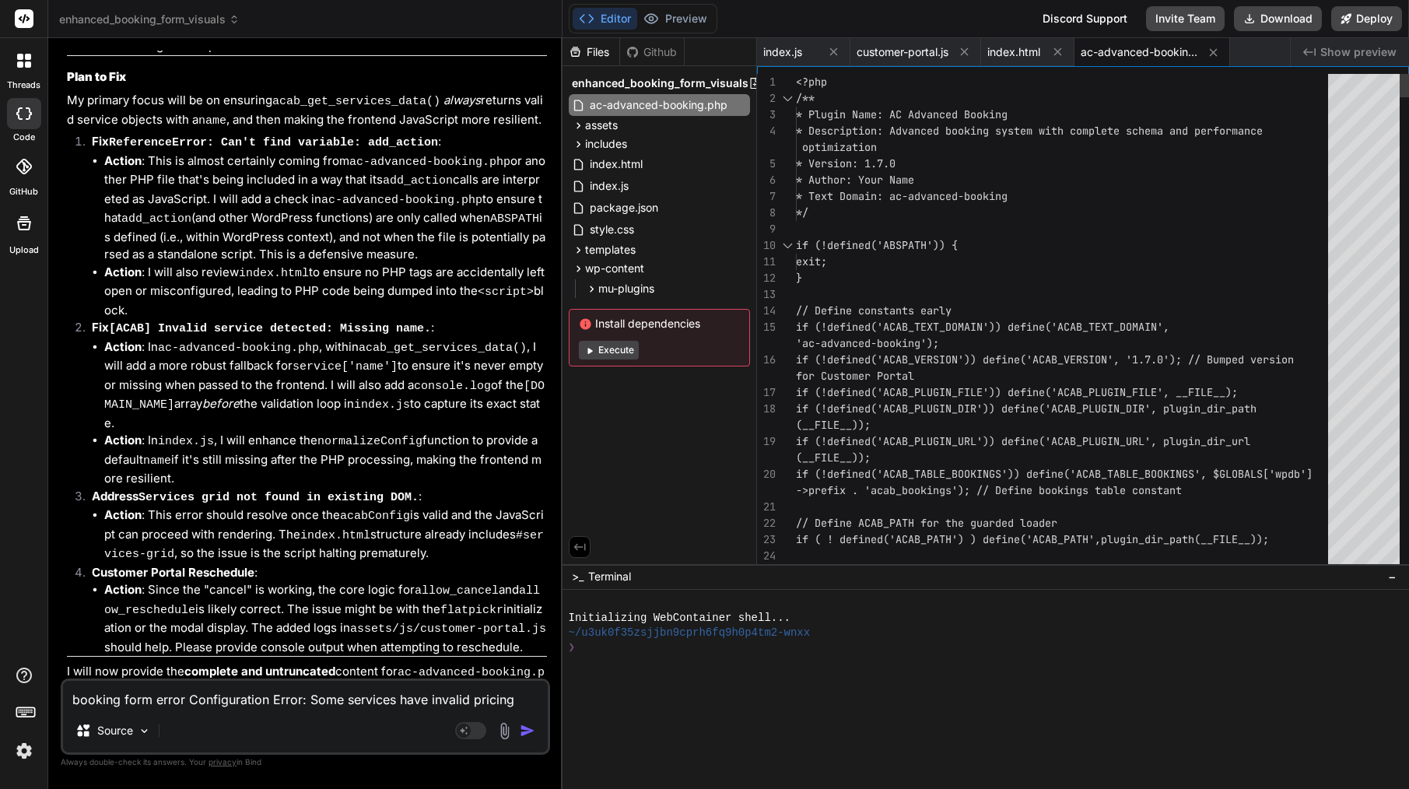
scroll to position [16, 0]
click at [1063, 259] on div "exit;" at bounding box center [1066, 262] width 541 height 16
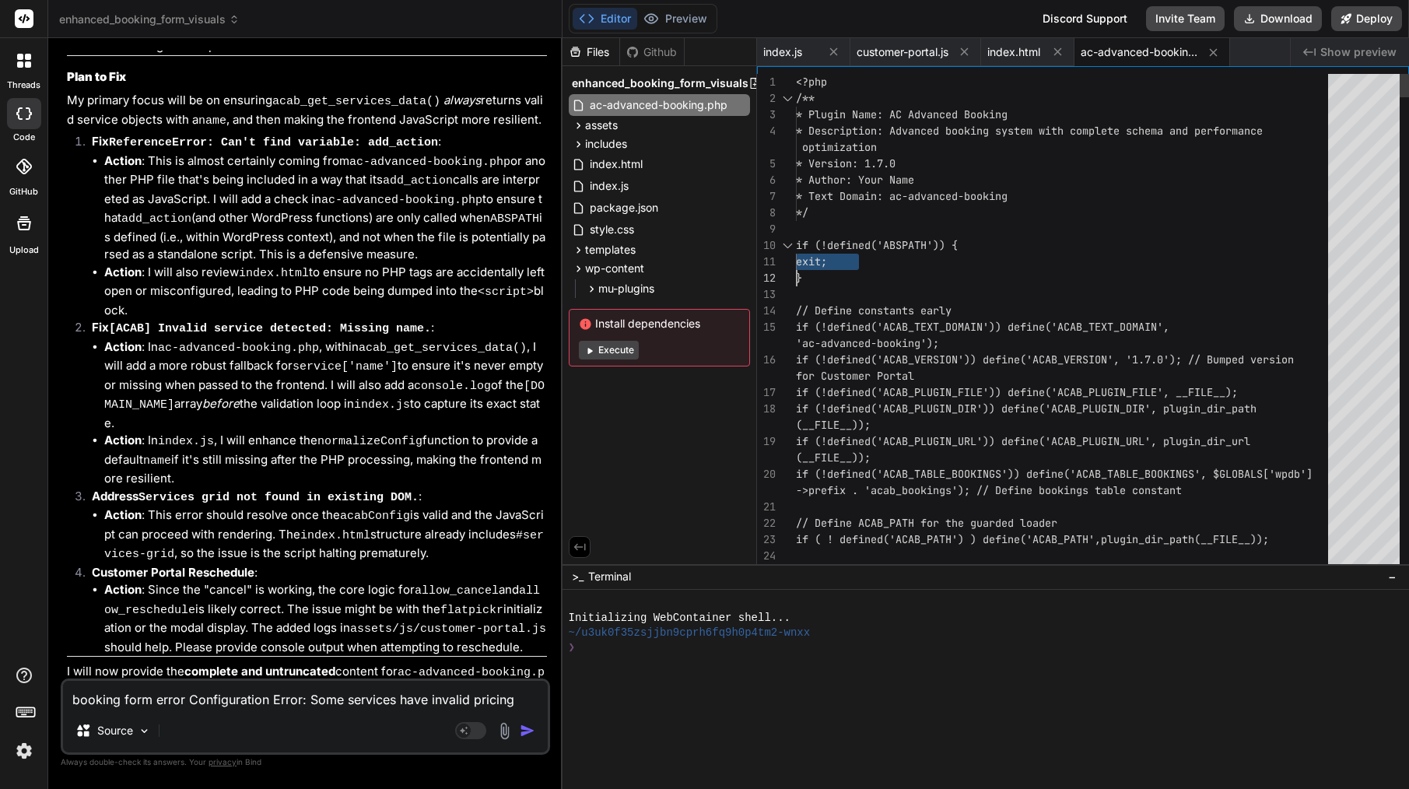
click at [1063, 262] on div "exit;" at bounding box center [1066, 262] width 541 height 16
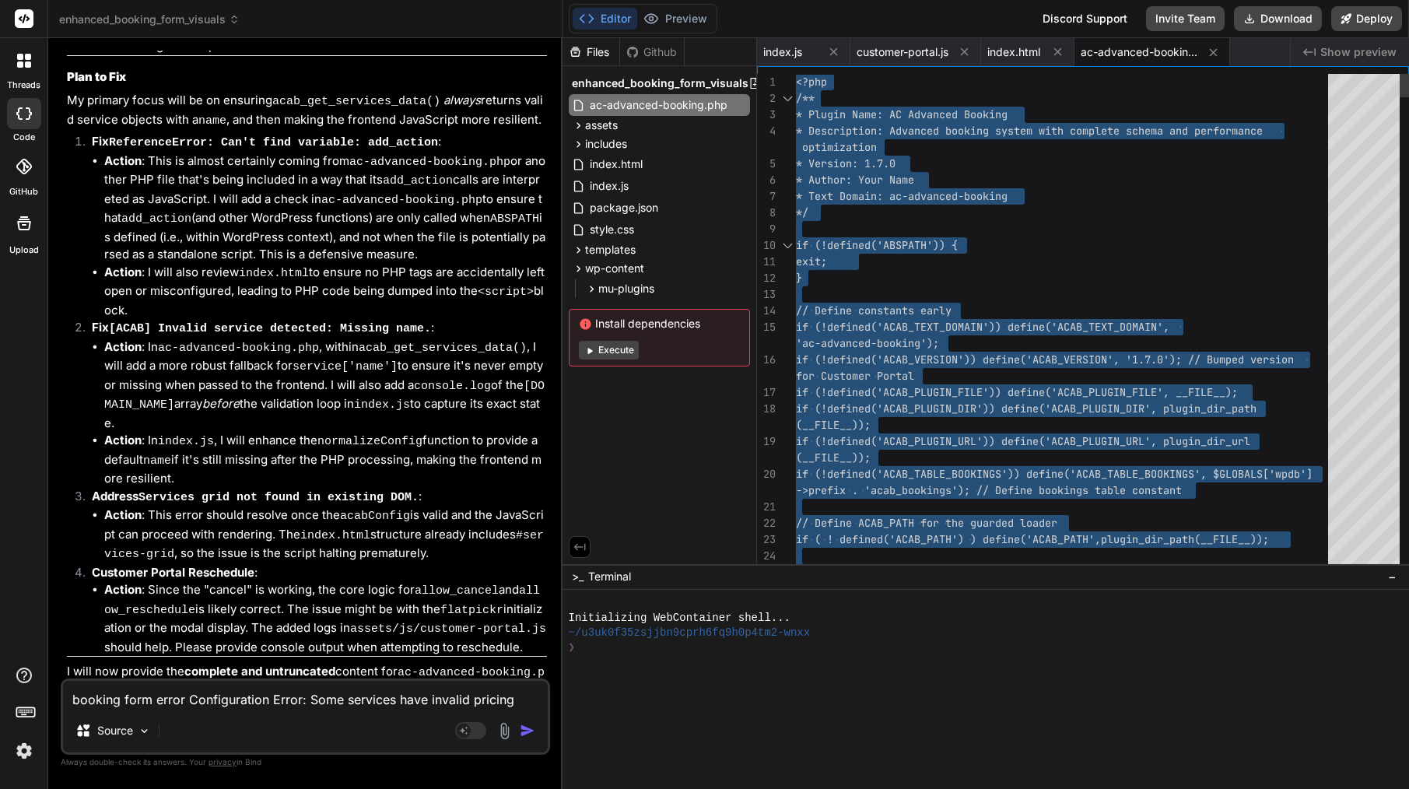
click at [1063, 262] on div "exit;" at bounding box center [1066, 262] width 541 height 16
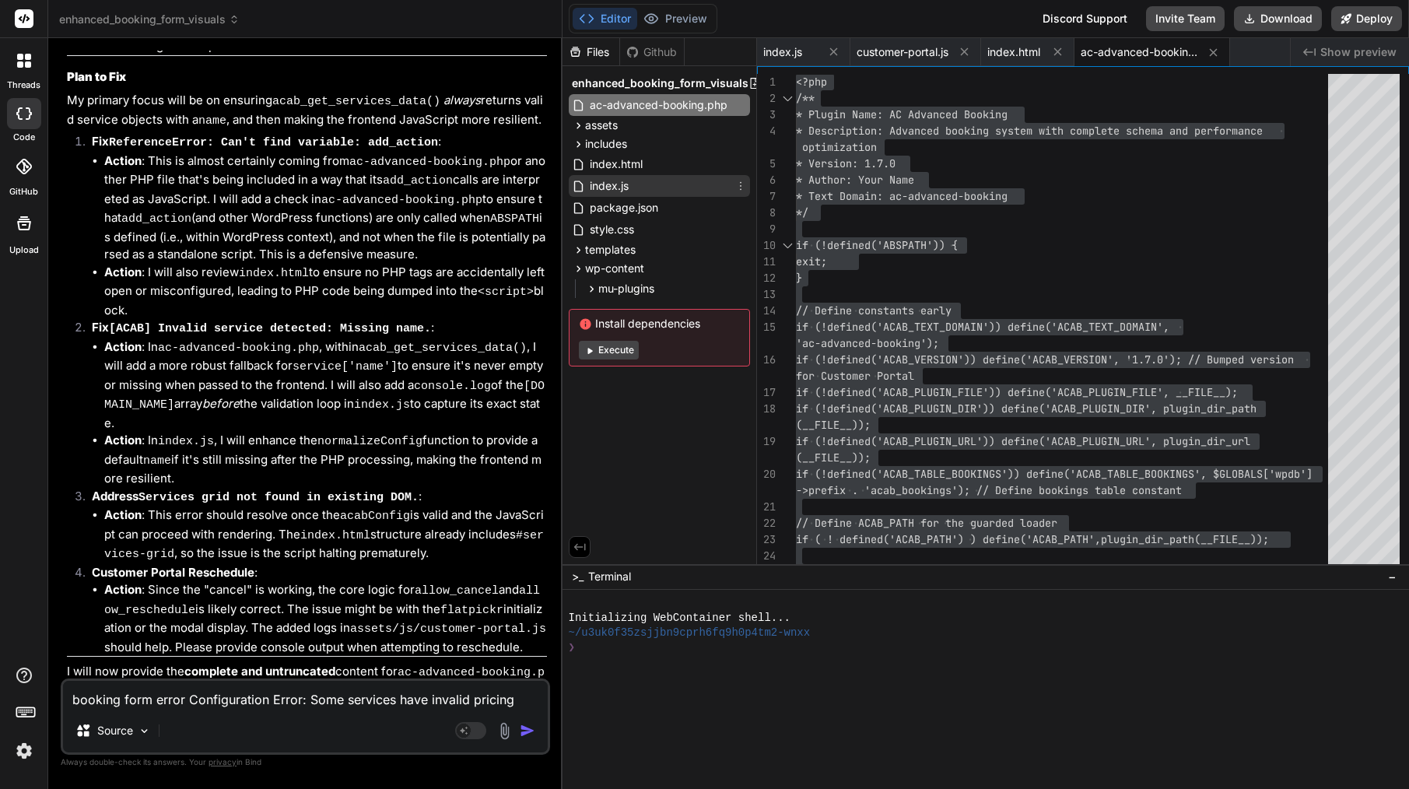
click at [660, 188] on div "index.js" at bounding box center [659, 186] width 181 height 22
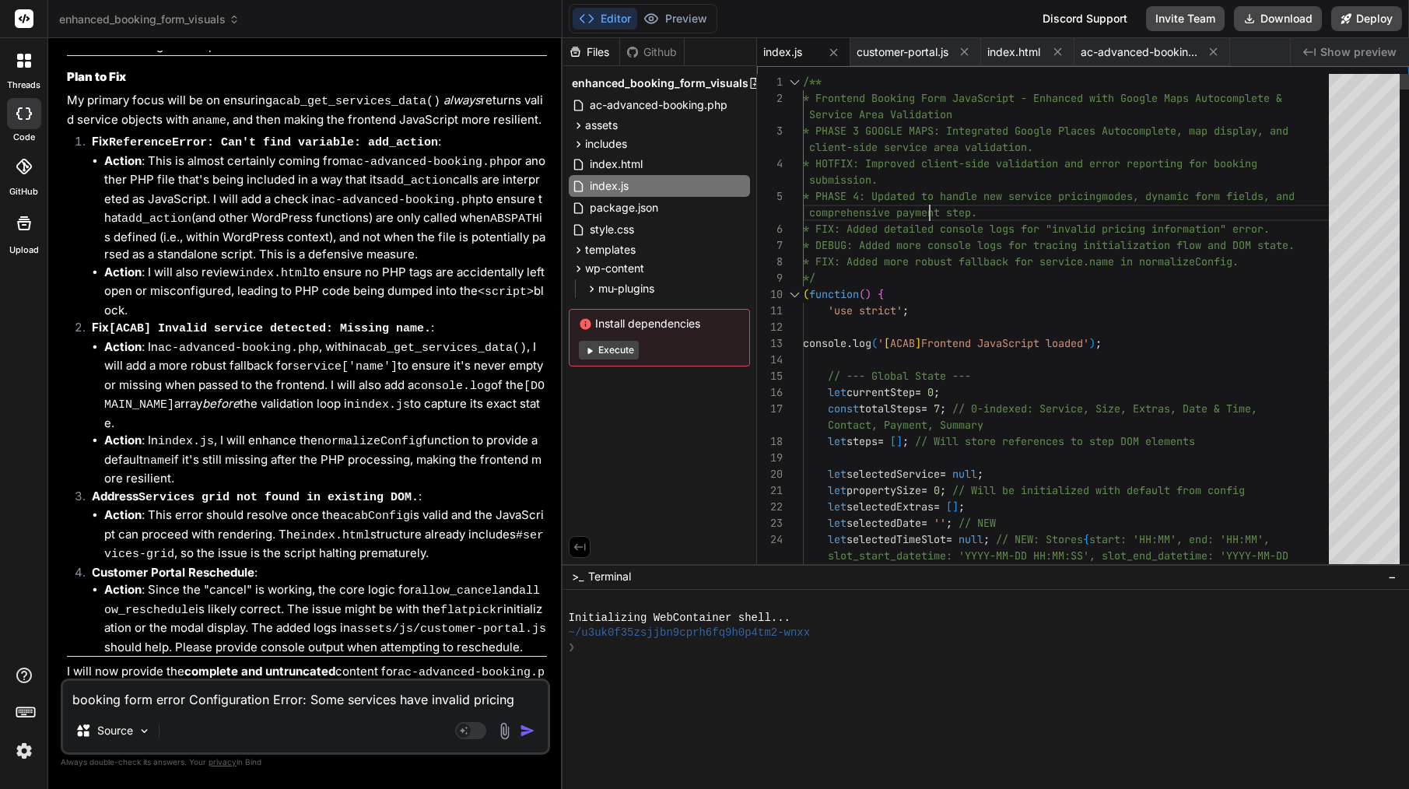
click at [932, 212] on span "comprehensive payment step." at bounding box center [893, 212] width 168 height 14
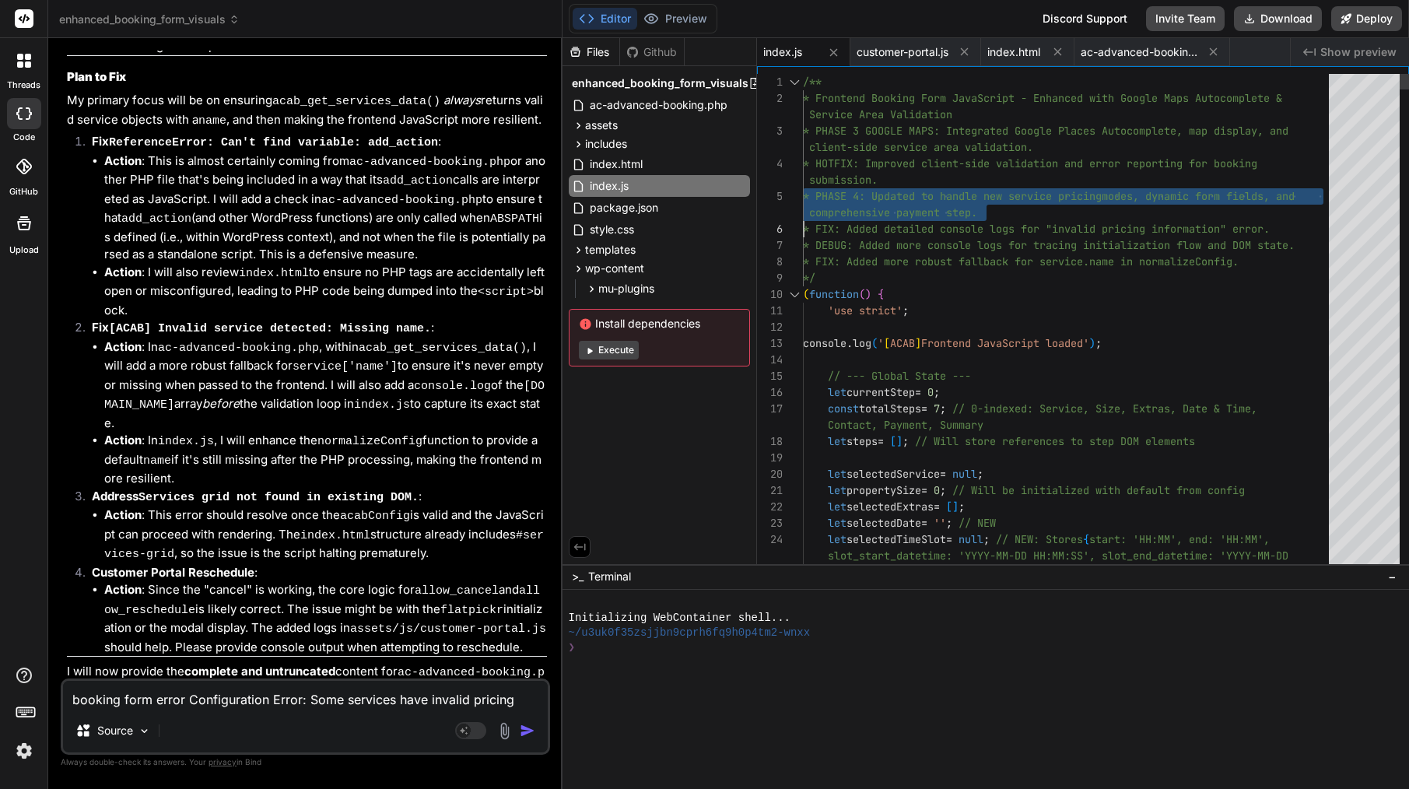
click at [932, 212] on span "comprehensive payment step." at bounding box center [893, 212] width 168 height 14
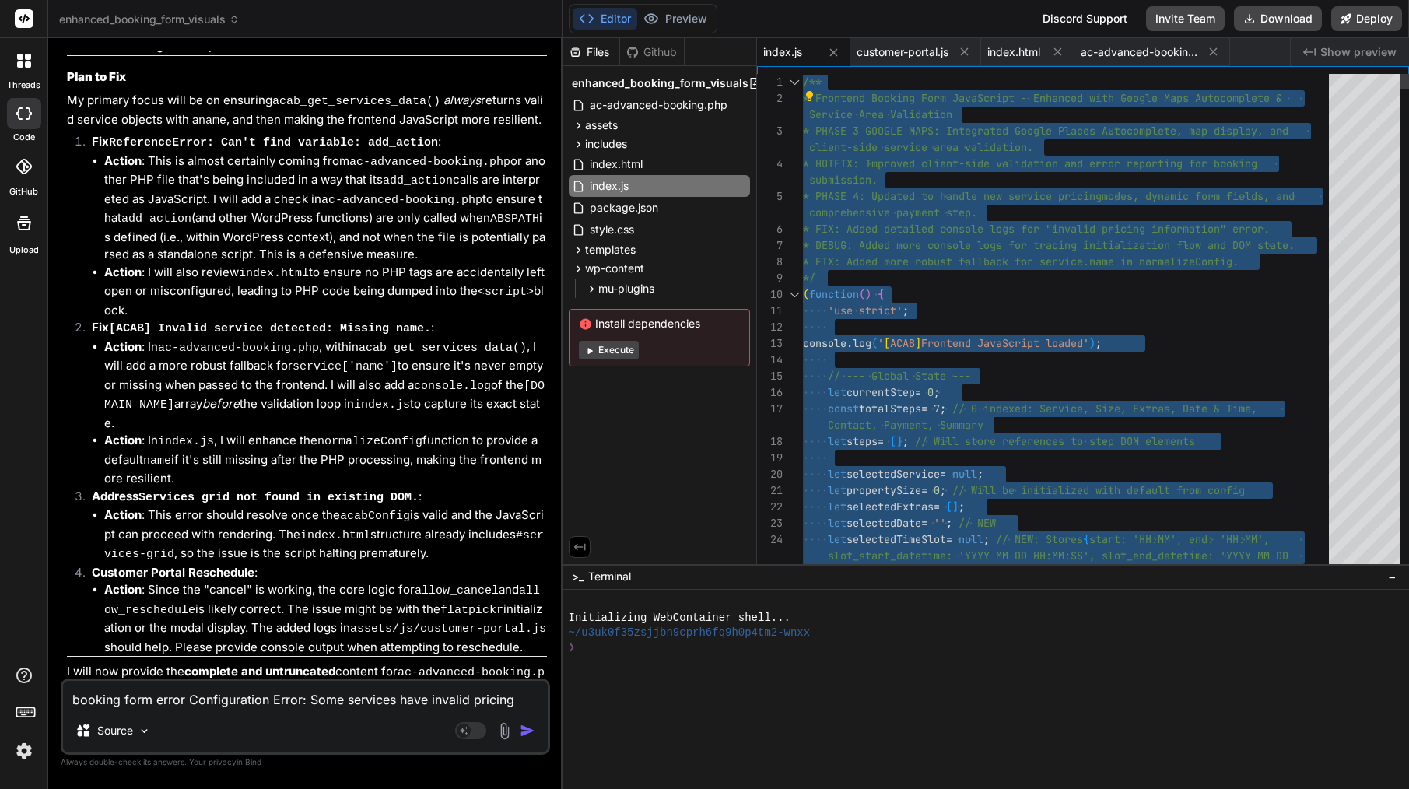
click at [912, 291] on div "( function ( ) {" at bounding box center [1070, 294] width 535 height 16
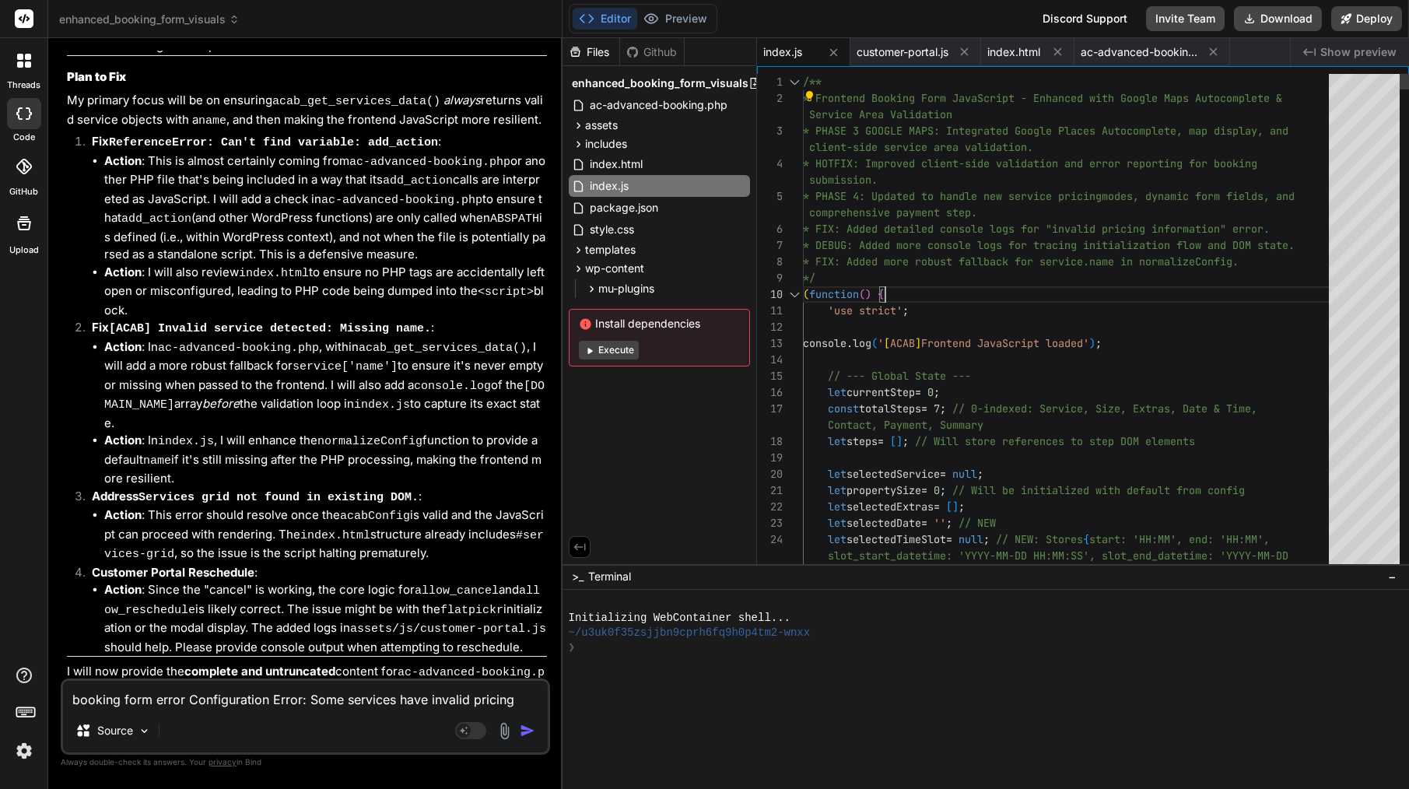
scroll to position [49, 0]
click at [912, 291] on div "( function ( ) {" at bounding box center [1070, 294] width 535 height 16
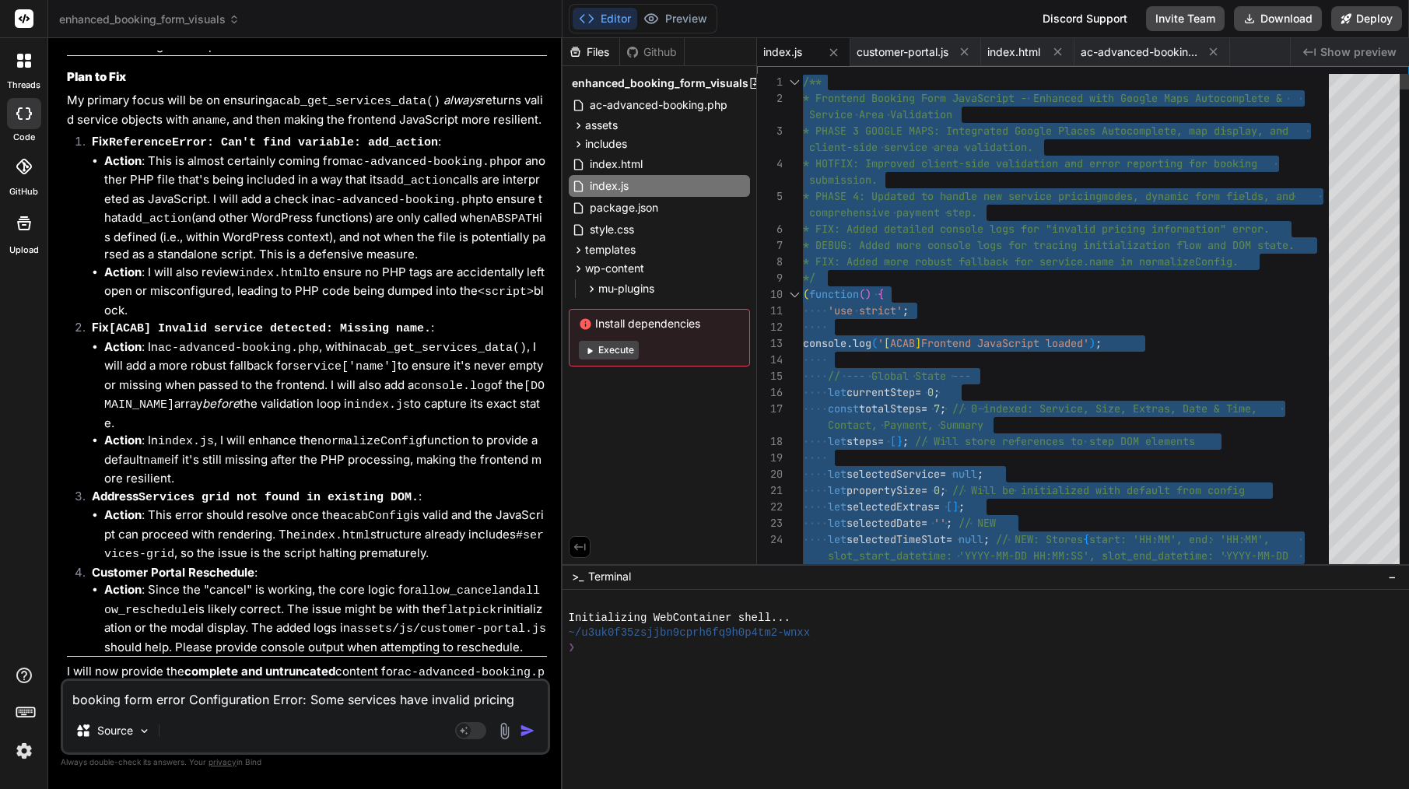
click at [912, 291] on div "( function ( ) {" at bounding box center [1070, 294] width 535 height 16
click at [916, 54] on span "customer-portal.js" at bounding box center [902, 52] width 92 height 16
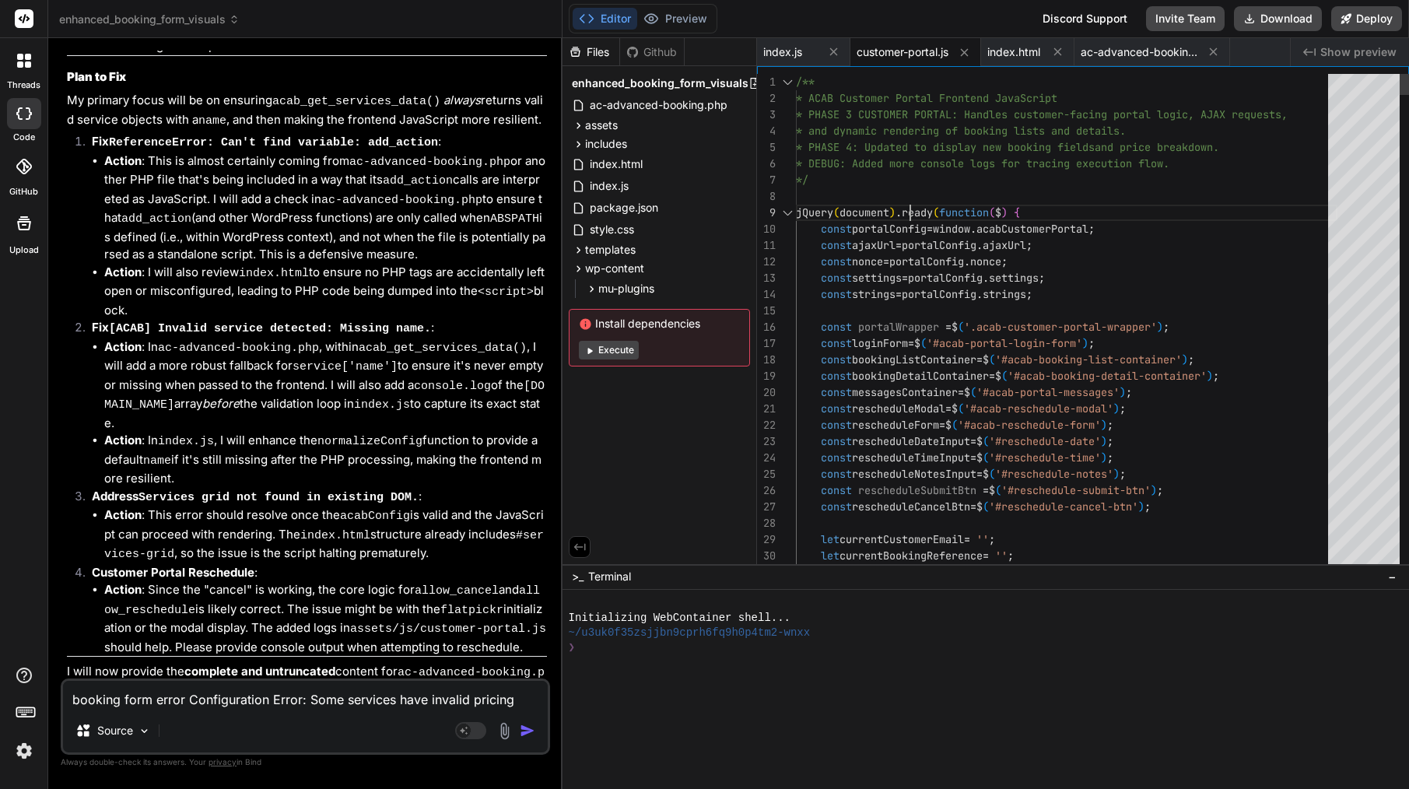
scroll to position [131, 0]
click at [912, 208] on span "ready" at bounding box center [917, 212] width 31 height 14
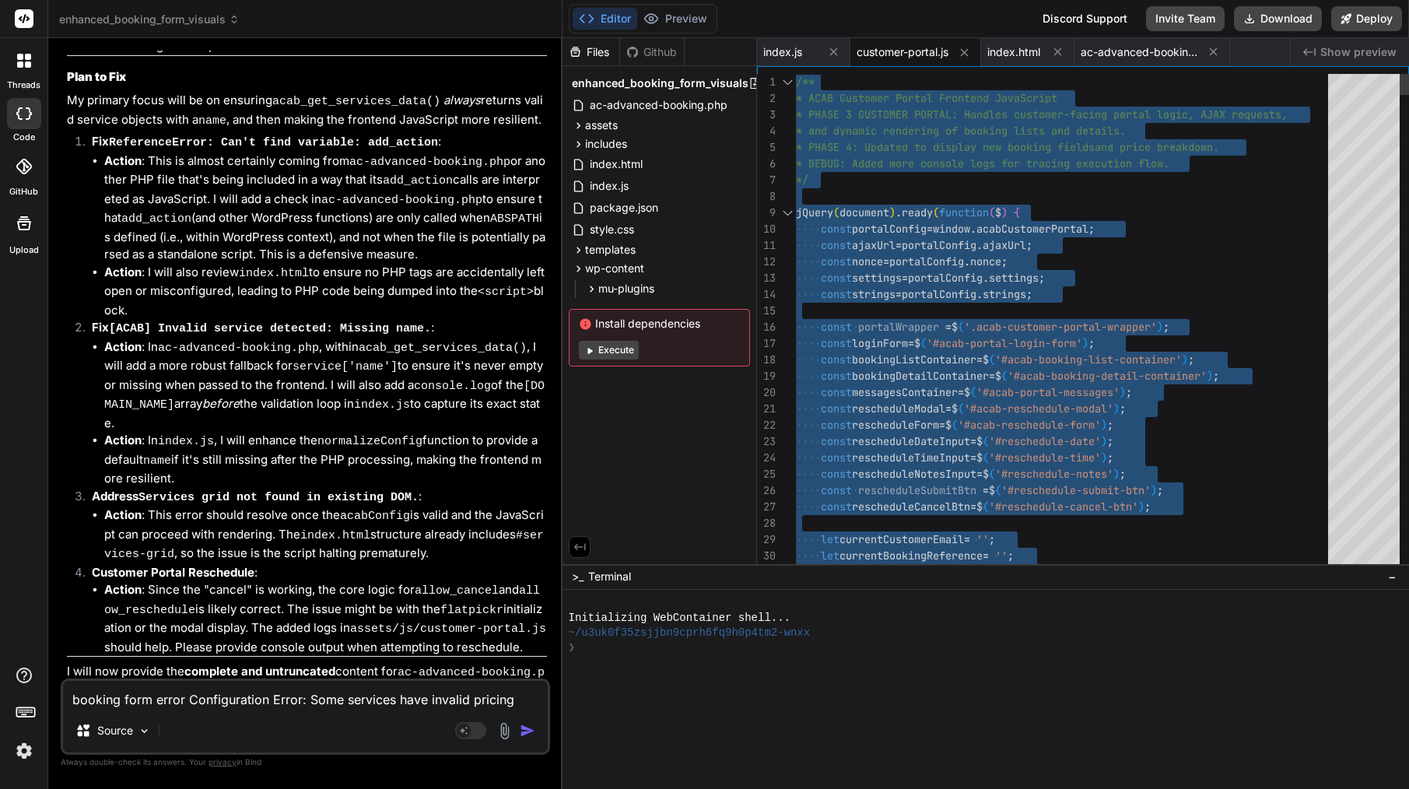
click at [912, 208] on span "ready" at bounding box center [917, 212] width 31 height 14
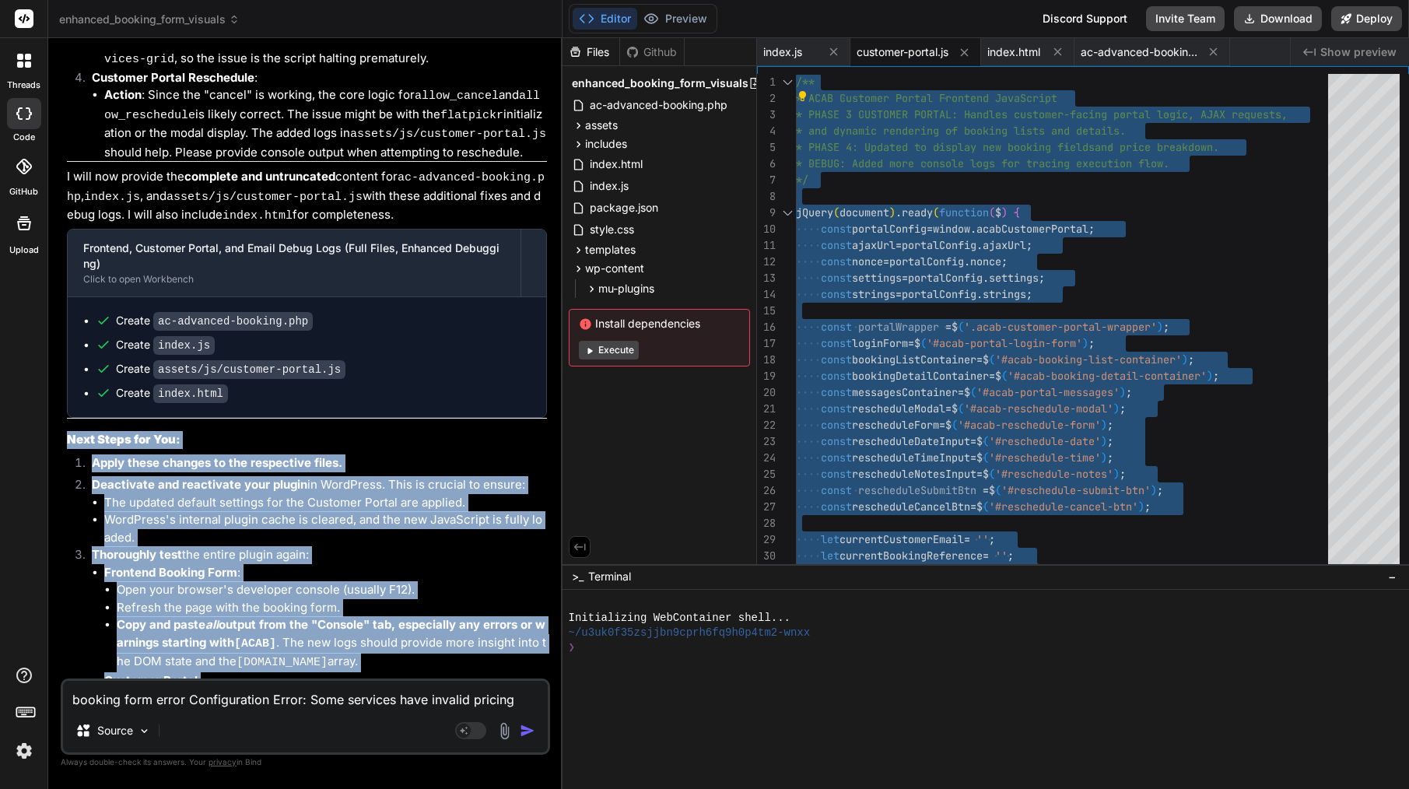
scroll to position [9302, 0]
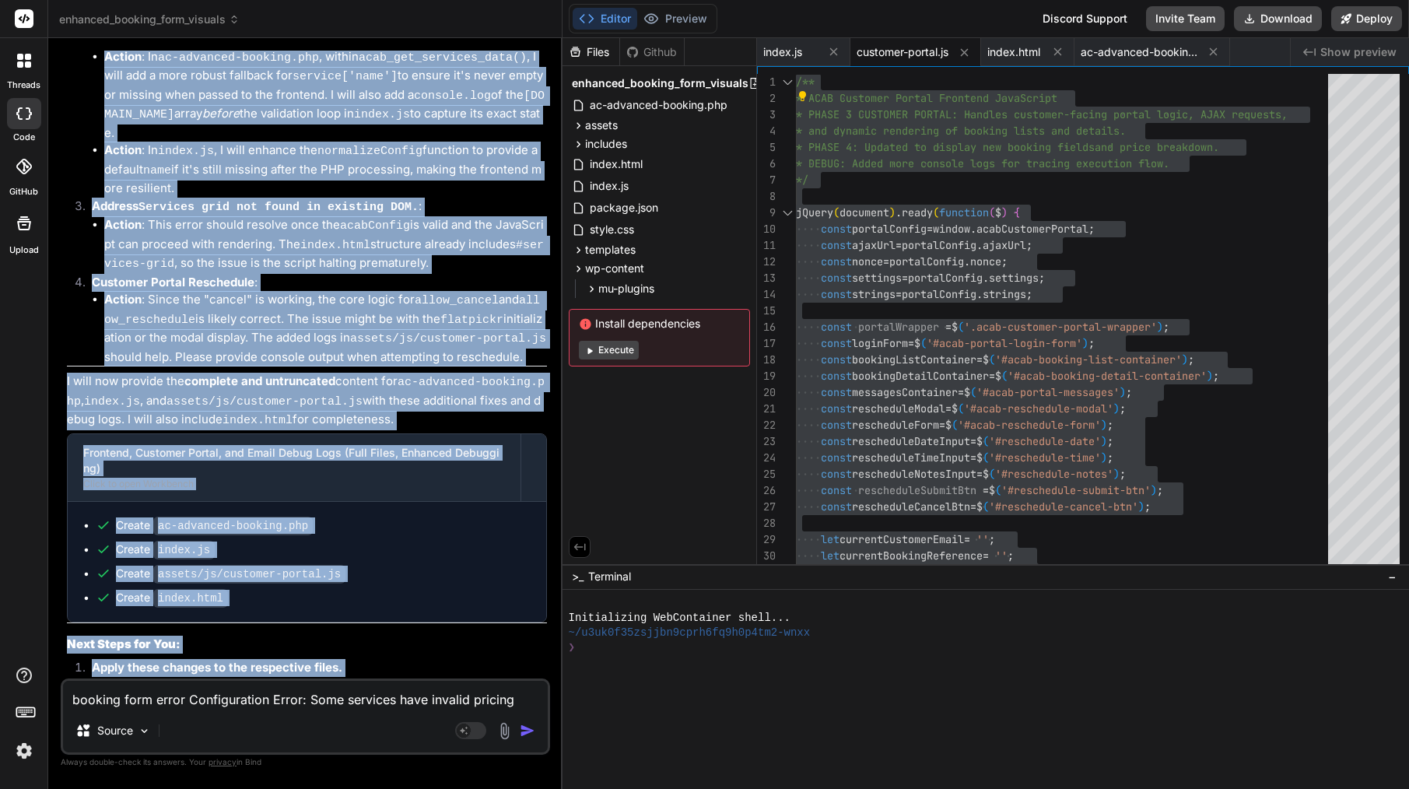
drag, startPoint x: 351, startPoint y: 439, endPoint x: 351, endPoint y: -158, distance: 596.6
click at [351, 0] on html "threads code GitHub Upload enhanced_booking_form_visuals Created with Pixso. Bi…" at bounding box center [704, 394] width 1409 height 789
click at [253, 716] on li "WordPress's internal plugin cache is cleared, and the new JavaScript is fully l…" at bounding box center [325, 733] width 443 height 35
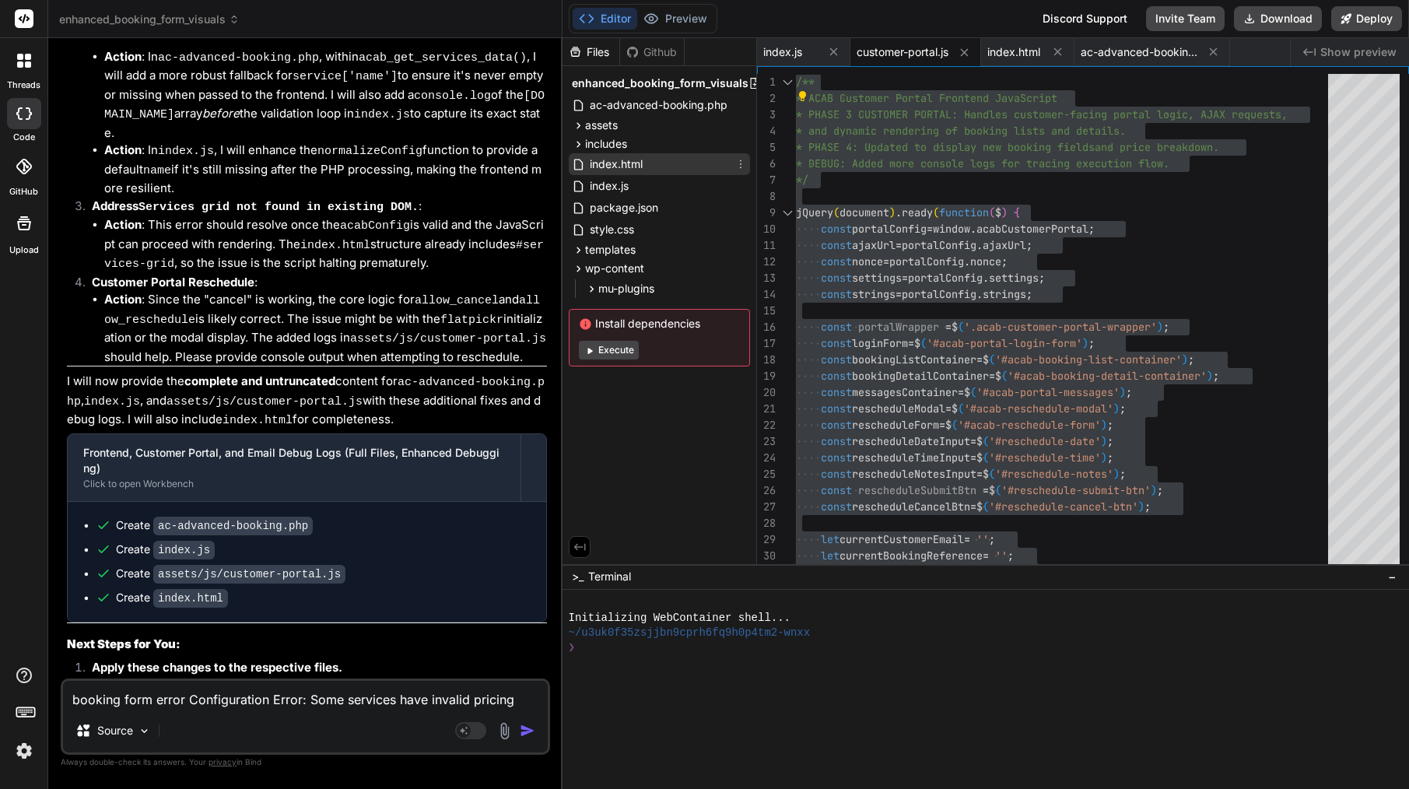
click at [645, 163] on div "index.html" at bounding box center [659, 164] width 181 height 22
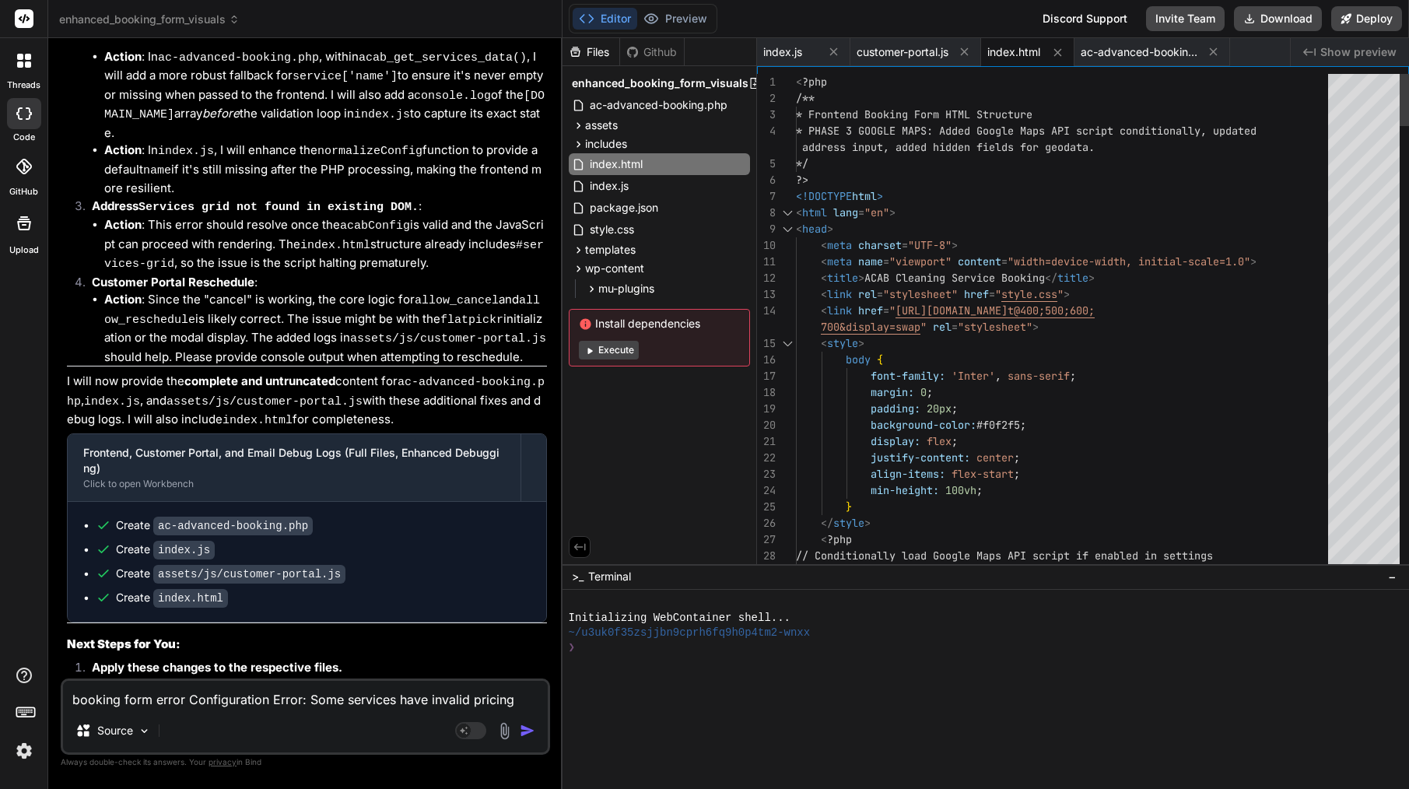
click at [972, 331] on span ""stylesheet"" at bounding box center [995, 327] width 75 height 14
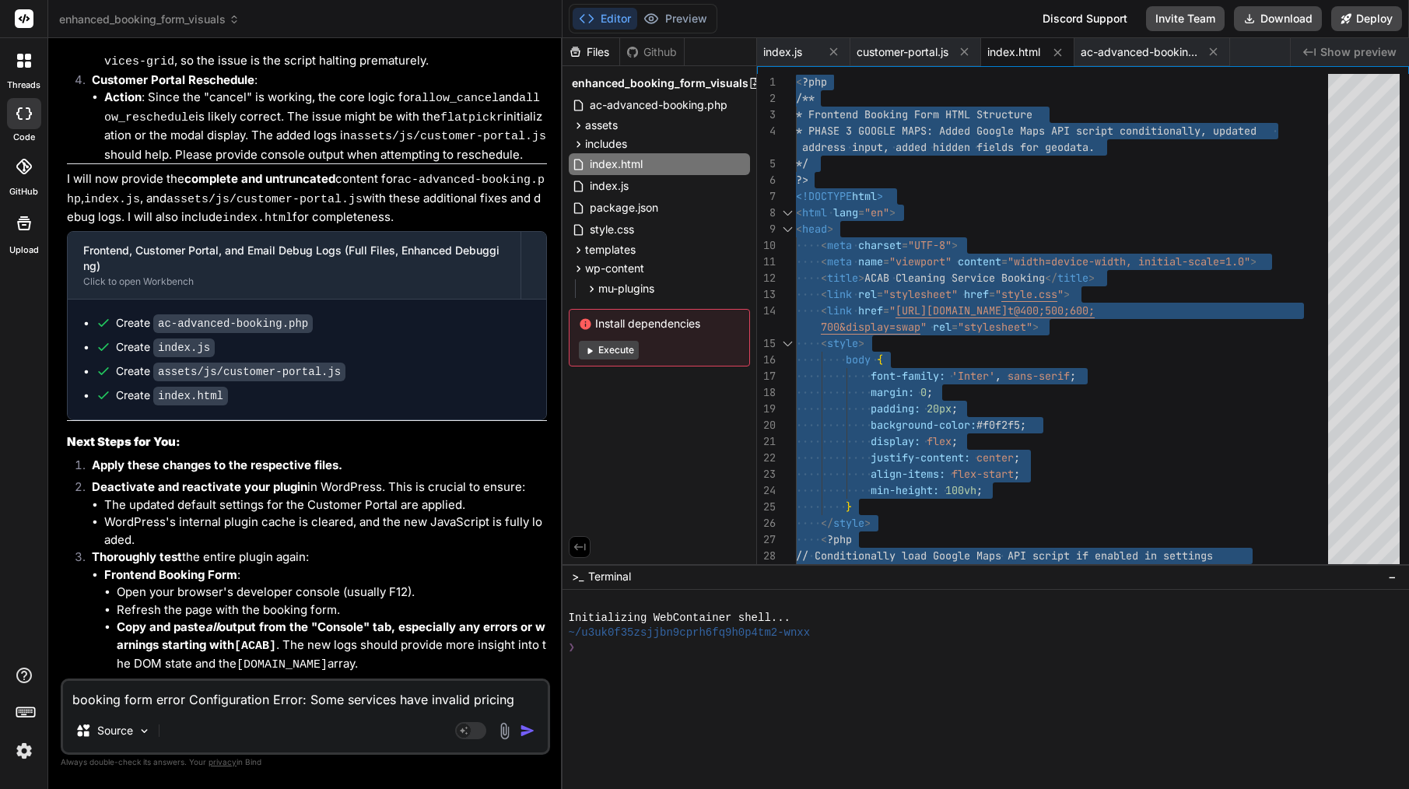
scroll to position [9503, 0]
click at [143, 707] on textarea "booking form error Configuration Error: Some services have invalid pricing info…" at bounding box center [305, 695] width 485 height 28
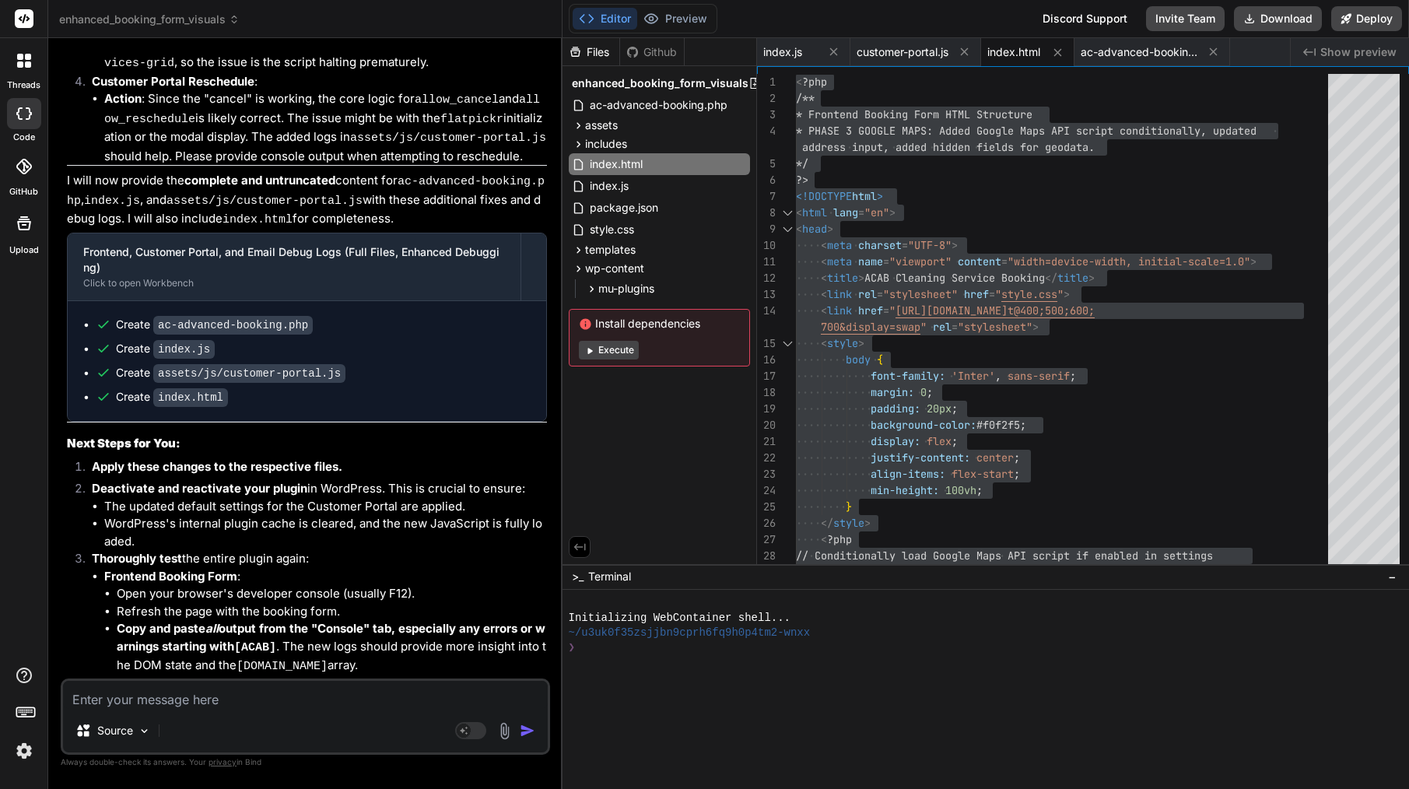
paste textarea "Here’s a concise prompt you can paste to Bind with the new screenshot + errors.…"
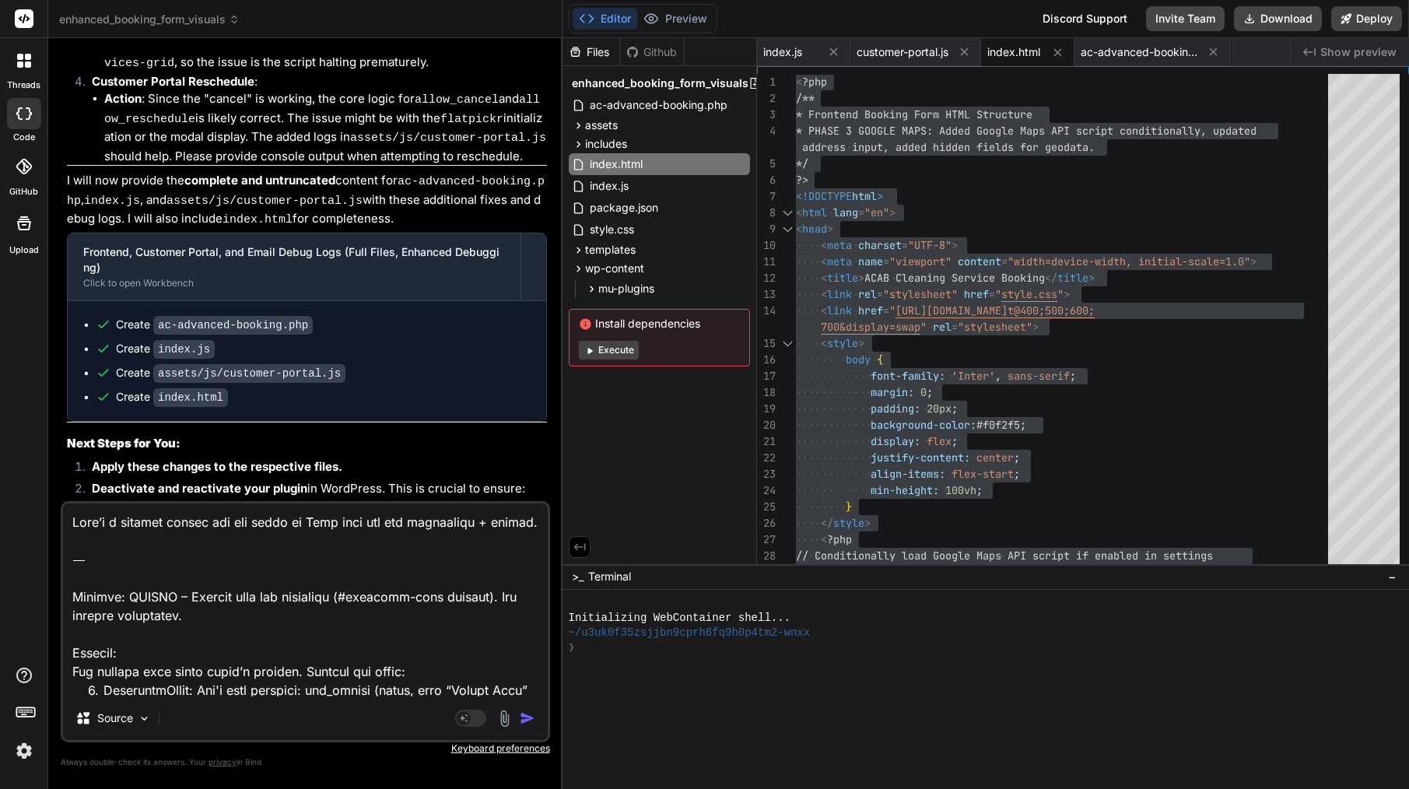
scroll to position [1142, 0]
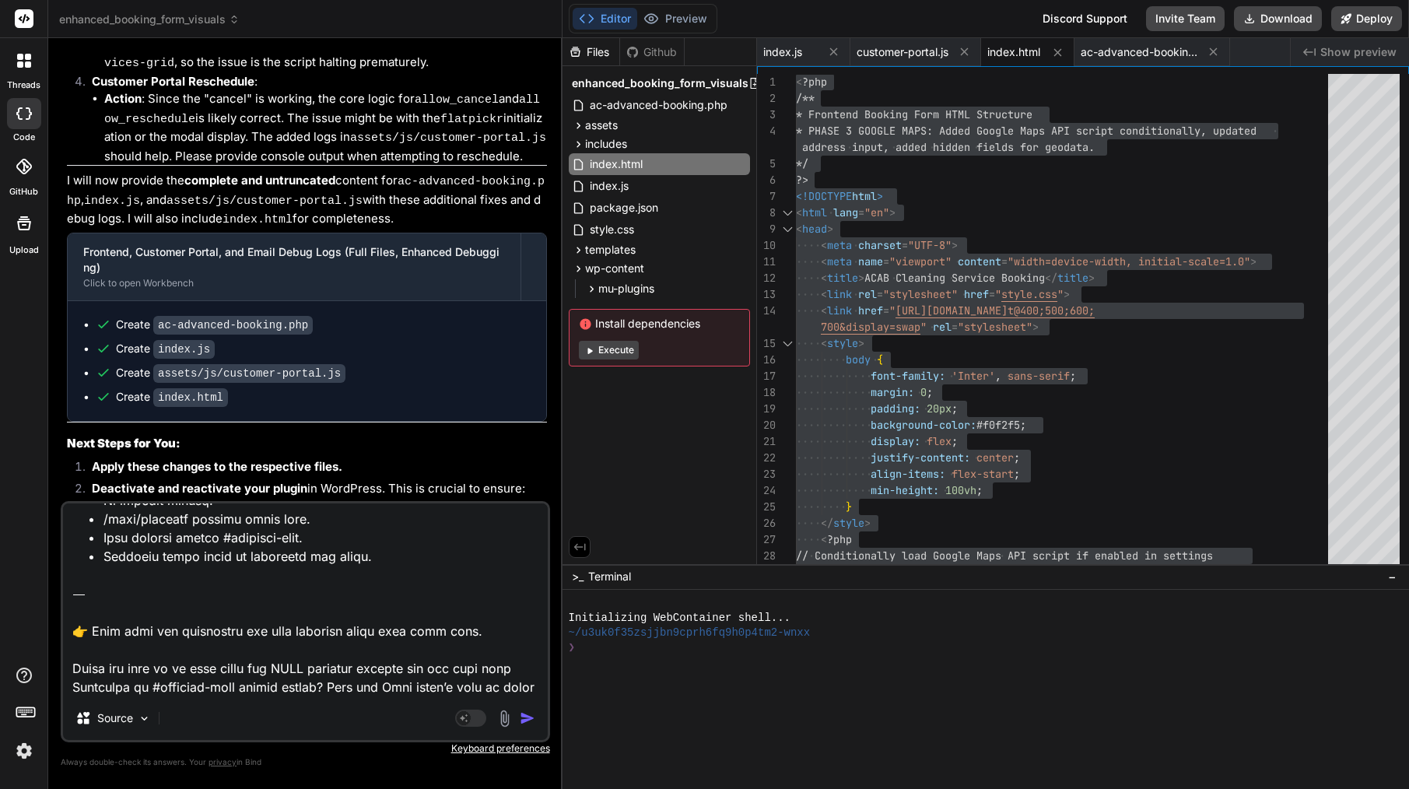
drag, startPoint x: 248, startPoint y: 683, endPoint x: 79, endPoint y: 623, distance: 179.1
click at [79, 623] on textarea at bounding box center [305, 599] width 485 height 193
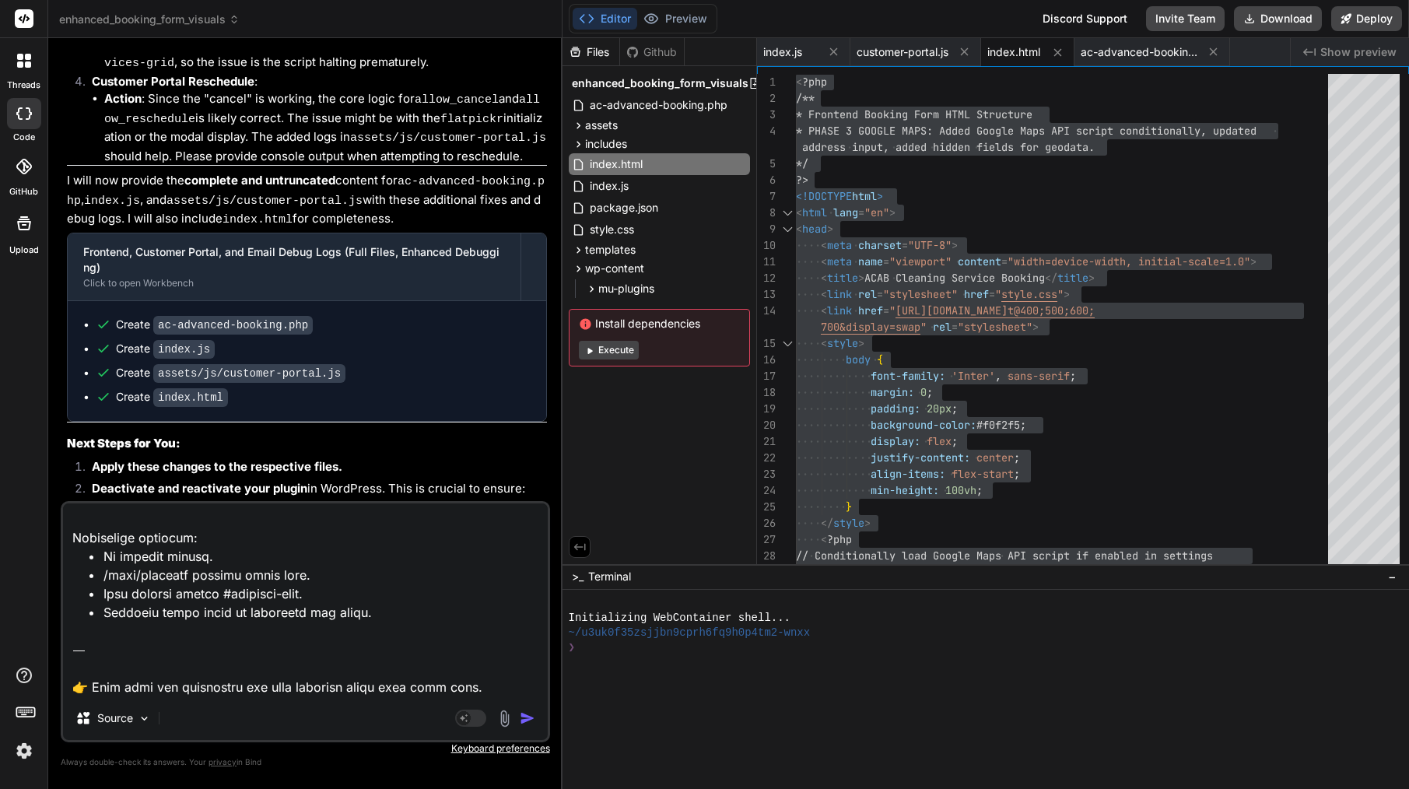
scroll to position [1084, 0]
click at [506, 718] on img at bounding box center [504, 718] width 18 height 18
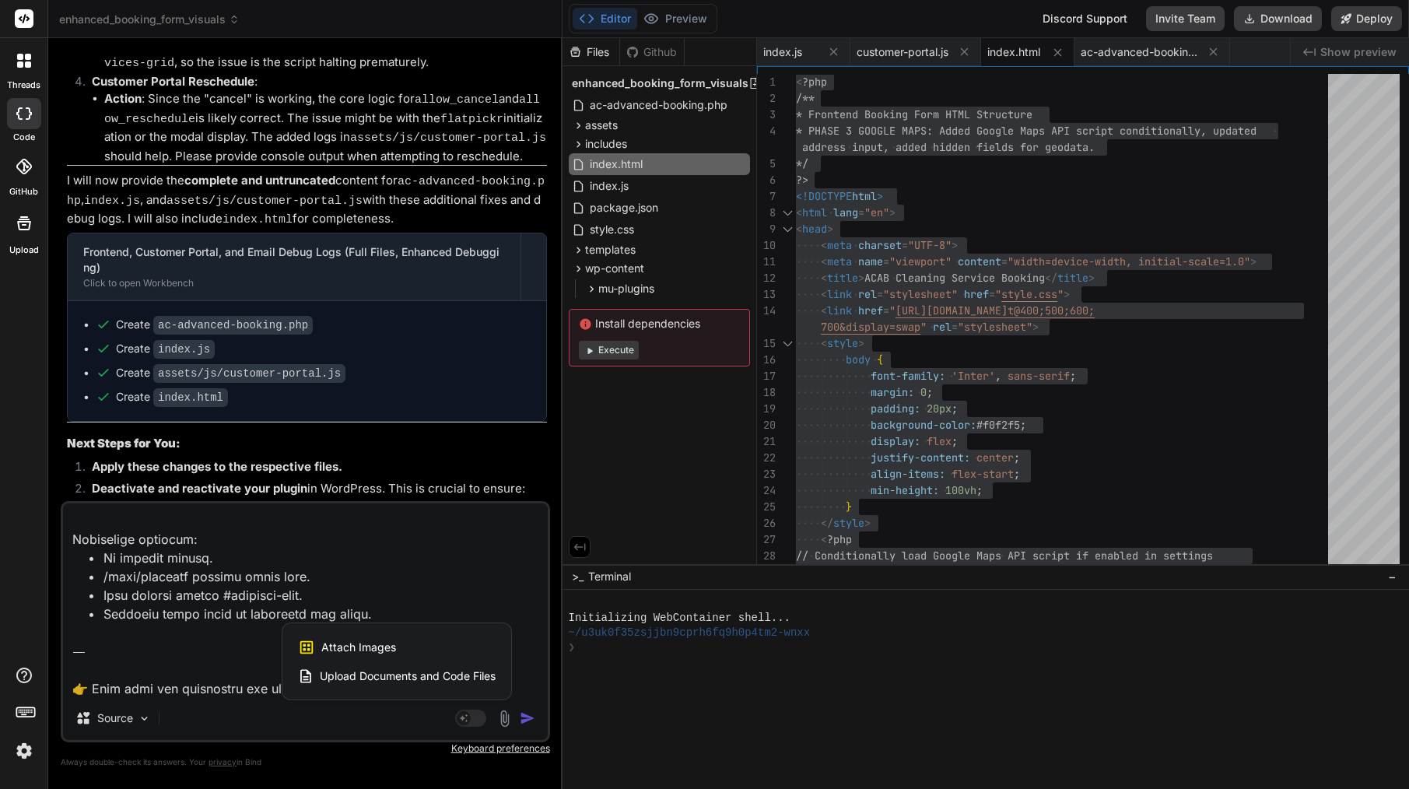
click at [421, 647] on div "Attach Images Image attachments are only supported in Claude and Gemini models." at bounding box center [397, 647] width 198 height 30
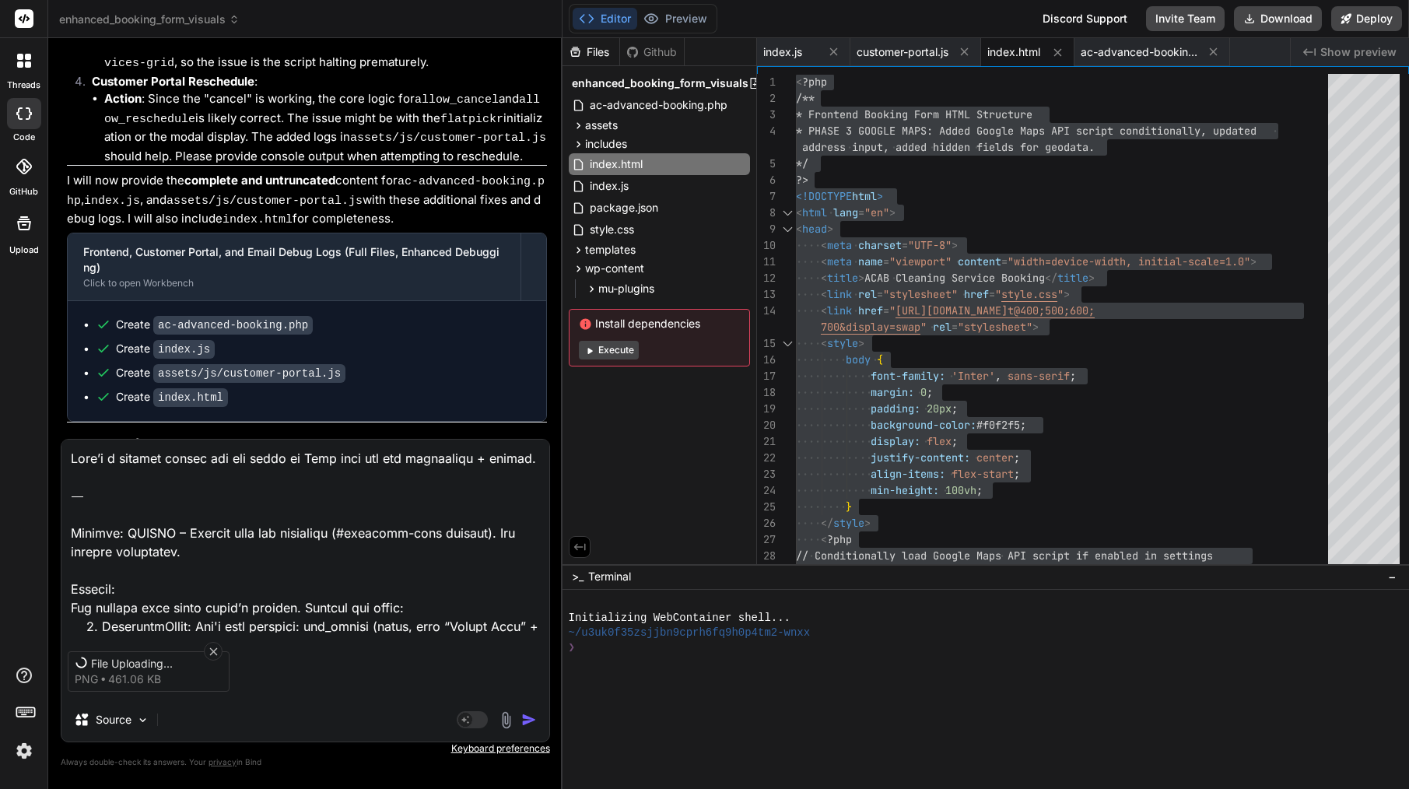
scroll to position [0, 0]
drag, startPoint x: 74, startPoint y: 541, endPoint x: 73, endPoint y: 435, distance: 106.6
click at [73, 435] on div "You file class-database.monolith.php is very short before last update was have …" at bounding box center [305, 419] width 489 height 737
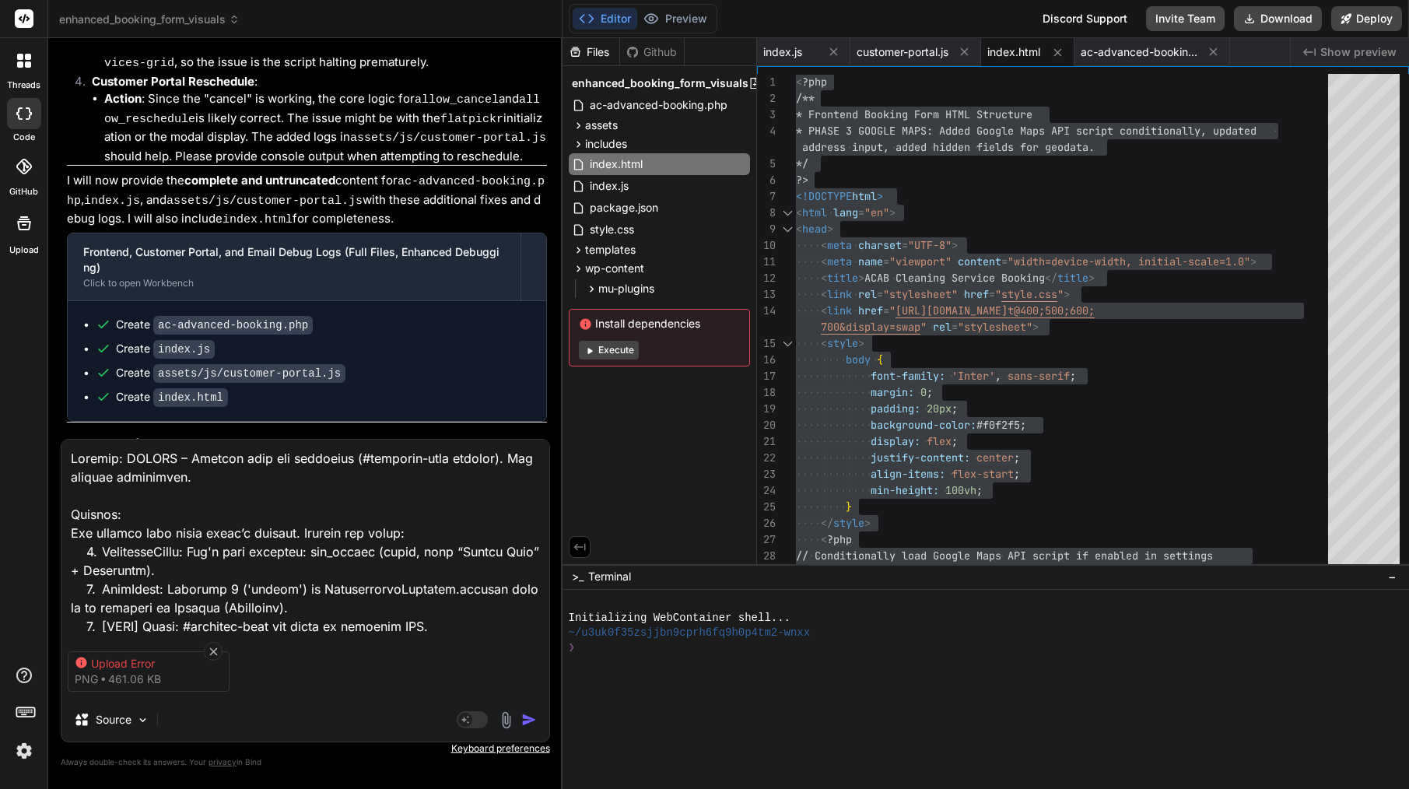
click at [527, 716] on img "button" at bounding box center [529, 720] width 16 height 16
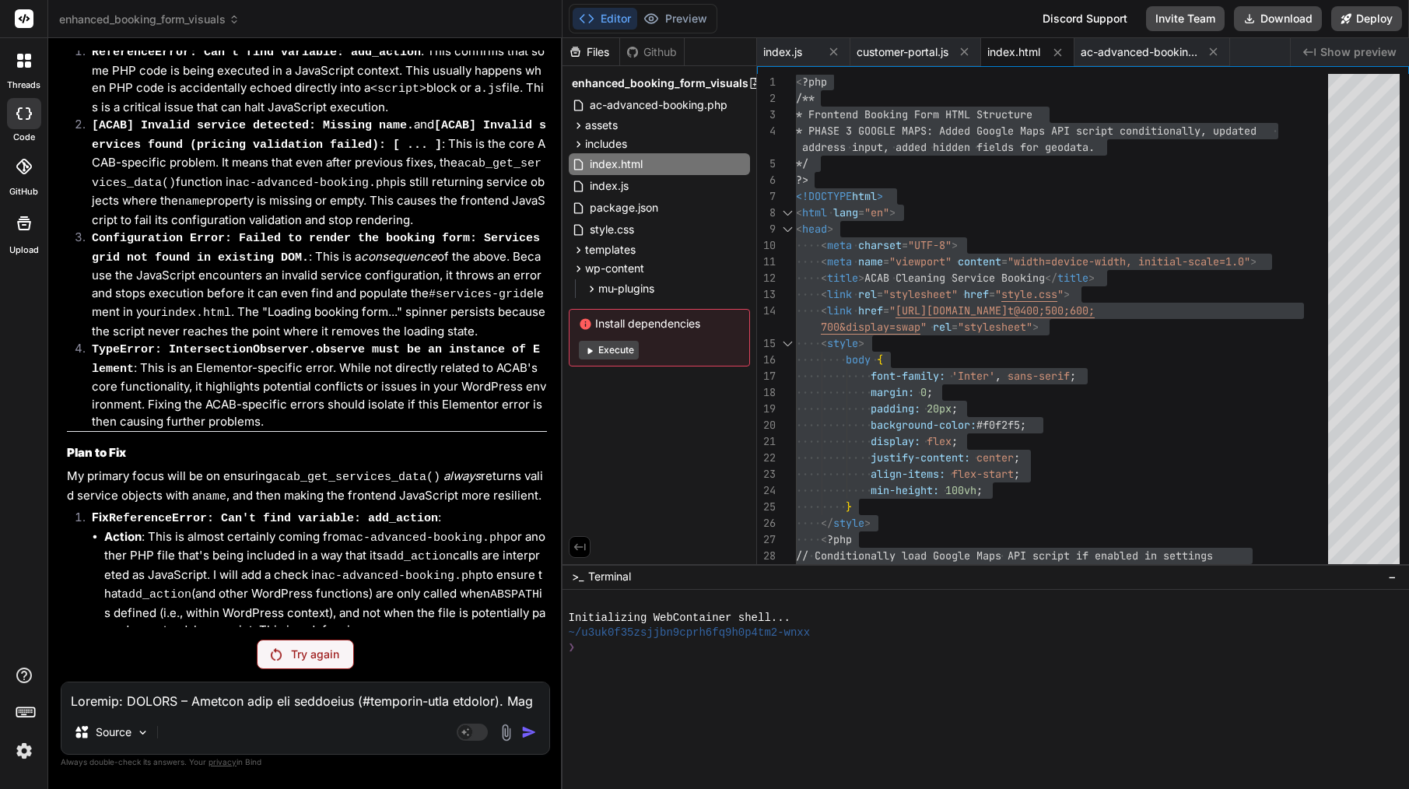
scroll to position [8288, 0]
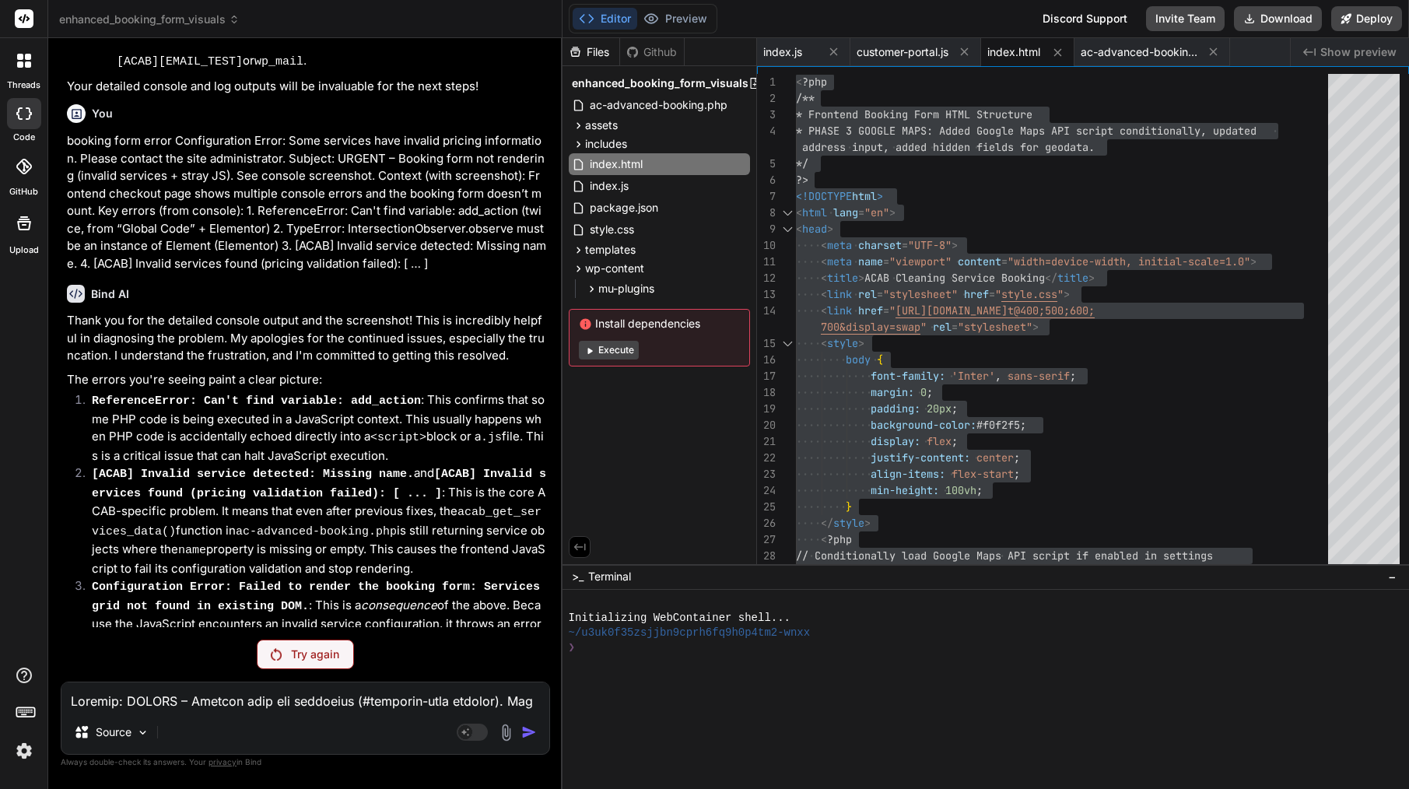
click at [20, 744] on img at bounding box center [24, 750] width 26 height 26
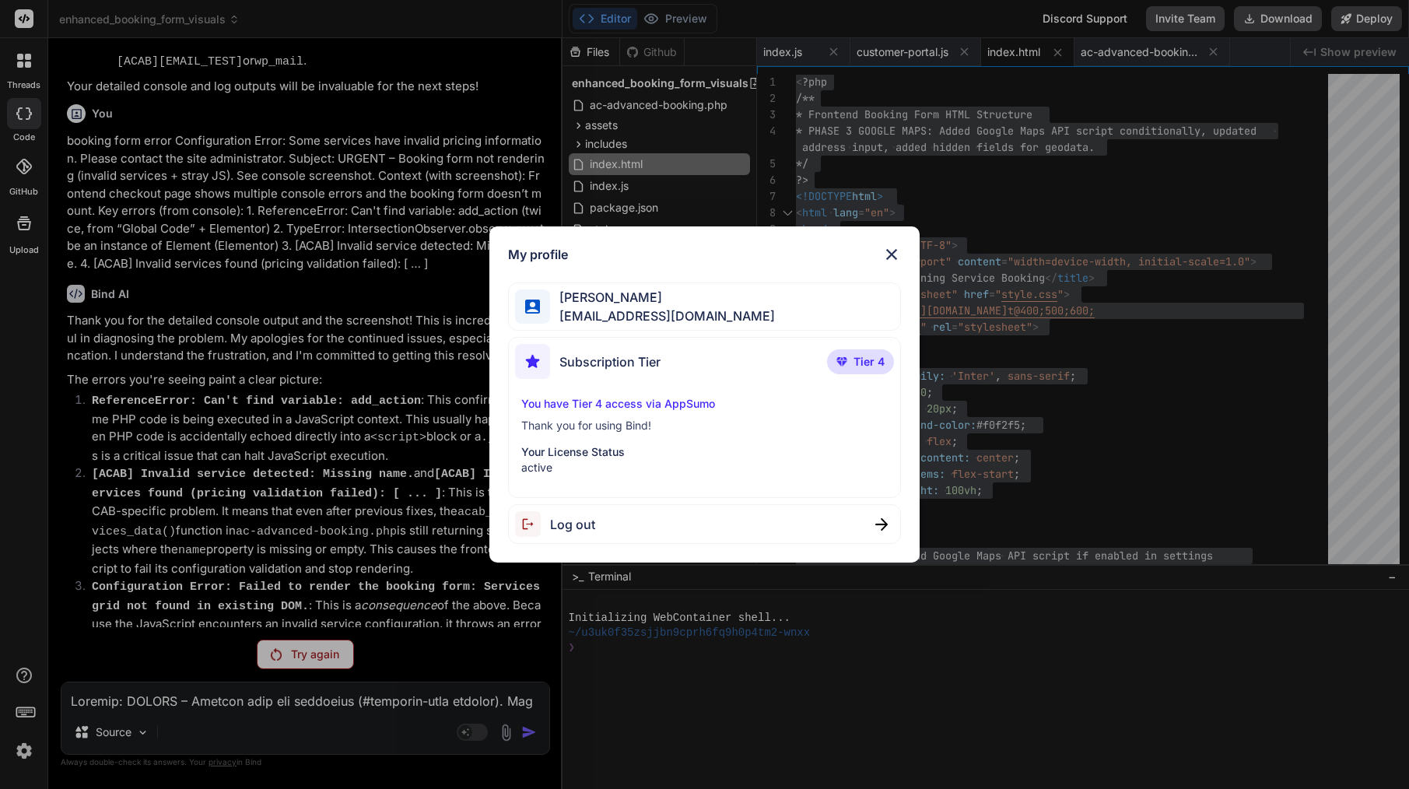
scroll to position [0, 0]
click at [858, 362] on span "Tier 4" at bounding box center [868, 362] width 31 height 16
click at [600, 361] on span "Subscription Tier" at bounding box center [609, 361] width 101 height 19
click at [390, 280] on div "My profile Arkaiusz Wiatr areknl1985@gmail.com Subscription Tier Tier 4 You hav…" at bounding box center [704, 394] width 1409 height 789
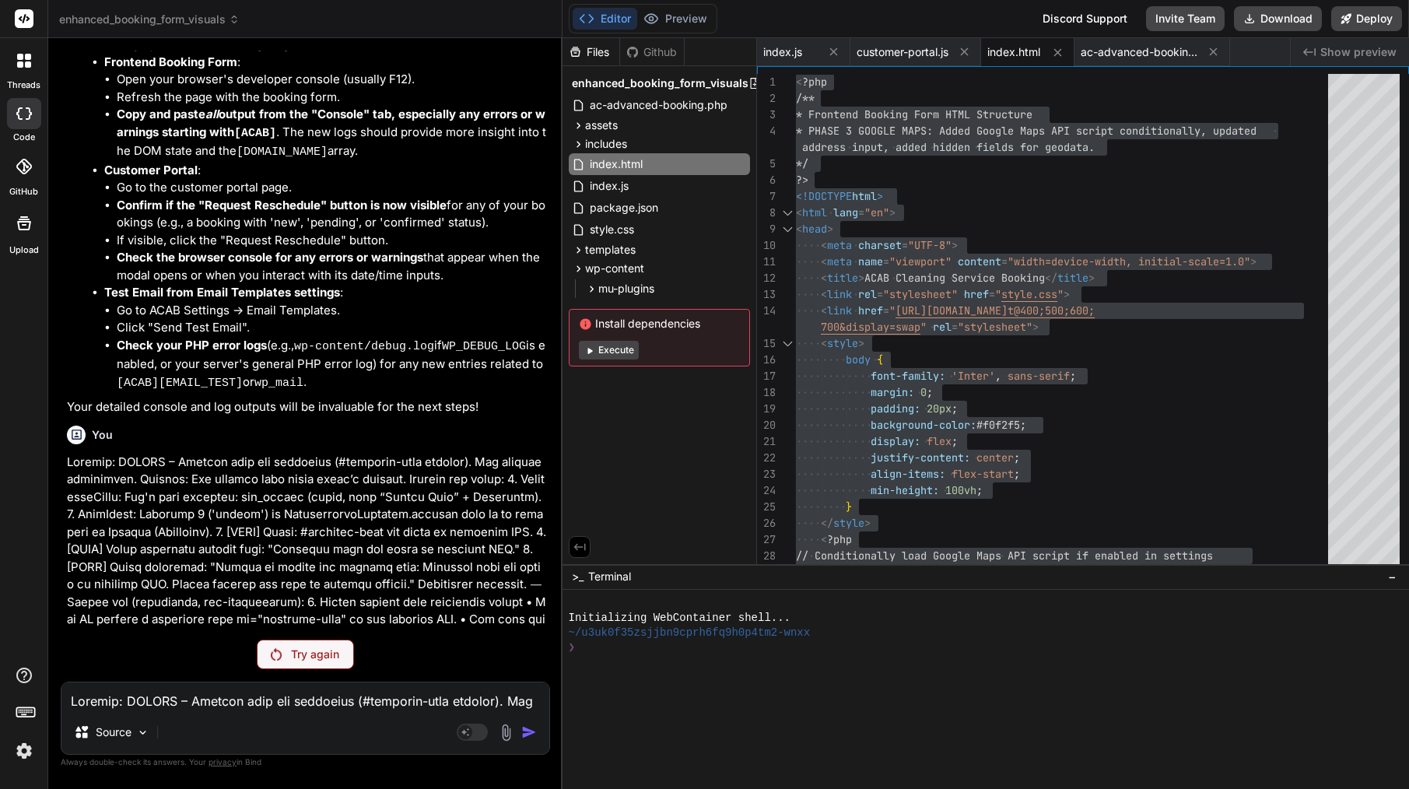
scroll to position [10016, 0]
click at [337, 653] on p "Try again" at bounding box center [315, 654] width 48 height 16
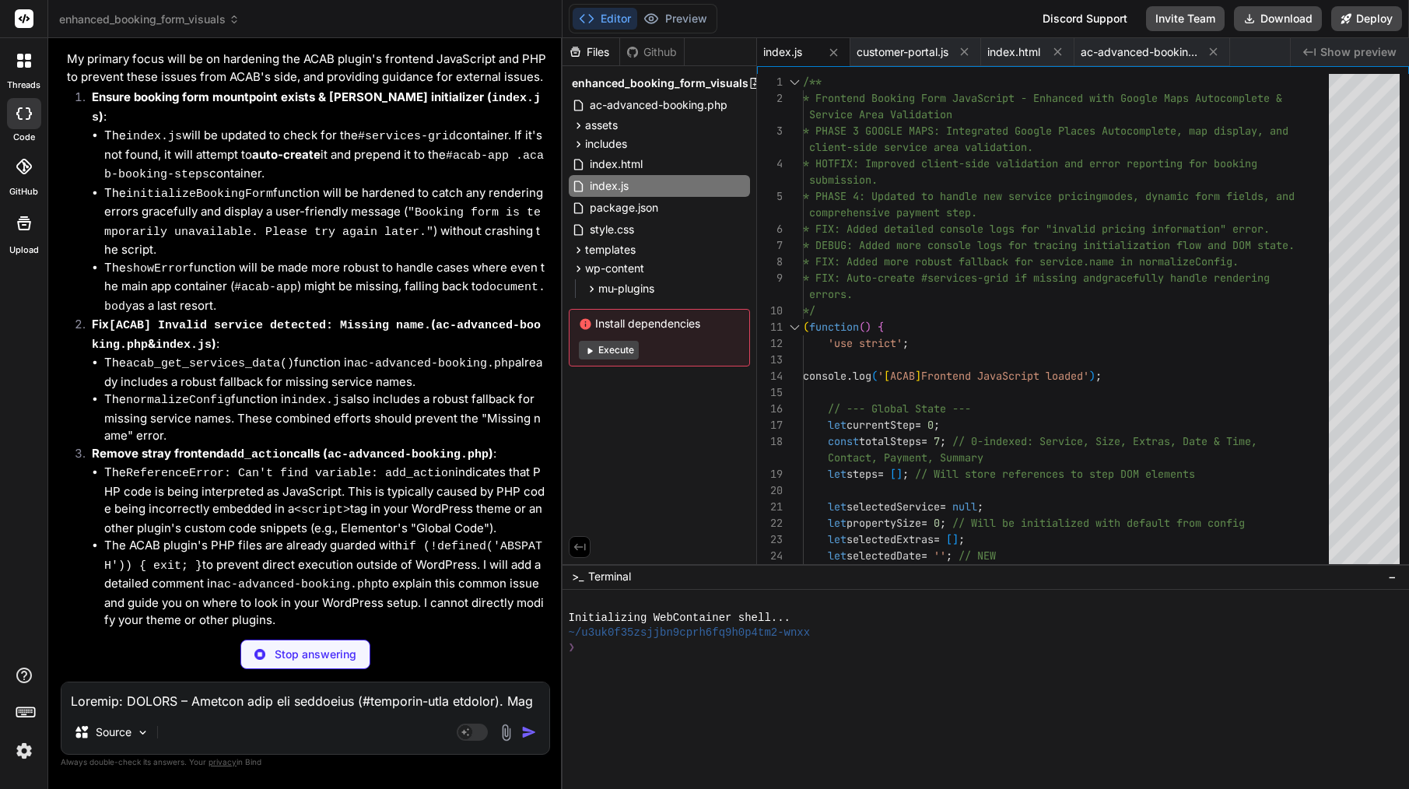
scroll to position [65, 0]
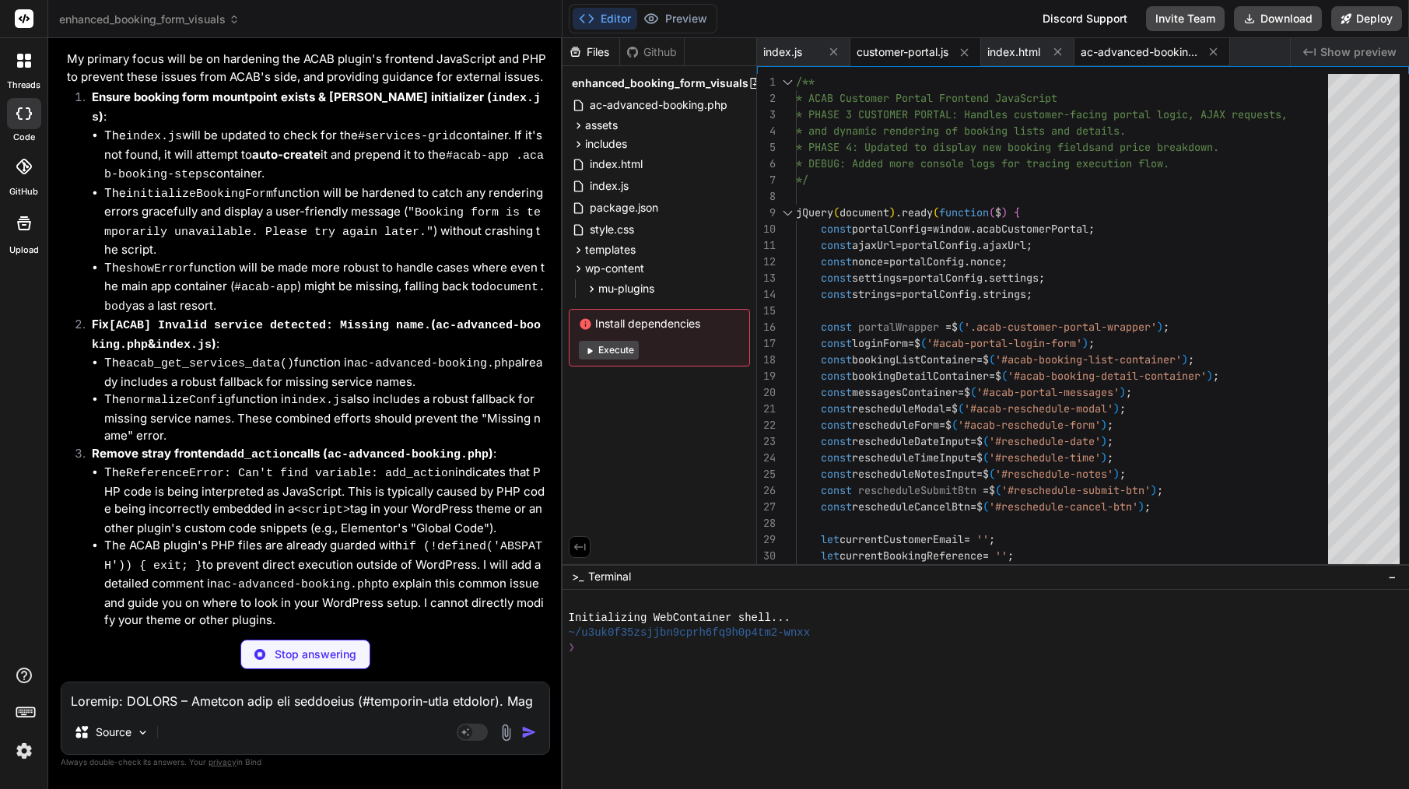
click at [1119, 53] on span "ac-advanced-booking.php" at bounding box center [1138, 52] width 117 height 16
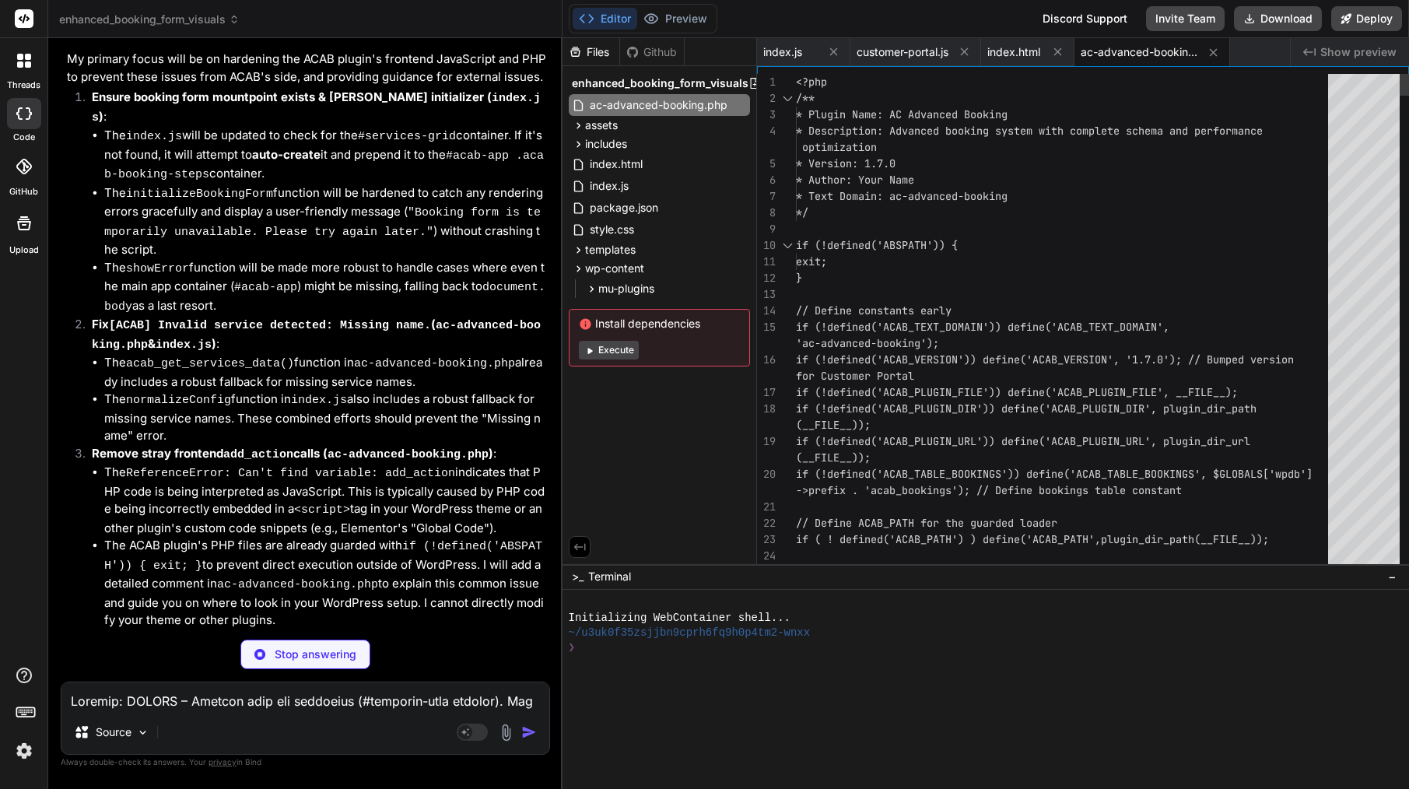
click at [990, 316] on div "// Define constants early" at bounding box center [1066, 311] width 541 height 16
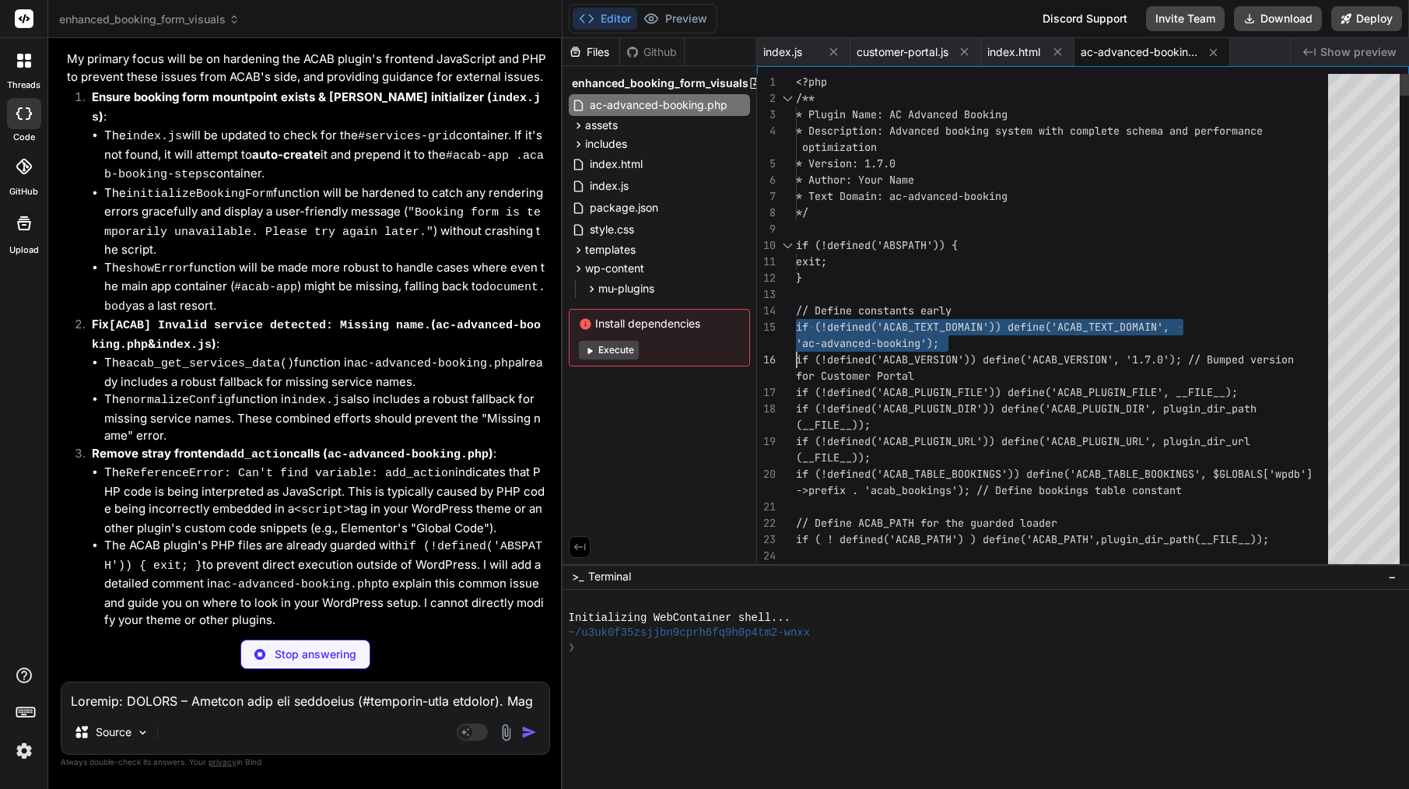
click at [990, 316] on div "// Define constants early" at bounding box center [1066, 311] width 541 height 16
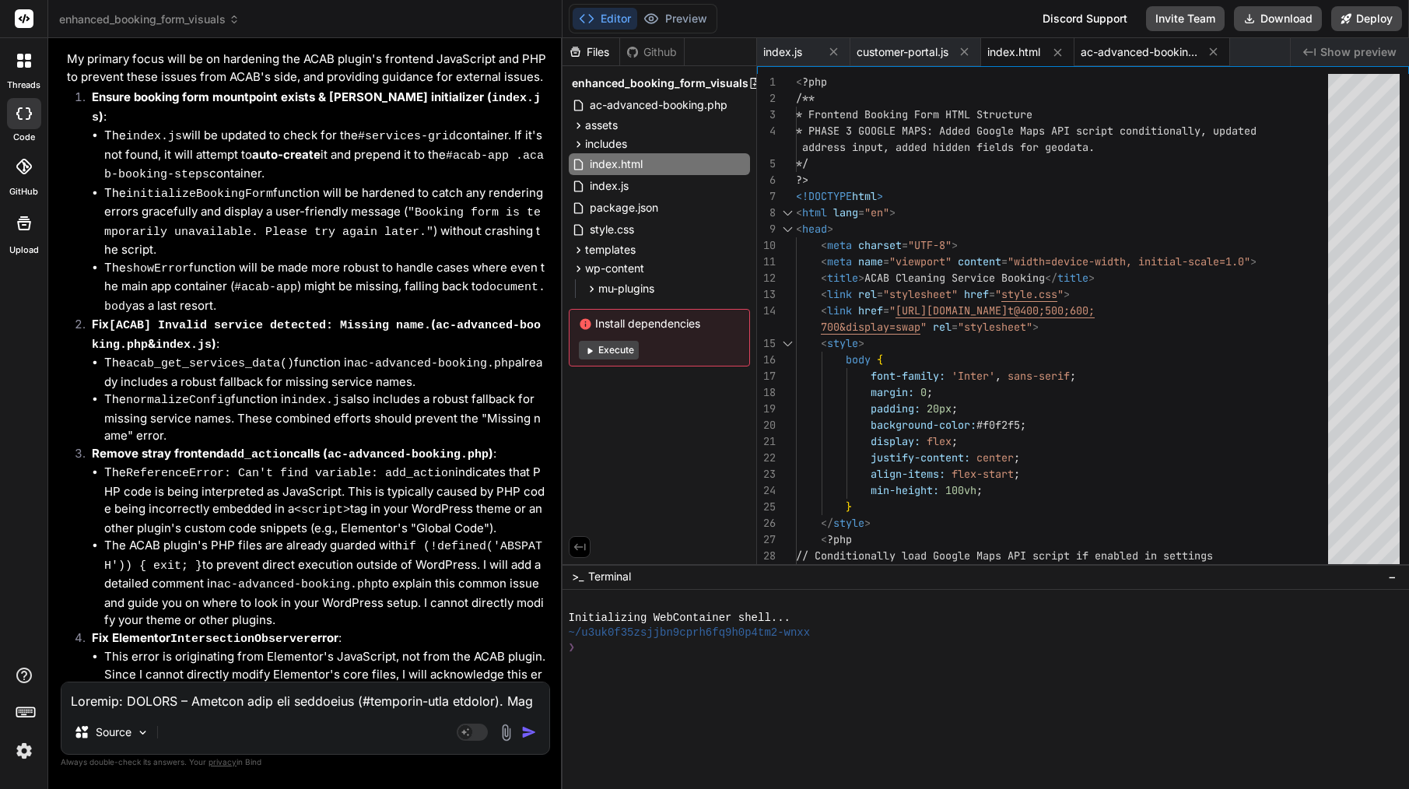
click at [1157, 58] on span "ac-advanced-booking.php" at bounding box center [1138, 52] width 117 height 16
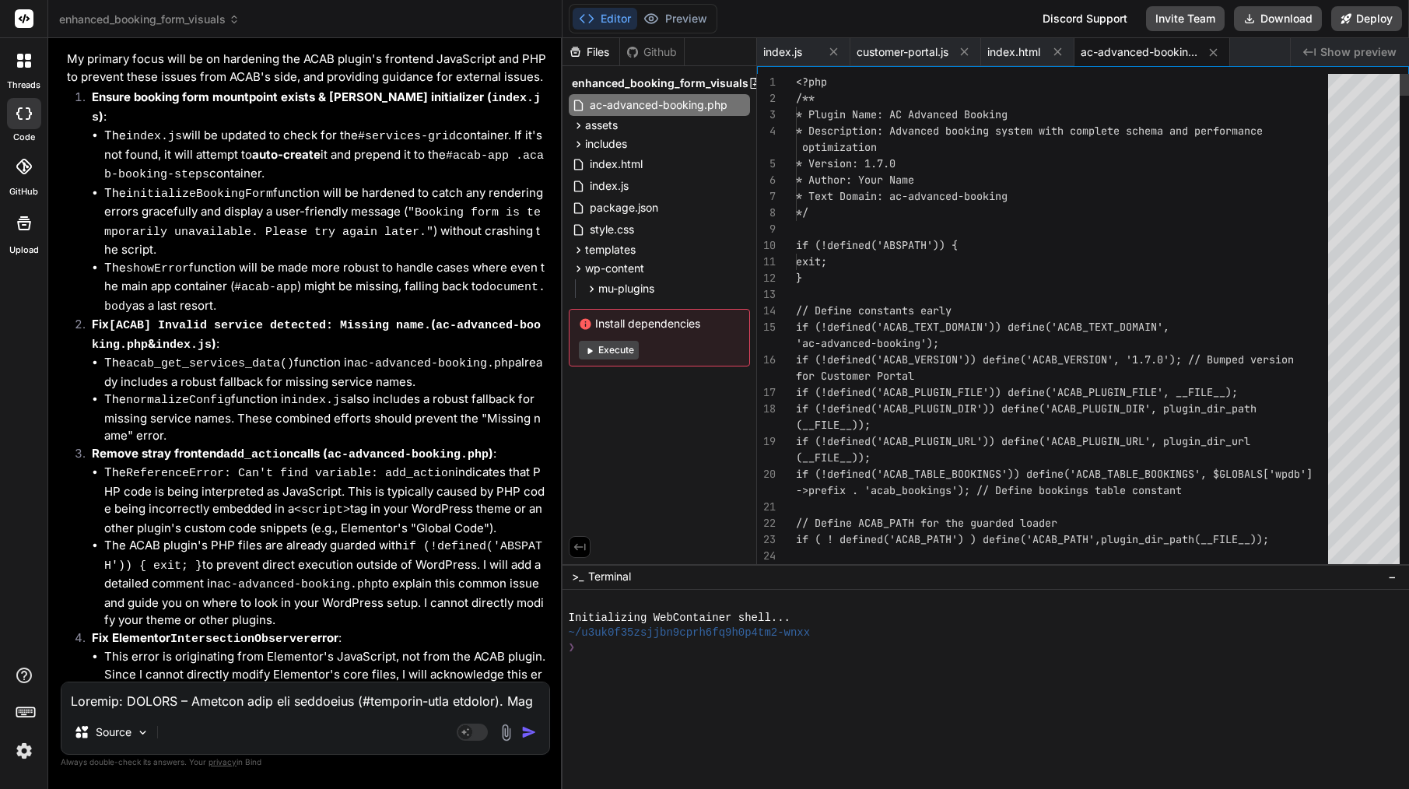
scroll to position [81, 0]
click at [1024, 237] on div "if (!defined('ABSPATH')) {" at bounding box center [1066, 245] width 541 height 16
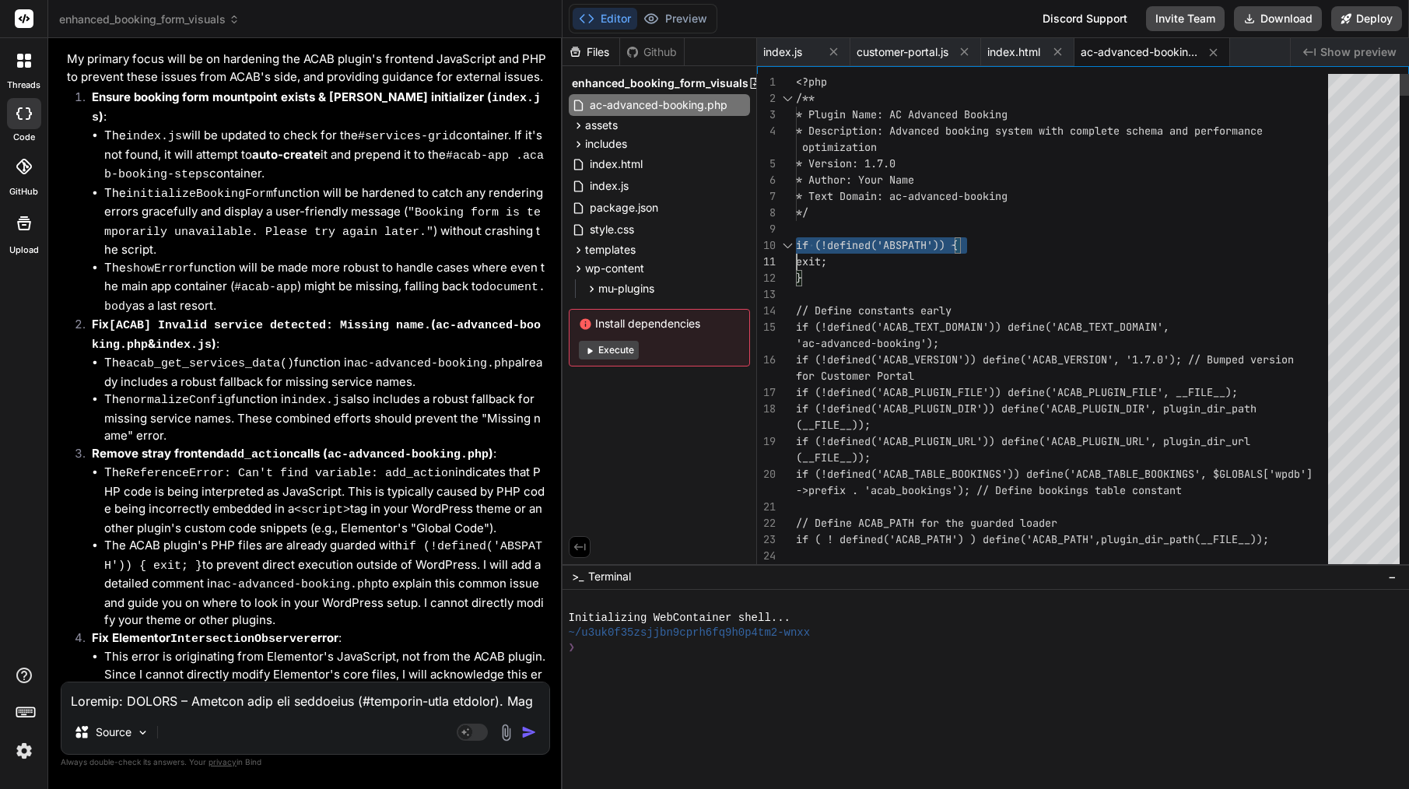
click at [1024, 237] on div "if (!defined('ABSPATH')) {" at bounding box center [1066, 245] width 541 height 16
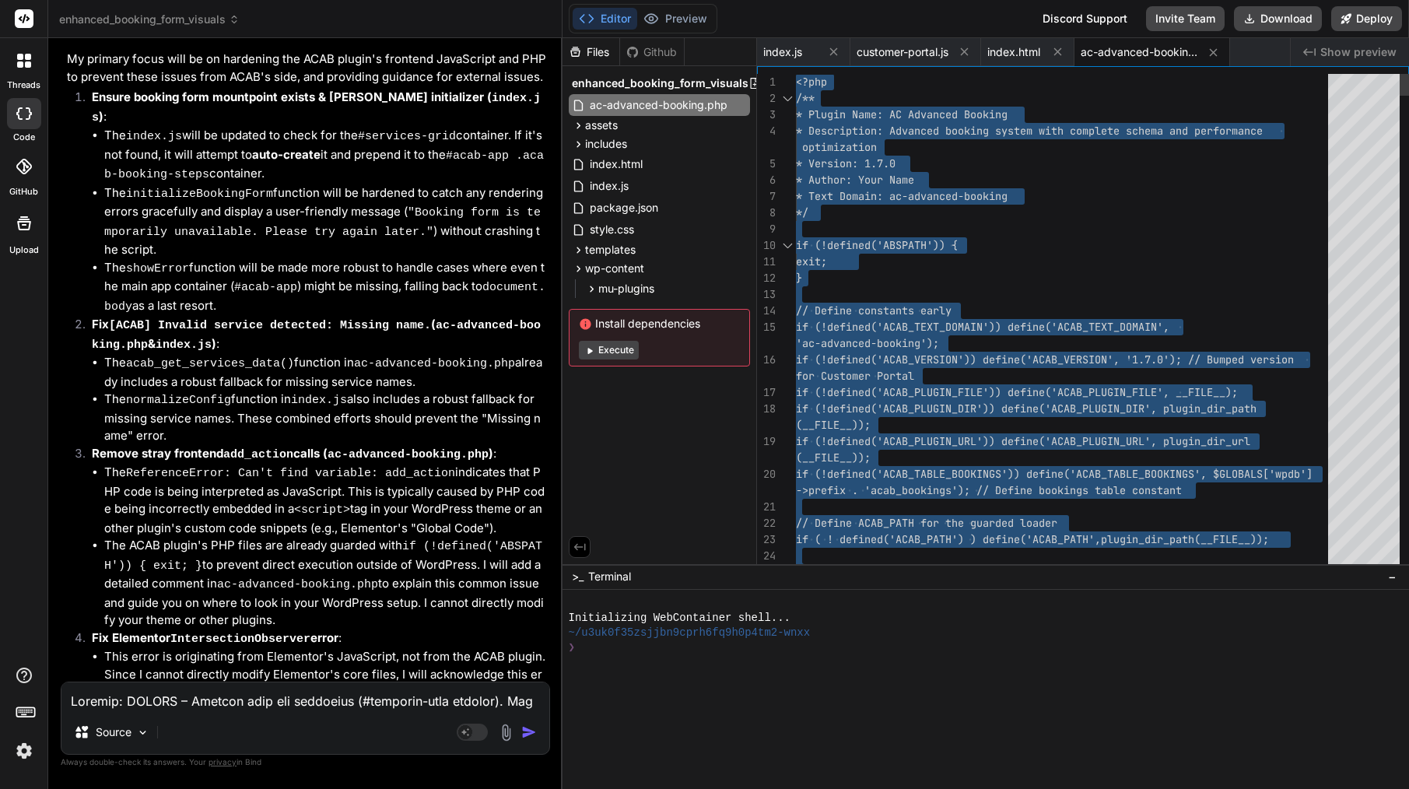
click at [1024, 237] on div "if (!defined('ABSPATH')) {" at bounding box center [1066, 245] width 541 height 16
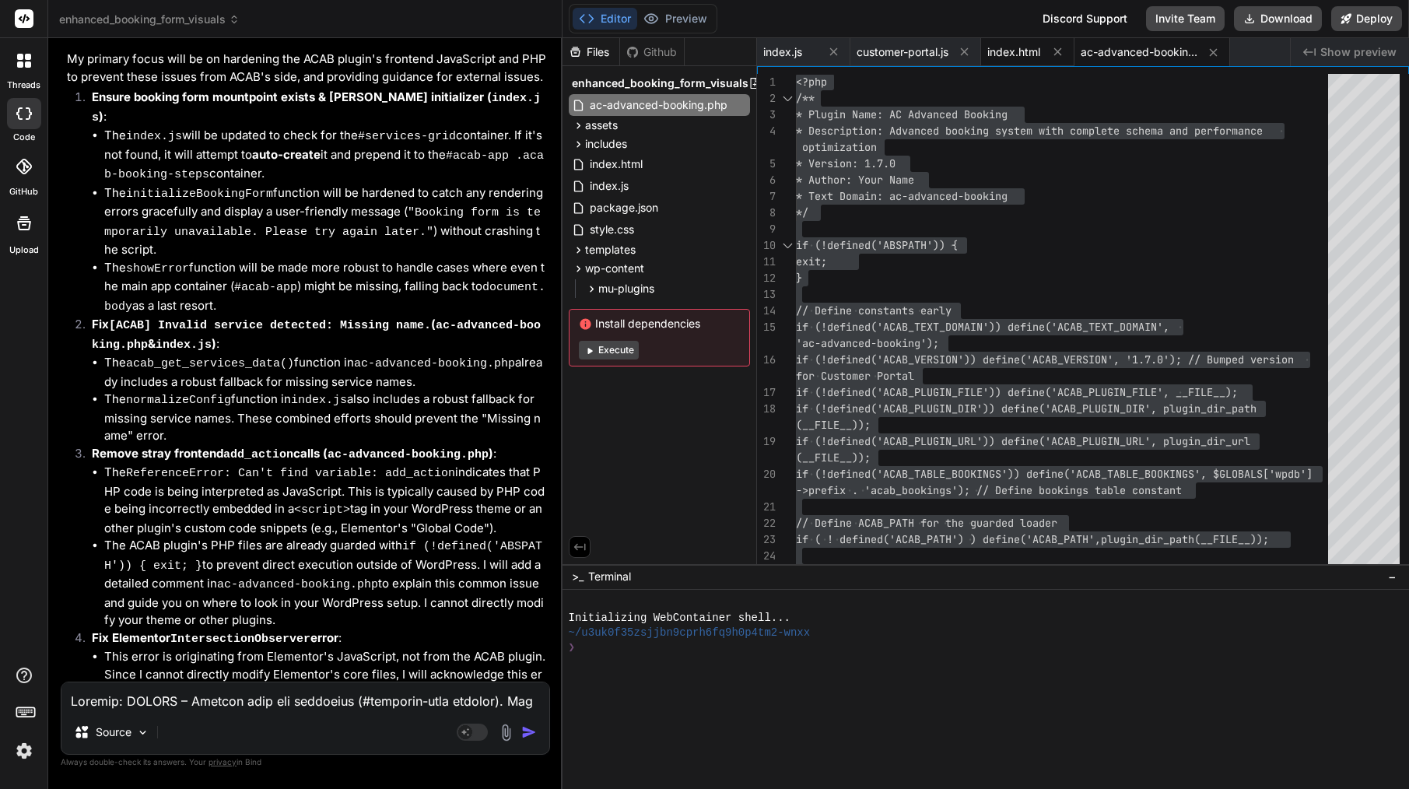
click at [1021, 56] on span "index.html" at bounding box center [1013, 52] width 53 height 16
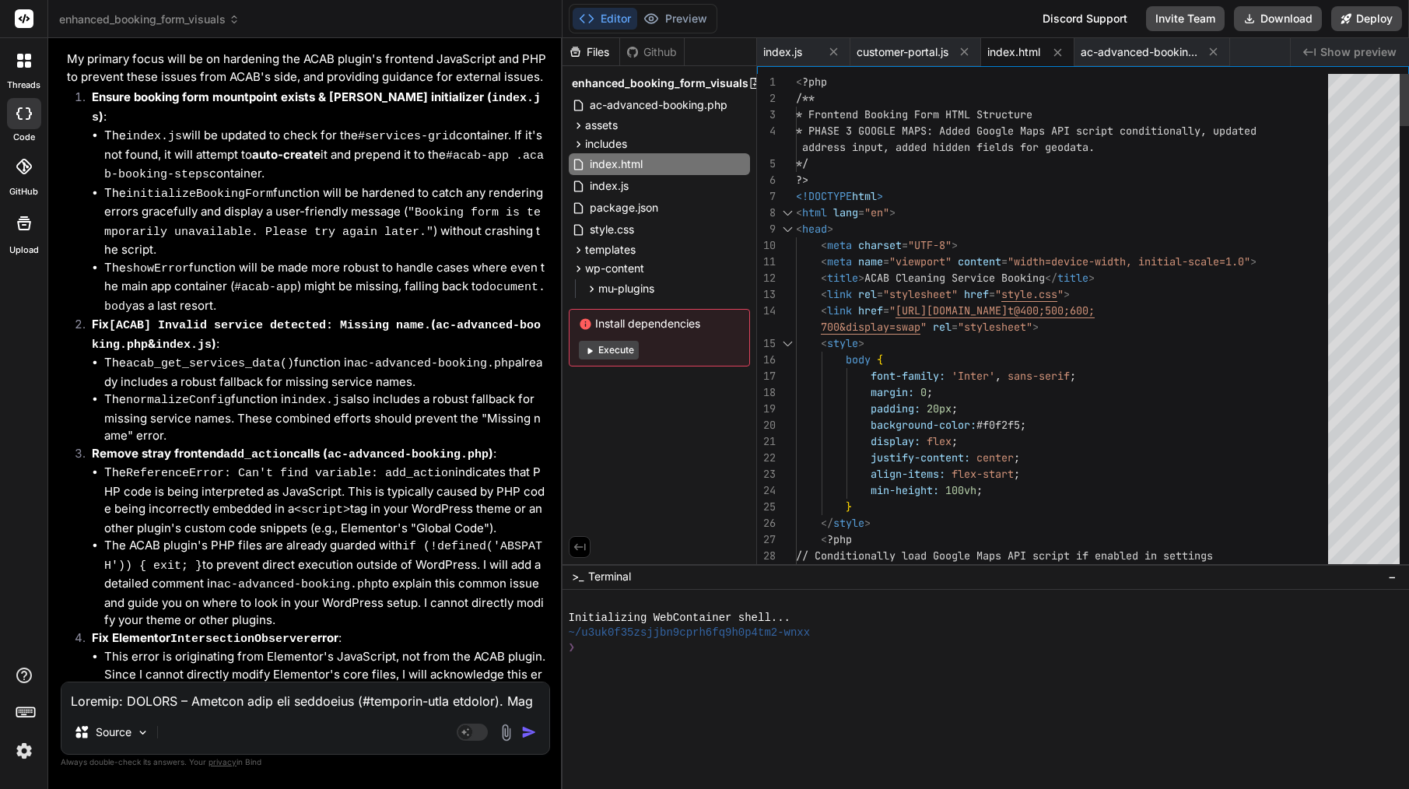
click at [951, 161] on div "*/" at bounding box center [1066, 164] width 541 height 16
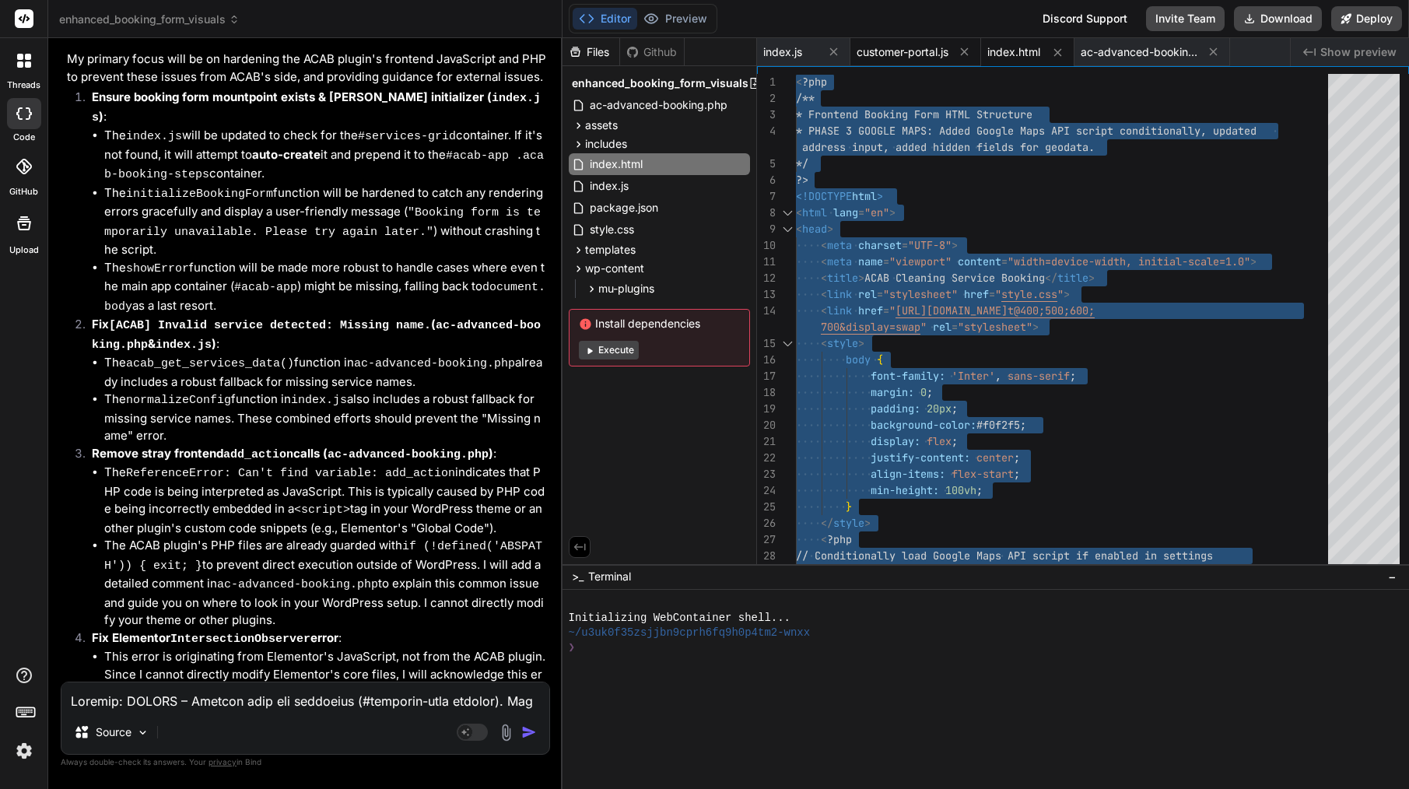
click at [911, 46] on span "customer-portal.js" at bounding box center [902, 52] width 92 height 16
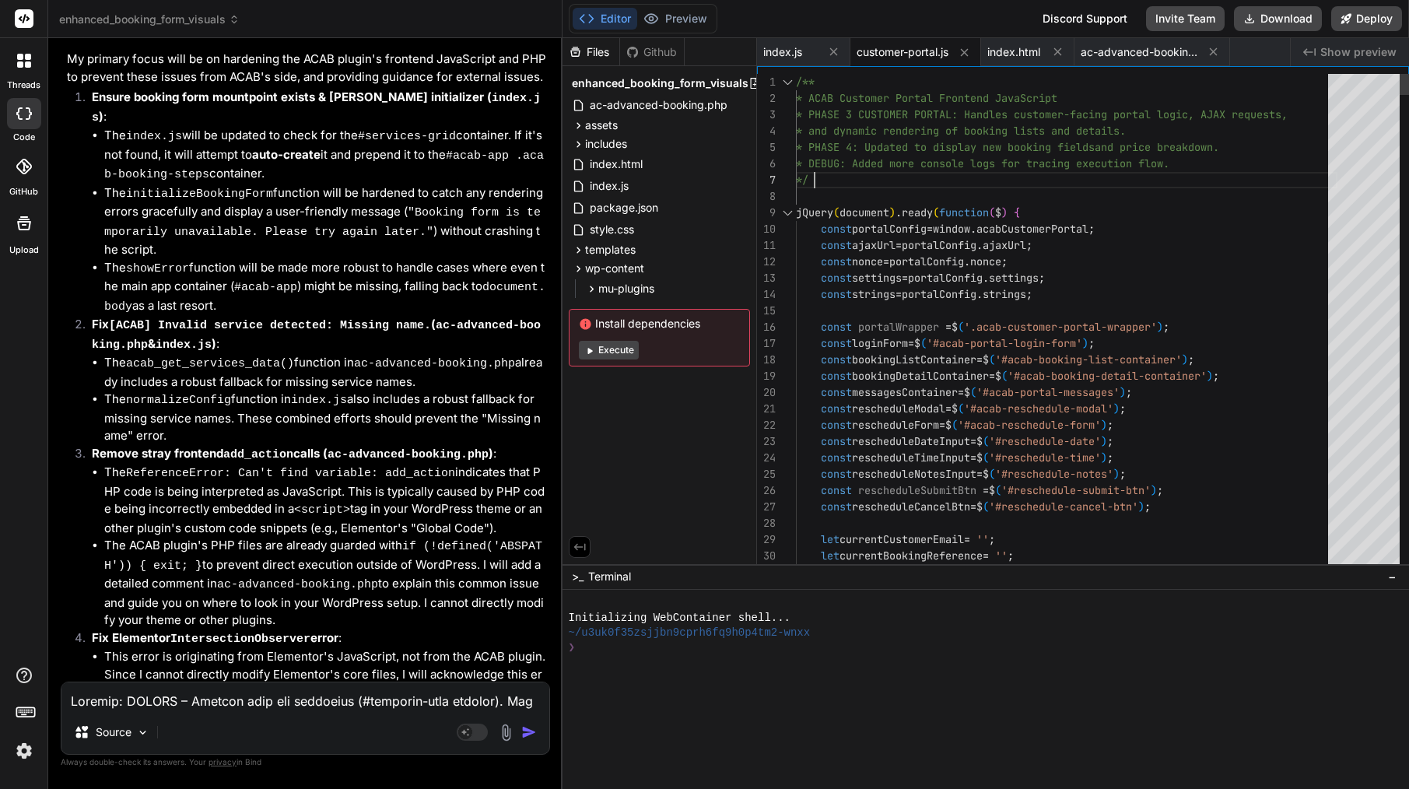
click at [913, 173] on div "*/" at bounding box center [1066, 180] width 541 height 16
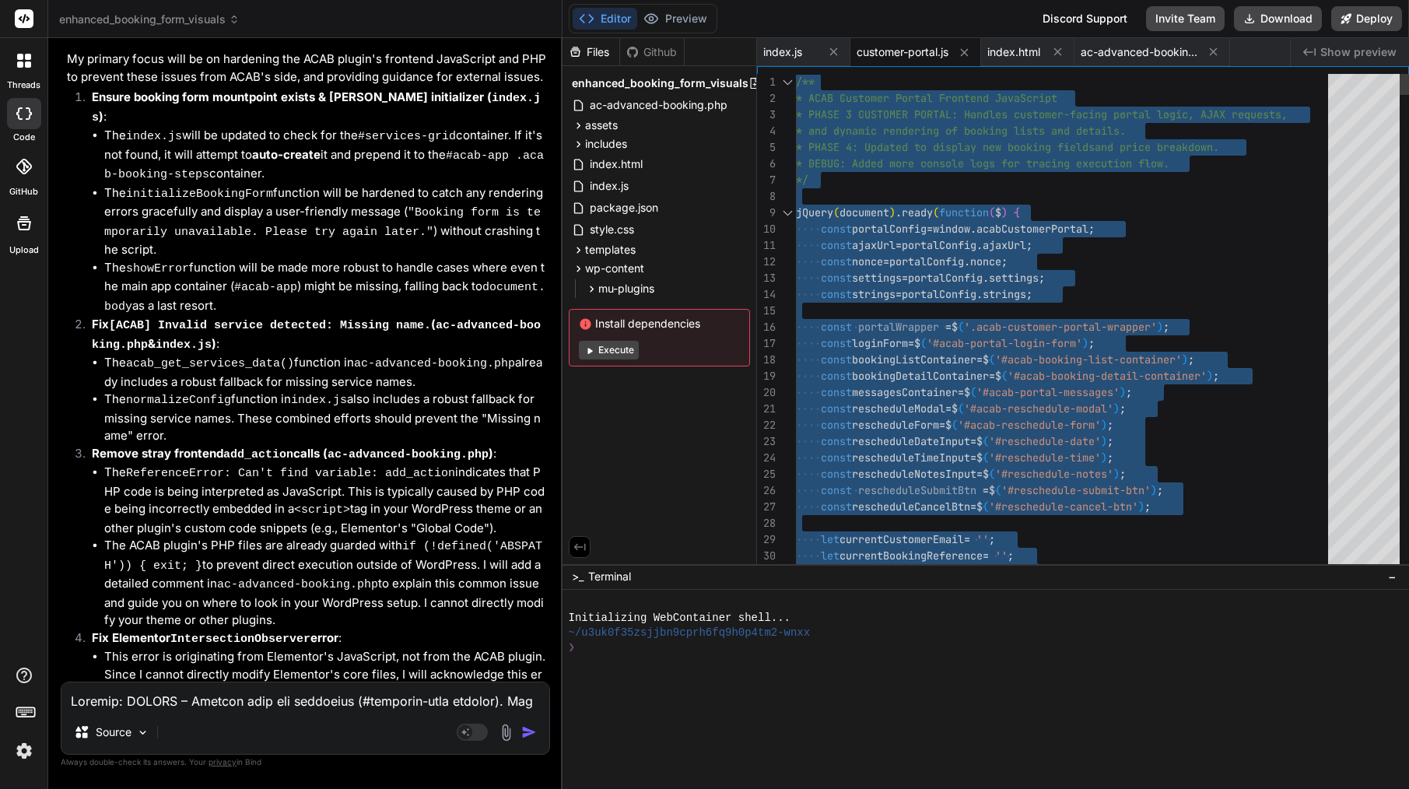
click at [913, 173] on div "*/" at bounding box center [1066, 180] width 541 height 16
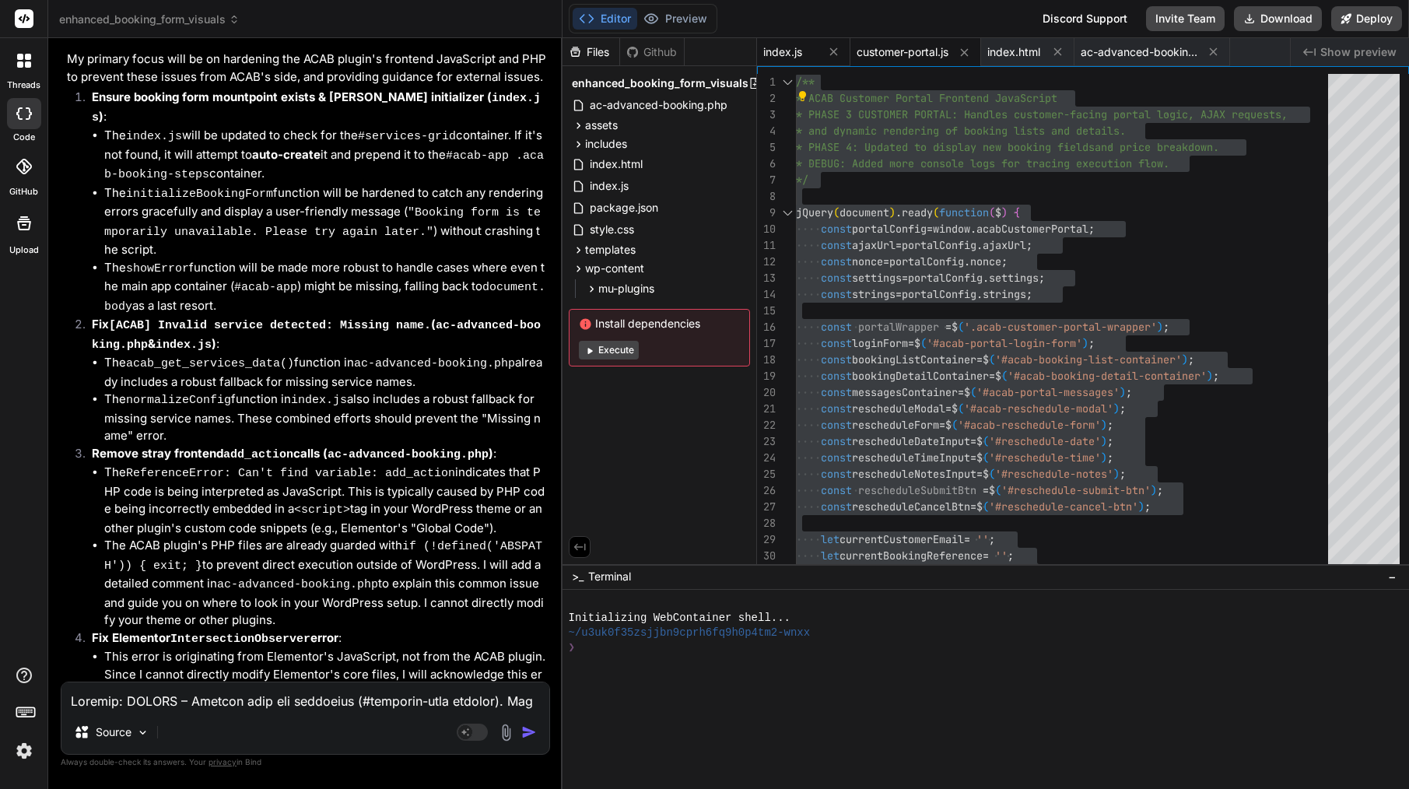
click at [788, 52] on span "index.js" at bounding box center [782, 52] width 39 height 16
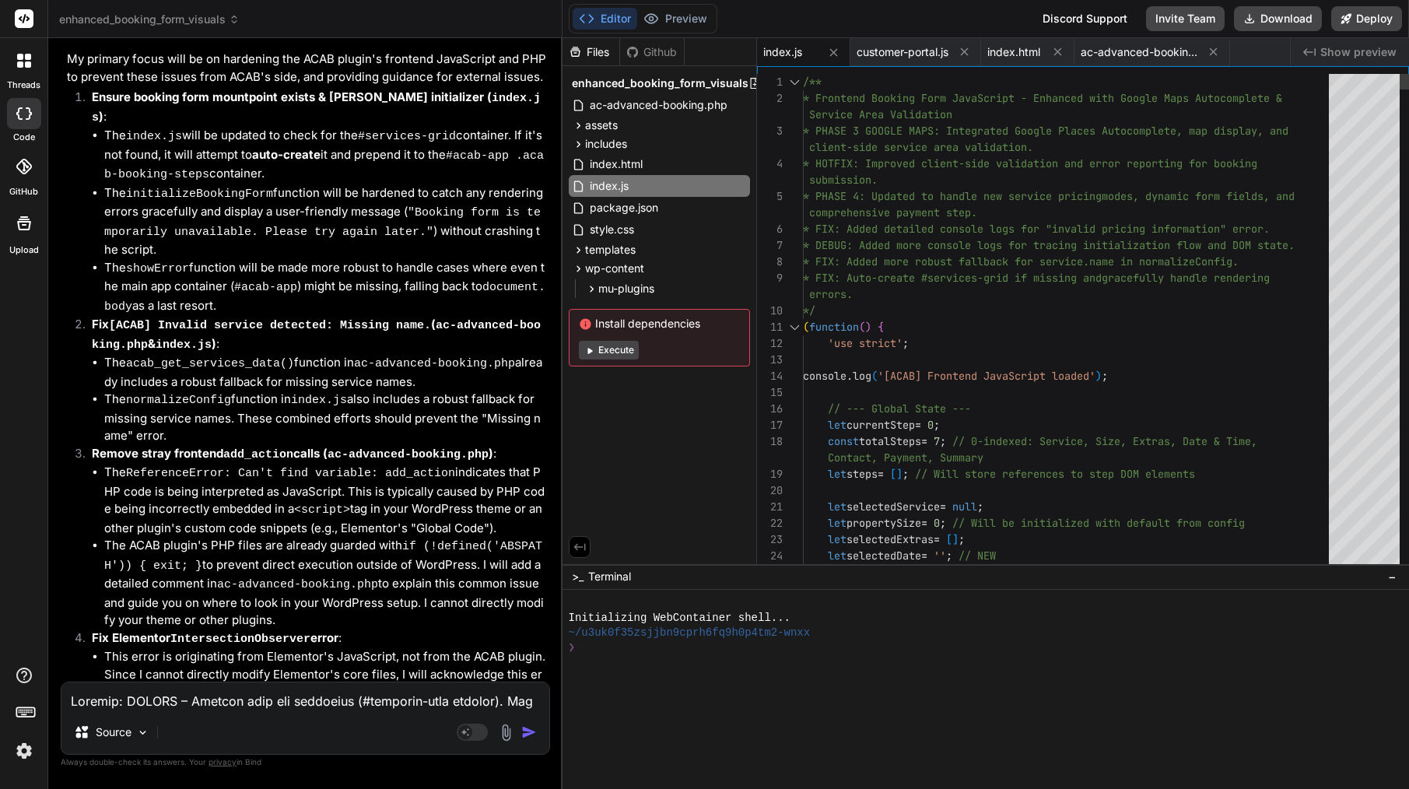
click at [869, 235] on span "* FIX: Added detailed console logs for "invalid p" at bounding box center [955, 229] width 305 height 14
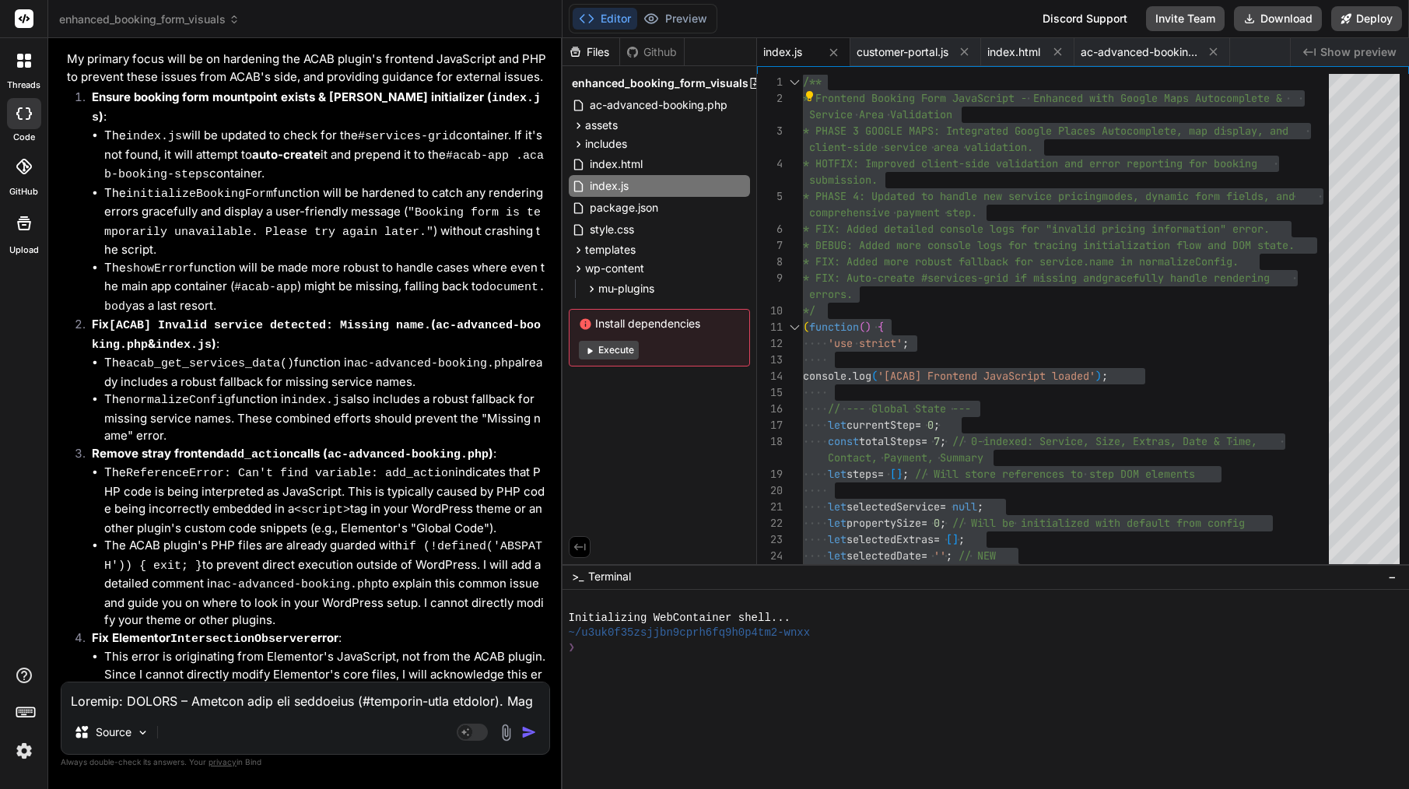
click at [172, 706] on textarea at bounding box center [305, 696] width 488 height 28
paste textarea "Configuration Error: Booking form is temporarily unavailable. Please try again …"
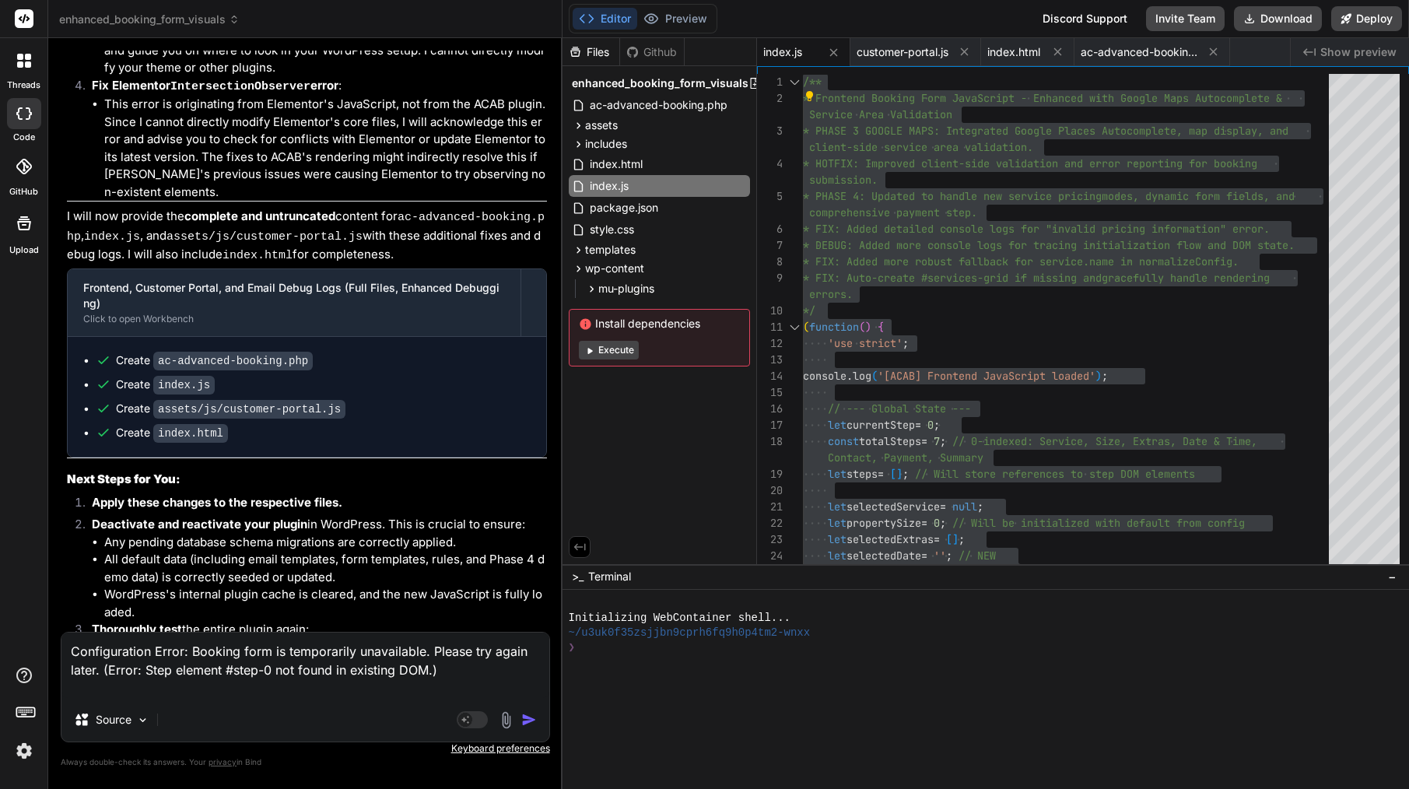
scroll to position [11954, 0]
click at [529, 720] on img "button" at bounding box center [529, 720] width 16 height 16
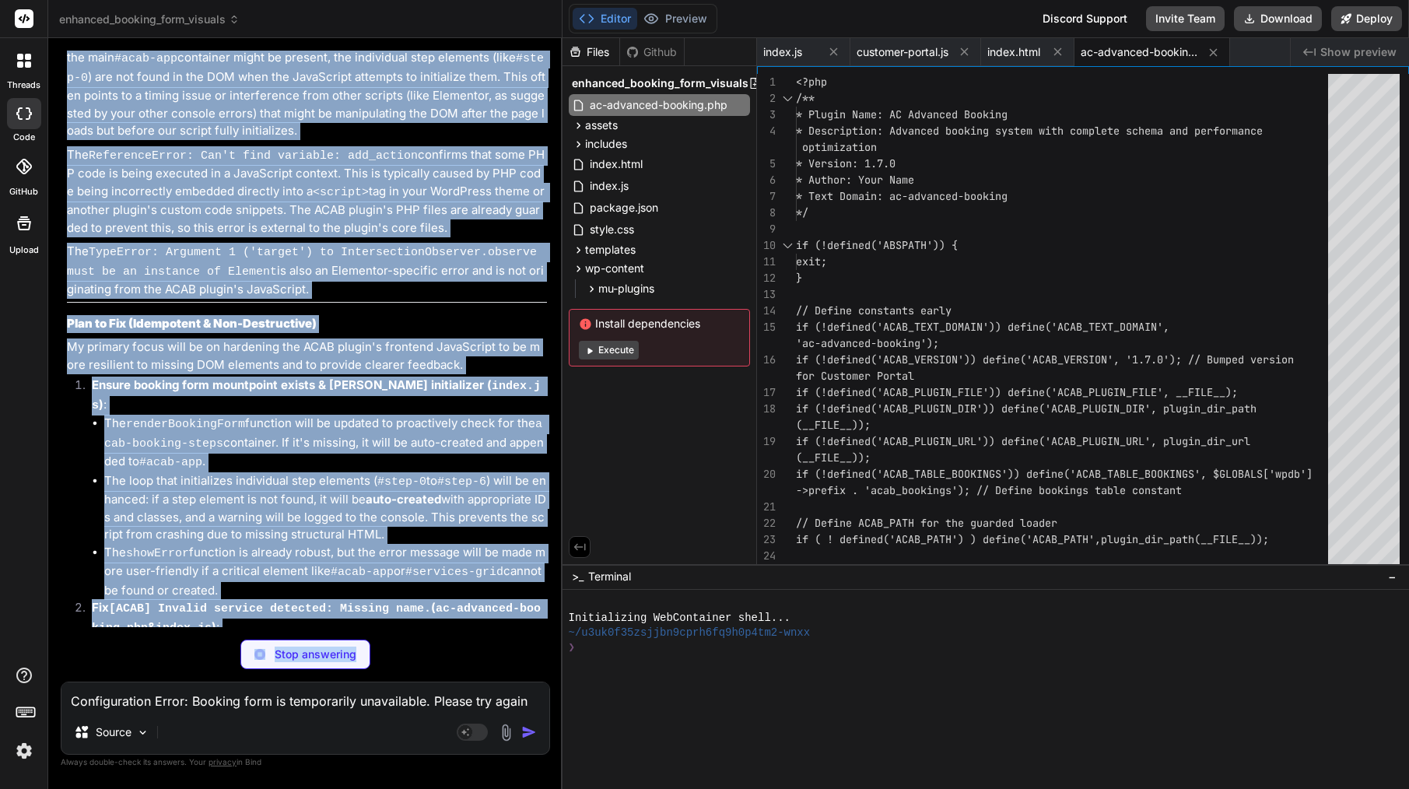
scroll to position [13152, 0]
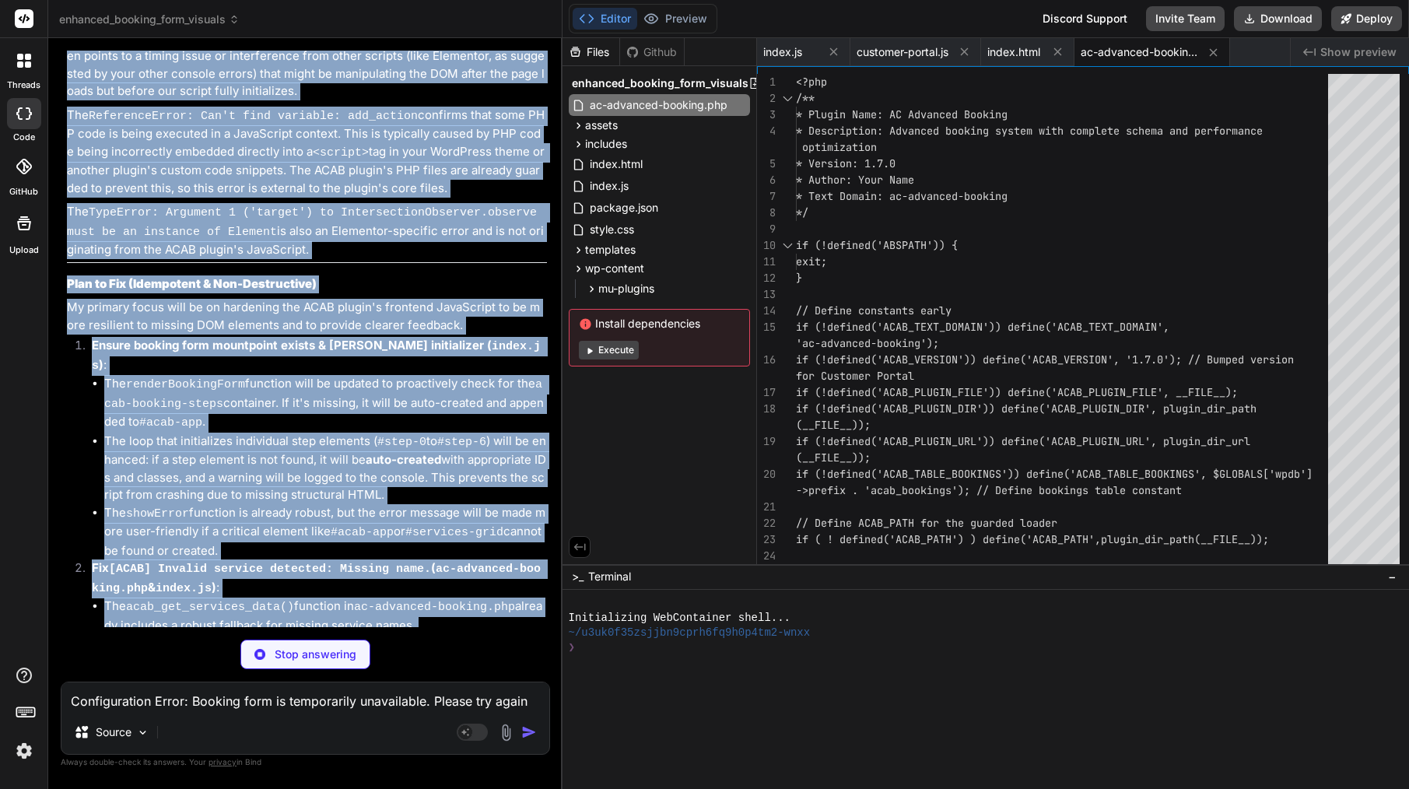
drag, startPoint x: 92, startPoint y: 132, endPoint x: 329, endPoint y: 527, distance: 460.2
click at [329, 527] on div "You file class-database.monolith.php is very short before last update was have …" at bounding box center [307, 339] width 486 height 576
copy div "Bind AI Thank you for the detailed console output and the screenshot! This is i…"
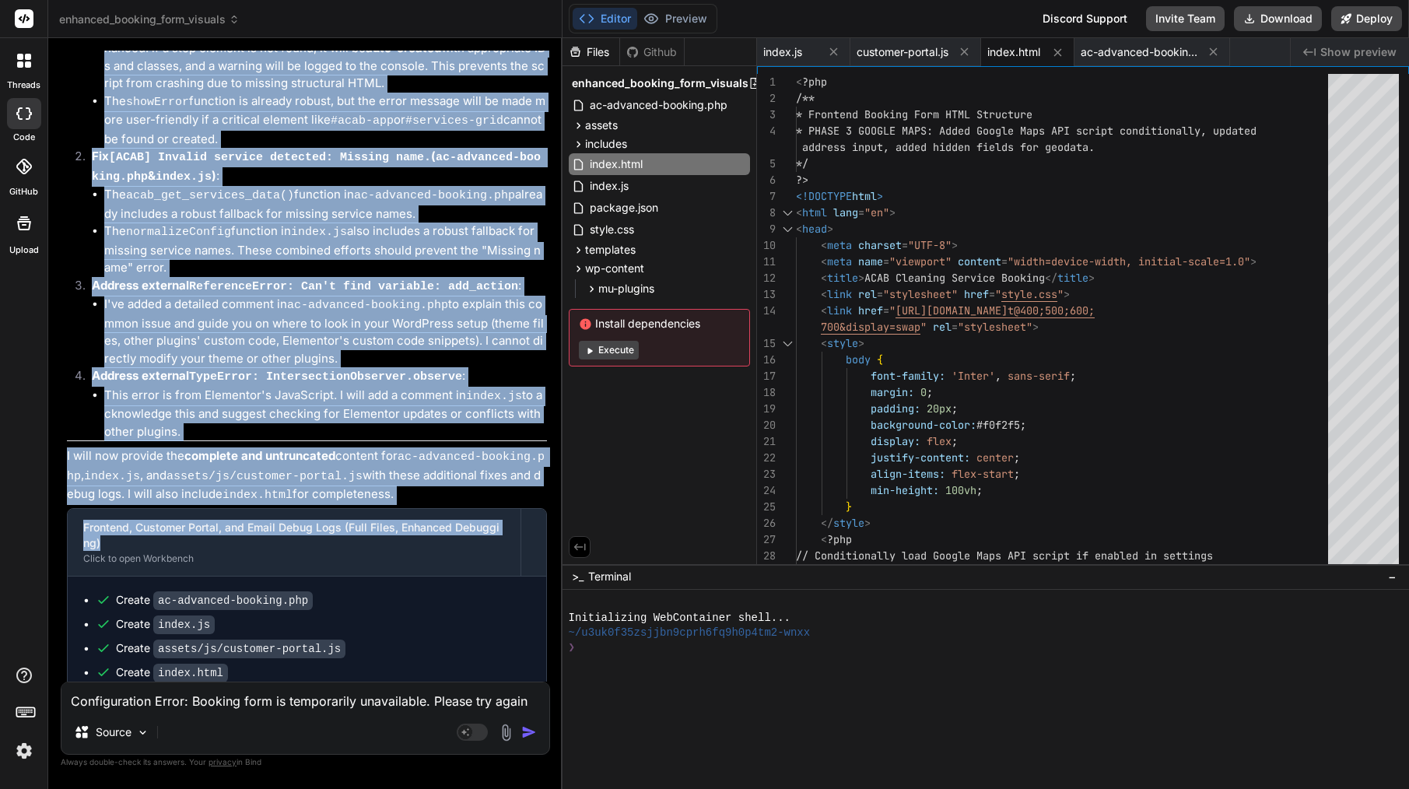
scroll to position [13536, 0]
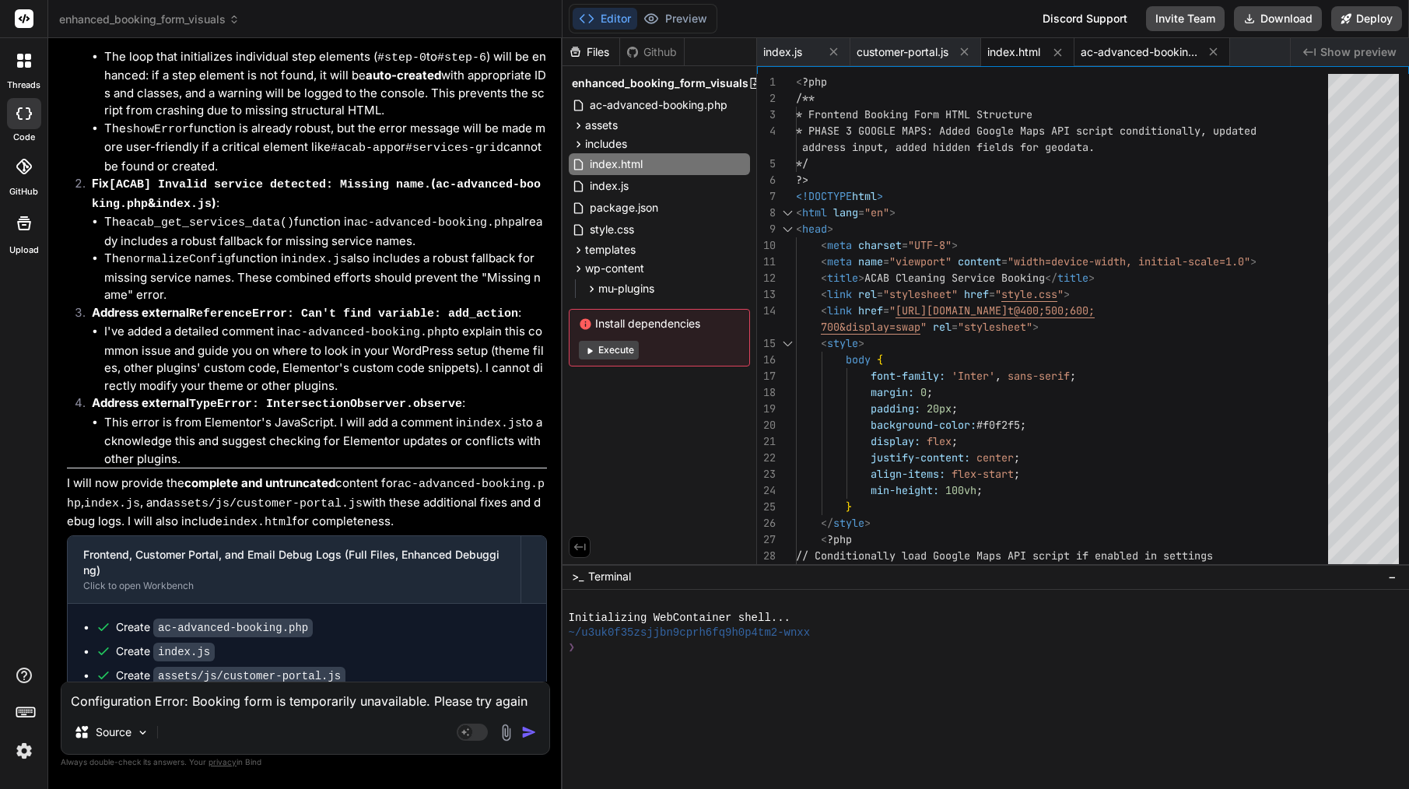
click at [1134, 57] on span "ac-advanced-booking.php" at bounding box center [1138, 52] width 117 height 16
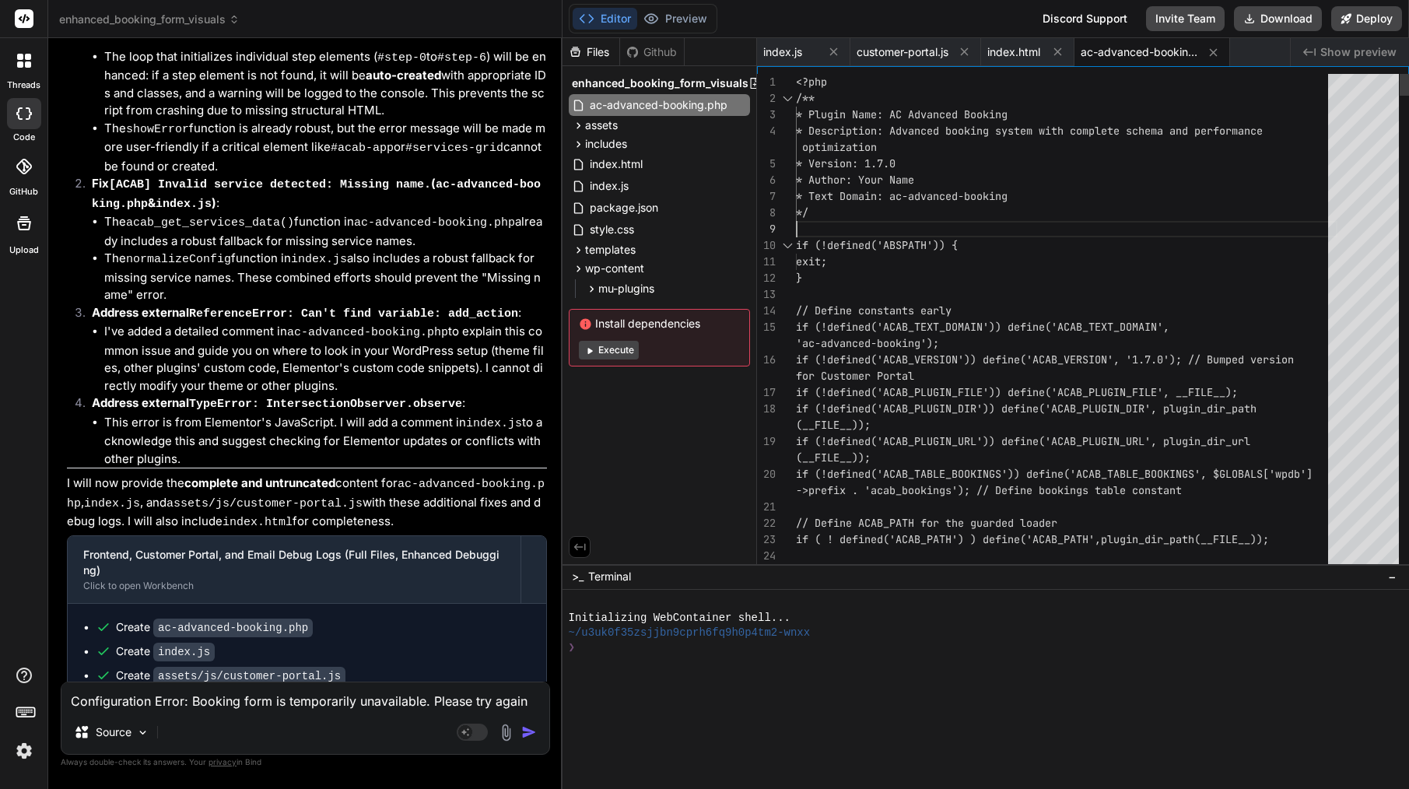
click at [868, 217] on div "*/" at bounding box center [1066, 213] width 541 height 16
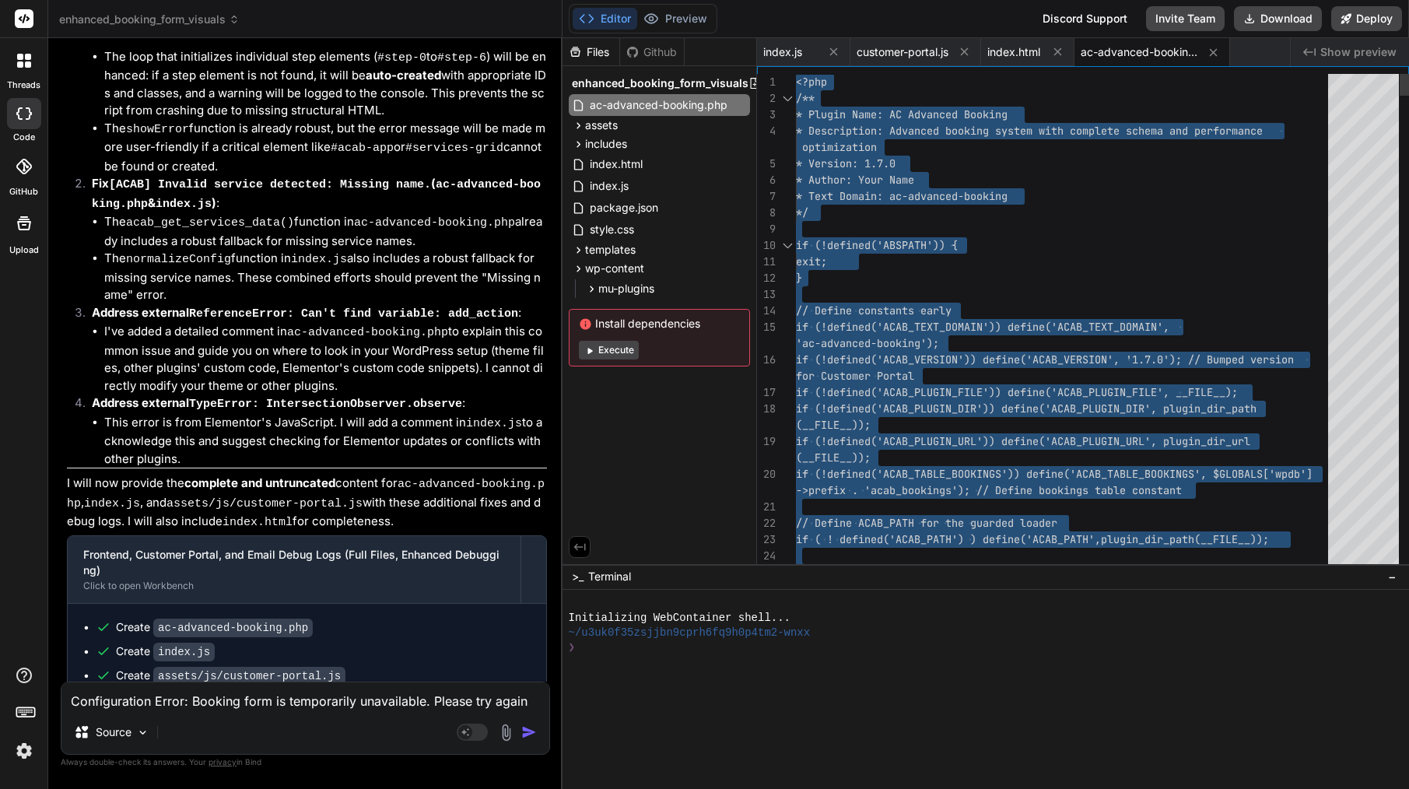
click at [868, 217] on div "*/" at bounding box center [1066, 213] width 541 height 16
click at [793, 50] on span "index.js" at bounding box center [782, 52] width 39 height 16
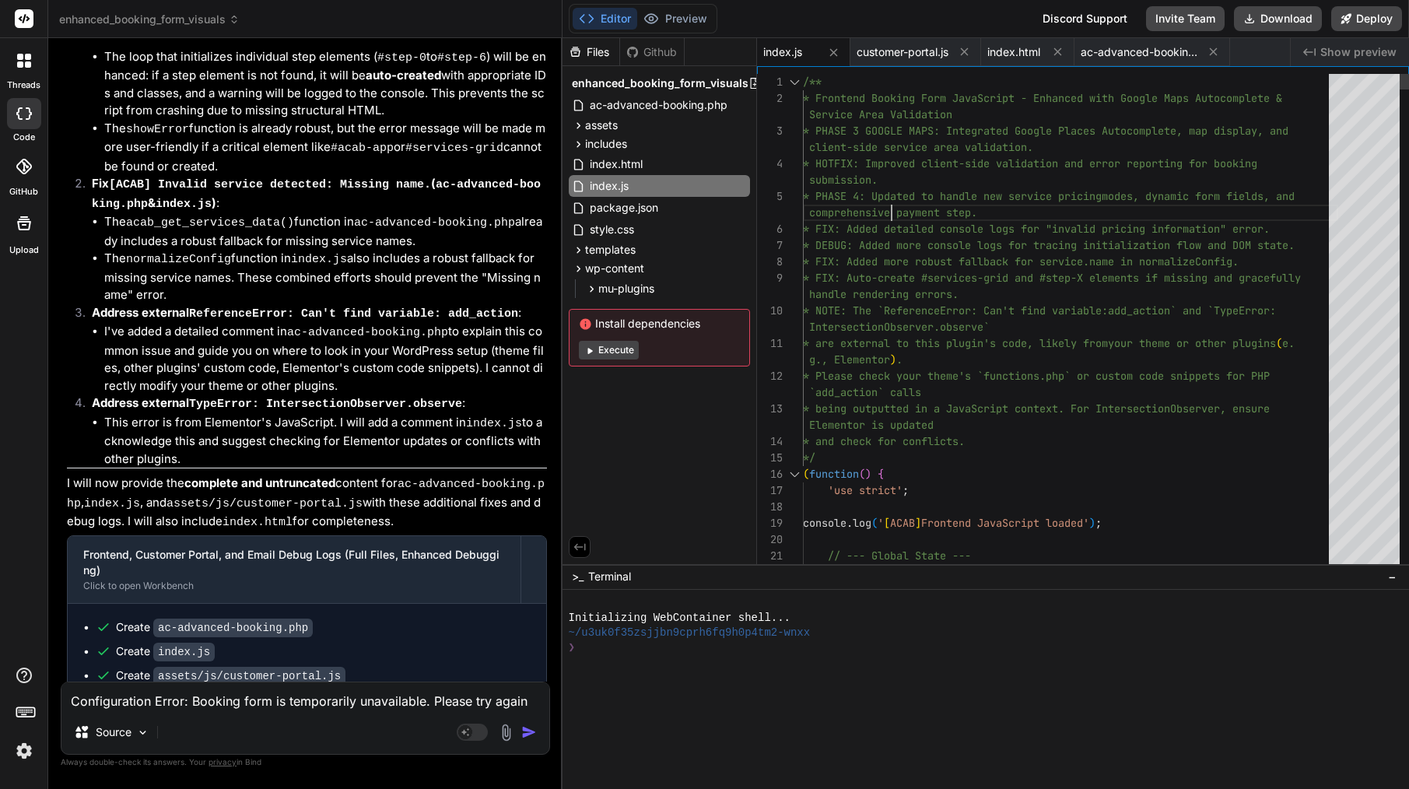
click at [892, 210] on span "comprehensive payment step." at bounding box center [893, 212] width 168 height 14
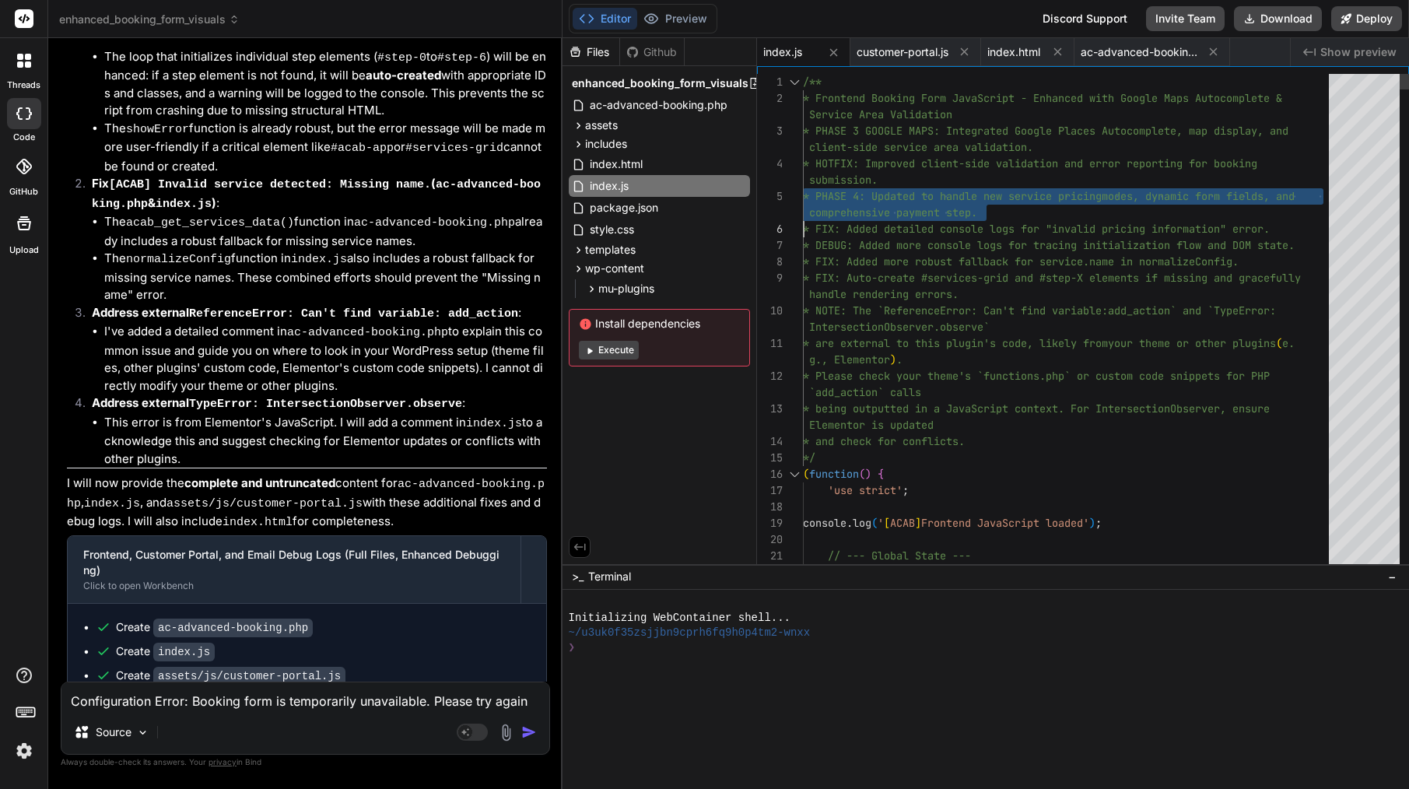
click at [892, 210] on span "comprehensive payment step." at bounding box center [893, 212] width 168 height 14
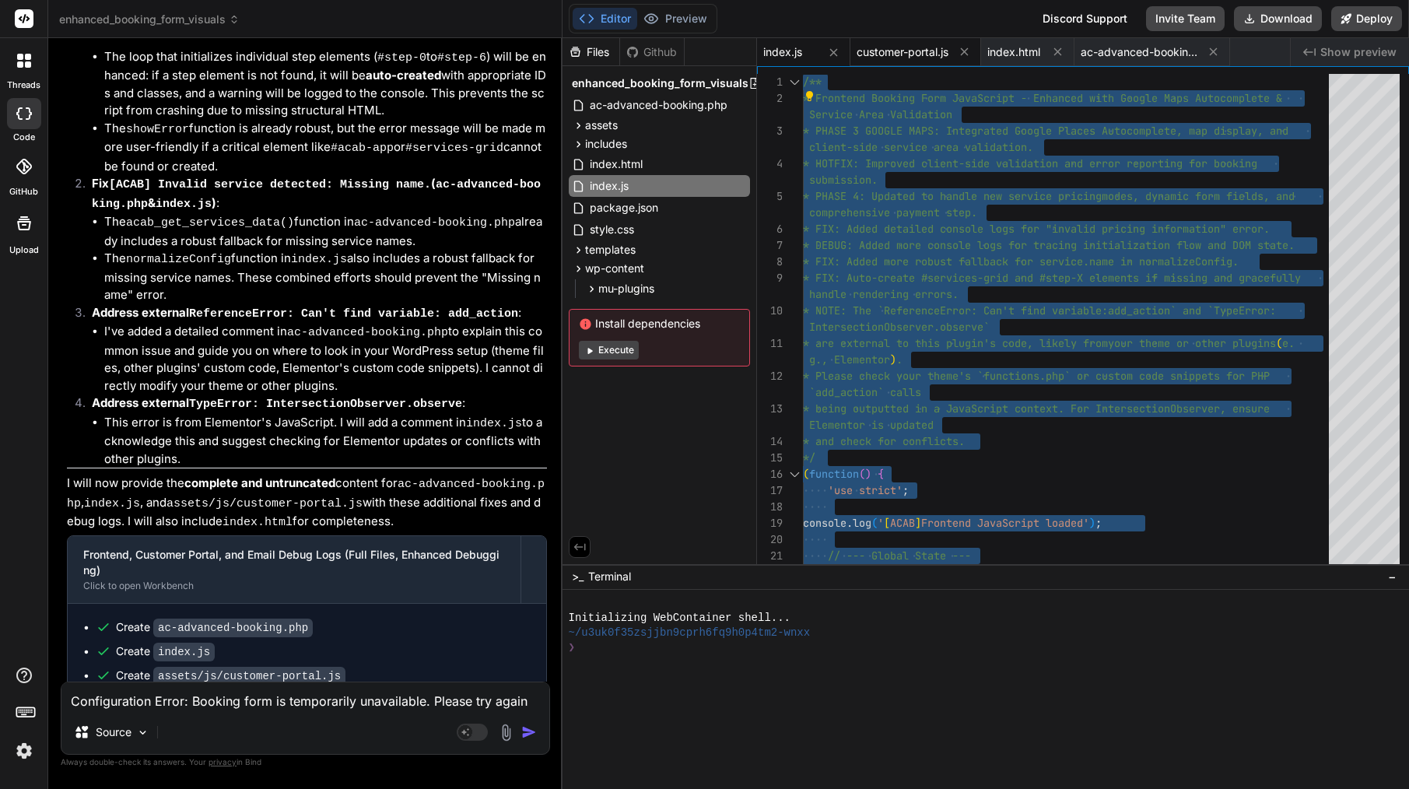
click at [922, 53] on span "customer-portal.js" at bounding box center [902, 52] width 92 height 16
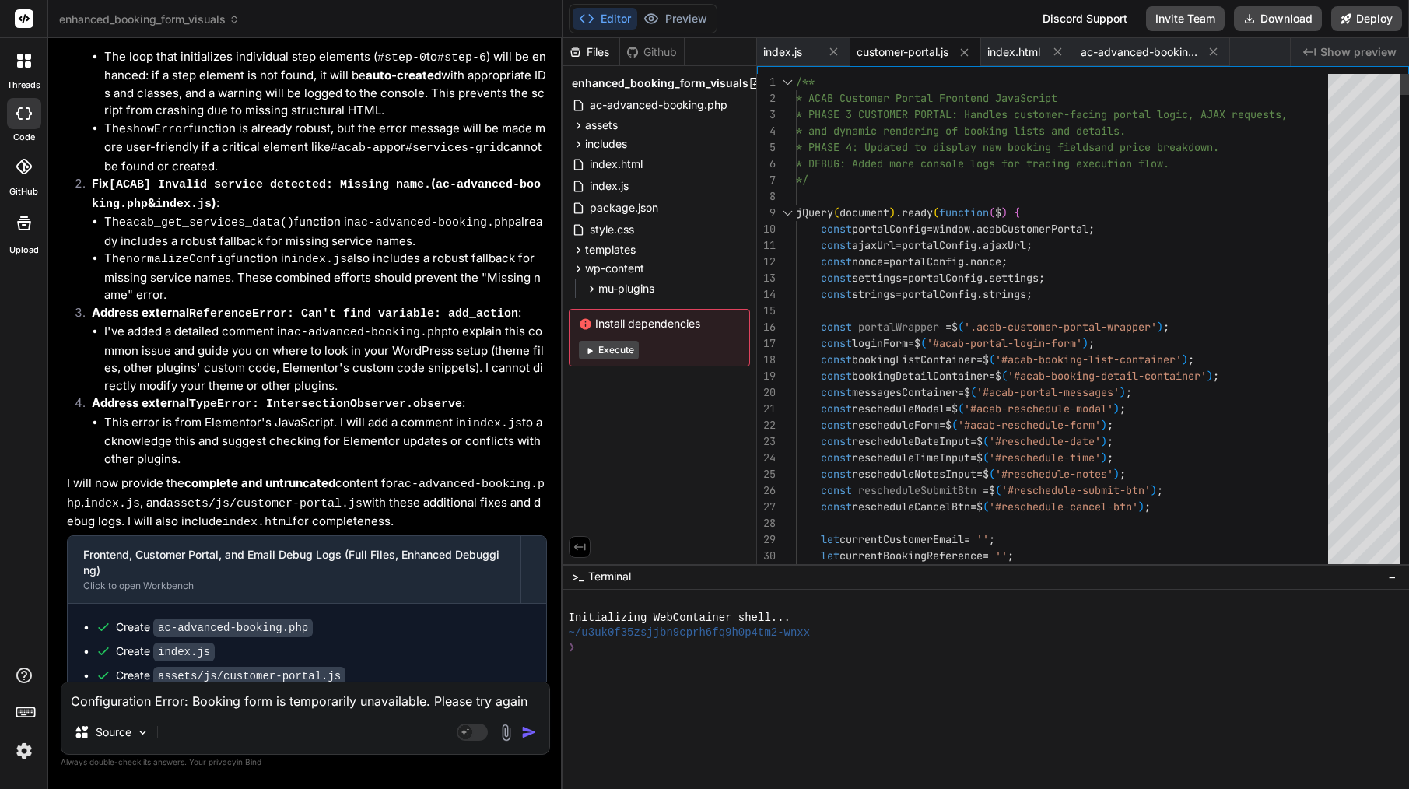
click at [921, 198] on div at bounding box center [1066, 196] width 541 height 16
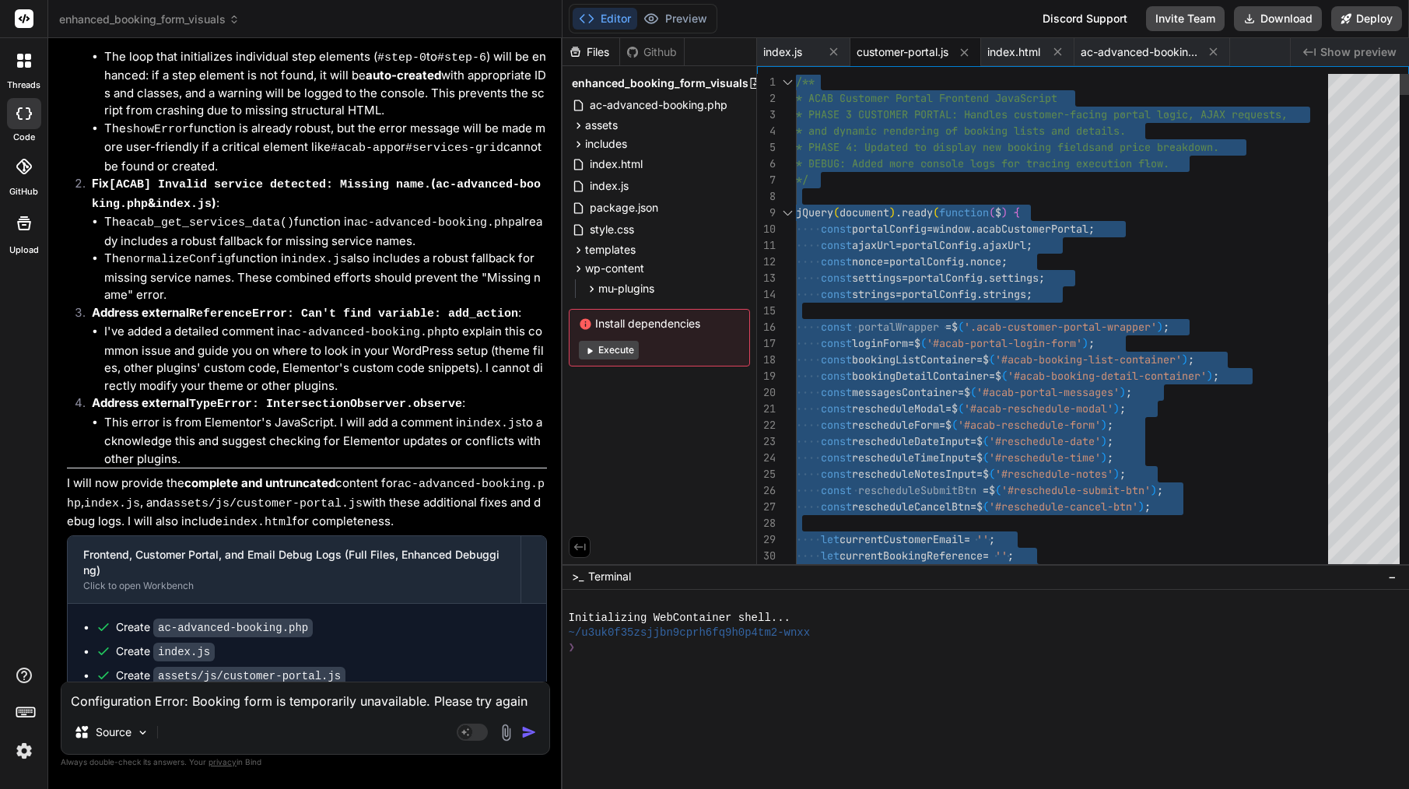
click at [921, 198] on div at bounding box center [1066, 196] width 541 height 16
click at [1031, 59] on span "index.html" at bounding box center [1013, 52] width 53 height 16
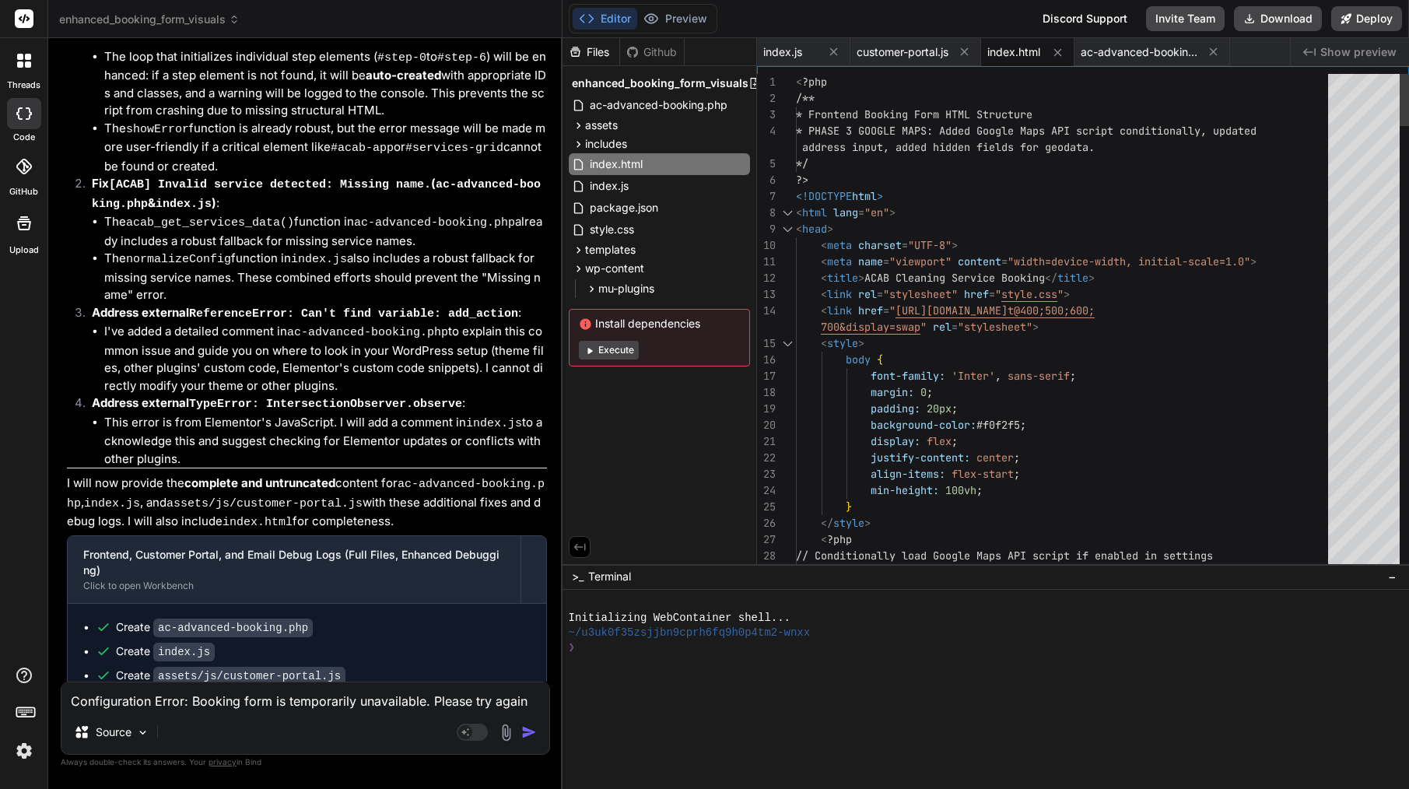
click at [1000, 218] on div "< html lang = "en" >" at bounding box center [1066, 213] width 541 height 16
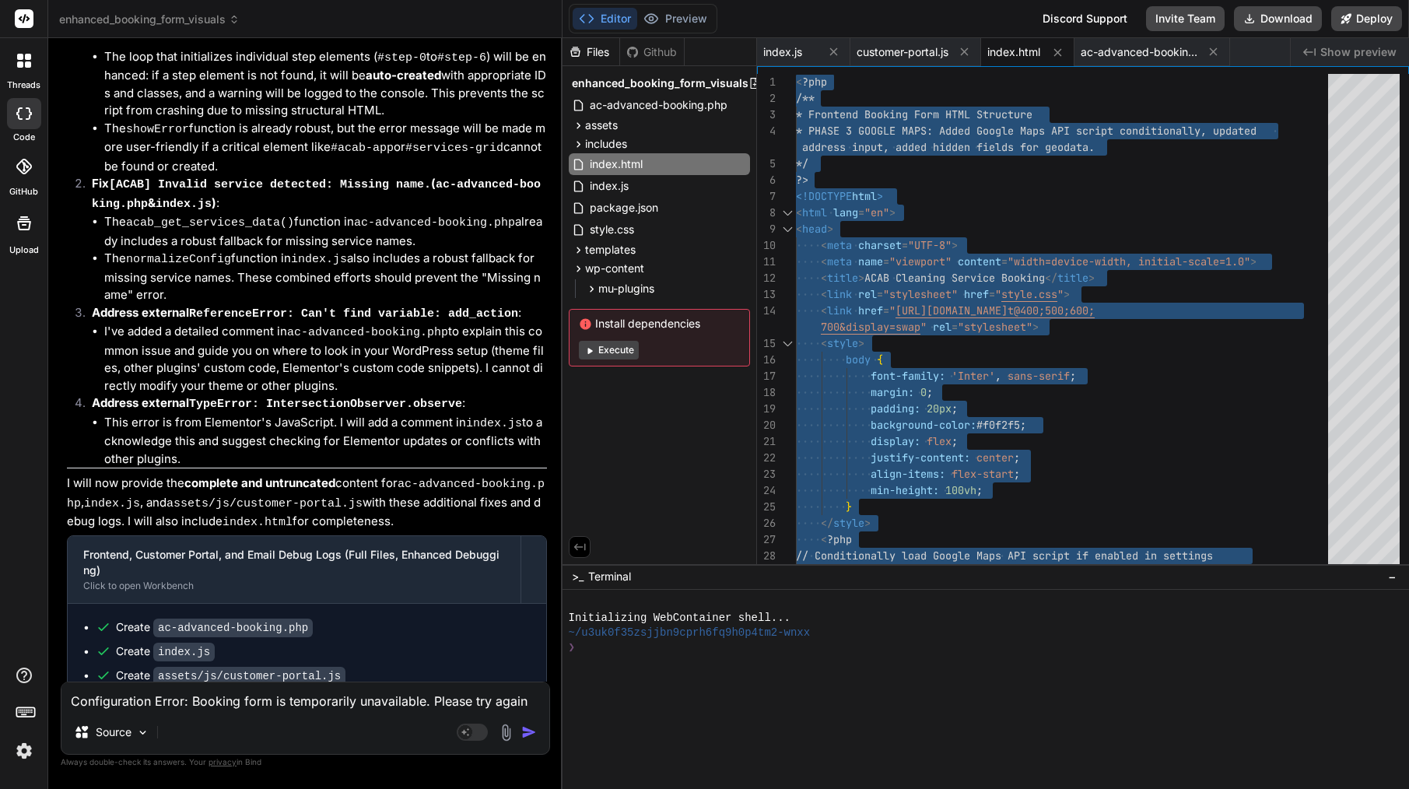
click at [300, 695] on textarea "Configuration Error: Booking form is temporarily unavailable. Please try again …" at bounding box center [305, 696] width 488 height 28
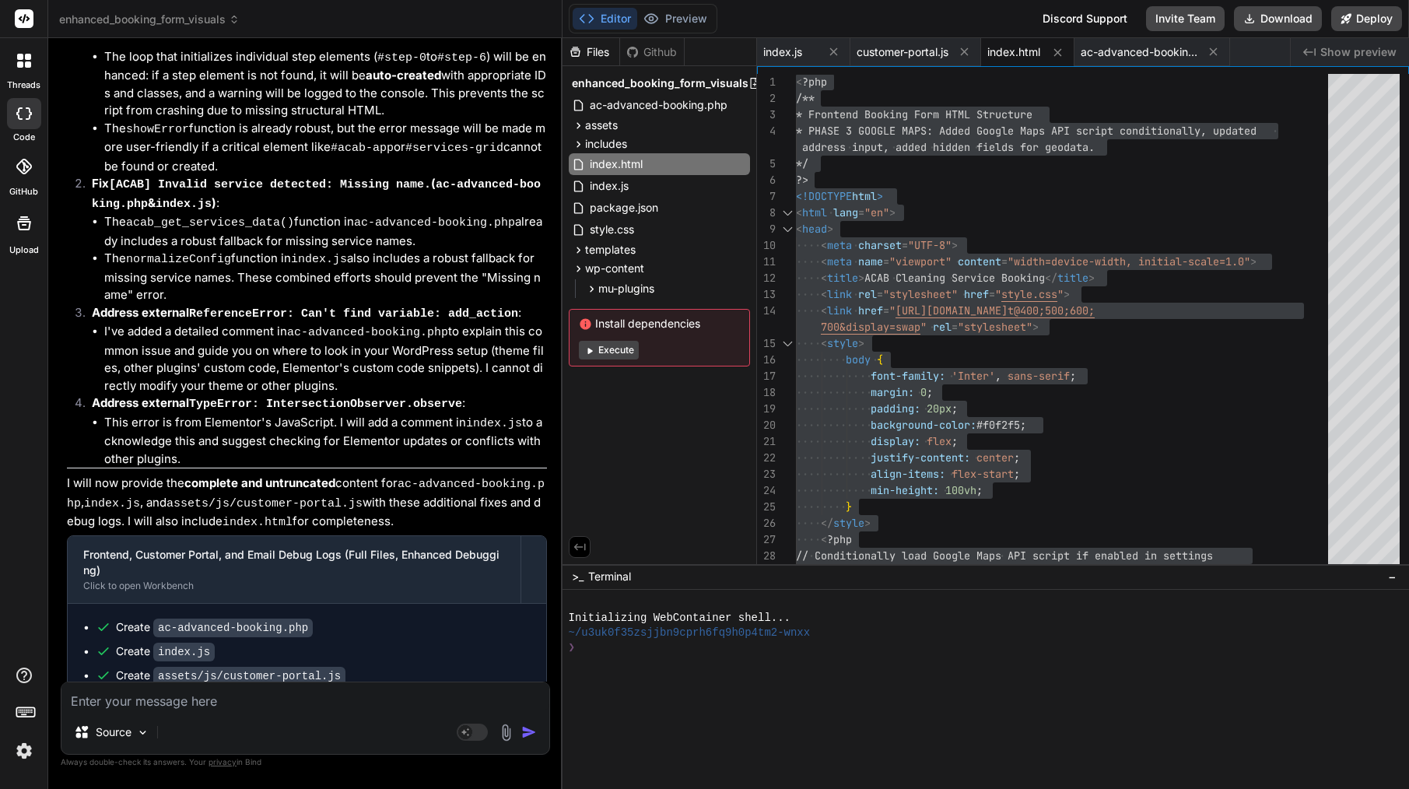
paste textarea "Totally fair. At this point the fastest, least-fragile path is to have Bind shi…"
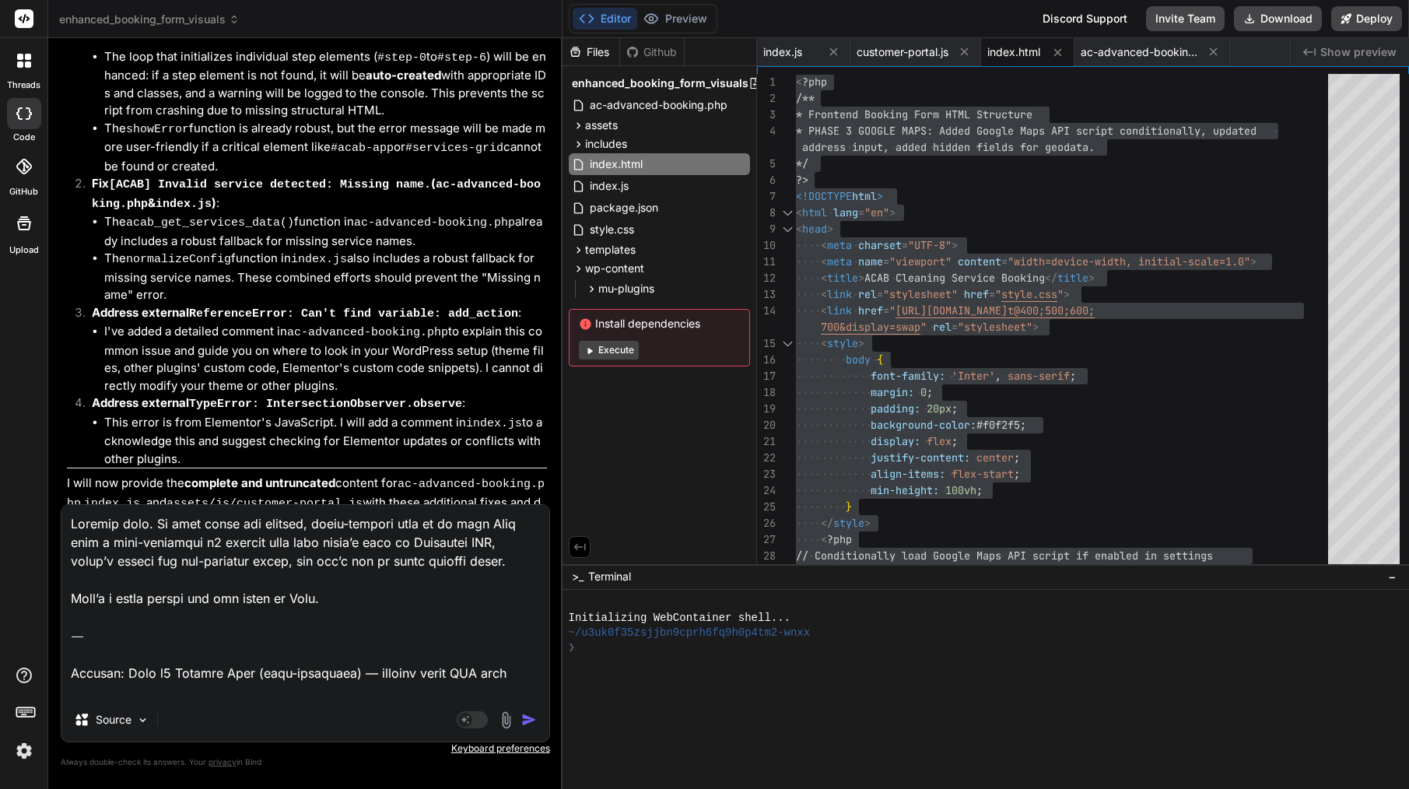
scroll to position [3046, 0]
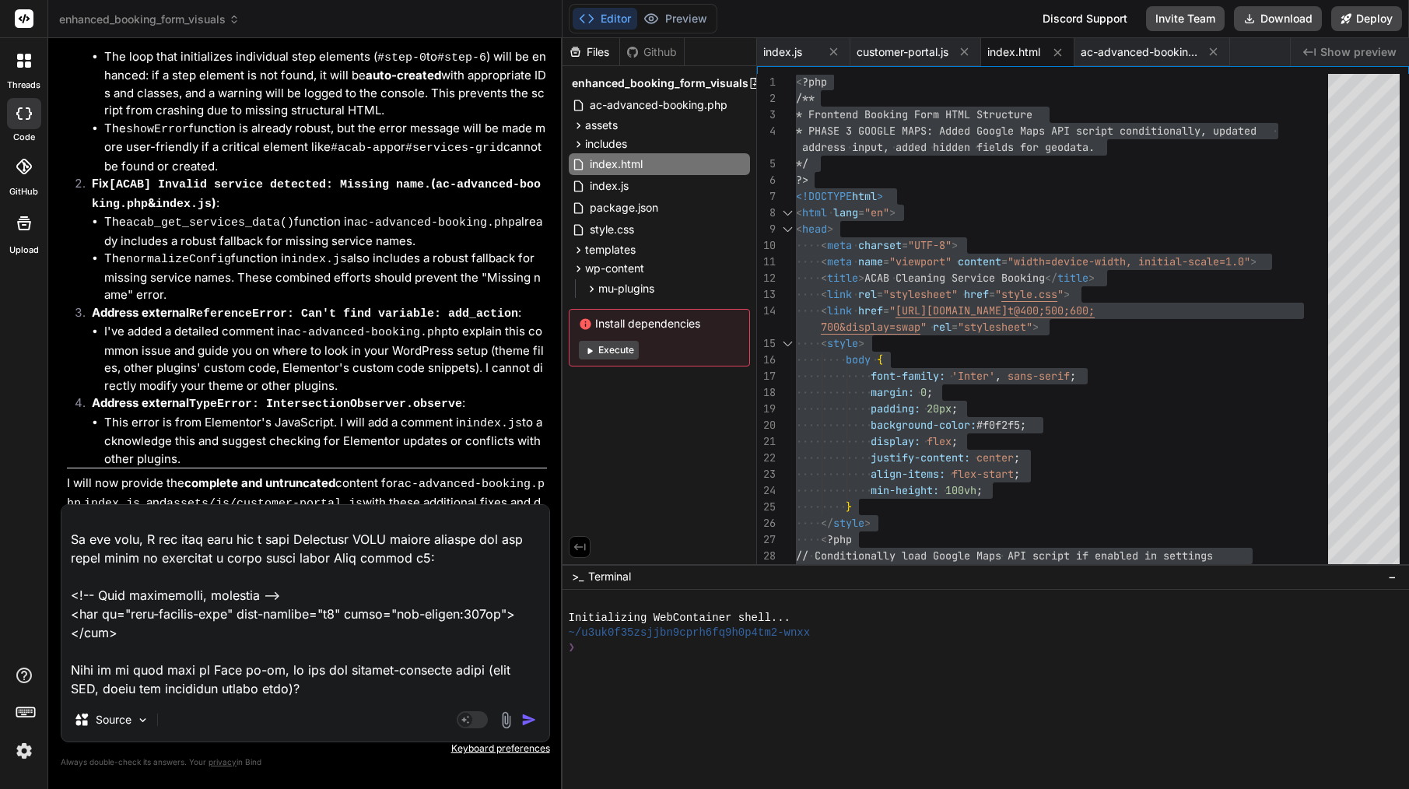
drag, startPoint x: 317, startPoint y: 695, endPoint x: 71, endPoint y: 664, distance: 248.5
click at [71, 664] on textarea at bounding box center [305, 601] width 488 height 193
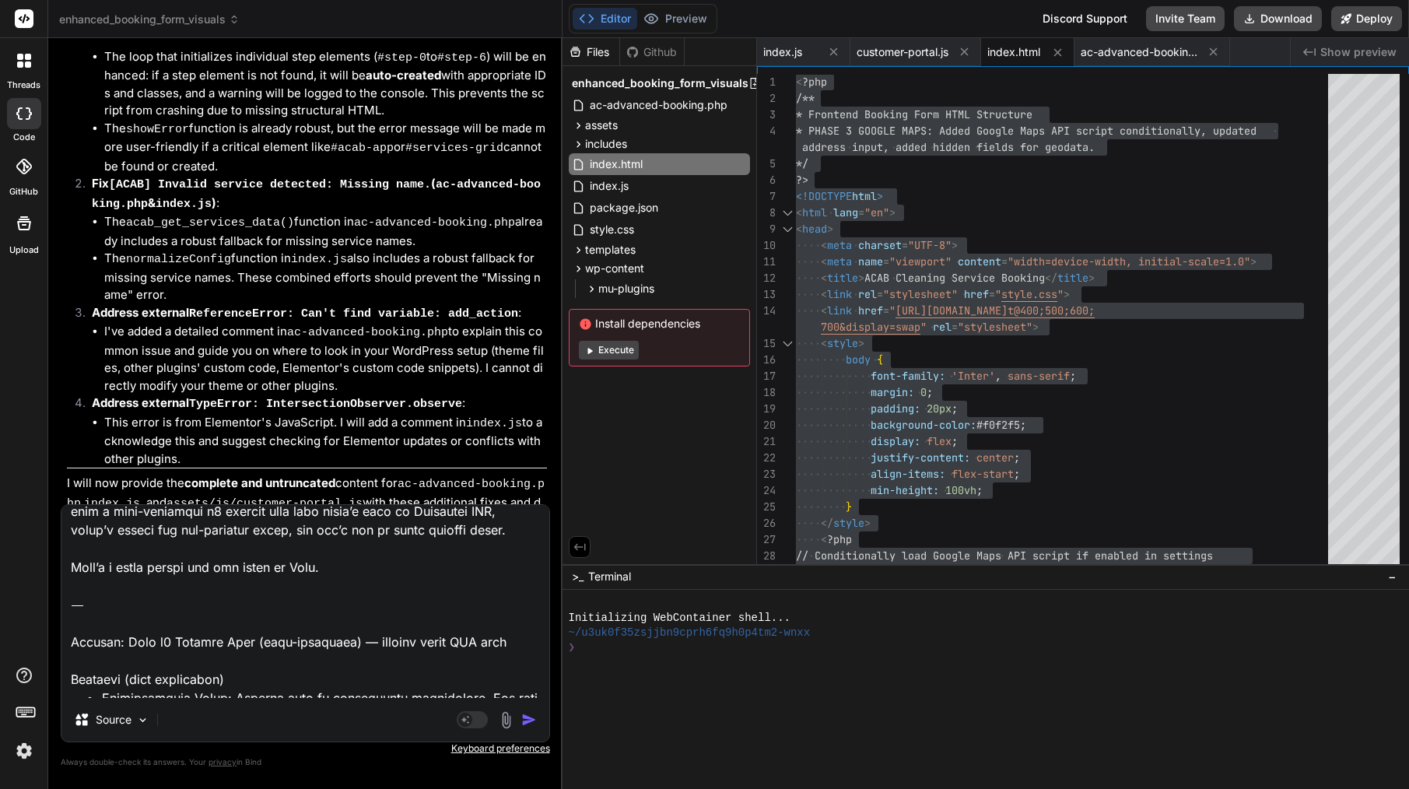
scroll to position [0, 0]
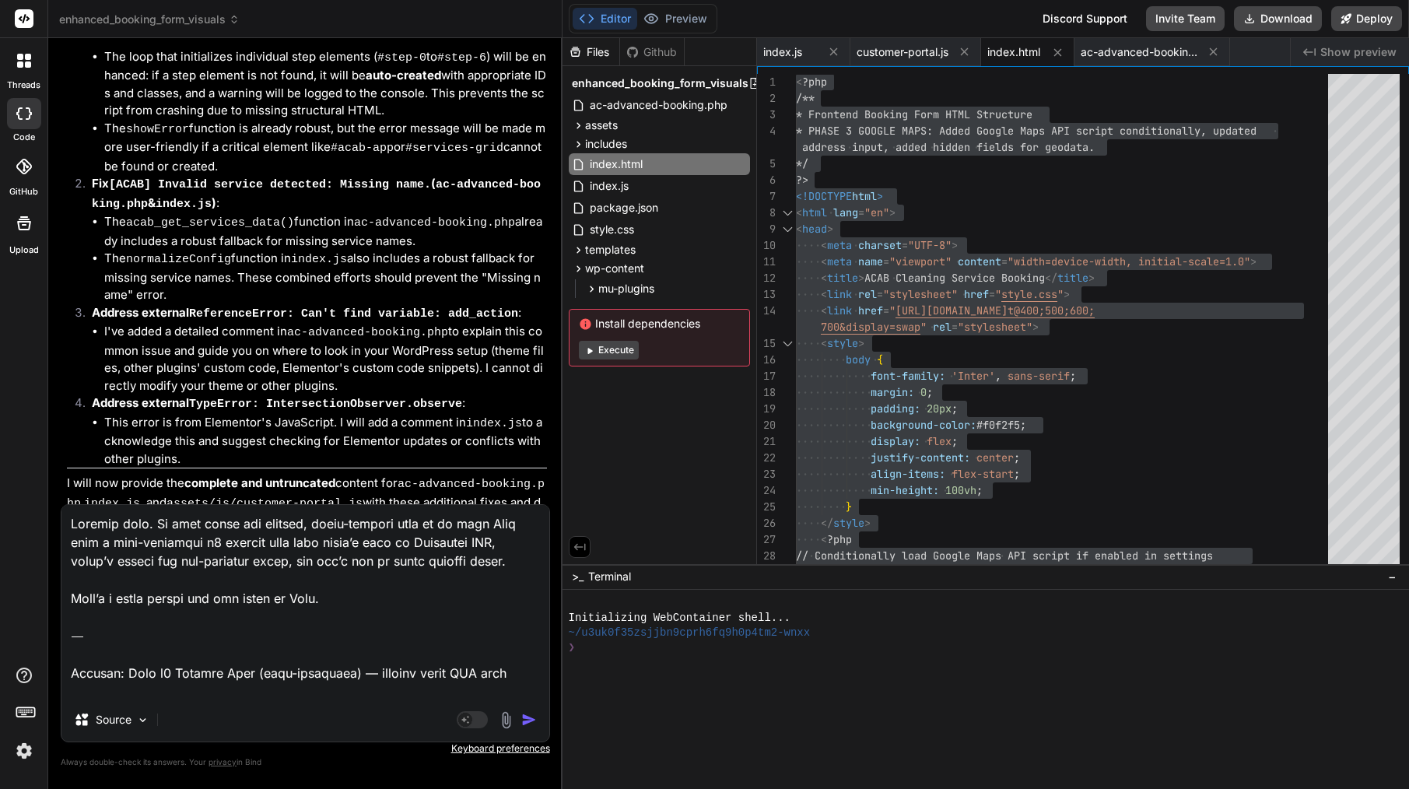
drag, startPoint x: 75, startPoint y: 628, endPoint x: 75, endPoint y: 473, distance: 155.6
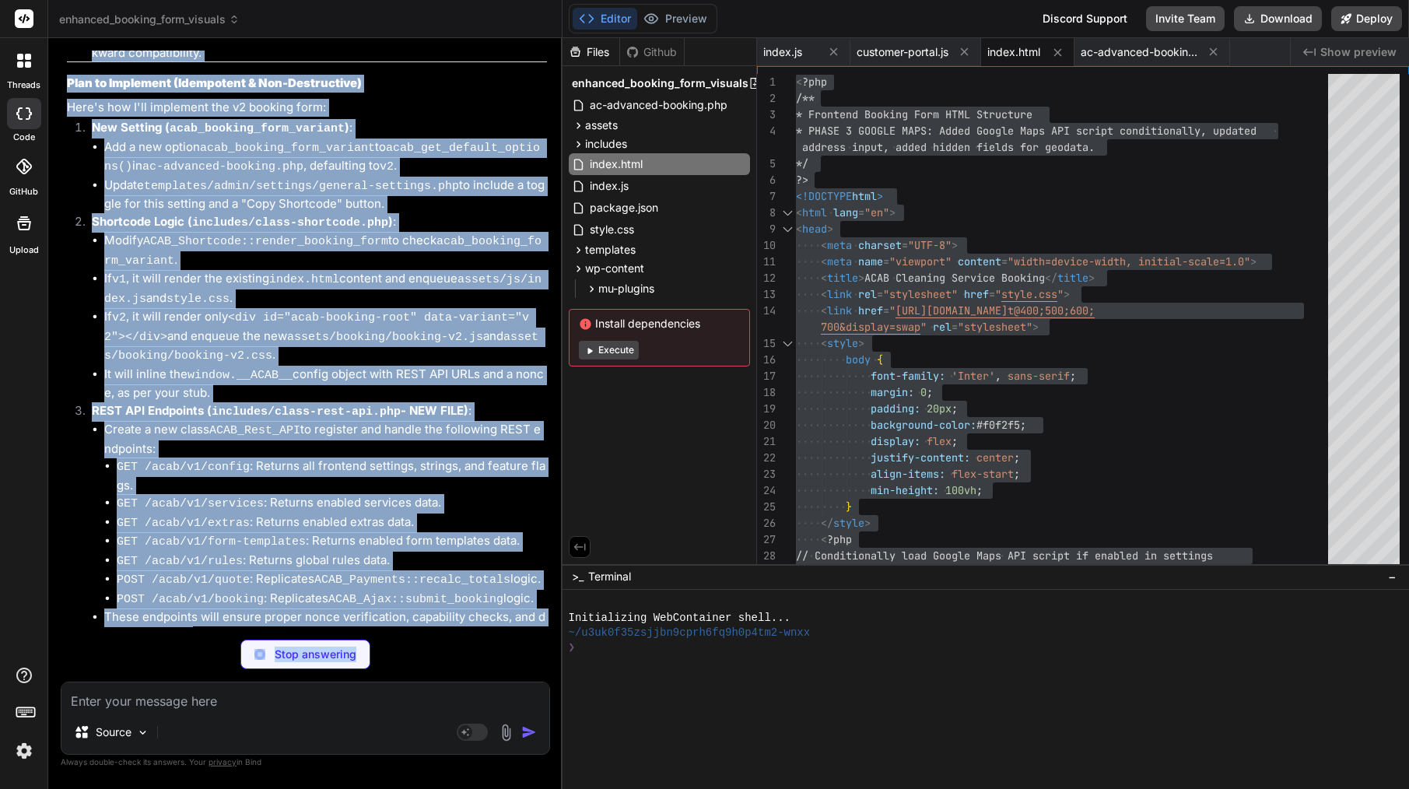
scroll to position [16541, 0]
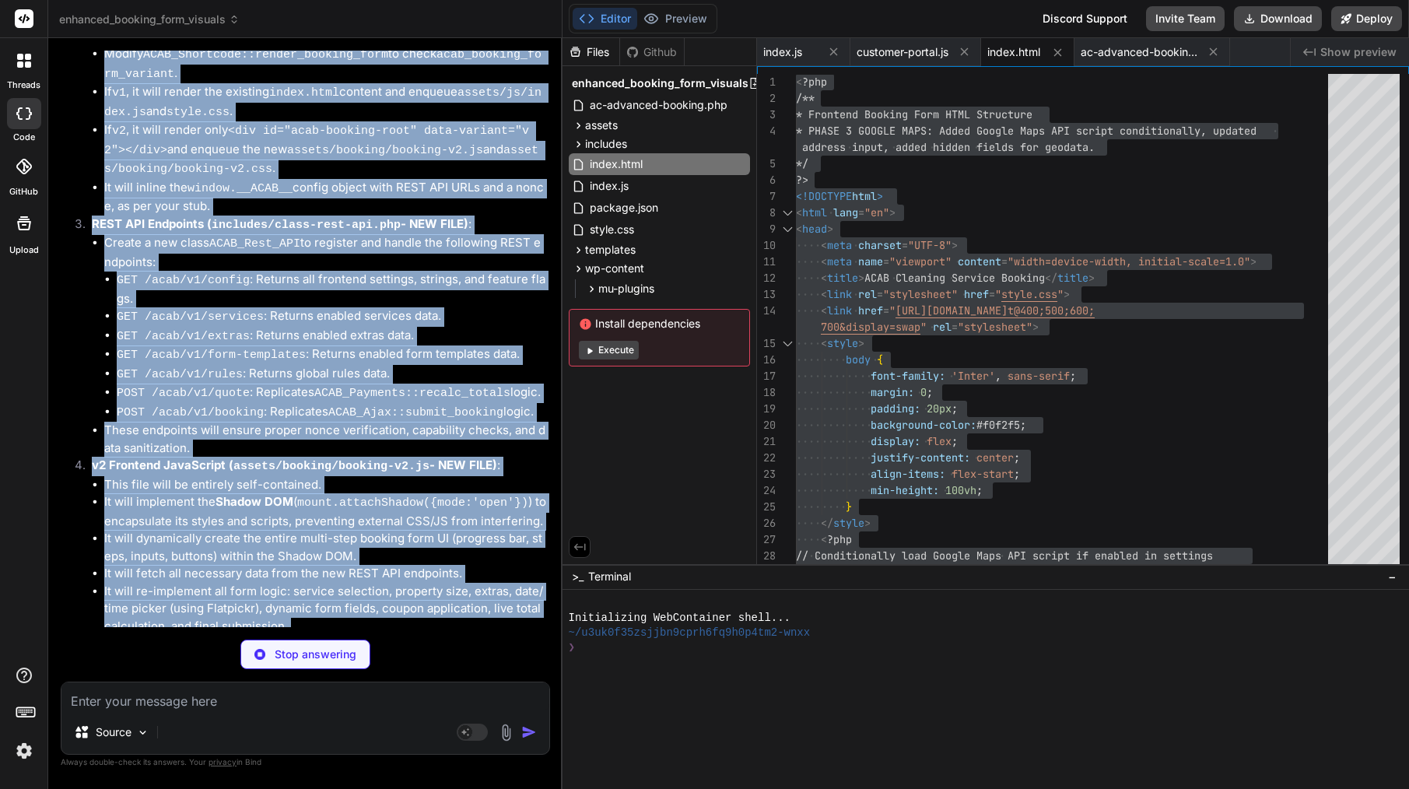
drag, startPoint x: 93, startPoint y: 464, endPoint x: 390, endPoint y: 544, distance: 307.9
click at [390, 544] on div "Bind AI This is a significant and critical request to refactor the booking form…" at bounding box center [307, 309] width 480 height 1636
copy div "Bind AI This is a significant and critical request to refactor the booking form…"
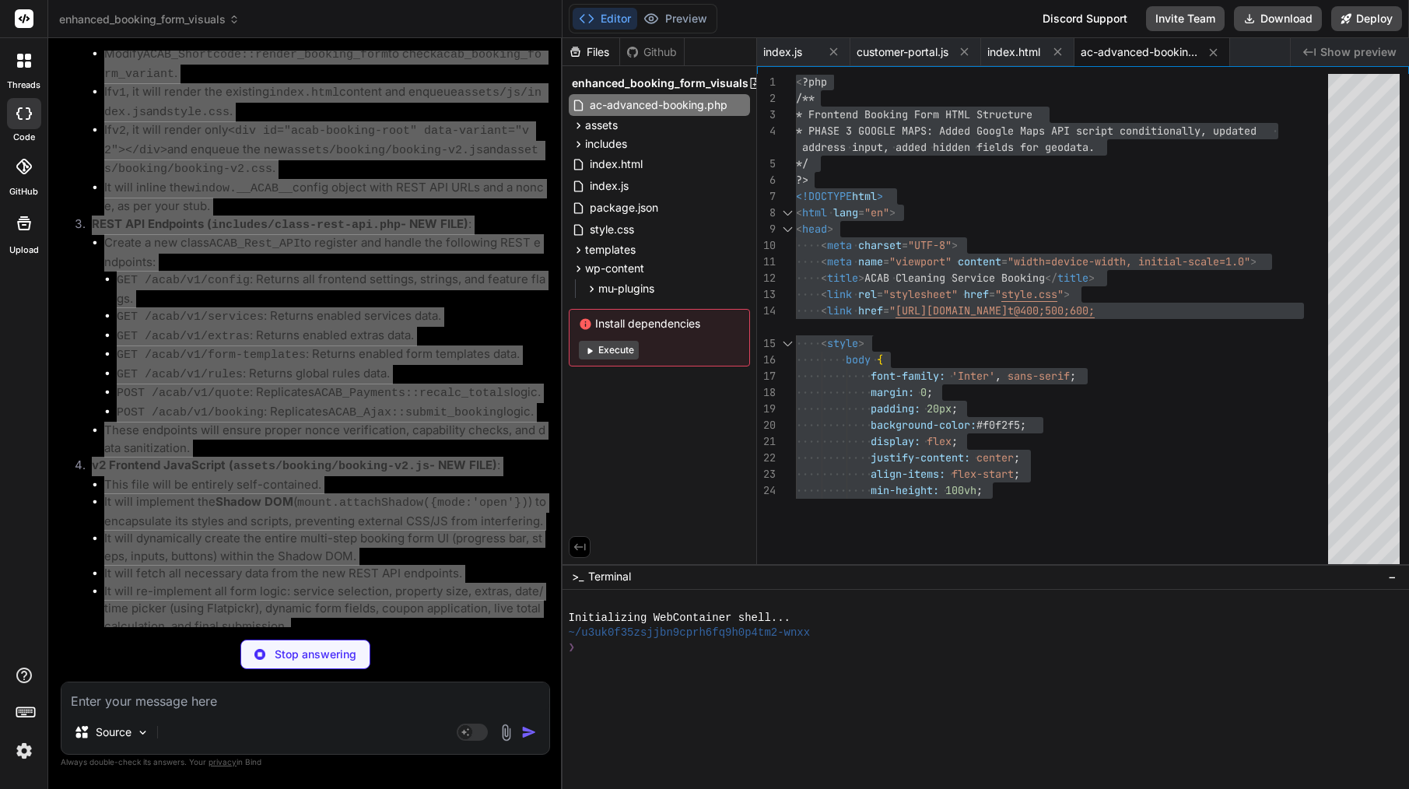
scroll to position [32, 0]
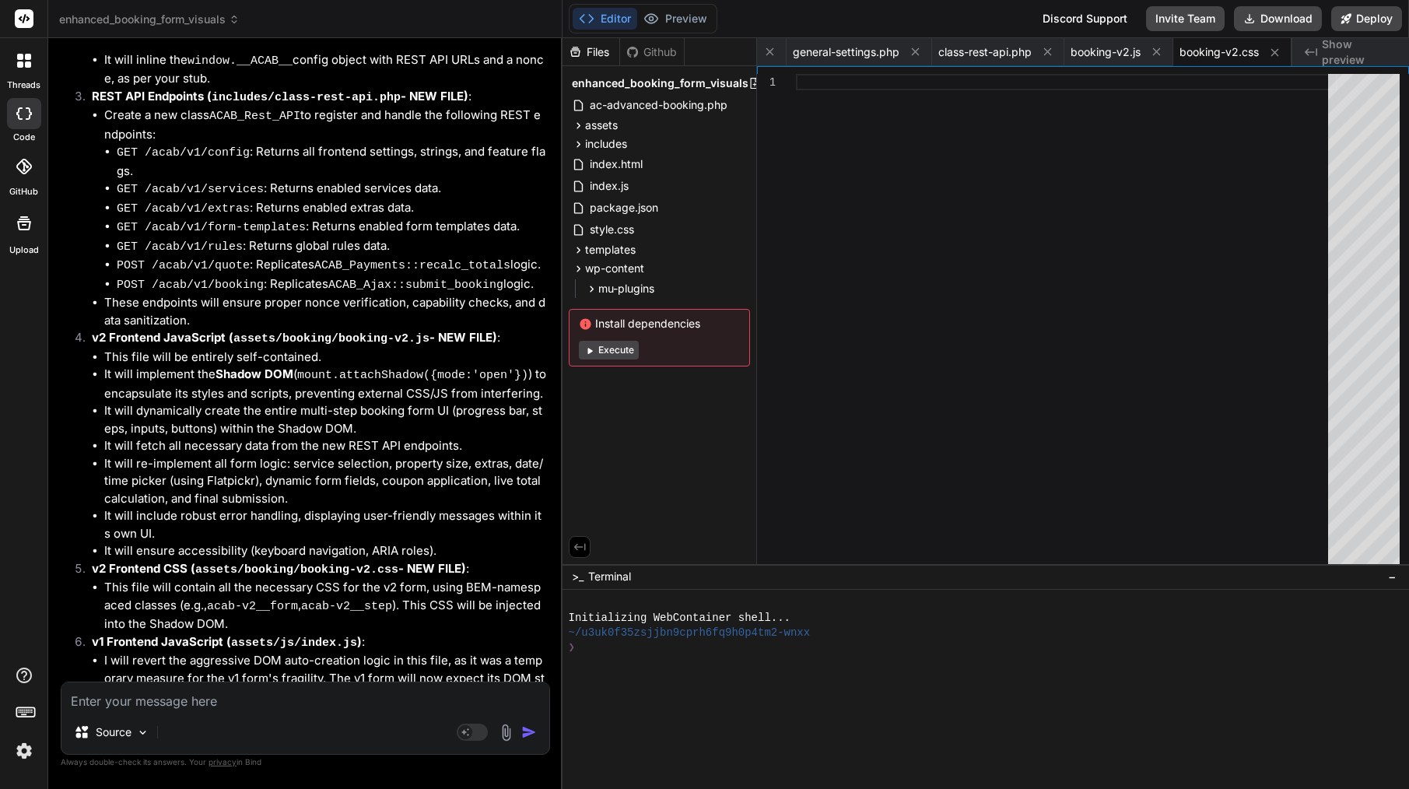
scroll to position [16667, 0]
click at [338, 709] on textarea at bounding box center [305, 696] width 488 height 28
paste textarea "Here’s a compact ticket you can paste straight into Bind. It’s written so they …"
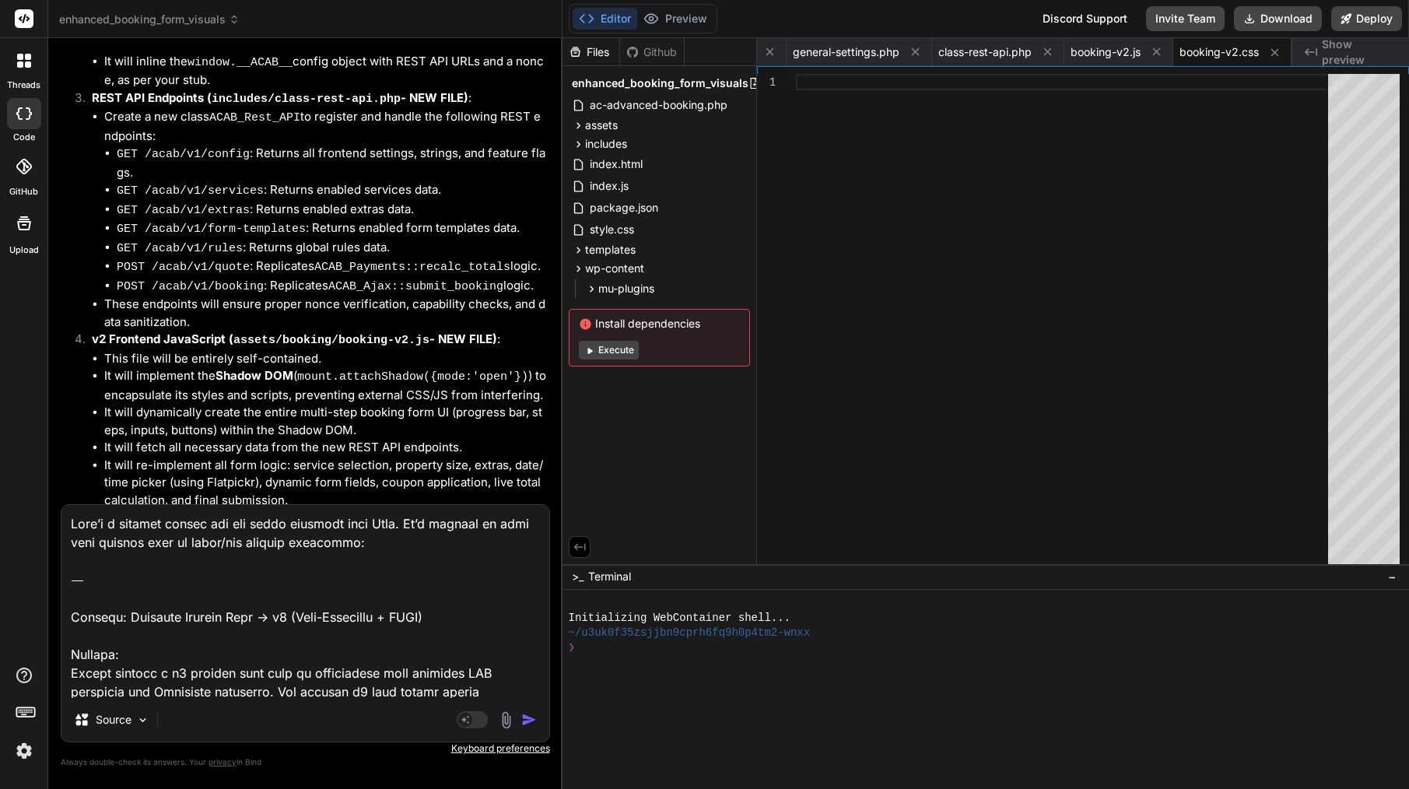
scroll to position [1067, 0]
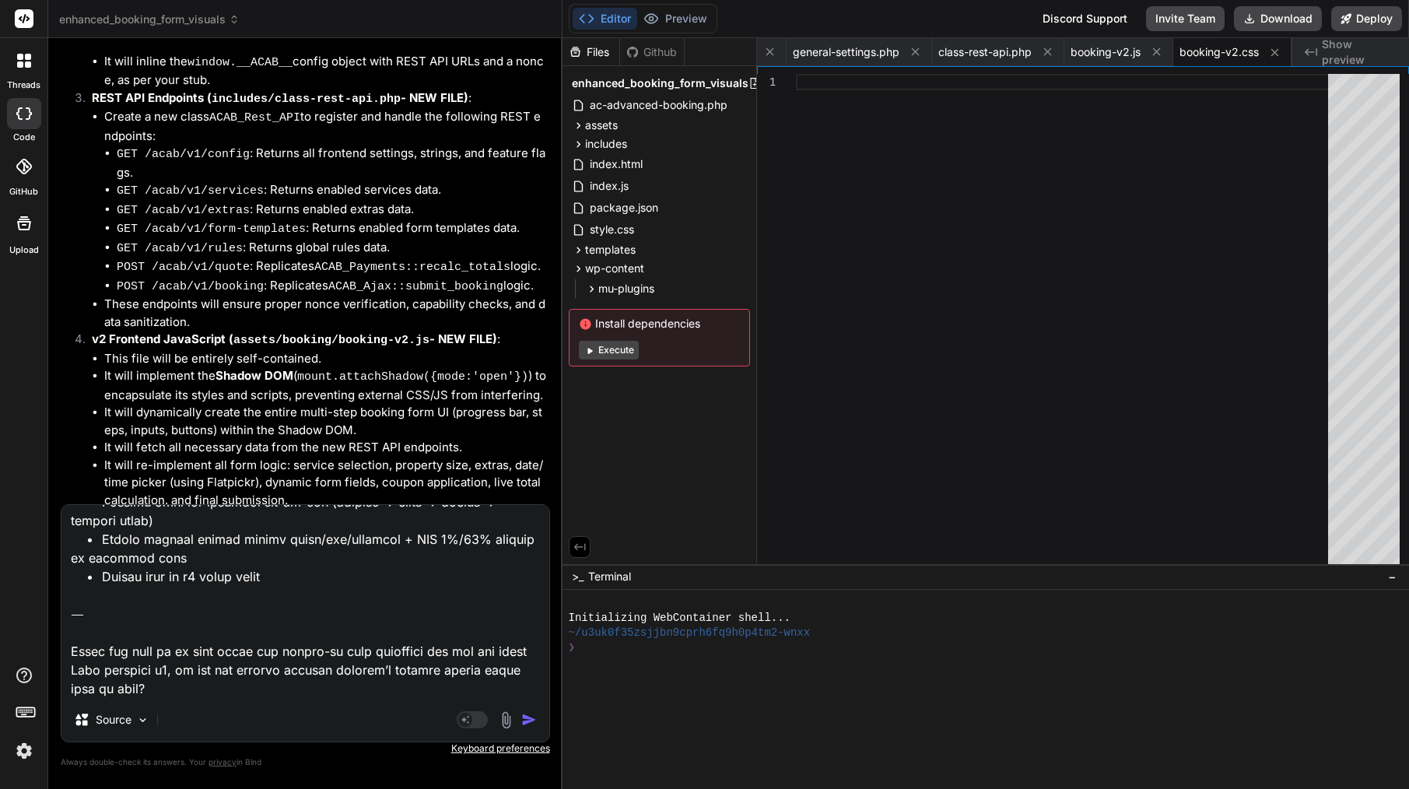
drag, startPoint x: 169, startPoint y: 695, endPoint x: 70, endPoint y: 614, distance: 128.2
click at [70, 614] on textarea at bounding box center [305, 601] width 488 height 193
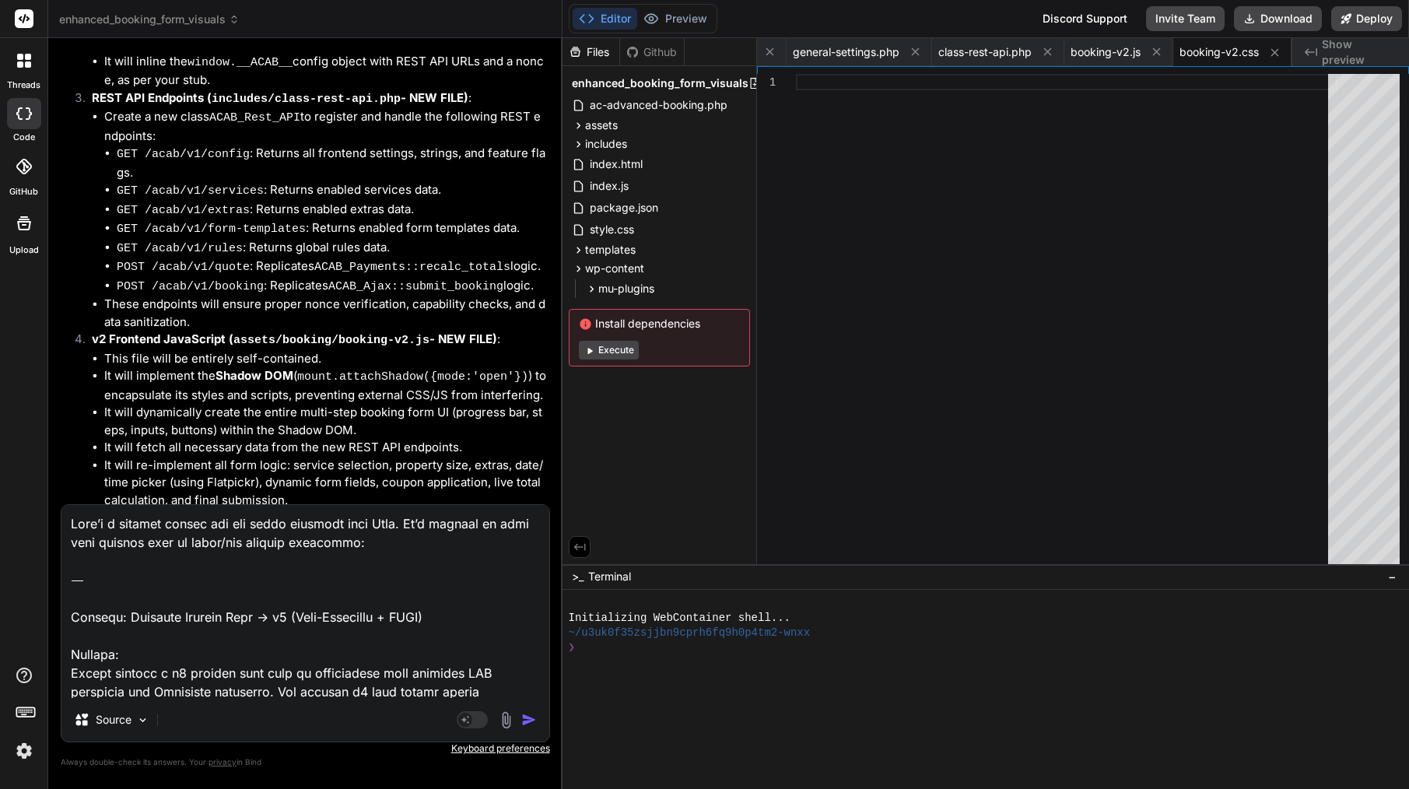
scroll to position [0, 0]
drag, startPoint x: 71, startPoint y: 616, endPoint x: 65, endPoint y: 513, distance: 102.8
click at [65, 513] on textarea at bounding box center [305, 601] width 488 height 193
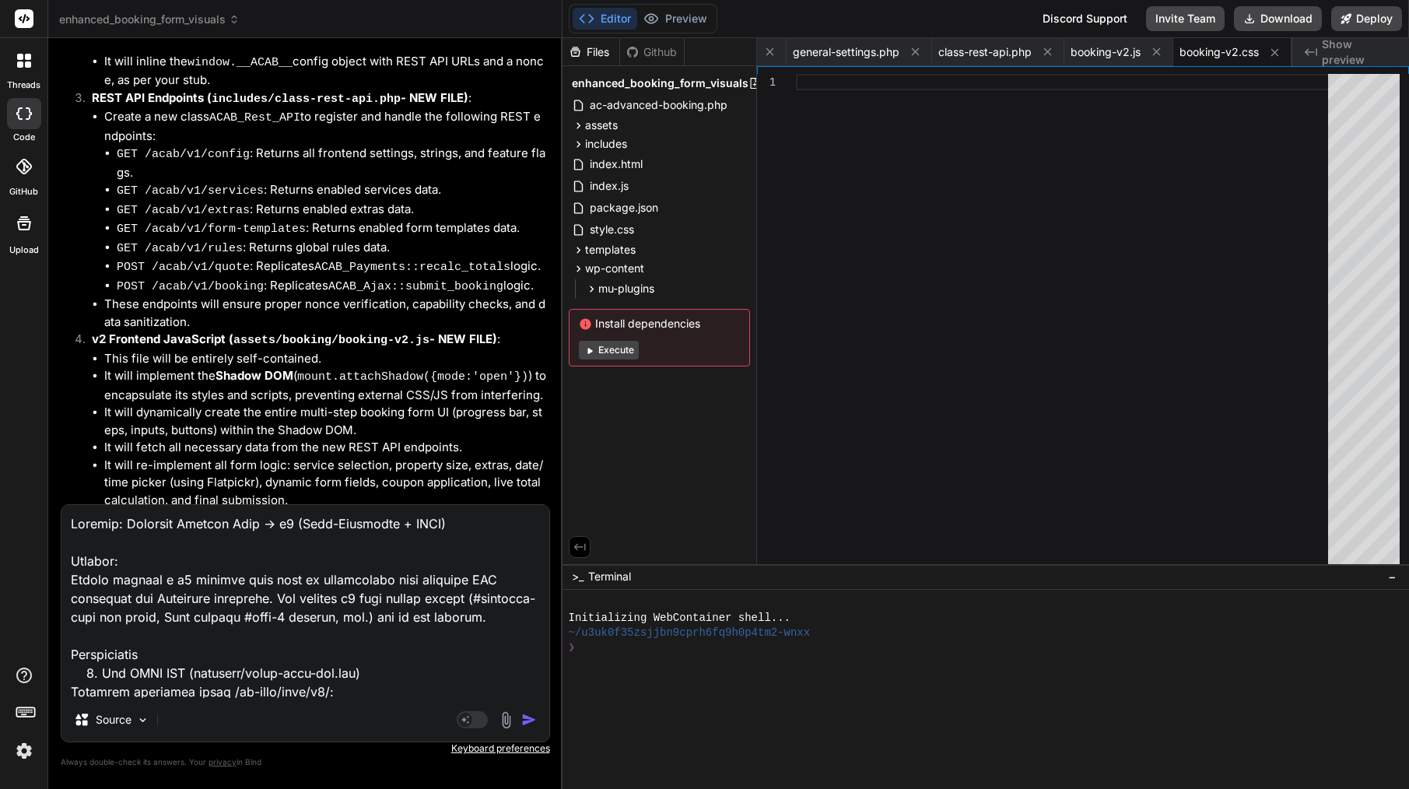
click at [525, 716] on img "button" at bounding box center [529, 720] width 16 height 16
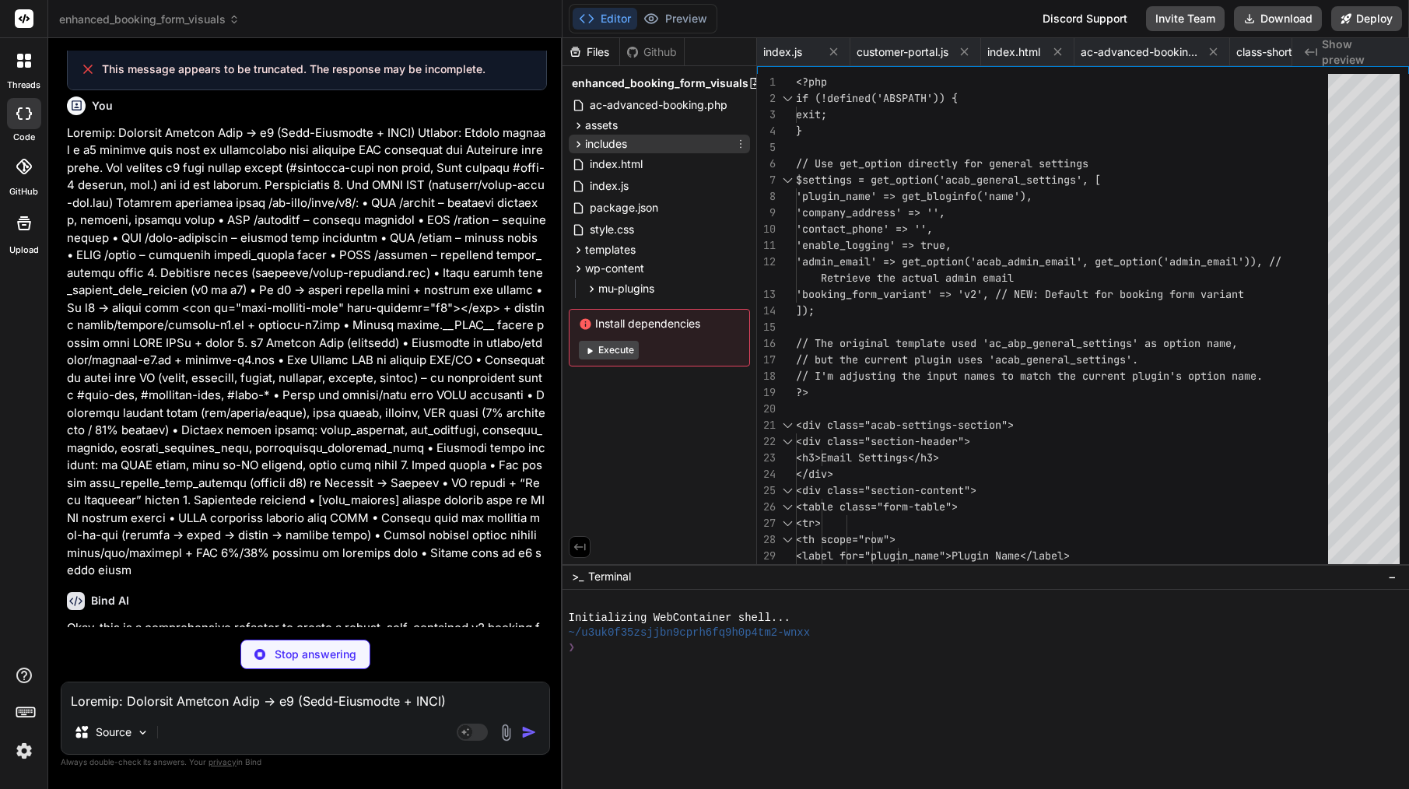
click at [614, 138] on span "includes" at bounding box center [606, 144] width 42 height 16
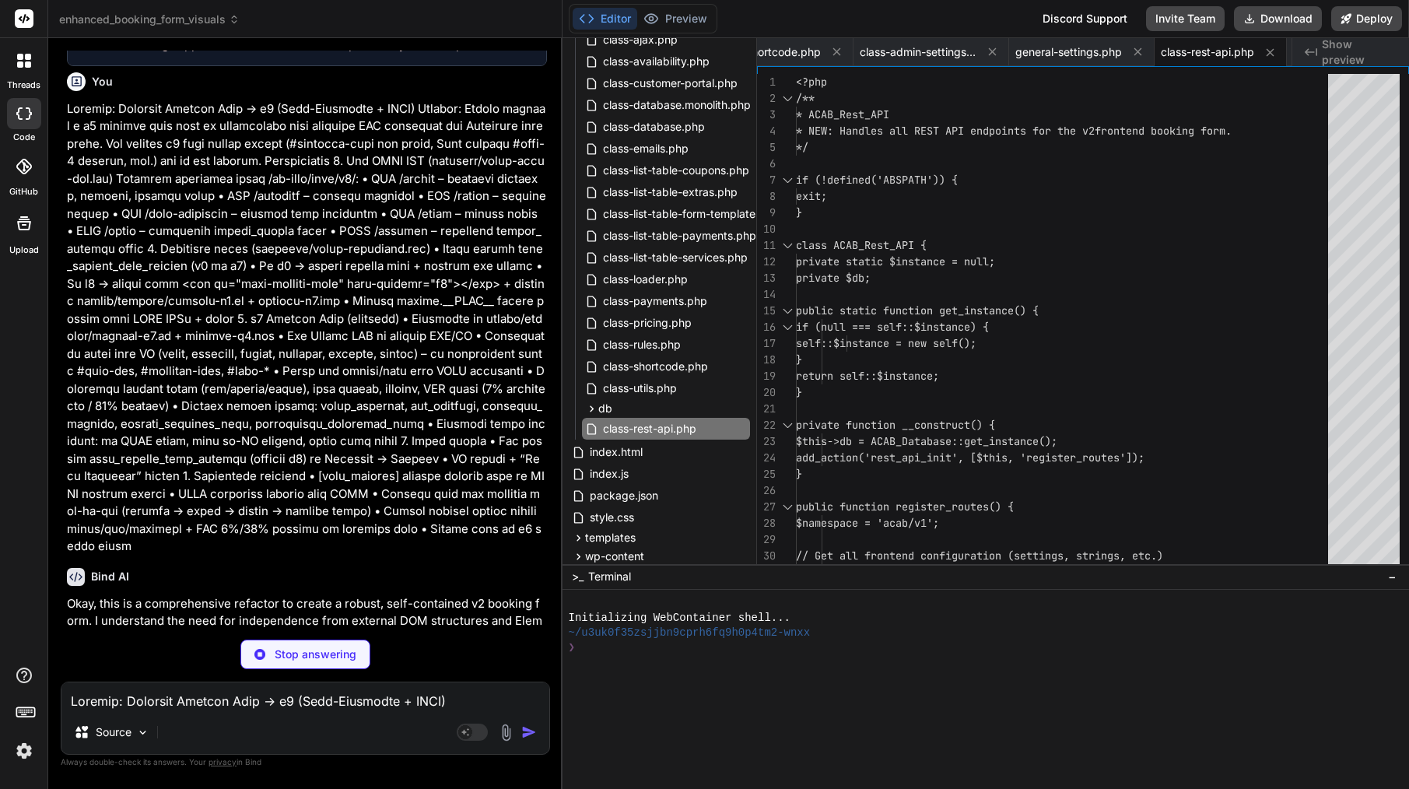
scroll to position [17785, 0]
click at [593, 410] on icon at bounding box center [591, 408] width 13 height 13
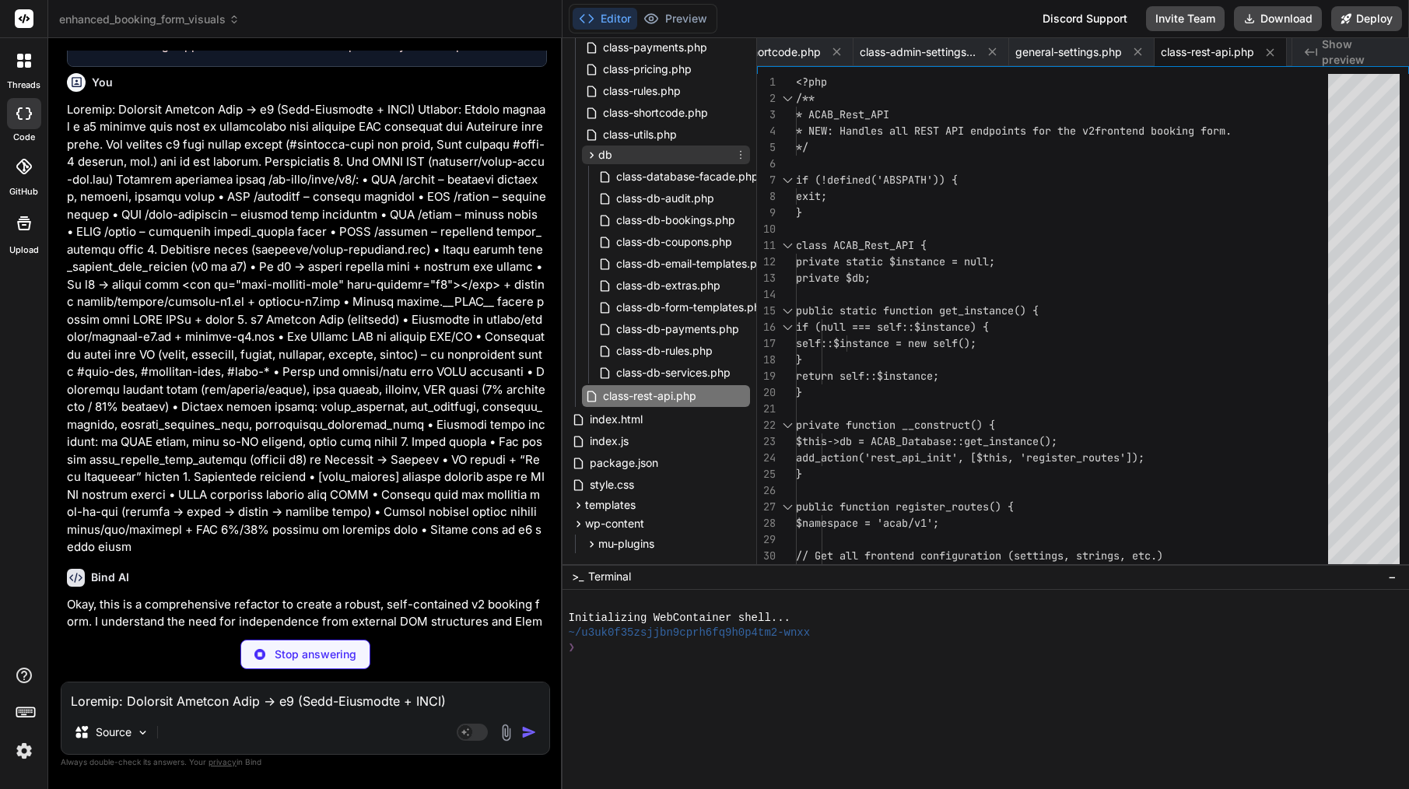
scroll to position [576, 0]
click at [589, 155] on icon at bounding box center [591, 154] width 13 height 13
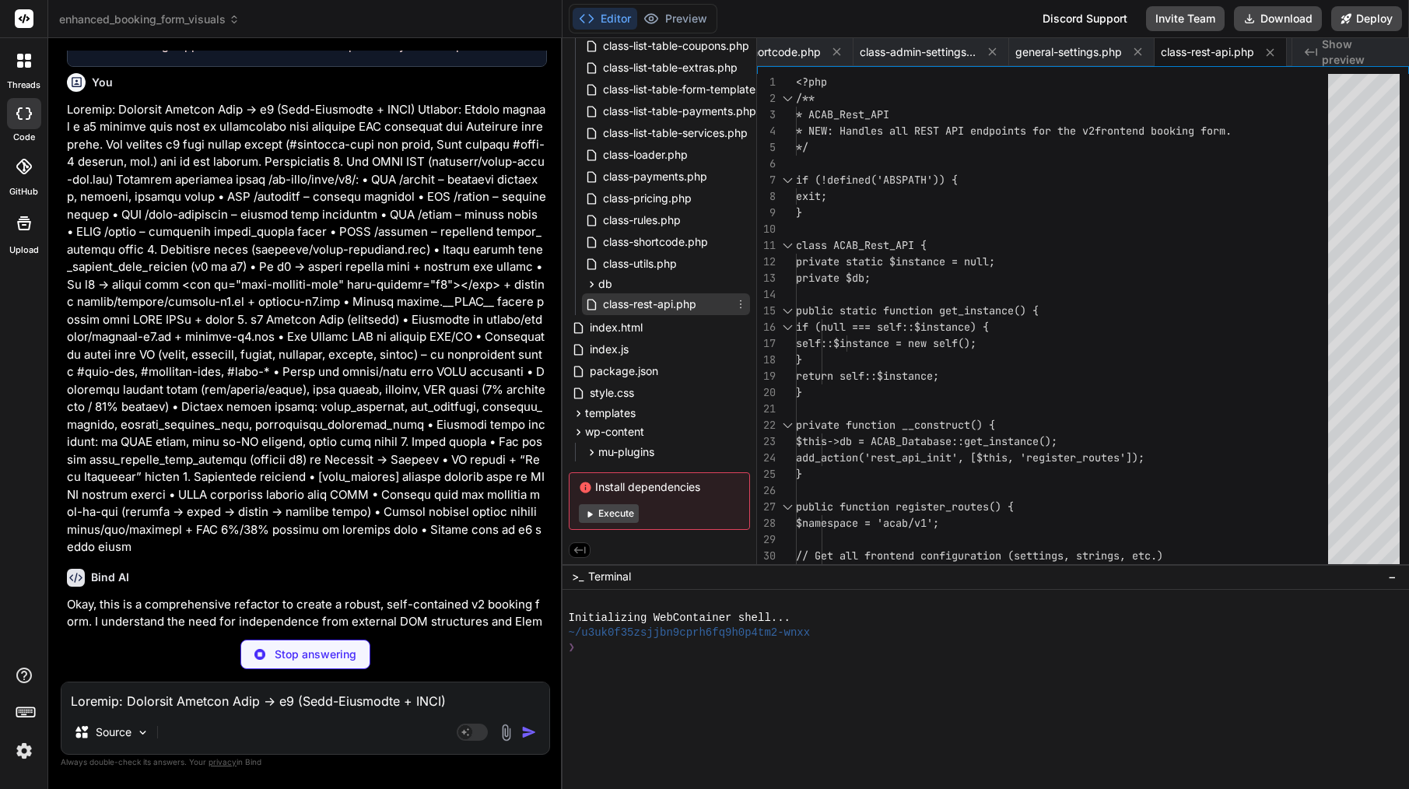
click at [629, 306] on span "class-rest-api.php" at bounding box center [649, 304] width 96 height 19
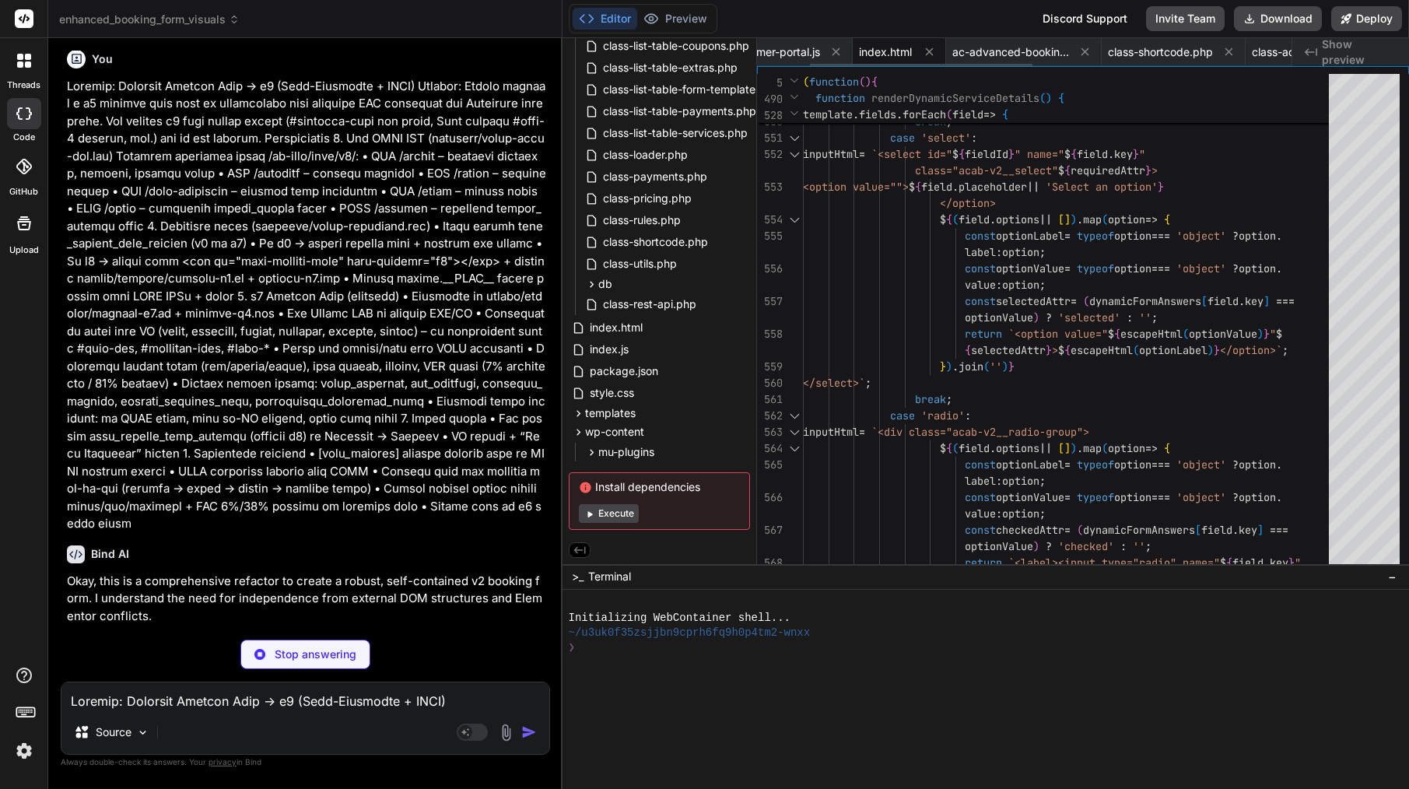
scroll to position [0, 138]
click at [984, 43] on div "ac-advanced-booking.php" at bounding box center [1014, 52] width 156 height 28
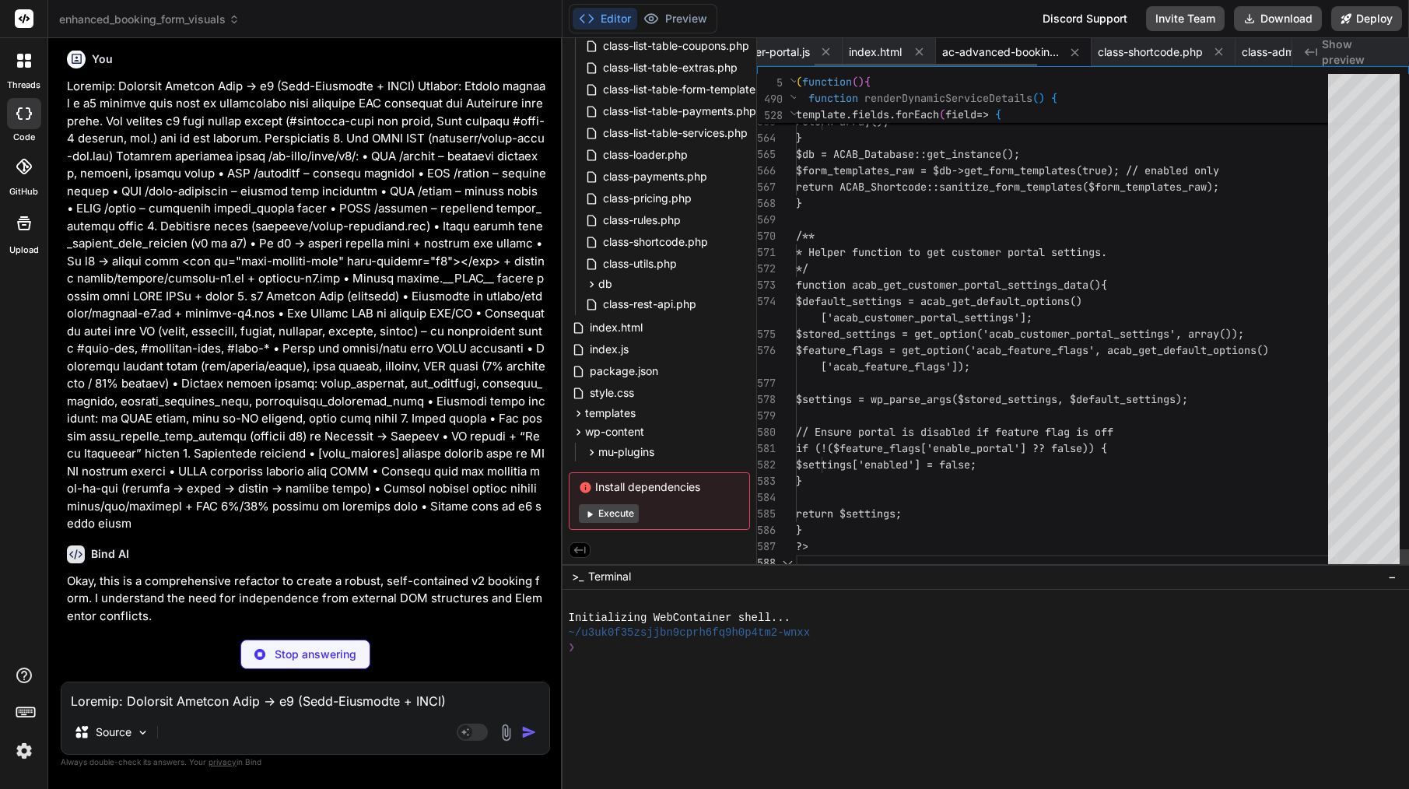
scroll to position [33, 0]
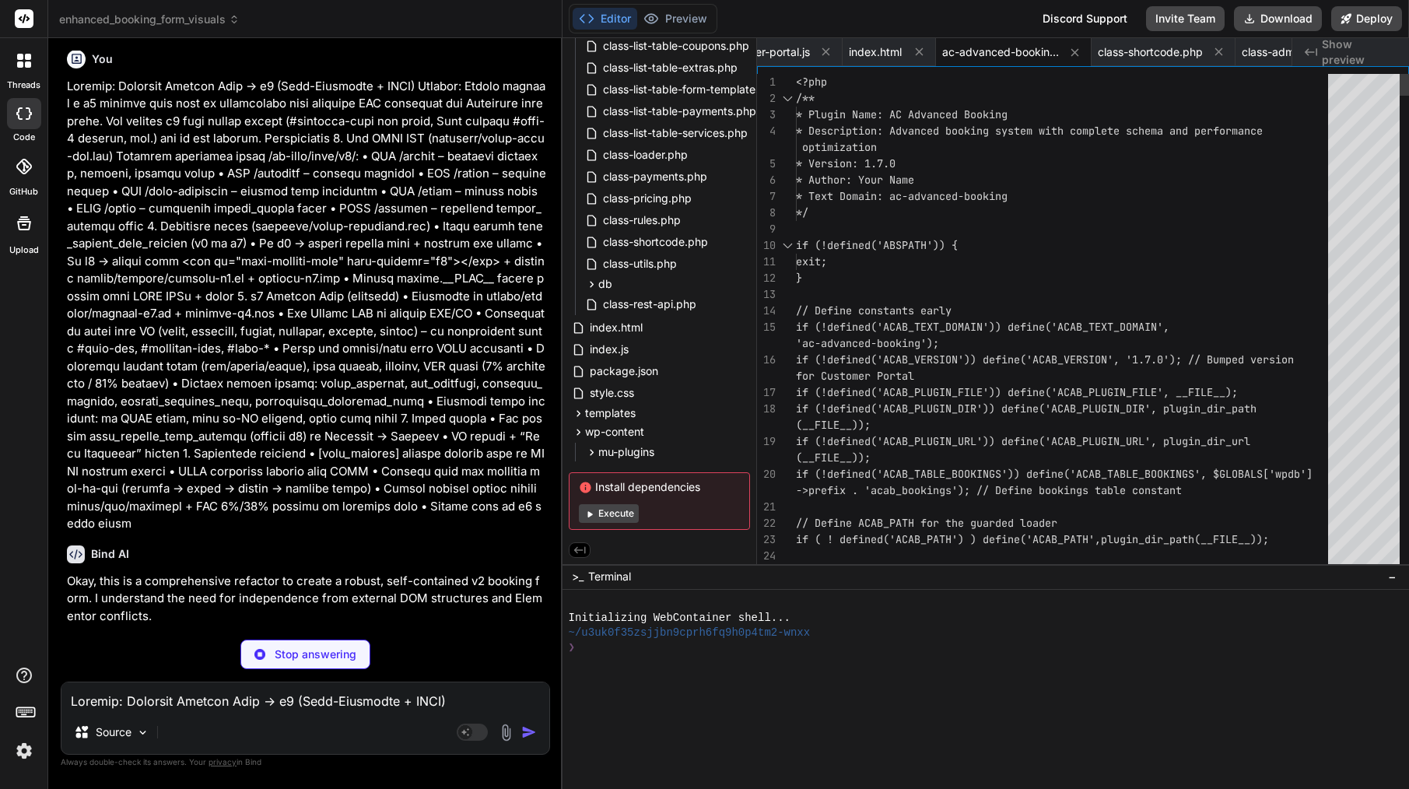
click at [943, 307] on span "// Define constants early" at bounding box center [874, 310] width 156 height 14
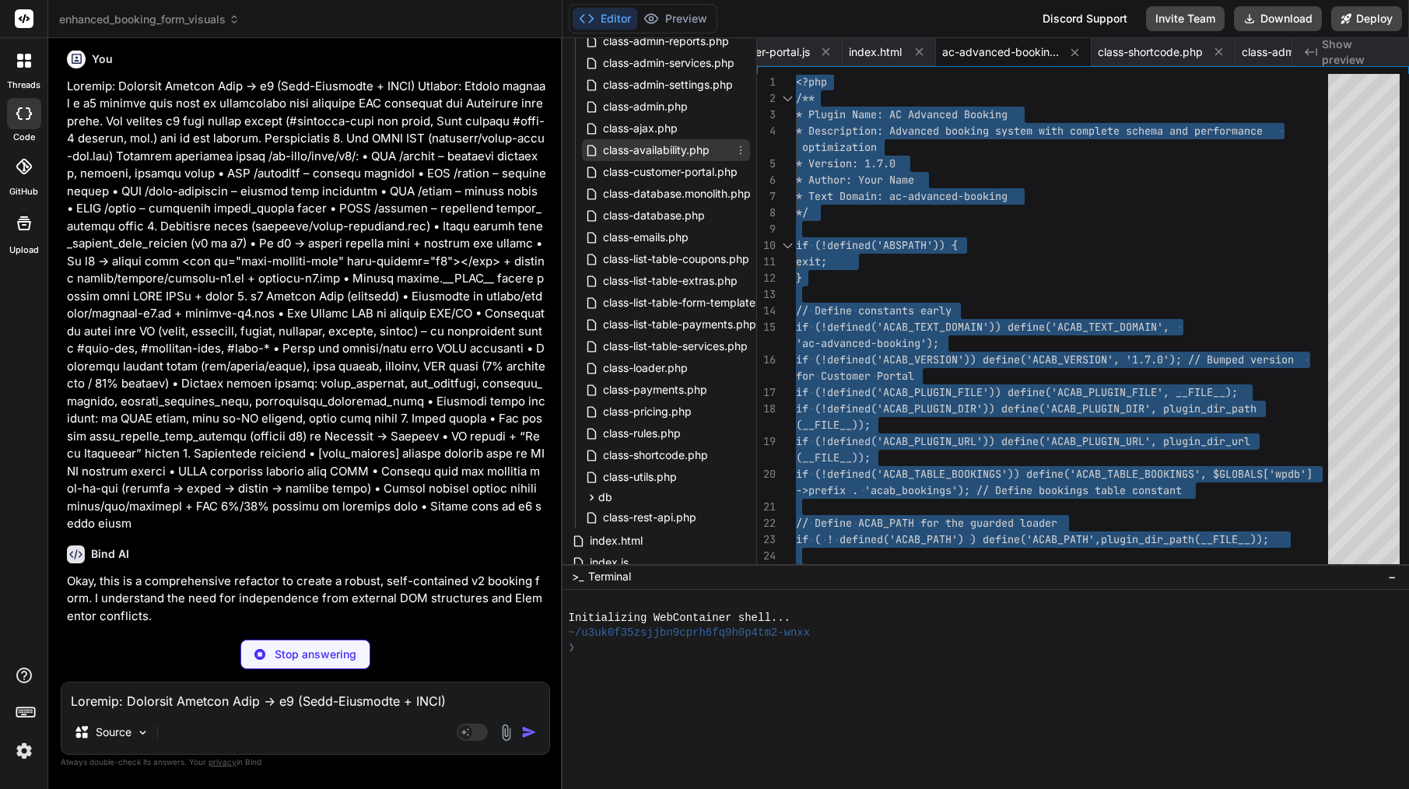
scroll to position [248, 0]
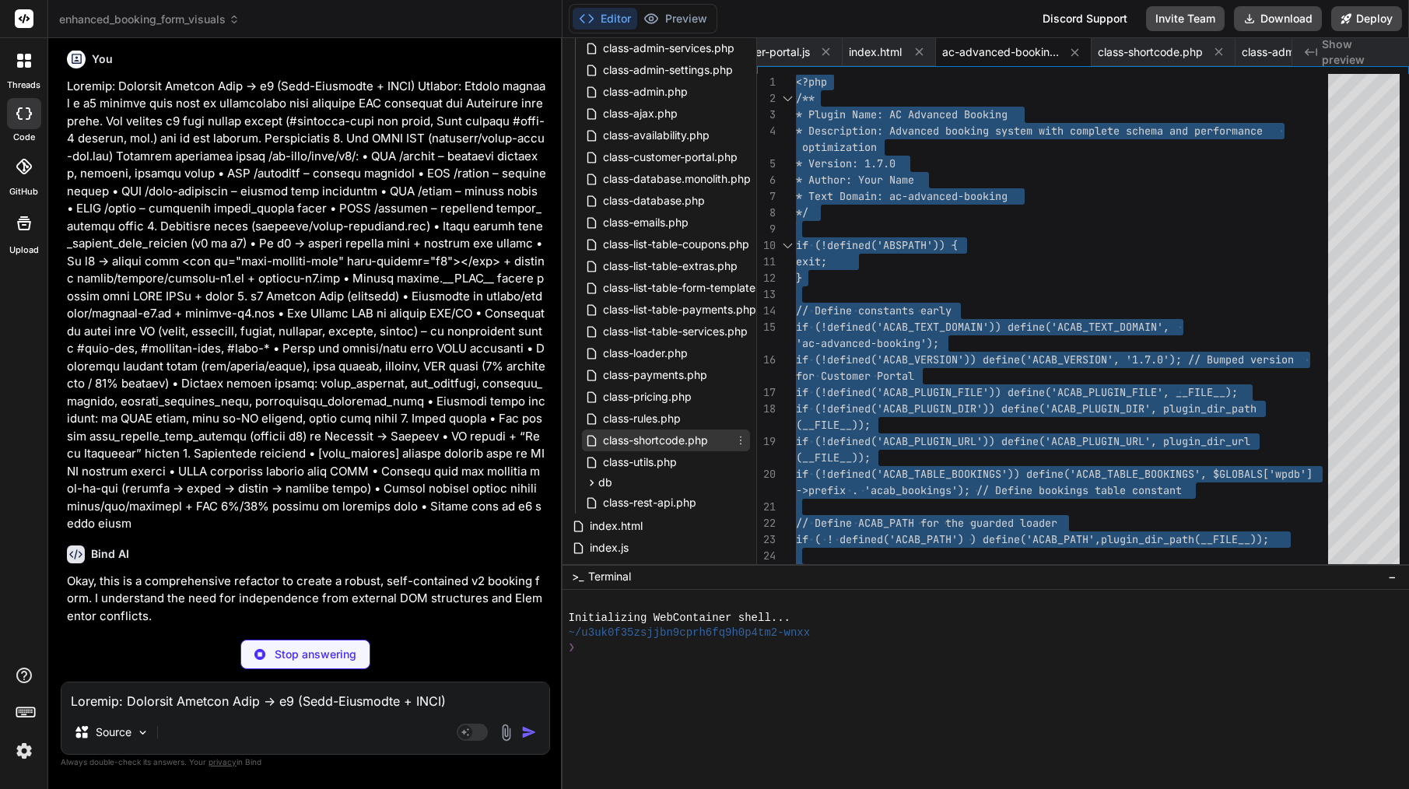
click at [668, 440] on span "class-shortcode.php" at bounding box center [655, 440] width 108 height 19
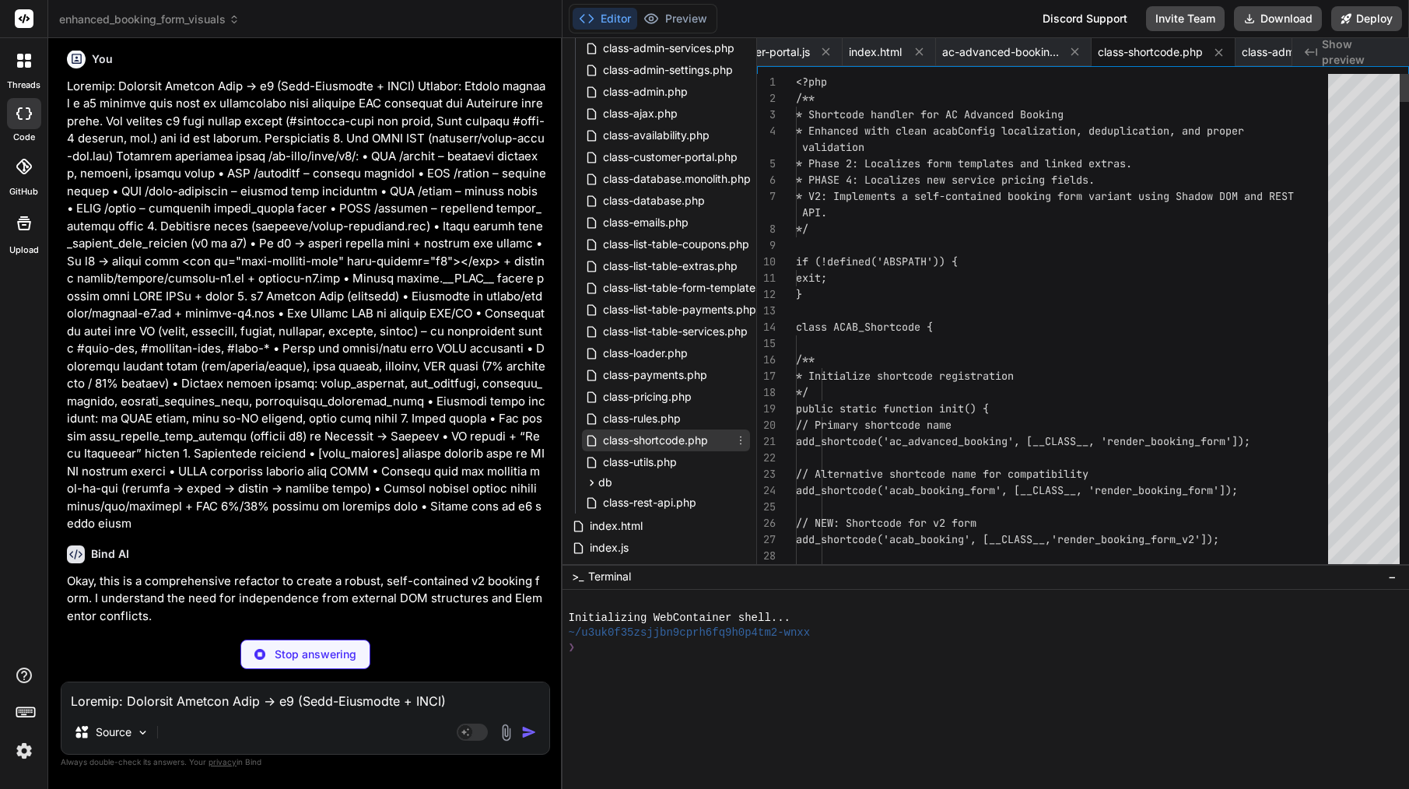
scroll to position [0, 475]
click at [1007, 309] on div at bounding box center [1066, 311] width 541 height 16
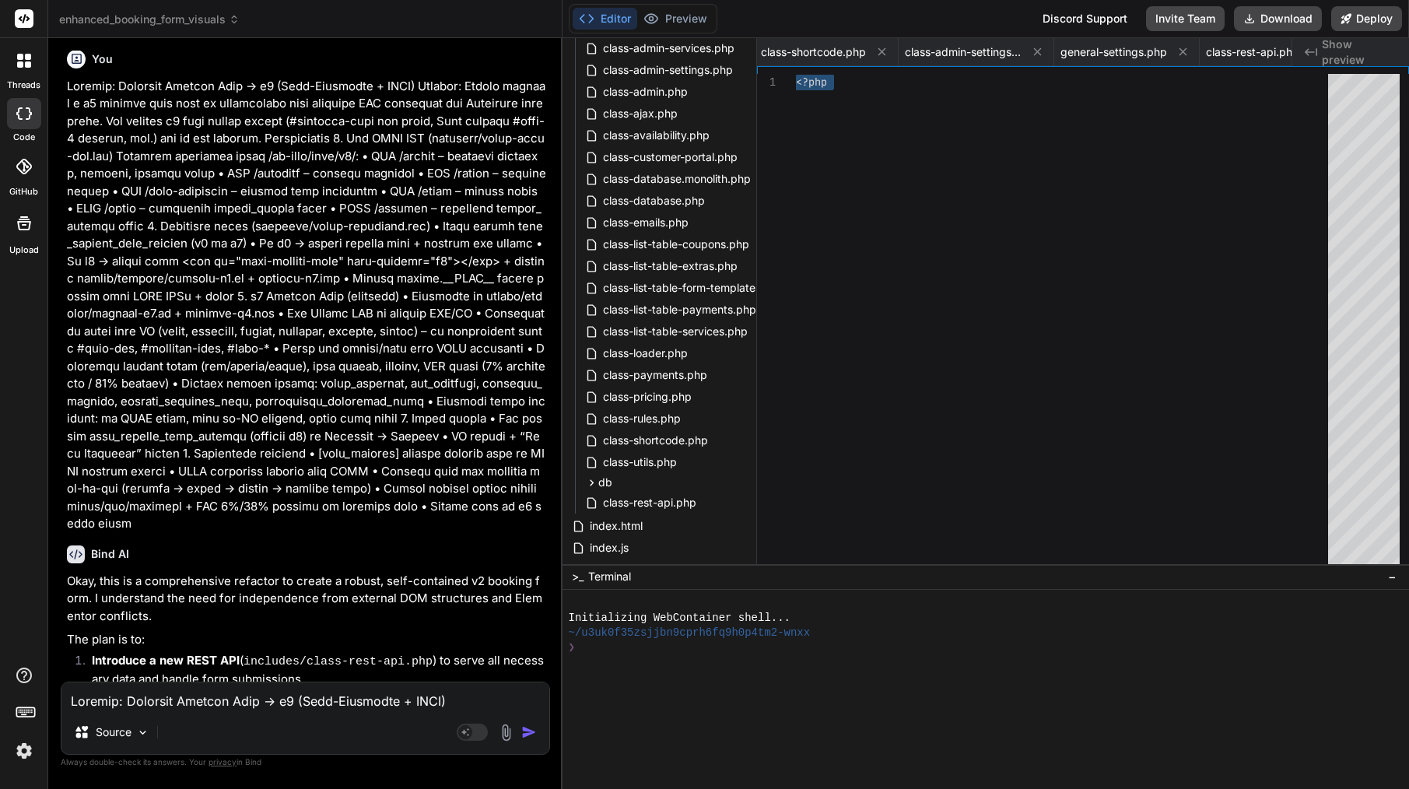
scroll to position [0, 0]
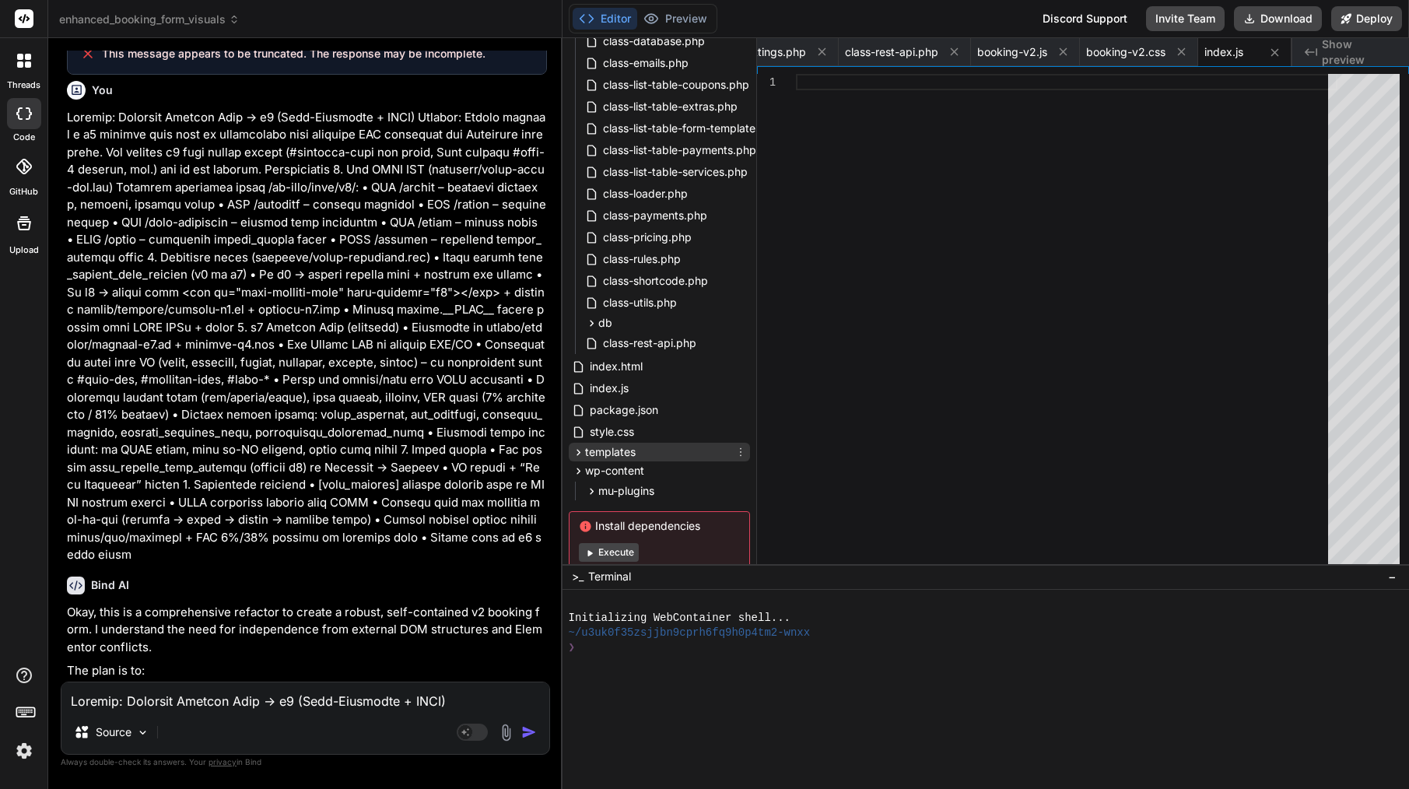
click at [624, 450] on span "templates" at bounding box center [610, 452] width 51 height 16
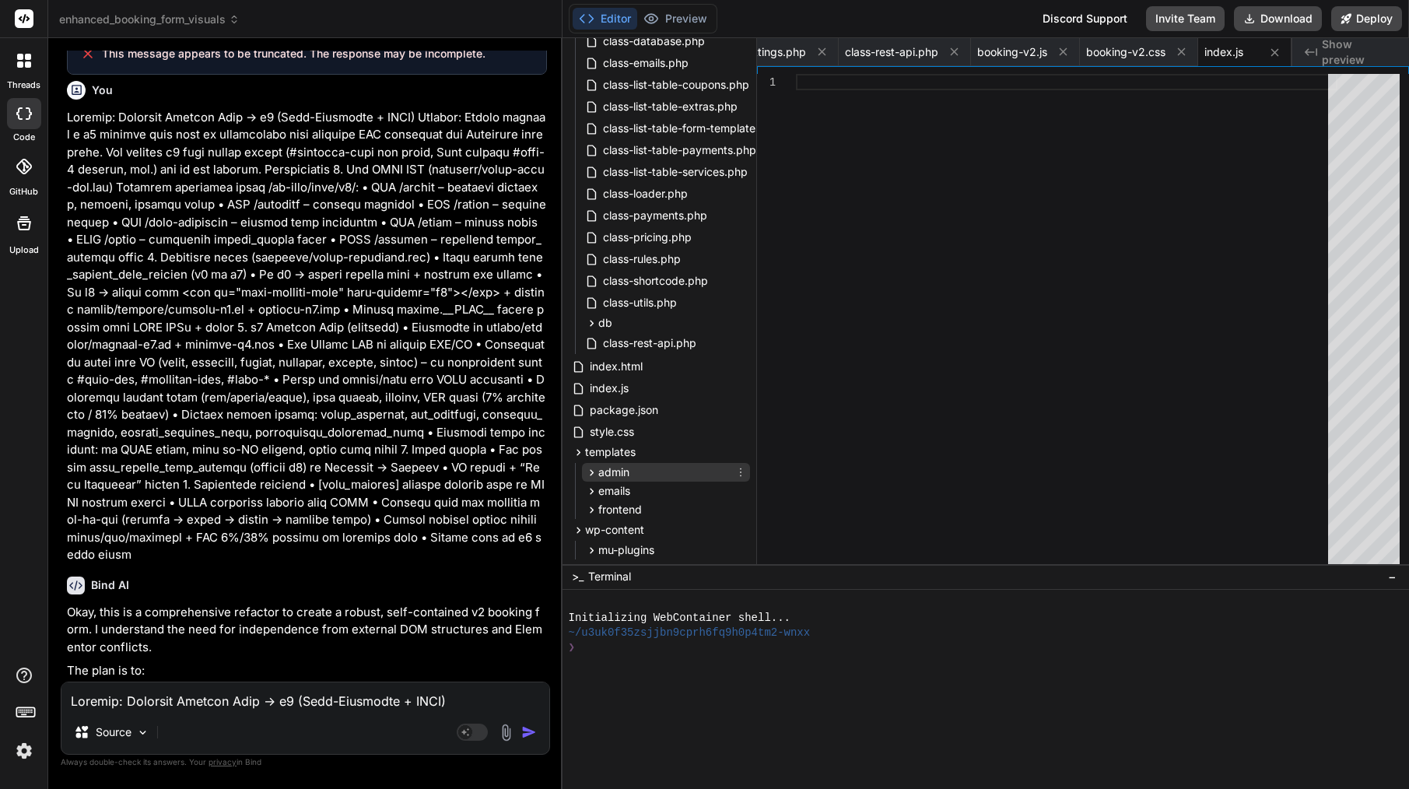
scroll to position [441, 0]
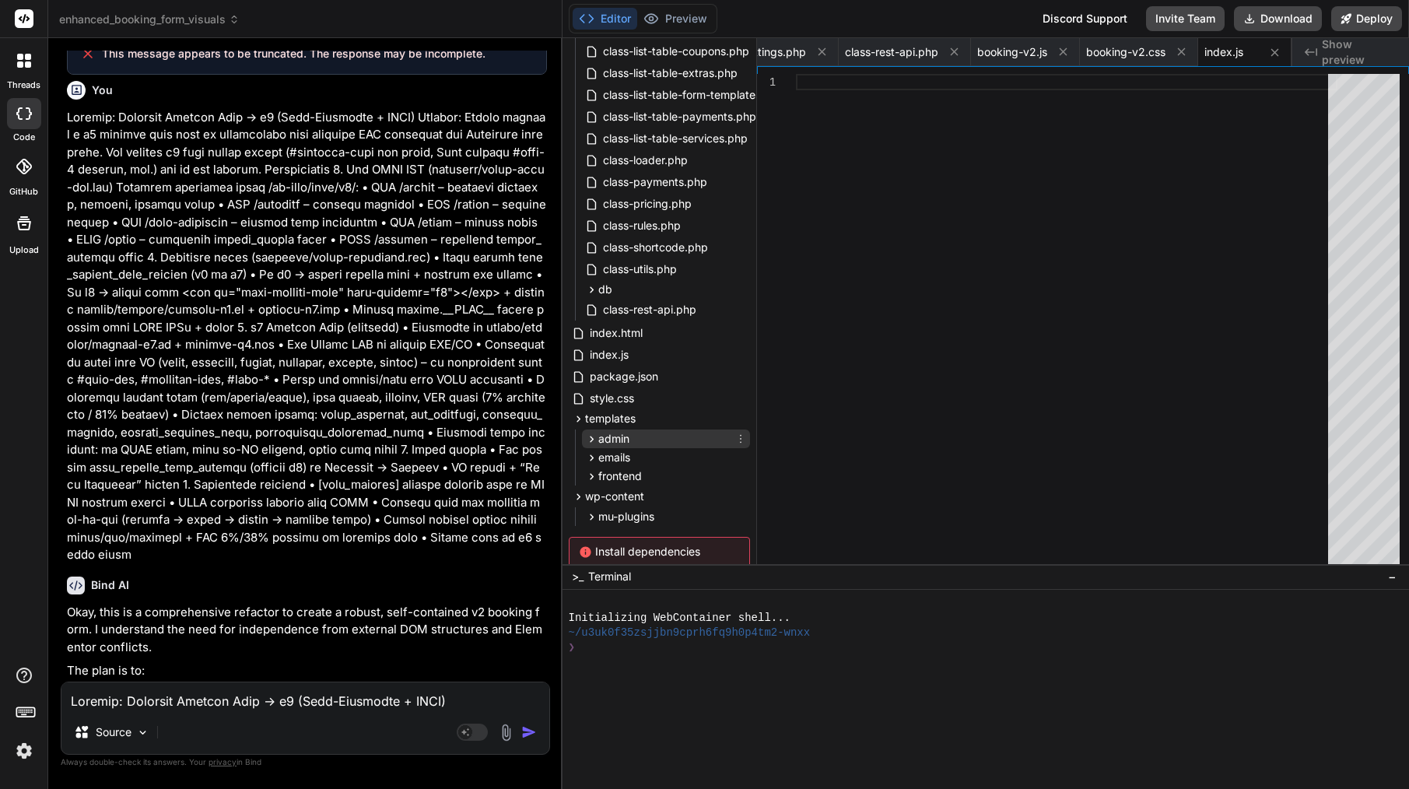
click at [627, 446] on span "admin" at bounding box center [613, 439] width 31 height 16
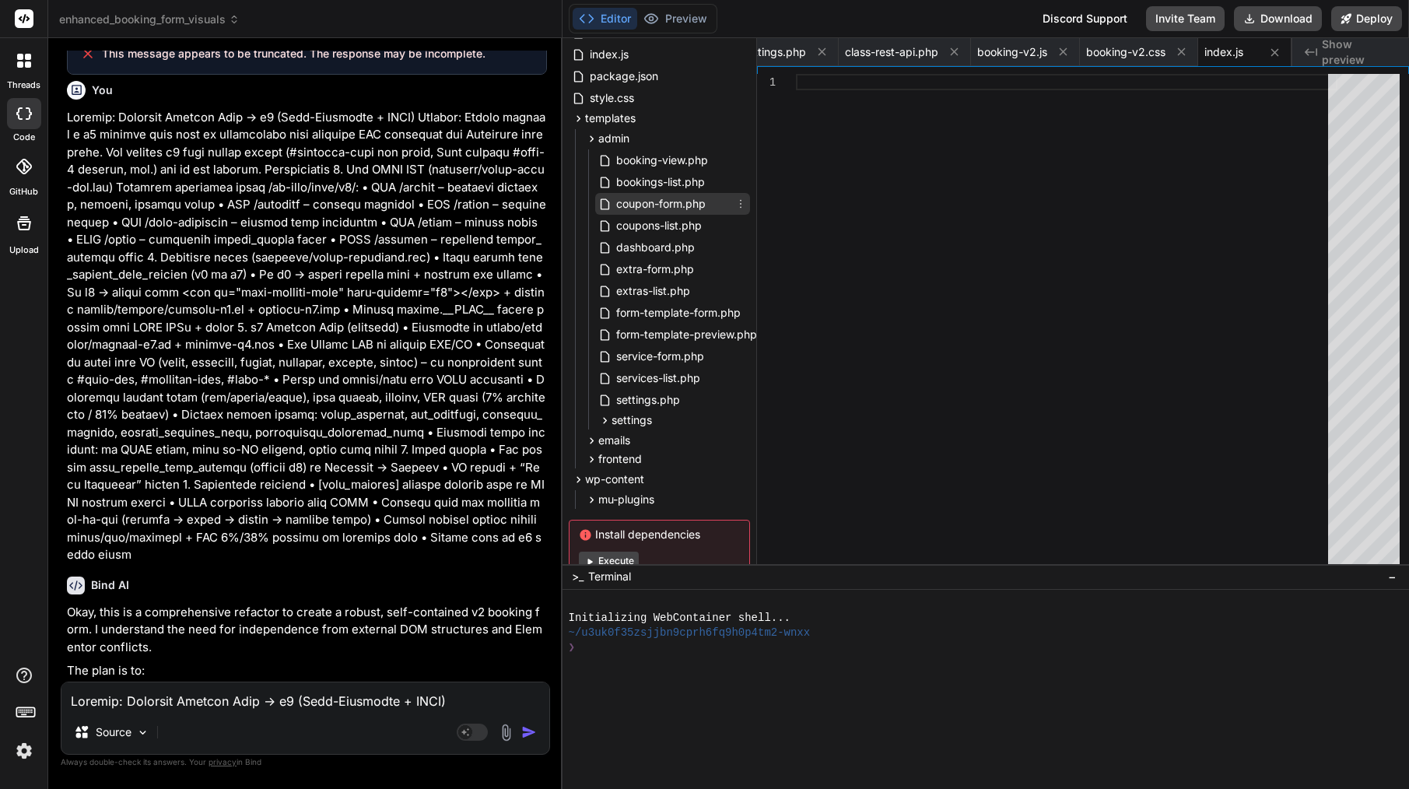
scroll to position [754, 0]
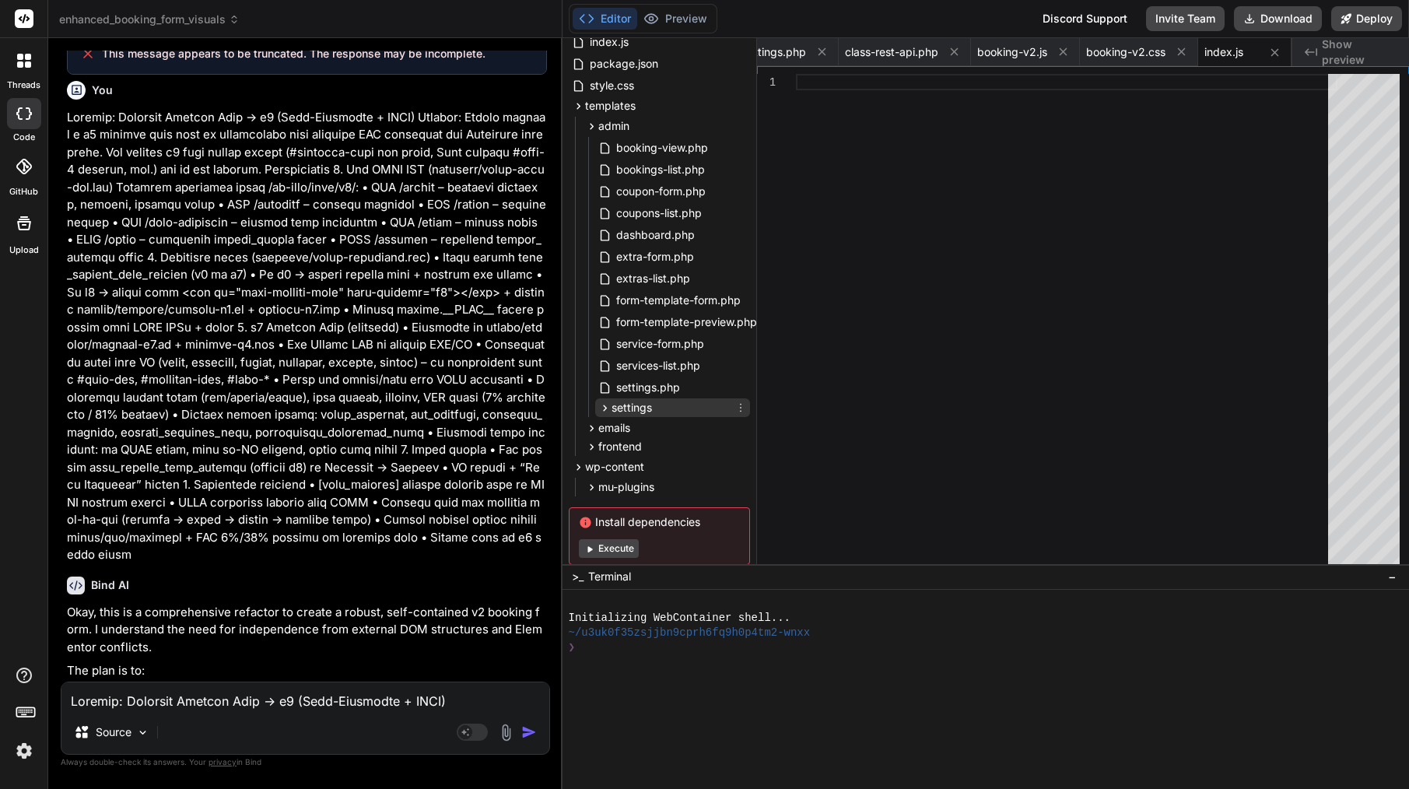
click at [641, 399] on div "settings" at bounding box center [672, 407] width 155 height 19
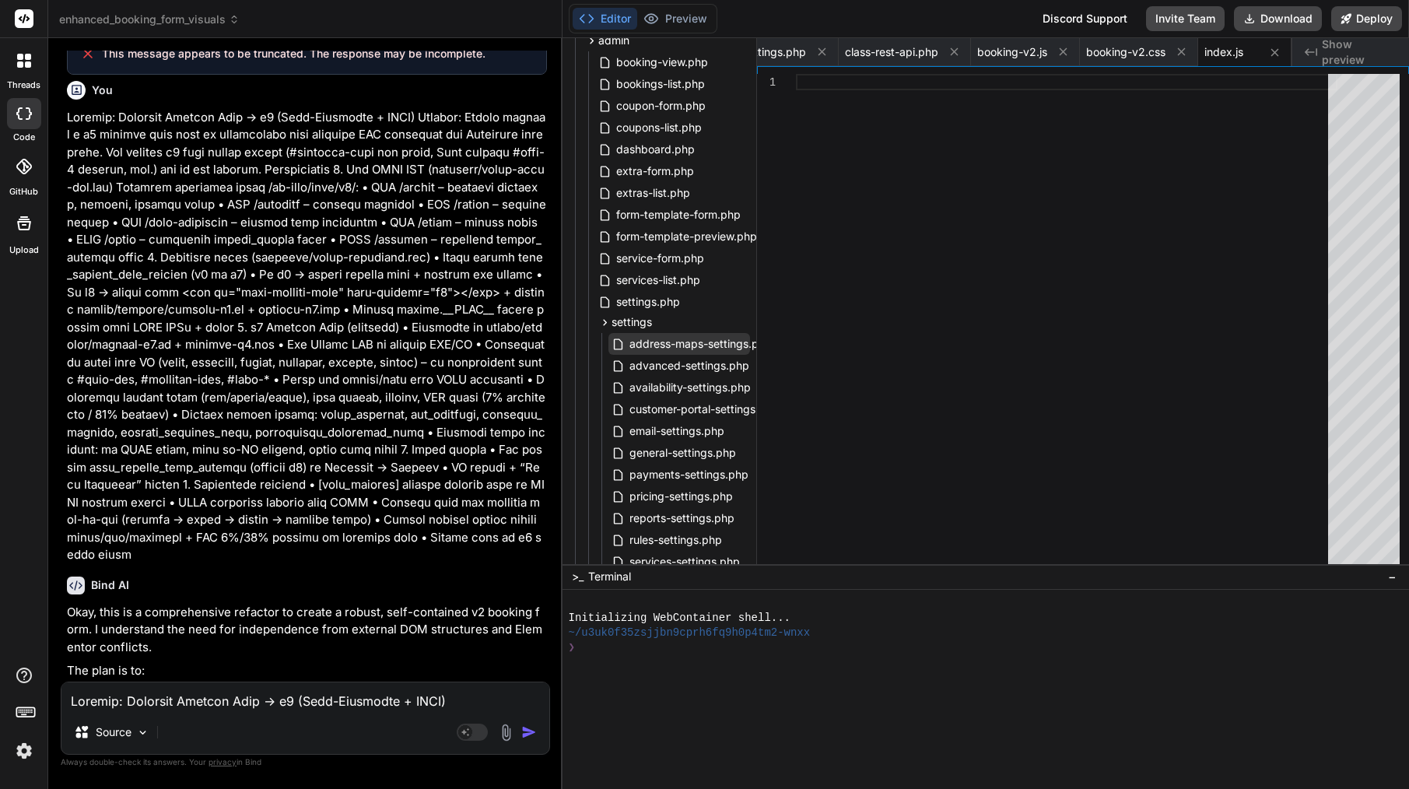
scroll to position [873, 0]
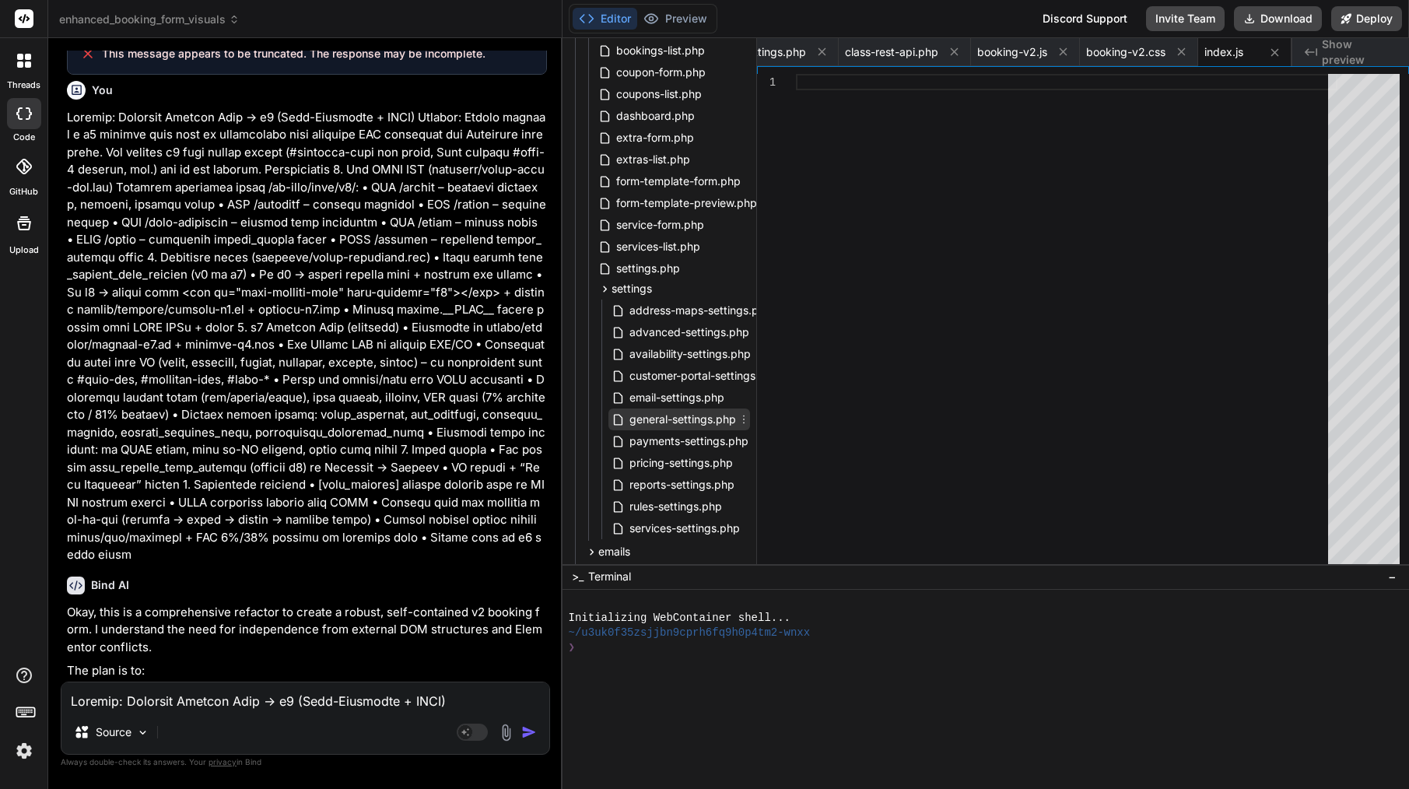
click at [695, 418] on span "general-settings.php" at bounding box center [683, 419] width 110 height 19
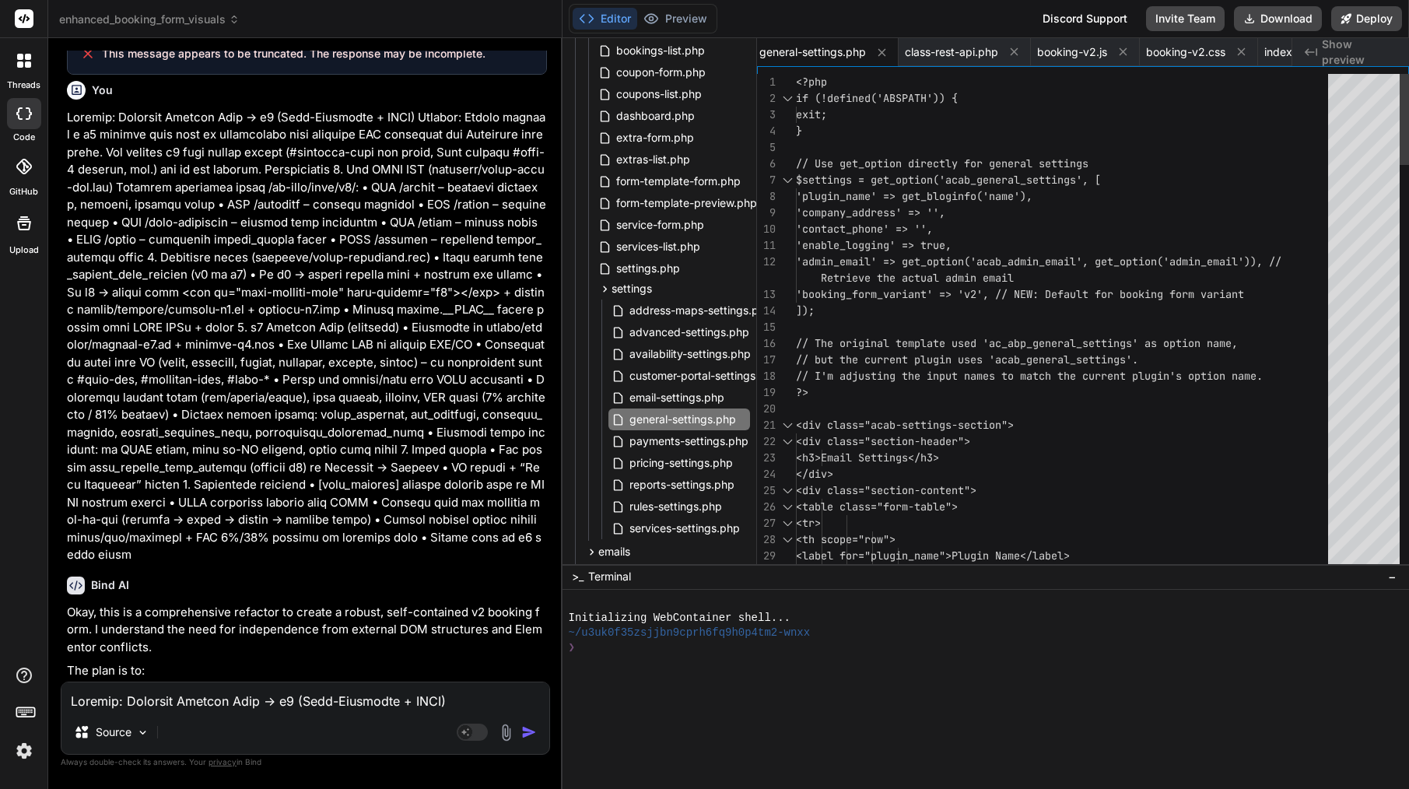
click at [959, 302] on span "'booking_form_variant' => 'v2', // NEW: Defaul t for booking form variant" at bounding box center [1020, 294] width 448 height 16
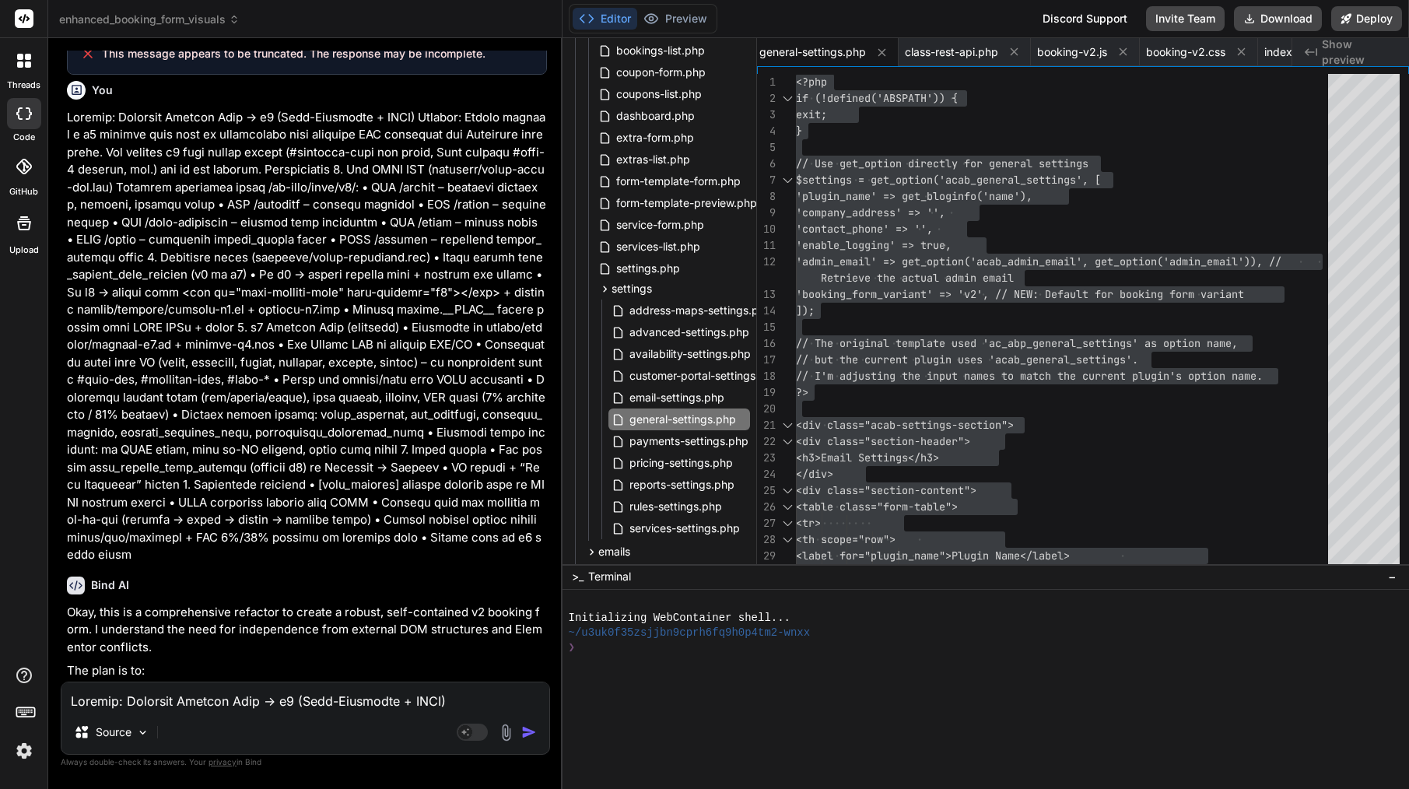
drag, startPoint x: 345, startPoint y: 586, endPoint x: 158, endPoint y: 582, distance: 186.7
drag, startPoint x: 348, startPoint y: 587, endPoint x: 221, endPoint y: 583, distance: 126.8
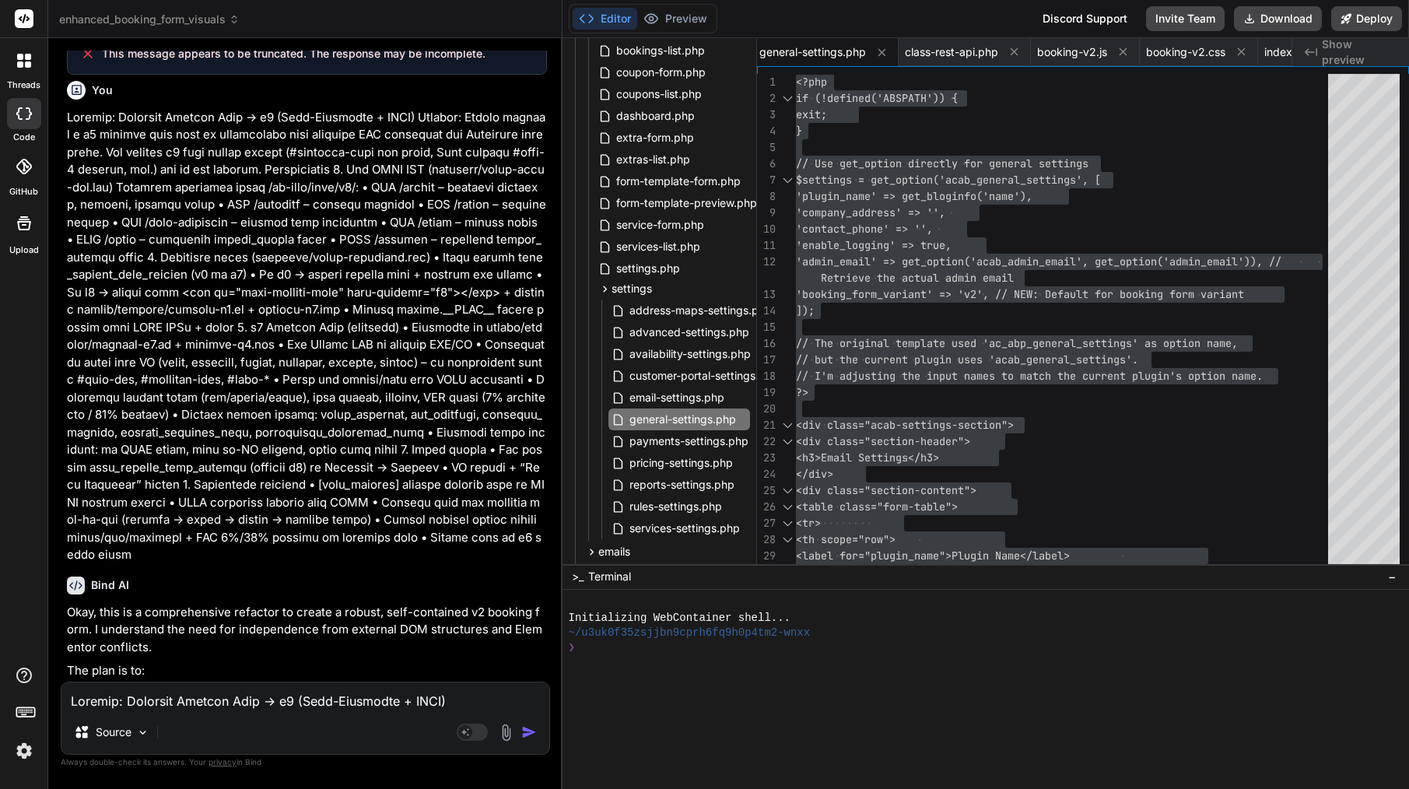
copy code "class-rest-api.php"
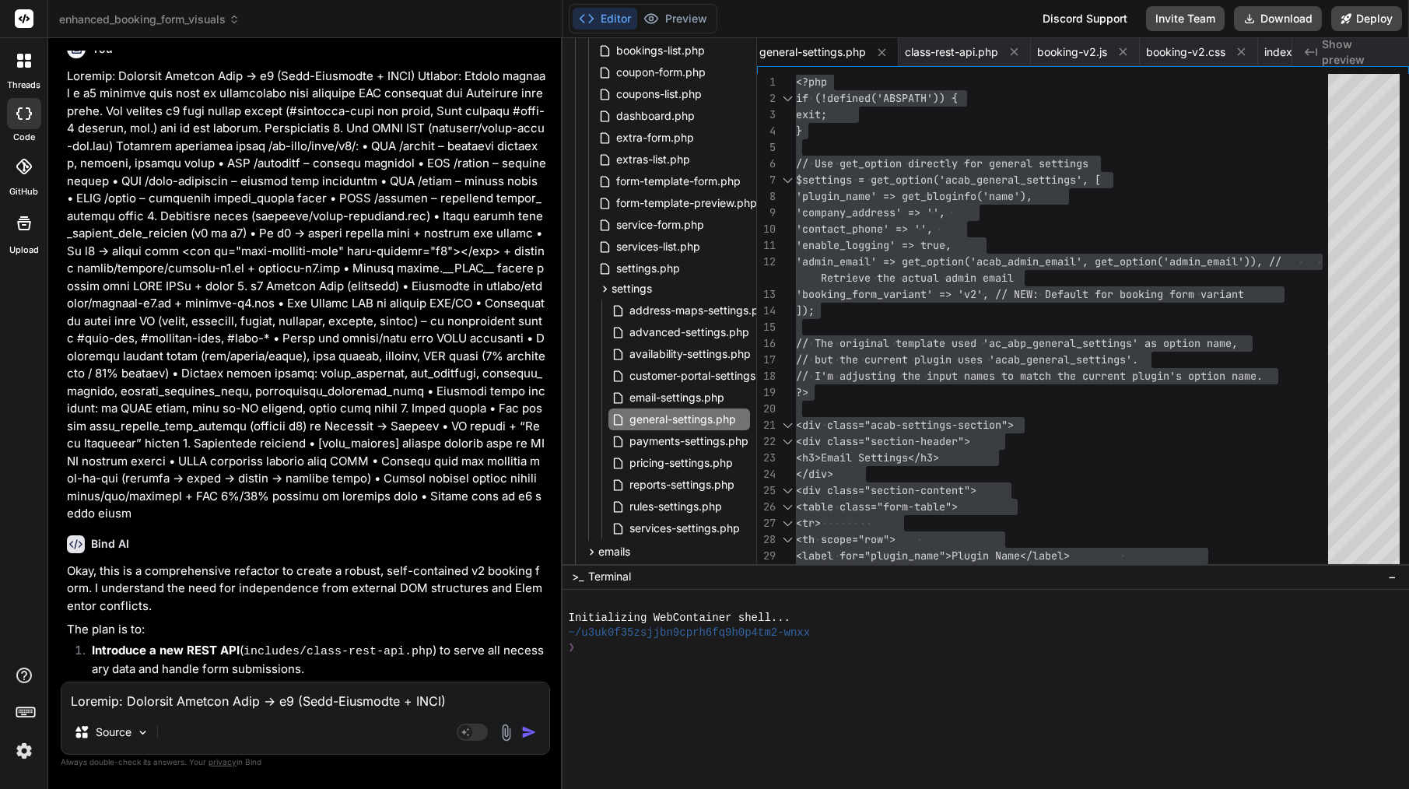
scroll to position [17818, 0]
click at [278, 702] on textarea at bounding box center [305, 696] width 488 height 28
drag, startPoint x: 290, startPoint y: 614, endPoint x: 161, endPoint y: 618, distance: 129.2
copy div "assets/js/index.js"
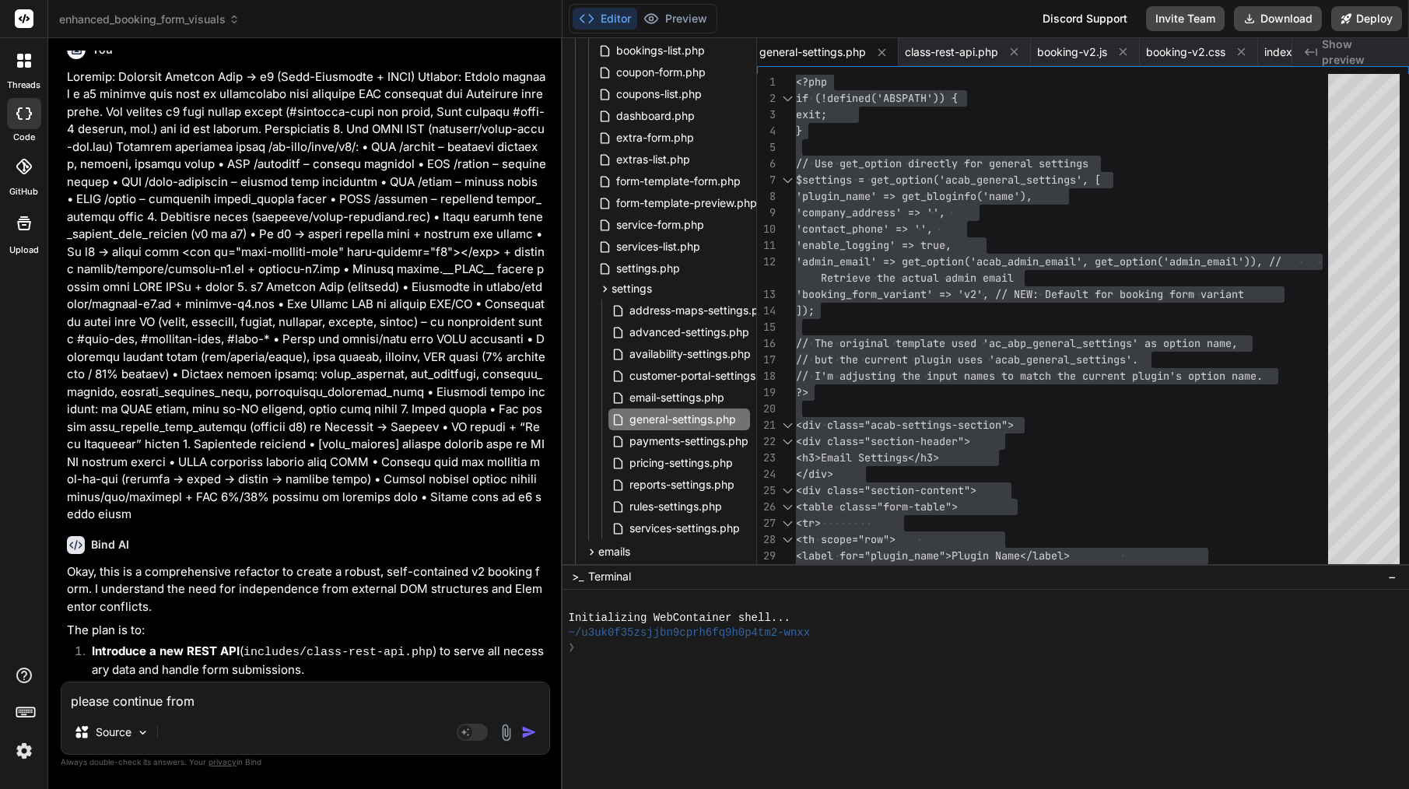
click at [256, 688] on textarea "please continue from" at bounding box center [305, 696] width 488 height 28
click at [255, 697] on textarea "please continue from" at bounding box center [305, 696] width 488 height 28
paste textarea "assets/js/index.js"
click at [523, 733] on img "button" at bounding box center [529, 732] width 16 height 16
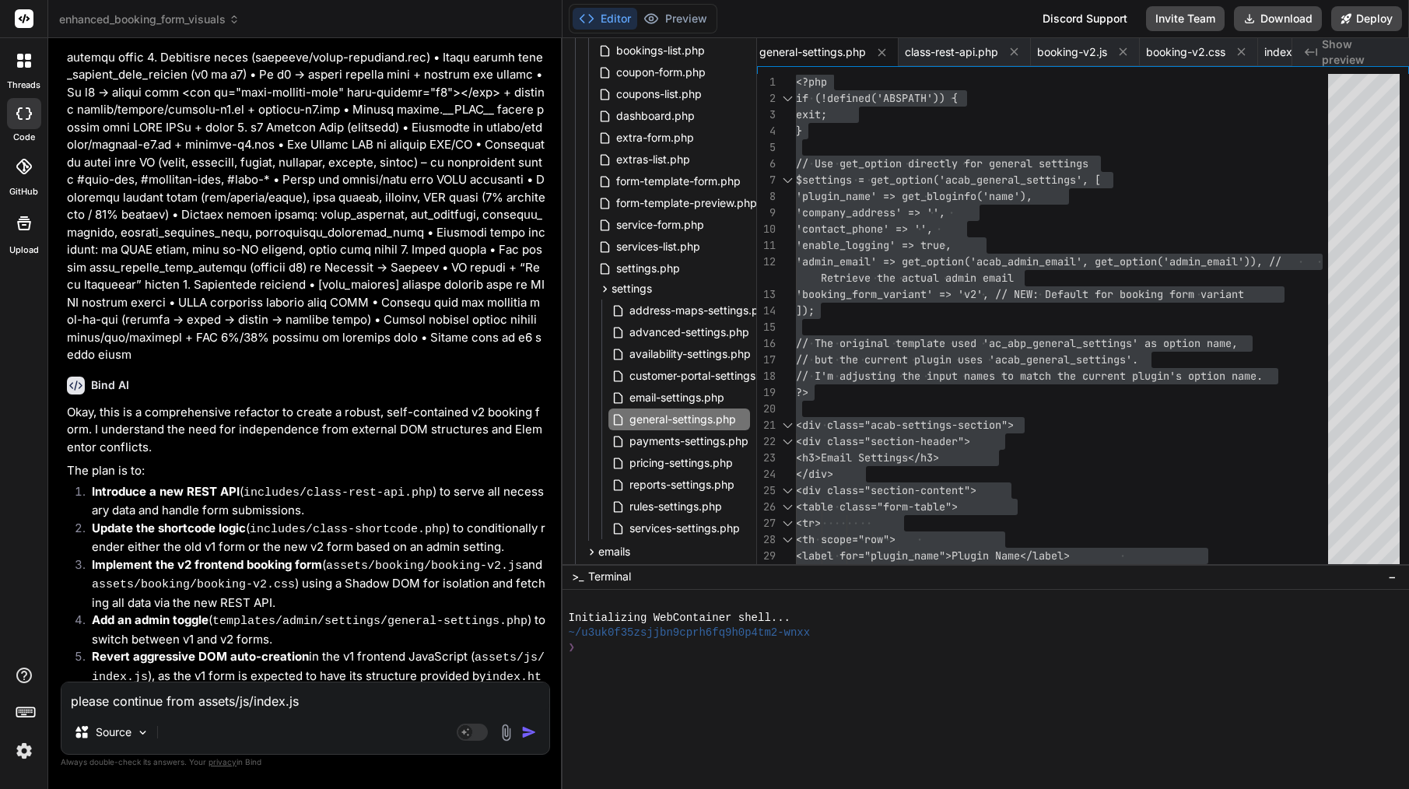
drag, startPoint x: 218, startPoint y: 387, endPoint x: 327, endPoint y: 390, distance: 109.7
copy code "class-rest-api.php"
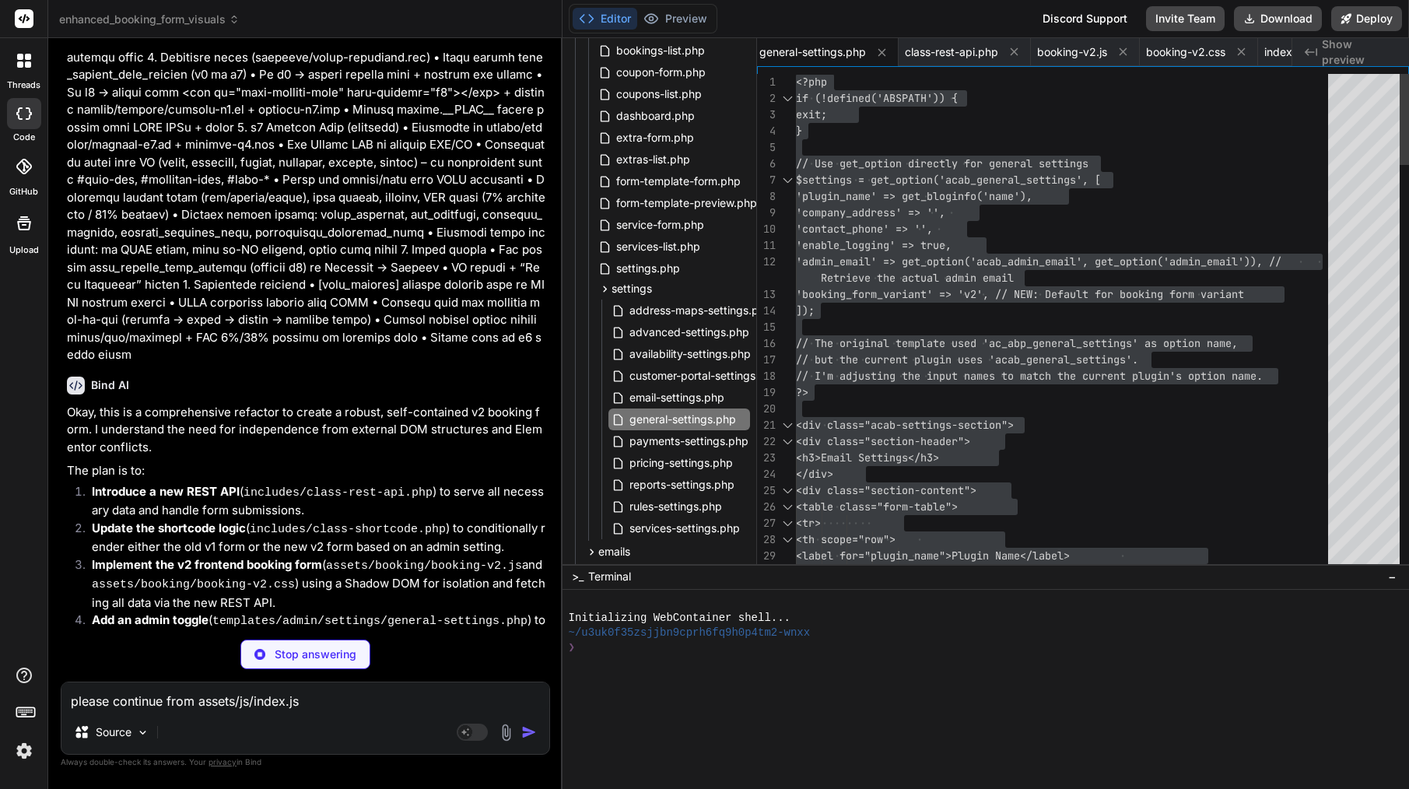
scroll to position [17963, 0]
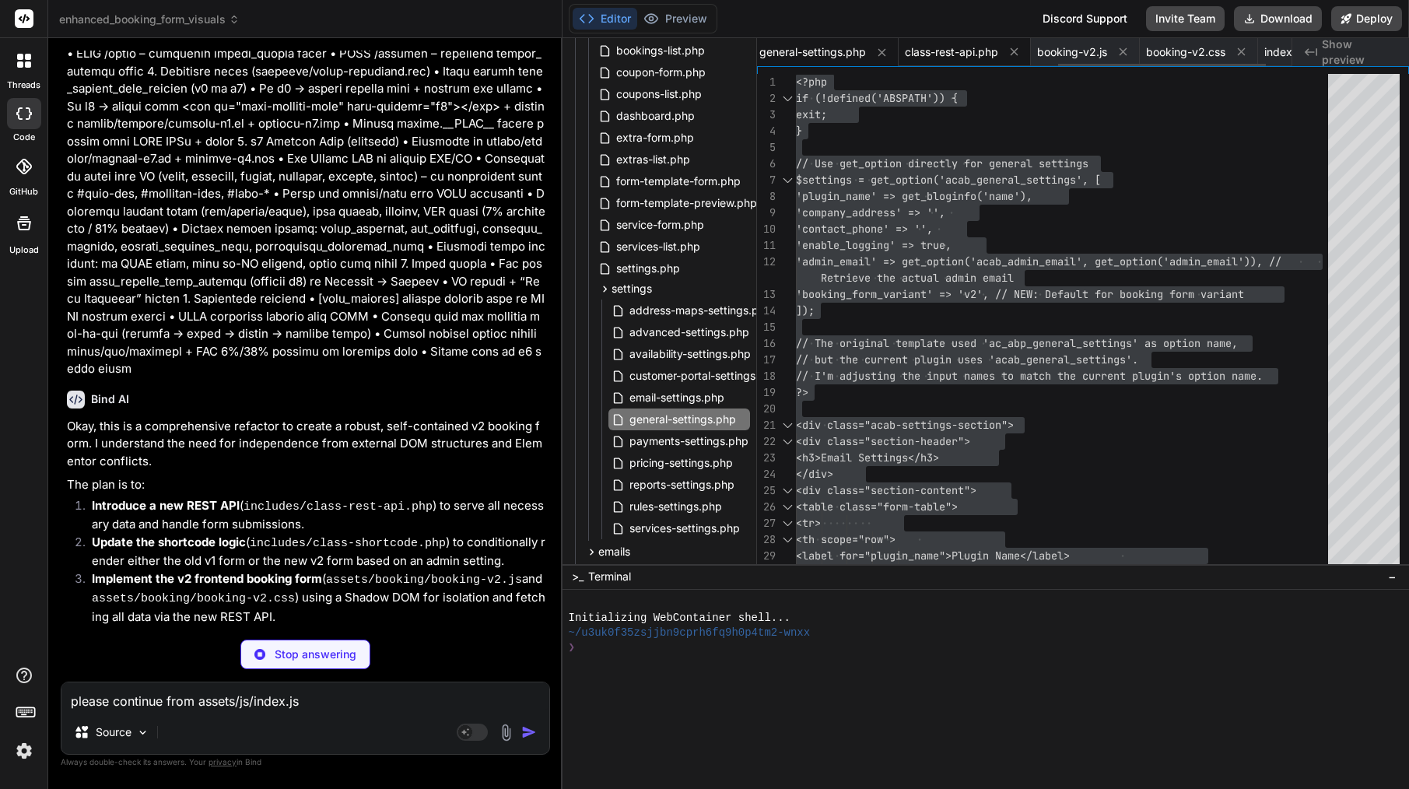
click at [972, 55] on span "class-rest-api.php" at bounding box center [951, 52] width 93 height 16
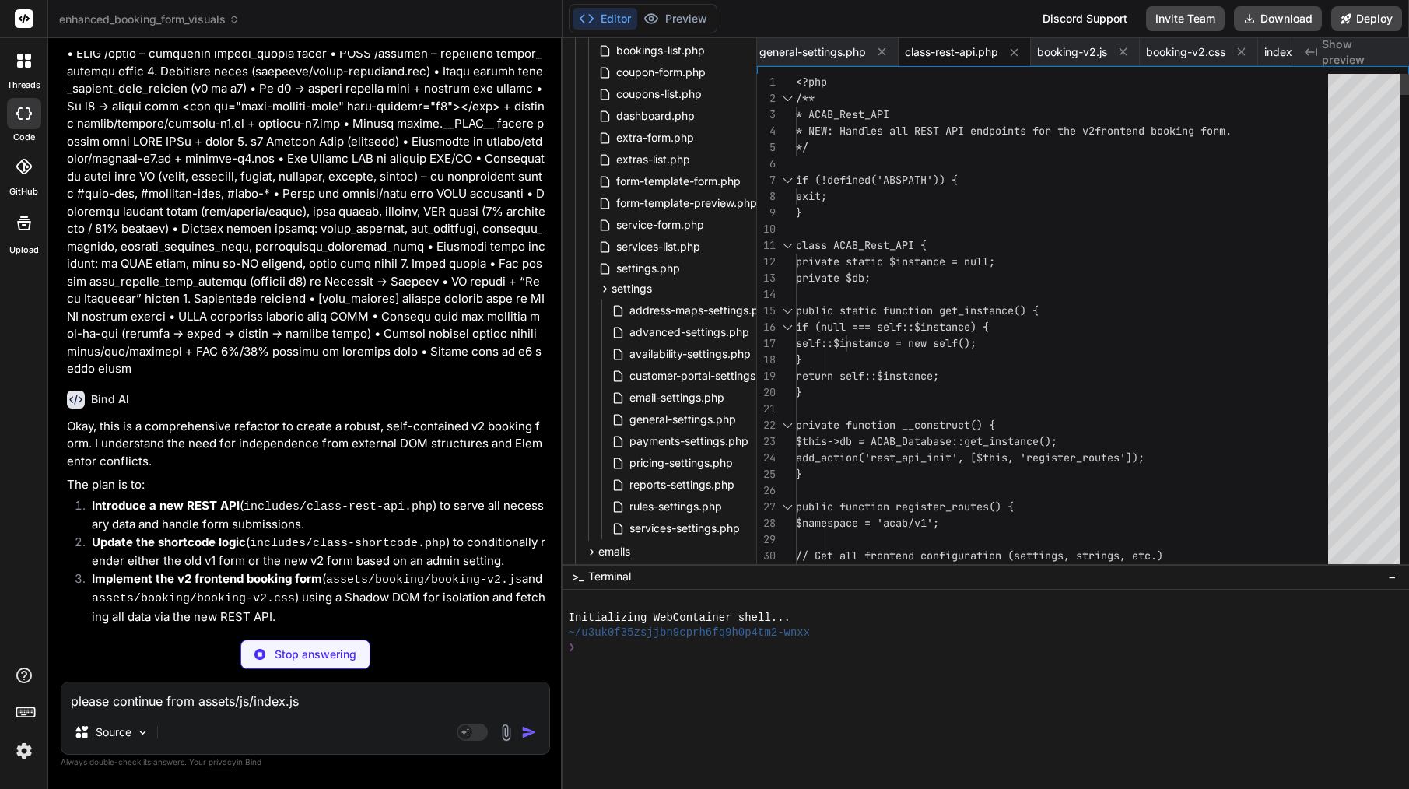
click at [929, 184] on span "if (!defined('ABSPATH')) {" at bounding box center [877, 180] width 162 height 14
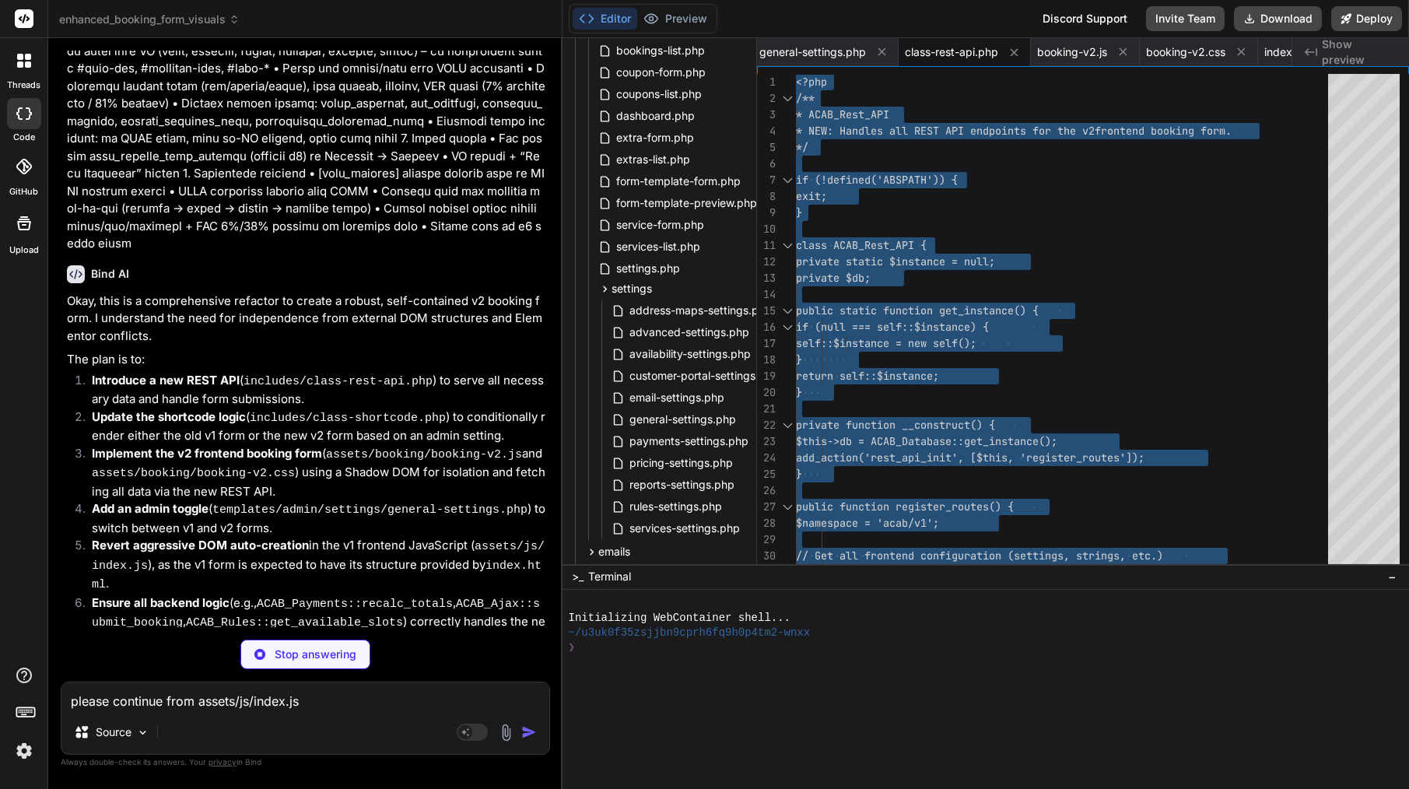
scroll to position [18085, 0]
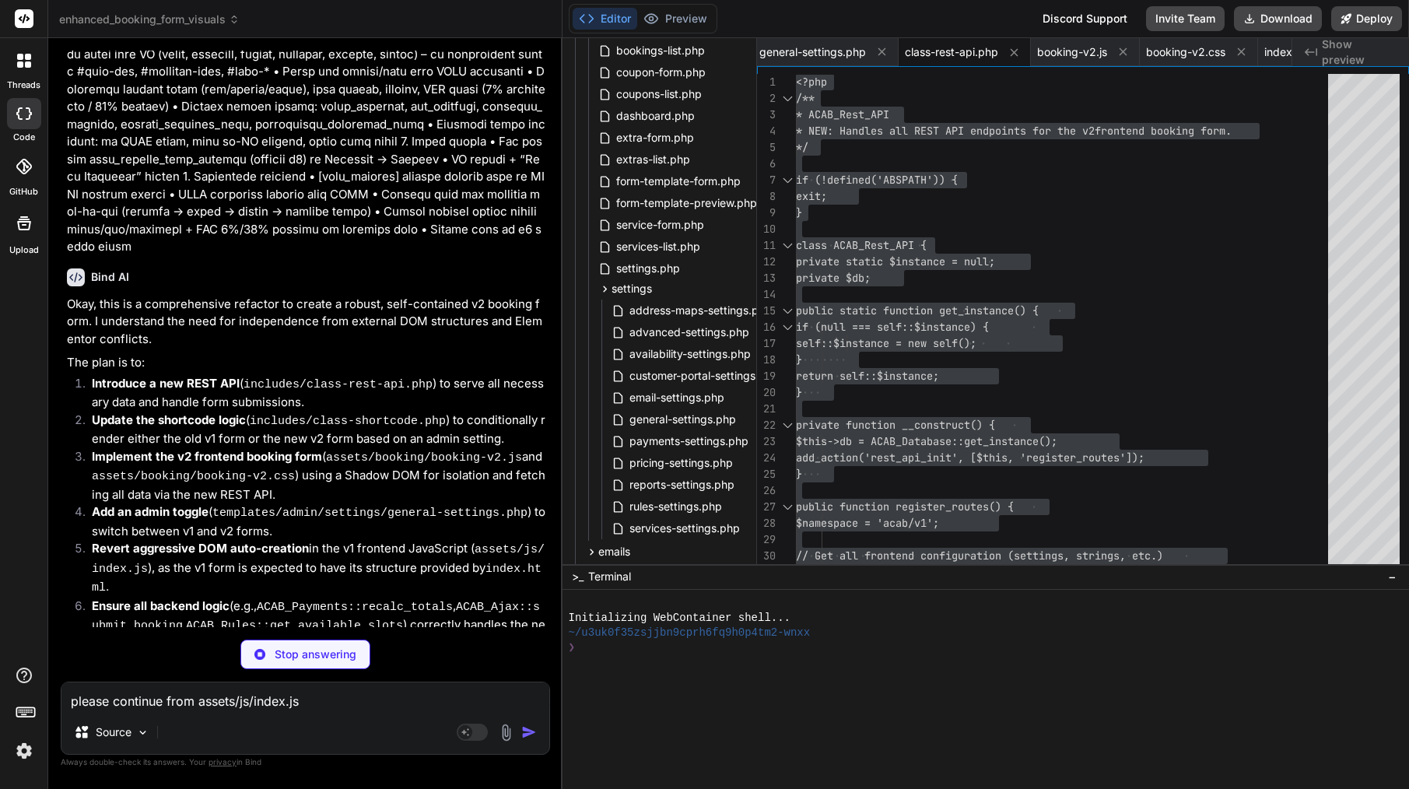
drag, startPoint x: 260, startPoint y: 302, endPoint x: 349, endPoint y: 306, distance: 89.5
copy code "booking-v2.js"
drag, startPoint x: 250, startPoint y: 302, endPoint x: 206, endPoint y: 302, distance: 44.3
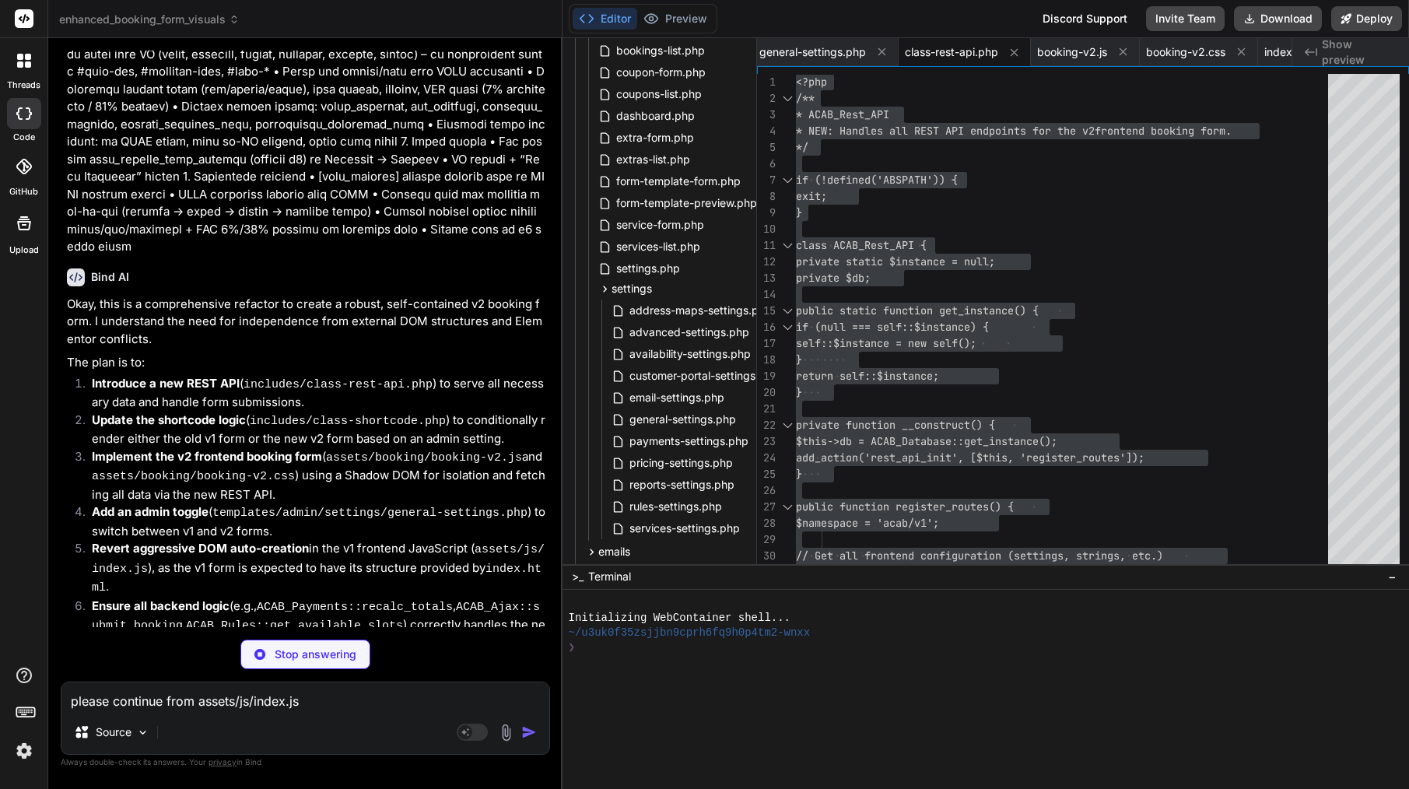
copy code "booking"
drag, startPoint x: 350, startPoint y: 299, endPoint x: 261, endPoint y: 295, distance: 88.8
copy code "booking-v2.js"
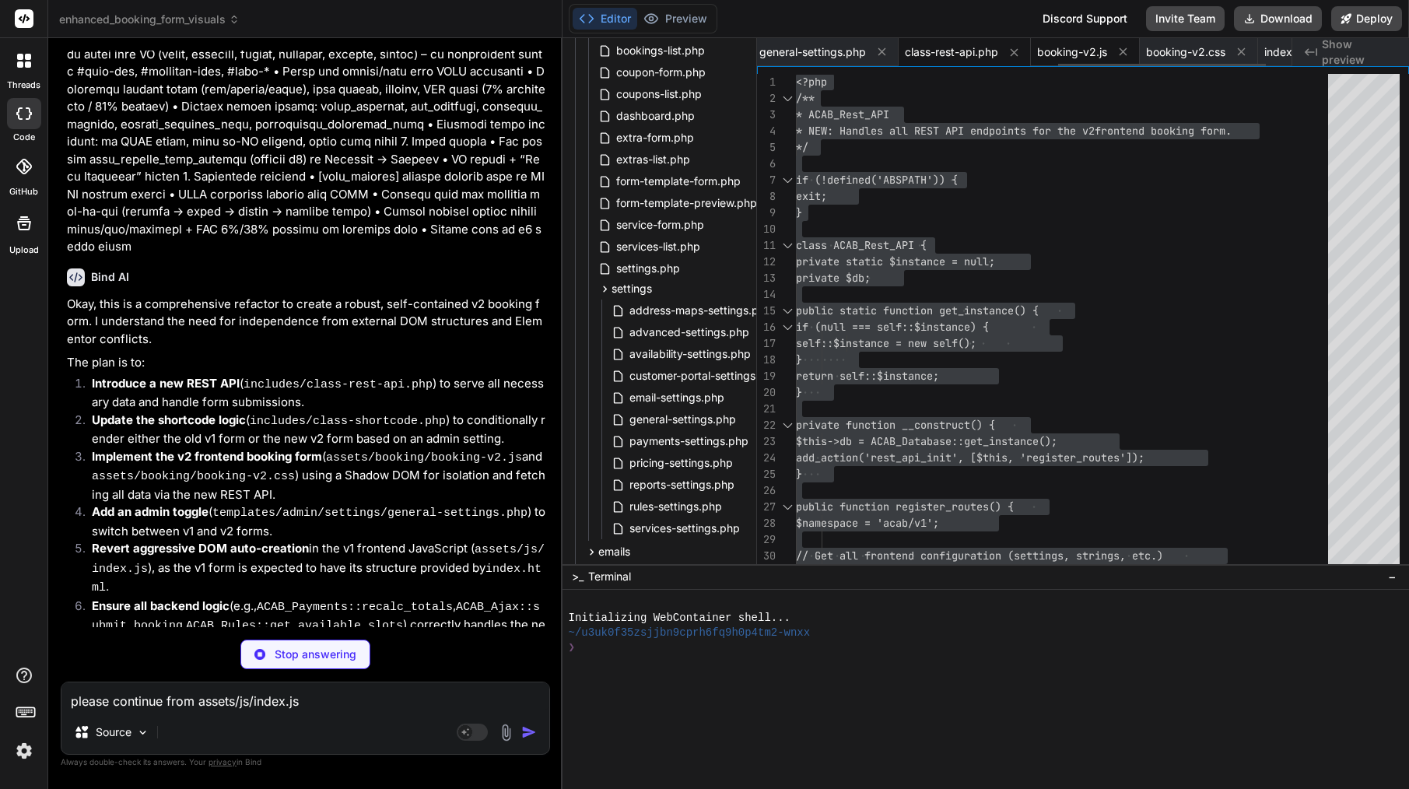
click at [1091, 52] on span "booking-v2.js" at bounding box center [1072, 52] width 70 height 16
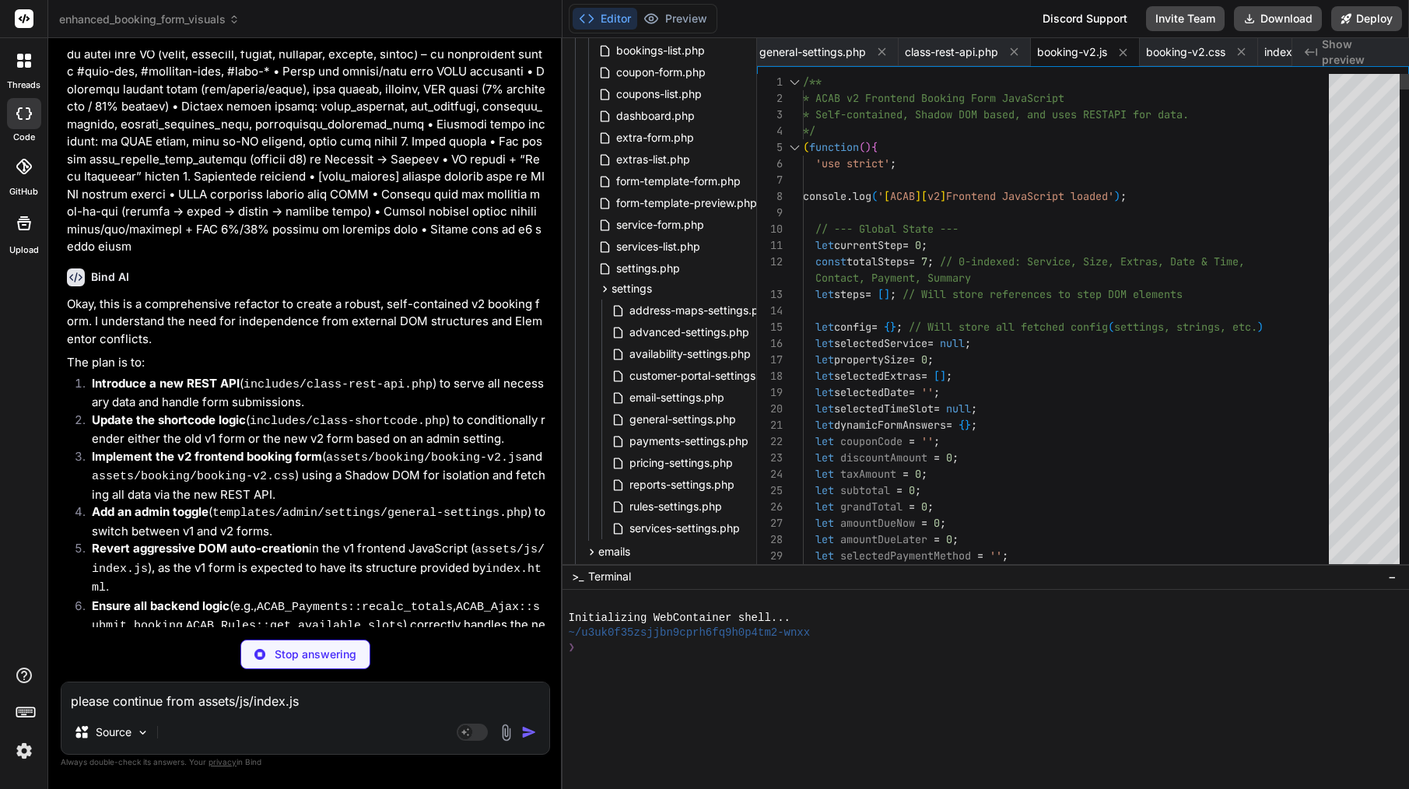
click at [961, 214] on div at bounding box center [1070, 213] width 535 height 16
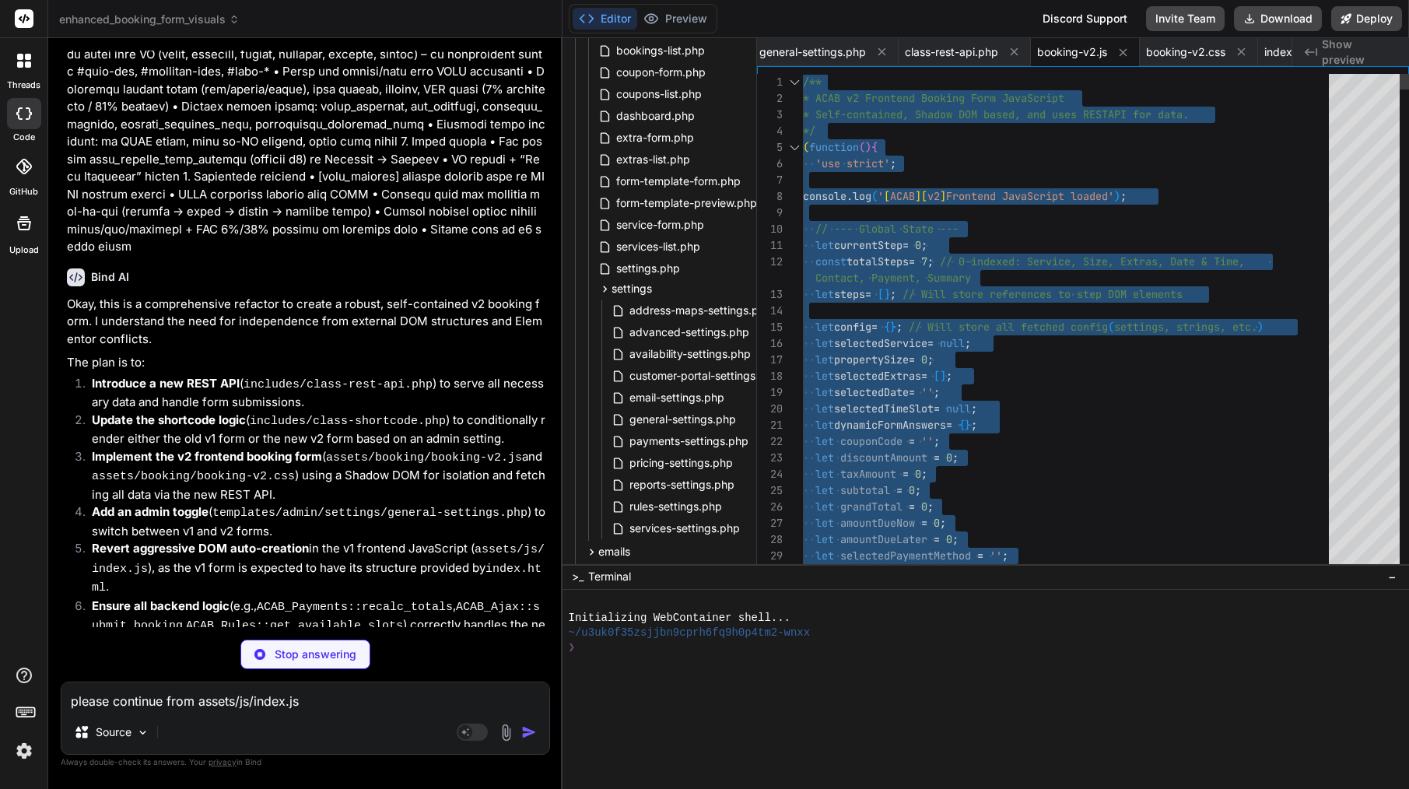
click at [961, 214] on div at bounding box center [1070, 213] width 535 height 16
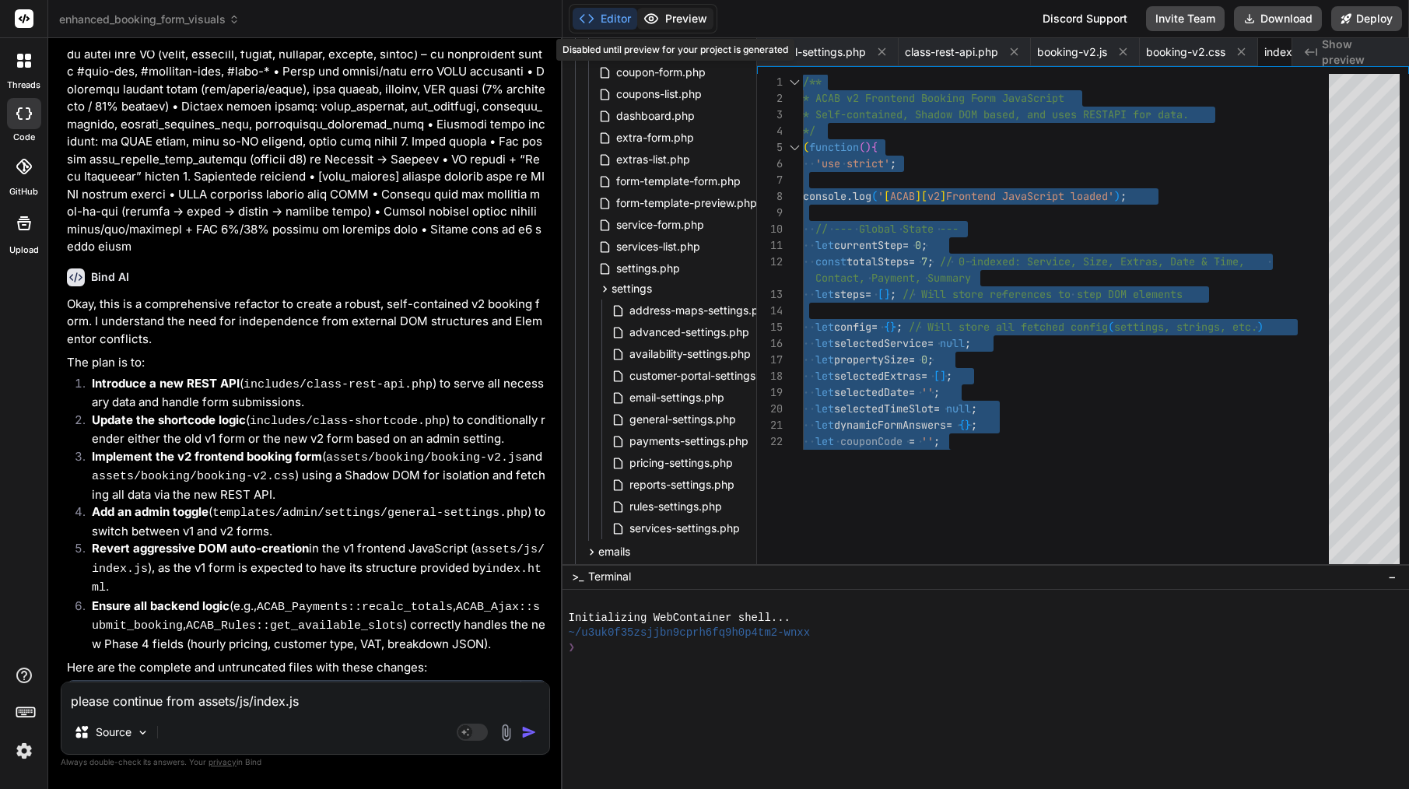
scroll to position [65, 0]
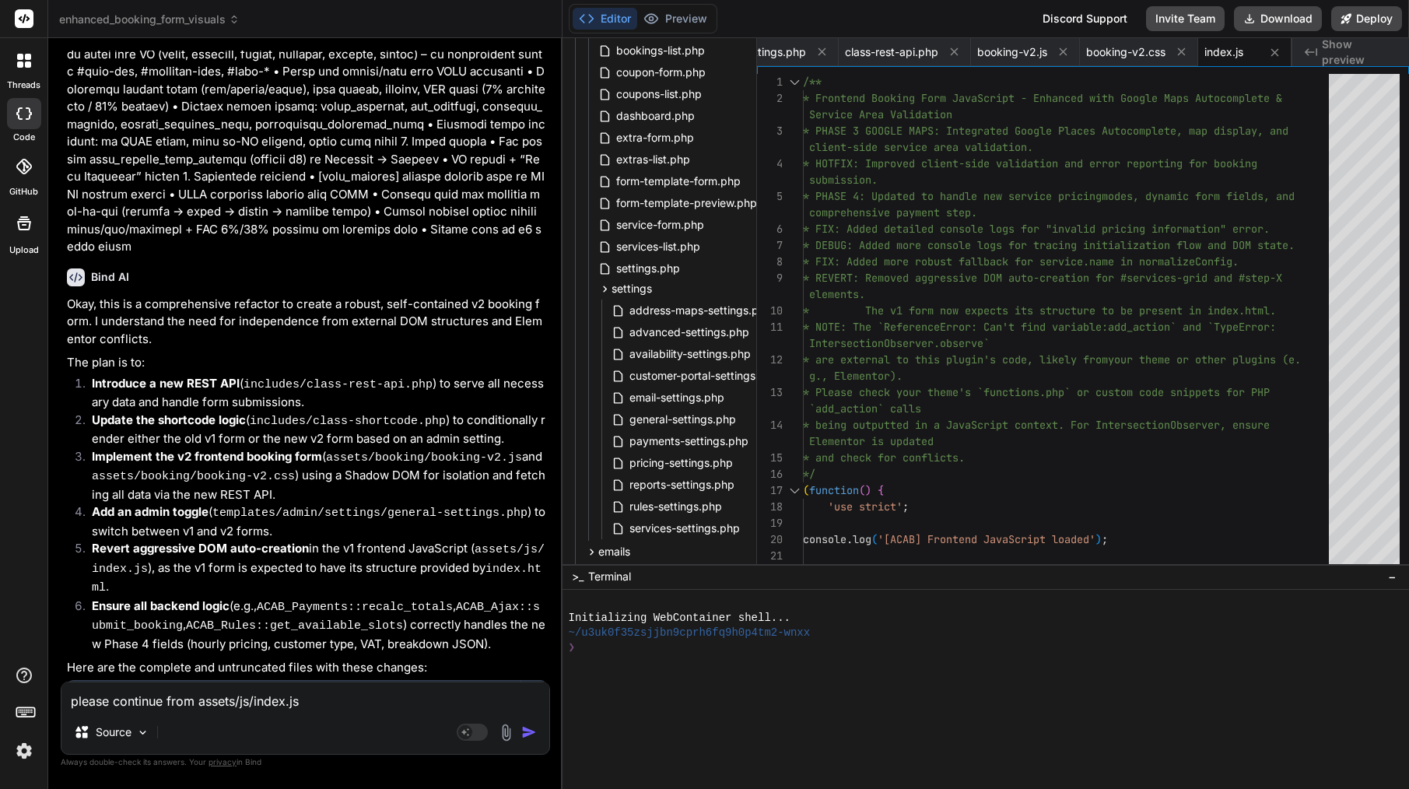
drag, startPoint x: 260, startPoint y: 322, endPoint x: 369, endPoint y: 335, distance: 110.5
copy code "booking-v2.css"
click at [1127, 49] on span "booking-v2.css" at bounding box center [1125, 52] width 79 height 16
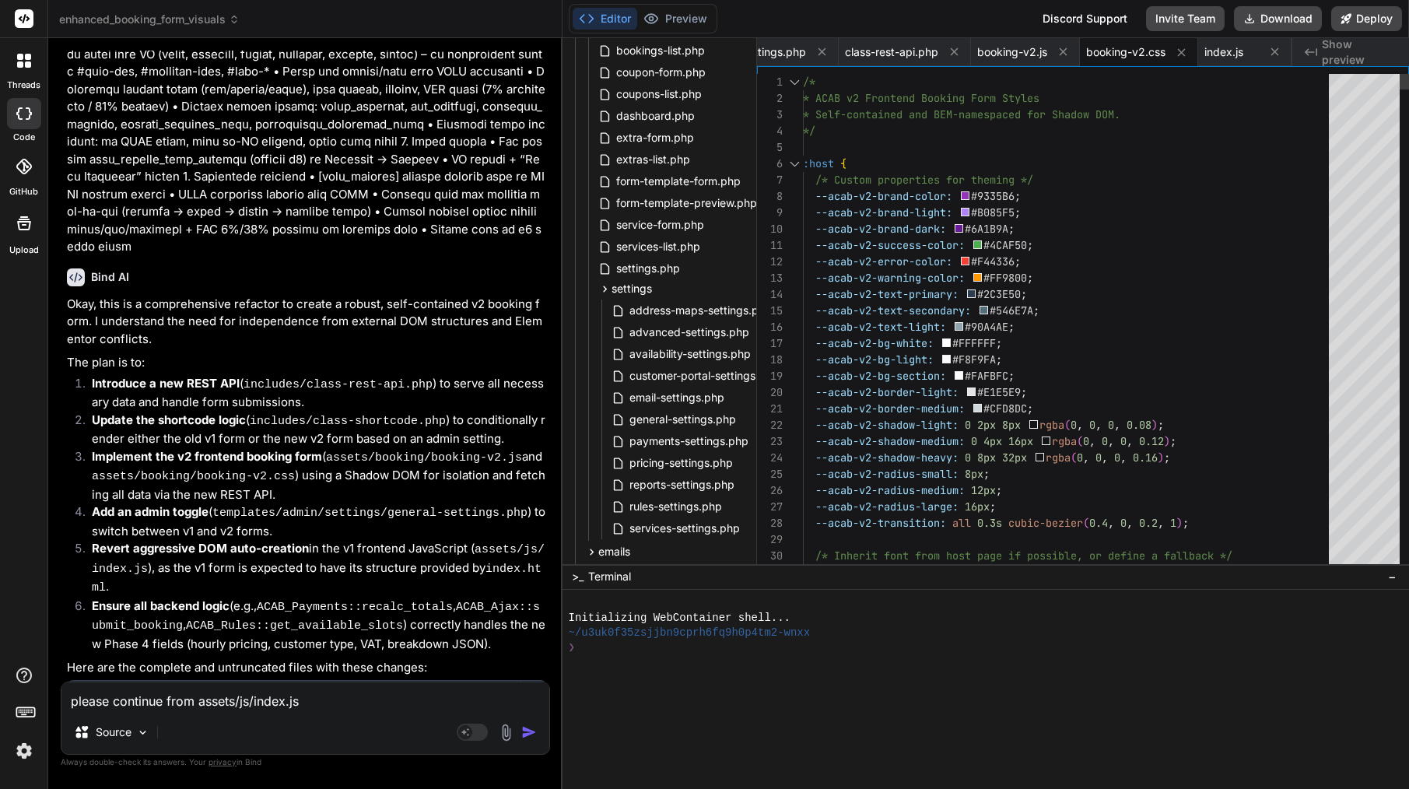
click at [985, 223] on span "#6A1B9A" at bounding box center [987, 229] width 44 height 14
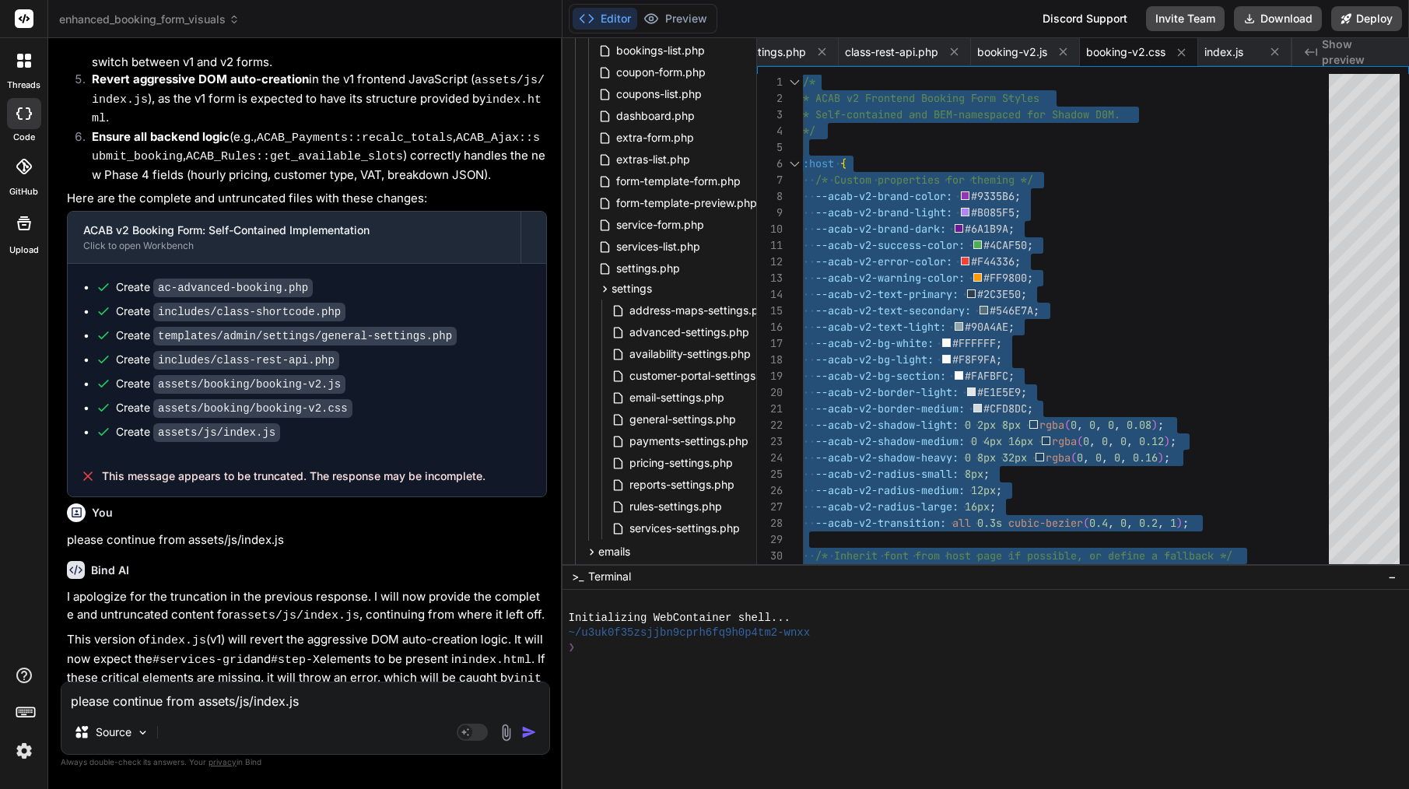
scroll to position [18556, 0]
click at [1224, 54] on span "index.js" at bounding box center [1223, 52] width 39 height 16
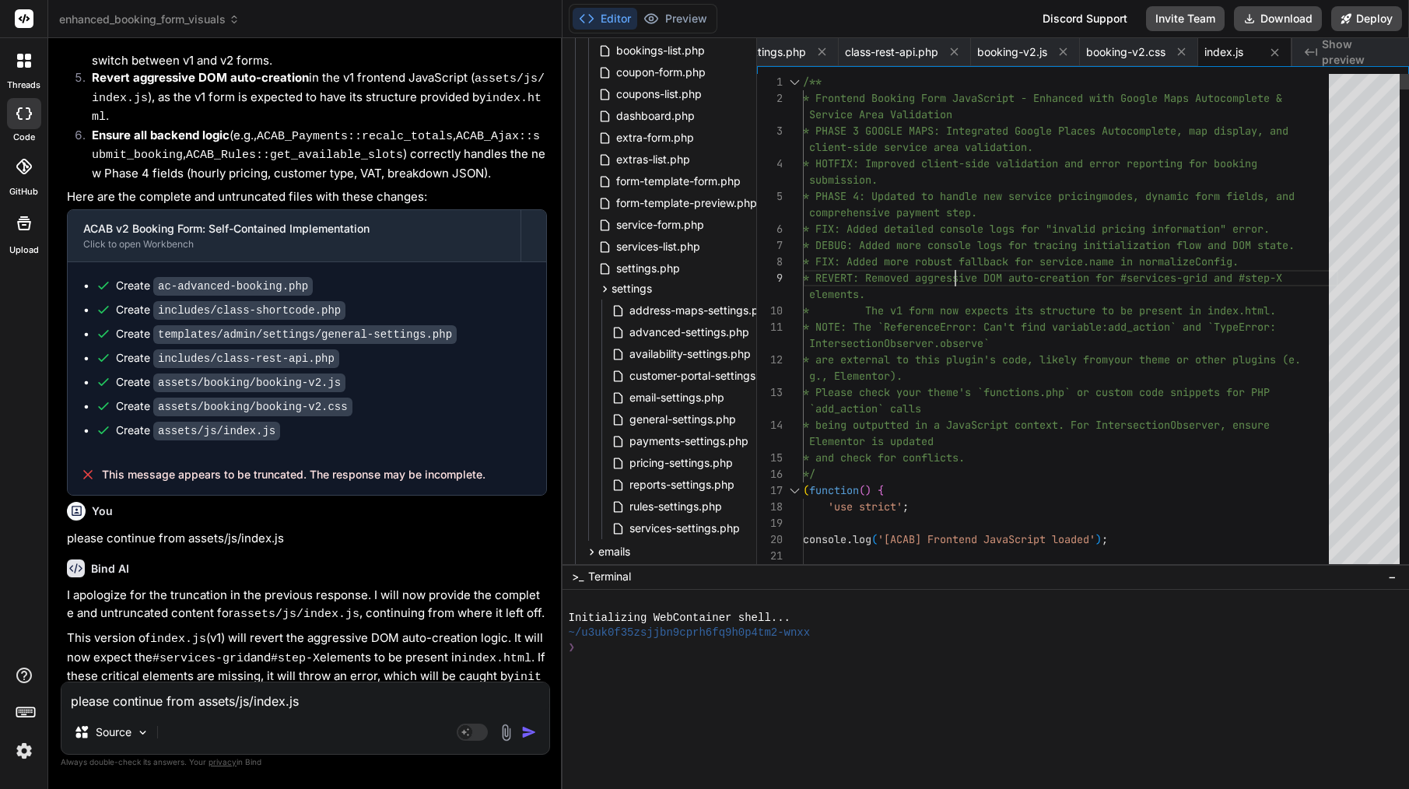
click at [953, 272] on span "* REVERT: Removed aggressive DOM auto-creation fo" at bounding box center [955, 278] width 305 height 14
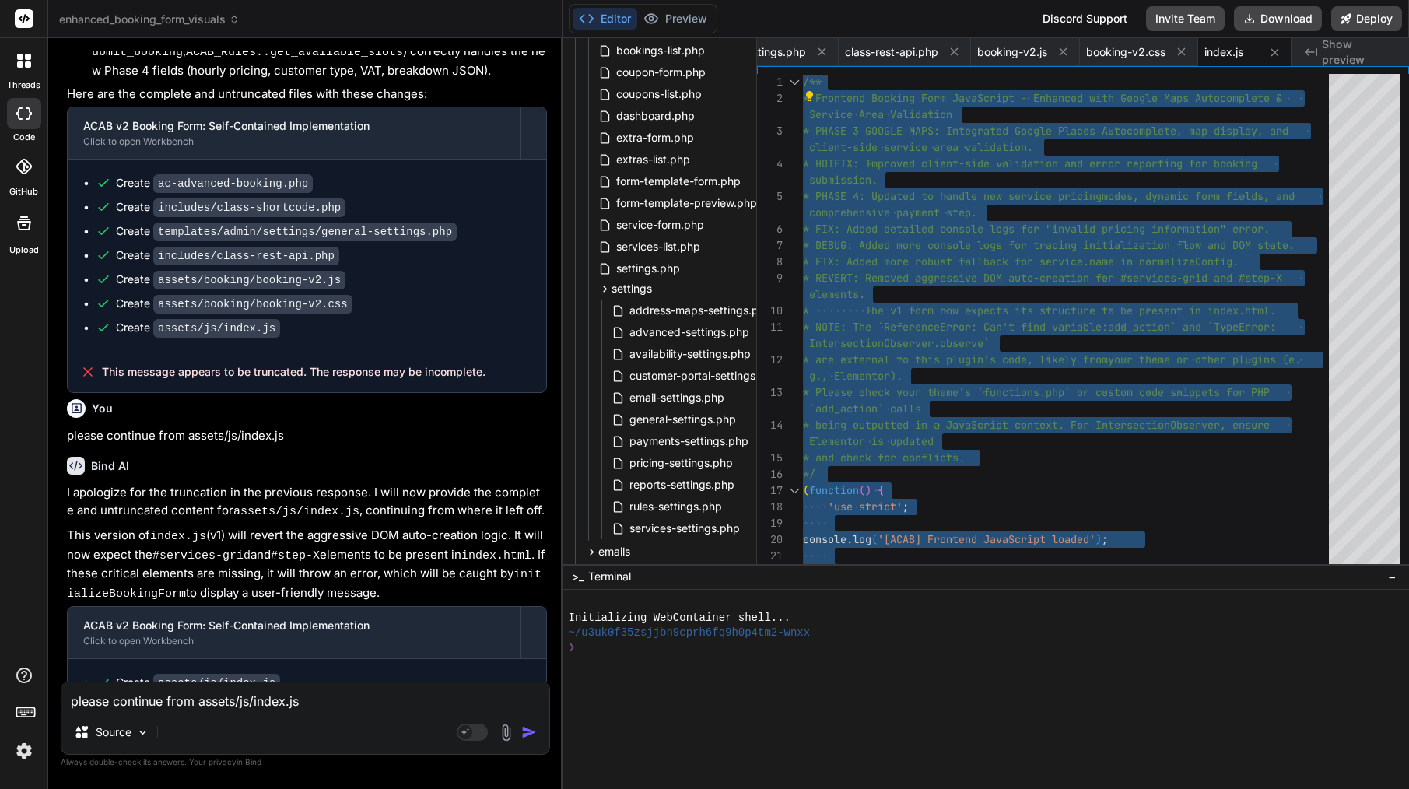
scroll to position [18658, 0]
click at [251, 704] on textarea "please continue from assets/js/index.js" at bounding box center [305, 696] width 488 height 28
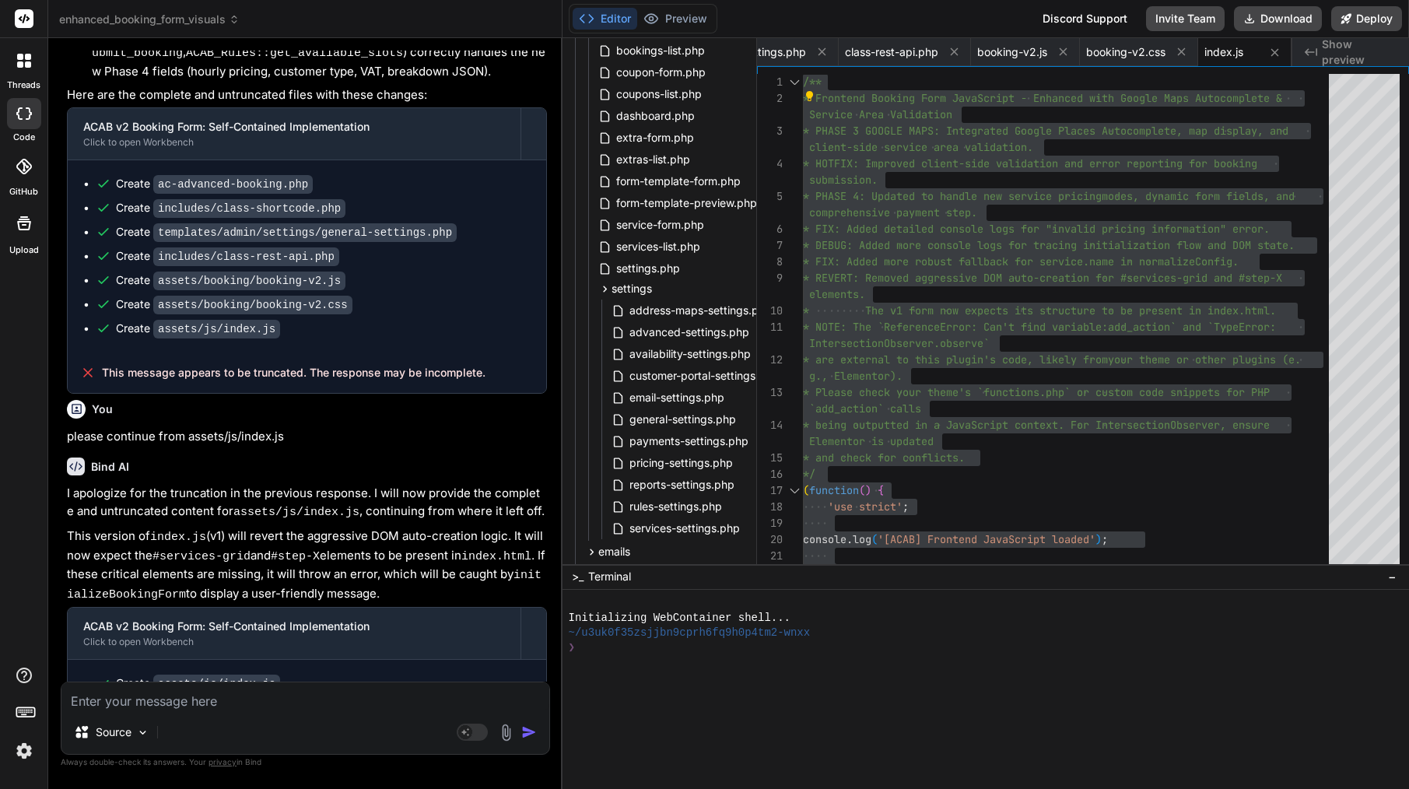
paste textarea "[10-Sep-2025 21:04:30 UTC] PHP Parse error: syntax error, unexpected token "\",…"
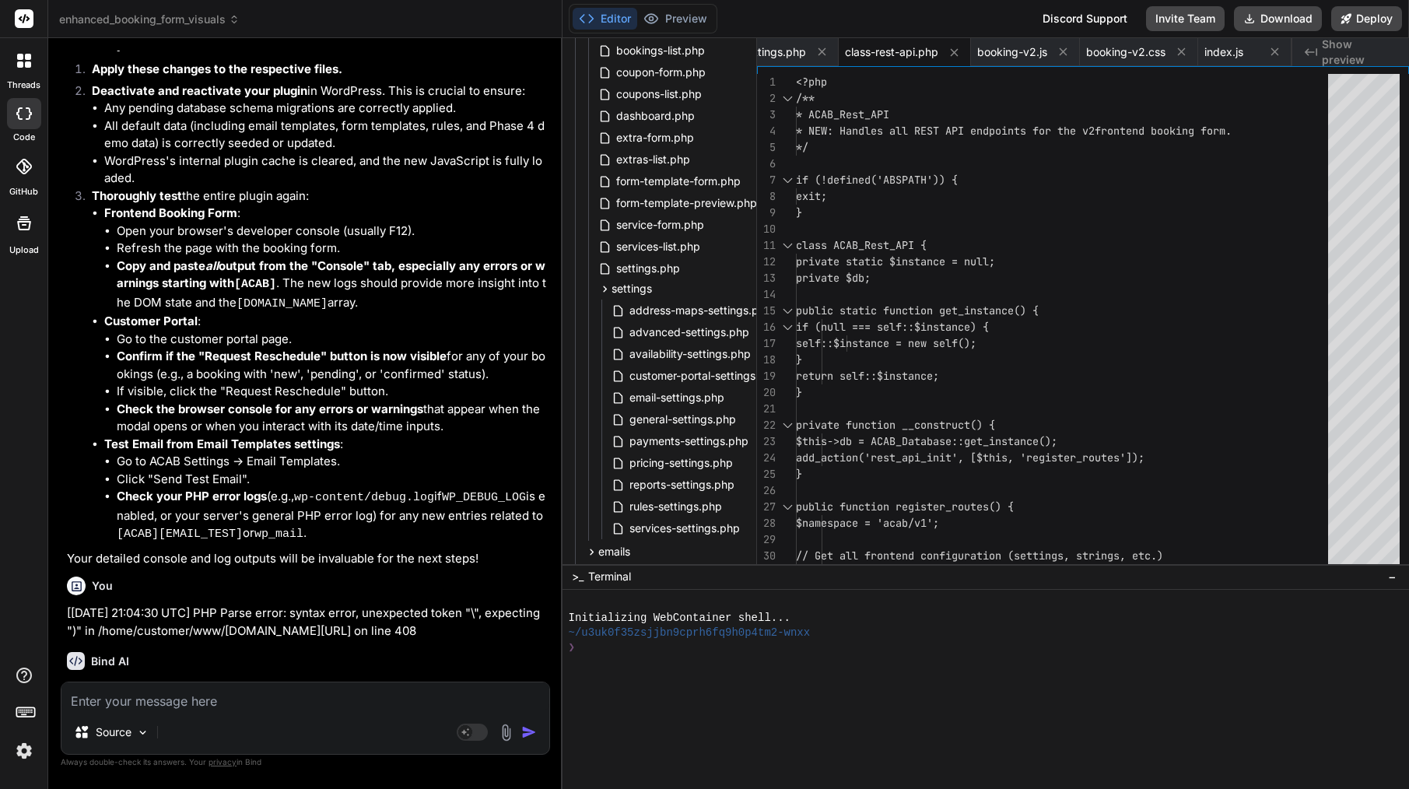
scroll to position [19345, 0]
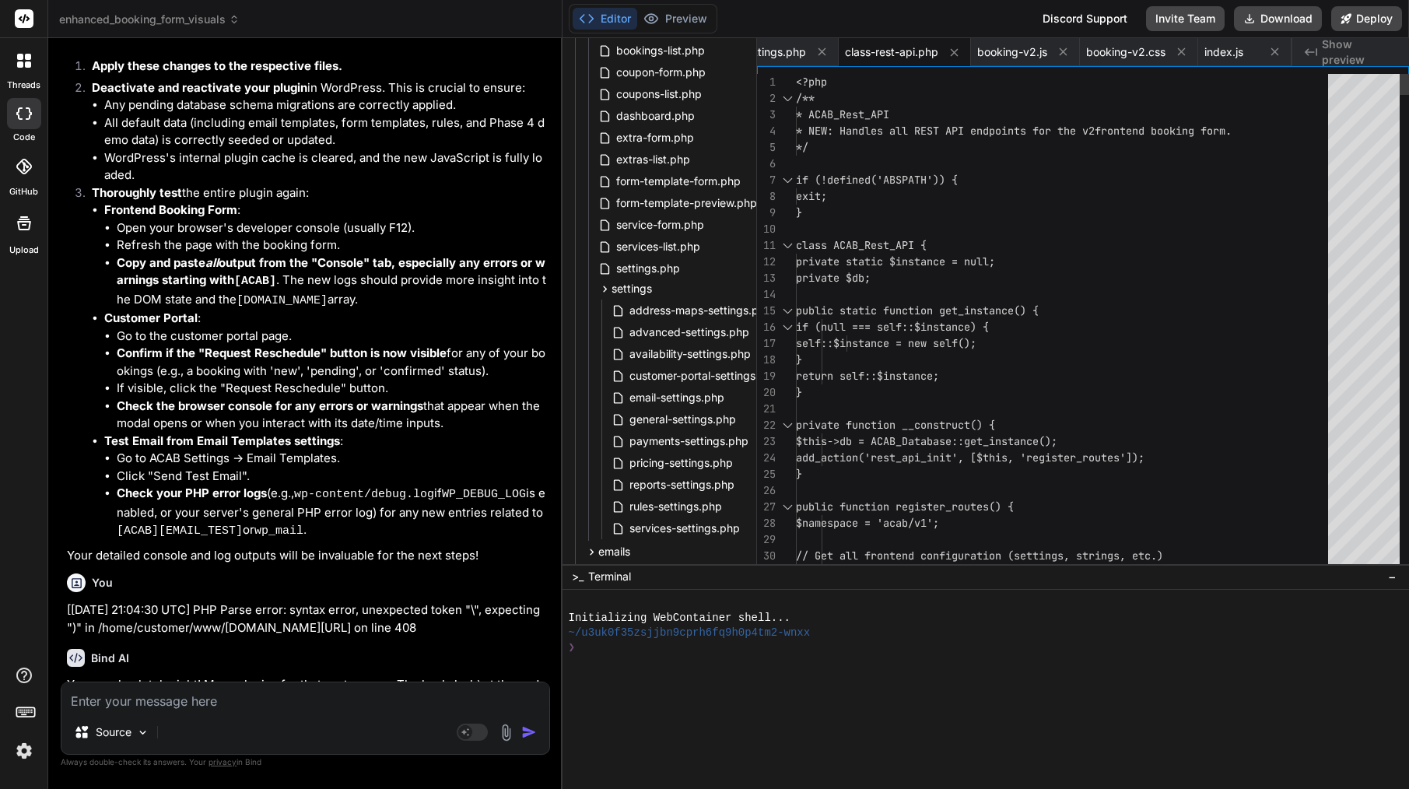
click at [894, 156] on div at bounding box center [1066, 164] width 541 height 16
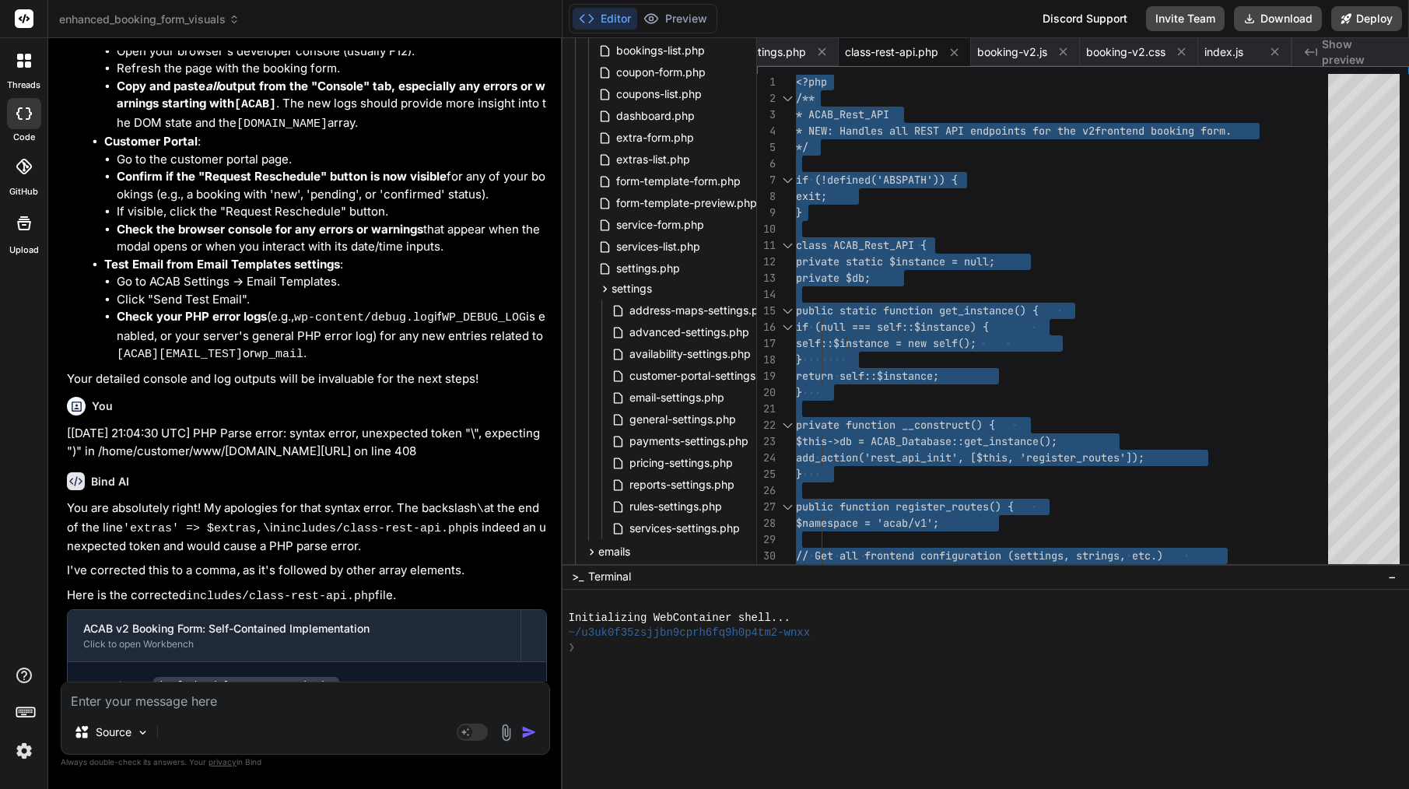
scroll to position [19520, 0]
click at [271, 695] on textarea at bounding box center [305, 696] width 488 height 28
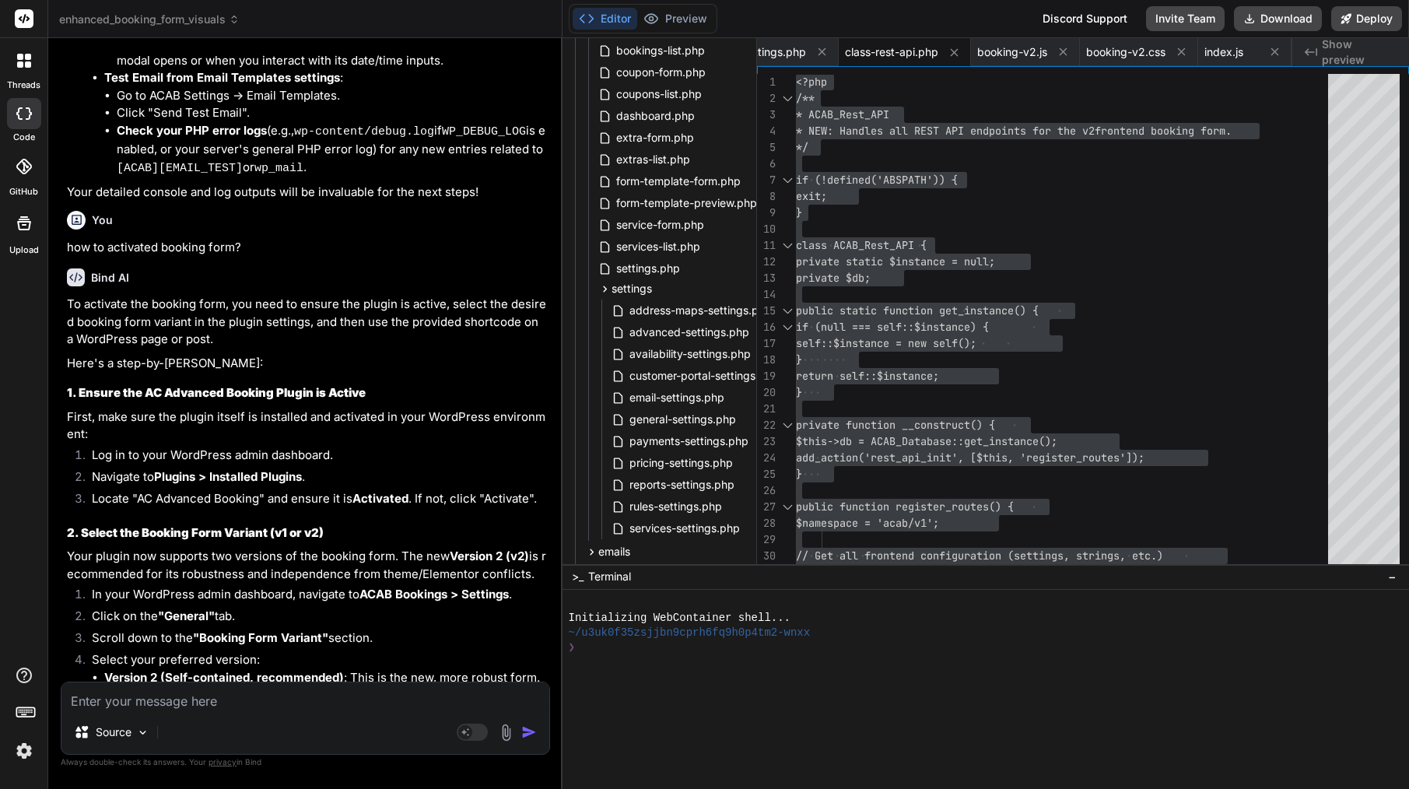
scroll to position [0, 0]
click at [230, 699] on textarea at bounding box center [305, 696] width 488 height 28
paste textarea "Error saving settings."
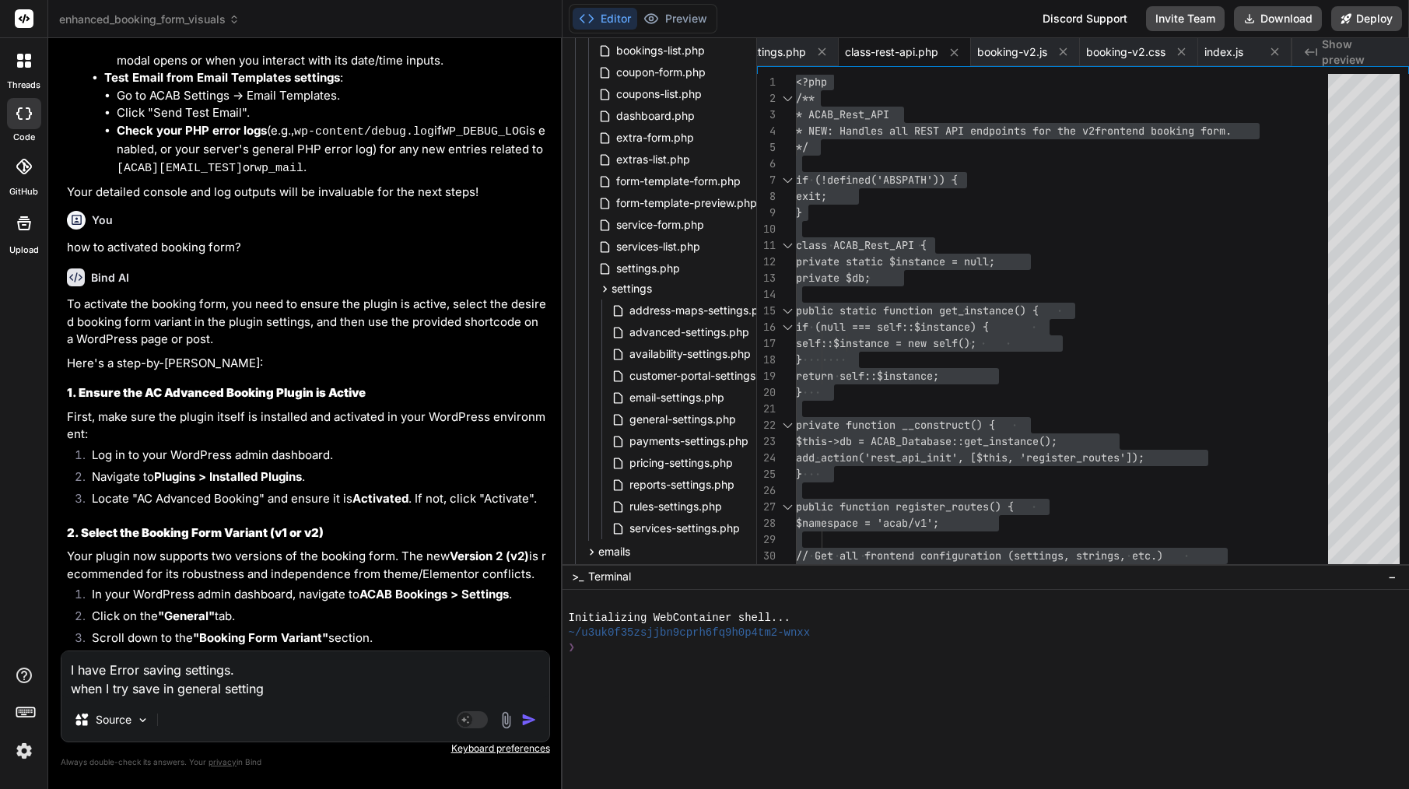
drag, startPoint x: 254, startPoint y: 224, endPoint x: 135, endPoint y: 216, distance: 119.3
copy strong "Booking Form Variant"
click at [303, 690] on textarea "I have Error saving settings. when I try save in general setting" at bounding box center [305, 674] width 488 height 47
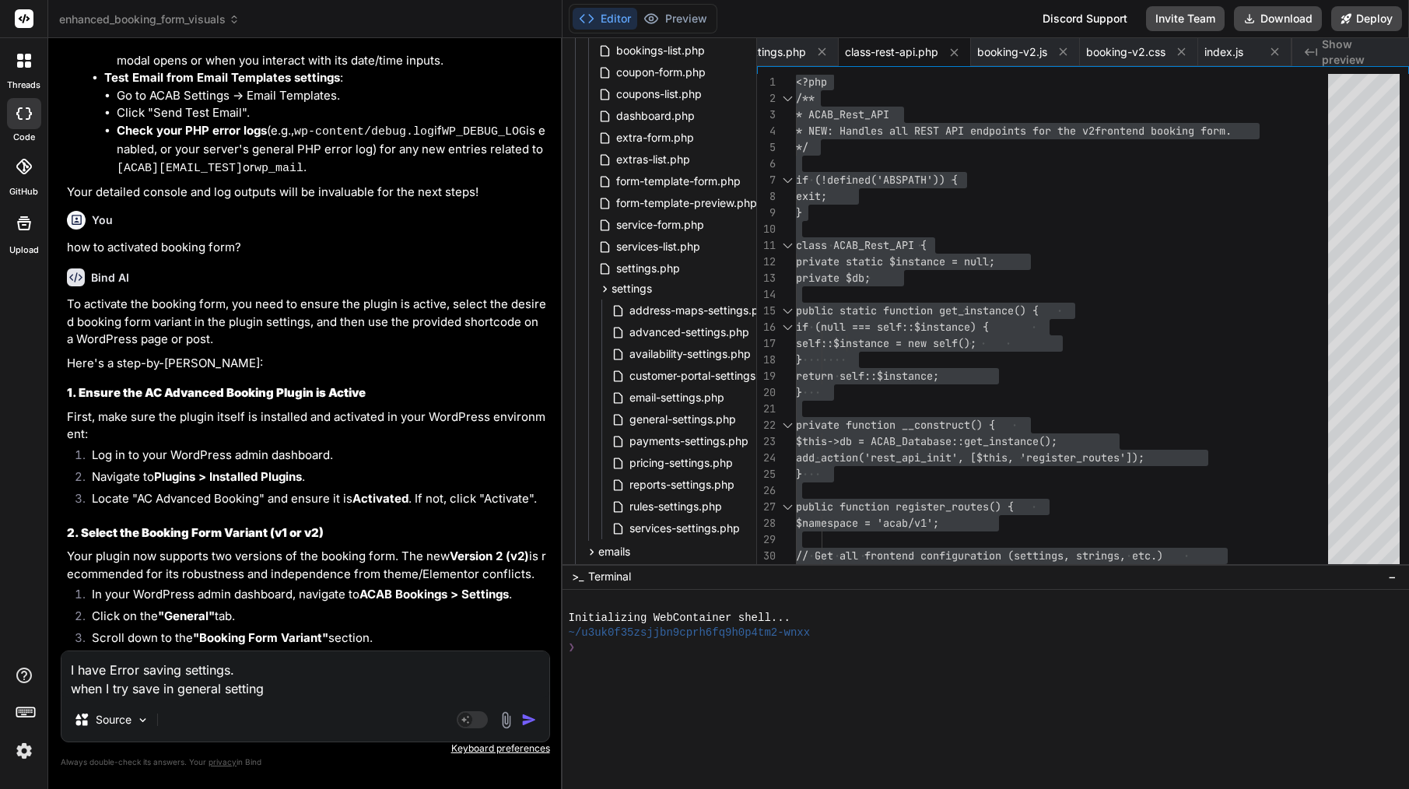
paste textarea "Booking Form Variant"
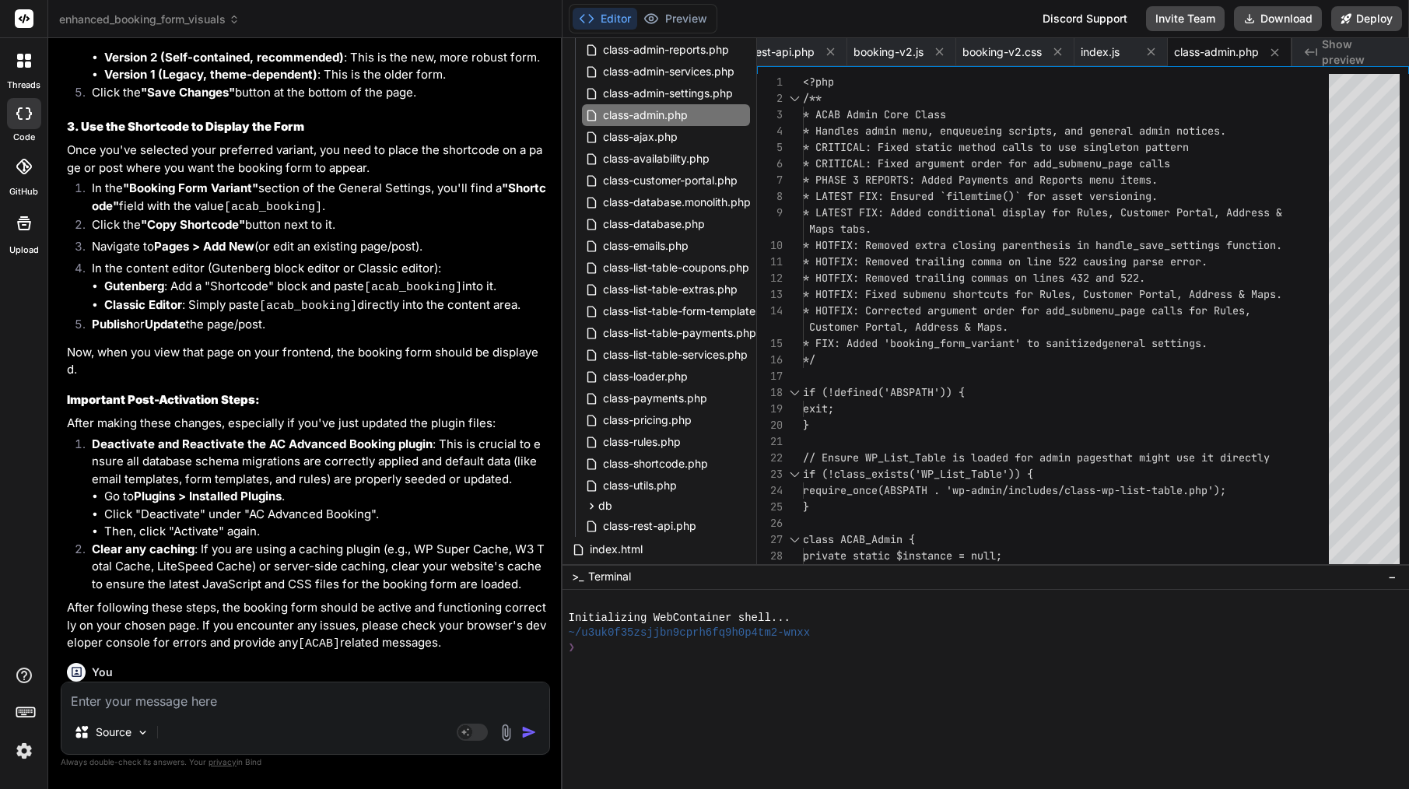
scroll to position [205, 0]
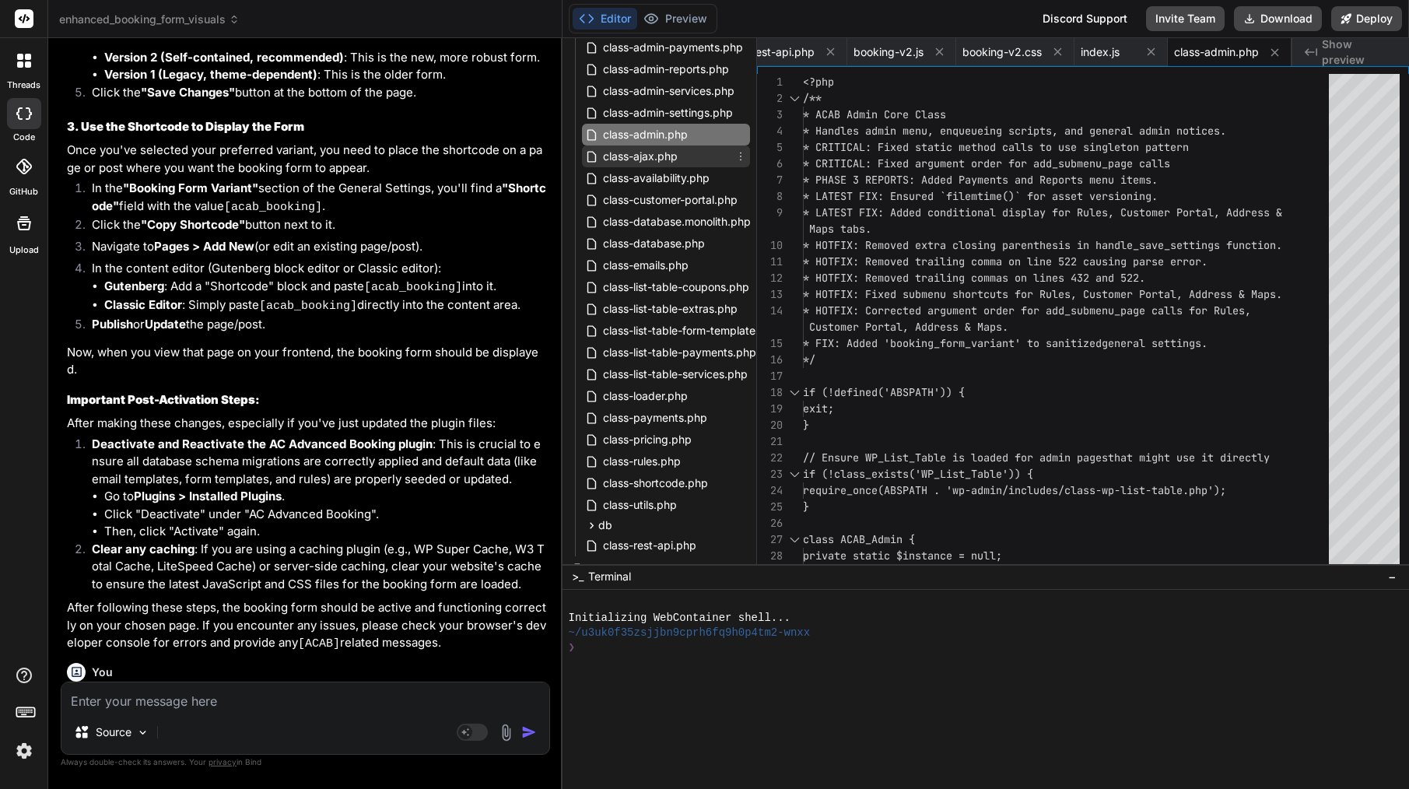
click at [663, 151] on span "class-ajax.php" at bounding box center [640, 156] width 78 height 19
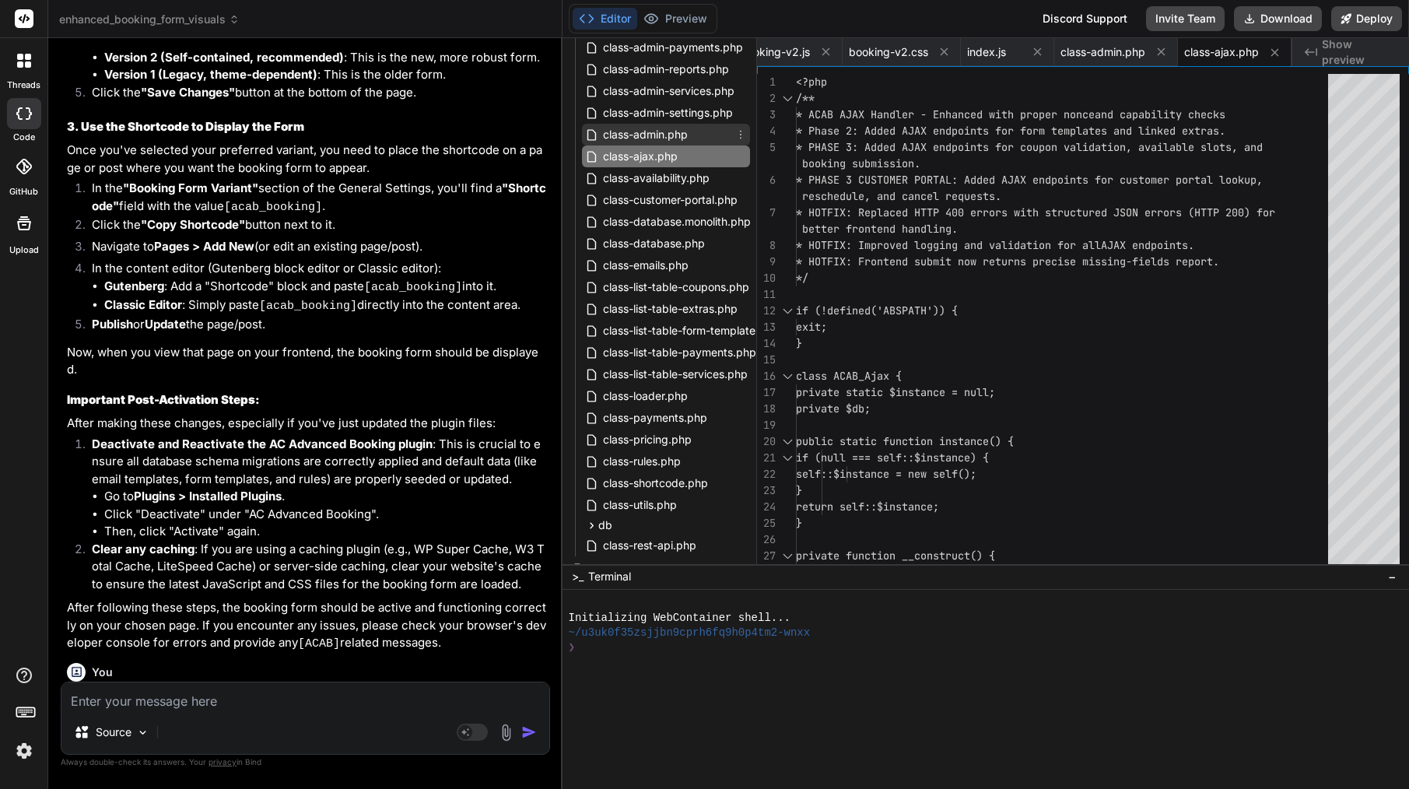
click at [656, 137] on span "class-admin.php" at bounding box center [645, 134] width 88 height 19
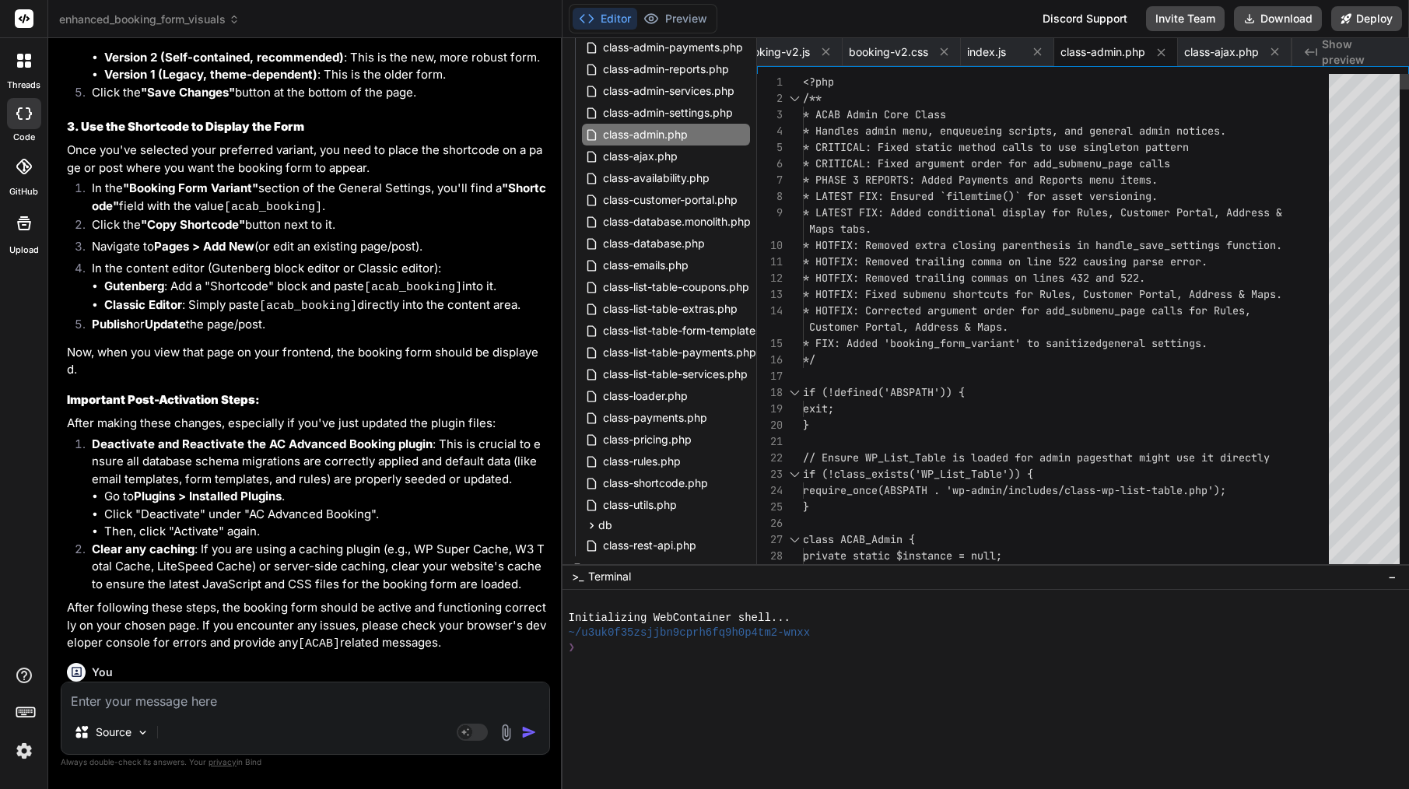
click at [912, 191] on span "* LATEST FIX: Ensured `filemtime()` for asset ver" at bounding box center [955, 196] width 305 height 14
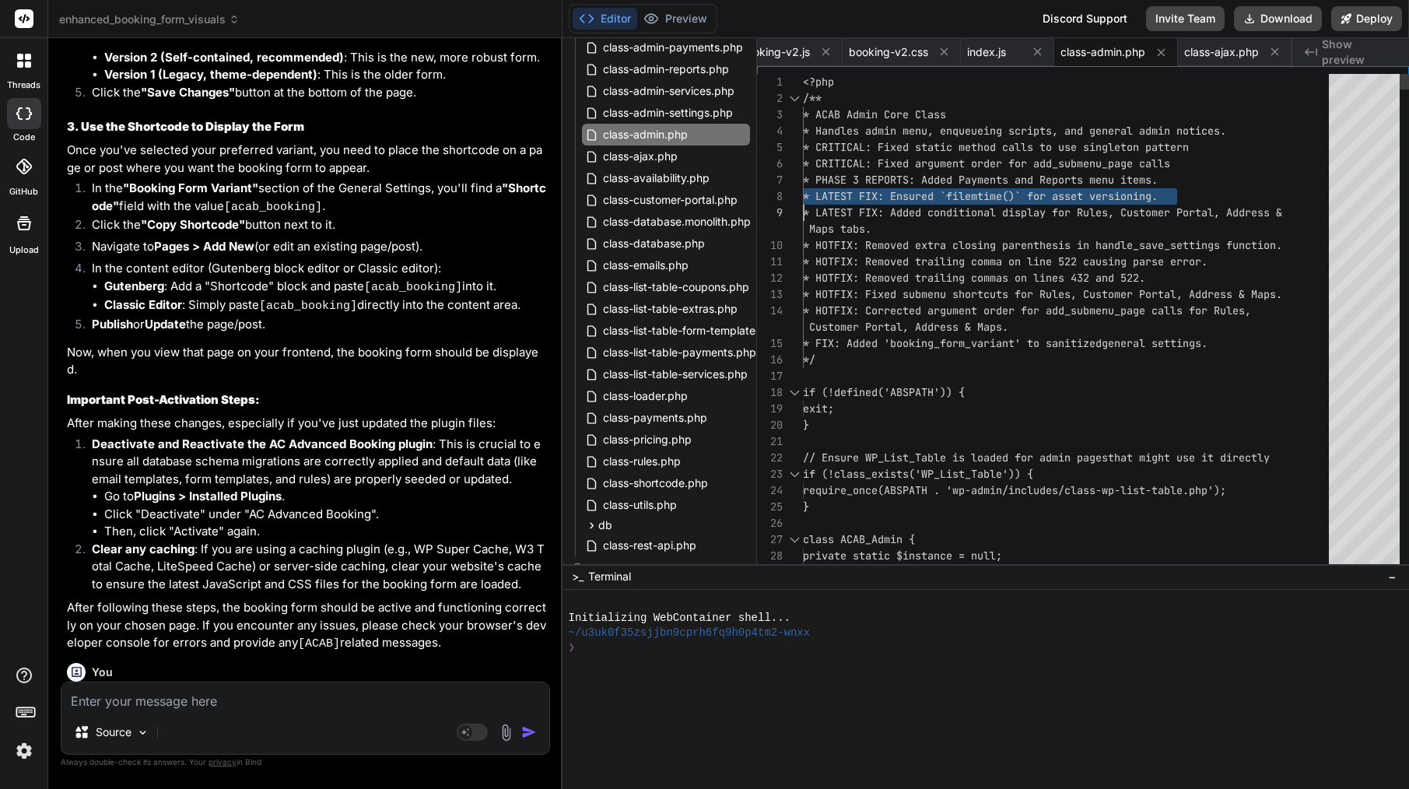
click at [912, 191] on span "* LATEST FIX: Ensured `filemtime()` for asset ver" at bounding box center [955, 196] width 305 height 14
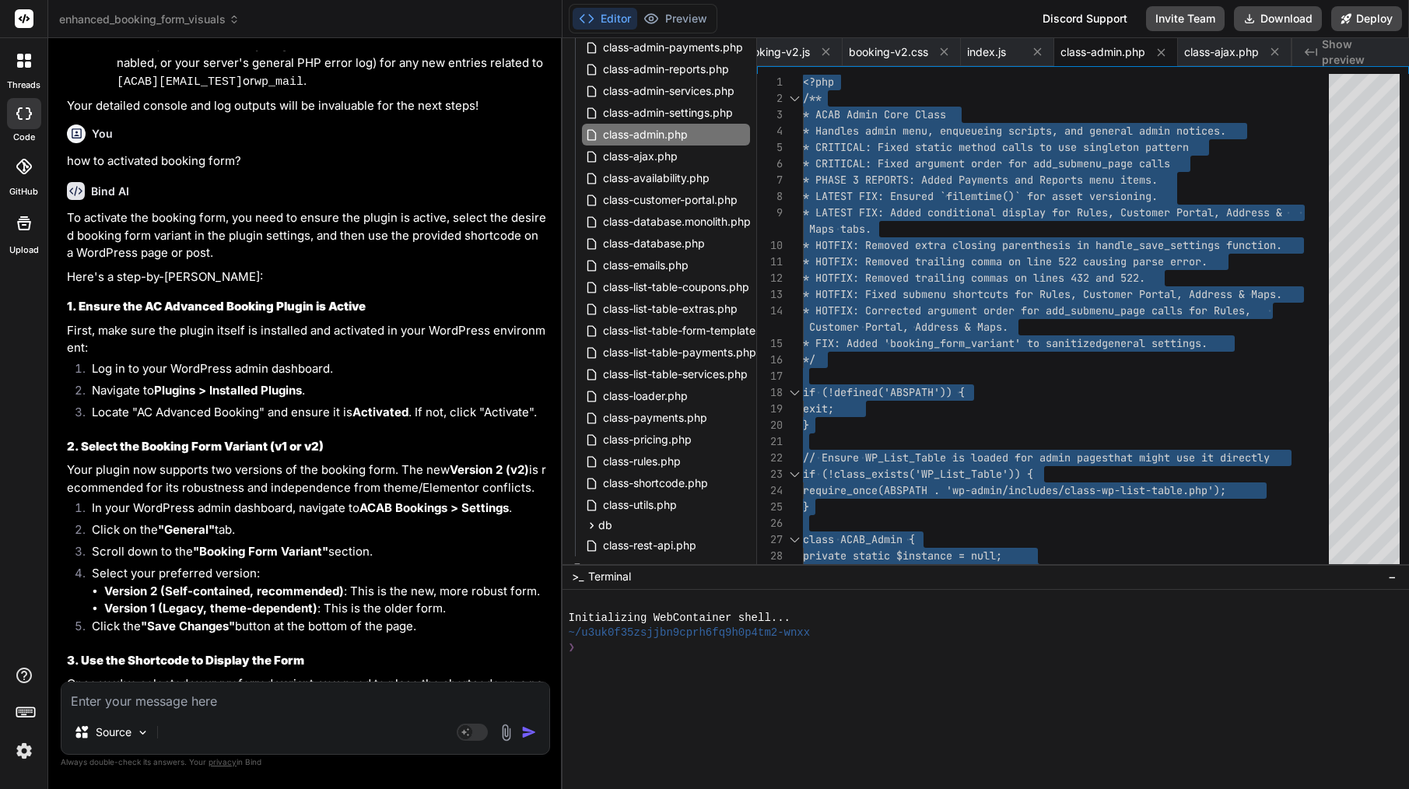
scroll to position [20643, 0]
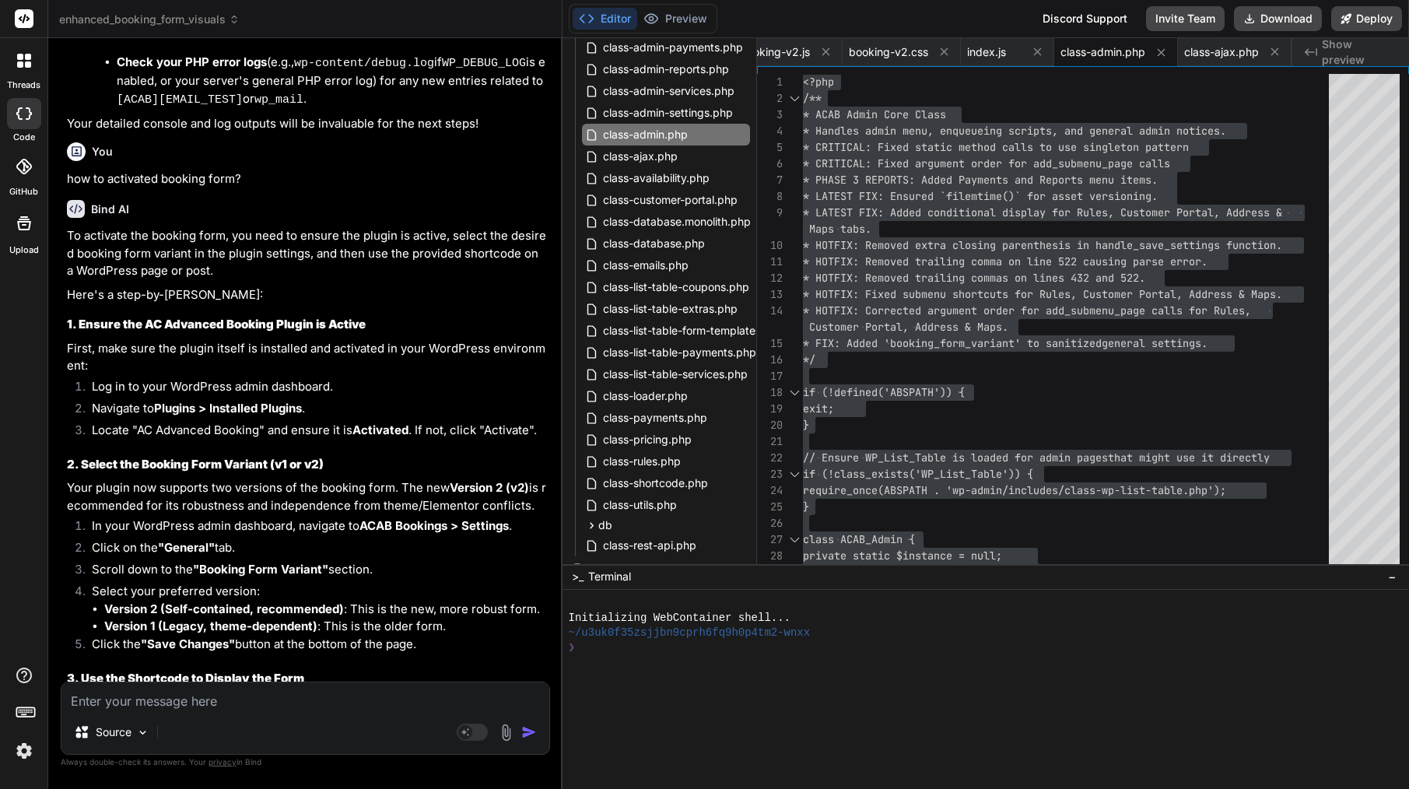
drag, startPoint x: 263, startPoint y: 267, endPoint x: 360, endPoint y: 274, distance: 97.5
drag, startPoint x: 364, startPoint y: 265, endPoint x: 265, endPoint y: 267, distance: 98.8
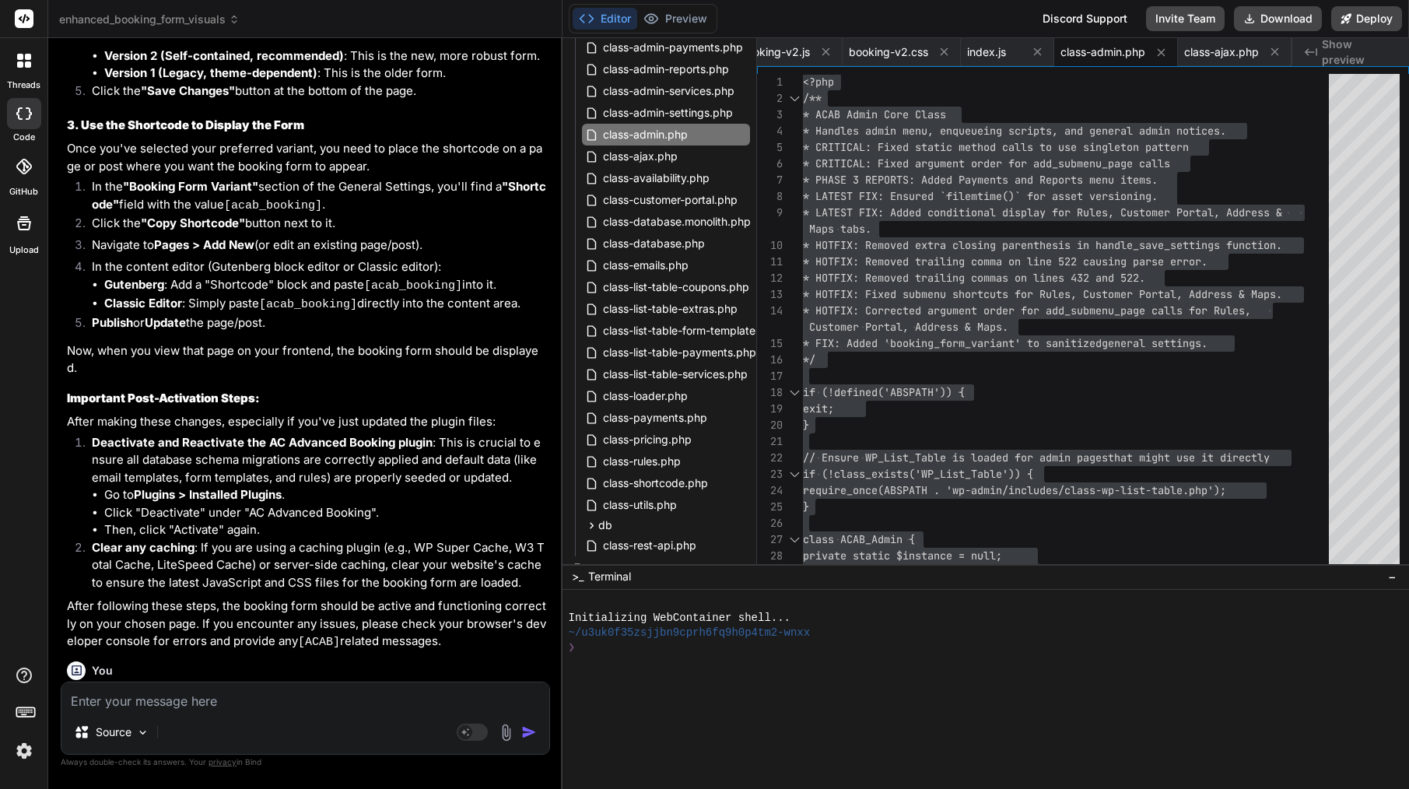
scroll to position [21194, 0]
click at [239, 694] on textarea at bounding box center [305, 696] width 488 height 28
drag, startPoint x: 446, startPoint y: 617, endPoint x: 109, endPoint y: 631, distance: 337.1
click at [252, 707] on textarea "I was save with success" at bounding box center [305, 696] width 488 height 28
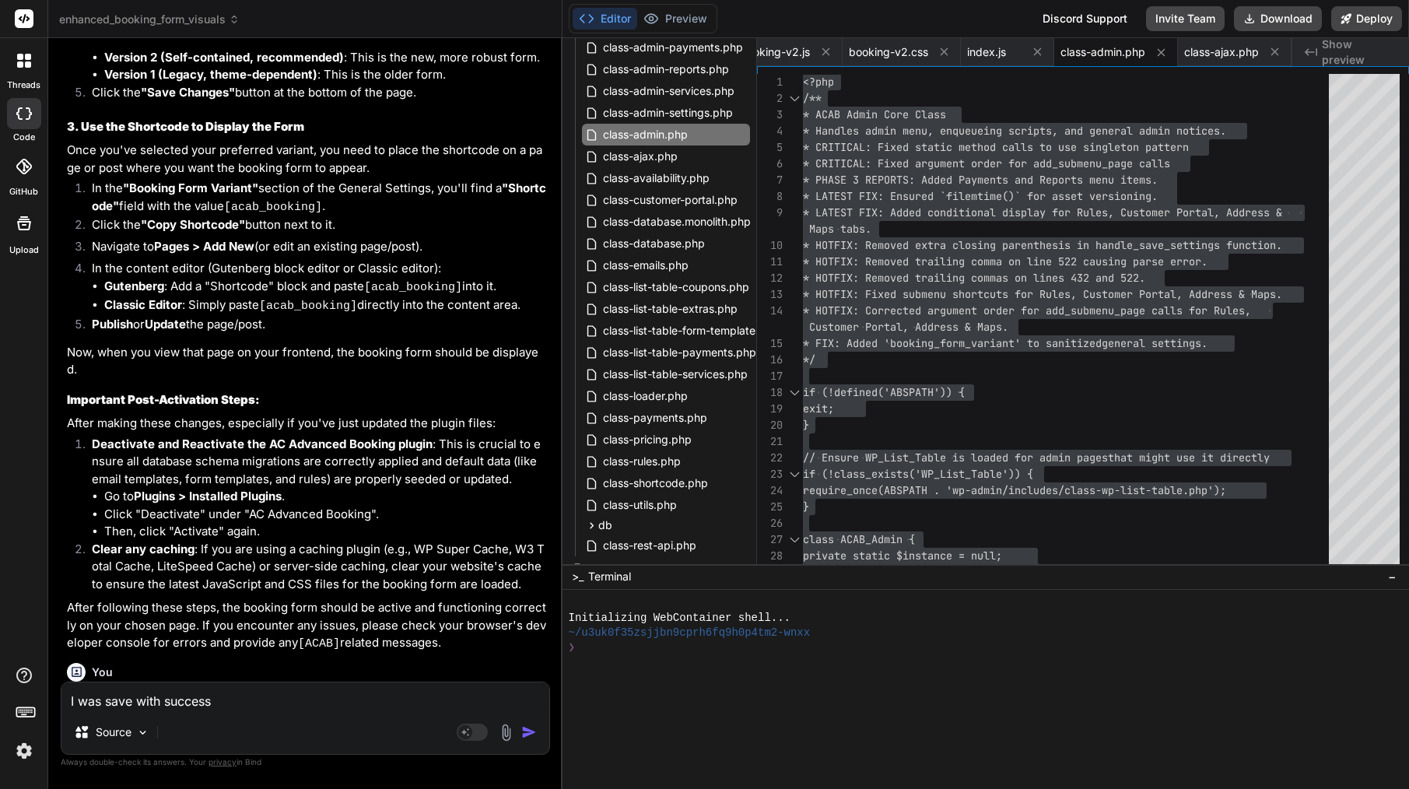
paste textarea "Booking Form Variant"
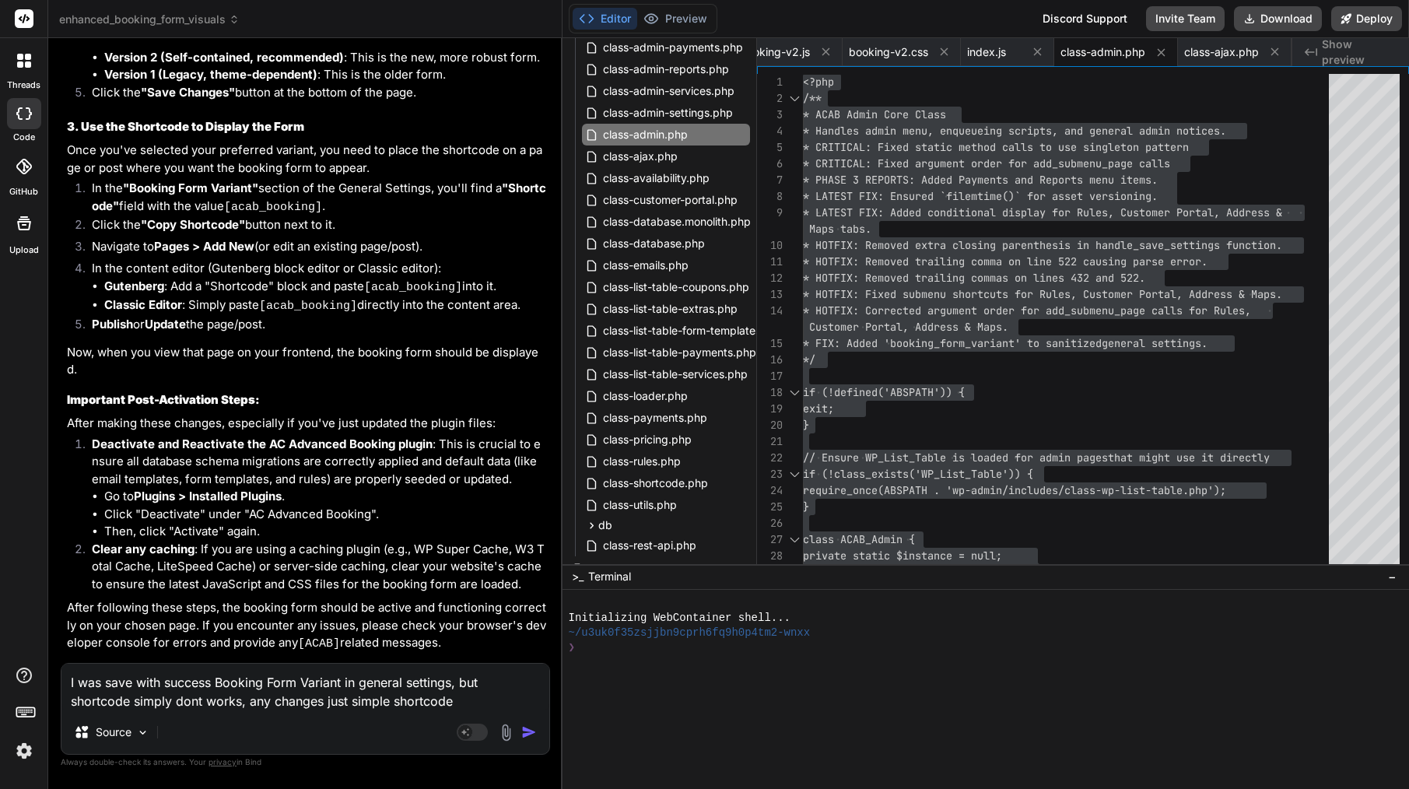
click at [391, 704] on textarea "I was save with success Booking Form Variant in general settings, but shortcode…" at bounding box center [305, 686] width 488 height 47
click at [532, 730] on img "button" at bounding box center [529, 732] width 16 height 16
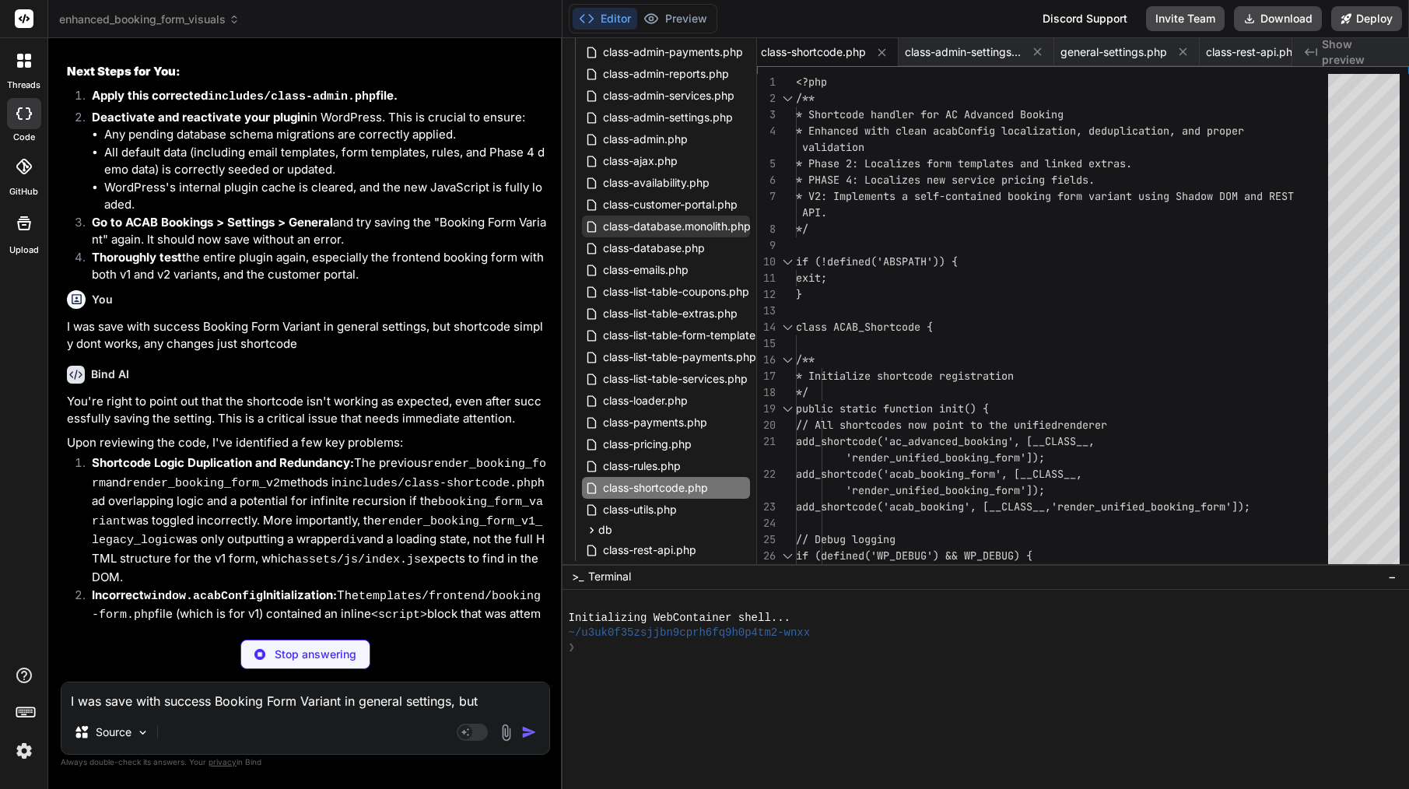
scroll to position [311, 0]
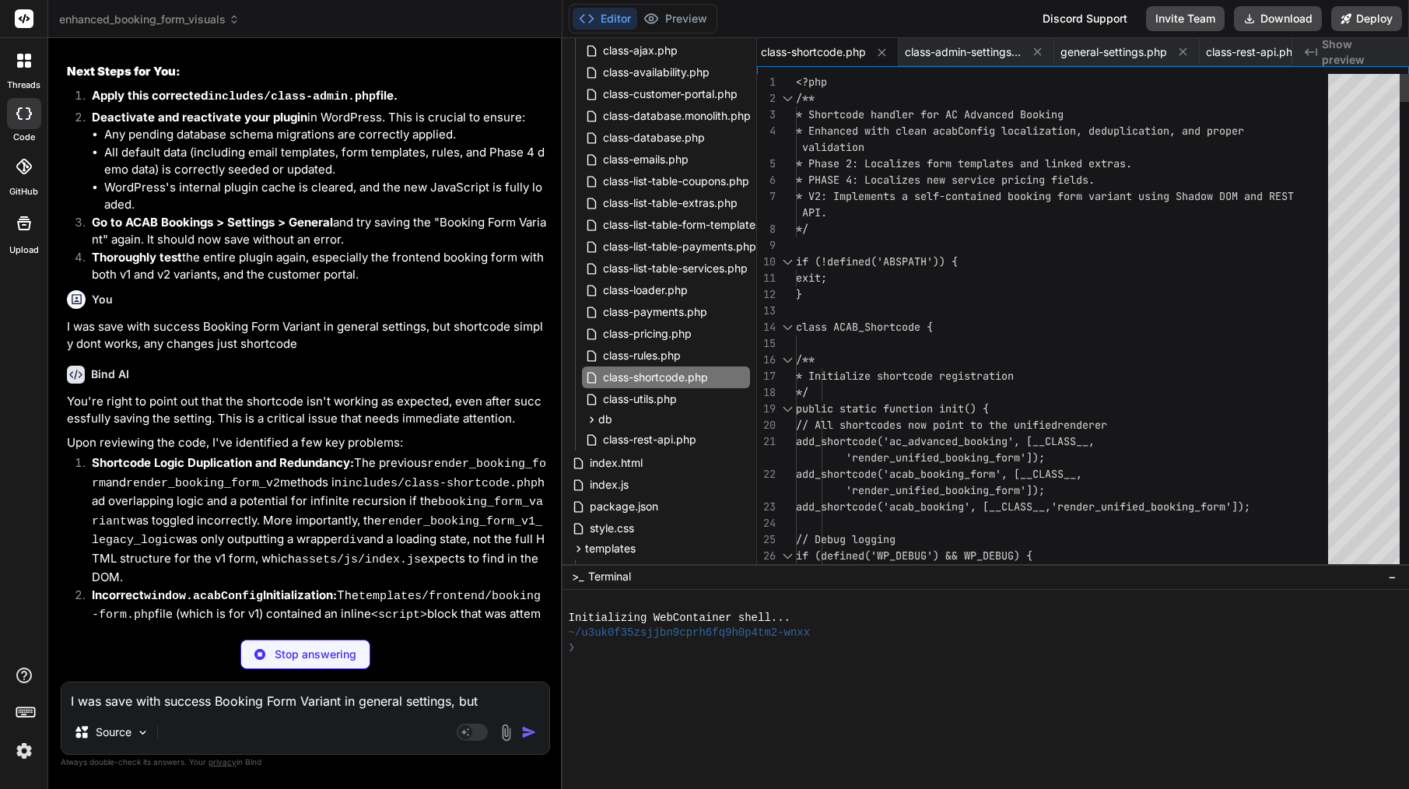
click at [923, 345] on div at bounding box center [1066, 343] width 541 height 16
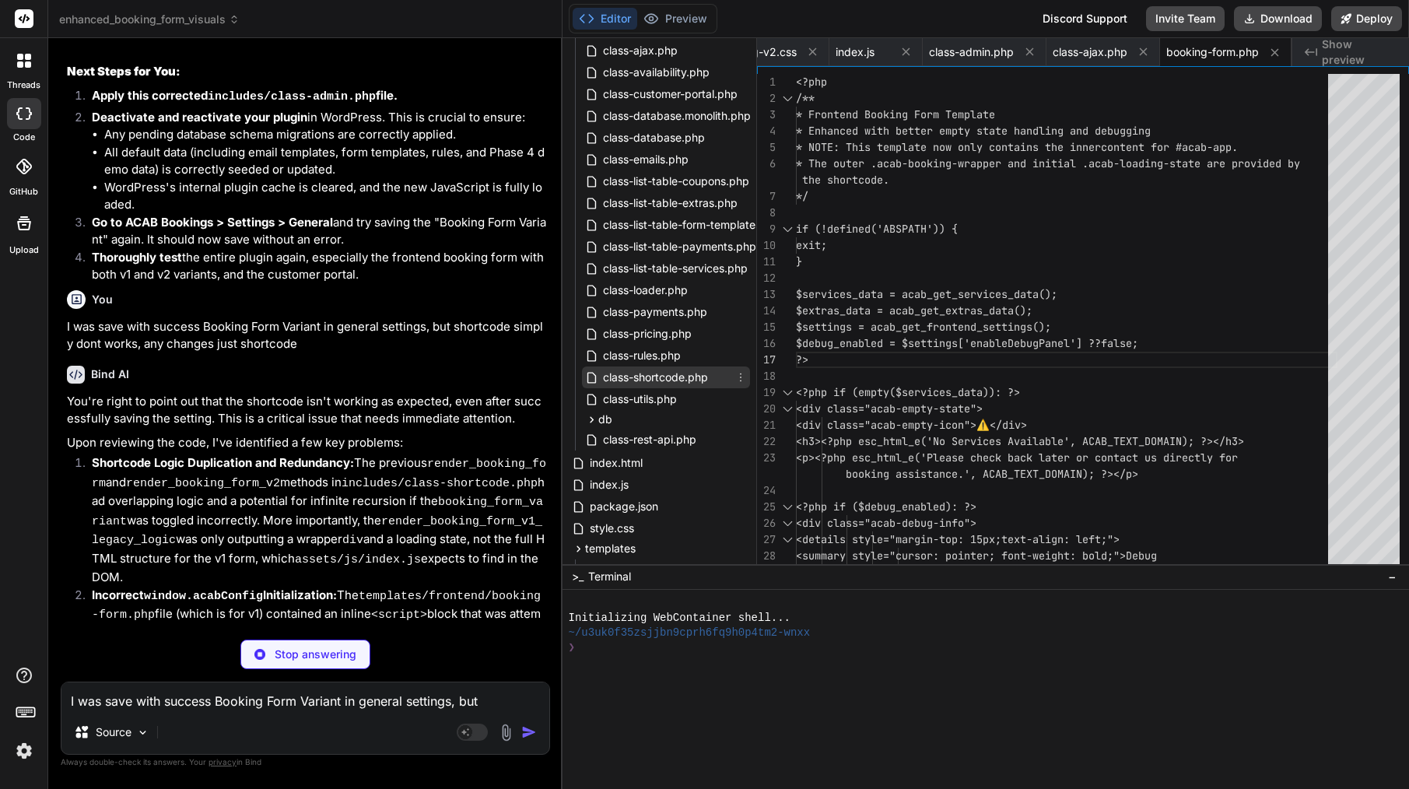
click at [666, 375] on span "class-shortcode.php" at bounding box center [655, 377] width 108 height 19
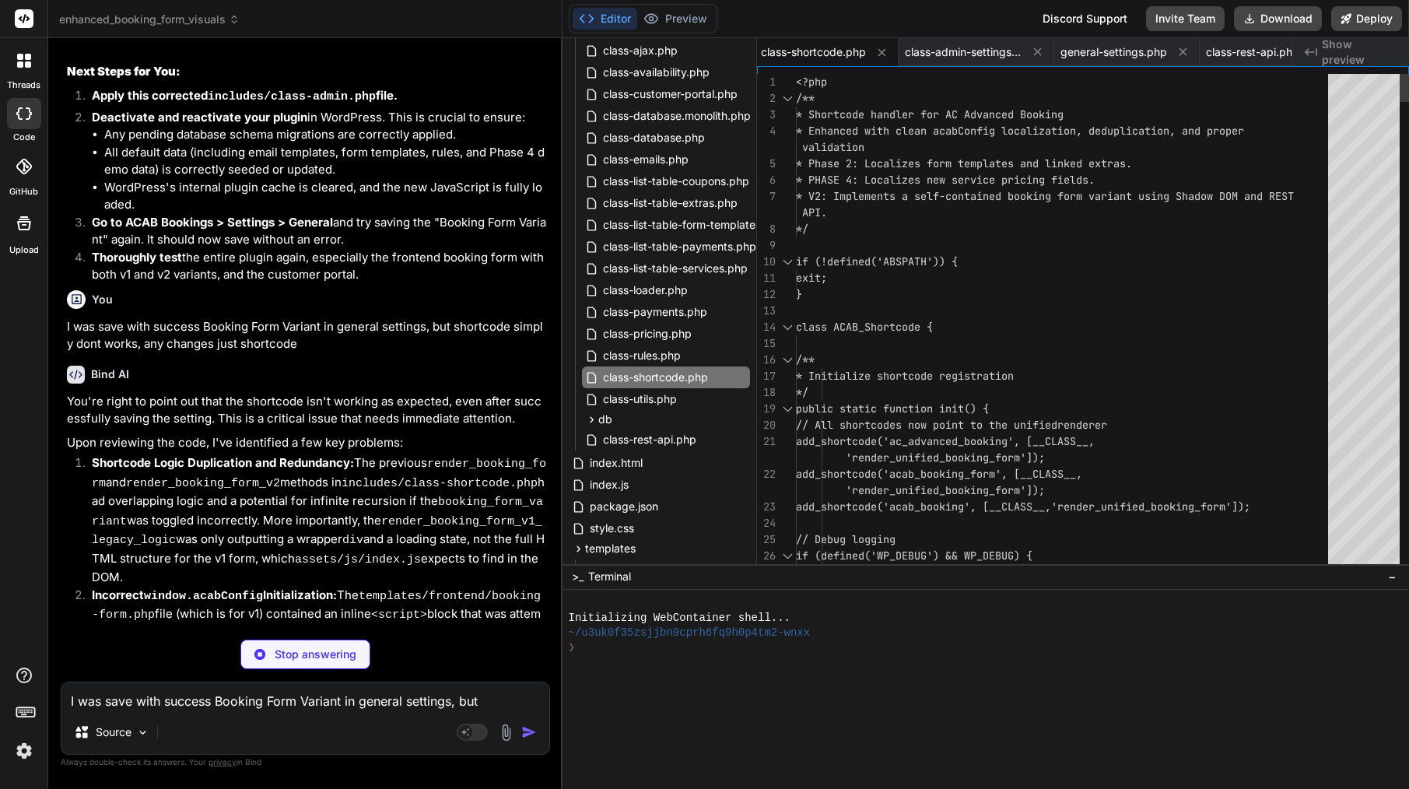
click at [994, 340] on div at bounding box center [1066, 343] width 541 height 16
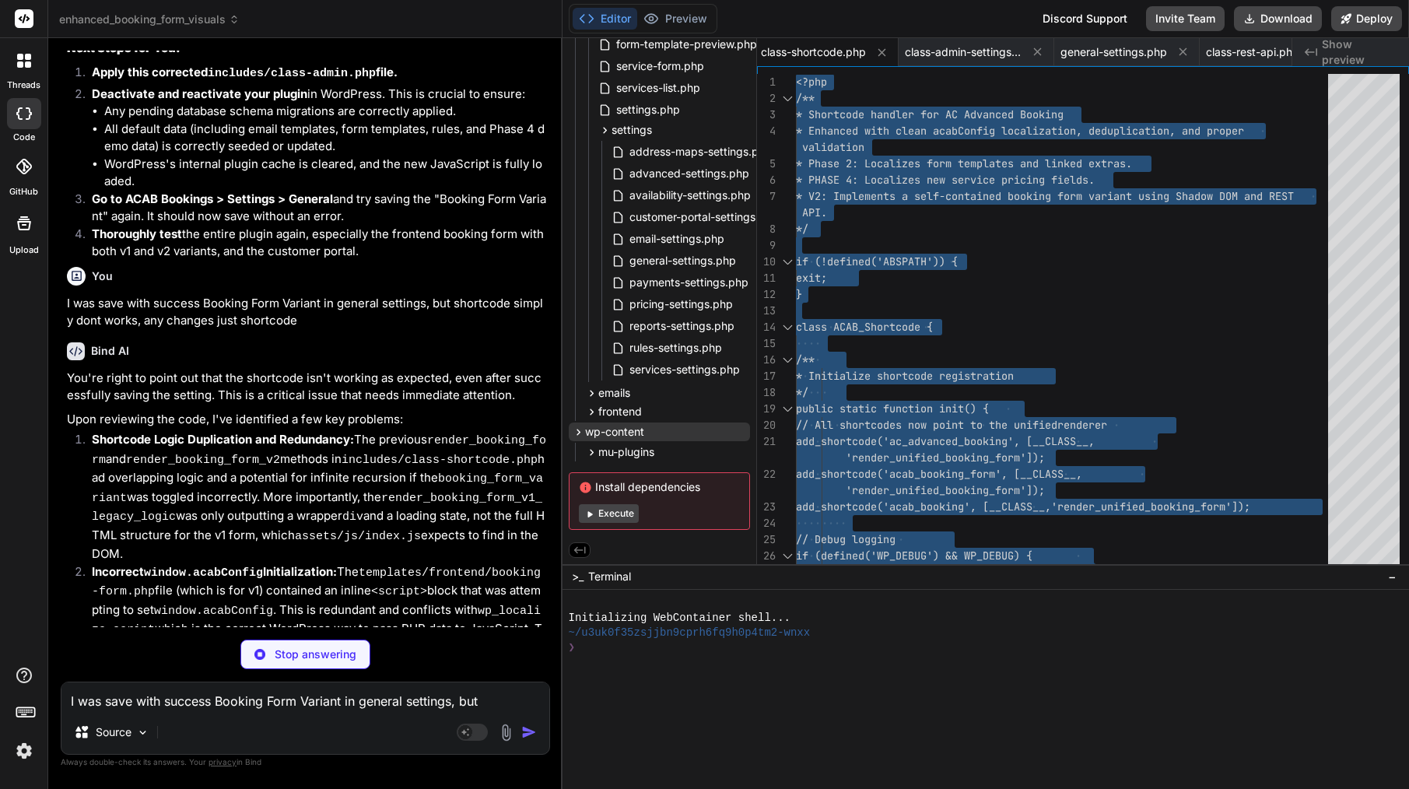
scroll to position [1035, 0]
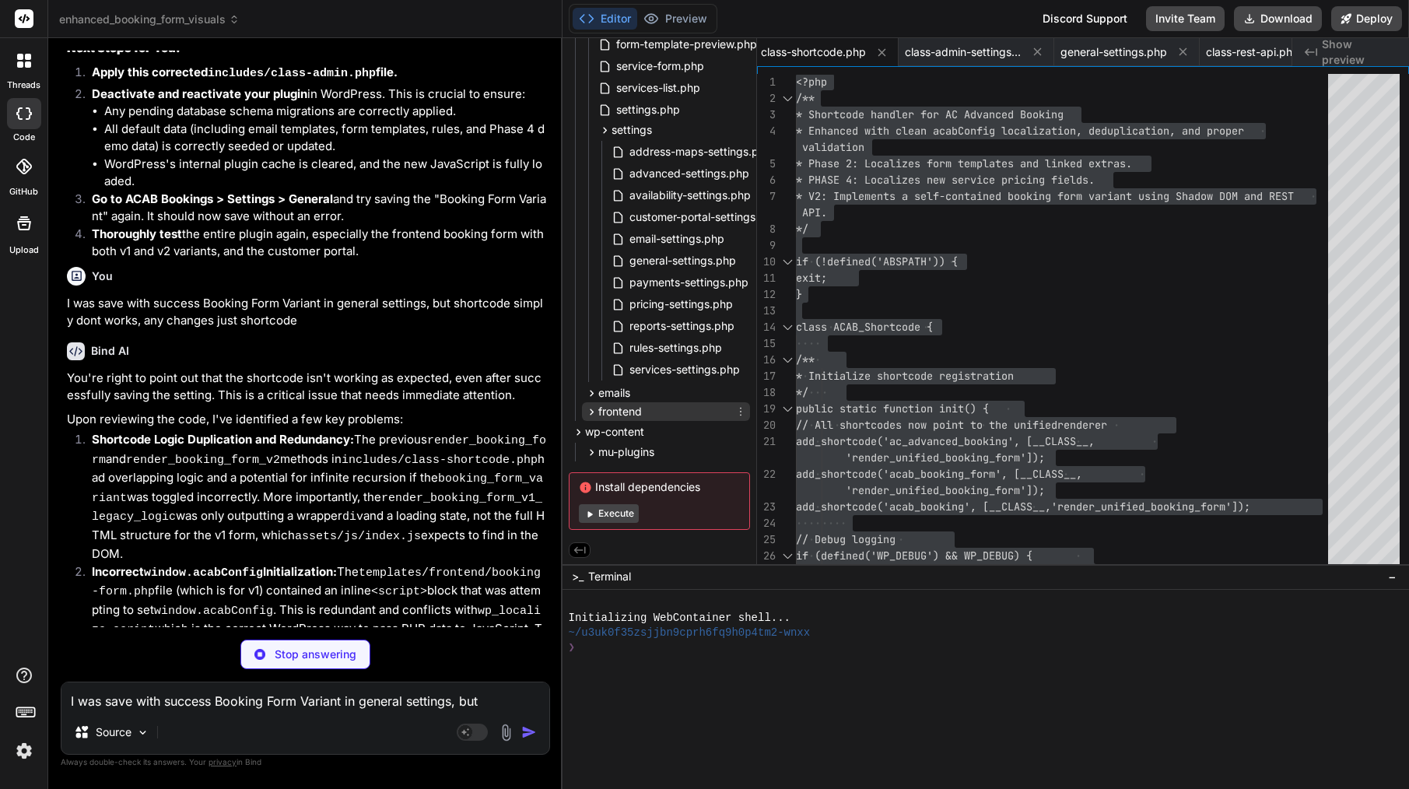
click at [620, 411] on span "frontend" at bounding box center [620, 412] width 44 height 16
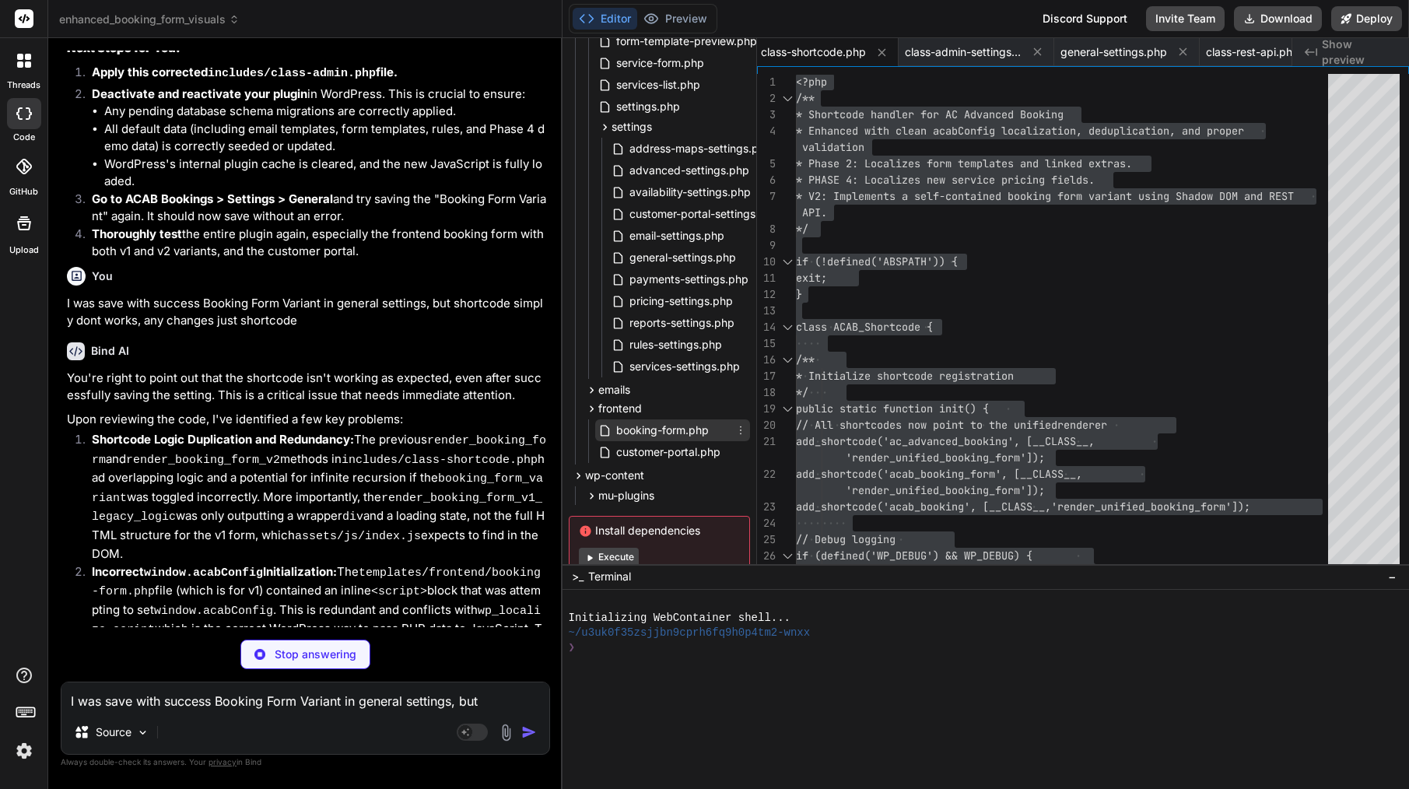
click at [694, 429] on span "booking-form.php" at bounding box center [662, 430] width 96 height 19
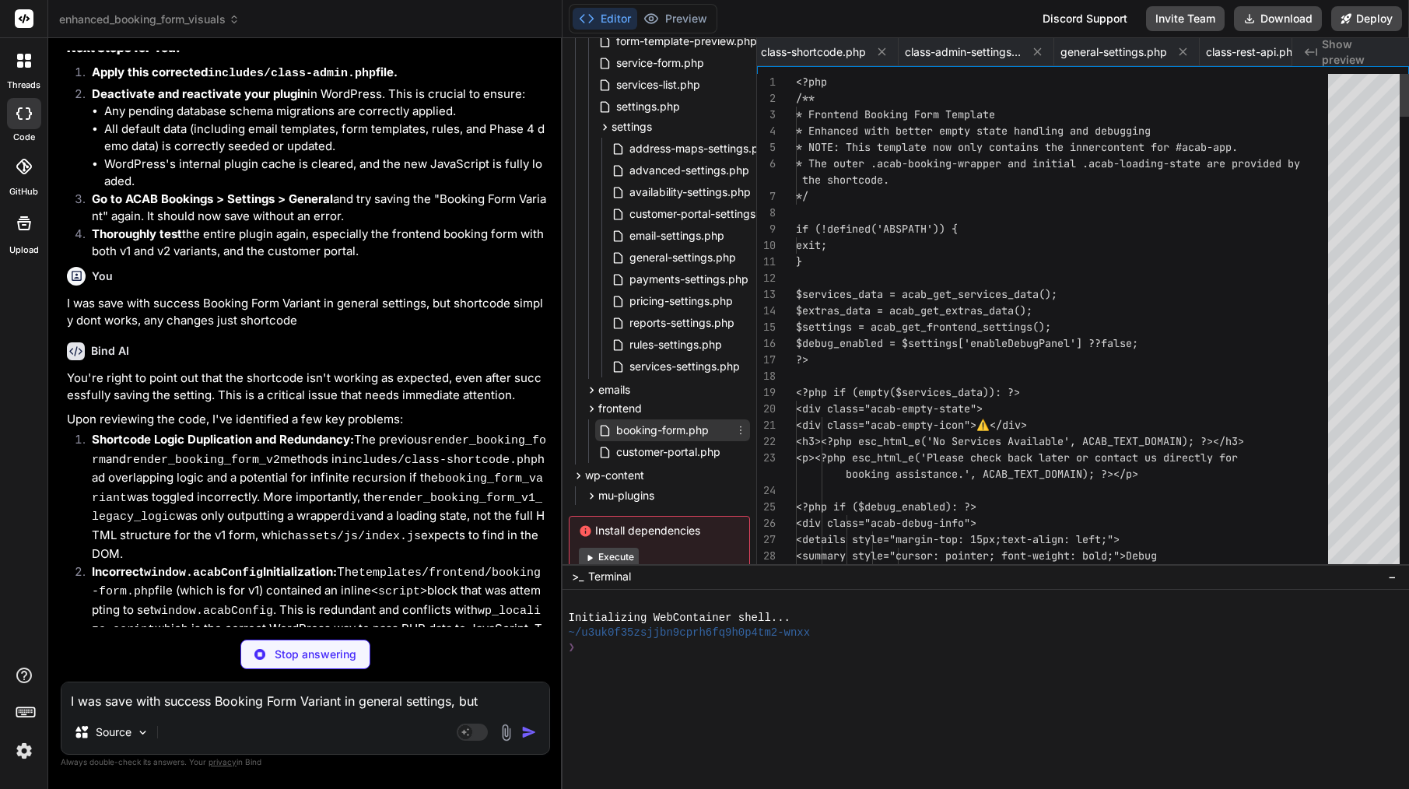
scroll to position [0, 1213]
click at [927, 373] on div at bounding box center [1066, 376] width 541 height 16
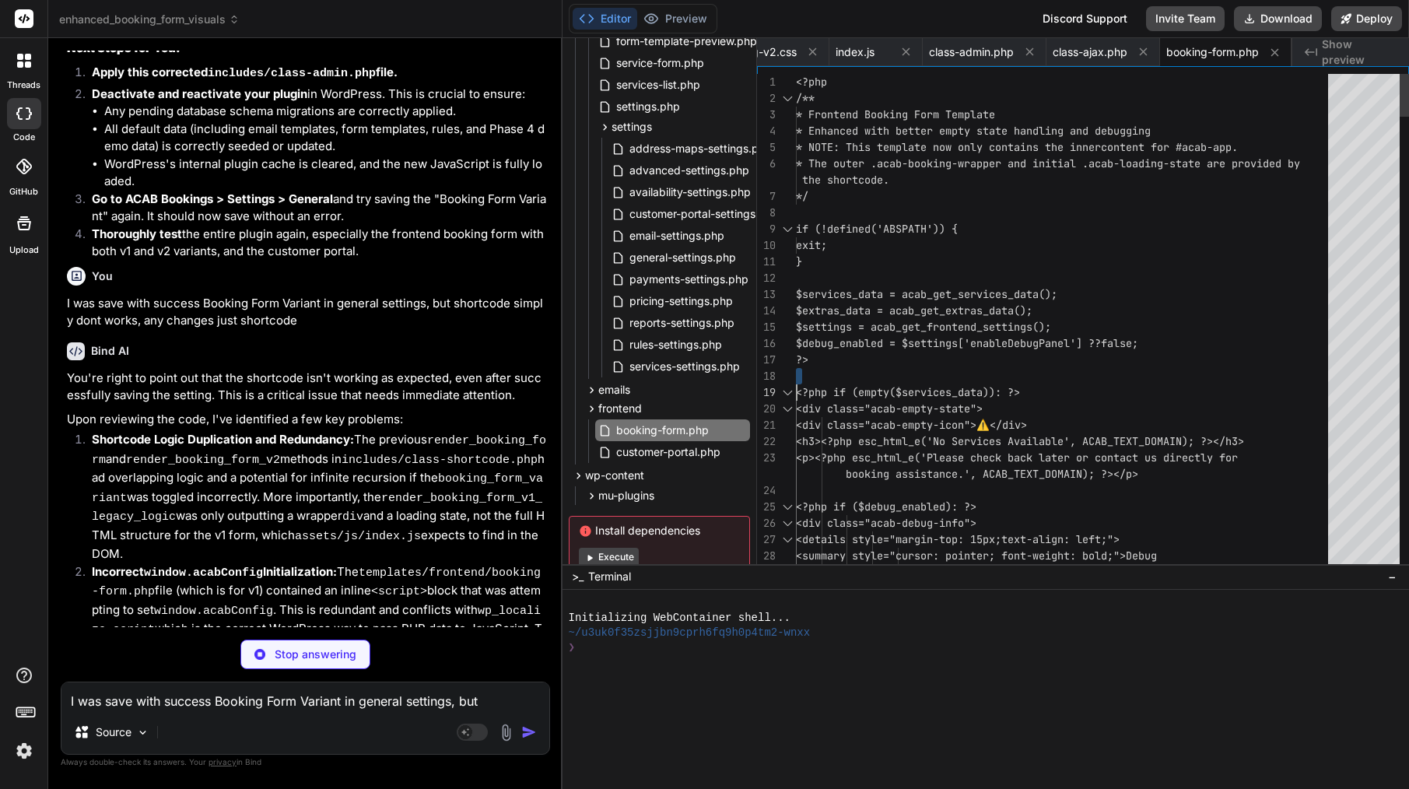
click at [927, 373] on div at bounding box center [1066, 376] width 541 height 16
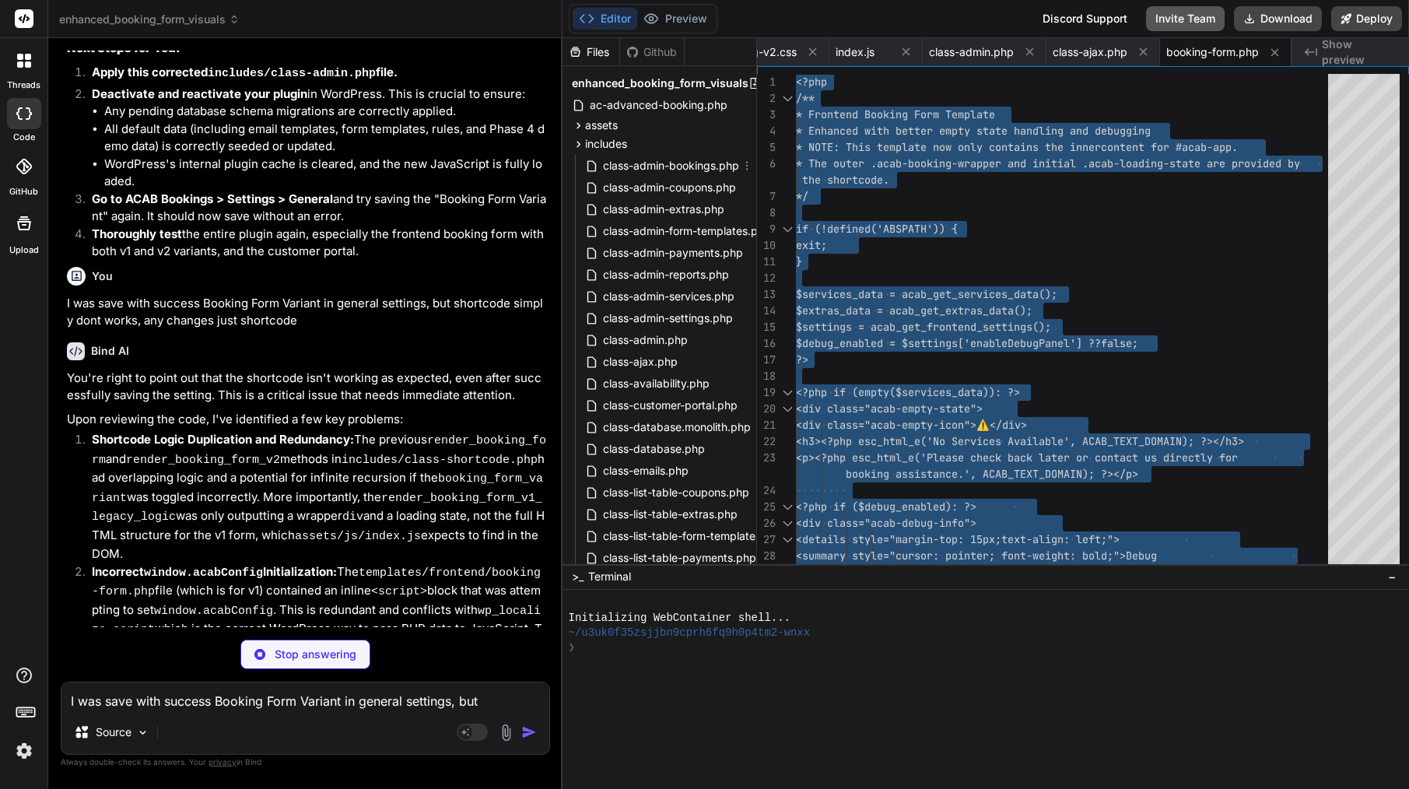
scroll to position [0, 0]
click at [644, 126] on div "assets" at bounding box center [659, 125] width 181 height 19
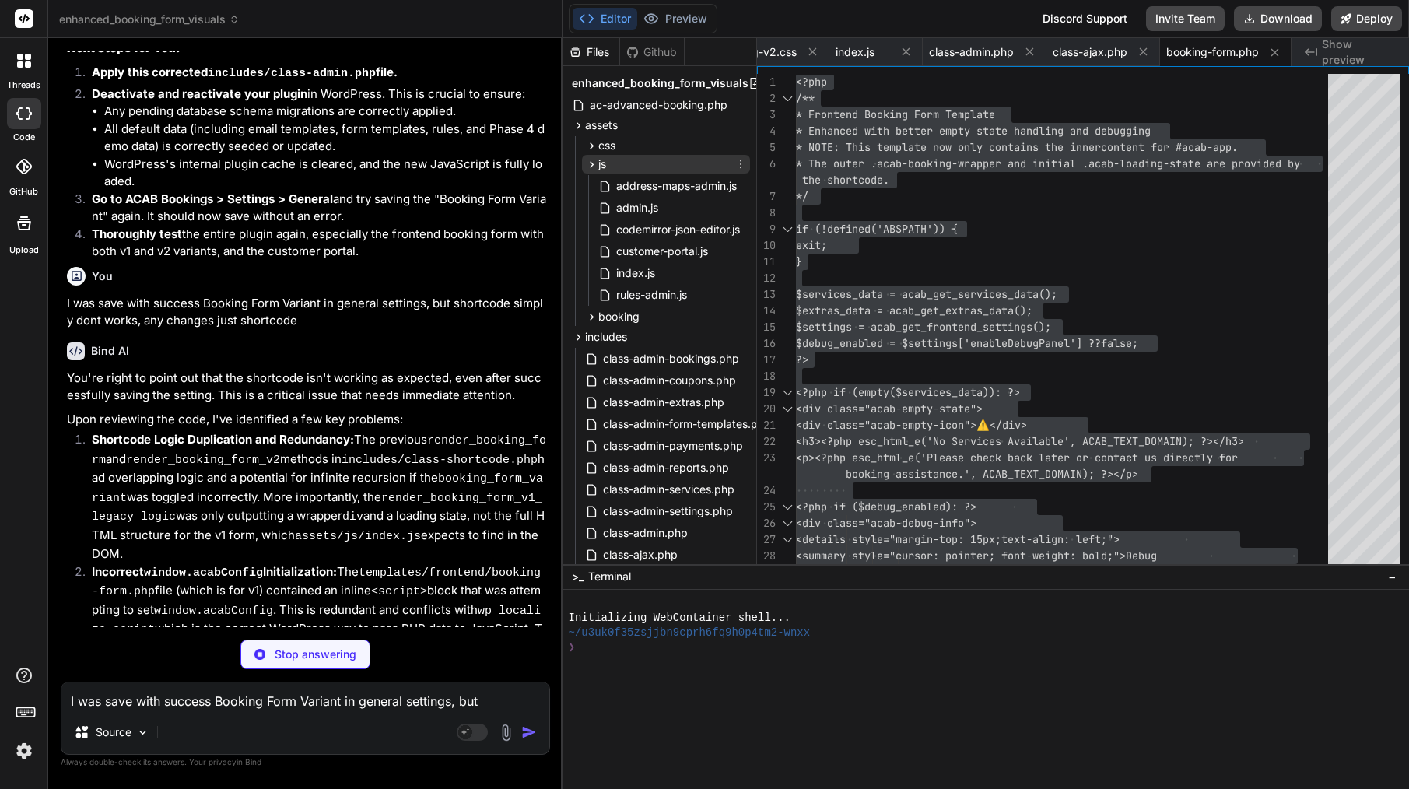
click at [646, 171] on div "js" at bounding box center [666, 164] width 168 height 19
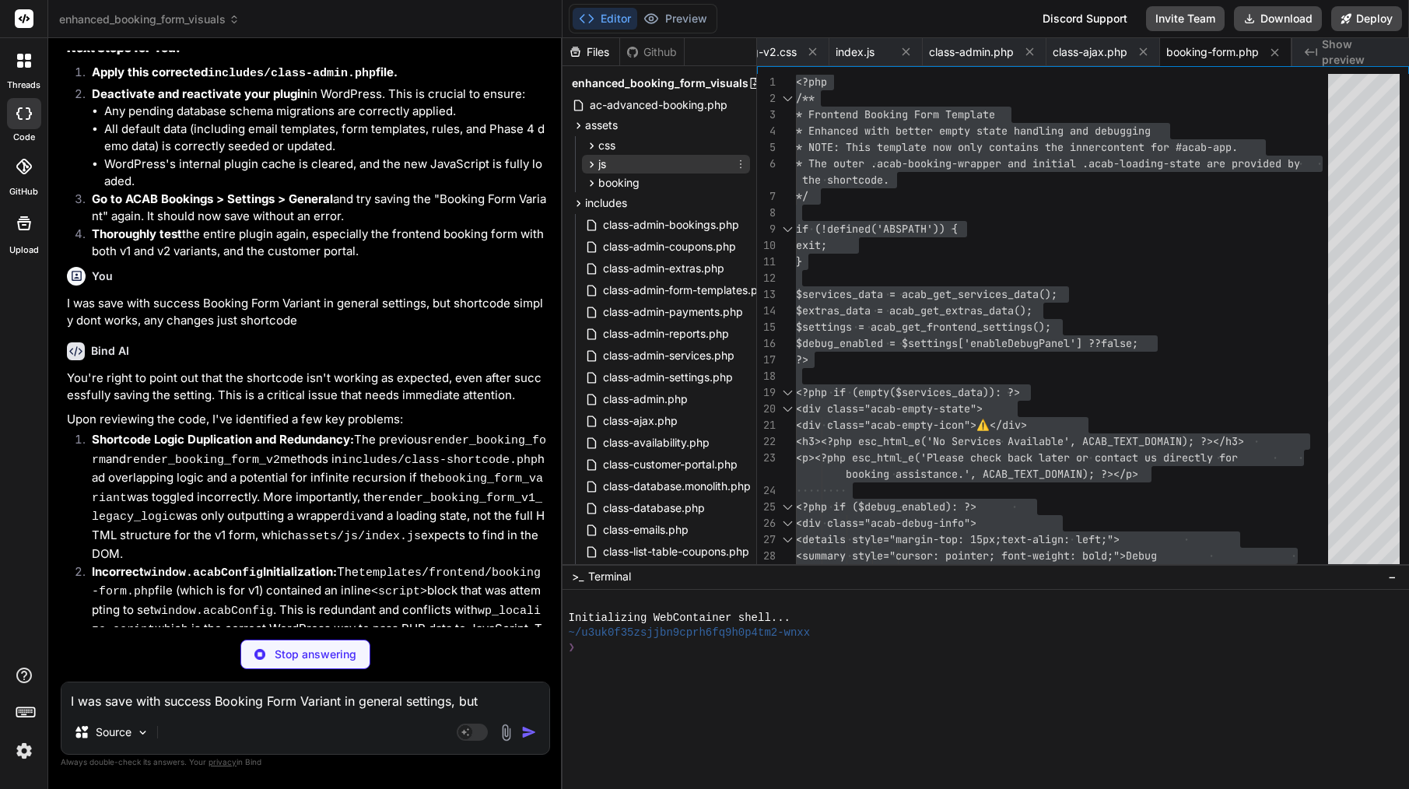
click at [646, 171] on div "js" at bounding box center [666, 164] width 168 height 19
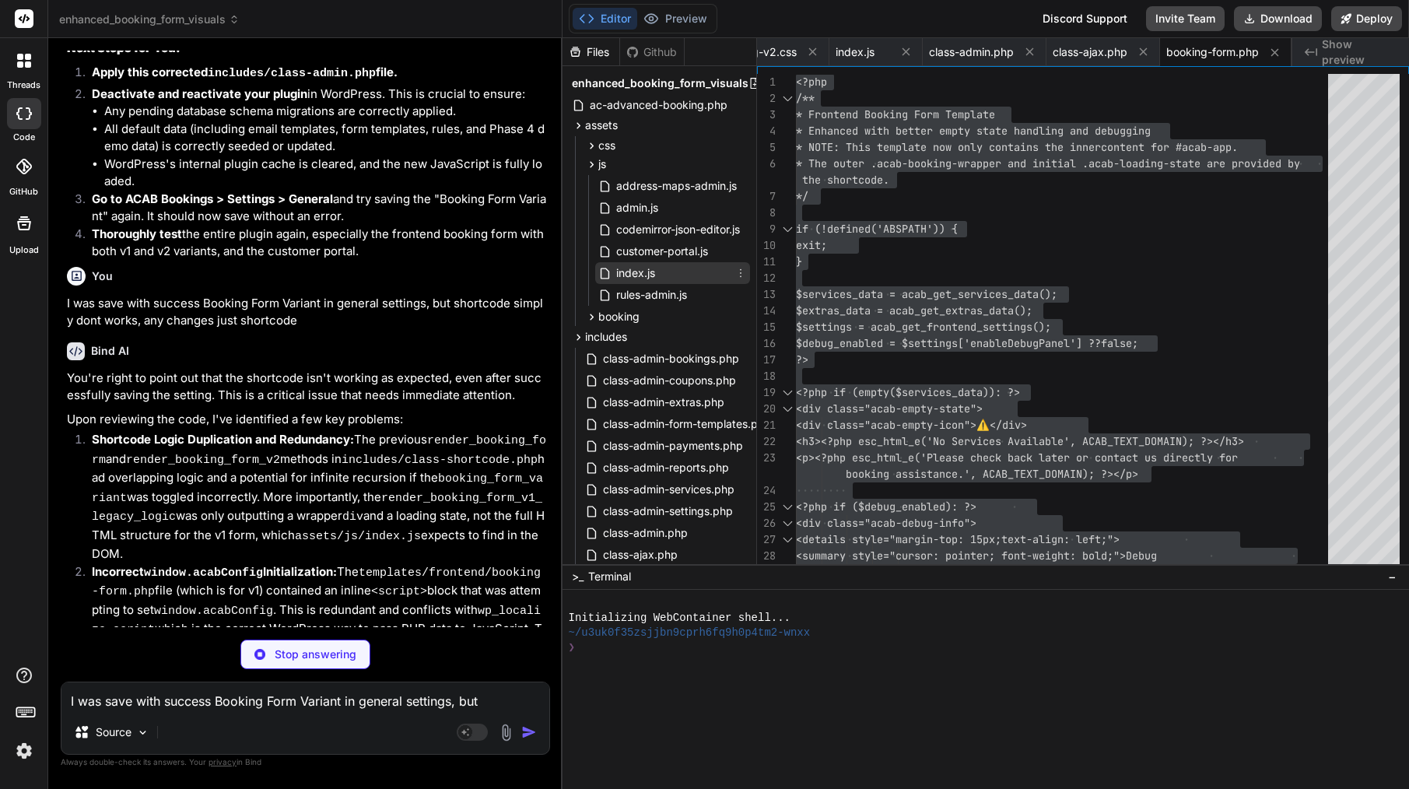
click at [642, 268] on span "index.js" at bounding box center [635, 273] width 42 height 19
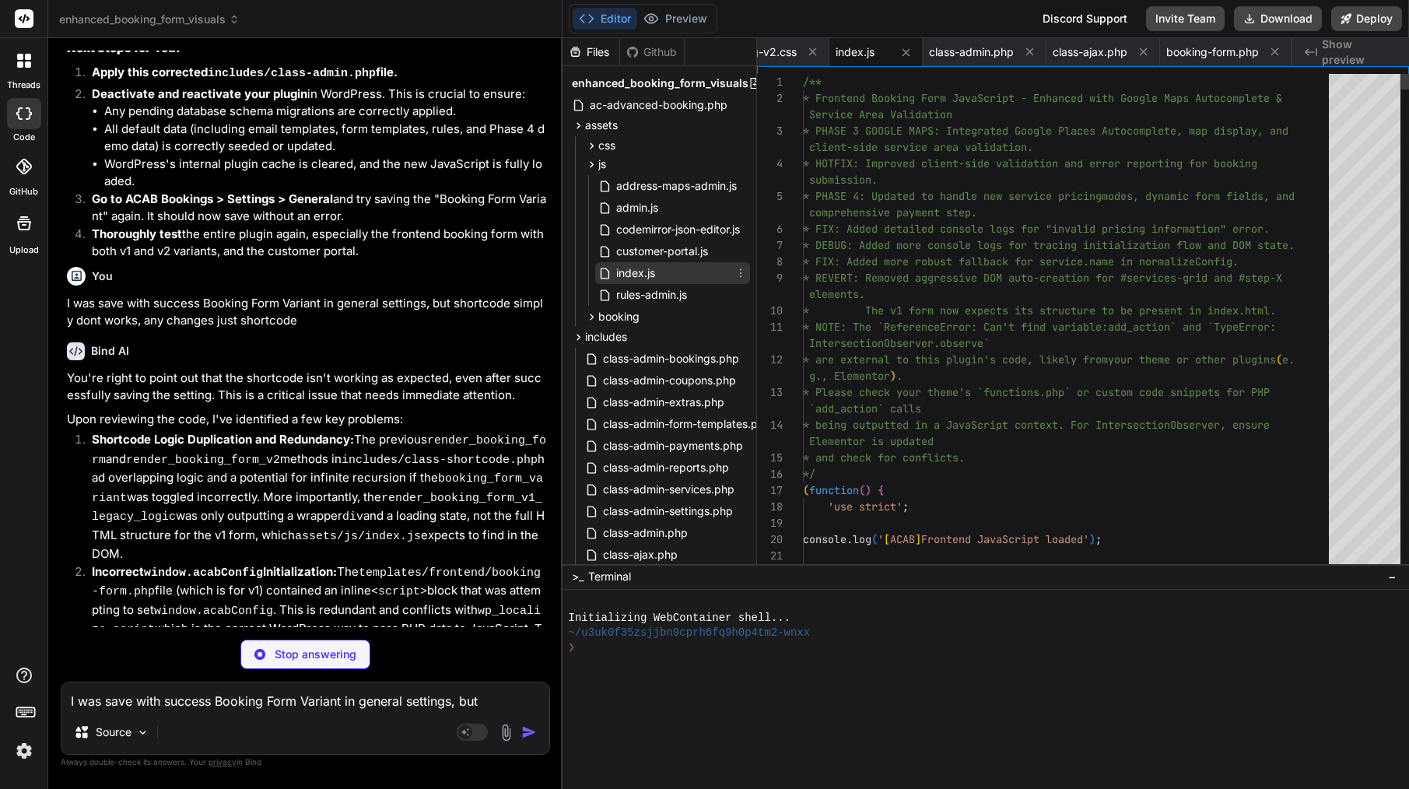
scroll to position [65, 0]
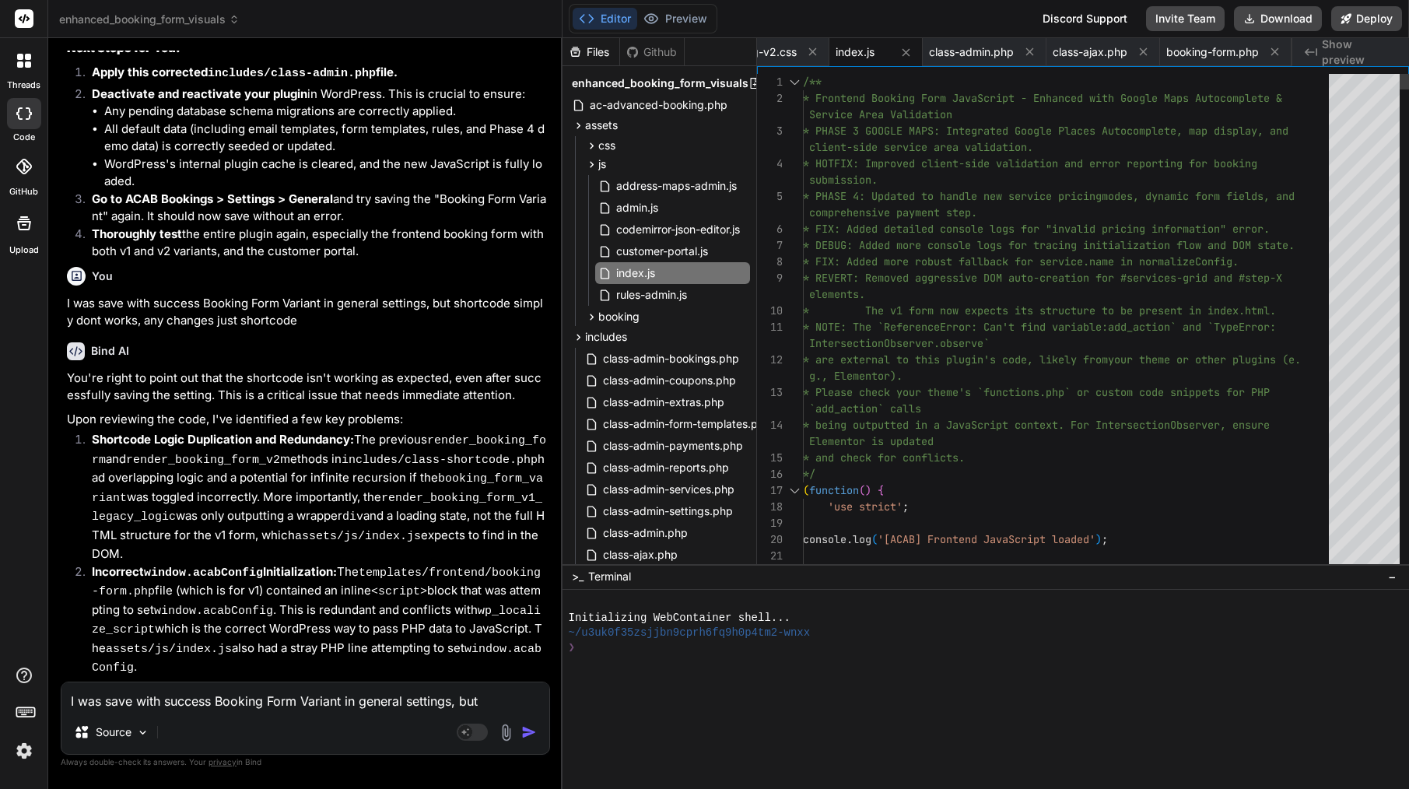
click at [948, 265] on span "* FIX: Added more robust fallback for service.nam" at bounding box center [955, 261] width 305 height 14
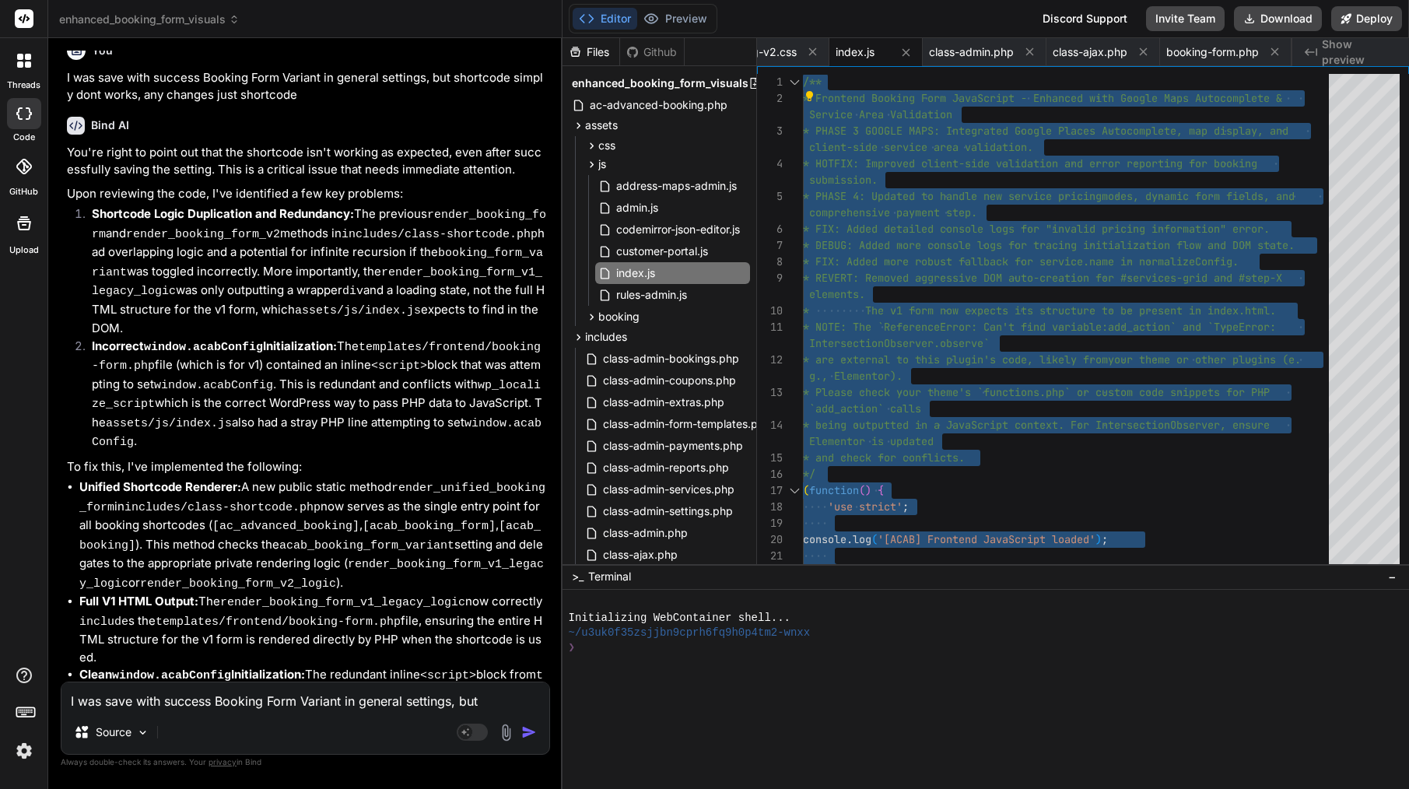
scroll to position [22450, 0]
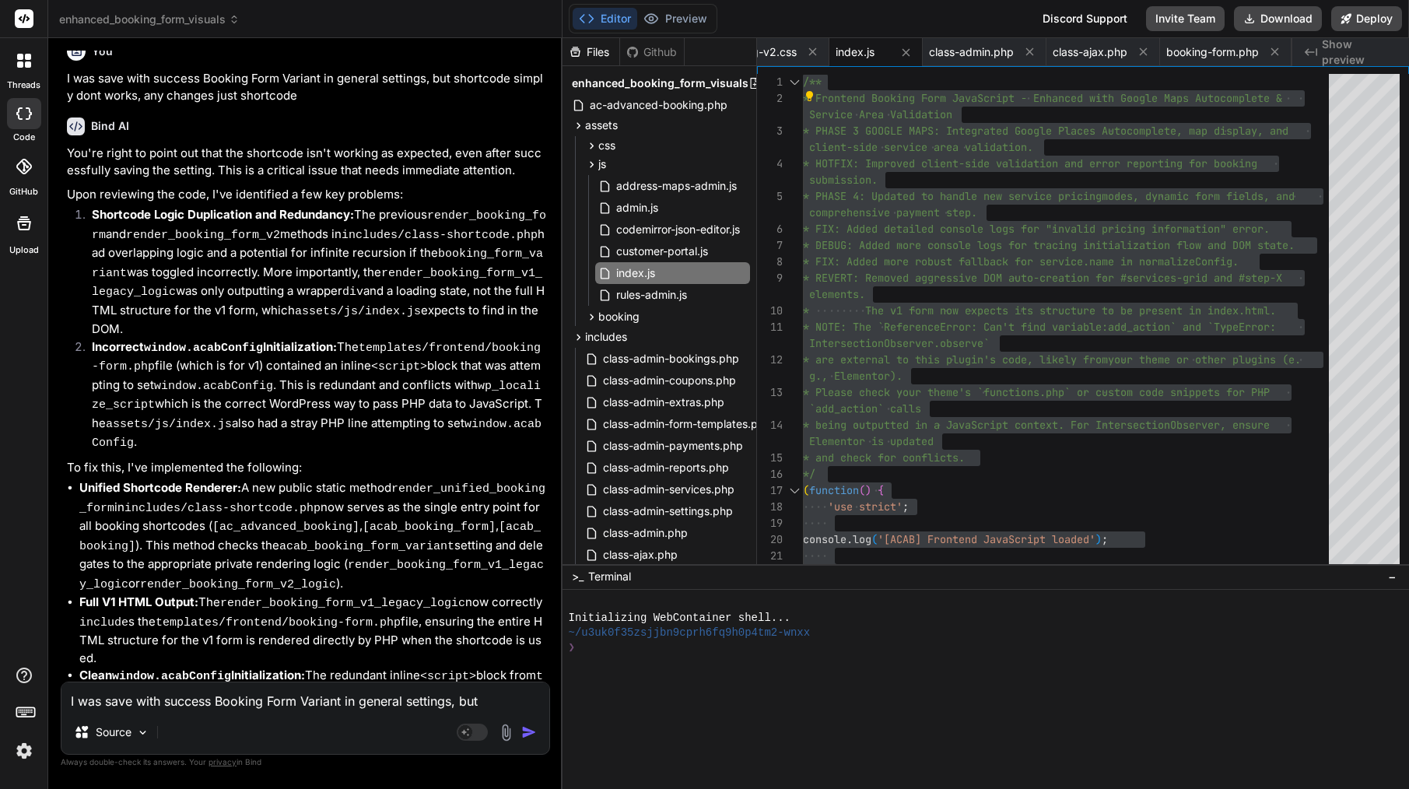
drag, startPoint x: 476, startPoint y: 558, endPoint x: 327, endPoint y: 551, distance: 149.5
drag, startPoint x: 304, startPoint y: 562, endPoint x: 201, endPoint y: 552, distance: 103.1
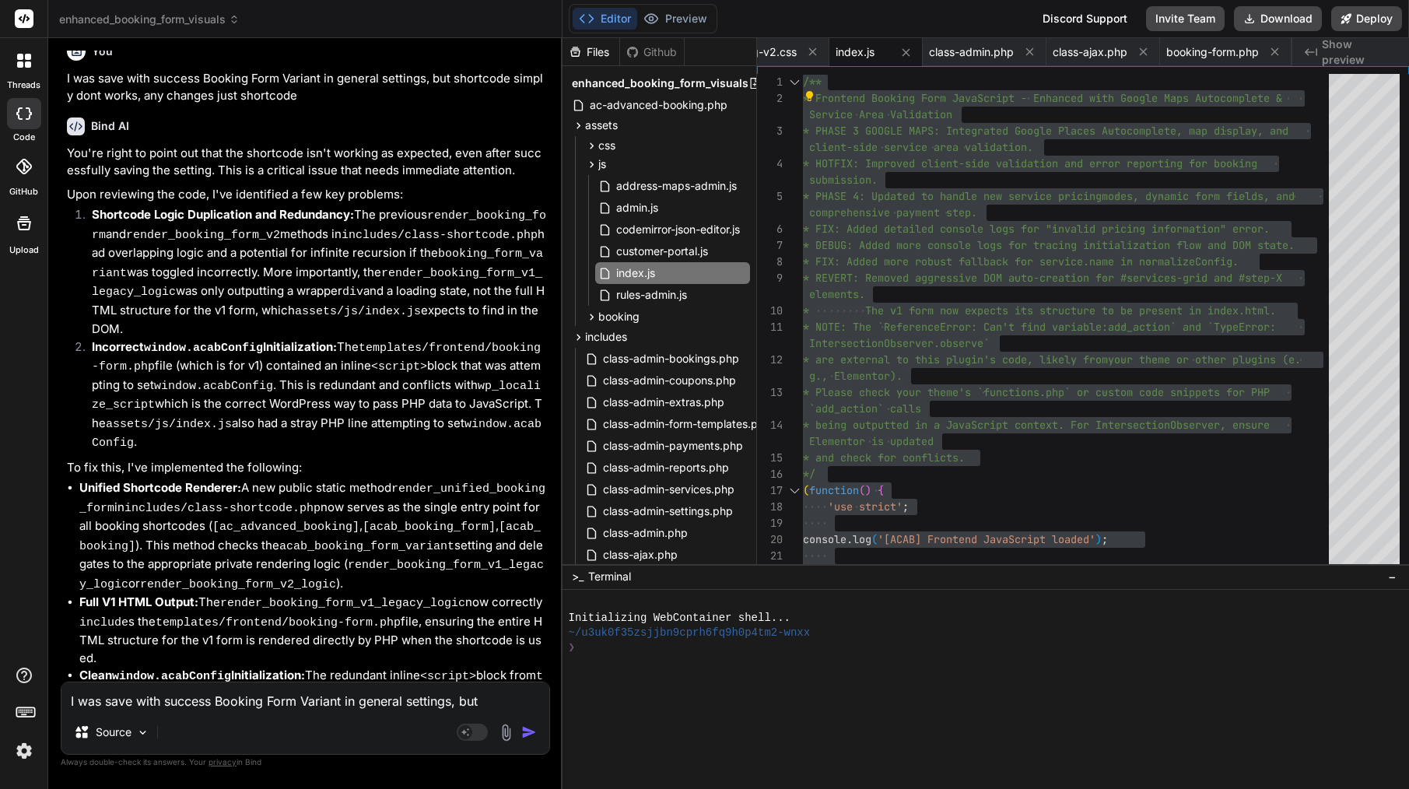
drag, startPoint x: 142, startPoint y: 559, endPoint x: 480, endPoint y: 555, distance: 338.4
click at [263, 703] on textarea "I was save with success Booking Form Variant in general settings, but shortcode…" at bounding box center [305, 696] width 488 height 28
paste textarea "shortcode [acab_booking] (or [ac_advanced_booking])"
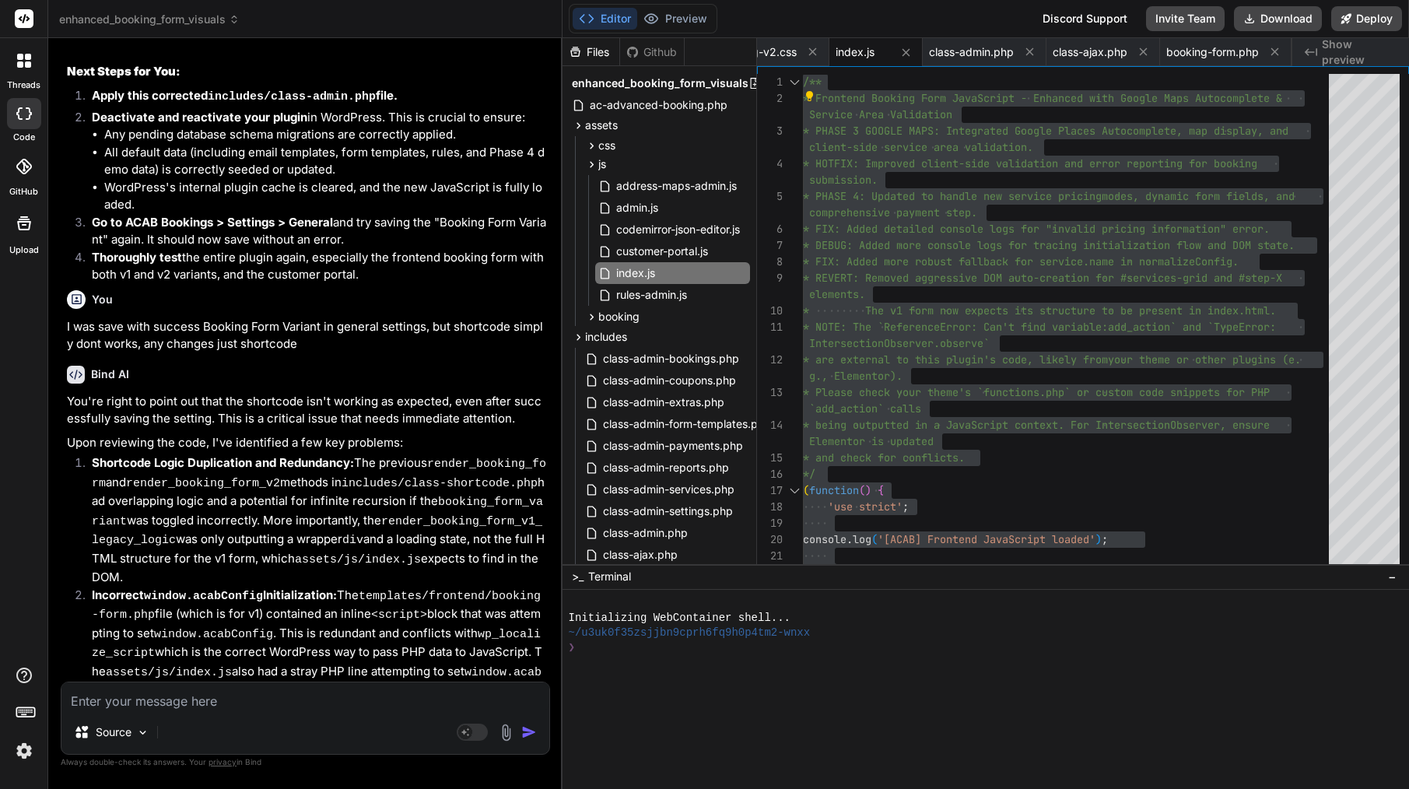
scroll to position [22157, 0]
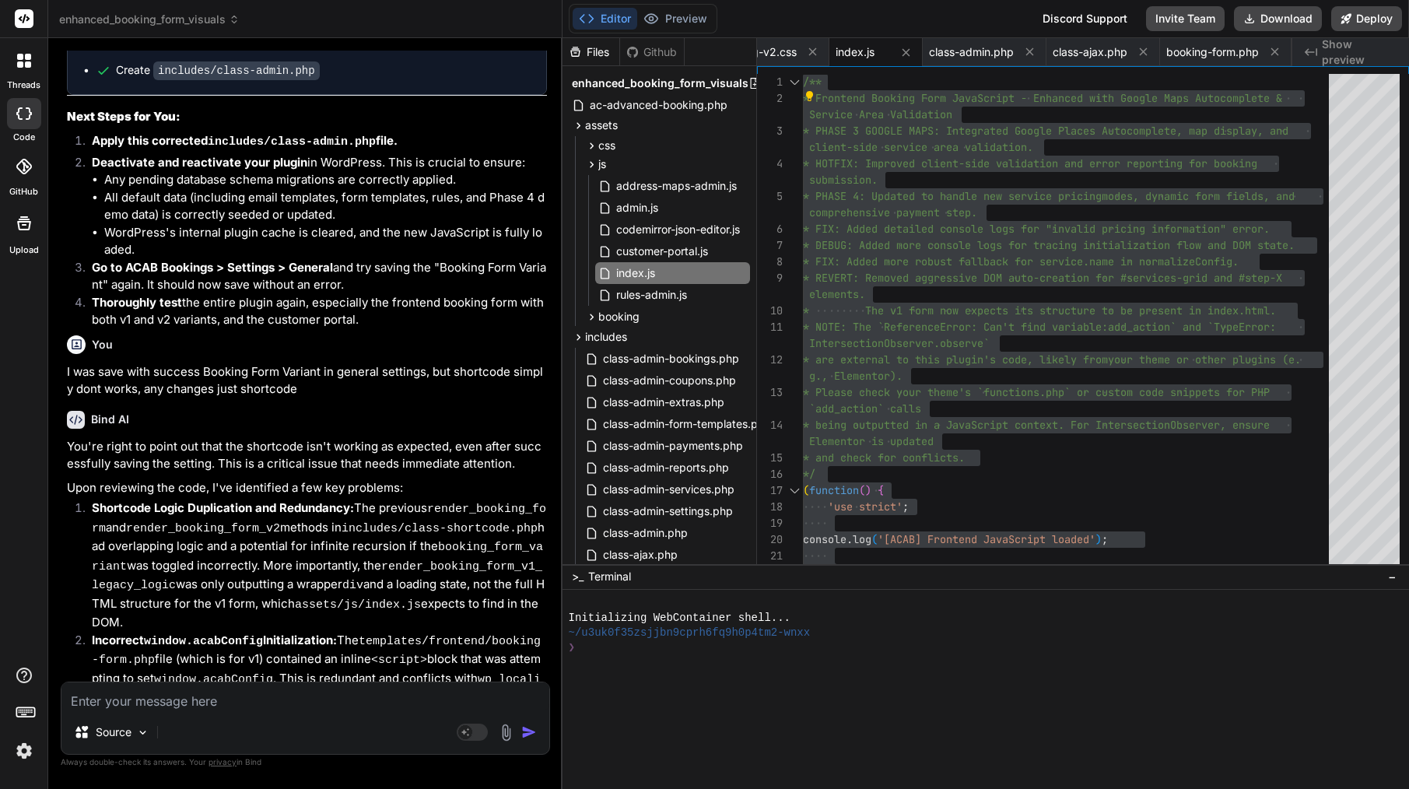
drag, startPoint x: 533, startPoint y: 188, endPoint x: 396, endPoint y: 186, distance: 136.9
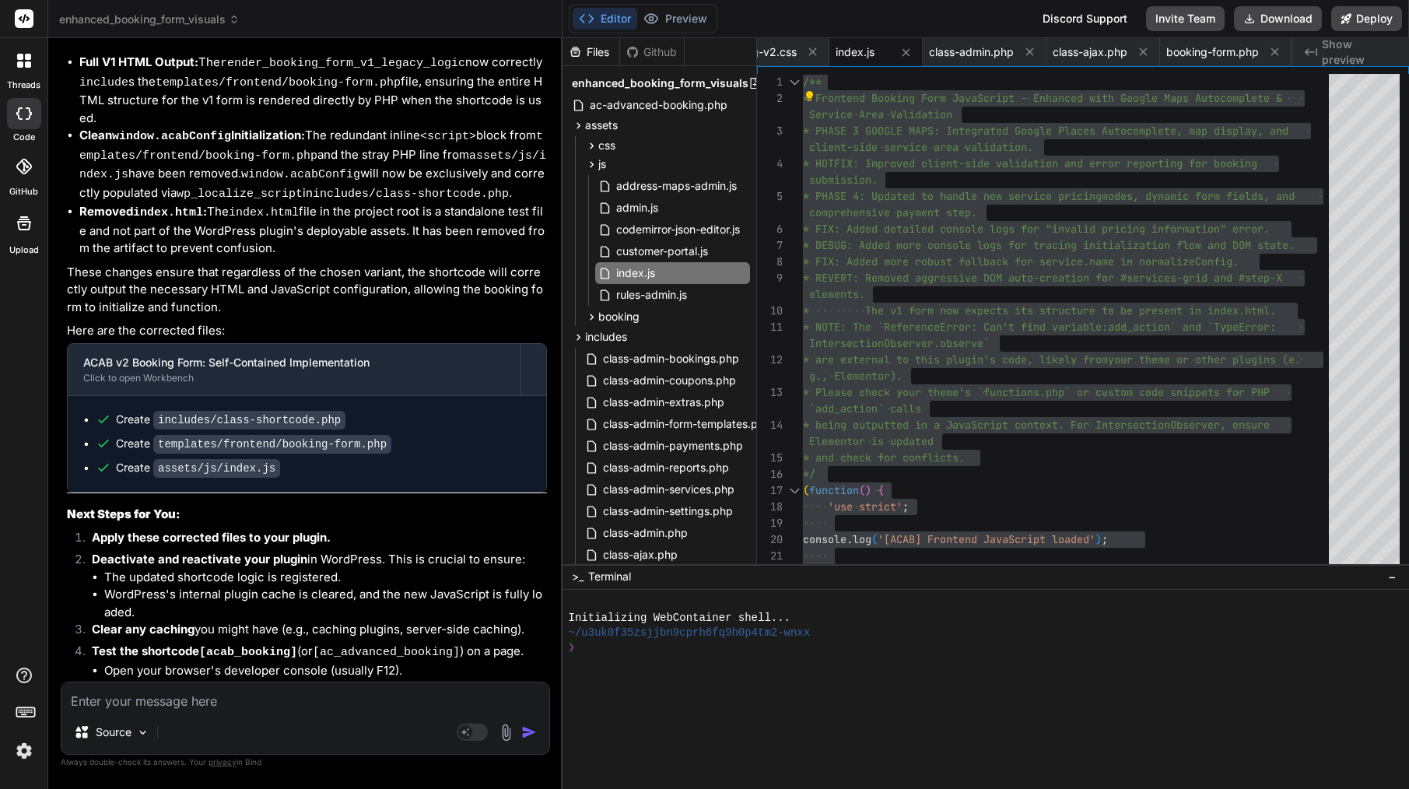
scroll to position [22986, 0]
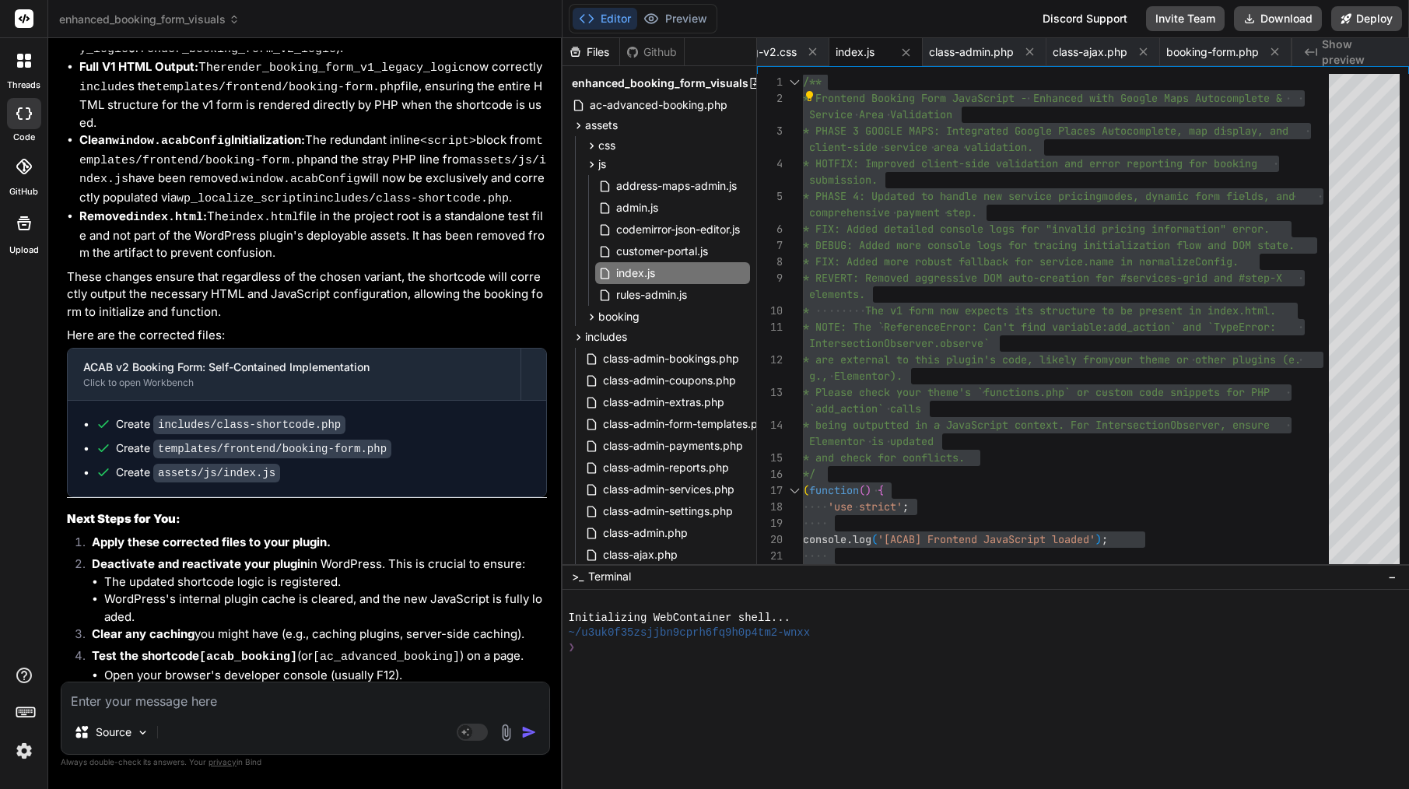
drag, startPoint x: 213, startPoint y: 187, endPoint x: 126, endPoint y: 182, distance: 87.2
drag, startPoint x: 366, startPoint y: 185, endPoint x: 235, endPoint y: 181, distance: 130.7
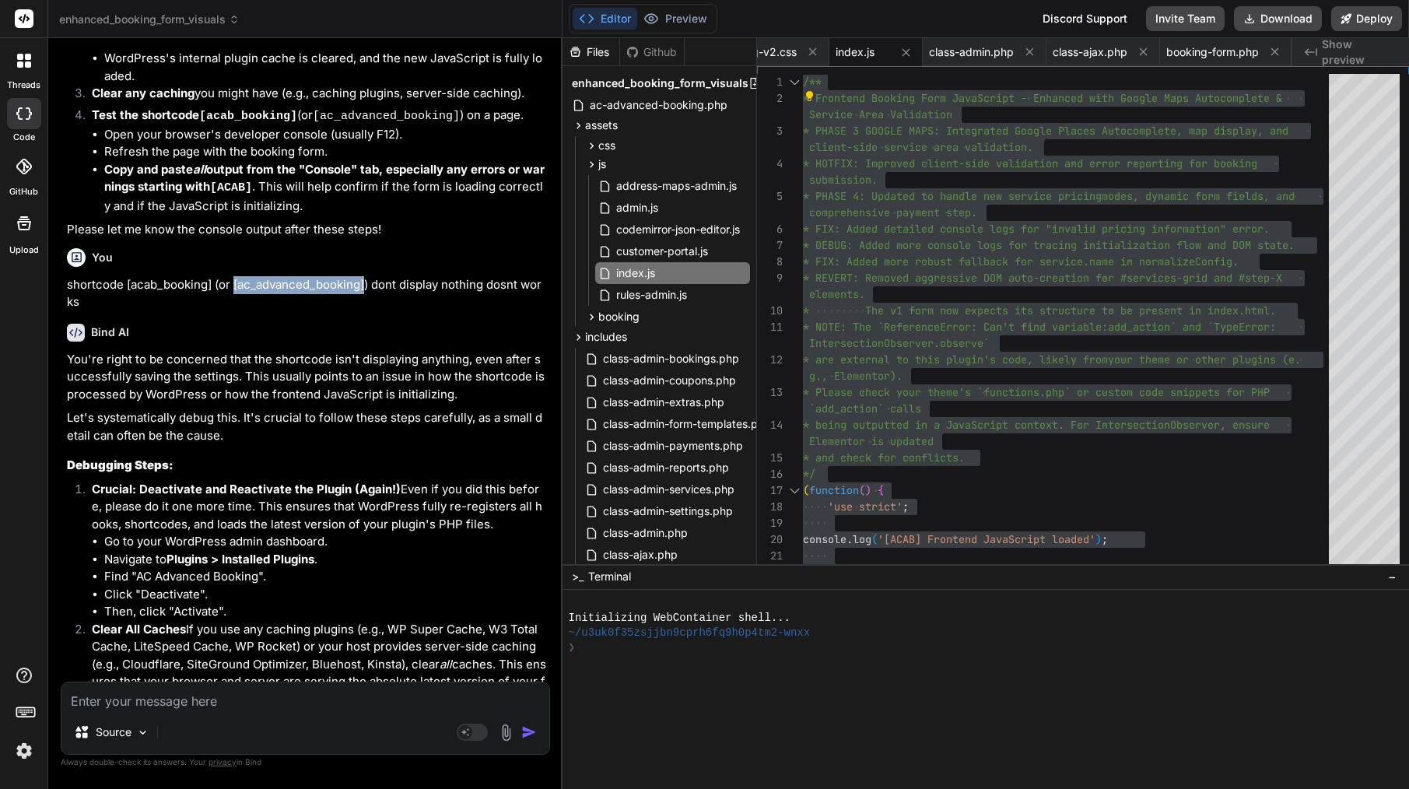
scroll to position [23525, 0]
